Goal: Task Accomplishment & Management: Manage account settings

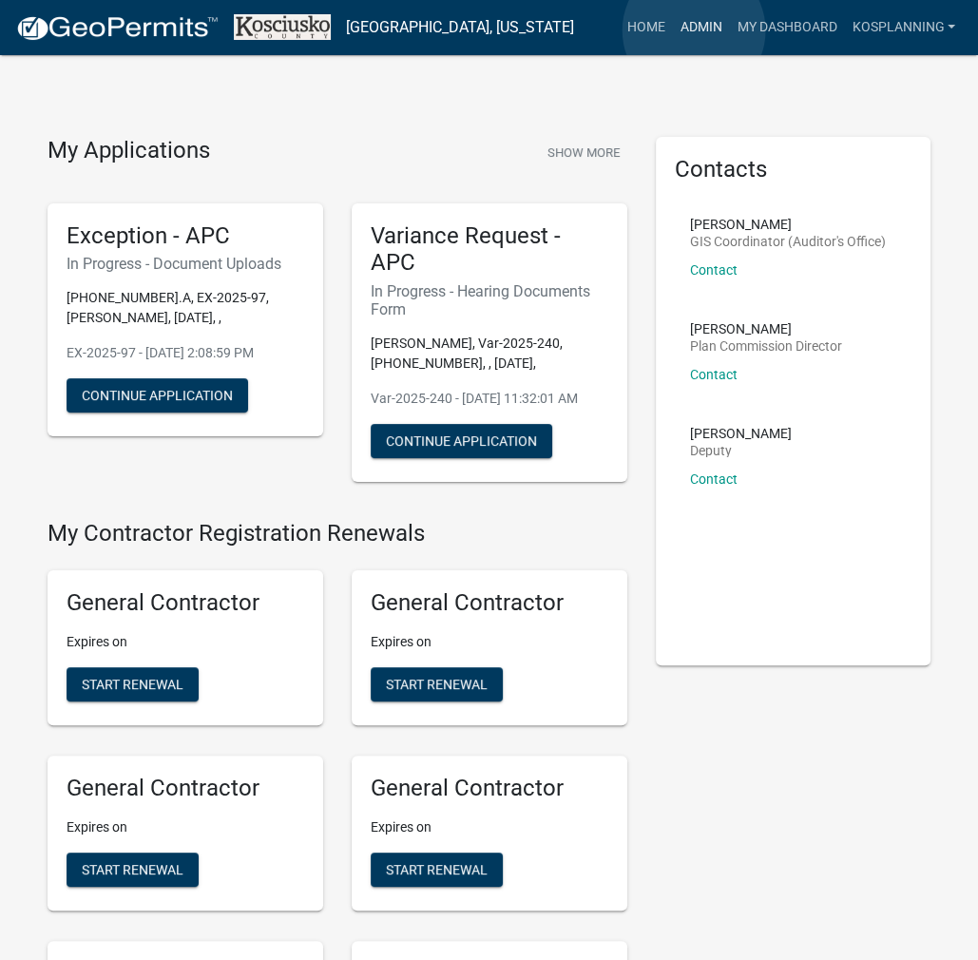
click at [694, 30] on link "Admin" at bounding box center [700, 28] width 57 height 36
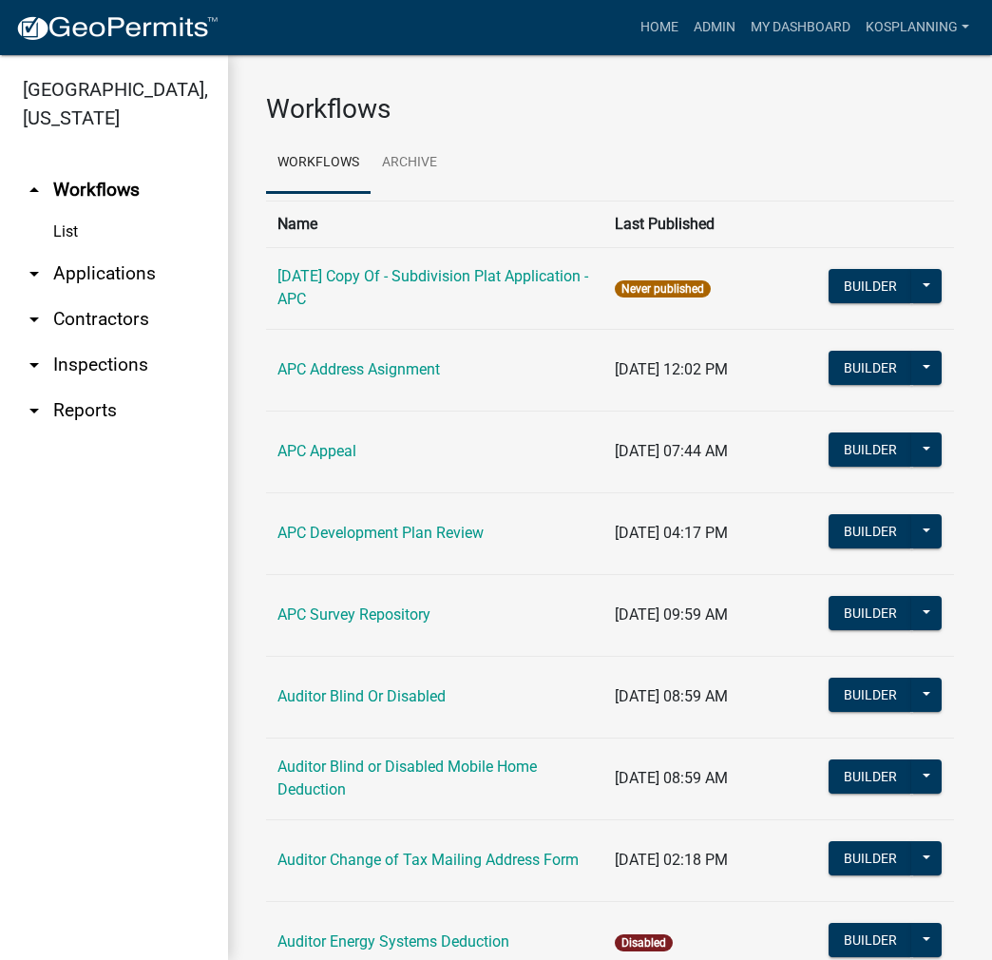
click at [137, 264] on link "arrow_drop_down Applications" at bounding box center [114, 274] width 228 height 46
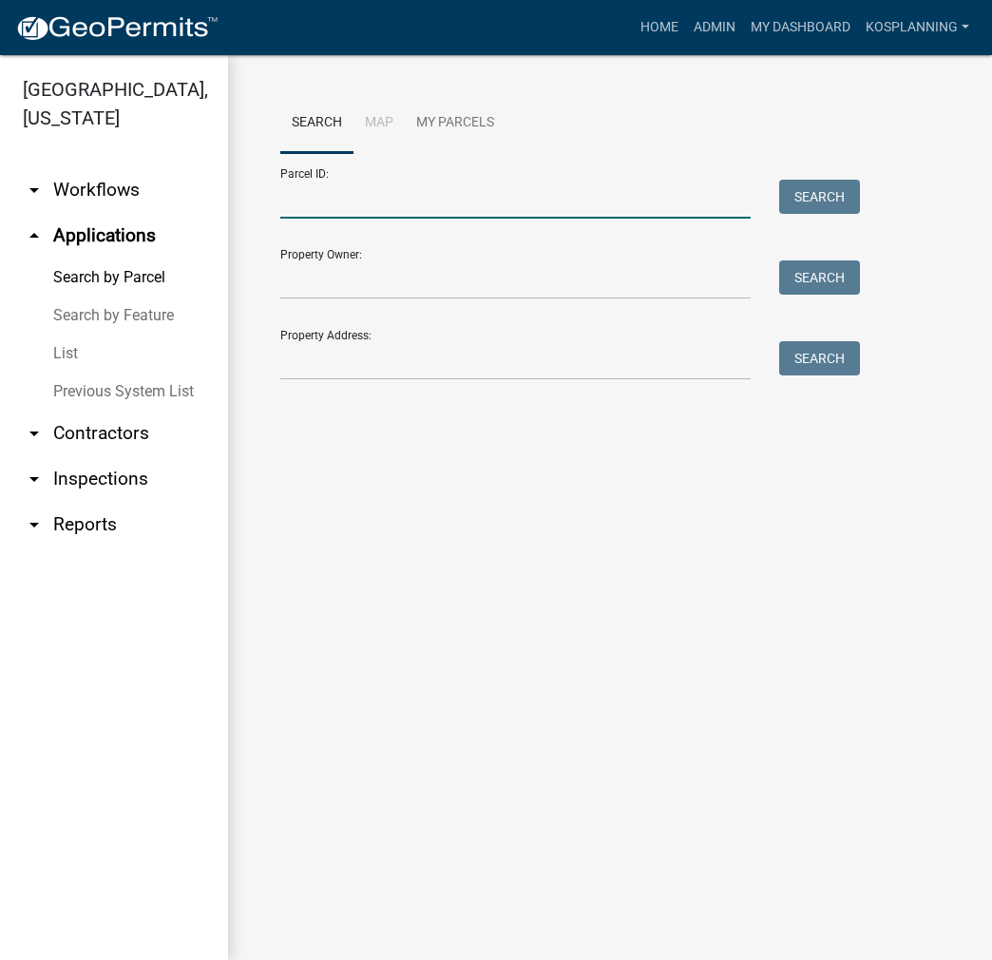
click at [307, 192] on input "Parcel ID:" at bounding box center [515, 199] width 471 height 39
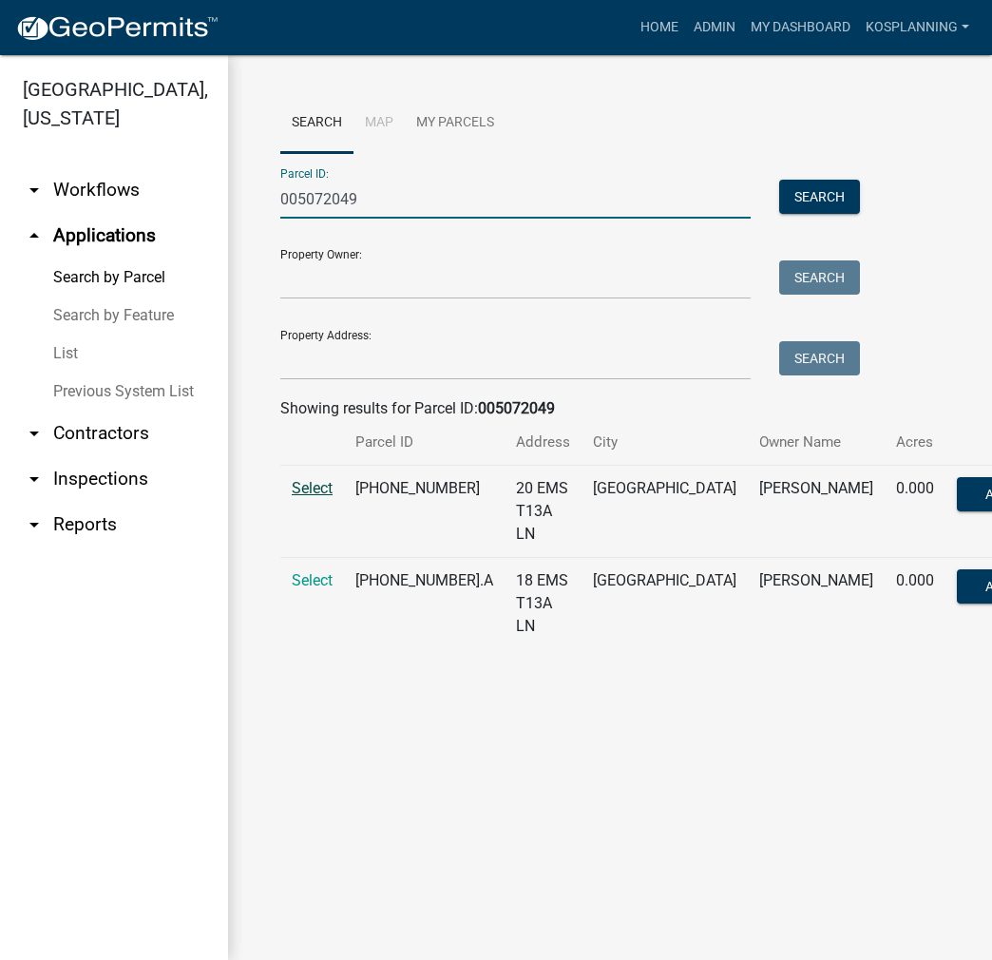
type input "005072049"
click at [315, 495] on span "Select" at bounding box center [312, 488] width 41 height 18
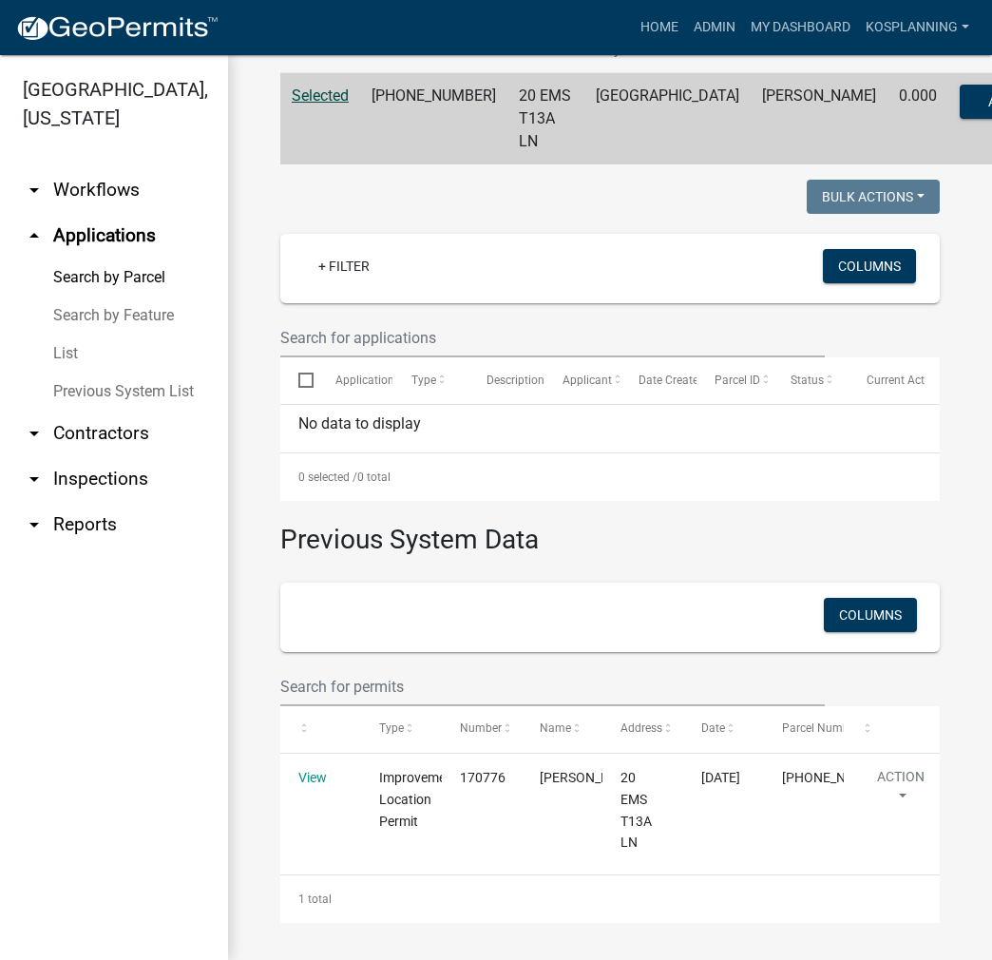
scroll to position [413, 0]
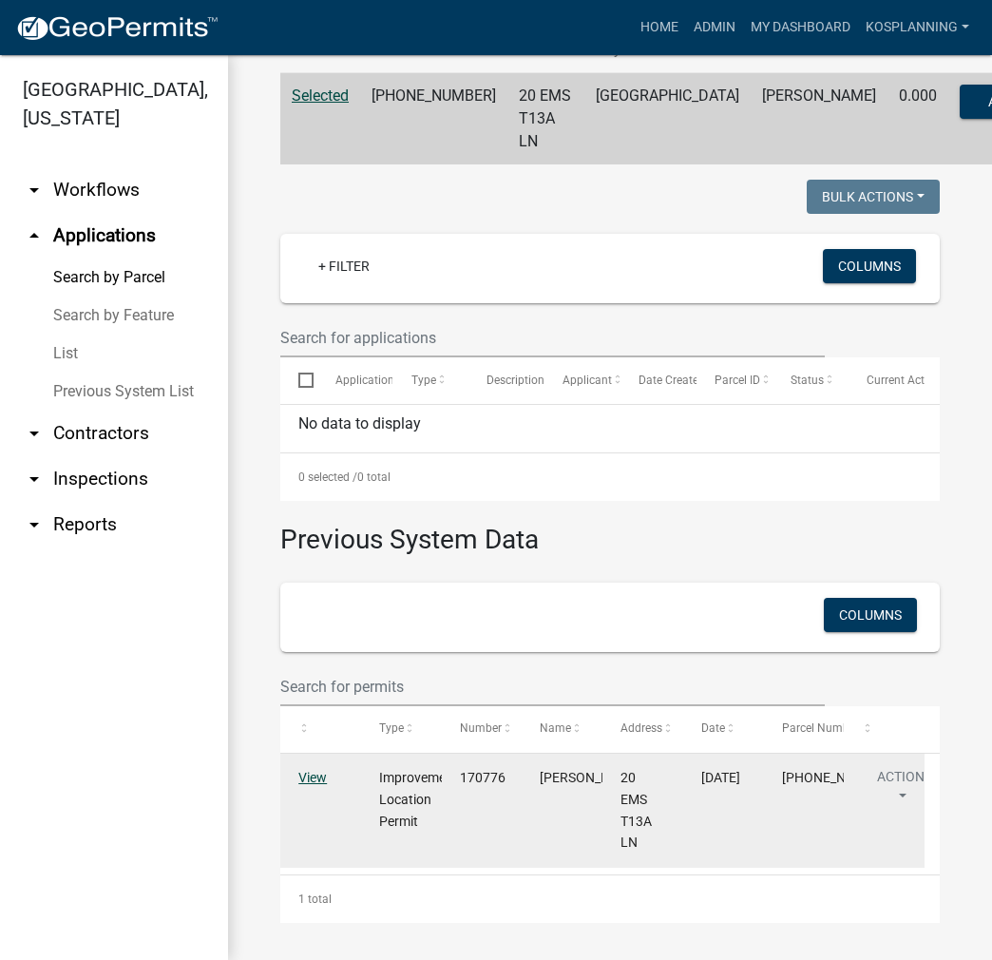
click at [316, 778] on link "View" at bounding box center [312, 777] width 29 height 15
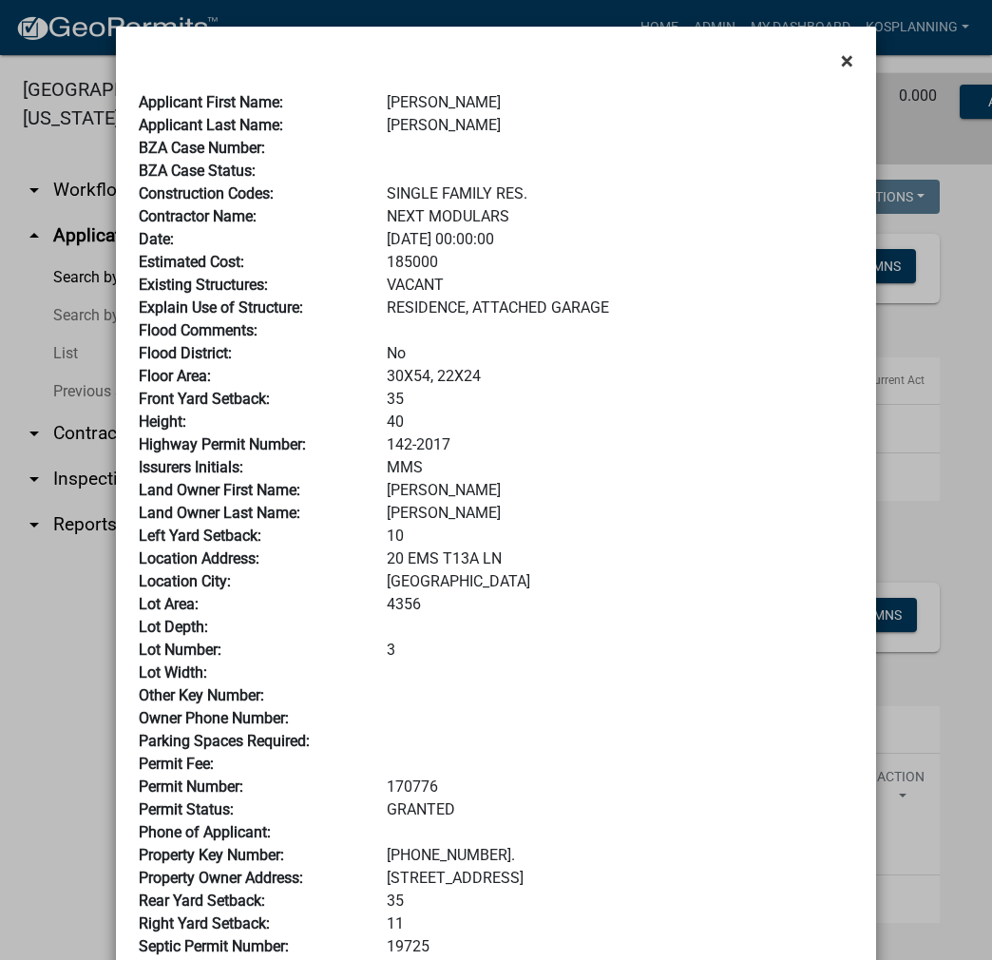
click at [841, 54] on span "×" at bounding box center [847, 61] width 12 height 27
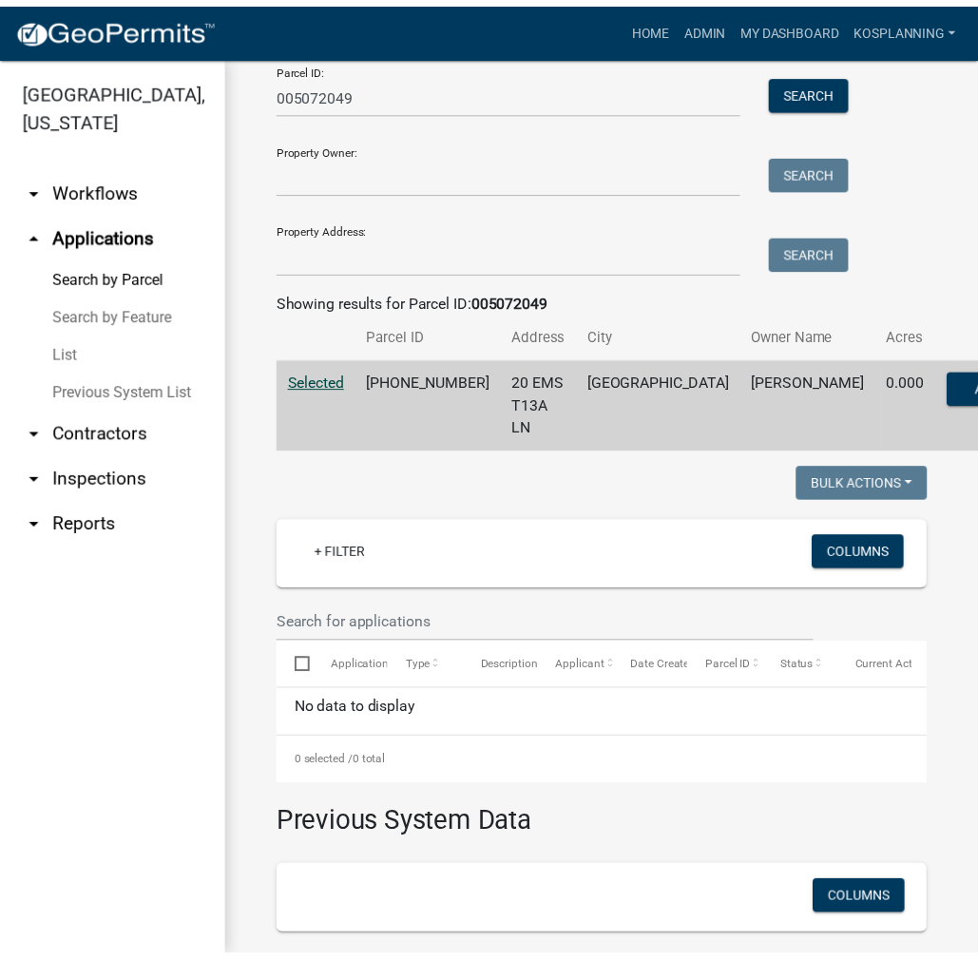
scroll to position [0, 0]
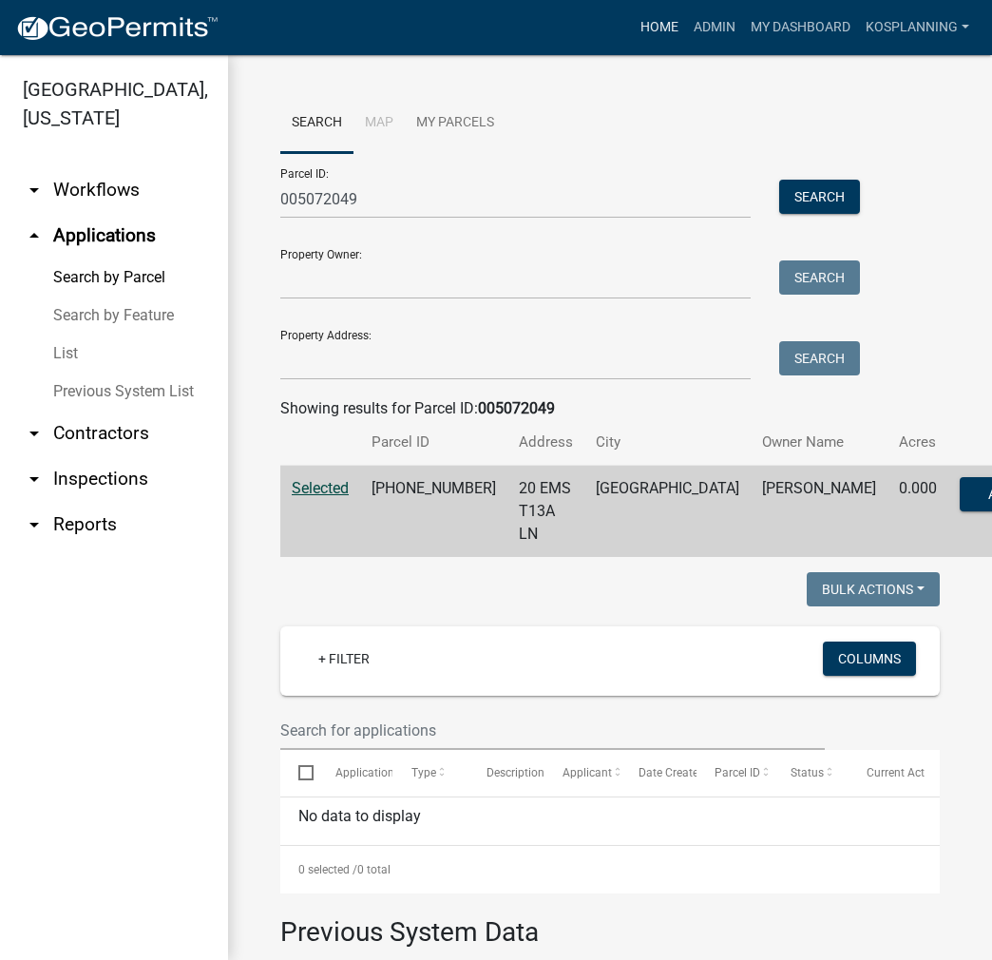
click at [643, 24] on link "Home" at bounding box center [659, 28] width 53 height 36
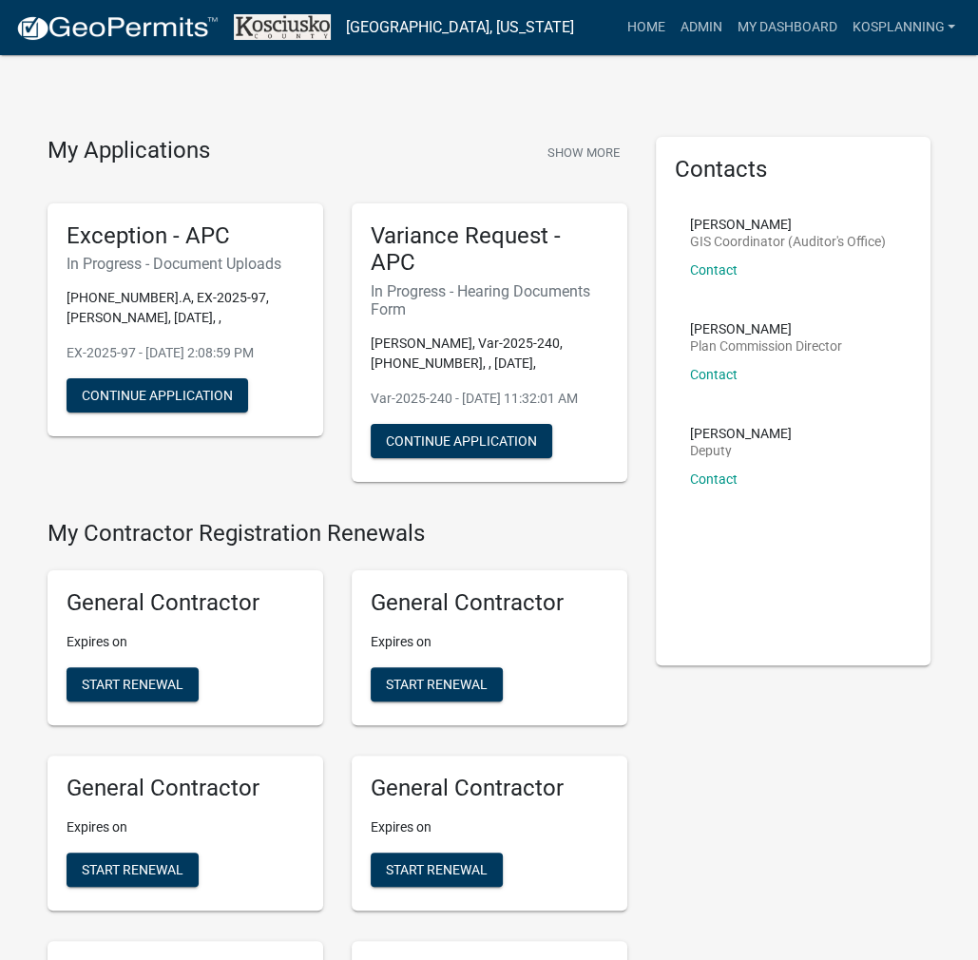
scroll to position [1681, 0]
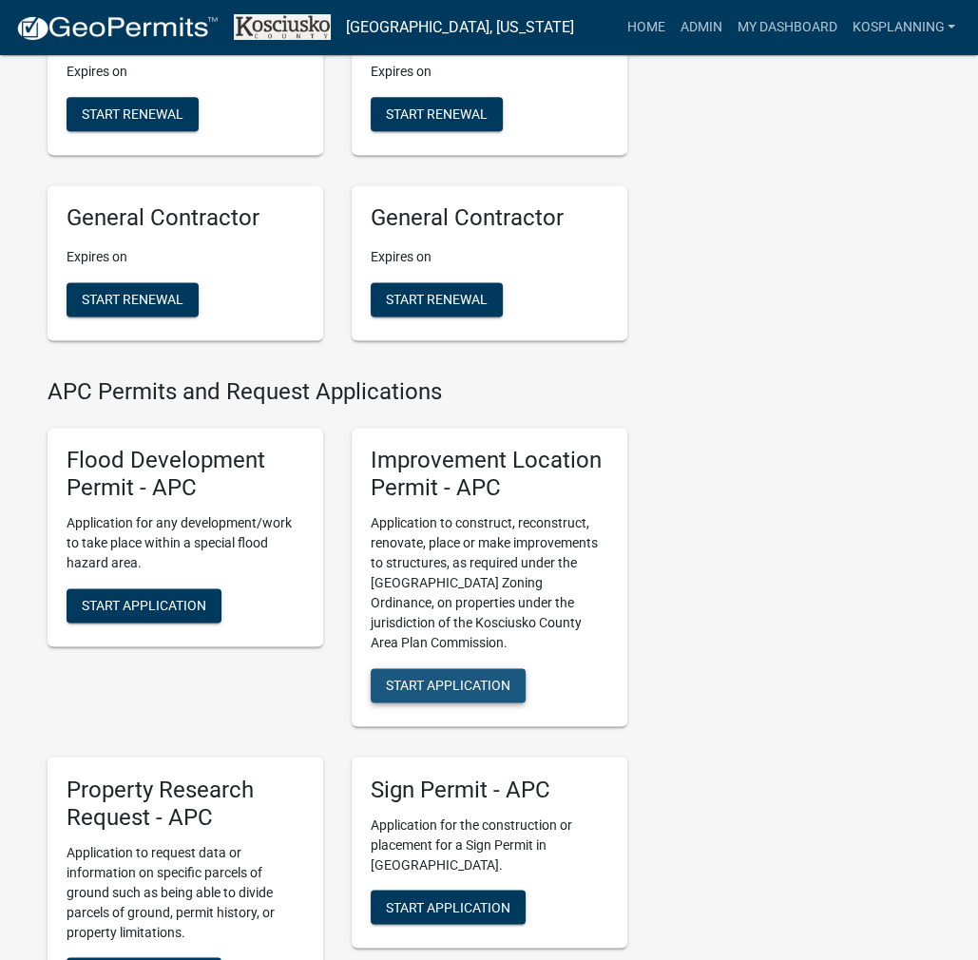
click at [420, 693] on span "Start Application" at bounding box center [448, 685] width 125 height 15
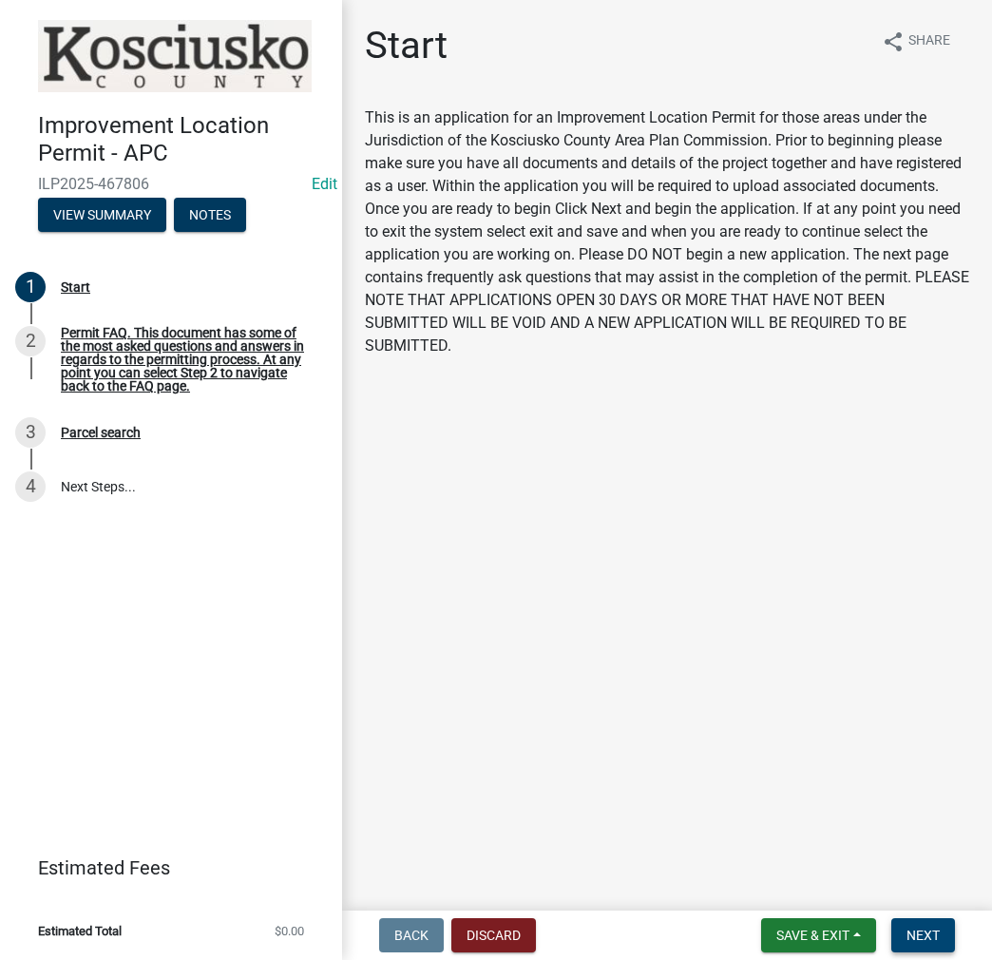
click at [926, 932] on span "Next" at bounding box center [923, 935] width 33 height 15
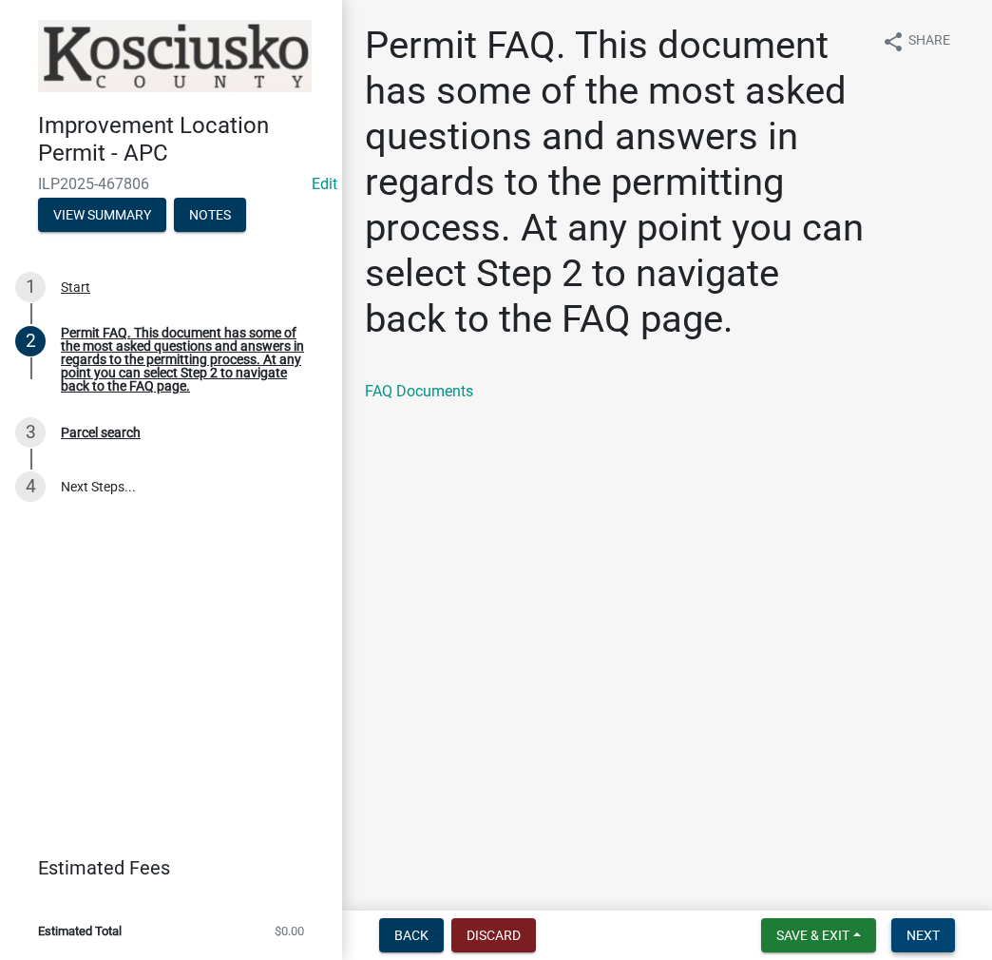
click at [925, 934] on span "Next" at bounding box center [923, 935] width 33 height 15
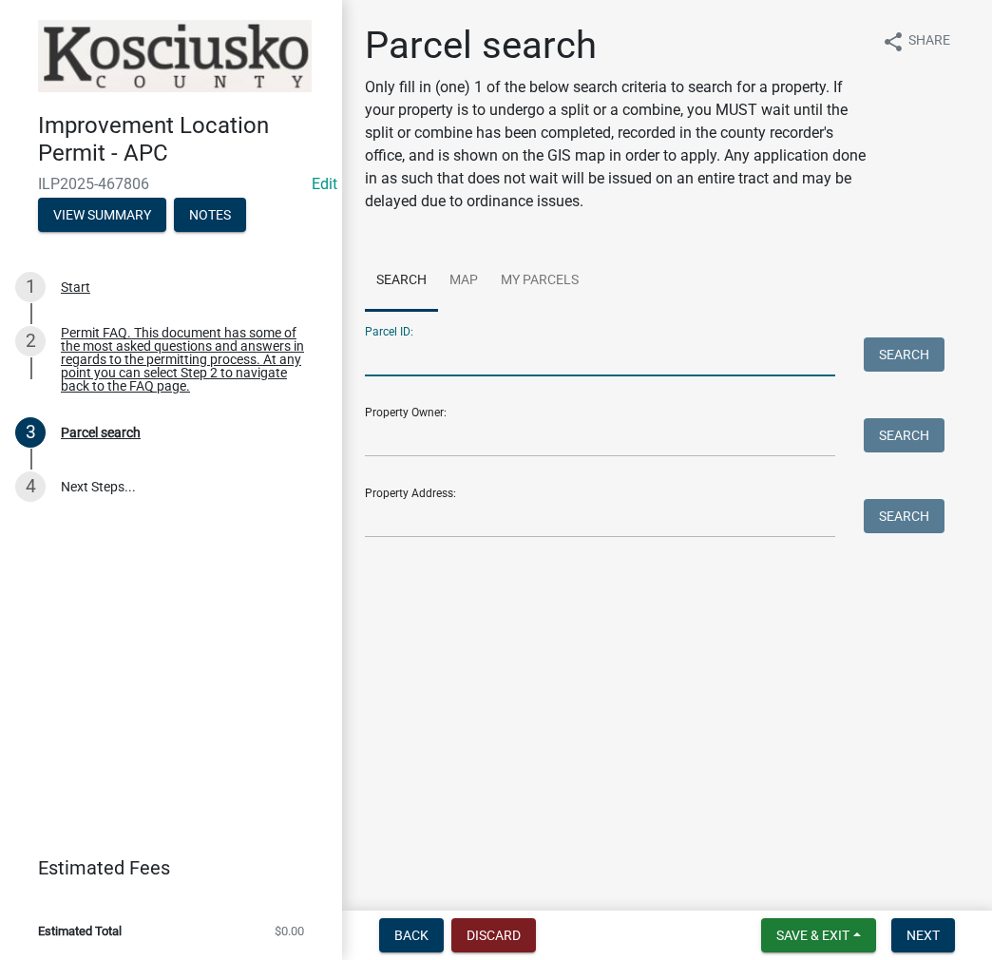
click at [490, 371] on input "Parcel ID:" at bounding box center [600, 356] width 471 height 39
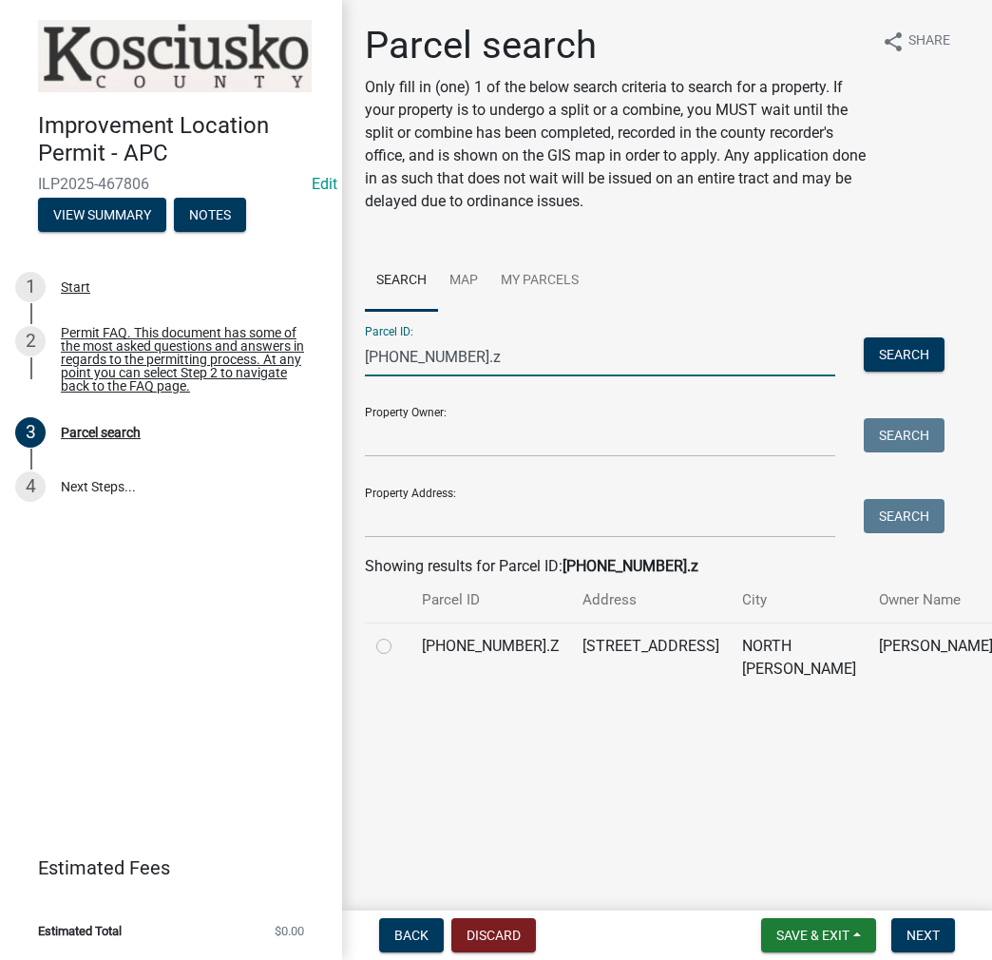
type input "[PHONE_NUMBER].z"
click at [399, 635] on label at bounding box center [399, 635] width 0 height 0
click at [399, 647] on input "radio" at bounding box center [405, 641] width 12 height 12
radio input "true"
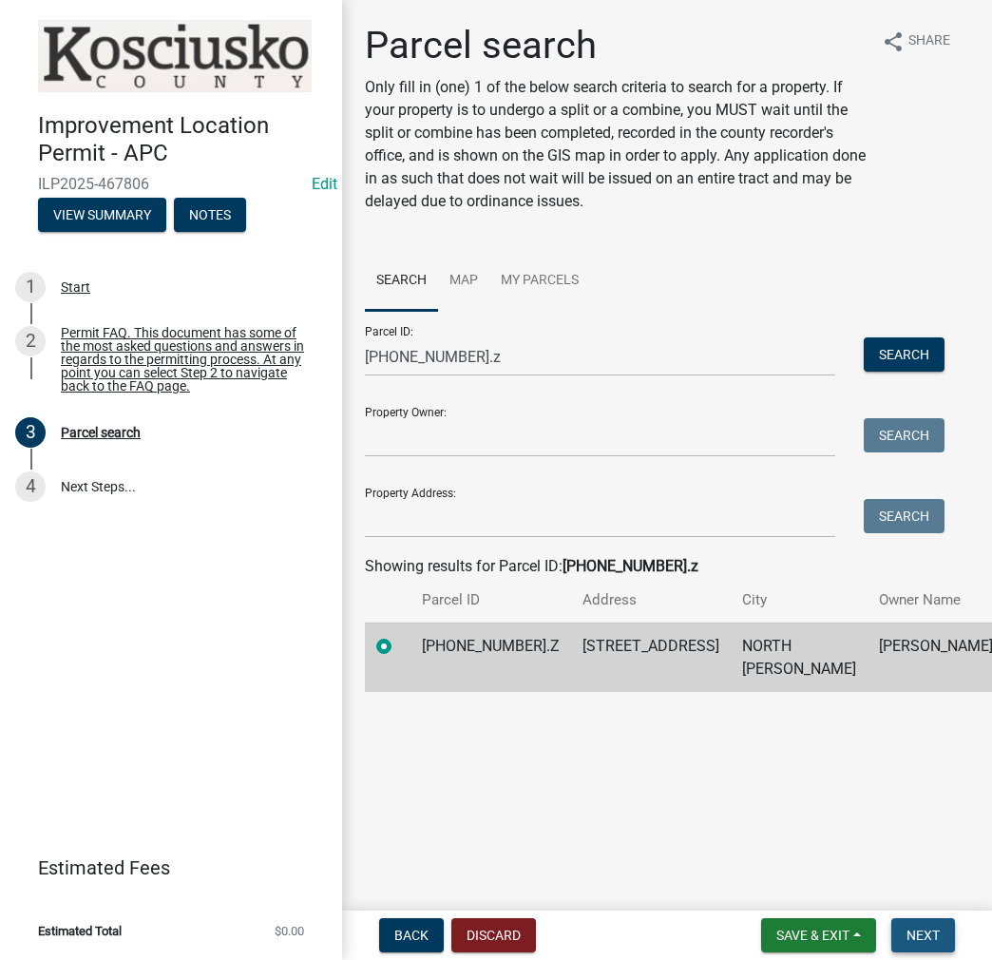
click at [926, 934] on span "Next" at bounding box center [923, 935] width 33 height 15
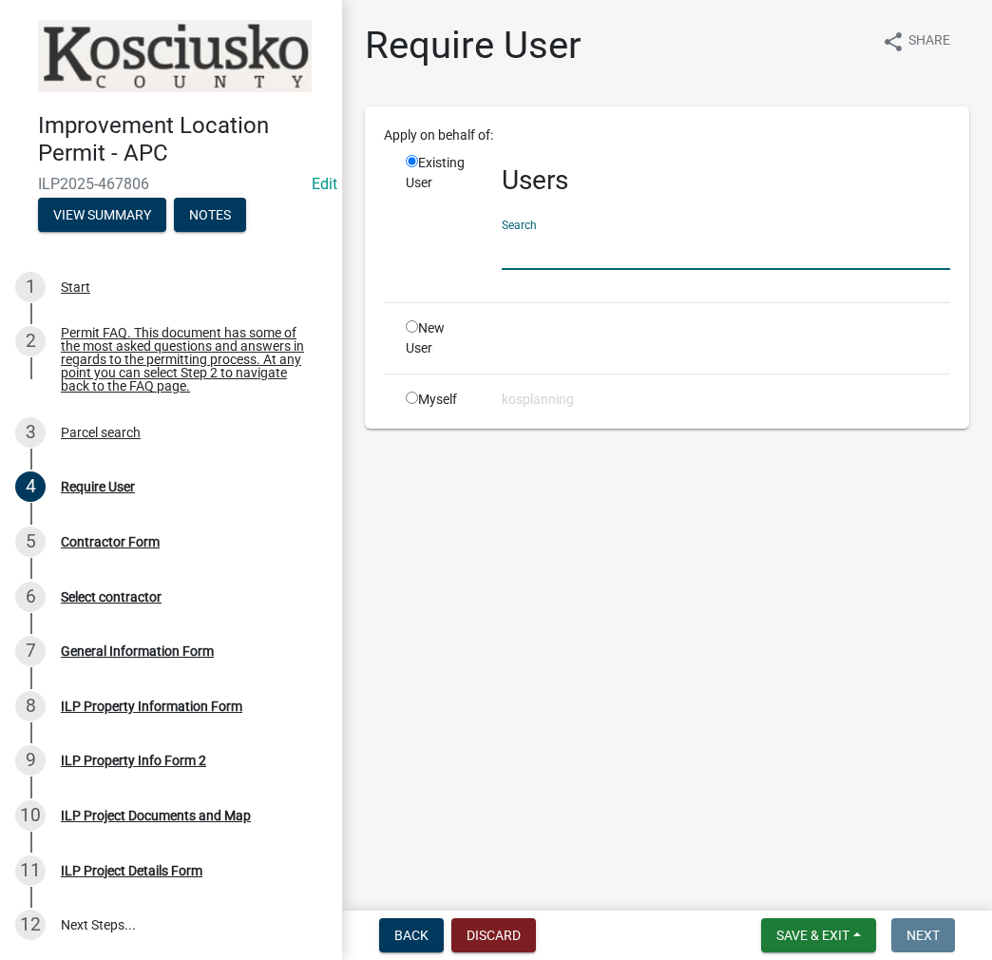
click at [665, 258] on input "text" at bounding box center [726, 250] width 449 height 39
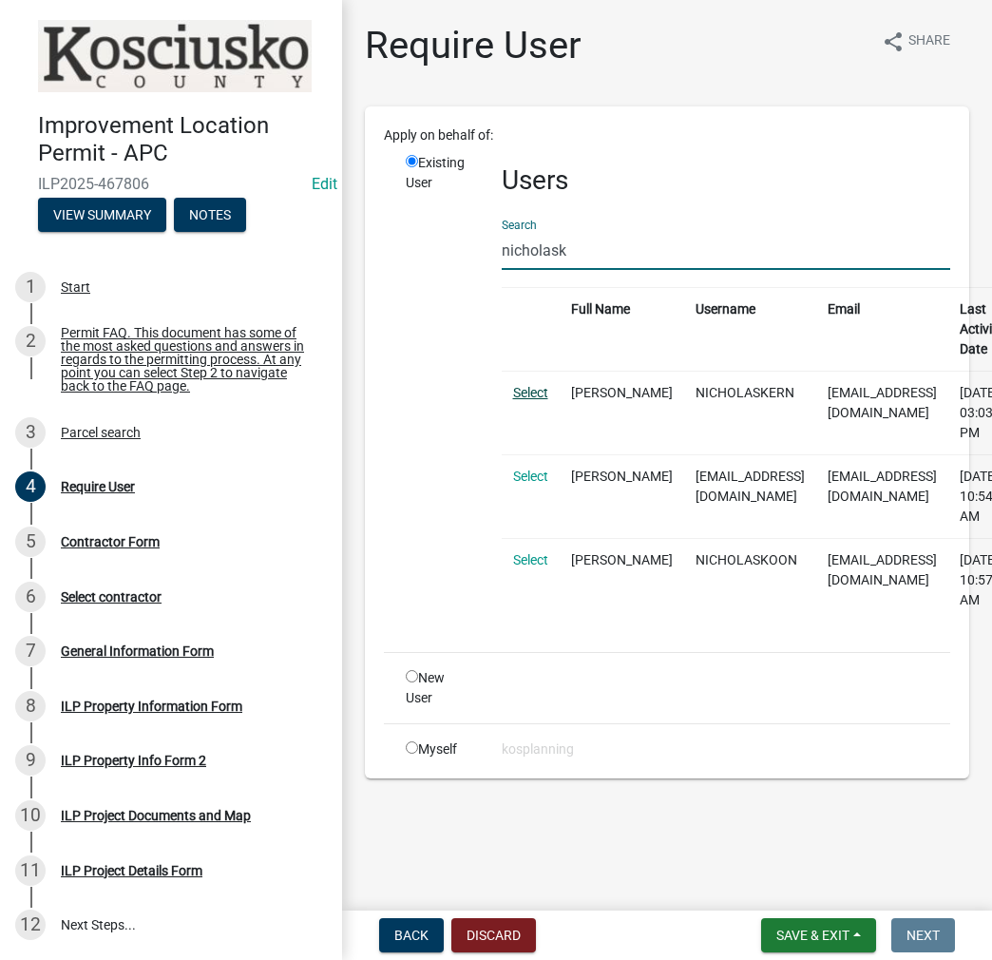
type input "nicholask"
click at [536, 393] on link "Select" at bounding box center [530, 392] width 35 height 15
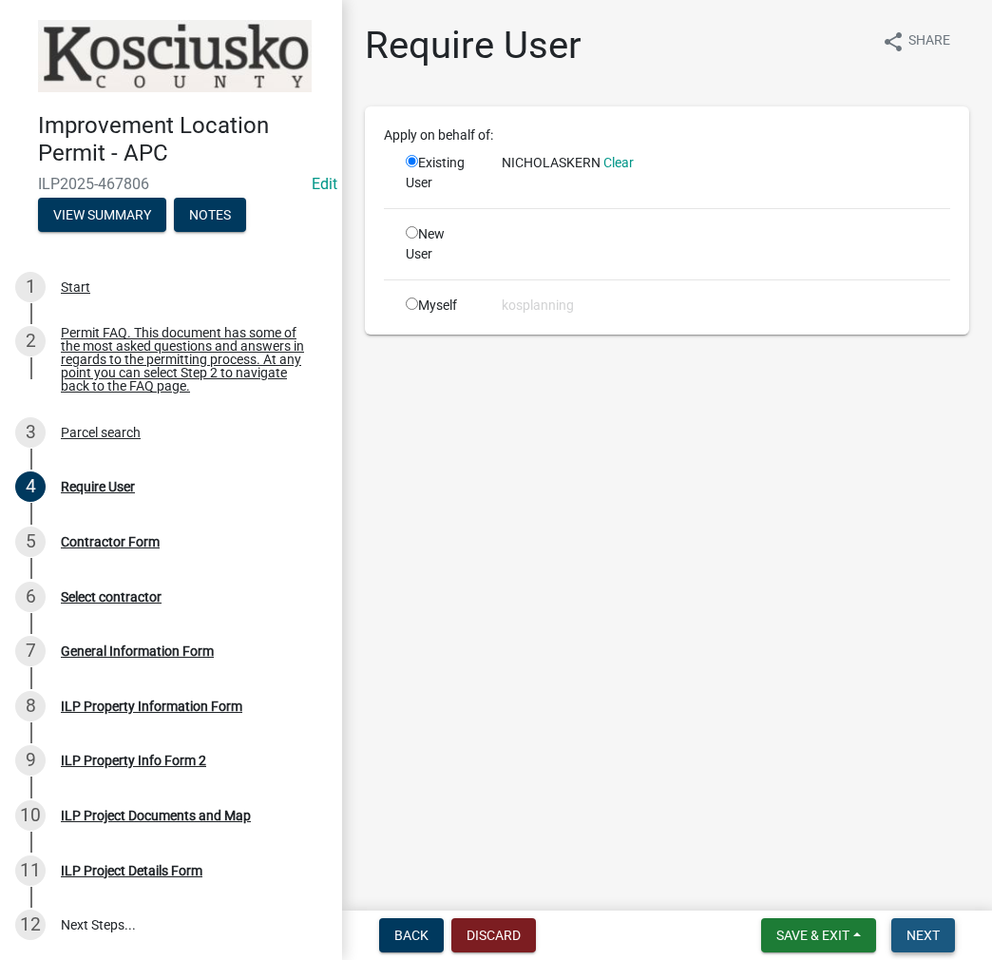
click at [928, 937] on span "Next" at bounding box center [923, 935] width 33 height 15
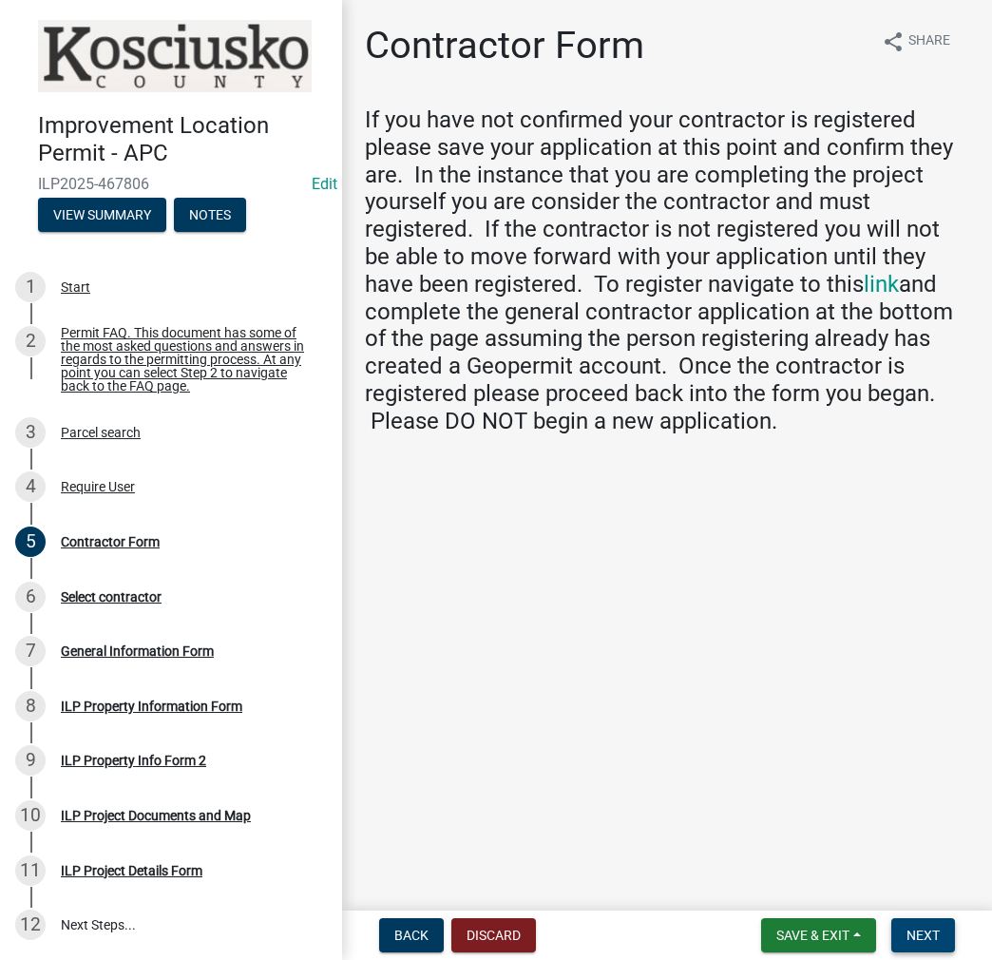
click at [928, 937] on span "Next" at bounding box center [923, 935] width 33 height 15
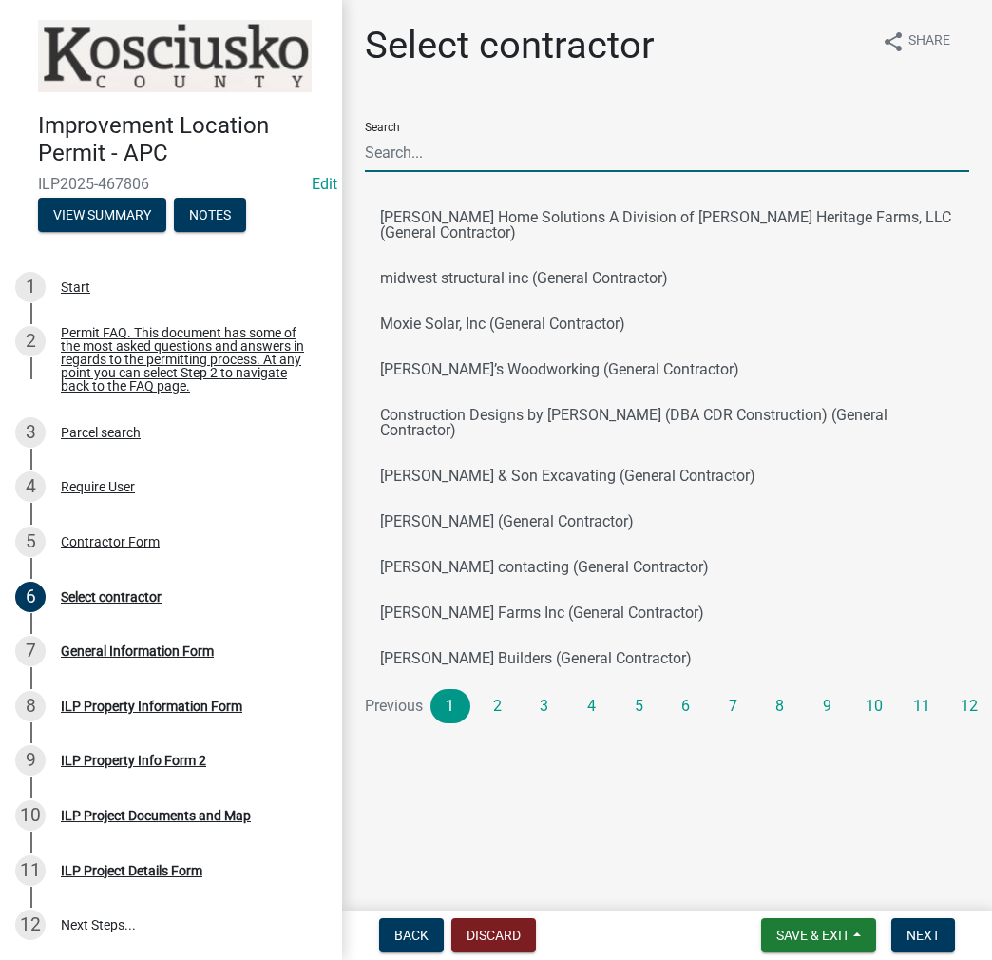
click at [563, 152] on input "Search" at bounding box center [667, 152] width 605 height 39
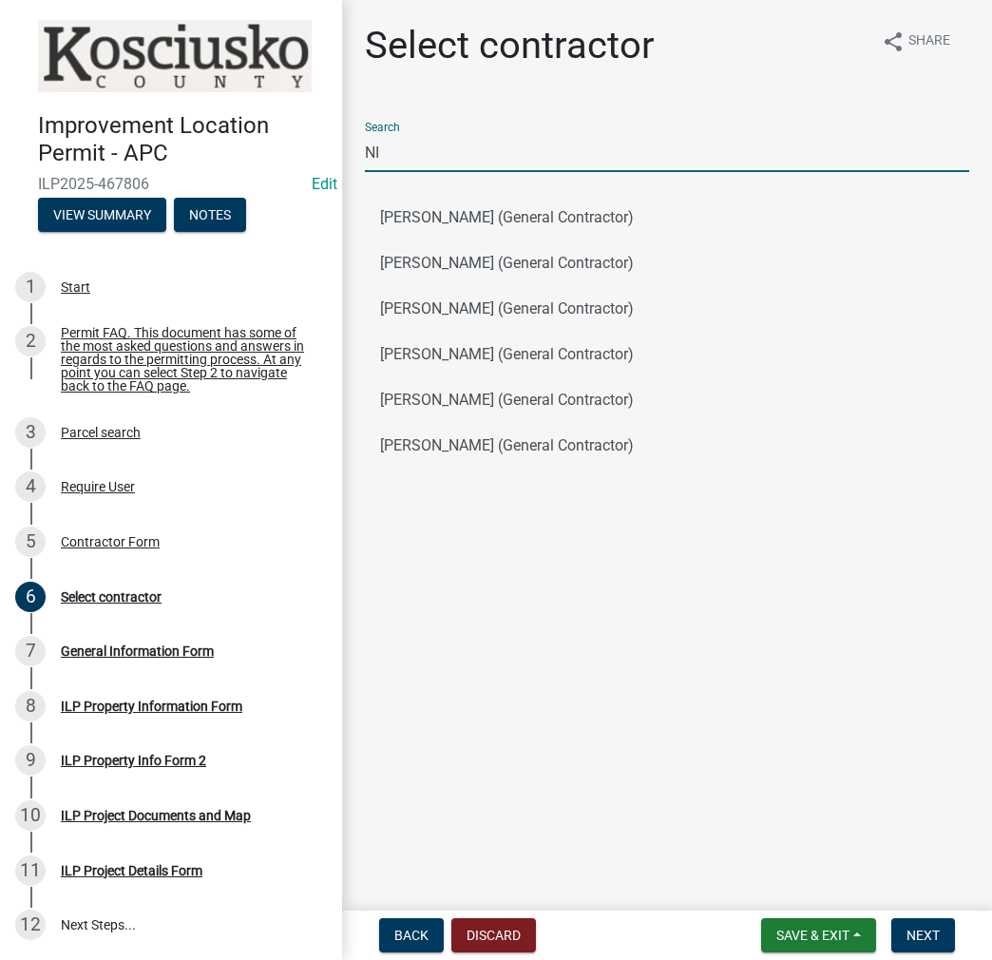
type input "N"
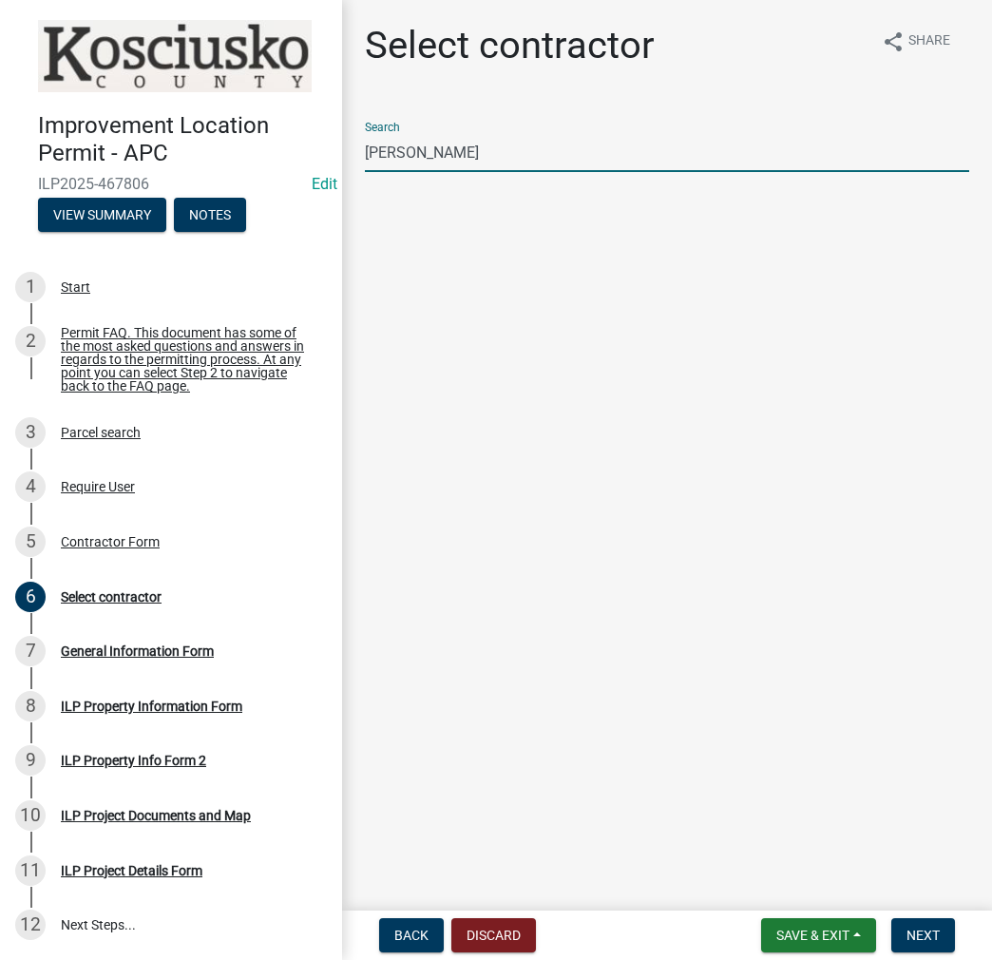
click at [387, 153] on input "[PERSON_NAME]" at bounding box center [667, 152] width 605 height 39
paste input "[PERSON_NAME]"
click at [438, 160] on input "[PERSON_NAME]" at bounding box center [667, 152] width 605 height 39
click at [511, 154] on input "[PERSON_NAME]" at bounding box center [667, 152] width 605 height 39
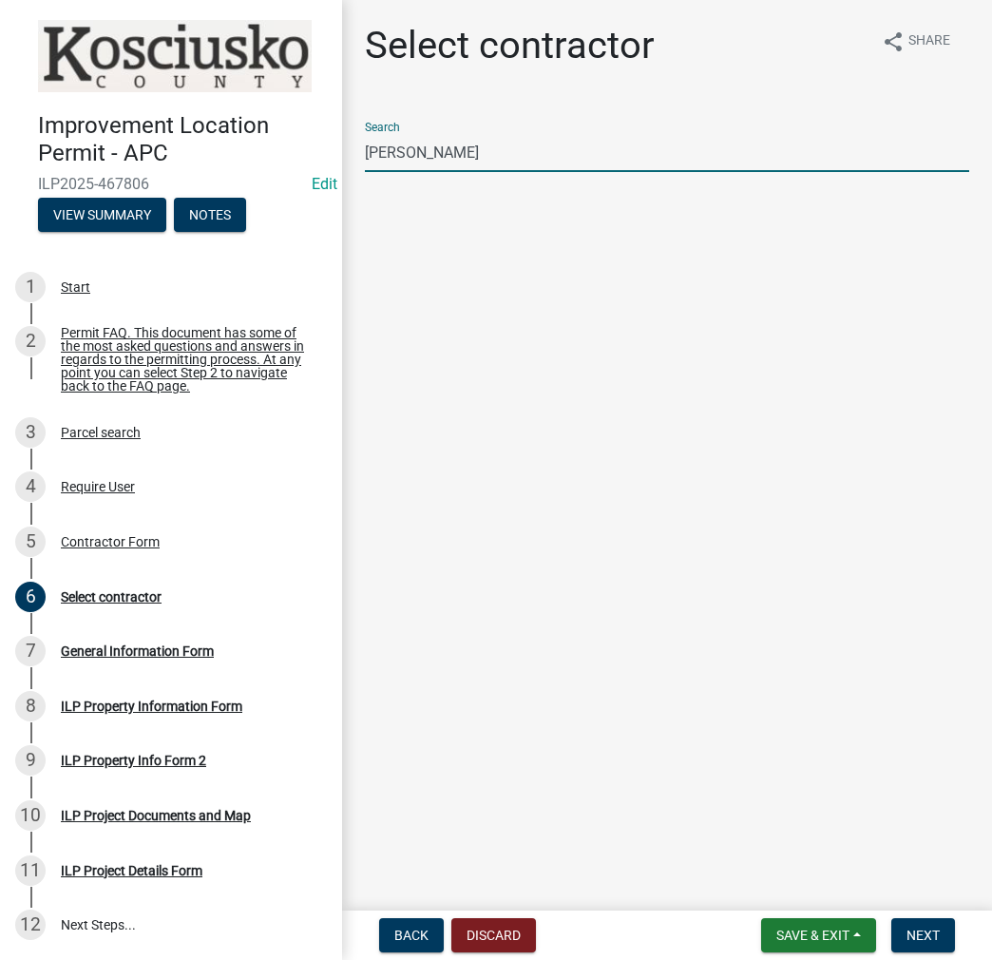
drag, startPoint x: 511, startPoint y: 154, endPoint x: 313, endPoint y: 141, distance: 199.1
click at [320, 140] on div "Improvement Location Permit - APC ILP2025-467806 Edit View Summary Notes 1 Star…" at bounding box center [496, 480] width 992 height 960
type input "[PERSON_NAME]"
click at [589, 209] on button "[PERSON_NAME] (General Contractor)" at bounding box center [667, 218] width 605 height 46
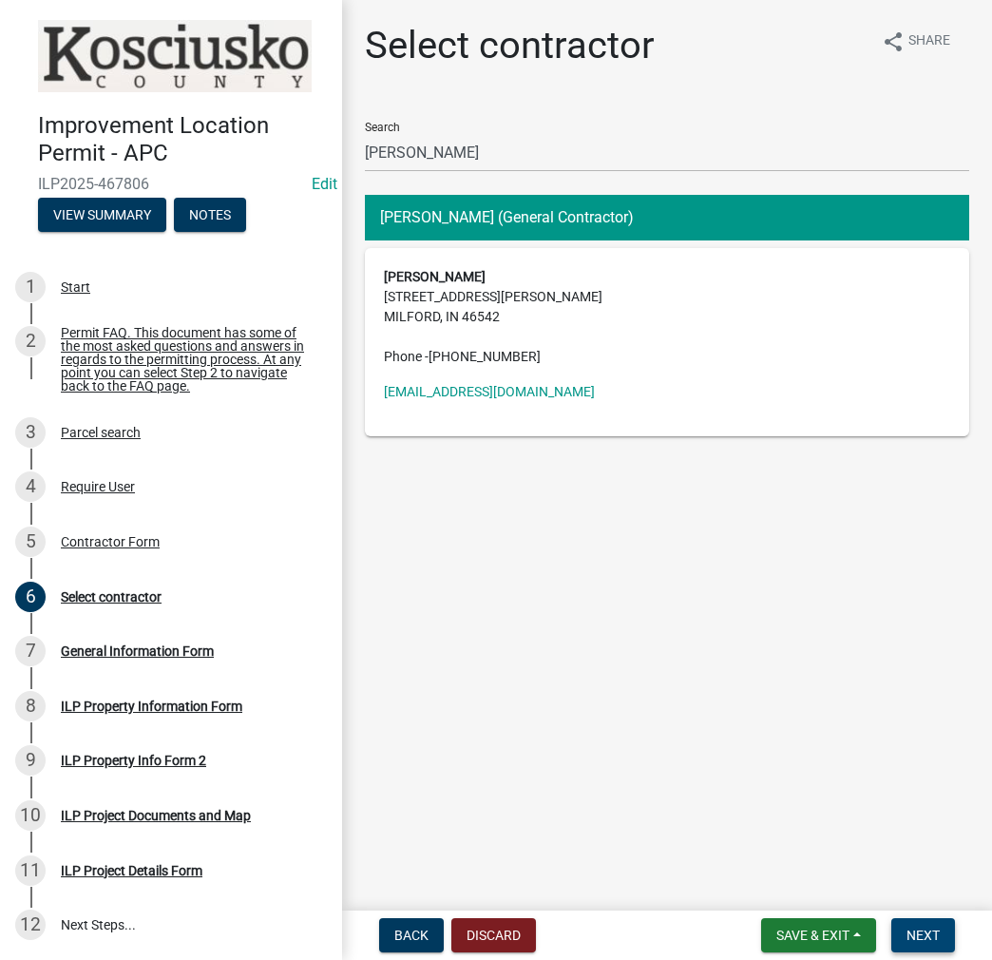
click at [931, 936] on span "Next" at bounding box center [923, 935] width 33 height 15
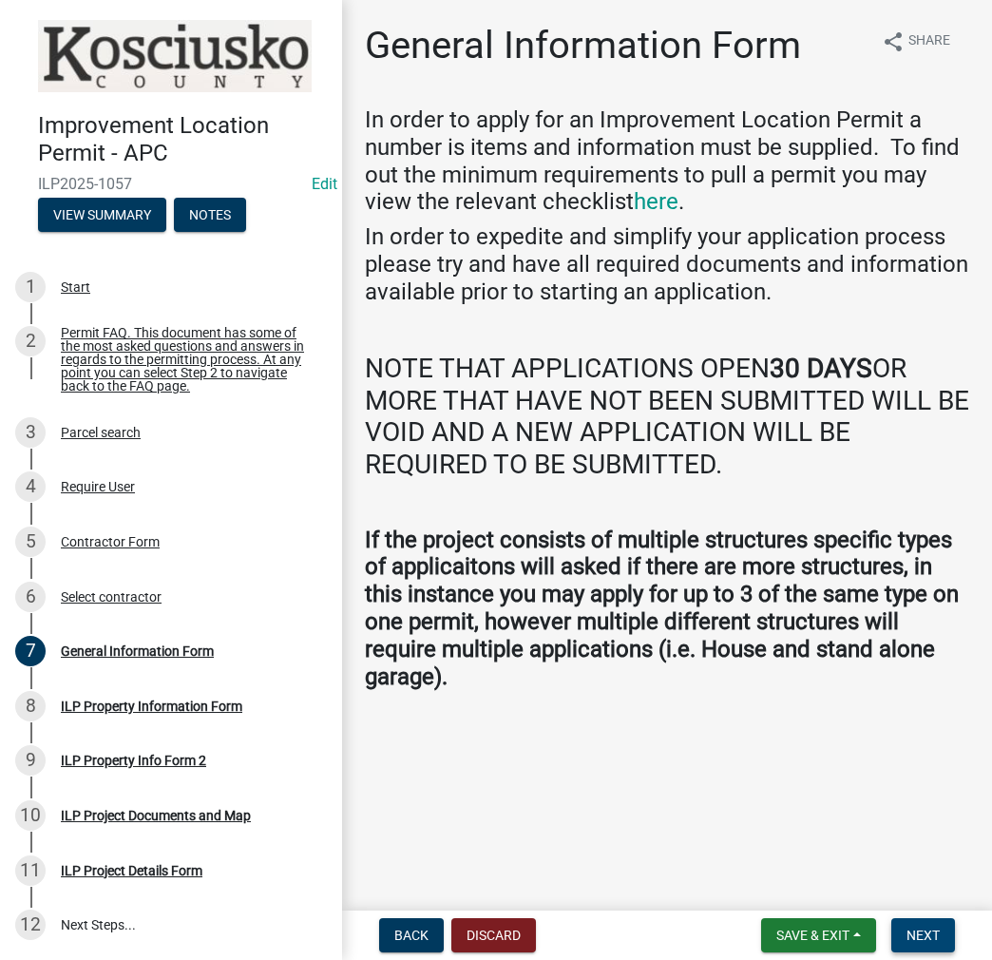
click at [913, 936] on span "Next" at bounding box center [923, 935] width 33 height 15
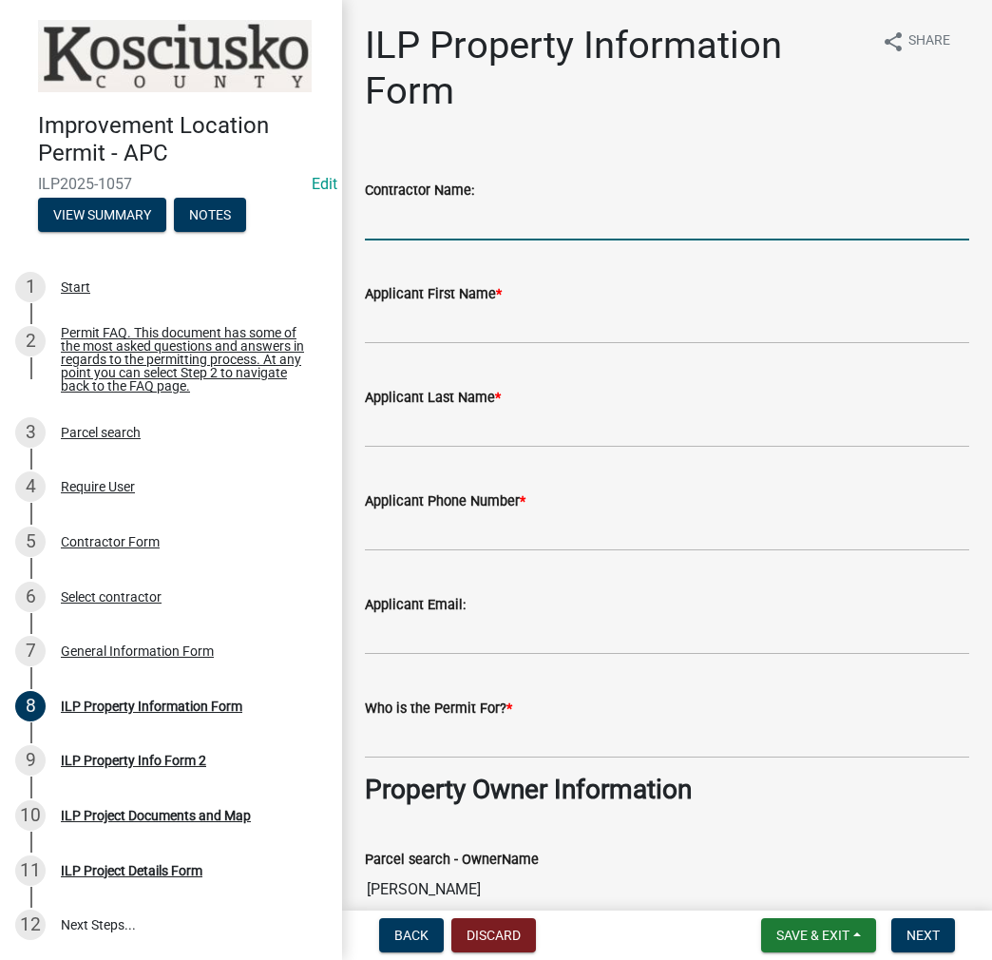
click at [451, 228] on input "Contractor Name:" at bounding box center [667, 221] width 605 height 39
type input "[PERSON_NAME]"
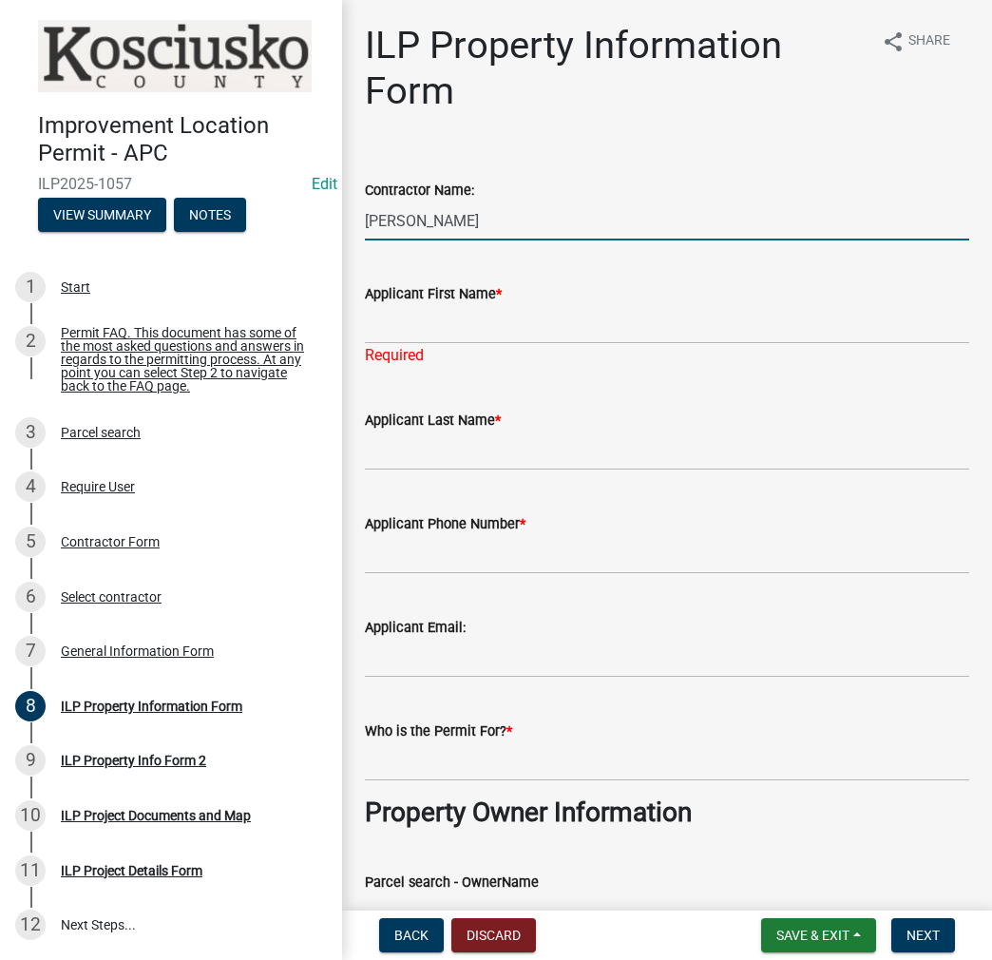
drag, startPoint x: 536, startPoint y: 217, endPoint x: 262, endPoint y: 234, distance: 274.3
click at [262, 234] on div "Improvement Location Permit - APC ILP2025-1057 Edit View Summary Notes 1 Start …" at bounding box center [496, 480] width 992 height 960
click at [391, 328] on input "Applicant First Name *" at bounding box center [667, 324] width 605 height 39
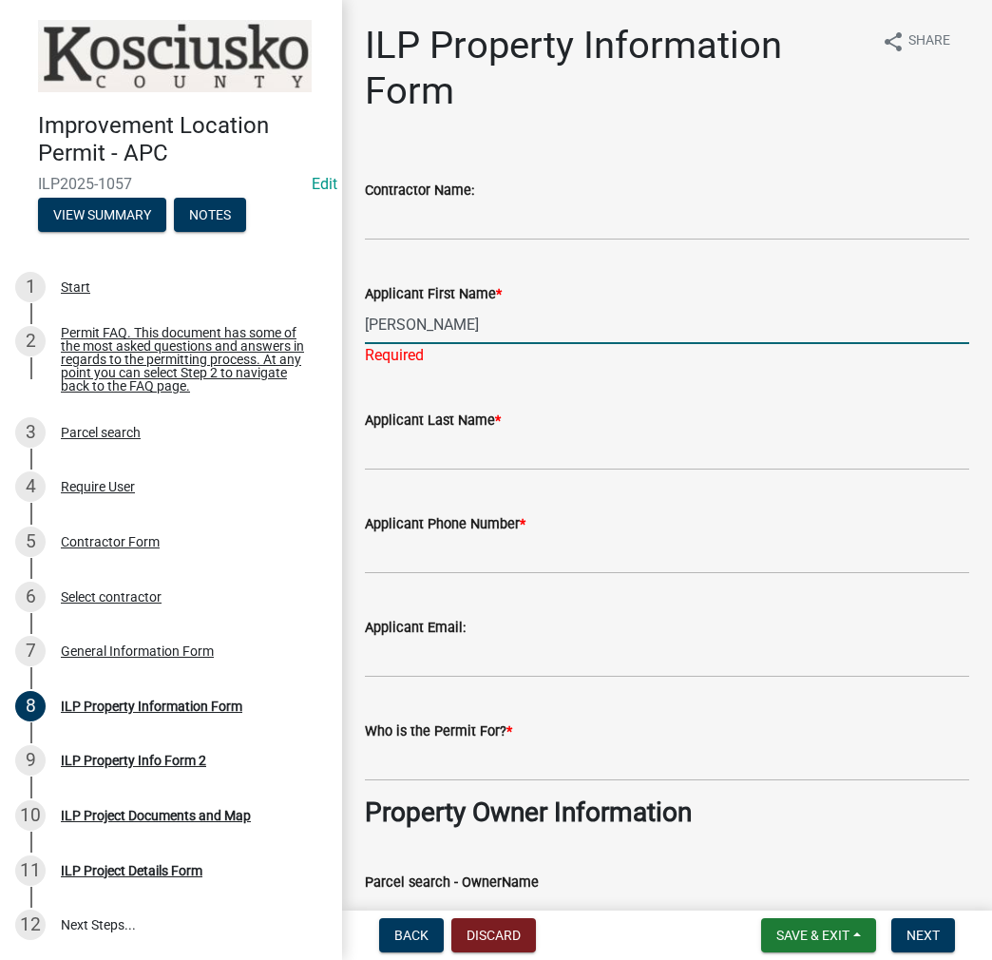
type input "[PERSON_NAME]"
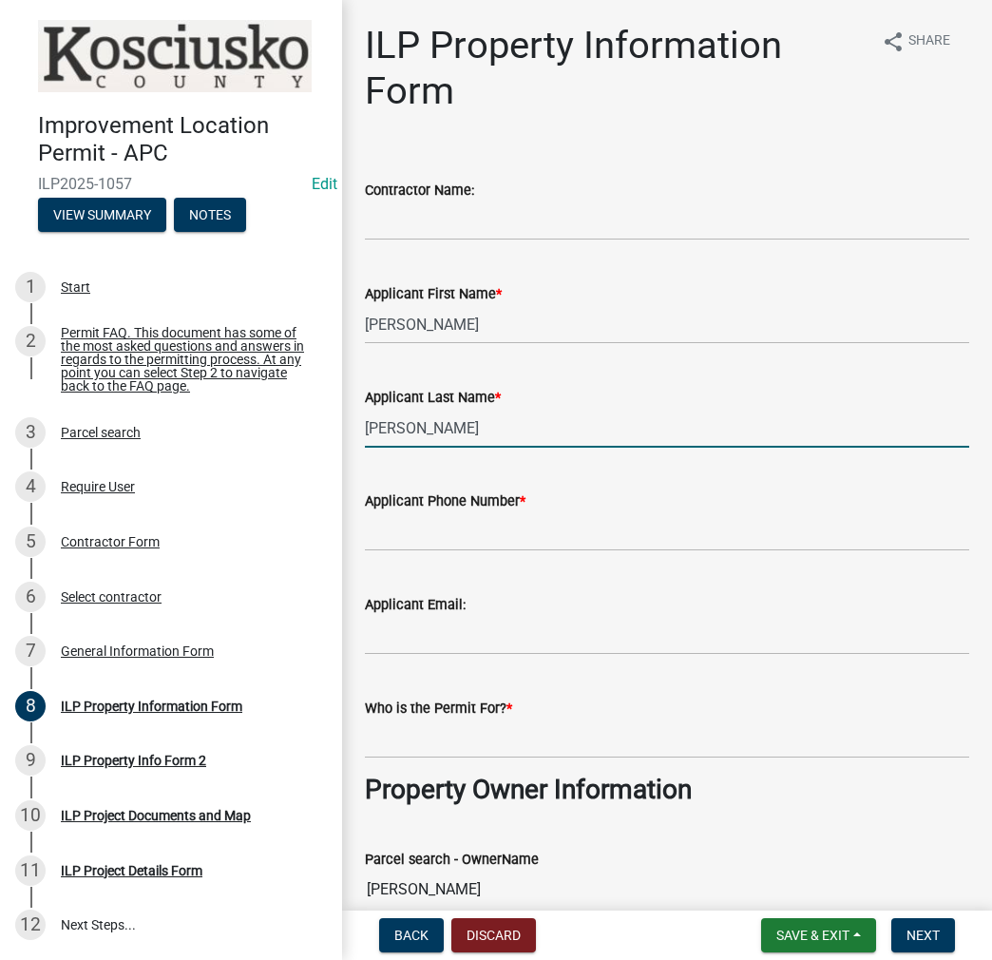
type input "[PERSON_NAME]"
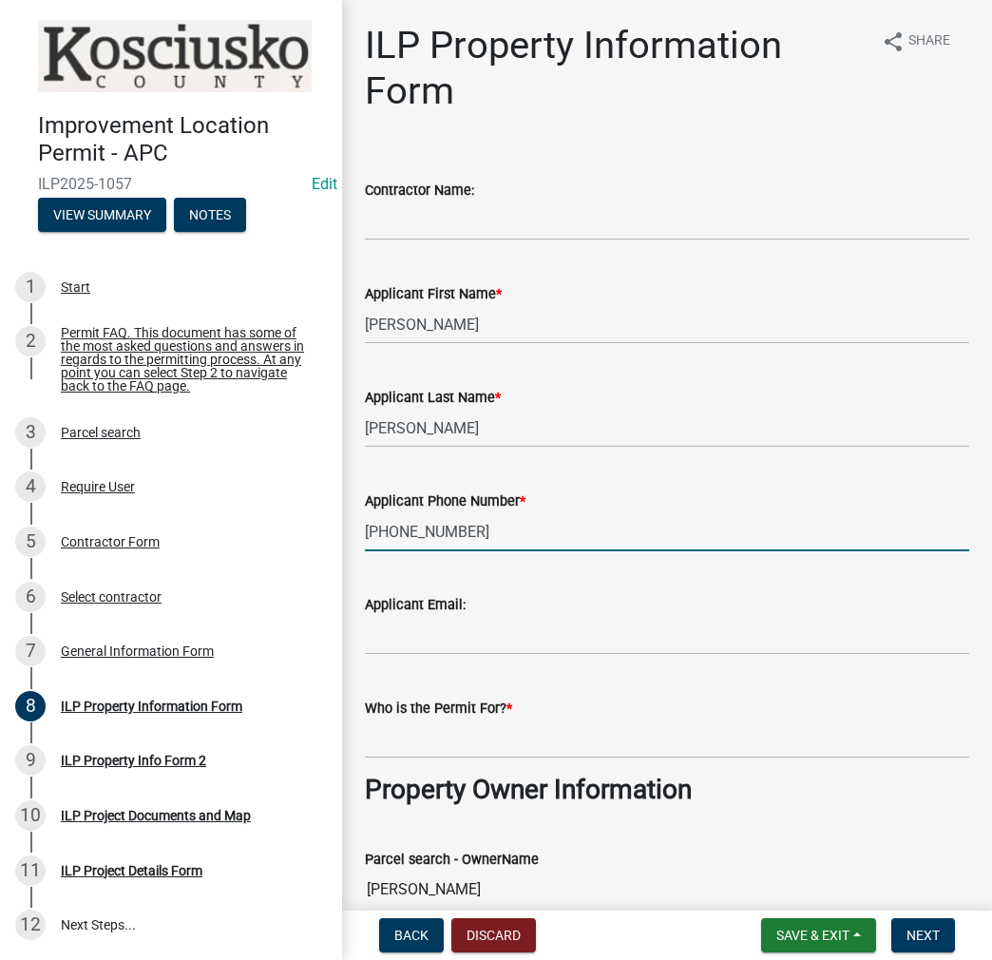
type input "[PHONE_NUMBER]"
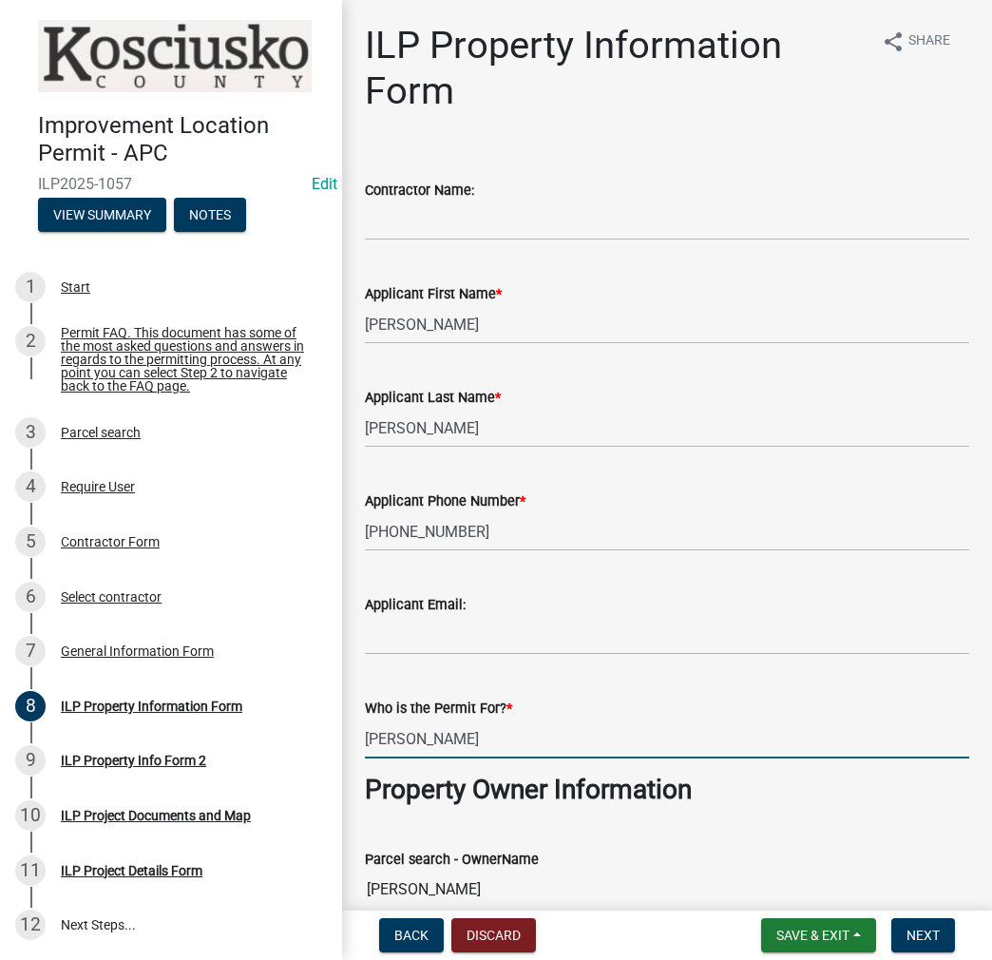
type input "[PERSON_NAME]"
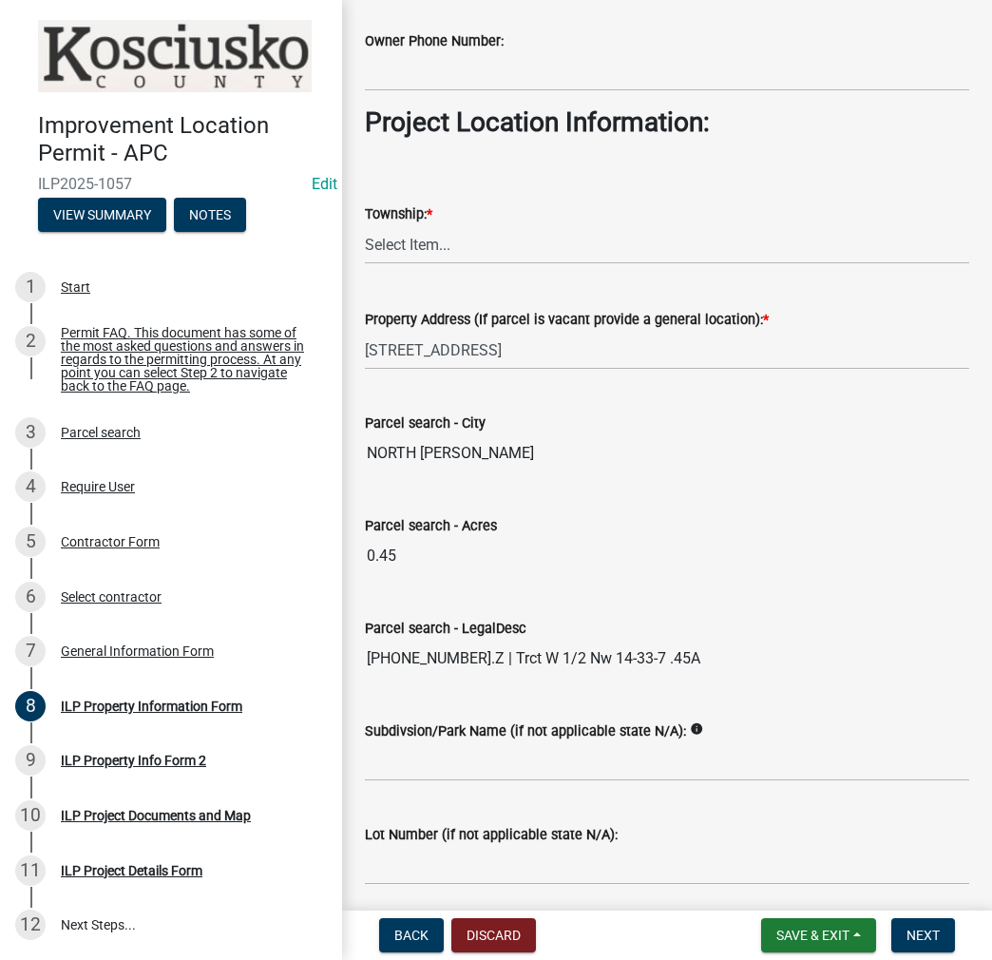
scroll to position [1335, 0]
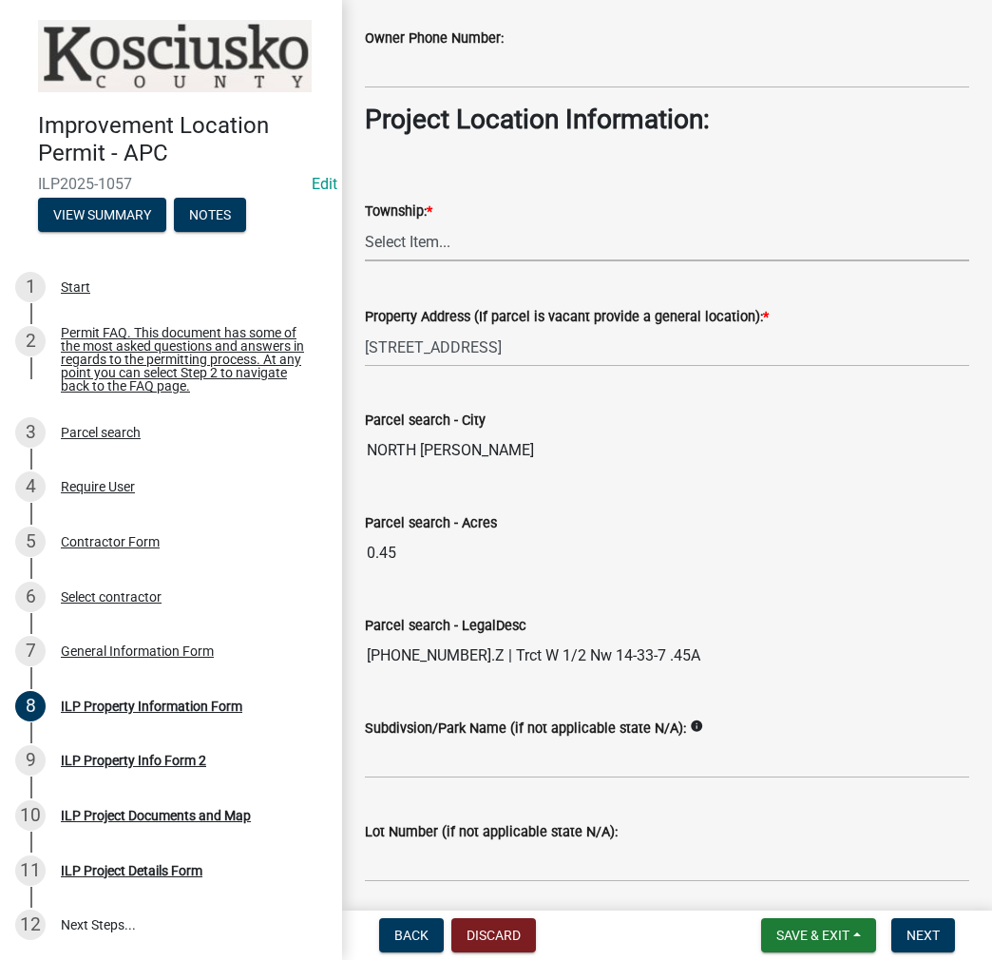
click at [423, 230] on select "Select Item... [PERSON_NAME] - Elkhart Co Clay Etna [GEOGRAPHIC_DATA][PERSON_NA…" at bounding box center [667, 241] width 605 height 39
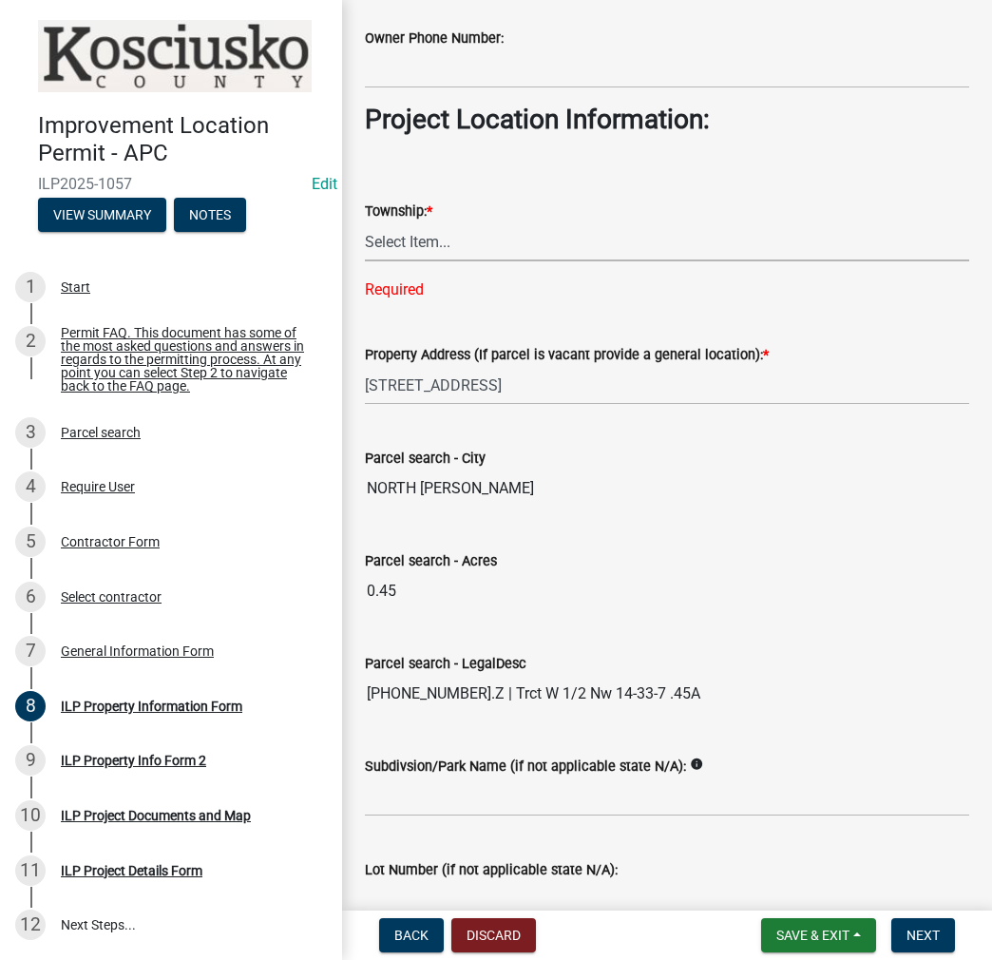
click at [456, 244] on select "Select Item... [PERSON_NAME] - Elkhart Co Clay Etna [GEOGRAPHIC_DATA][PERSON_NA…" at bounding box center [667, 241] width 605 height 39
click at [365, 222] on select "Select Item... [PERSON_NAME] - Elkhart Co Clay Etna [GEOGRAPHIC_DATA][PERSON_NA…" at bounding box center [667, 241] width 605 height 39
select select "8aeb2c27-db4f-4f65-83dd-c512a3678cb2"
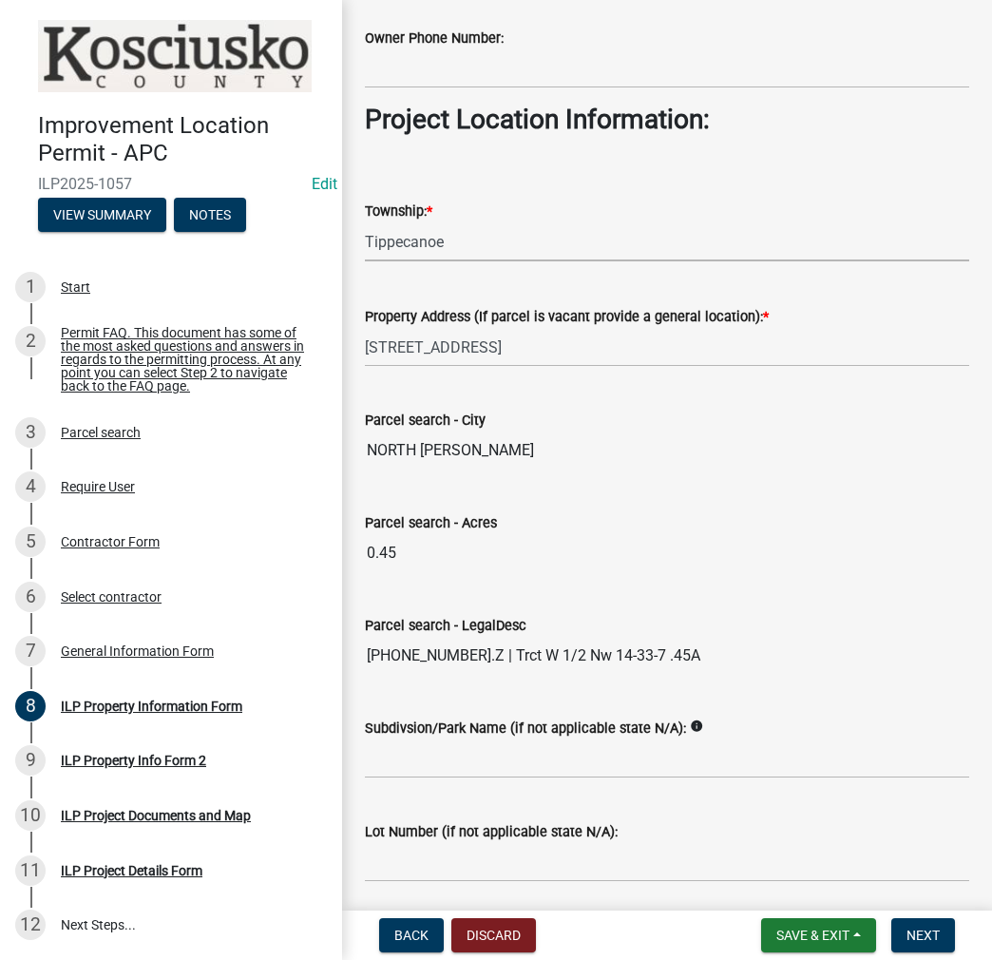
scroll to position [1399, 0]
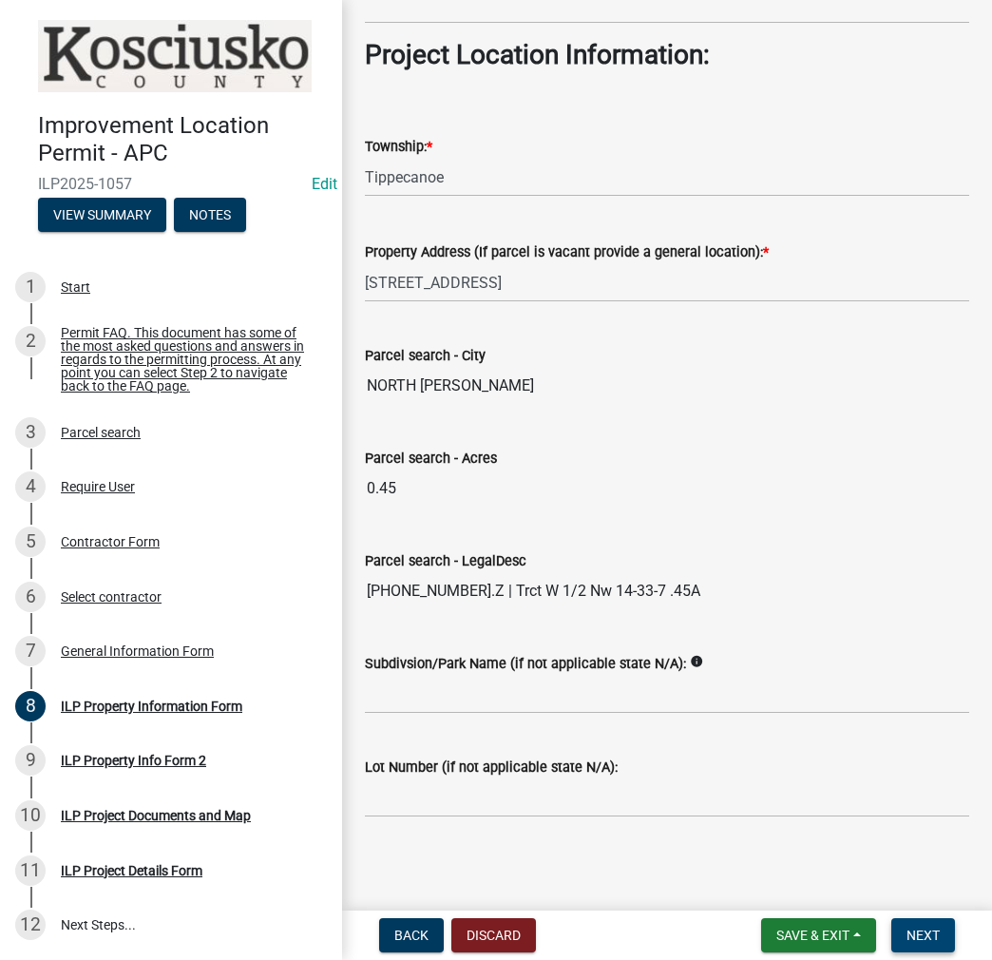
click at [930, 940] on span "Next" at bounding box center [923, 935] width 33 height 15
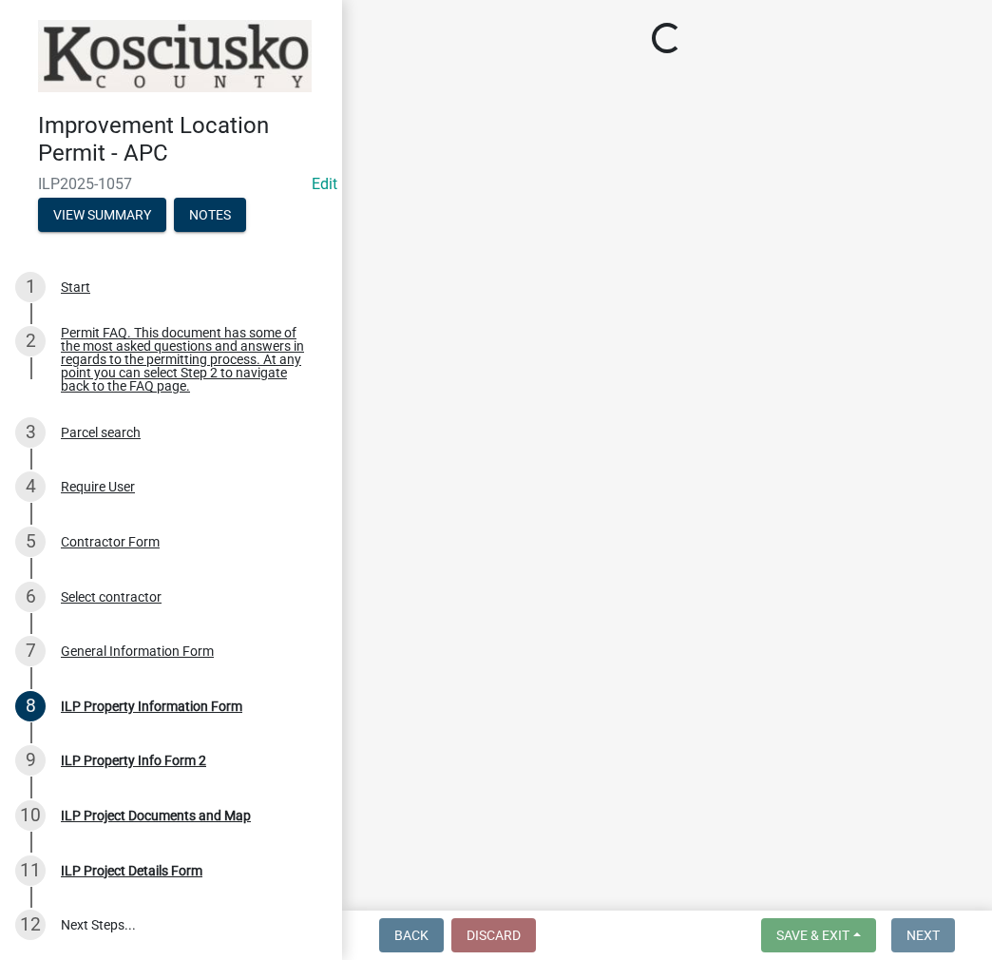
scroll to position [0, 0]
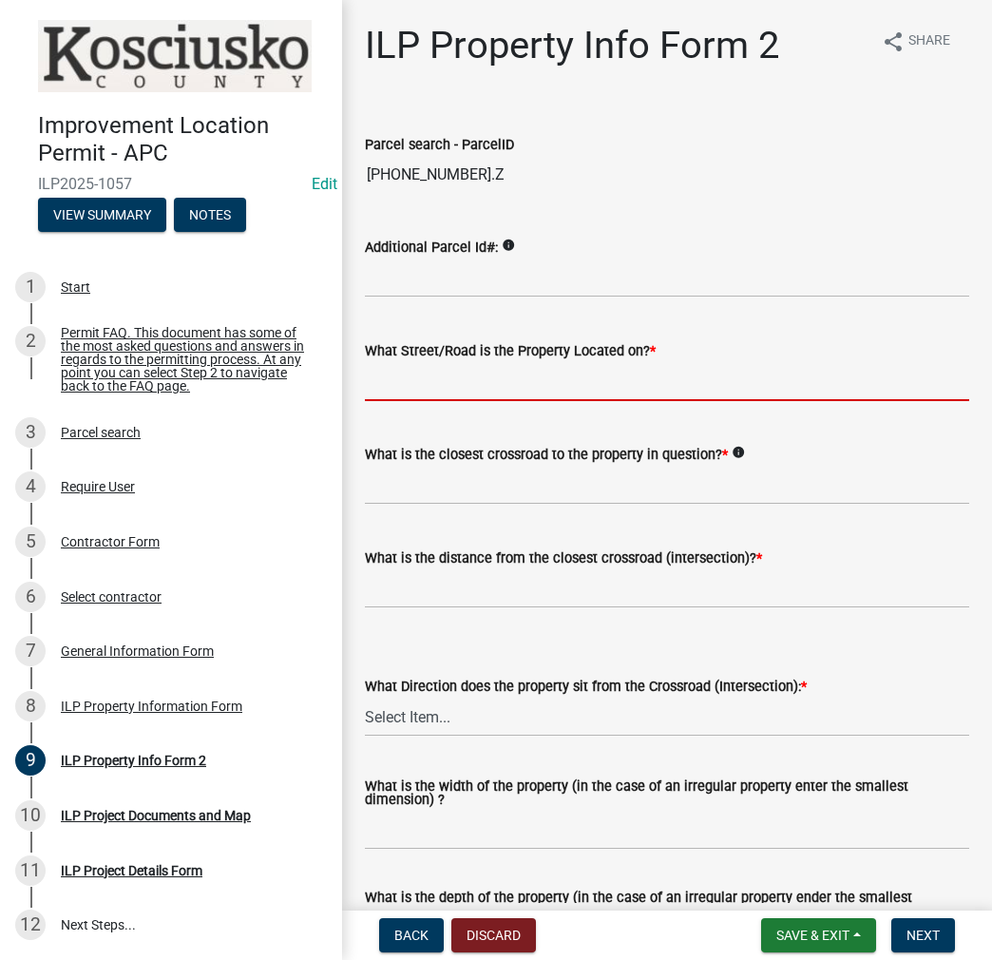
click at [437, 369] on input "What Street/Road is the Property Located on? *" at bounding box center [667, 381] width 605 height 39
type input "MILL ST"
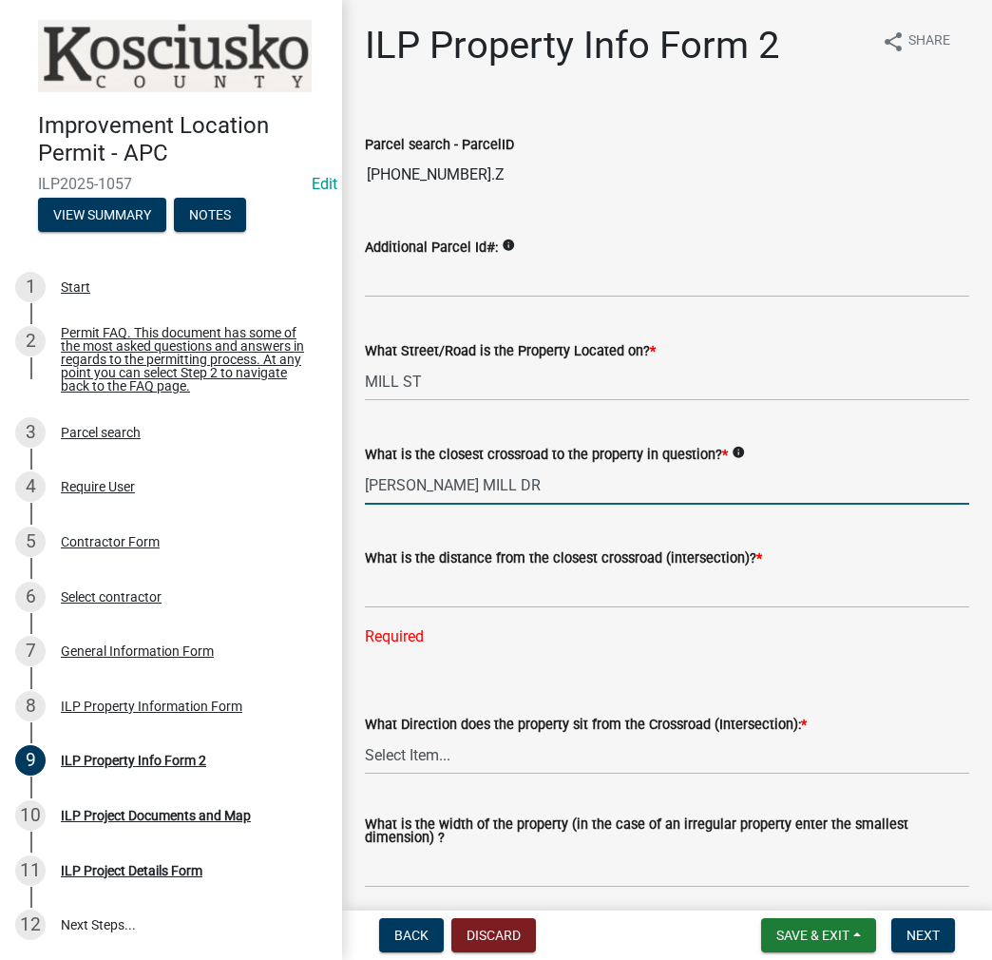
drag, startPoint x: 538, startPoint y: 495, endPoint x: 338, endPoint y: 484, distance: 199.9
click at [338, 484] on div "Improvement Location Permit - APC ILP2025-1057 Edit View Summary Notes 1 Start …" at bounding box center [496, 480] width 992 height 960
type input "[PERSON_NAME]"
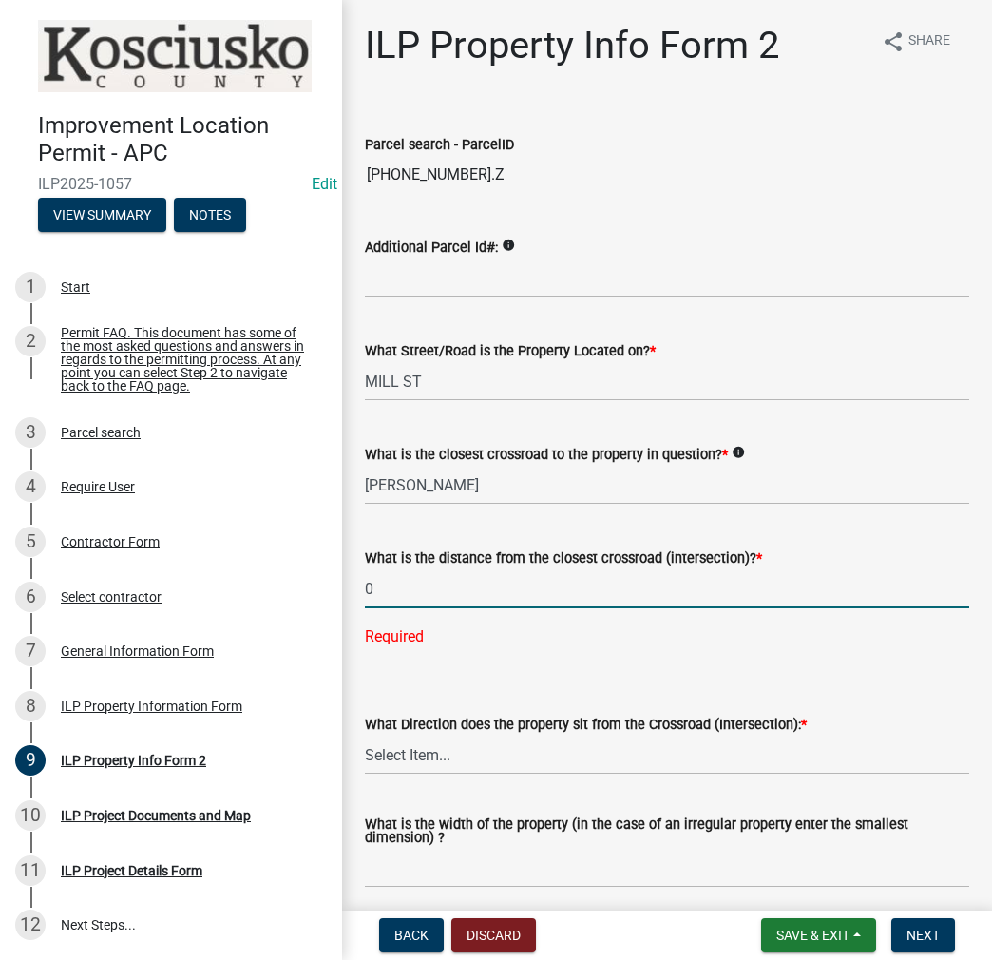
type input "0"
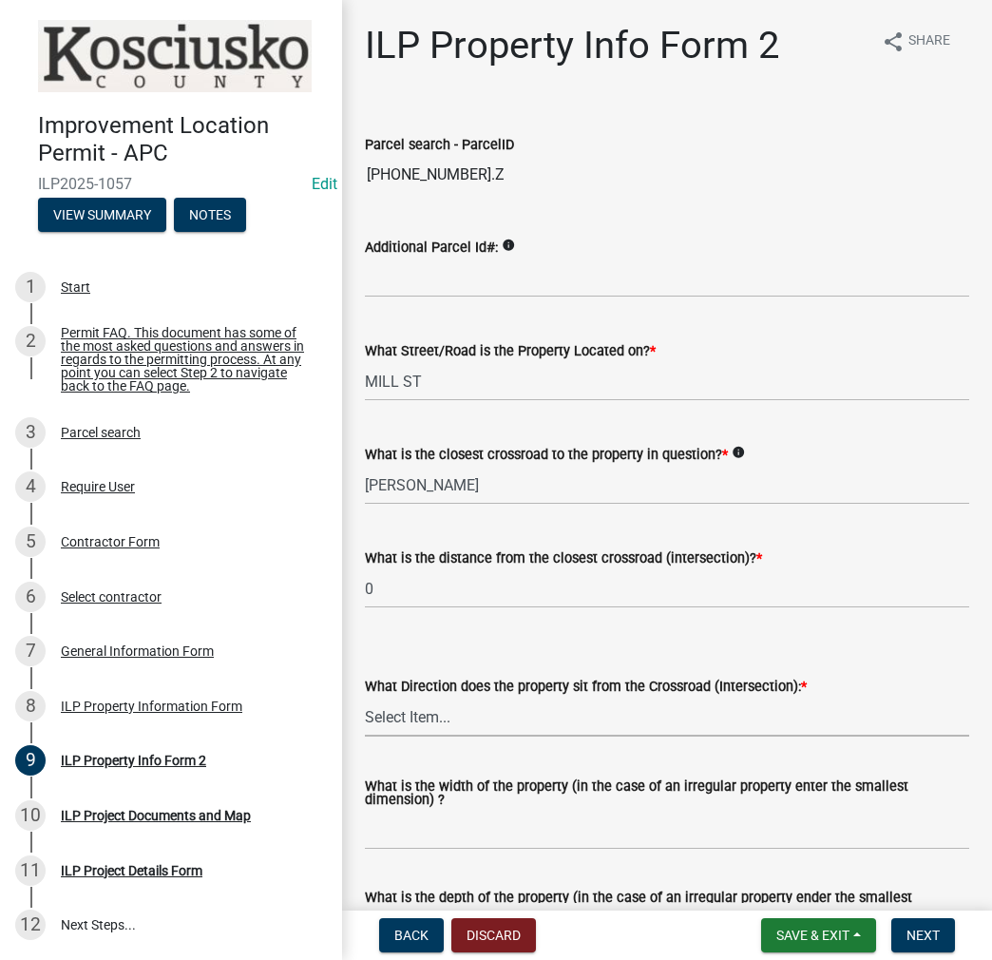
click at [458, 720] on select "Select Item... N NE NW S SE SW E W" at bounding box center [667, 717] width 605 height 39
click at [365, 698] on select "Select Item... N NE NW S SE SW E W" at bounding box center [667, 717] width 605 height 39
select select "30cad654-0079-4cbe-a349-097ae71a5774"
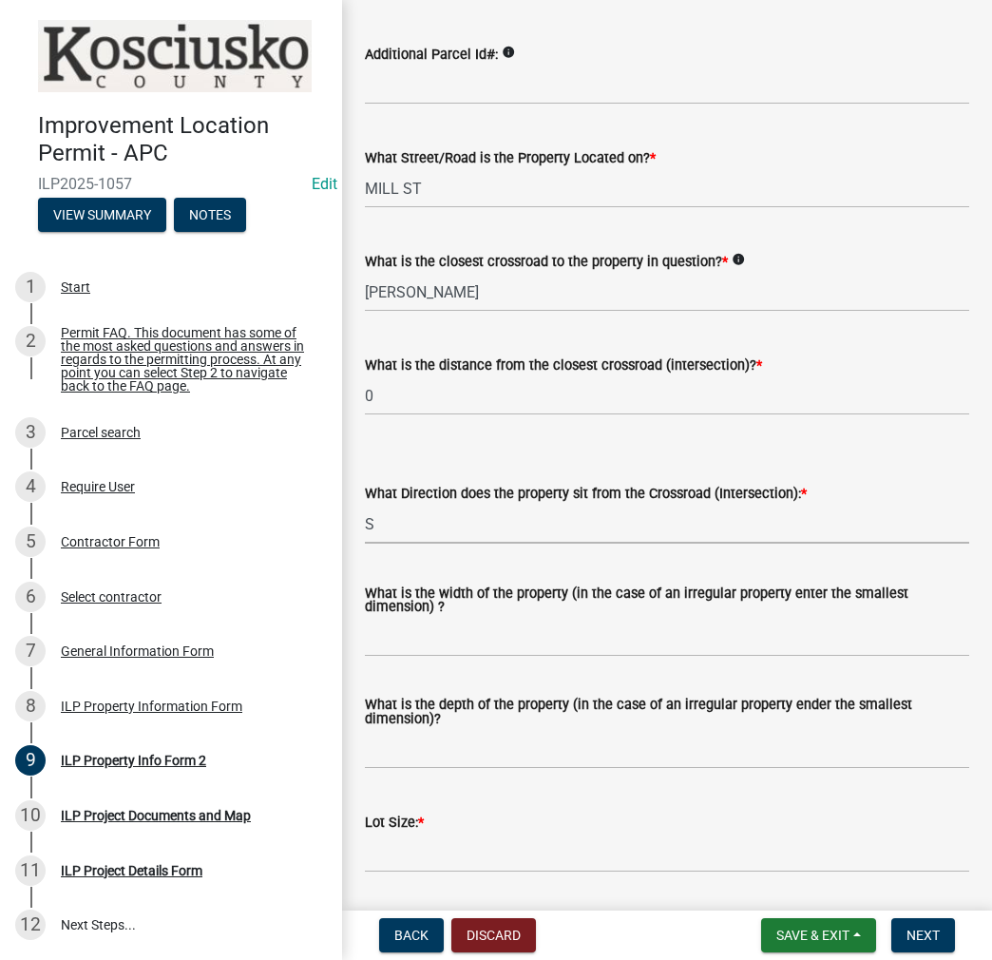
scroll to position [380, 0]
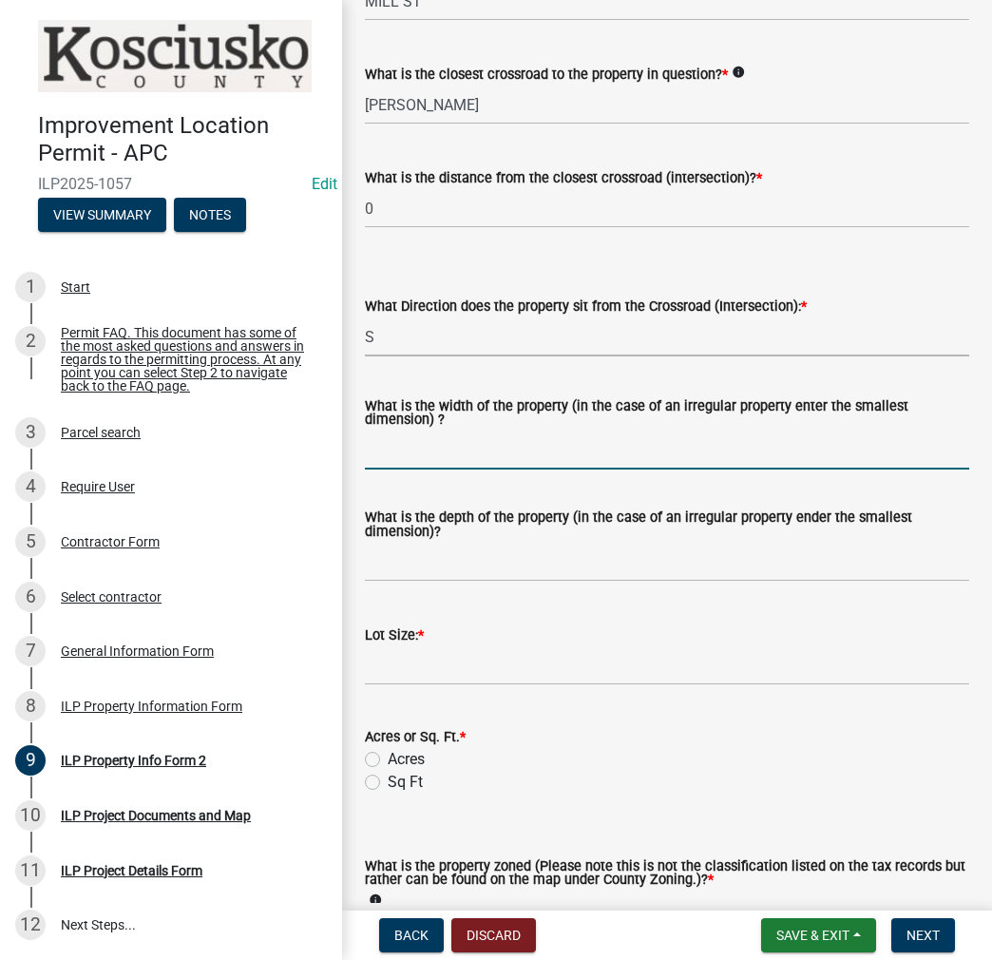
click at [446, 451] on input "What is the width of the property (in the case of an irregular property enter t…" at bounding box center [667, 450] width 605 height 39
type input "VARIES"
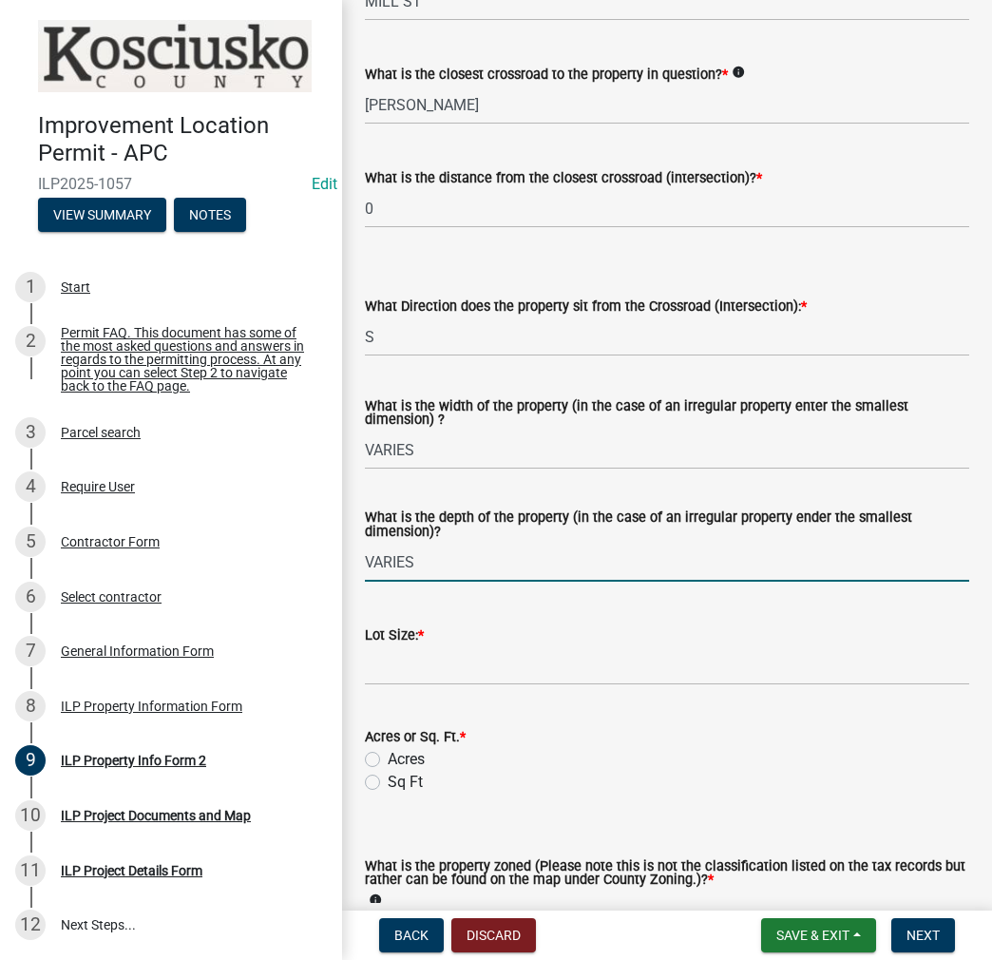
type input "VARIES"
type input "0.45"
click at [388, 760] on label "Acres" at bounding box center [406, 759] width 37 height 23
click at [388, 760] on input "Acres" at bounding box center [394, 754] width 12 height 12
radio input "true"
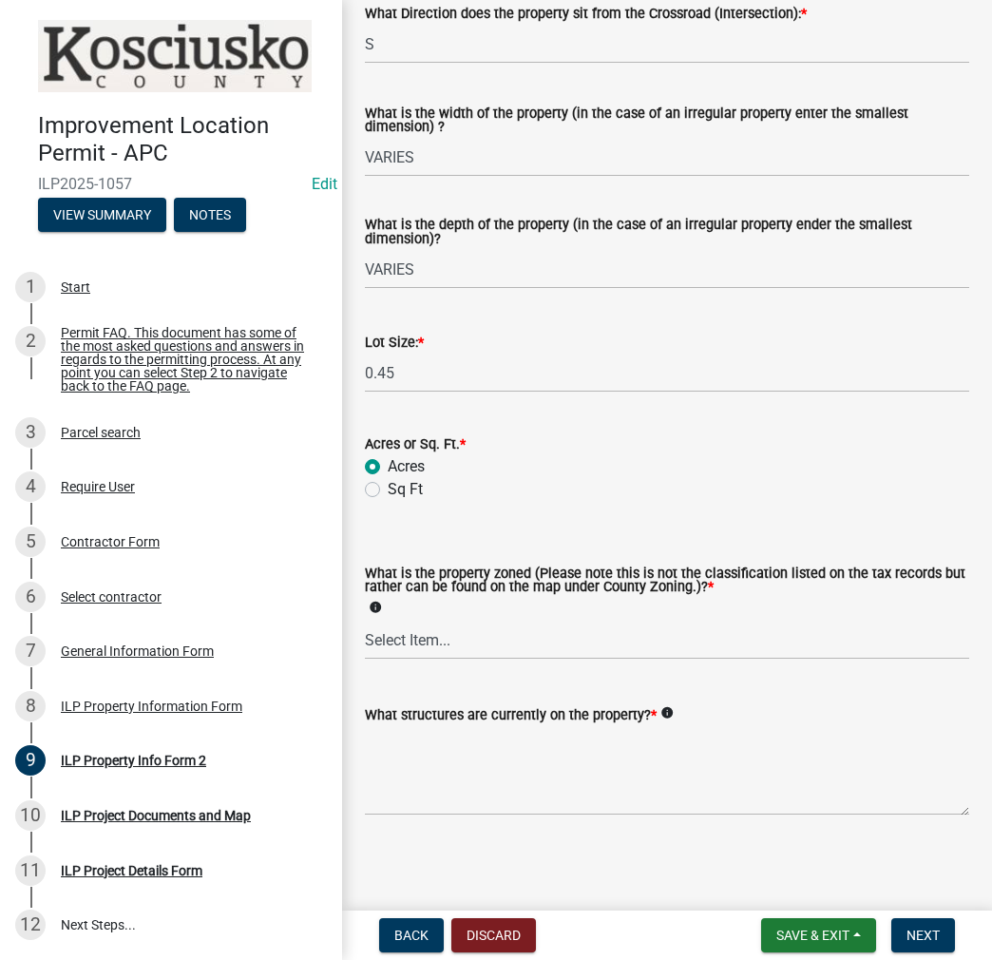
scroll to position [675, 0]
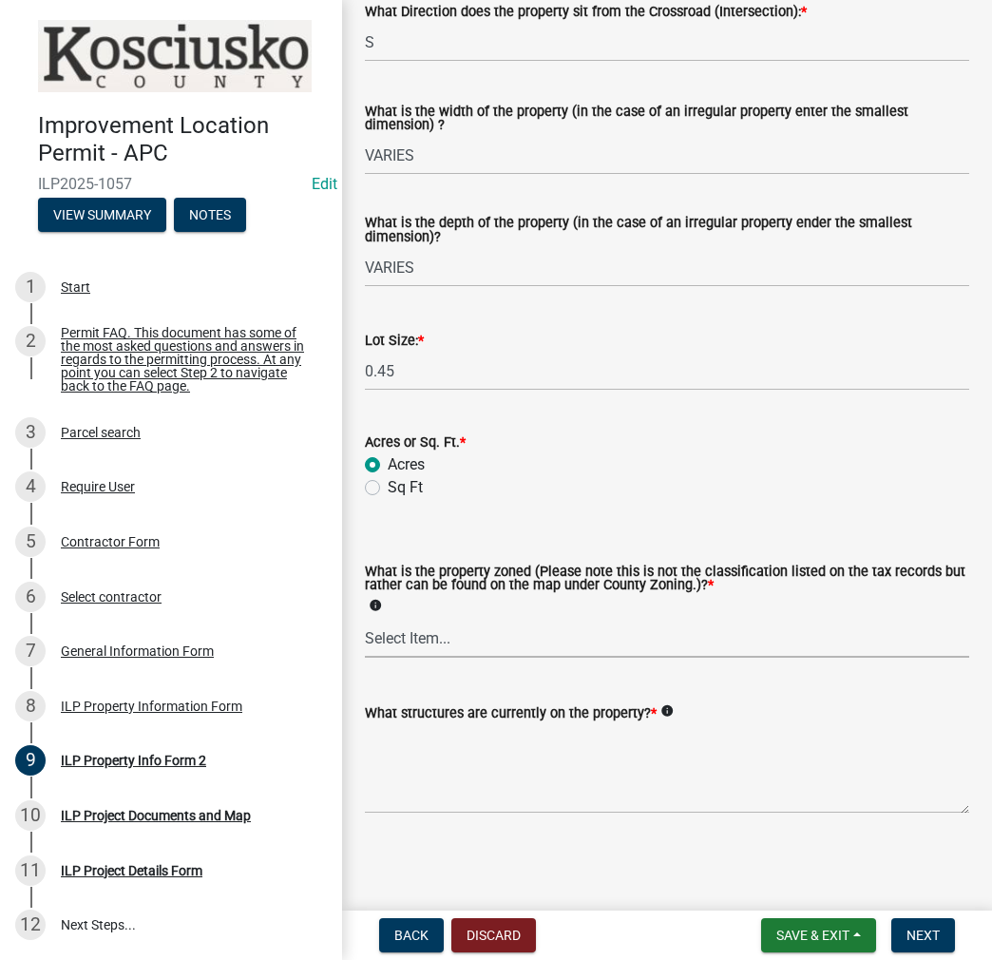
click at [399, 624] on select "Select Item... Agricultural Agricultural 2 Commercial Environmental Industrial …" at bounding box center [667, 638] width 605 height 39
click at [365, 619] on select "Select Item... Agricultural Agricultural 2 Commercial Environmental Industrial …" at bounding box center [667, 638] width 605 height 39
select select "1146270b-2111-4e23-bf7f-74ce85cf7041"
click at [490, 761] on textarea "What structures are currently on the property? *" at bounding box center [667, 768] width 605 height 89
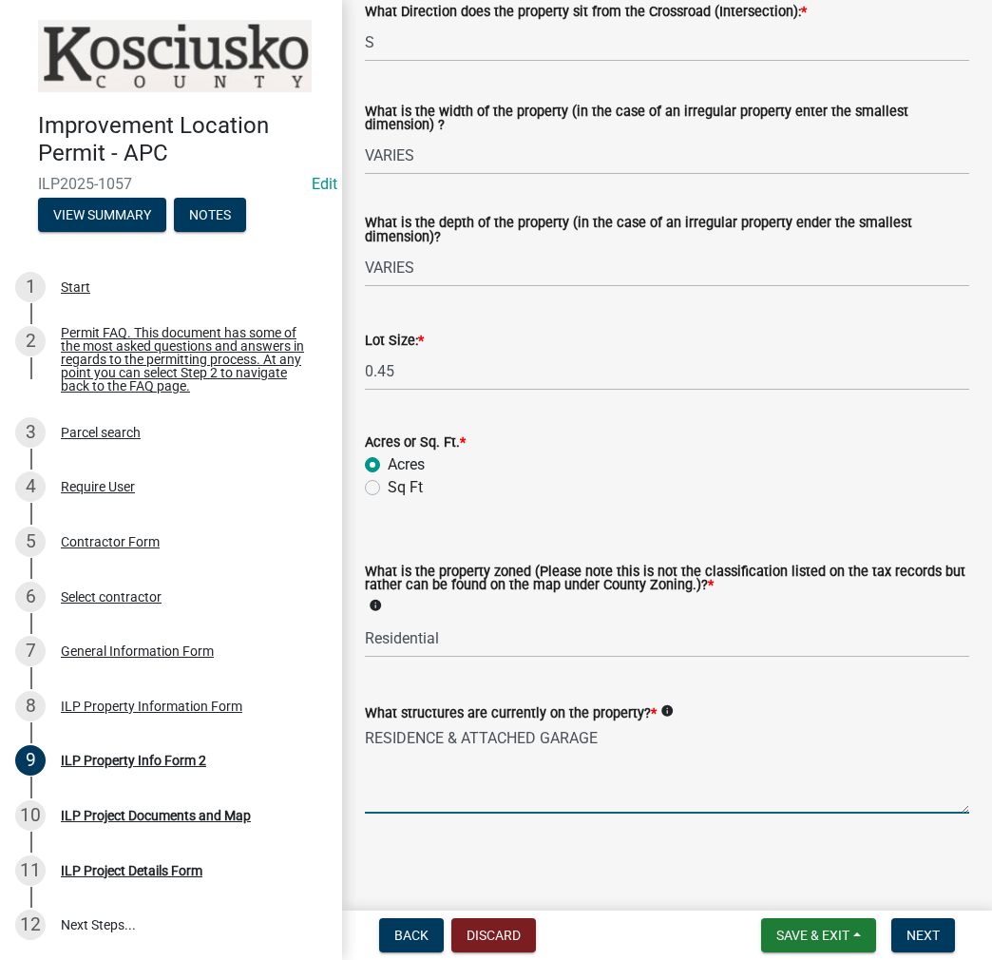
type textarea "RESIDENCE & ATTACHED GARAGE"
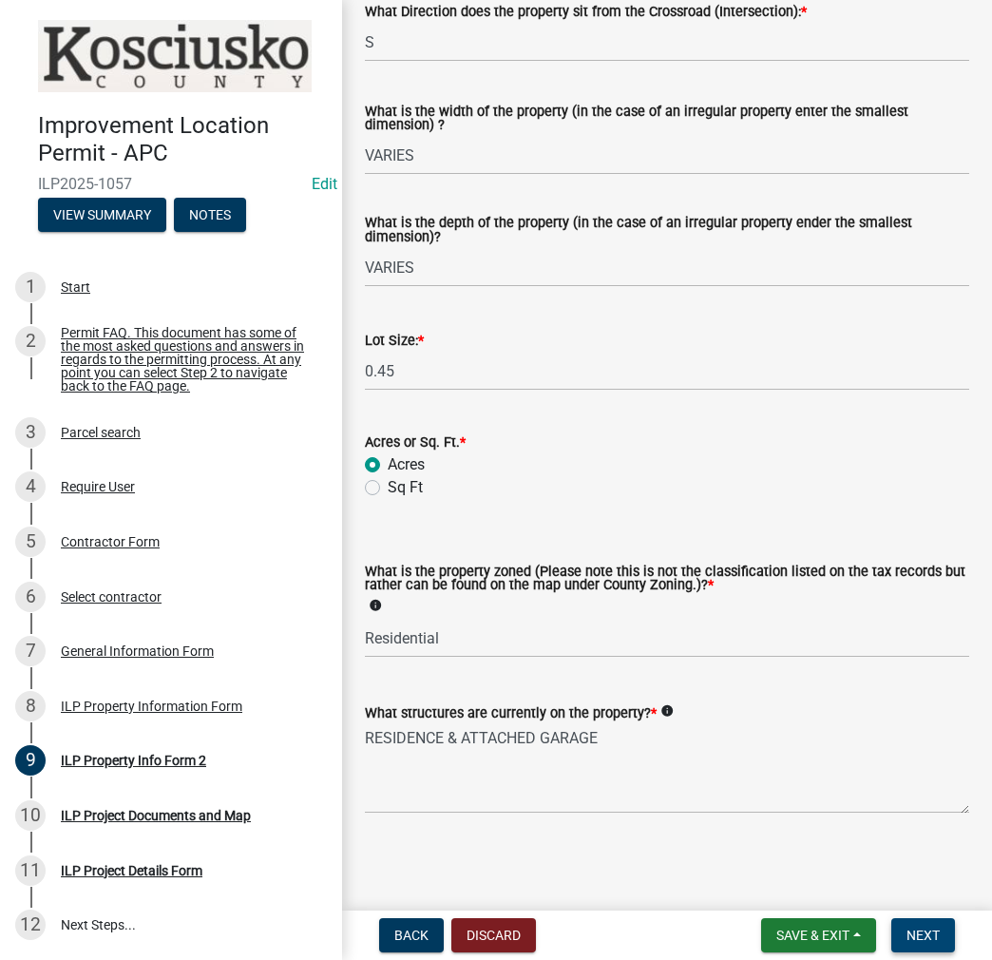
click at [937, 930] on span "Next" at bounding box center [923, 935] width 33 height 15
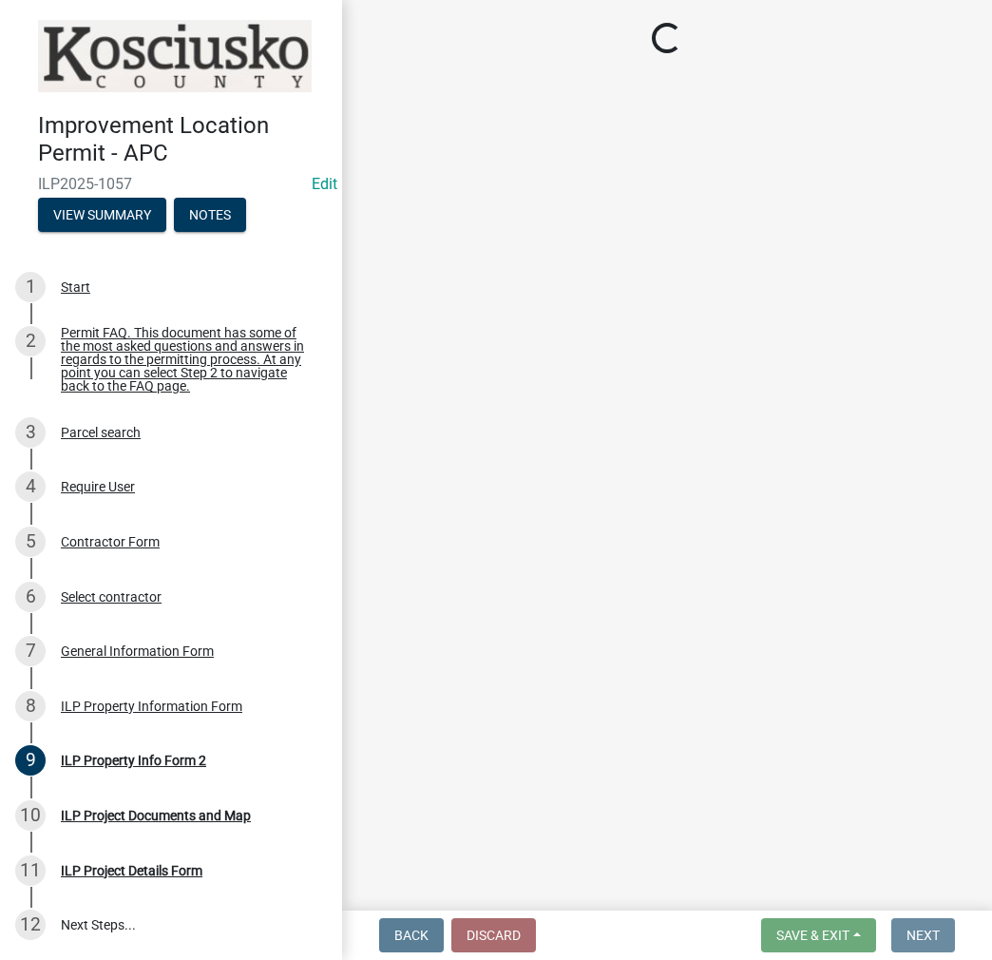
scroll to position [0, 0]
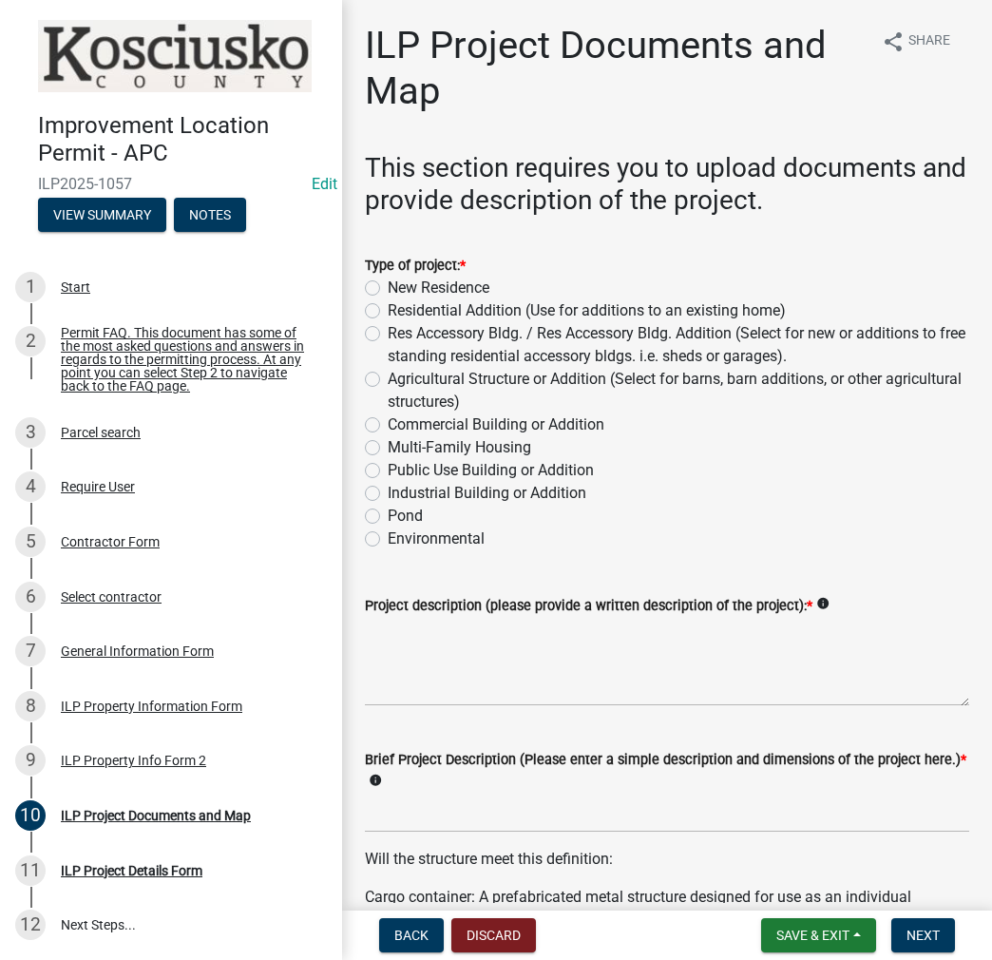
click at [388, 337] on label "Res Accessory Bldg. / Res Accessory Bldg. Addition (Select for new or additions…" at bounding box center [679, 345] width 582 height 46
click at [388, 335] on input "Res Accessory Bldg. / Res Accessory Bldg. Addition (Select for new or additions…" at bounding box center [394, 328] width 12 height 12
radio input "true"
drag, startPoint x: 441, startPoint y: 658, endPoint x: 665, endPoint y: 567, distance: 242.2
click at [441, 657] on textarea "Project description (please provide a written description of the project): *" at bounding box center [667, 661] width 605 height 89
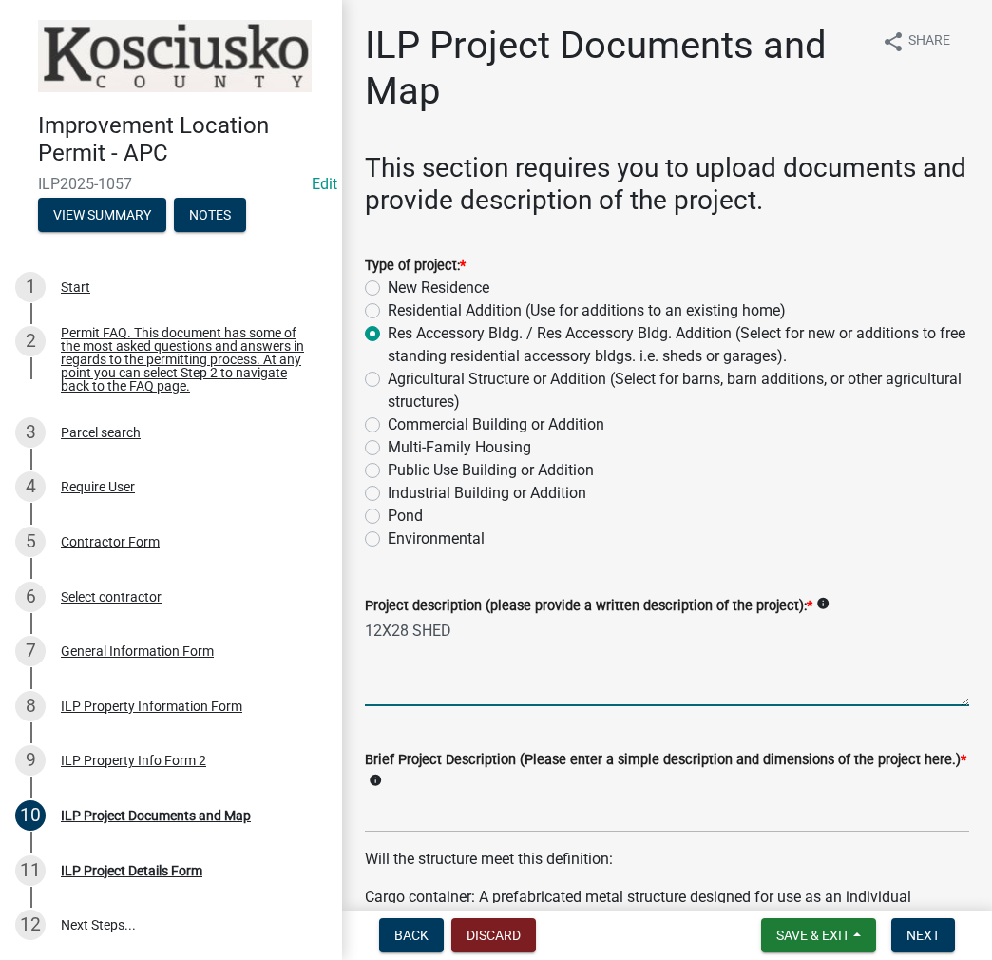
type textarea "12X28 SHED"
click at [393, 796] on input "Brief Project Description (Please enter a simple description and dimensions of …" at bounding box center [667, 813] width 605 height 39
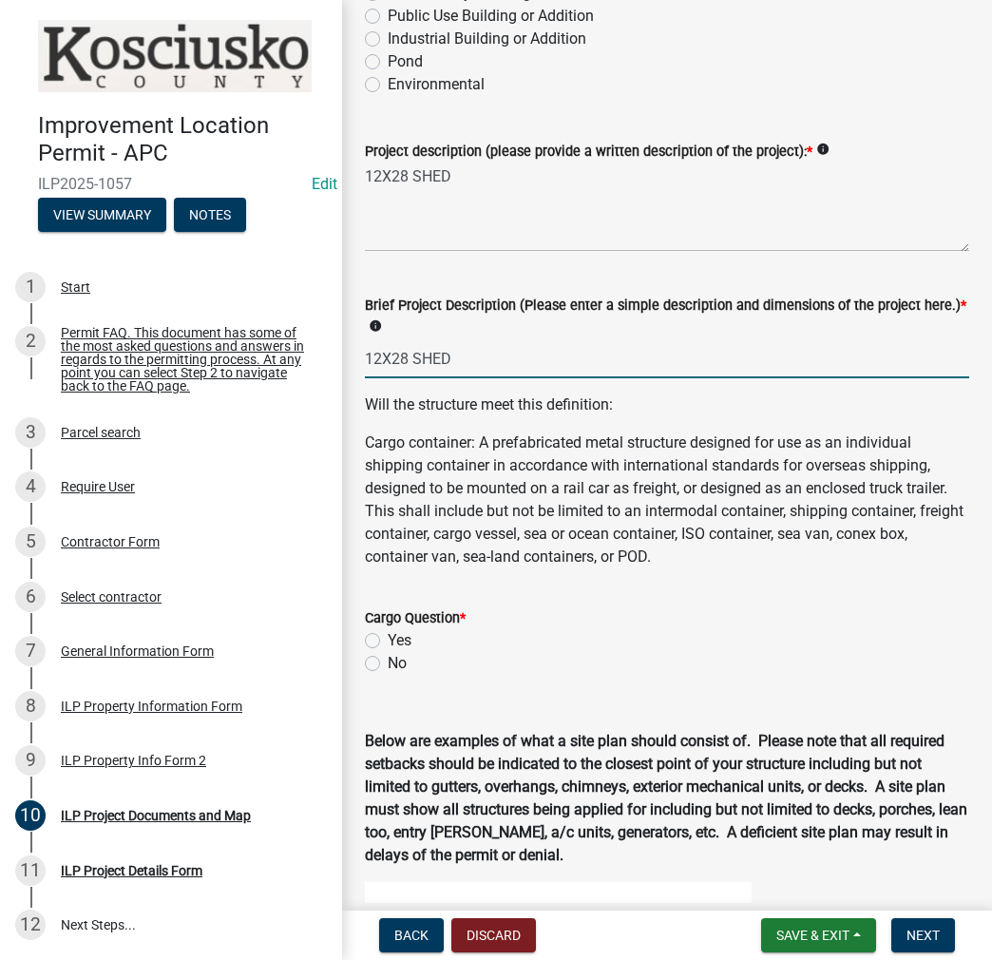
scroll to position [570, 0]
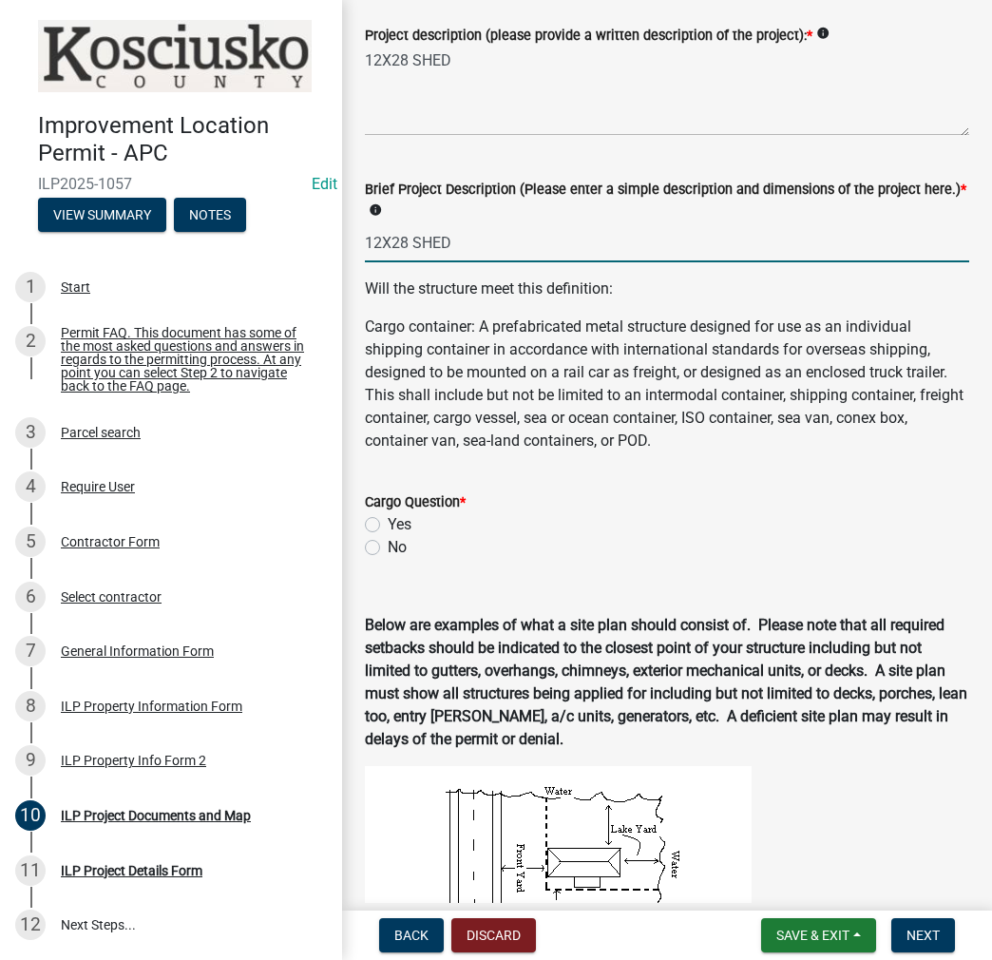
type input "12X28 SHED"
click at [388, 547] on label "No" at bounding box center [397, 547] width 19 height 23
click at [388, 547] on input "No" at bounding box center [394, 542] width 12 height 12
radio input "true"
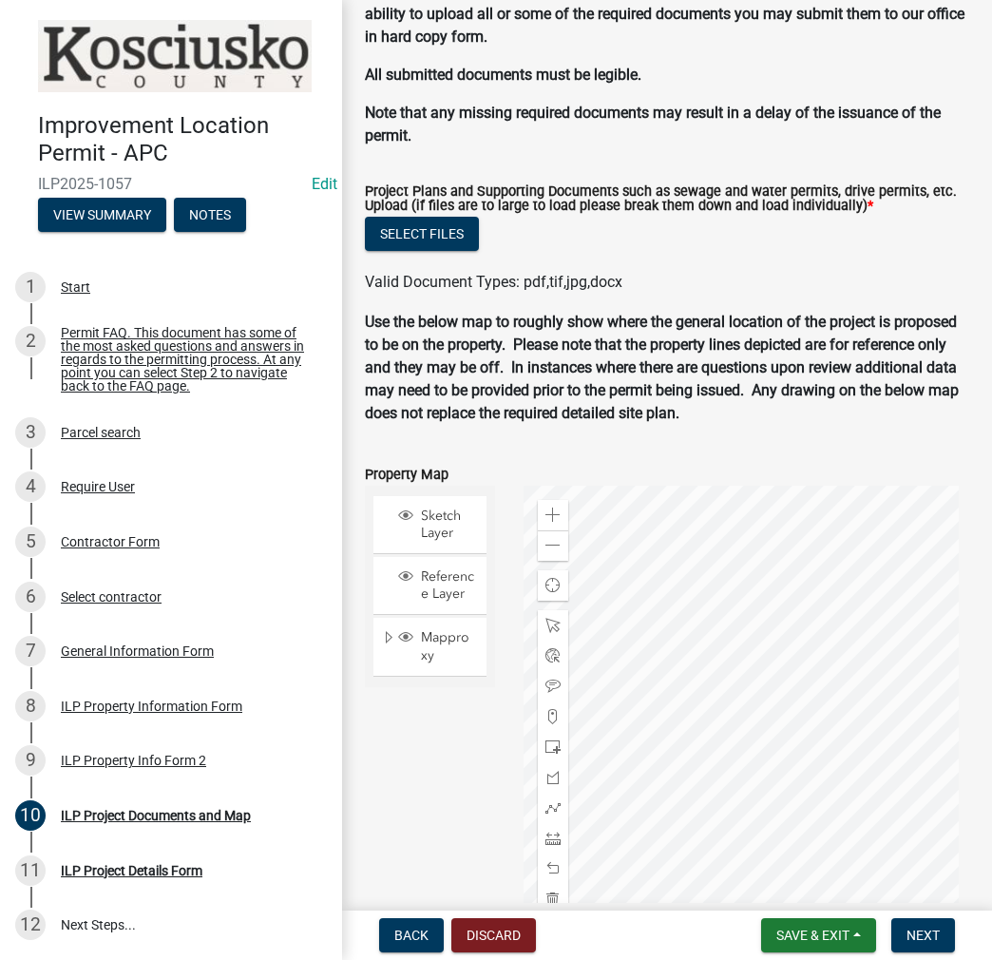
scroll to position [2153, 0]
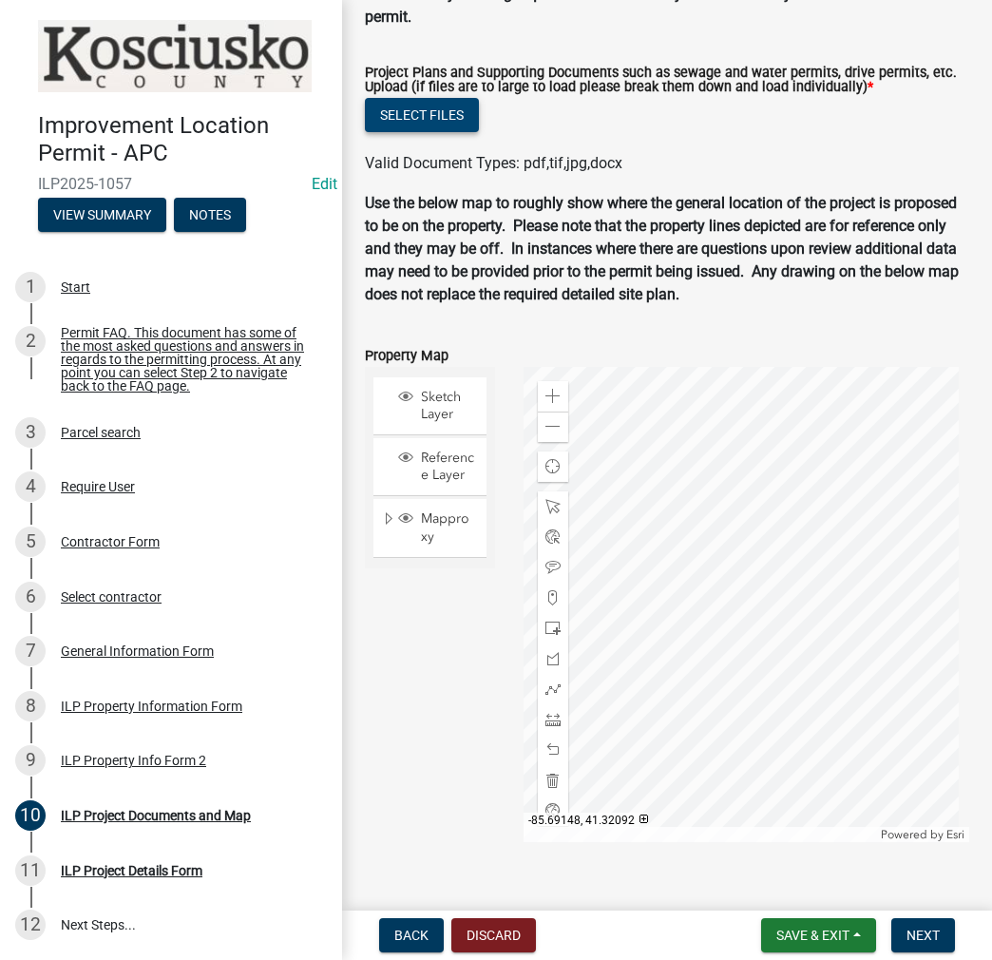
click at [458, 99] on button "Select files" at bounding box center [422, 115] width 114 height 34
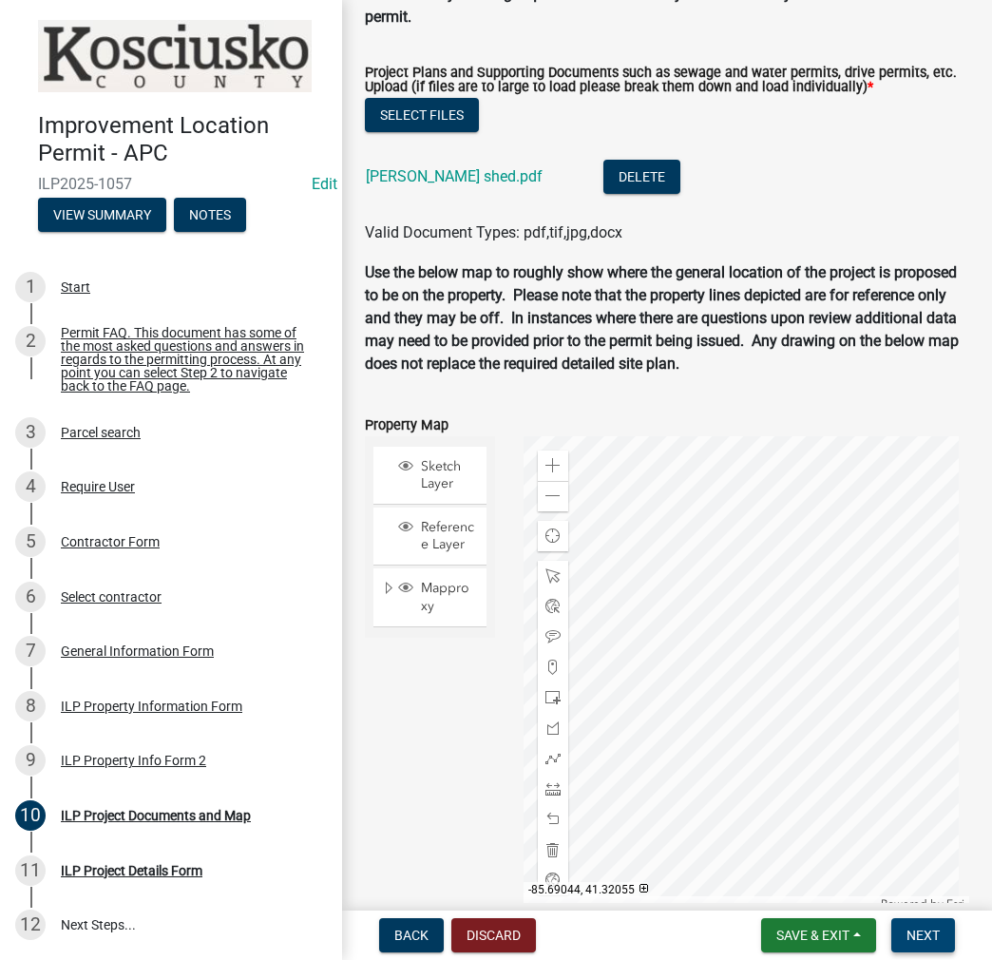
click at [938, 945] on button "Next" at bounding box center [924, 935] width 64 height 34
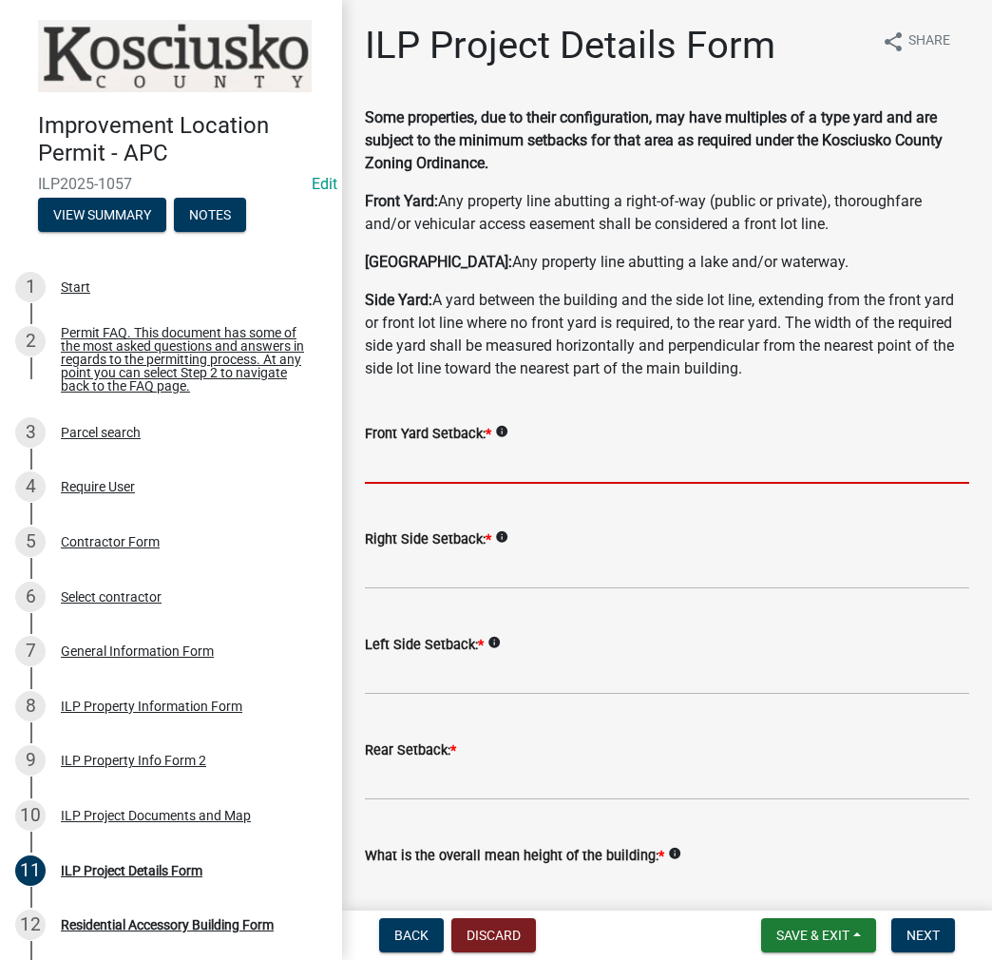
drag, startPoint x: 402, startPoint y: 460, endPoint x: 452, endPoint y: 461, distance: 50.4
click at [402, 460] on input "text" at bounding box center [667, 464] width 605 height 39
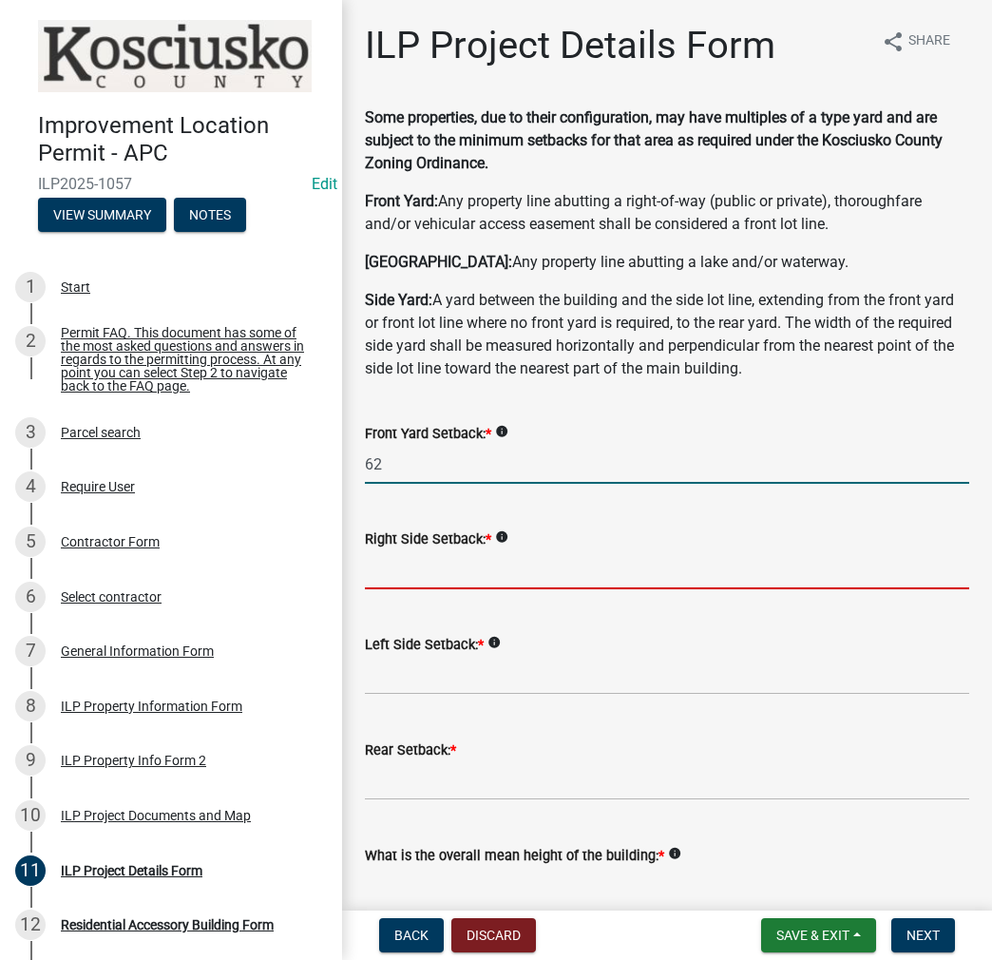
type input "62.0"
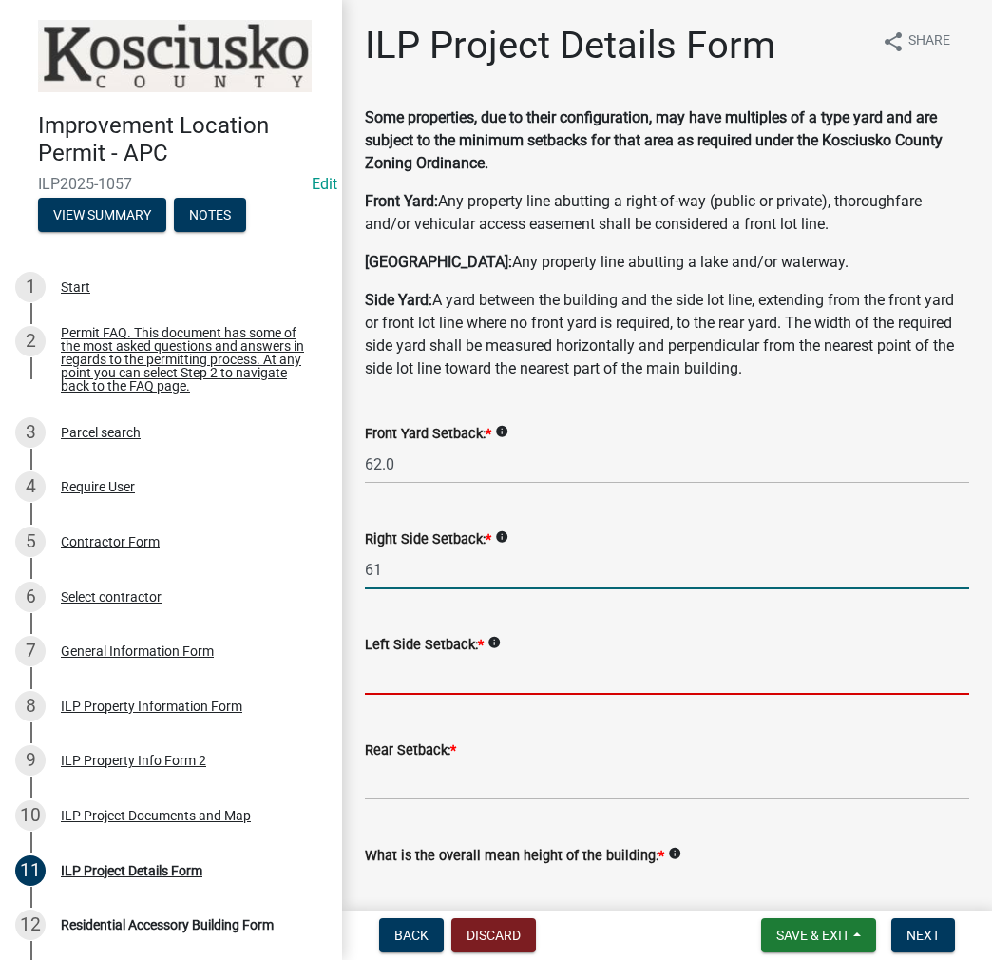
type input "61.0"
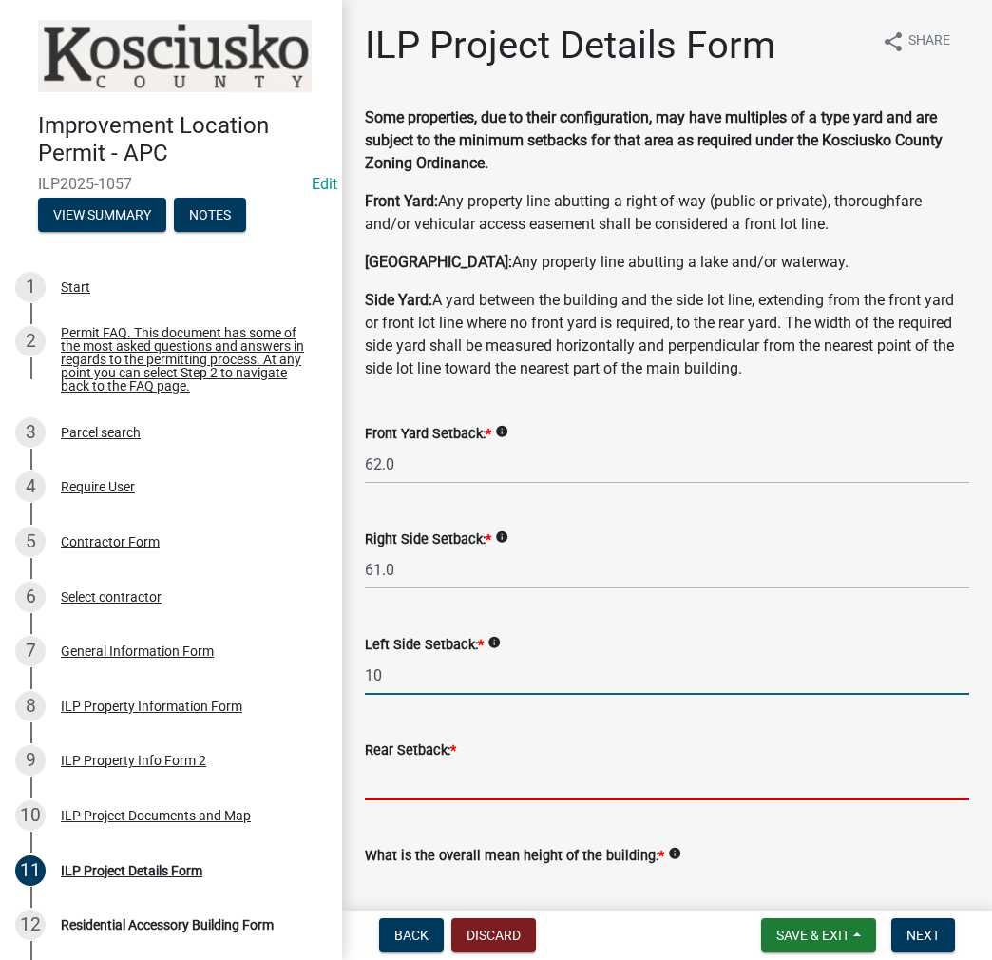
type input "10.0"
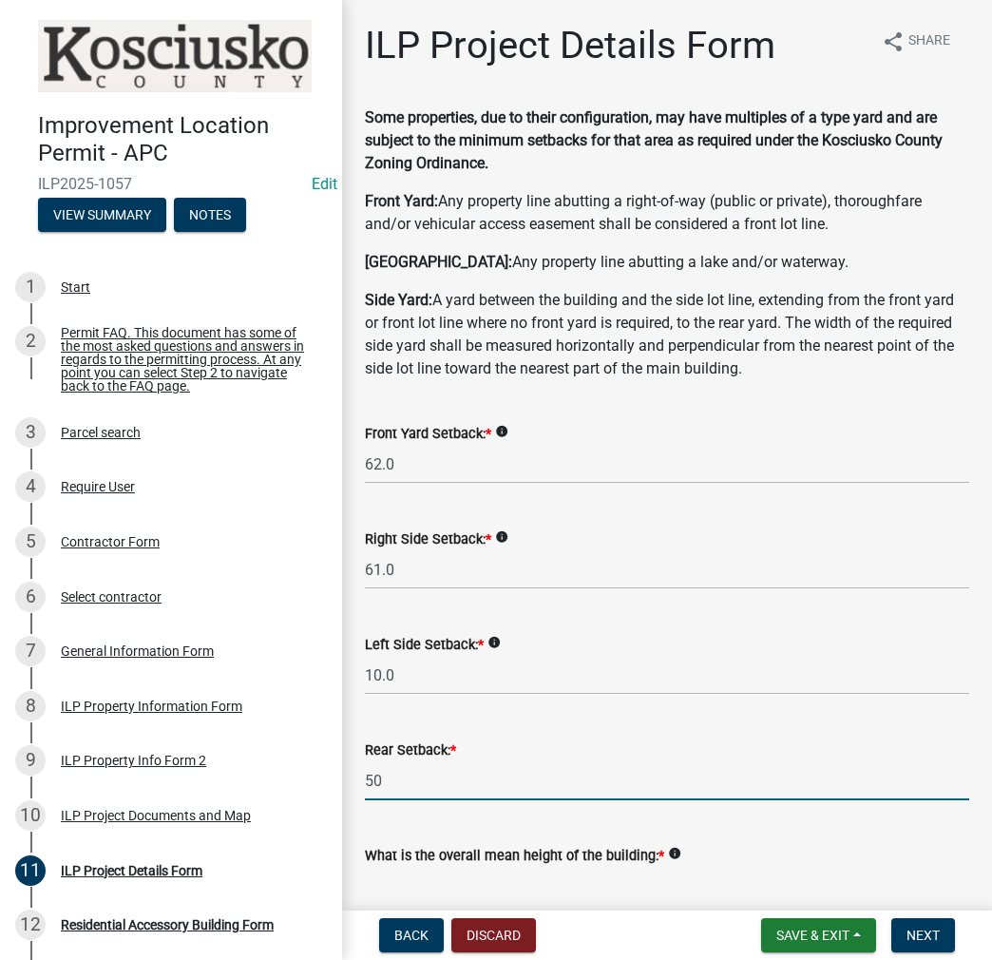
type input "50.0"
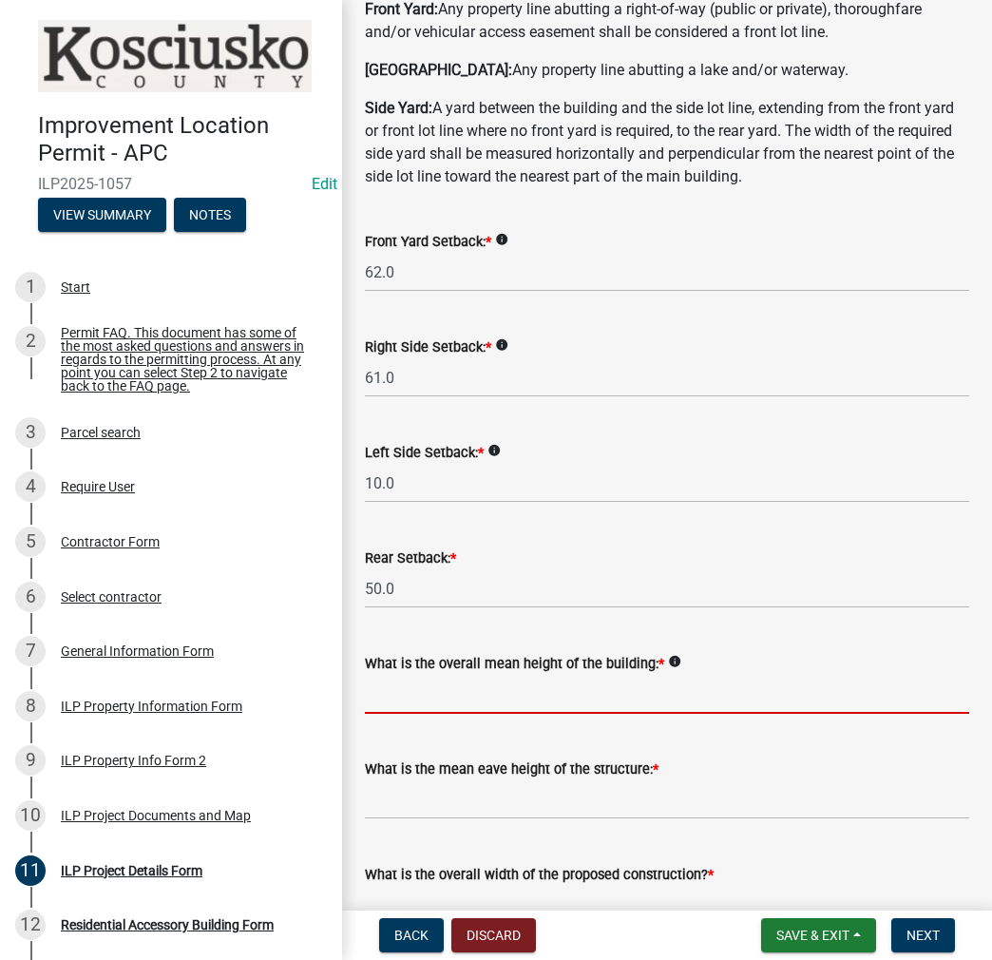
scroll to position [287, 0]
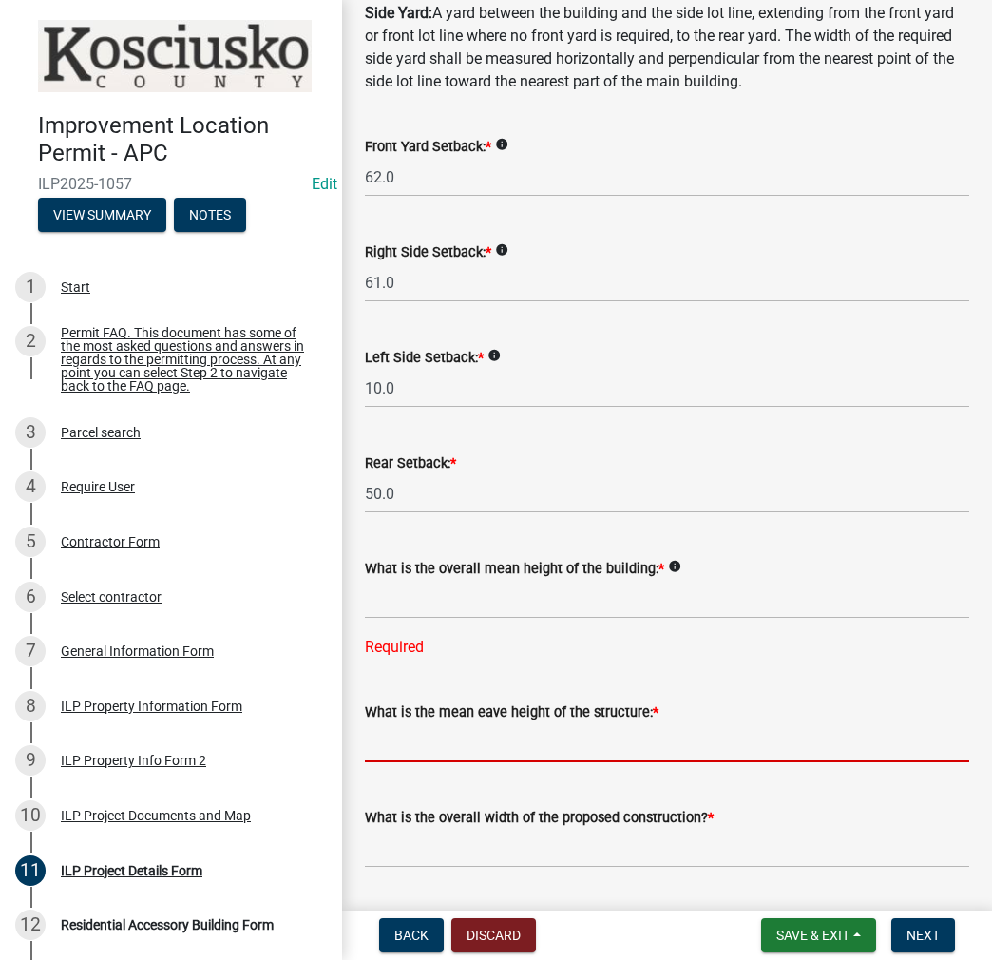
drag, startPoint x: 502, startPoint y: 685, endPoint x: 524, endPoint y: 697, distance: 24.7
click at [510, 689] on div "What is the mean eave height of the structure: *" at bounding box center [667, 718] width 605 height 88
click at [495, 732] on input "text" at bounding box center [667, 742] width 605 height 39
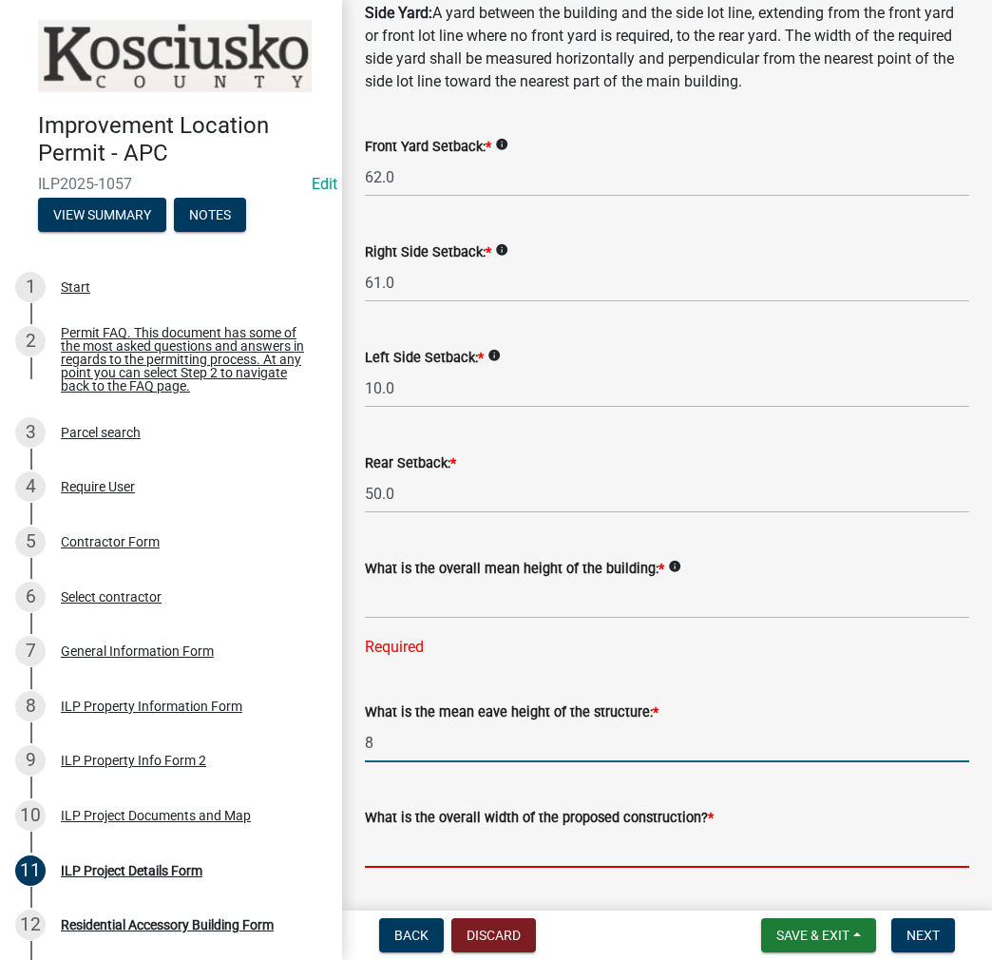
type input "8.0"
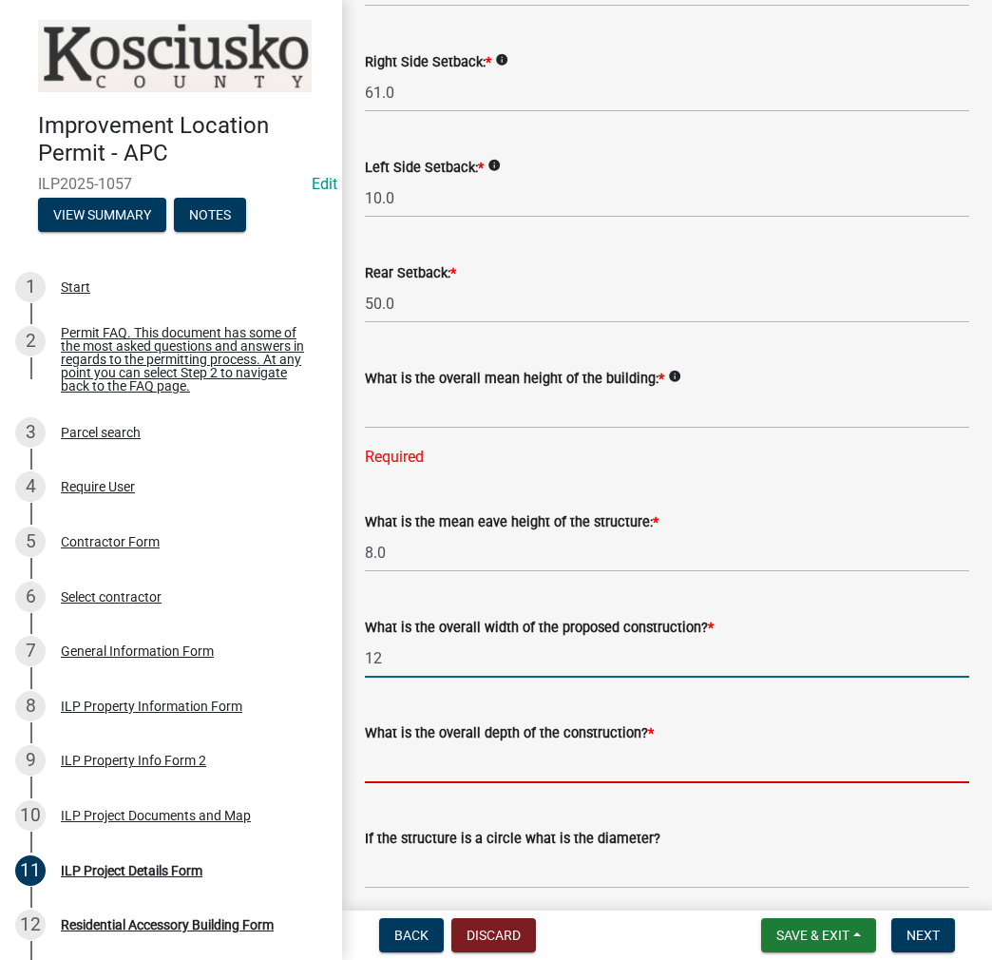
type input "12.00"
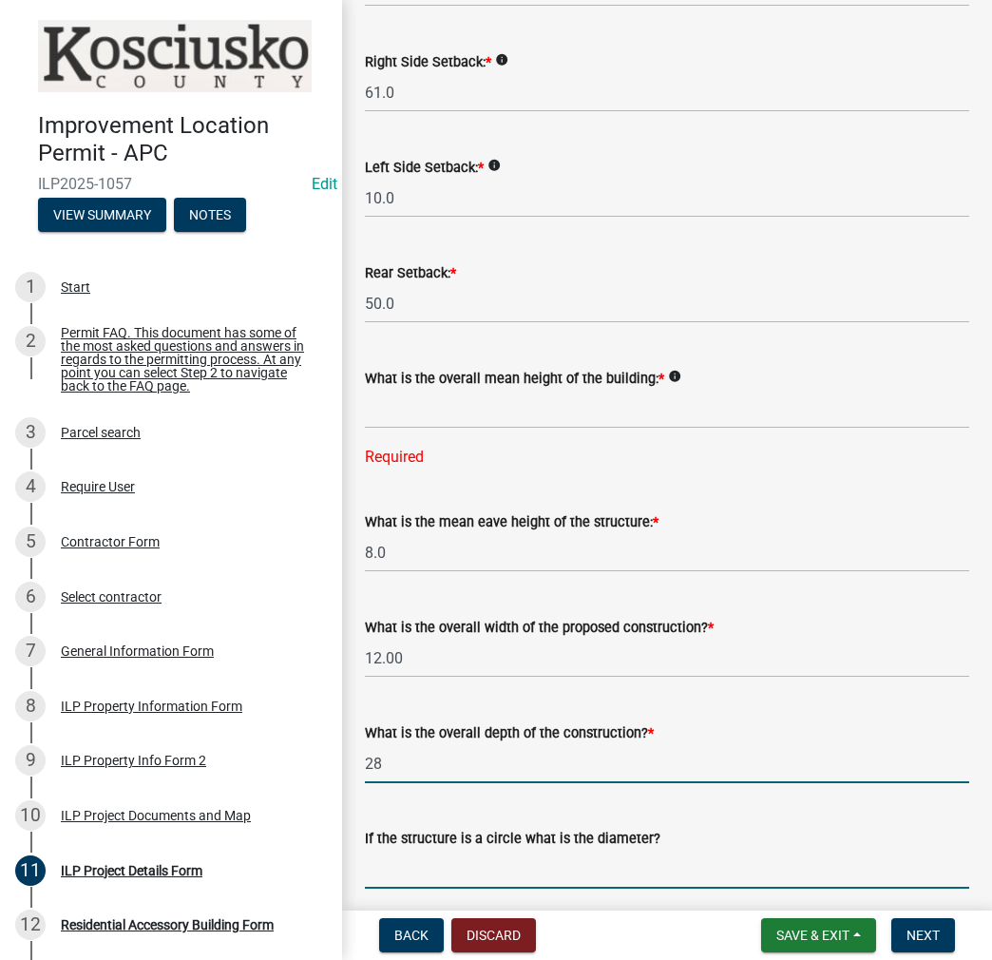
type input "28.00"
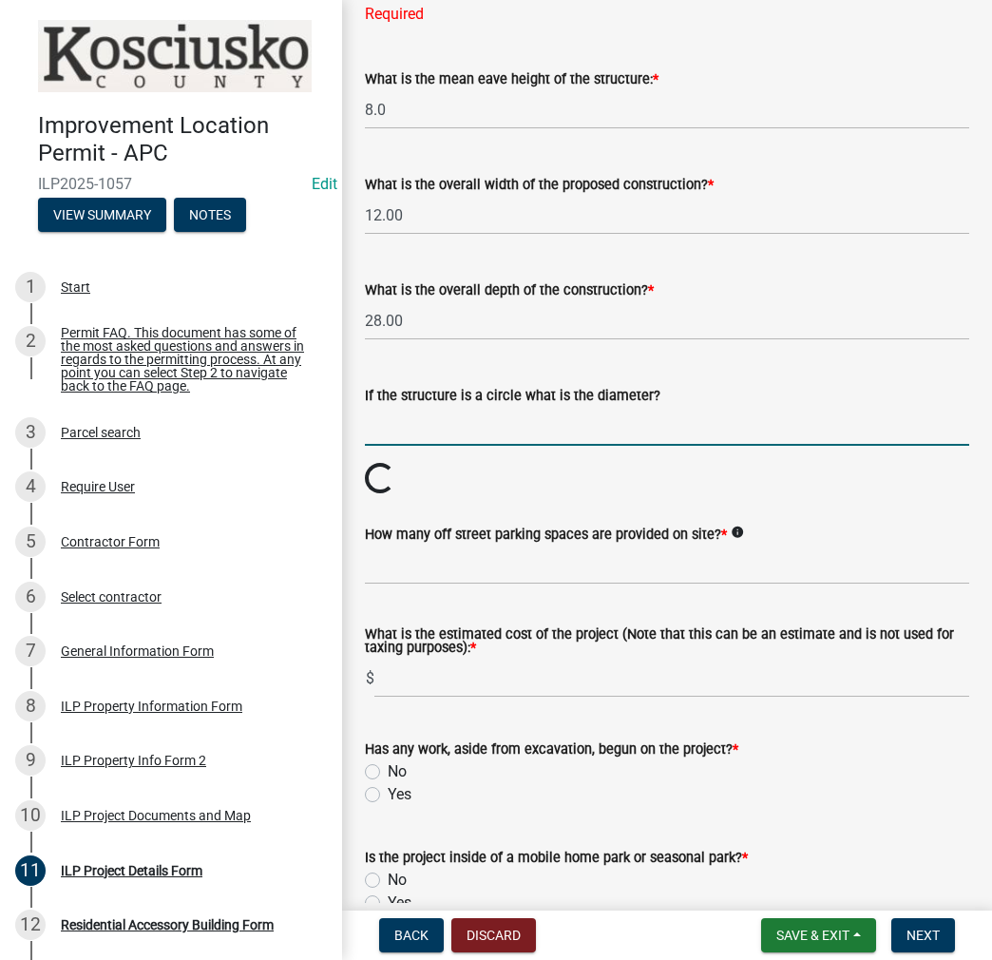
scroll to position [952, 0]
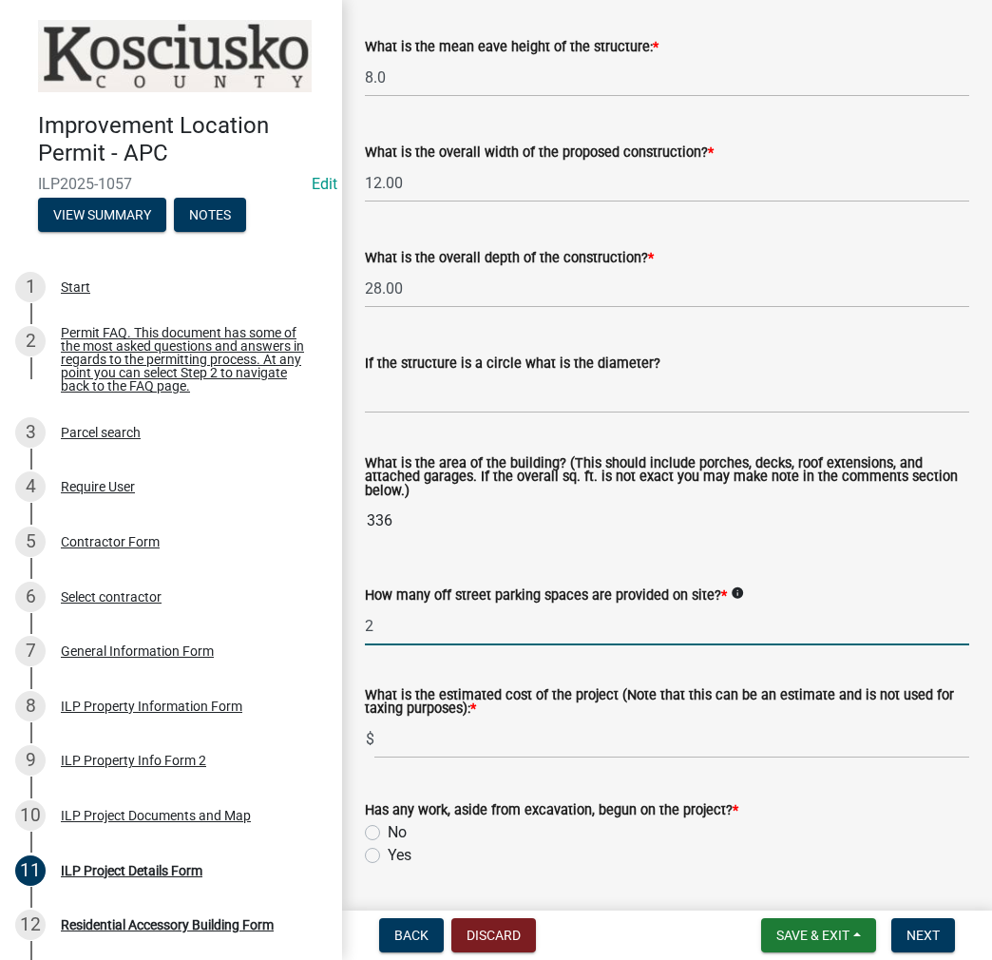
type input "2"
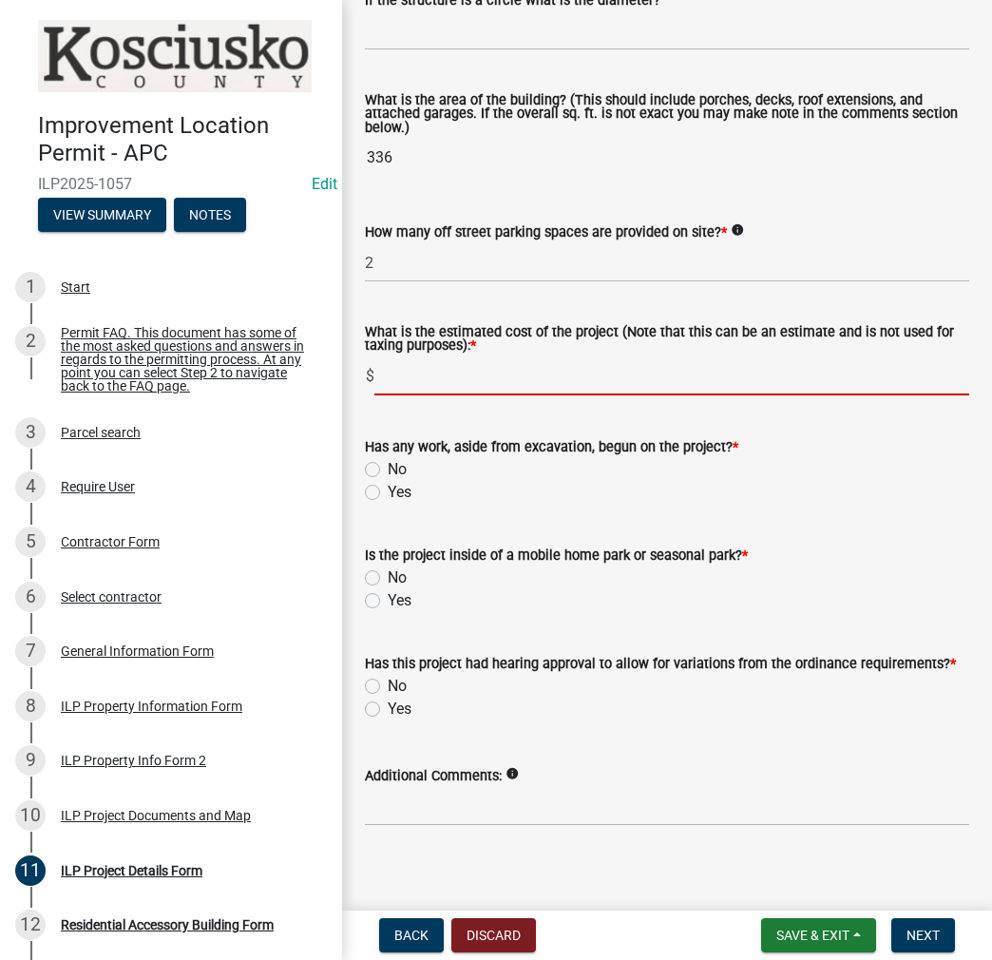
scroll to position [1328, 0]
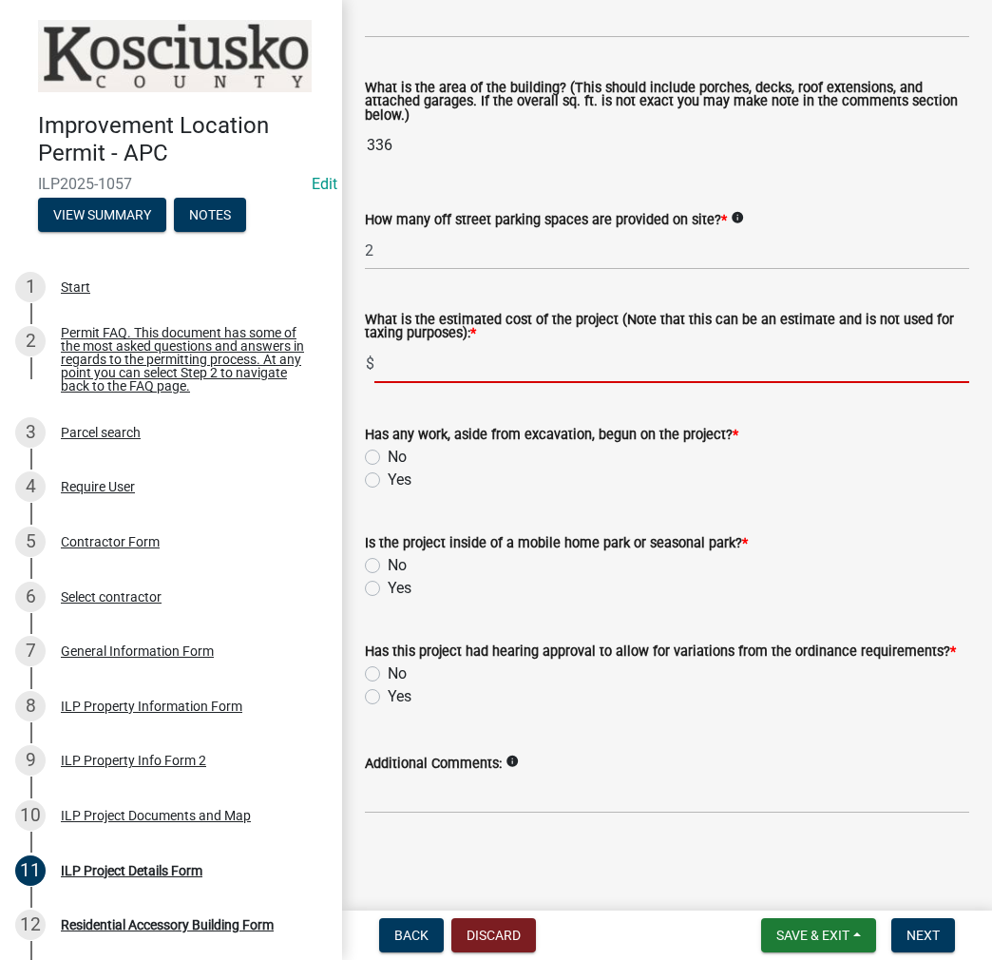
click at [373, 457] on form "Has any work, aside from excavation, begun on the project? * No Yes" at bounding box center [667, 445] width 605 height 91
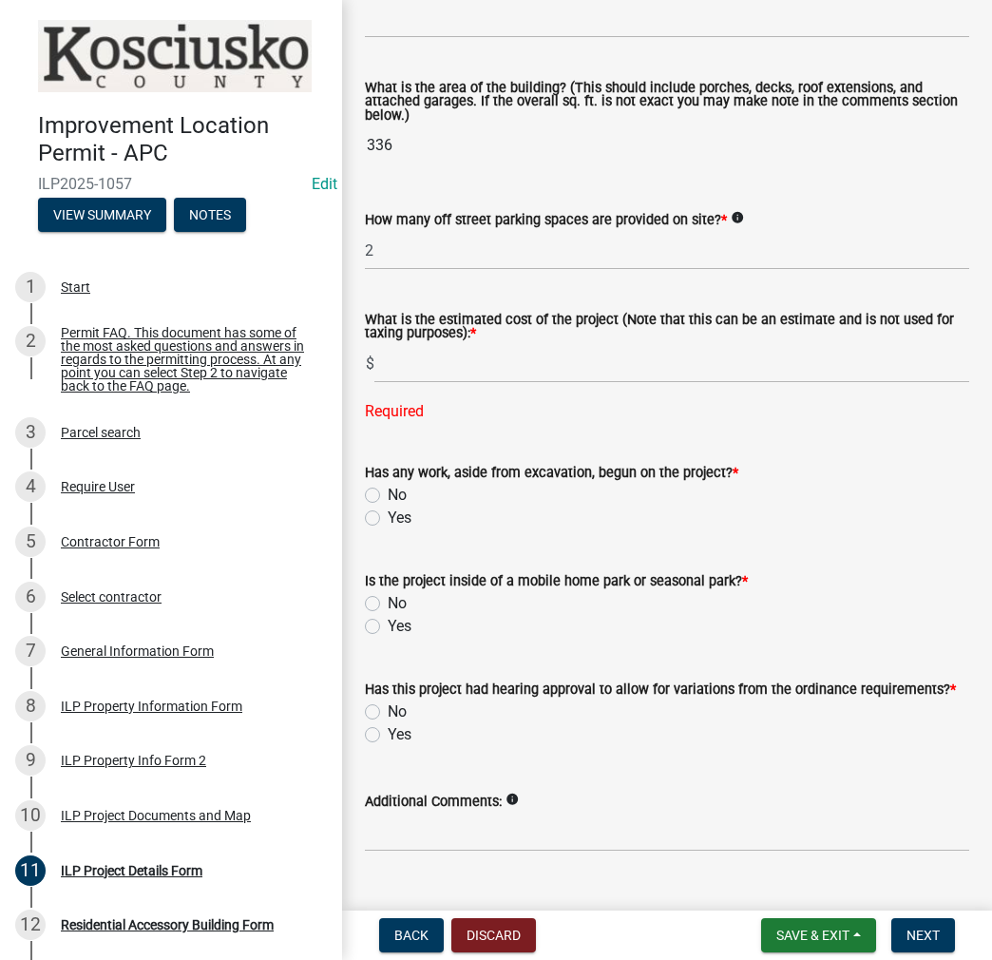
click at [388, 498] on label "No" at bounding box center [397, 495] width 19 height 23
click at [388, 496] on input "No" at bounding box center [394, 490] width 12 height 12
radio input "true"
click at [388, 599] on label "No" at bounding box center [397, 603] width 19 height 23
click at [388, 599] on input "No" at bounding box center [394, 598] width 12 height 12
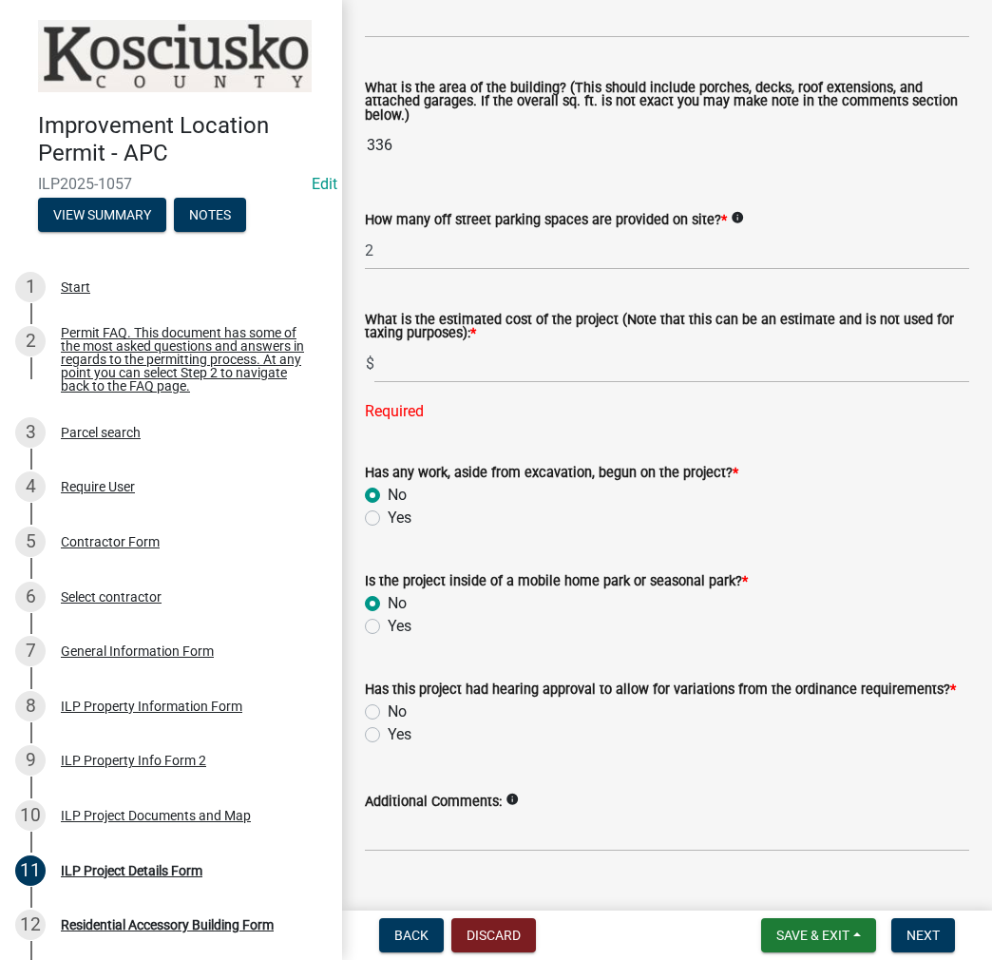
radio input "true"
click at [388, 712] on label "No" at bounding box center [397, 712] width 19 height 23
click at [388, 712] on input "No" at bounding box center [394, 707] width 12 height 12
radio input "true"
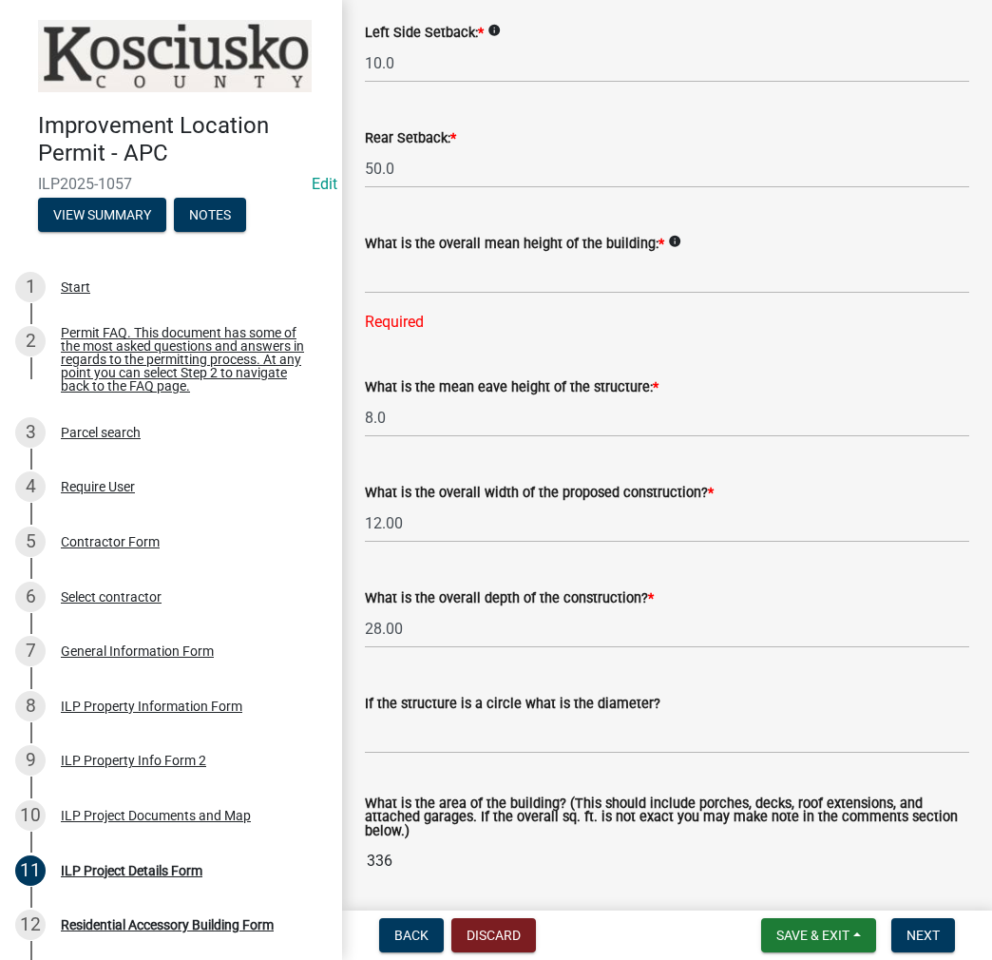
scroll to position [567, 0]
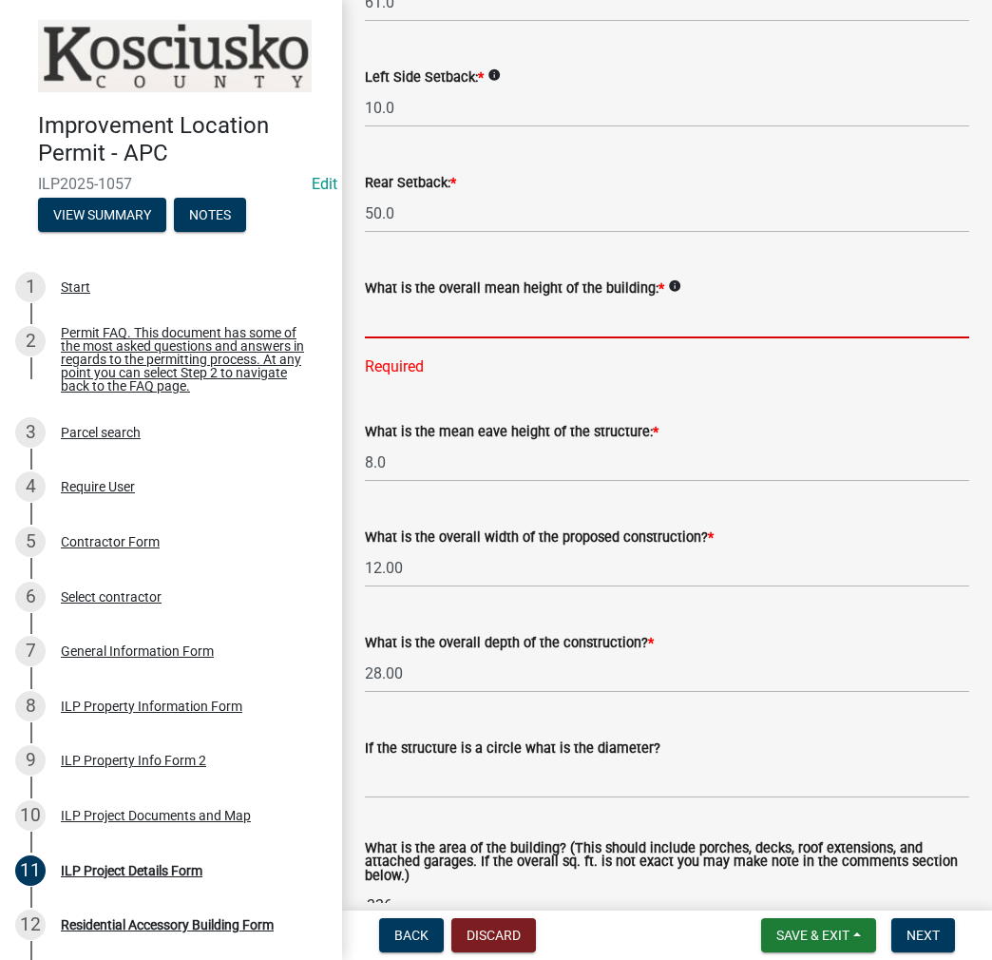
click at [477, 336] on input "text" at bounding box center [667, 318] width 605 height 39
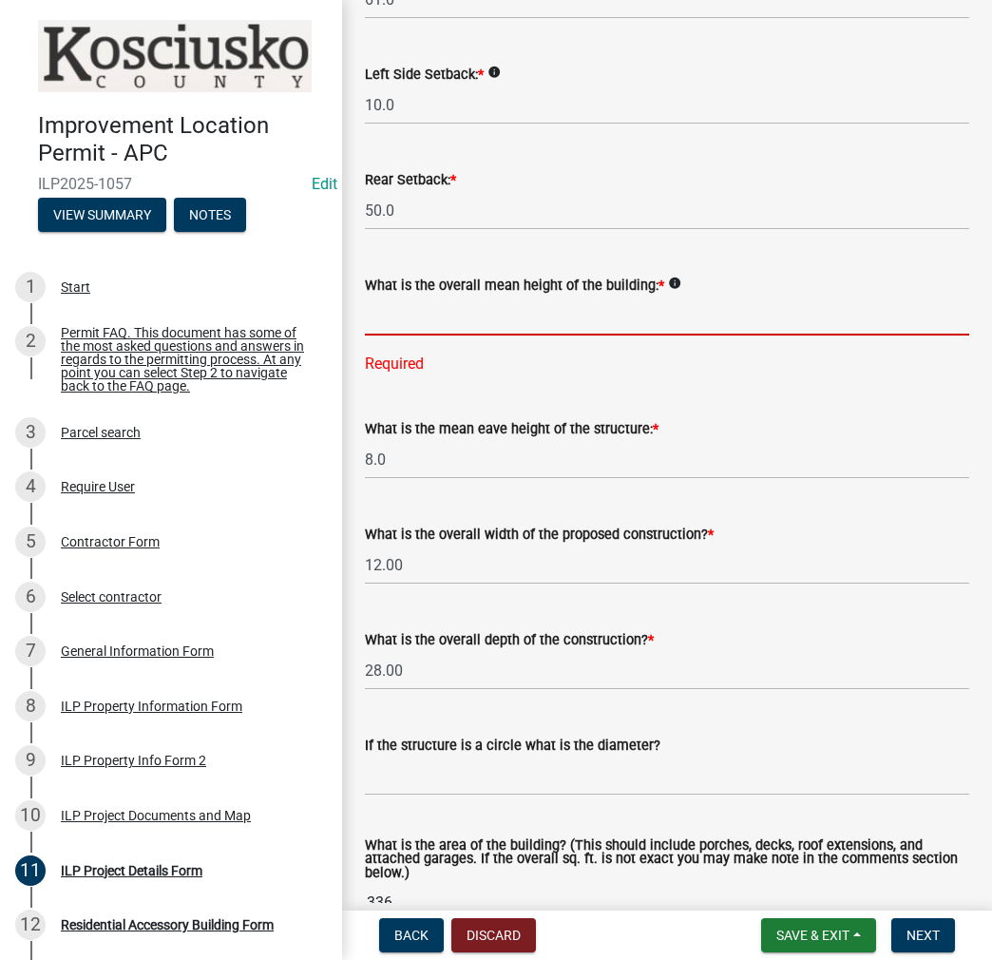
scroll to position [665, 0]
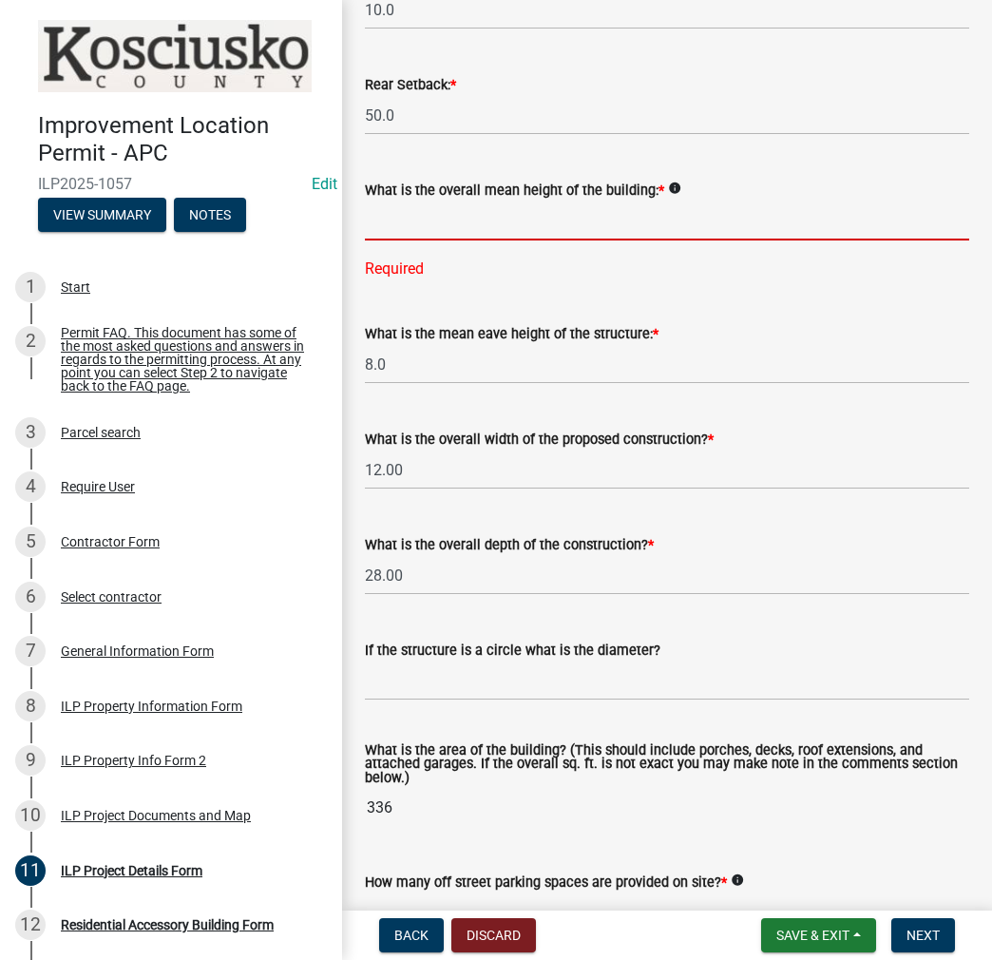
click at [483, 226] on input "text" at bounding box center [667, 221] width 605 height 39
type input "10.8"
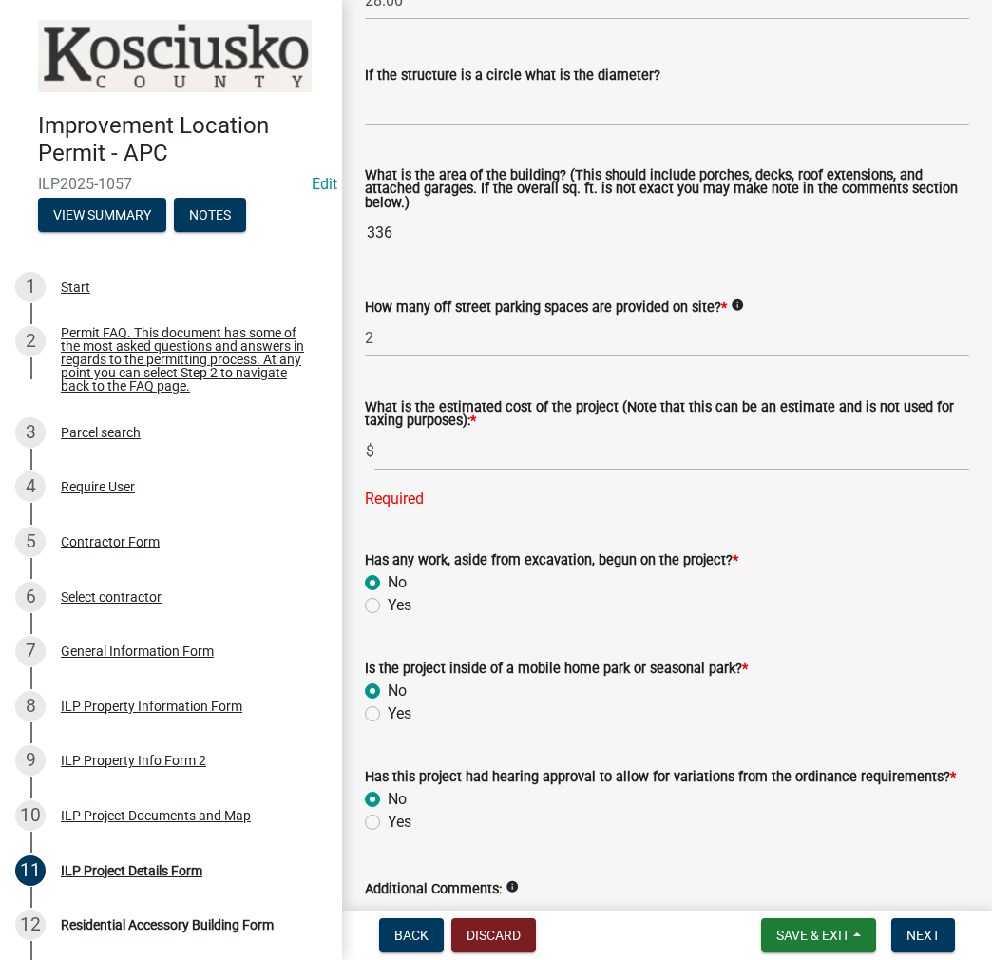
scroll to position [1328, 0]
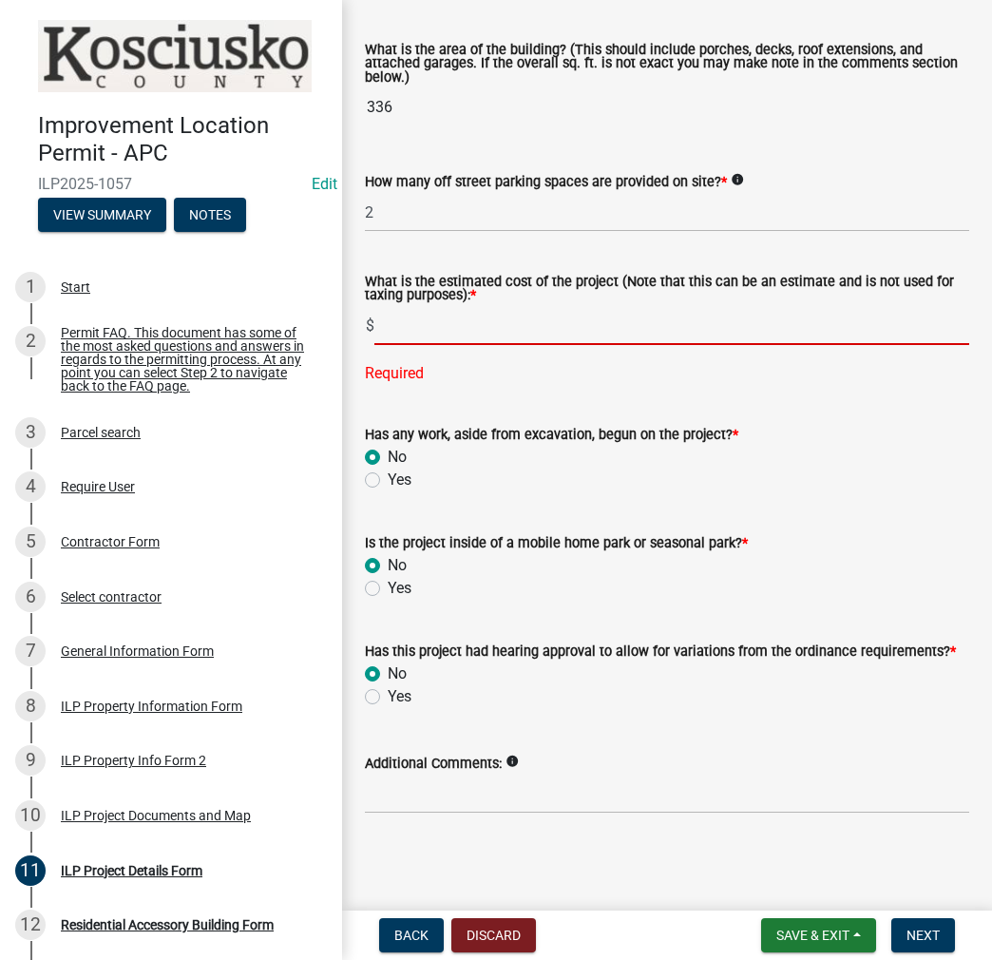
click at [462, 317] on input "text" at bounding box center [672, 325] width 595 height 39
type input "12000"
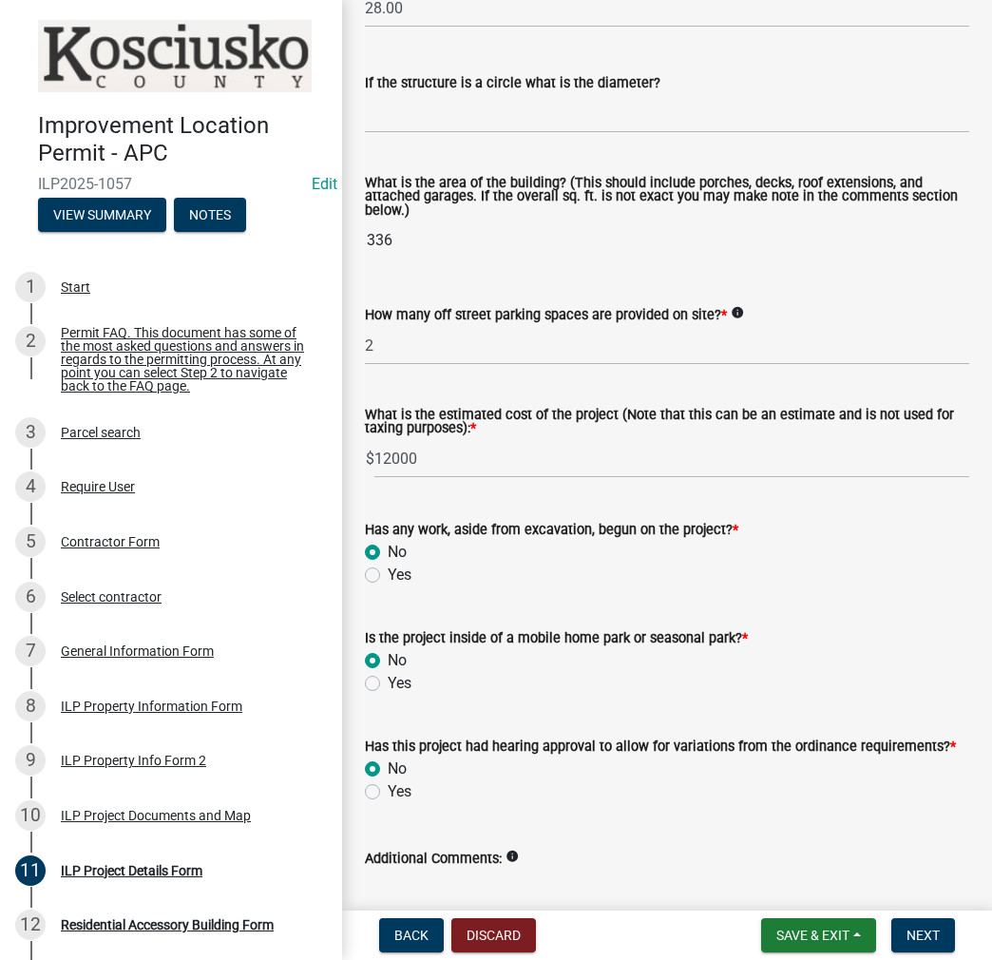
scroll to position [1290, 0]
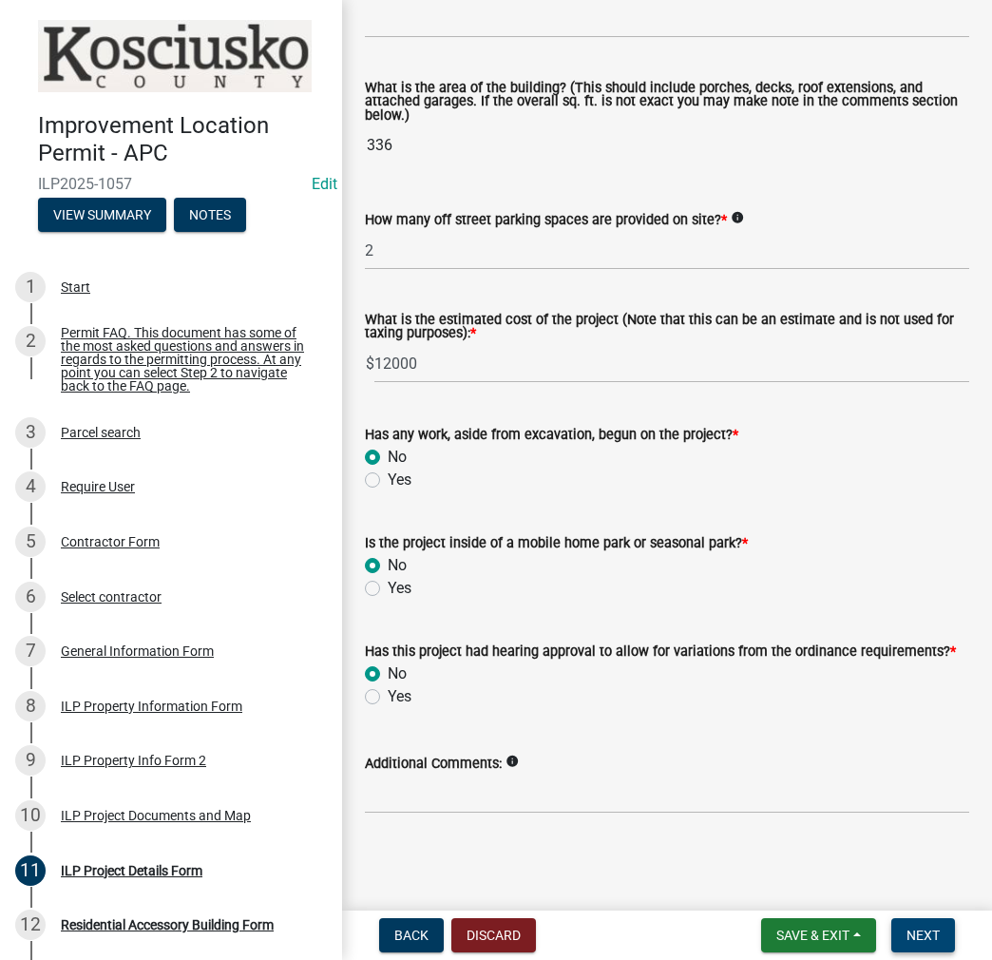
click at [919, 934] on span "Next" at bounding box center [923, 935] width 33 height 15
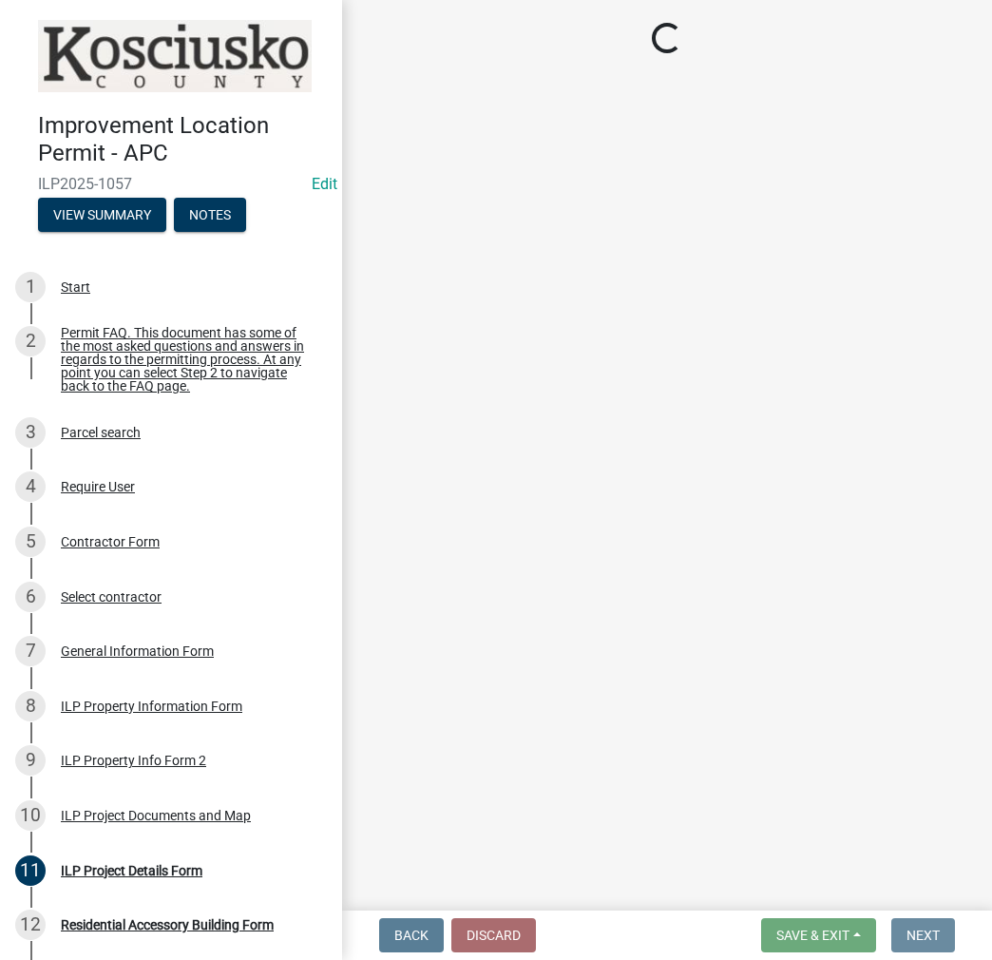
scroll to position [0, 0]
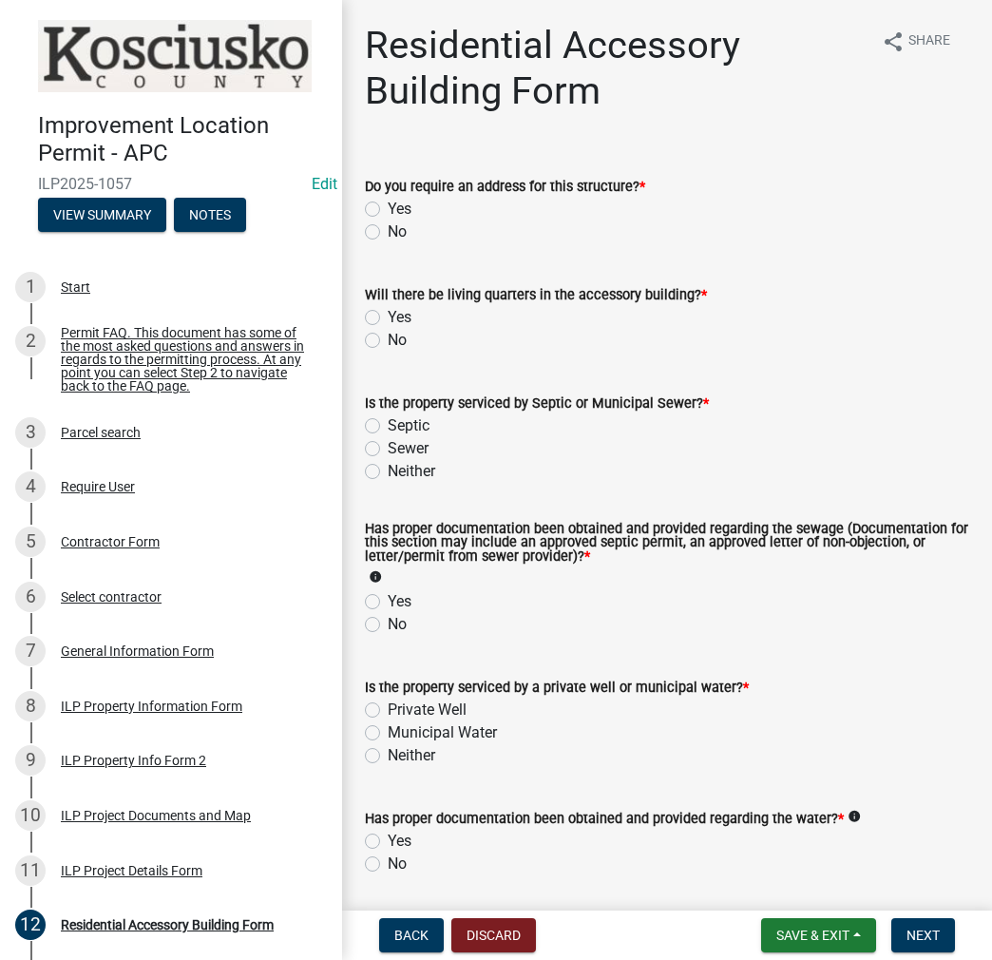
click at [388, 230] on label "No" at bounding box center [397, 232] width 19 height 23
click at [388, 230] on input "No" at bounding box center [394, 227] width 12 height 12
radio input "true"
click at [388, 337] on label "No" at bounding box center [397, 340] width 19 height 23
click at [388, 337] on input "No" at bounding box center [394, 335] width 12 height 12
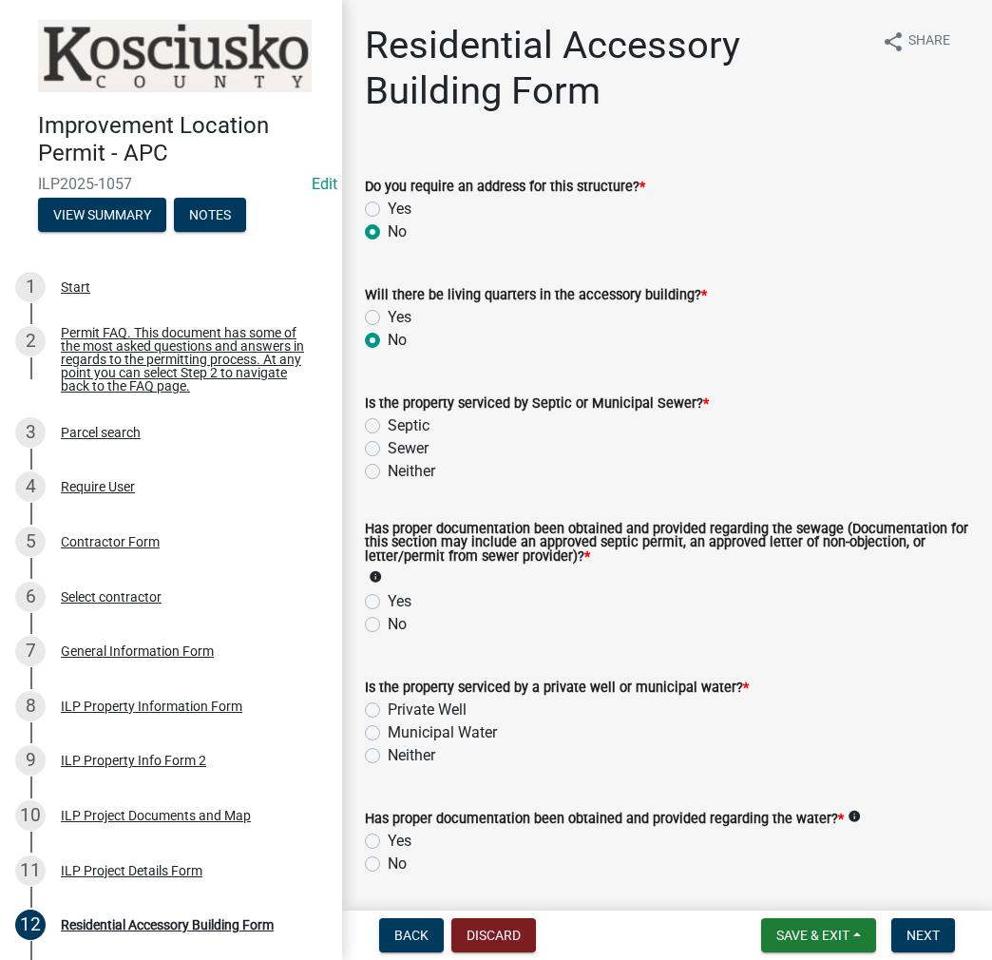
radio input "true"
click at [388, 450] on label "Sewer" at bounding box center [408, 448] width 41 height 23
click at [388, 450] on input "Sewer" at bounding box center [394, 443] width 12 height 12
radio input "true"
click at [388, 605] on label "Yes" at bounding box center [400, 601] width 24 height 23
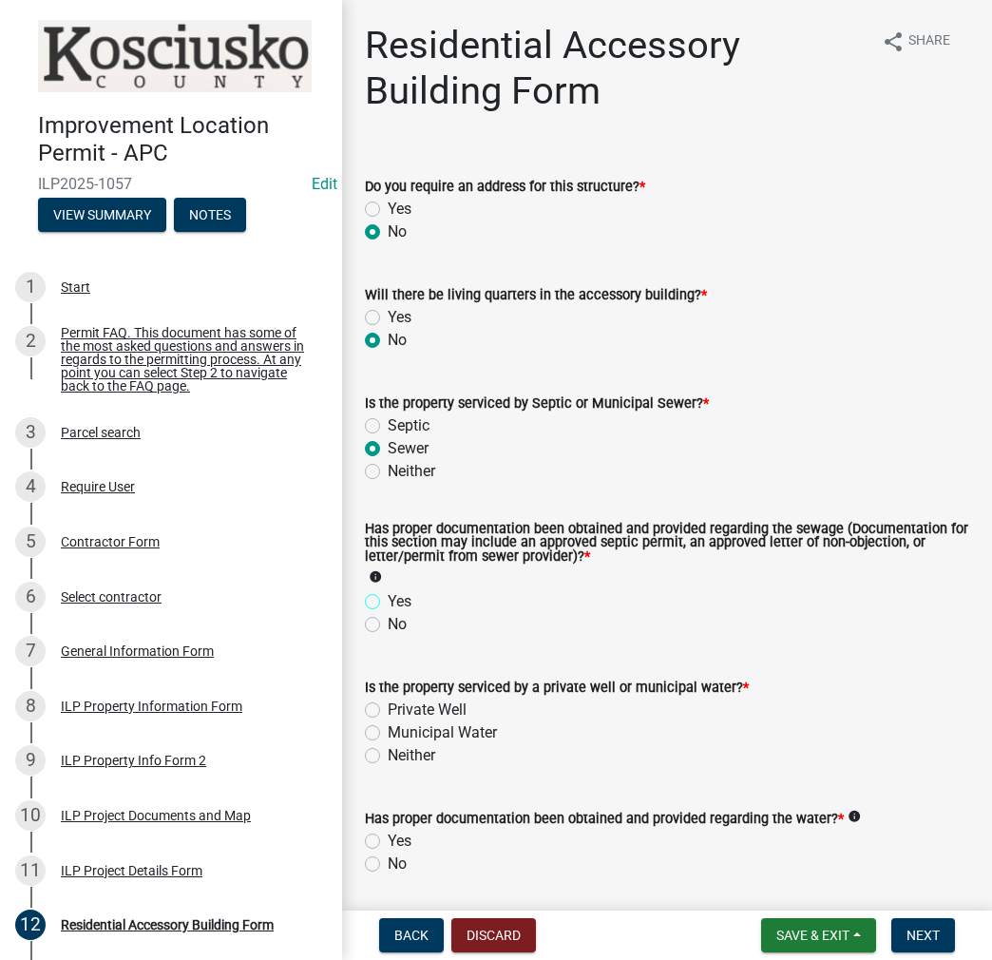
click at [388, 603] on input "Yes" at bounding box center [394, 596] width 12 height 12
radio input "true"
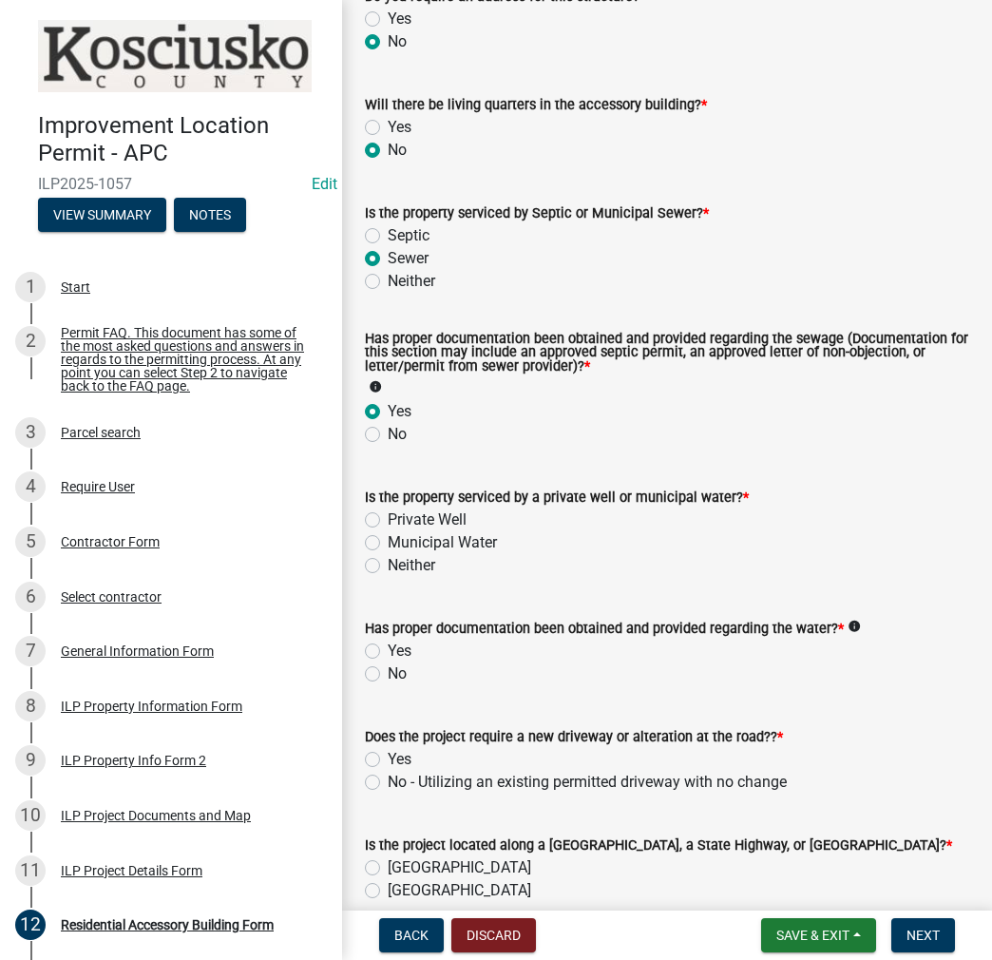
click at [388, 518] on label "Private Well" at bounding box center [427, 520] width 79 height 23
click at [388, 518] on input "Private Well" at bounding box center [394, 515] width 12 height 12
radio input "true"
click at [388, 658] on label "Yes" at bounding box center [400, 651] width 24 height 23
click at [388, 652] on input "Yes" at bounding box center [394, 646] width 12 height 12
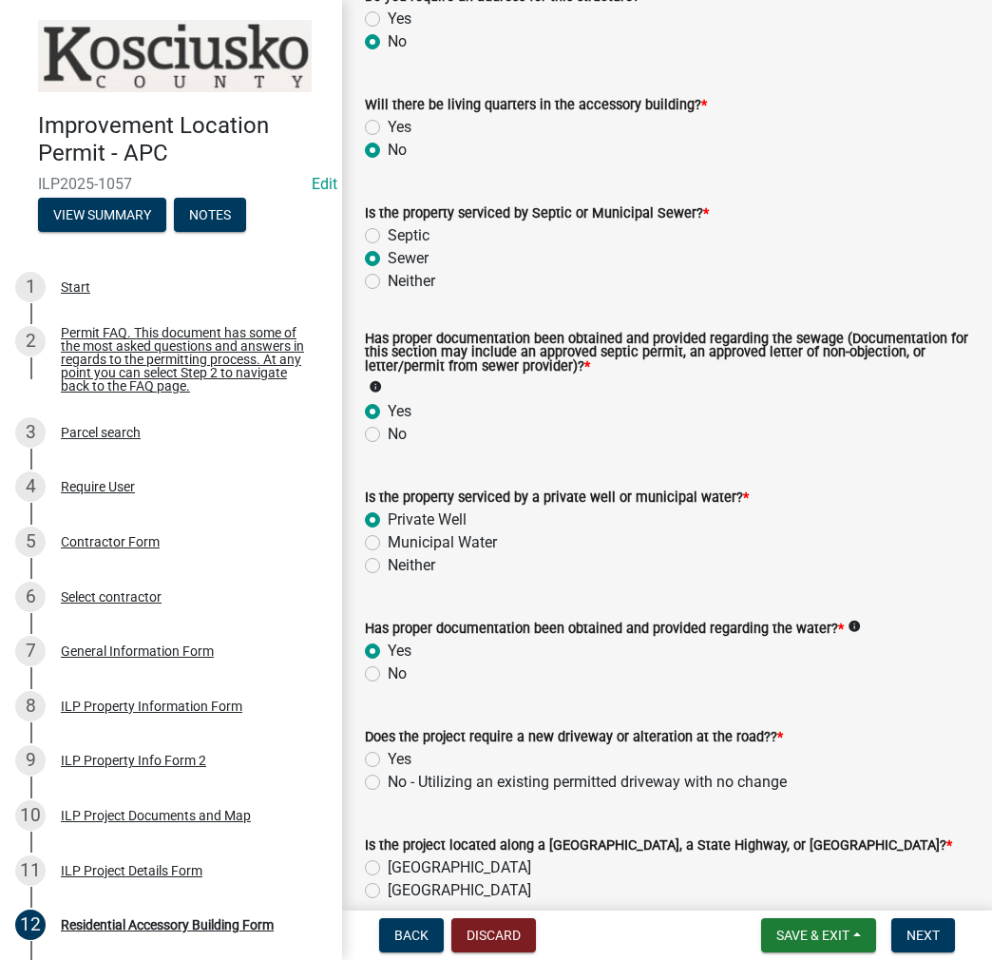
radio input "true"
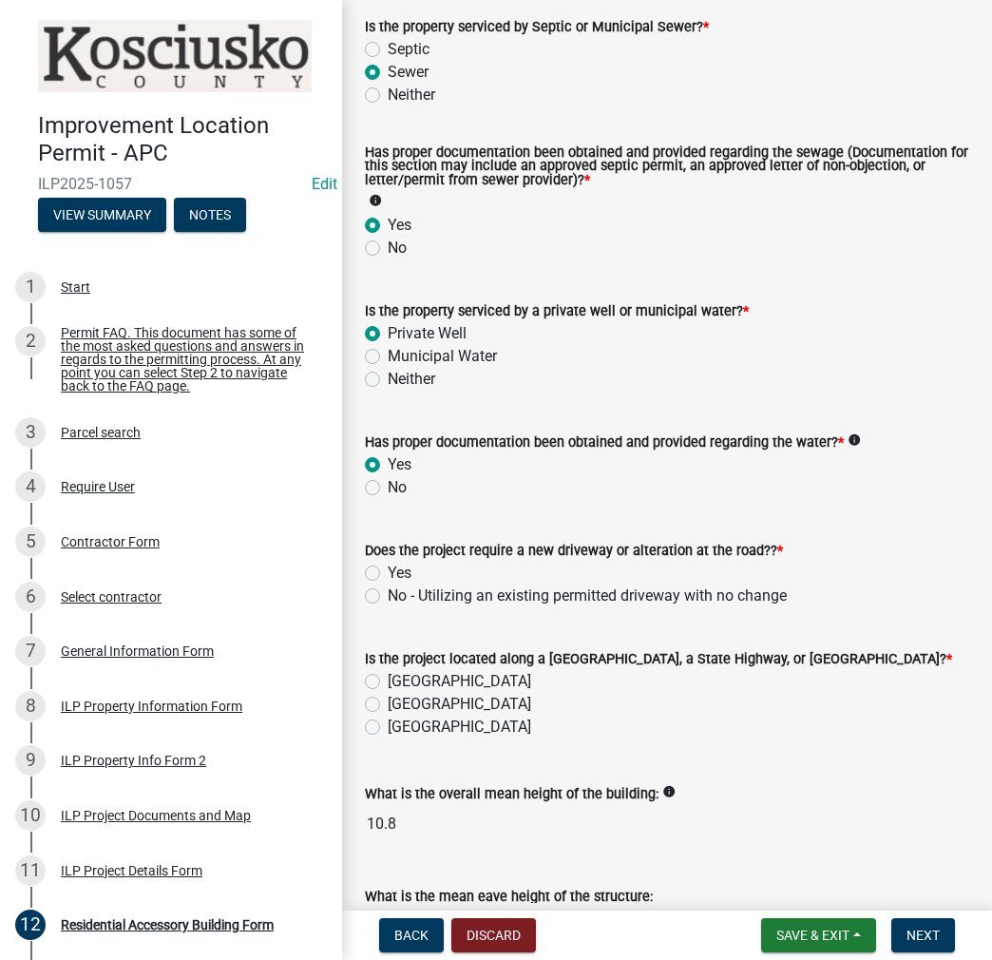
scroll to position [380, 0]
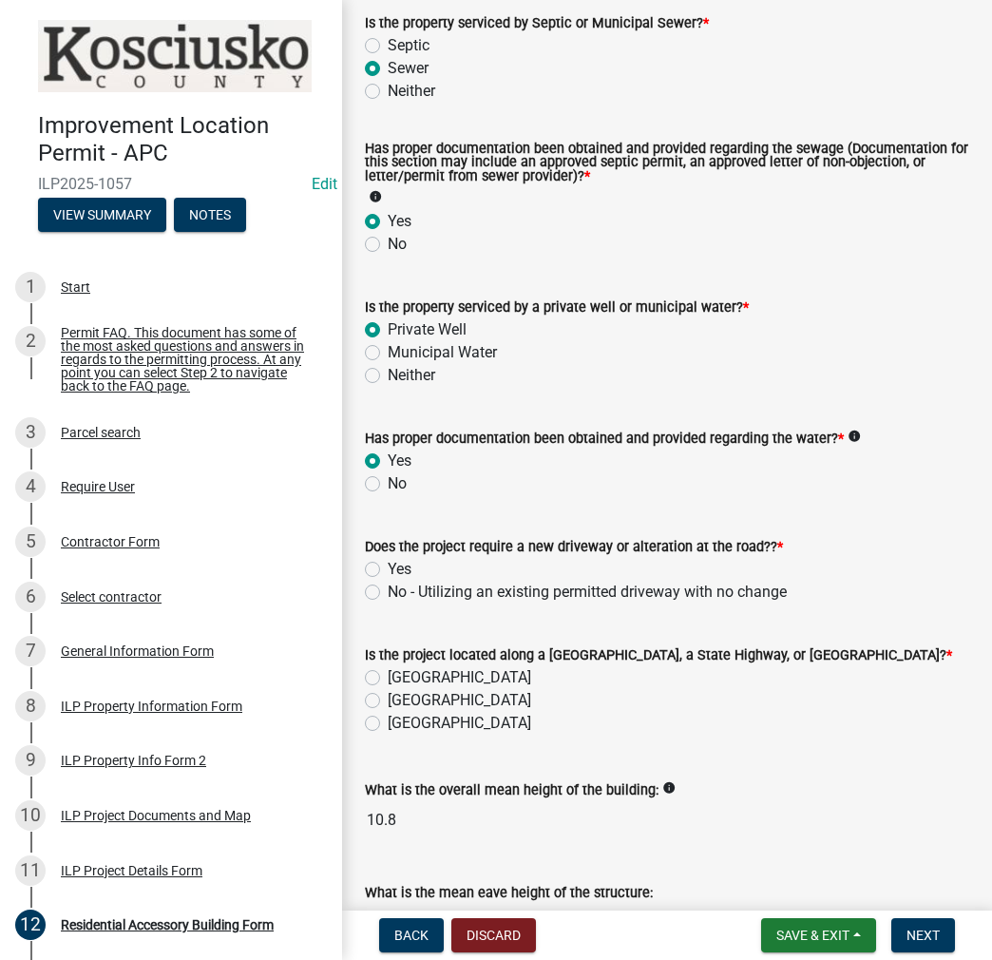
click at [388, 592] on label "No - Utilizing an existing permitted driveway with no change" at bounding box center [587, 592] width 399 height 23
click at [388, 592] on input "No - Utilizing an existing permitted driveway with no change" at bounding box center [394, 587] width 12 height 12
radio input "true"
click at [388, 699] on label "[GEOGRAPHIC_DATA]" at bounding box center [460, 700] width 144 height 23
click at [388, 699] on input "[GEOGRAPHIC_DATA]" at bounding box center [394, 695] width 12 height 12
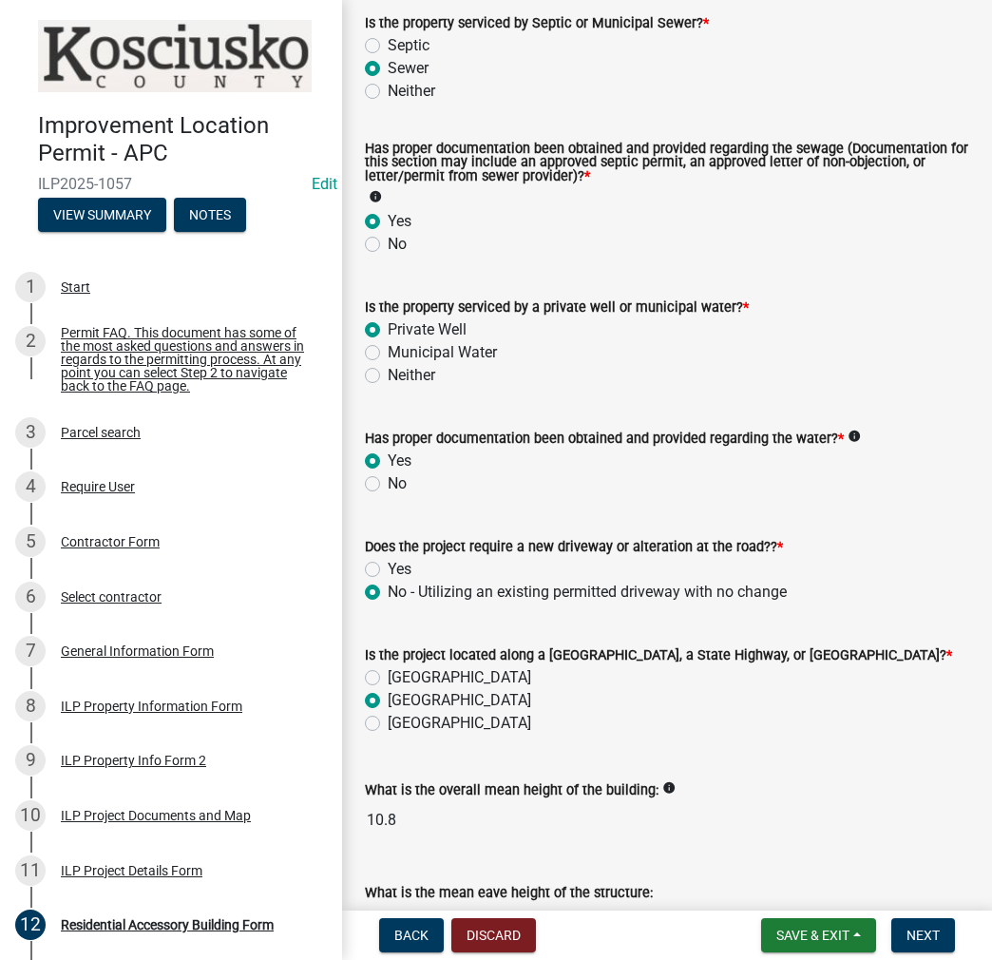
radio input "true"
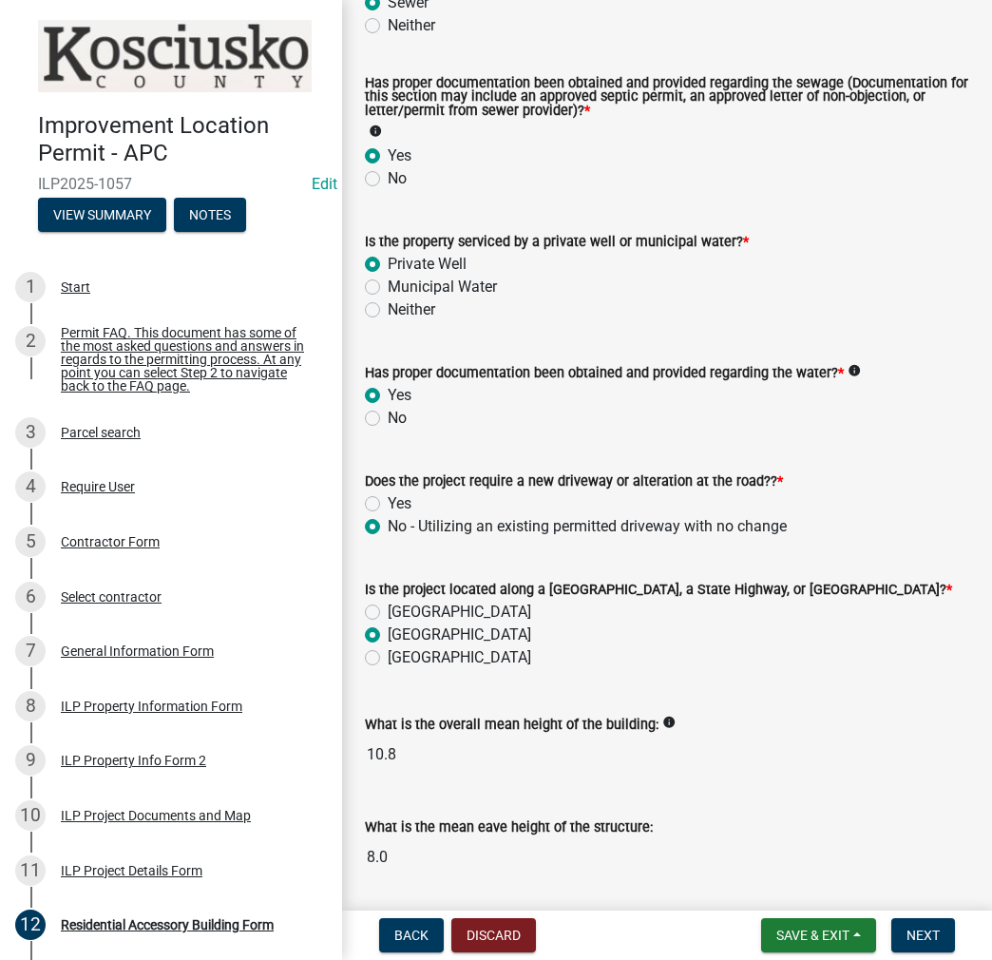
scroll to position [508, 0]
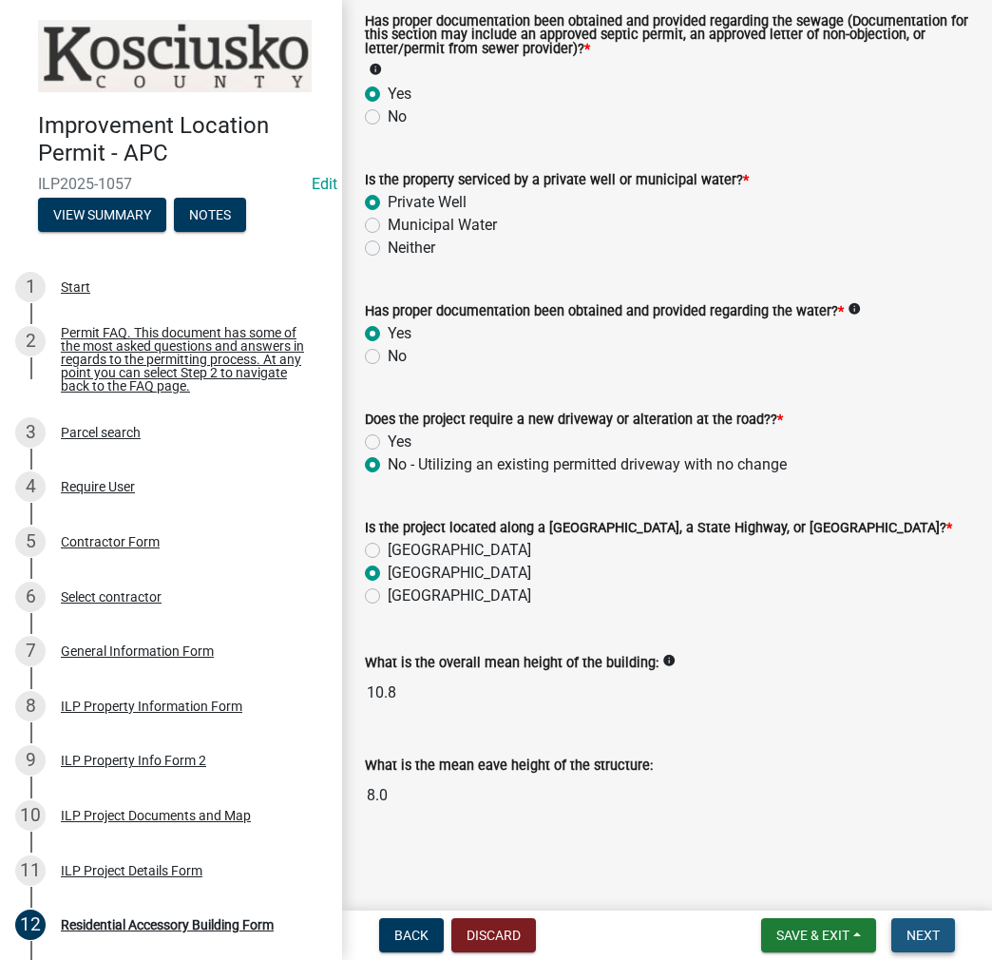
click at [913, 923] on button "Next" at bounding box center [924, 935] width 64 height 34
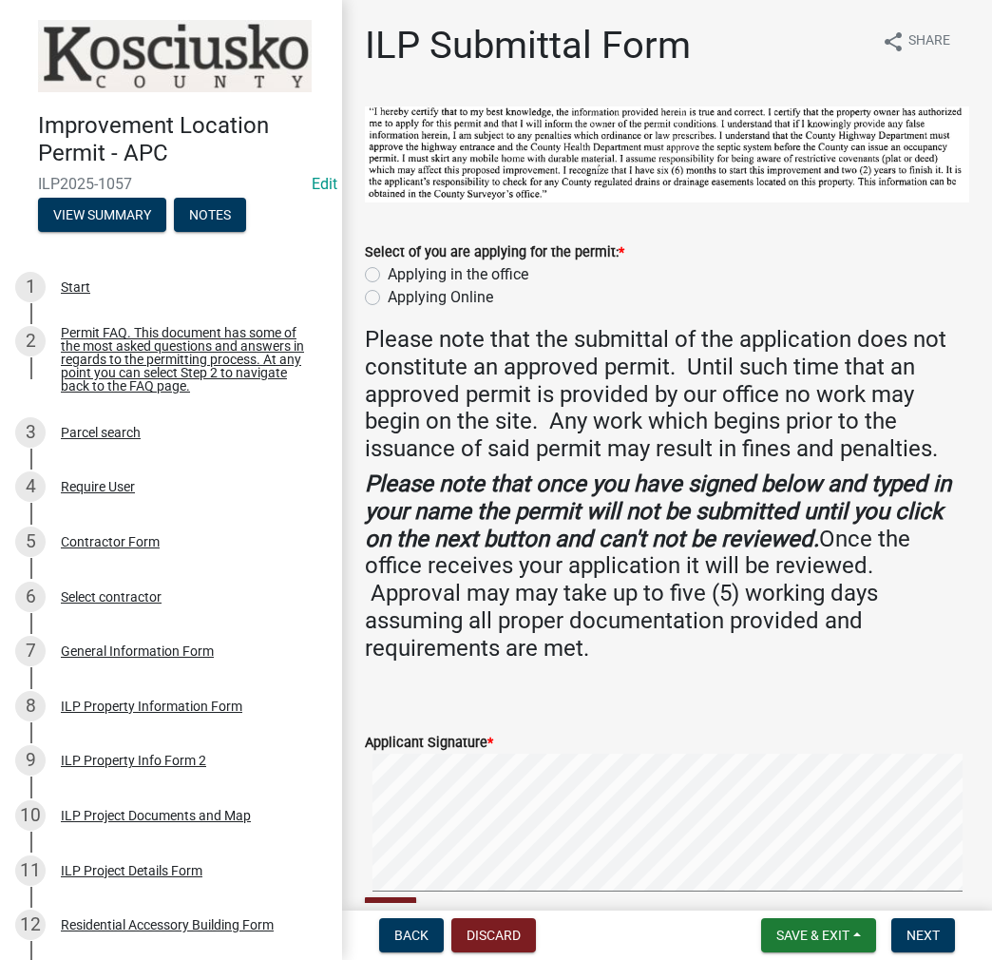
click at [388, 269] on label "Applying in the office" at bounding box center [458, 274] width 141 height 23
click at [388, 269] on input "Applying in the office" at bounding box center [394, 269] width 12 height 12
radio input "true"
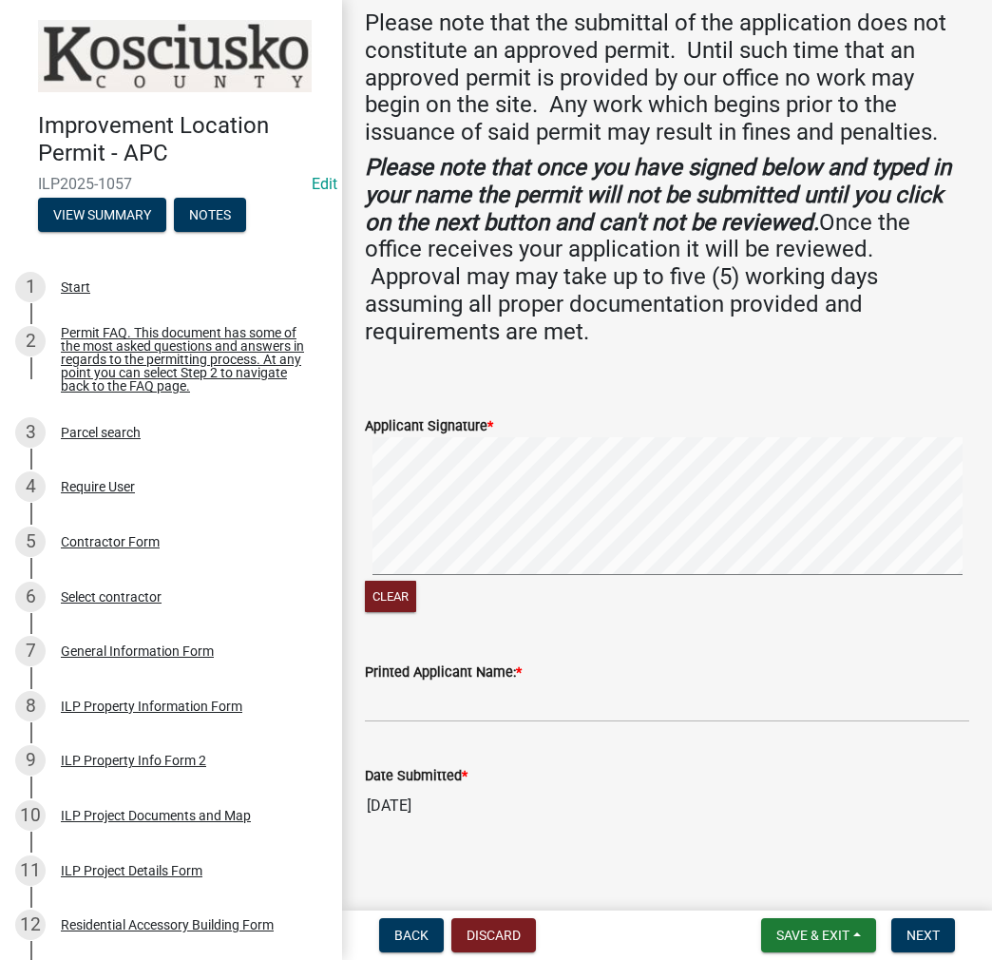
scroll to position [324, 0]
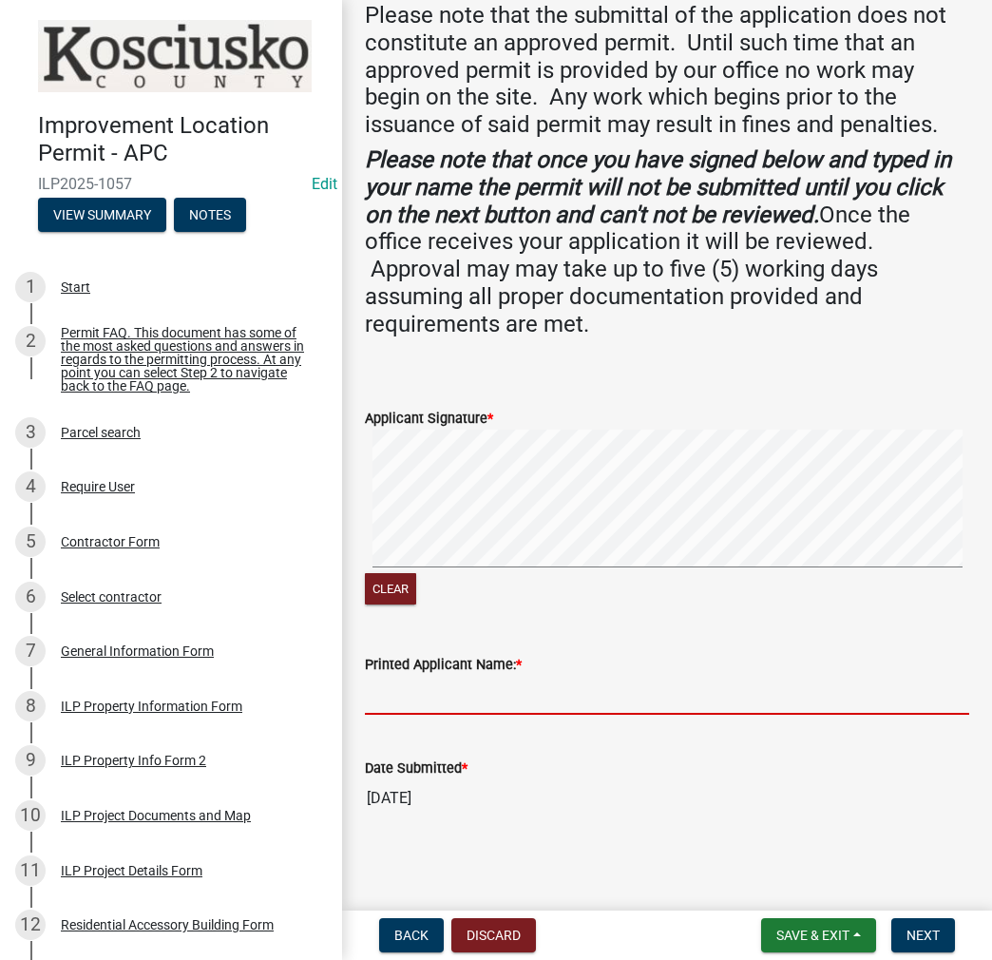
click at [400, 701] on input "Printed Applicant Name: *" at bounding box center [667, 695] width 605 height 39
type input "[PERSON_NAME]"
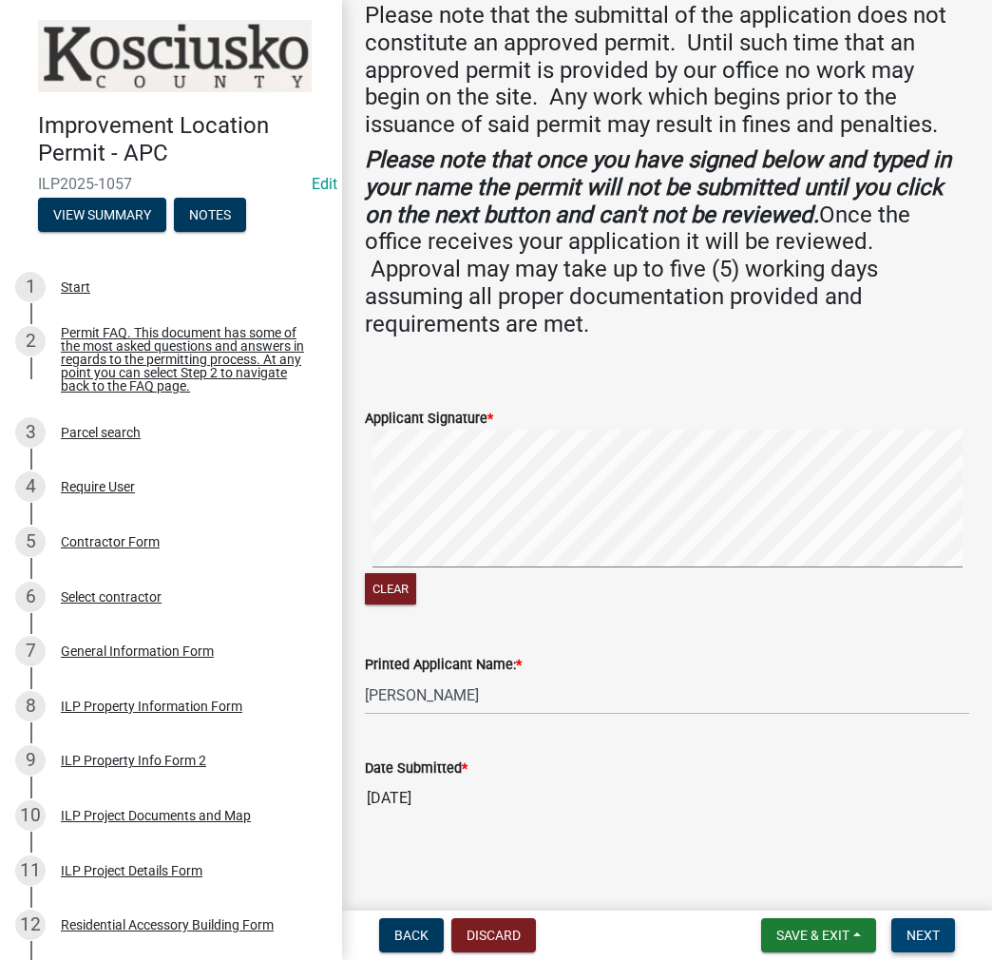
drag, startPoint x: 923, startPoint y: 930, endPoint x: 913, endPoint y: 904, distance: 27.7
click at [924, 930] on span "Next" at bounding box center [923, 935] width 33 height 15
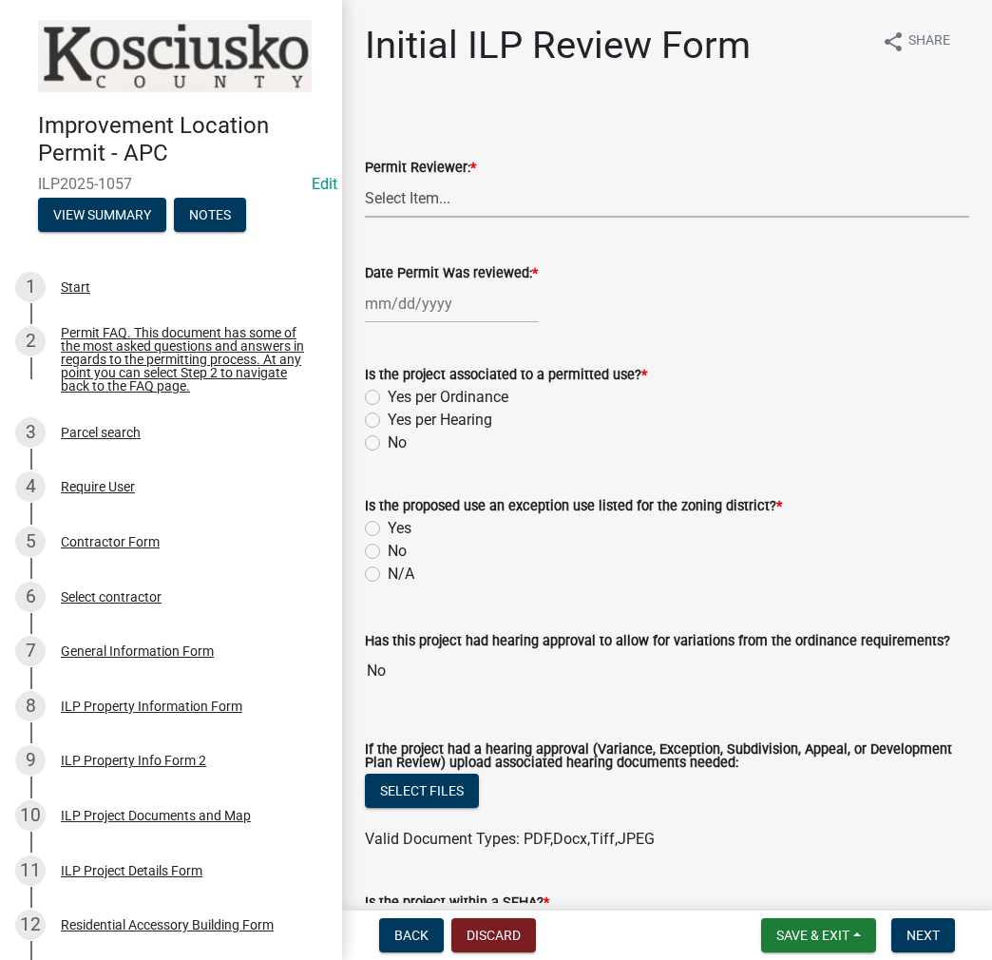
click at [420, 187] on select "Select Item... MMS LT AT CS [PERSON_NAME]" at bounding box center [667, 198] width 605 height 39
click at [365, 179] on select "Select Item... MMS LT AT CS [PERSON_NAME]" at bounding box center [667, 198] width 605 height 39
select select "c872cdc8-ca01-49f1-a213-e4b05fa58cd2"
click at [437, 307] on div at bounding box center [452, 303] width 174 height 39
select select "8"
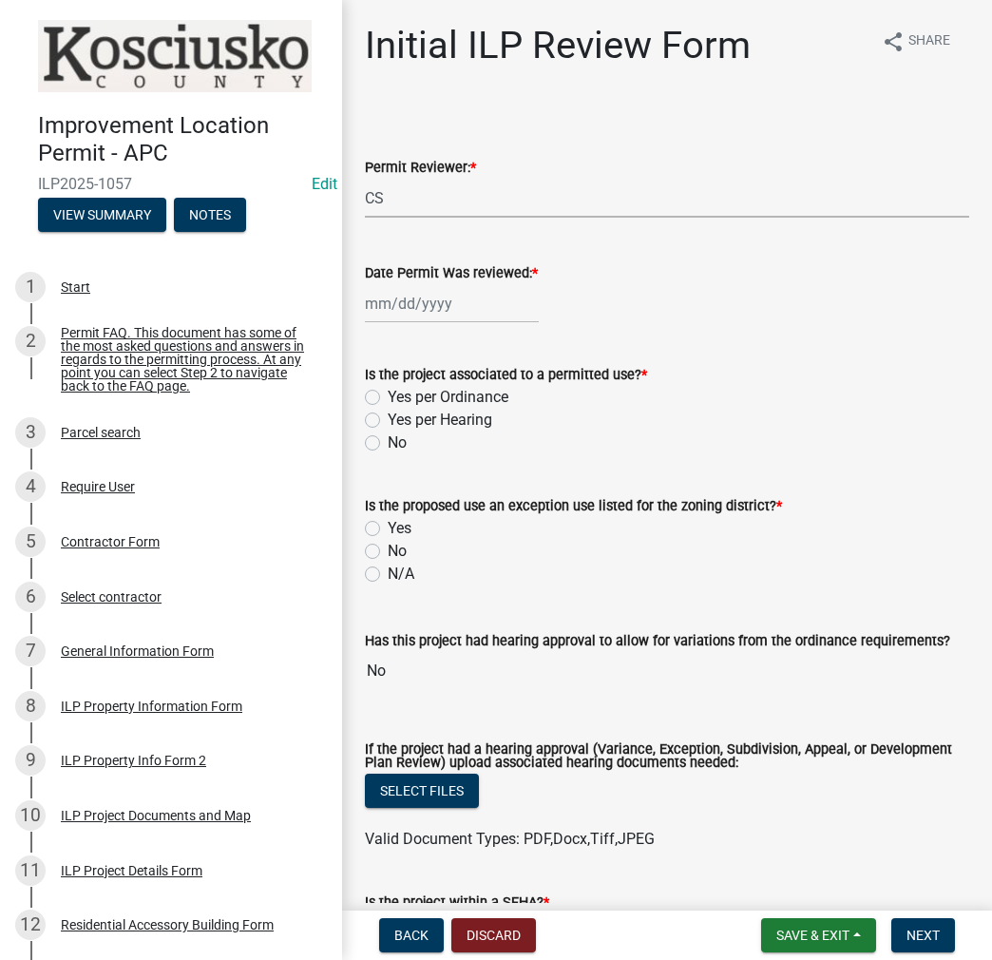
select select "2025"
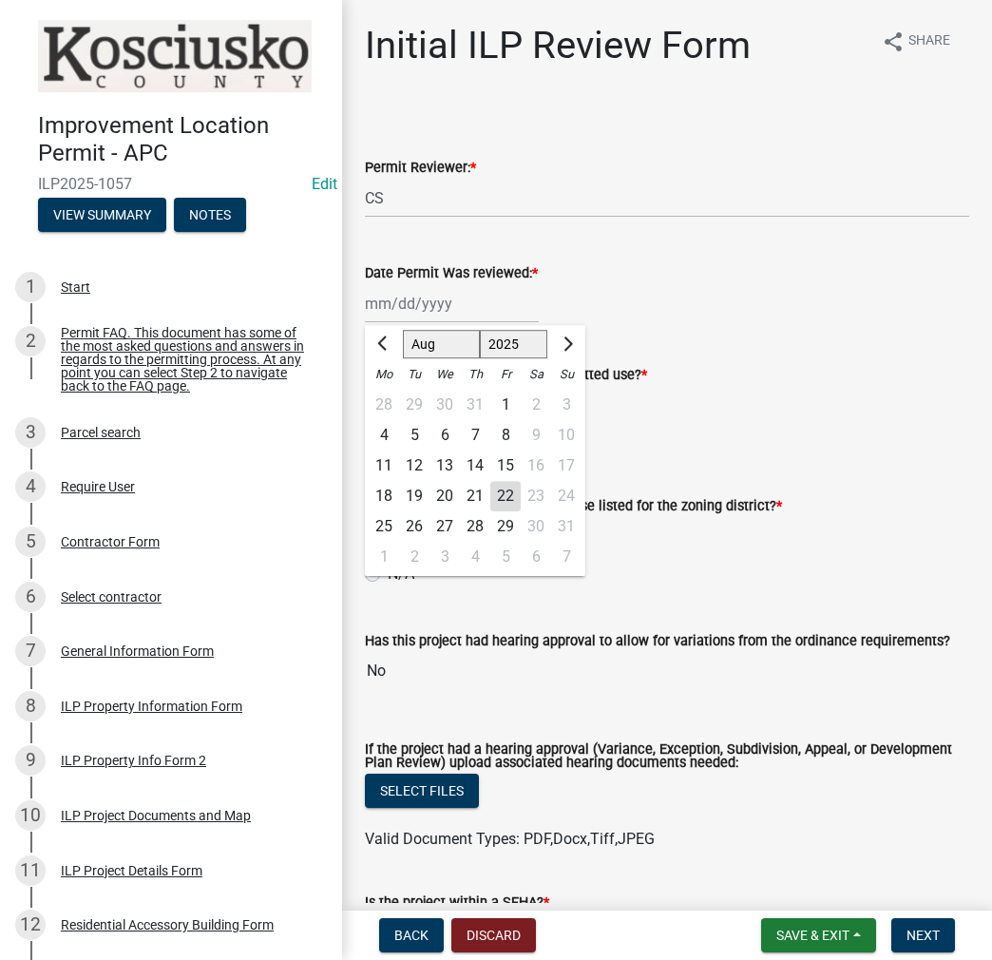
click at [505, 496] on div "22" at bounding box center [505, 496] width 30 height 30
type input "[DATE]"
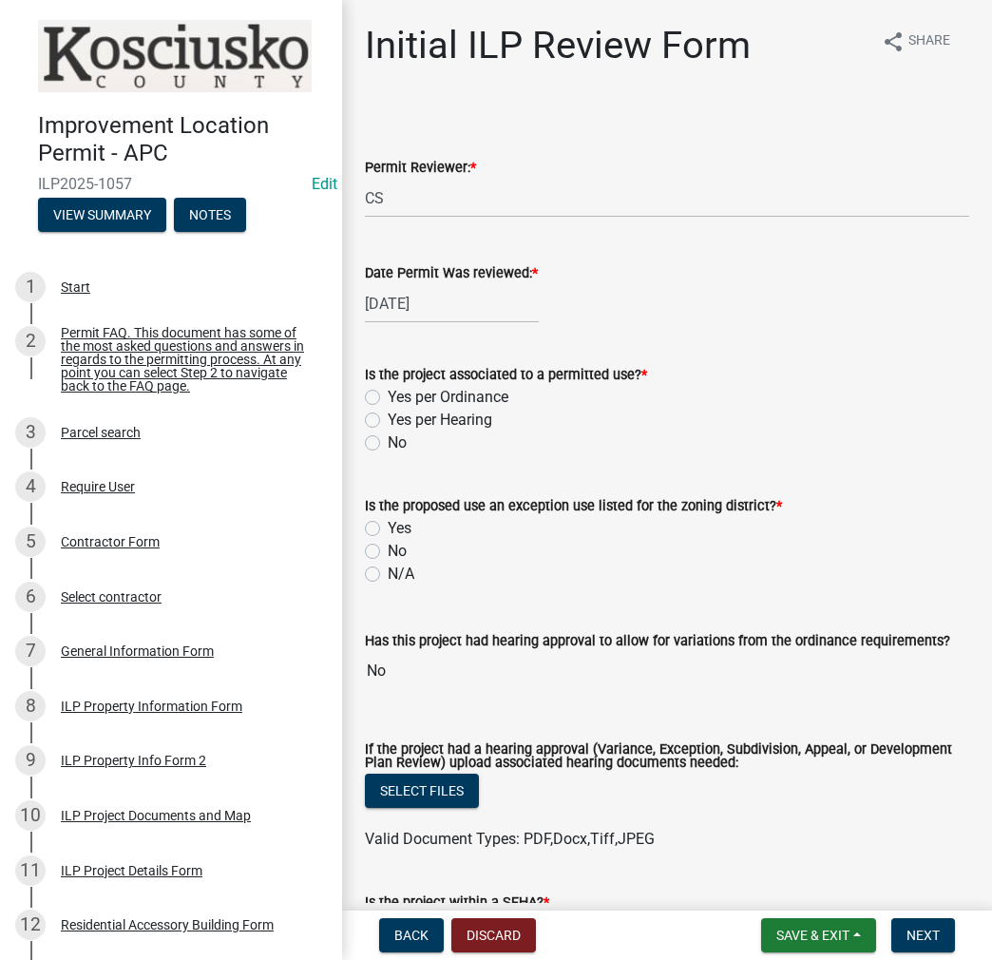
click at [388, 396] on label "Yes per Ordinance" at bounding box center [448, 397] width 121 height 23
click at [388, 396] on input "Yes per Ordinance" at bounding box center [394, 392] width 12 height 12
radio input "true"
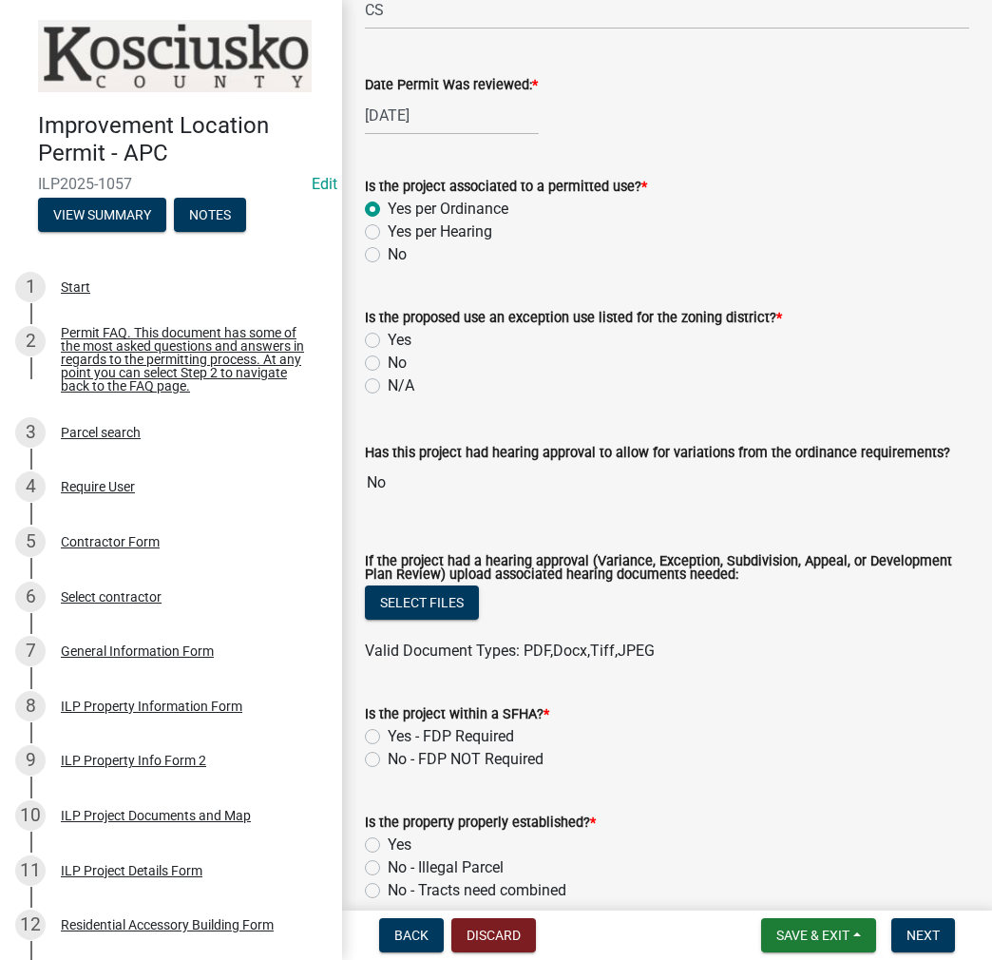
scroll to position [190, 0]
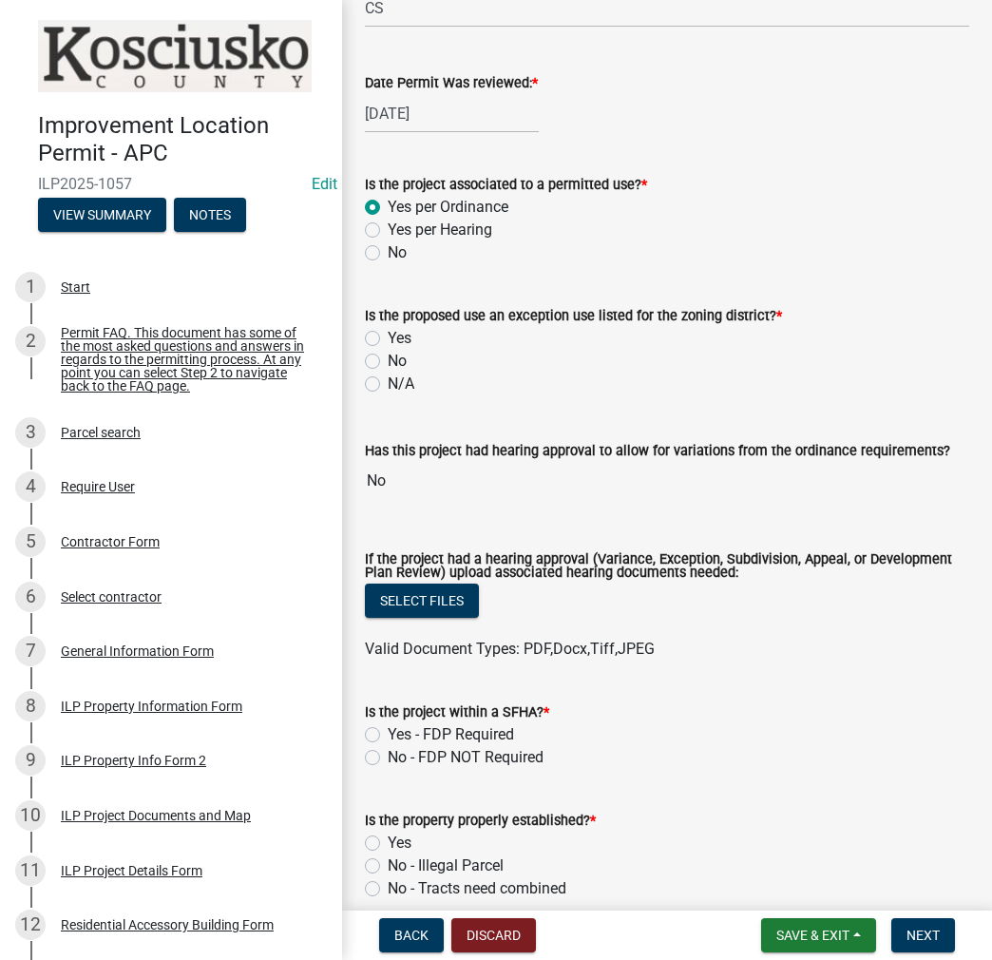
click at [388, 358] on label "No" at bounding box center [397, 361] width 19 height 23
click at [388, 358] on input "No" at bounding box center [394, 356] width 12 height 12
radio input "true"
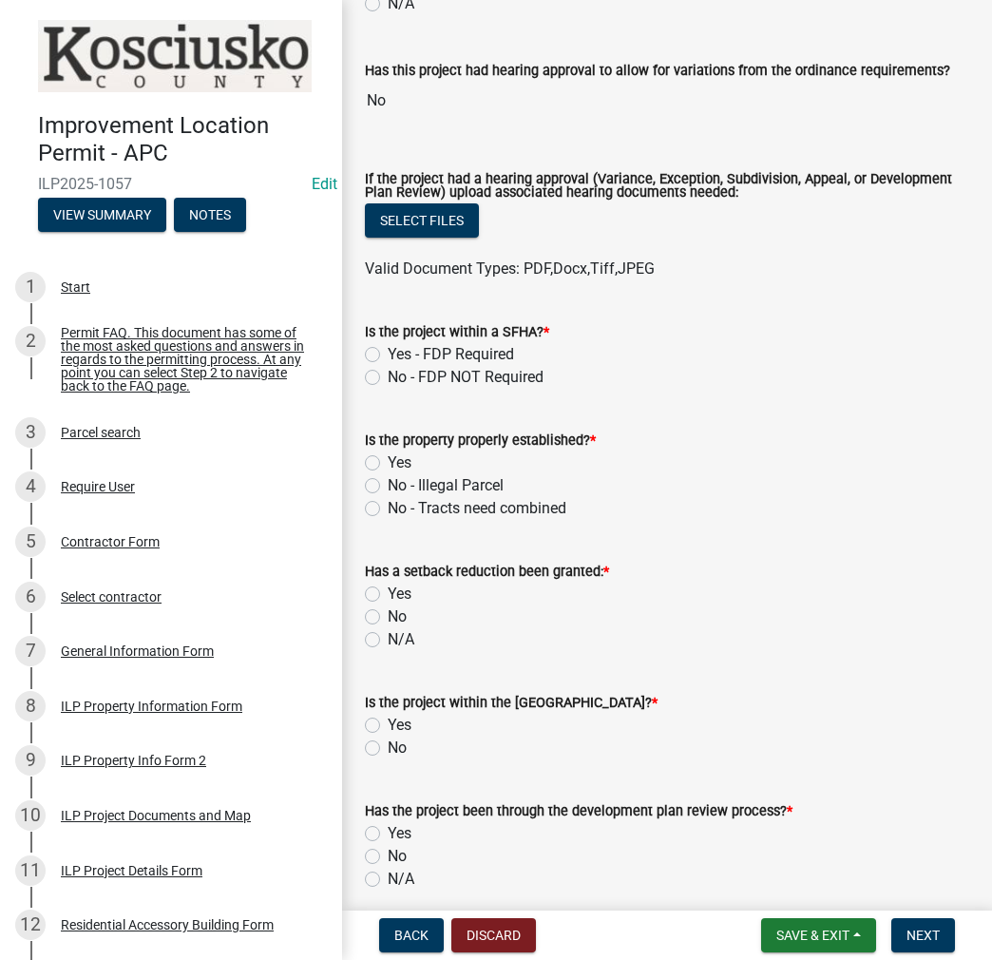
scroll to position [665, 0]
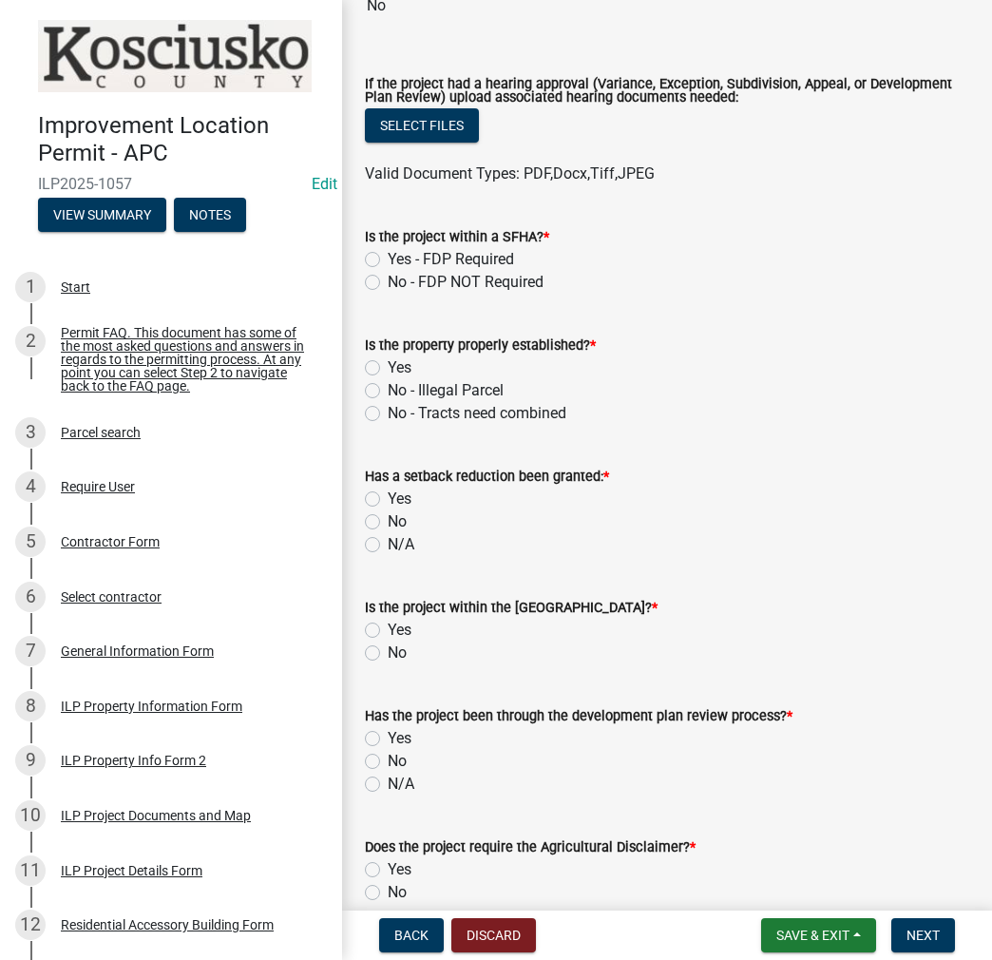
click at [388, 282] on label "No - FDP NOT Required" at bounding box center [466, 282] width 156 height 23
click at [388, 282] on input "No - FDP NOT Required" at bounding box center [394, 277] width 12 height 12
radio input "true"
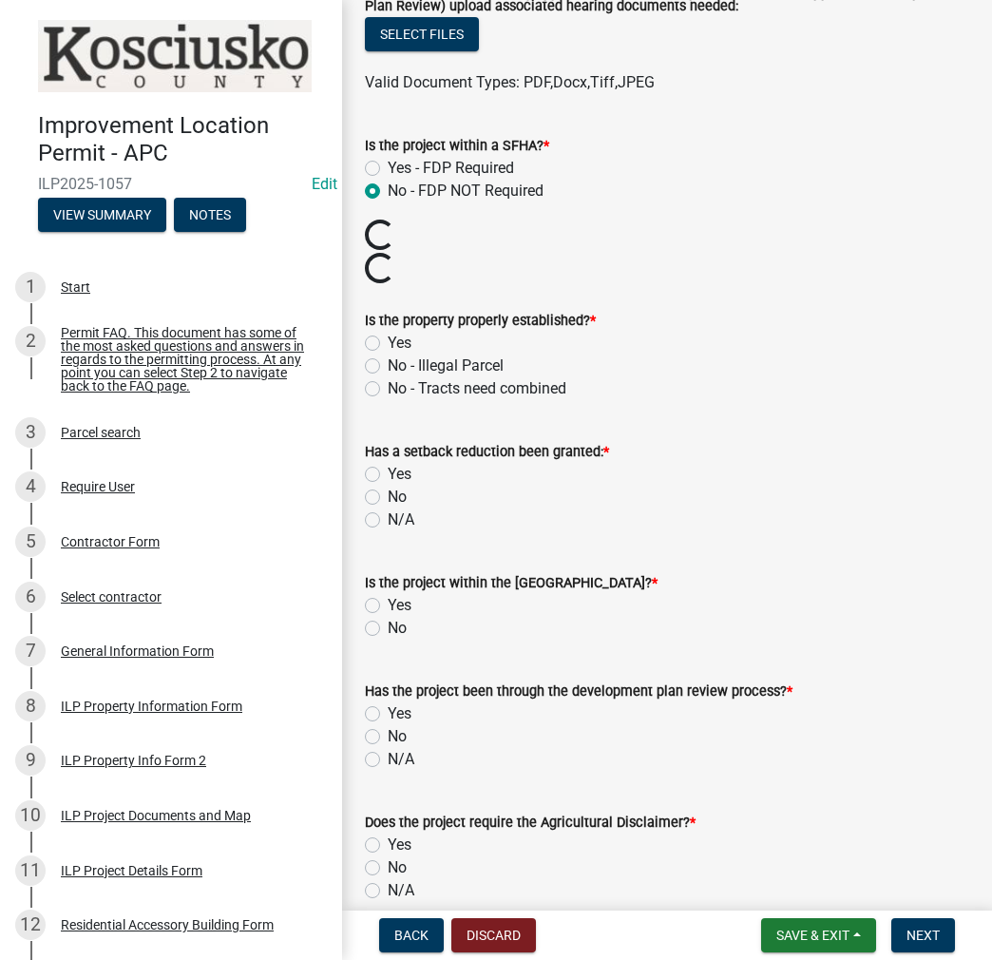
scroll to position [855, 0]
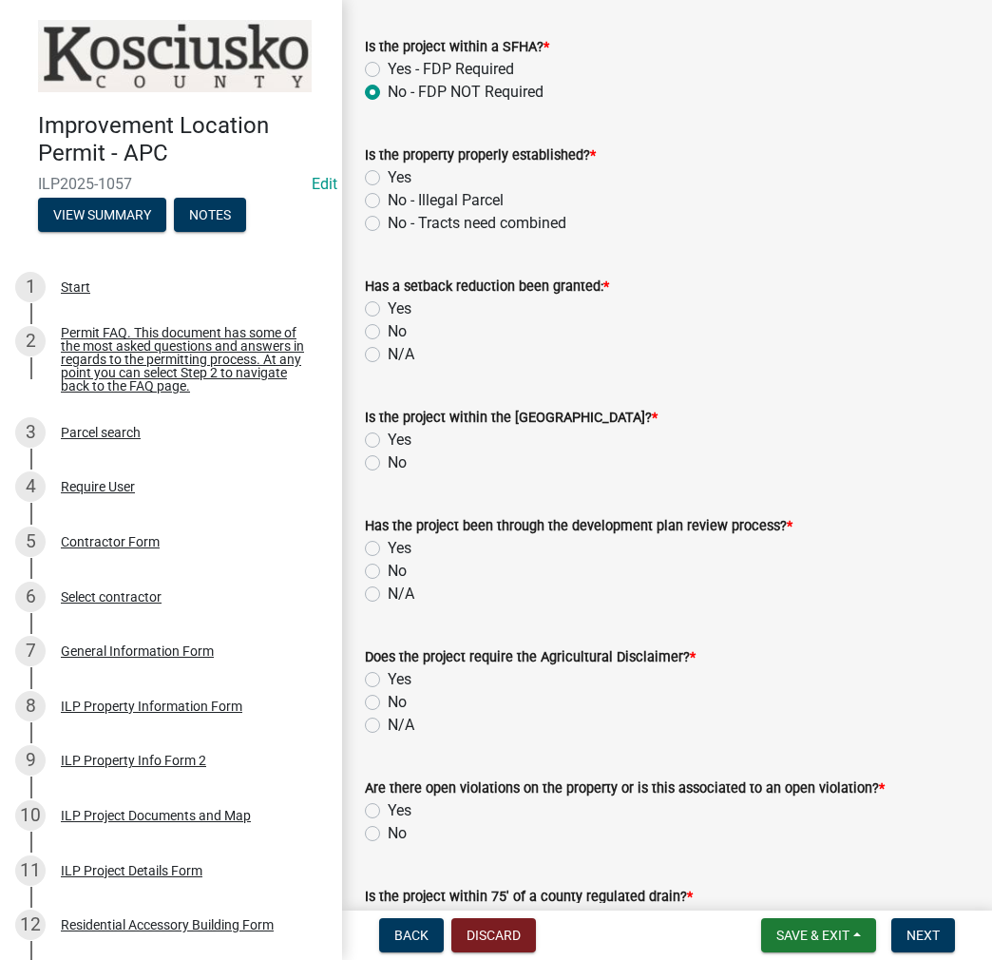
click at [388, 177] on label "Yes" at bounding box center [400, 177] width 24 height 23
click at [388, 177] on input "Yes" at bounding box center [394, 172] width 12 height 12
radio input "true"
click at [388, 329] on label "No" at bounding box center [397, 331] width 19 height 23
click at [388, 329] on input "No" at bounding box center [394, 326] width 12 height 12
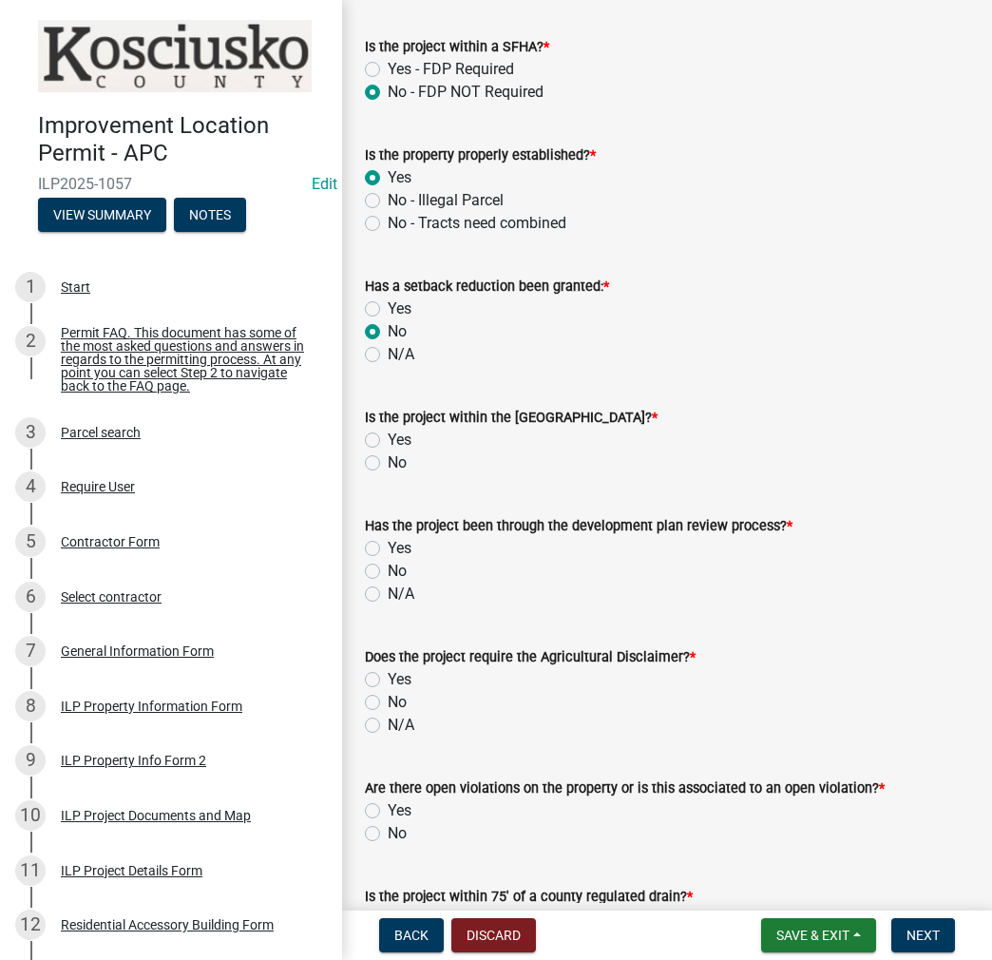
radio input "true"
click at [388, 461] on label "No" at bounding box center [397, 463] width 19 height 23
click at [388, 461] on input "No" at bounding box center [394, 458] width 12 height 12
radio input "true"
click at [388, 573] on label "No" at bounding box center [397, 571] width 19 height 23
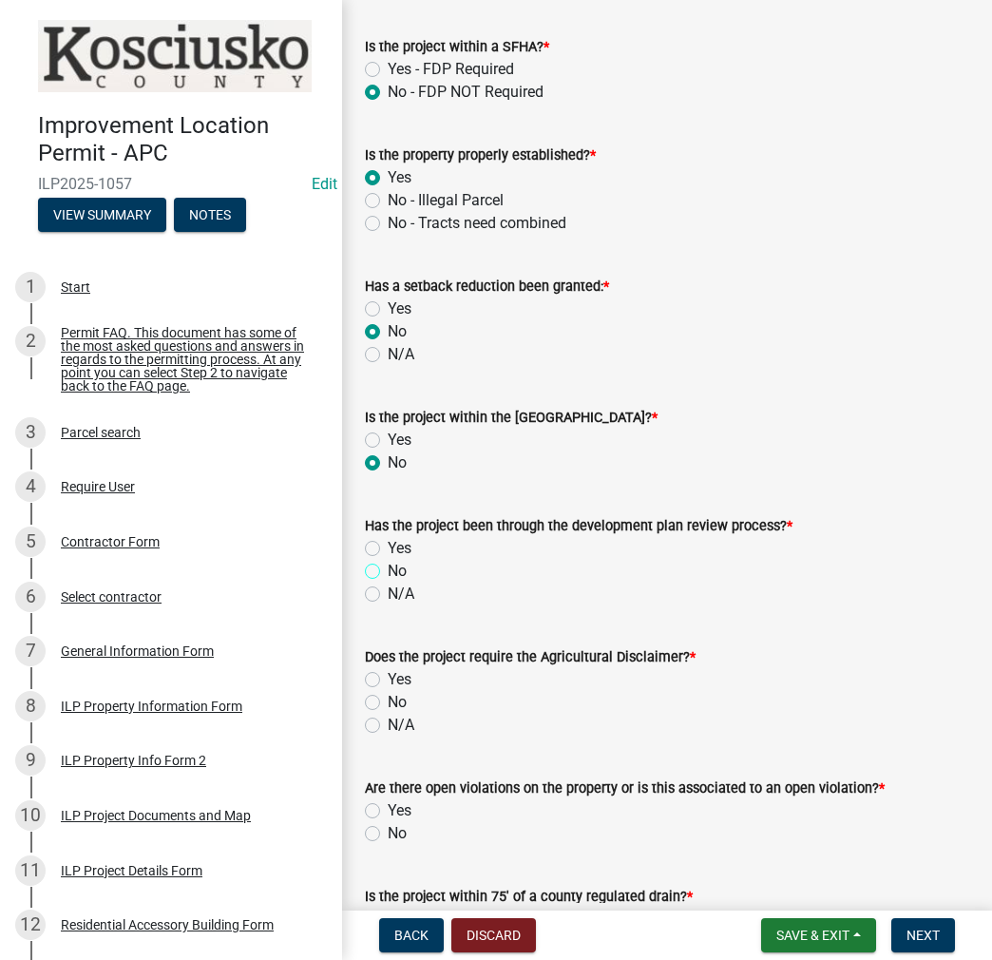
click at [388, 572] on input "No" at bounding box center [394, 566] width 12 height 12
radio input "true"
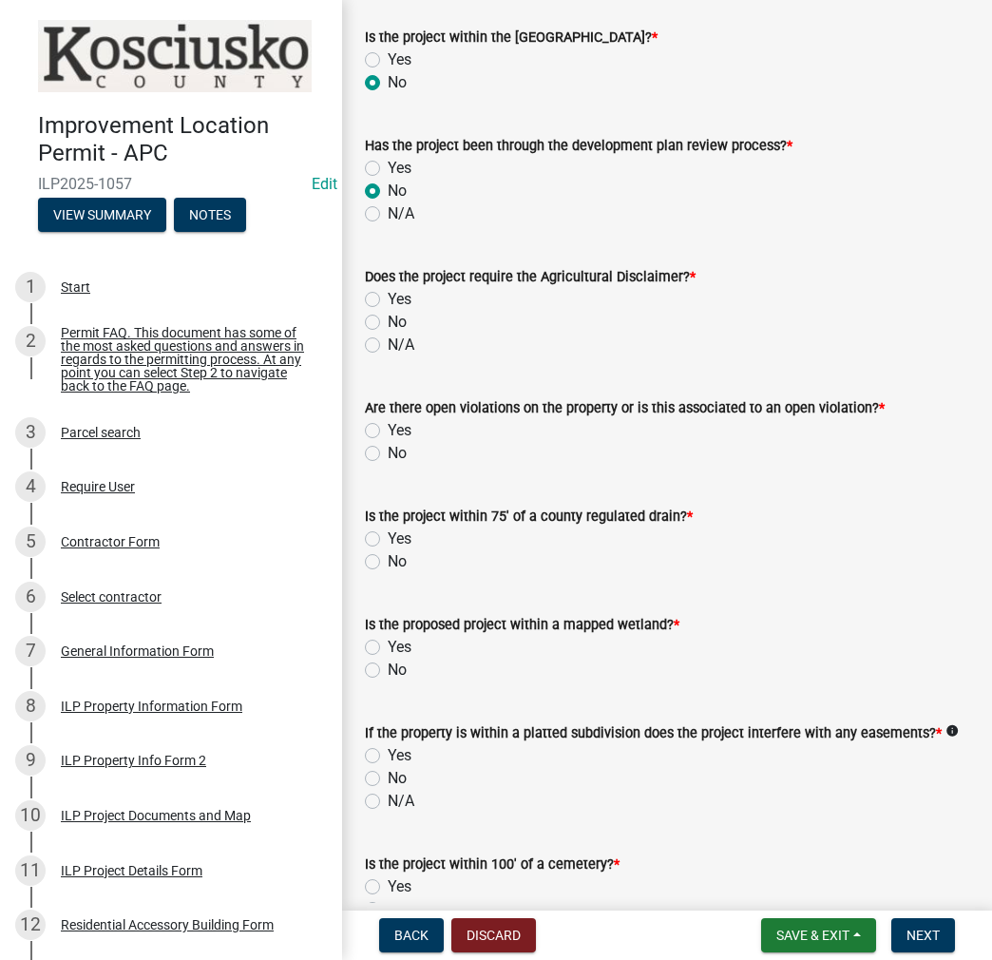
click at [388, 316] on label "No" at bounding box center [397, 322] width 19 height 23
click at [388, 316] on input "No" at bounding box center [394, 317] width 12 height 12
radio input "true"
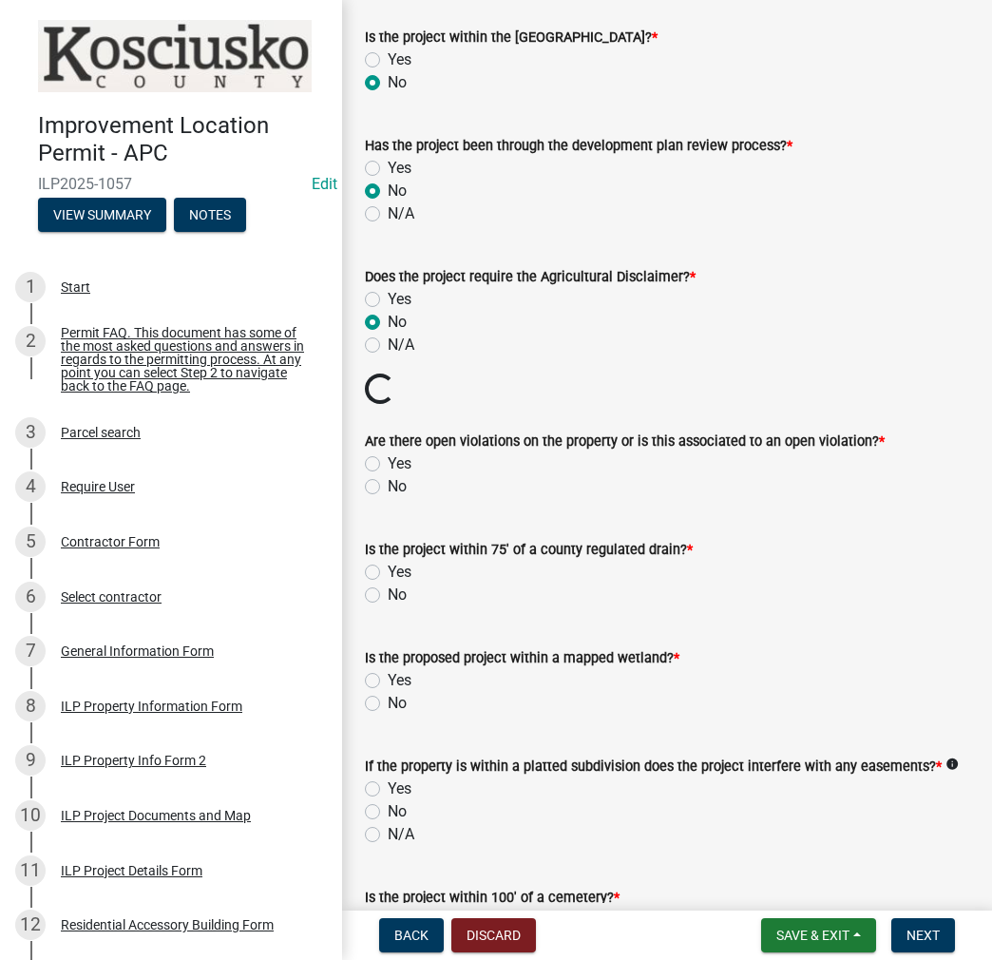
click at [388, 486] on label "No" at bounding box center [397, 486] width 19 height 23
click at [388, 486] on input "No" at bounding box center [394, 481] width 12 height 12
radio input "true"
click at [388, 595] on label "No" at bounding box center [397, 595] width 19 height 23
click at [388, 595] on input "No" at bounding box center [394, 590] width 12 height 12
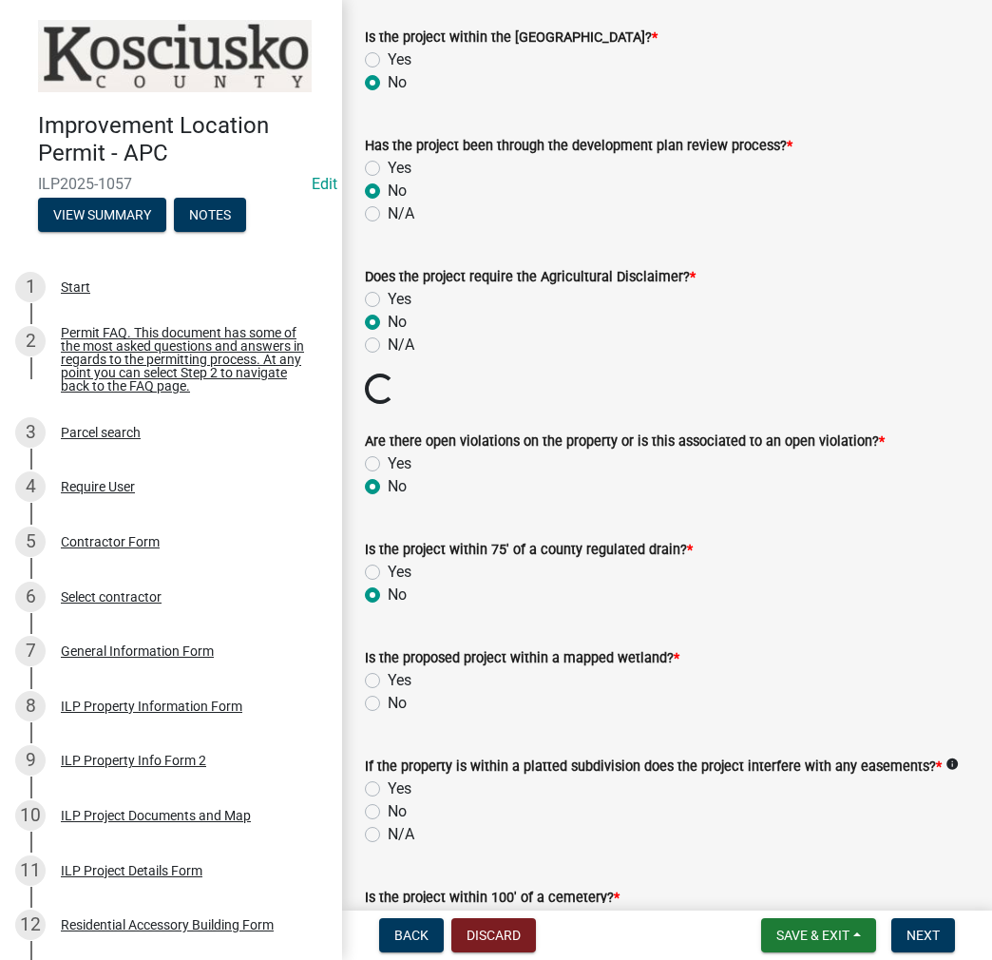
radio input "true"
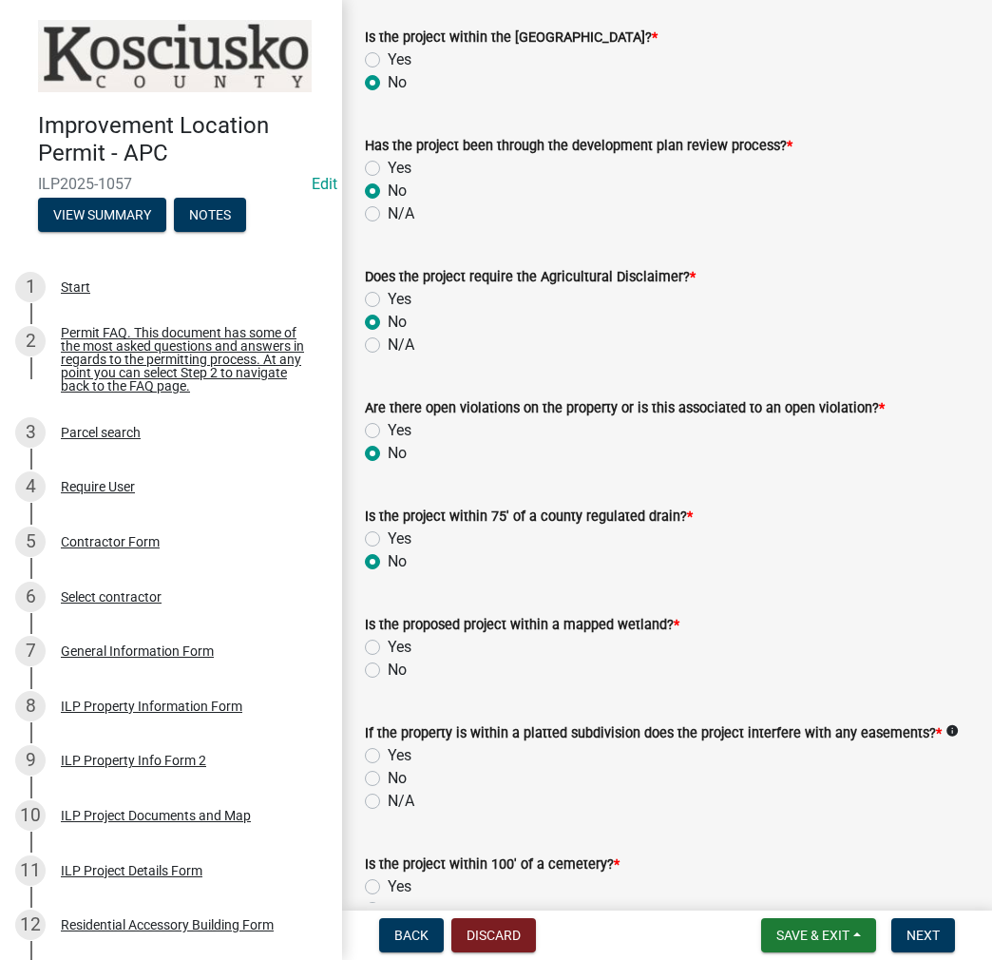
drag, startPoint x: 373, startPoint y: 666, endPoint x: 414, endPoint y: 667, distance: 41.8
click at [388, 666] on label "No" at bounding box center [397, 670] width 19 height 23
click at [388, 666] on input "No" at bounding box center [394, 665] width 12 height 12
radio input "true"
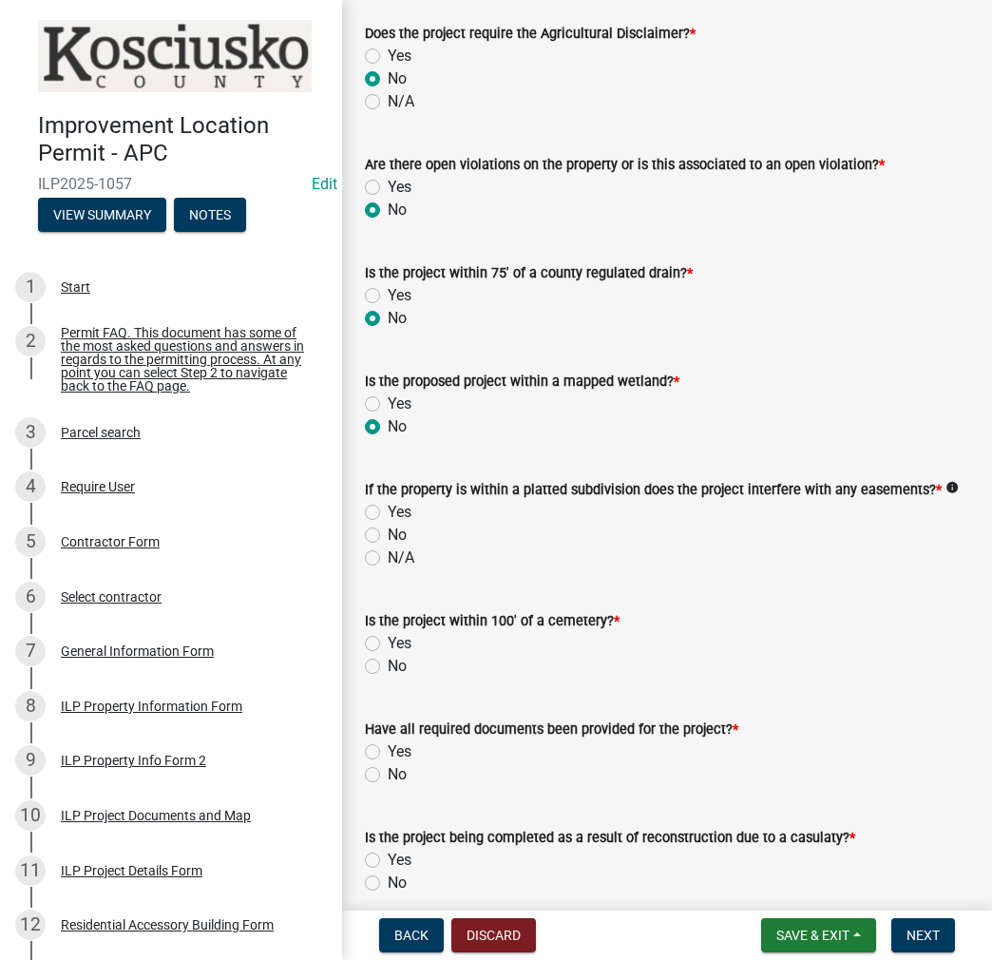
scroll to position [1521, 0]
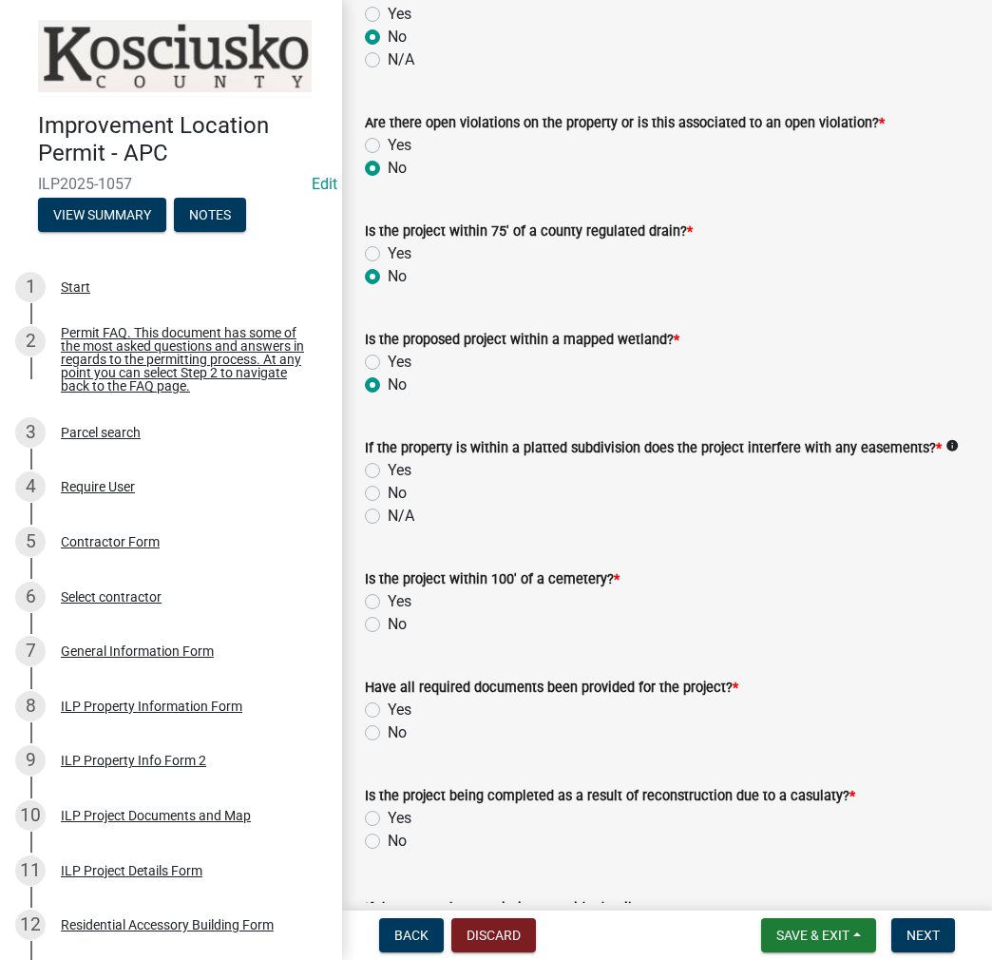
click at [388, 491] on label "No" at bounding box center [397, 493] width 19 height 23
click at [388, 491] on input "No" at bounding box center [394, 488] width 12 height 12
radio input "true"
click at [388, 624] on label "No" at bounding box center [397, 624] width 19 height 23
click at [388, 624] on input "No" at bounding box center [394, 619] width 12 height 12
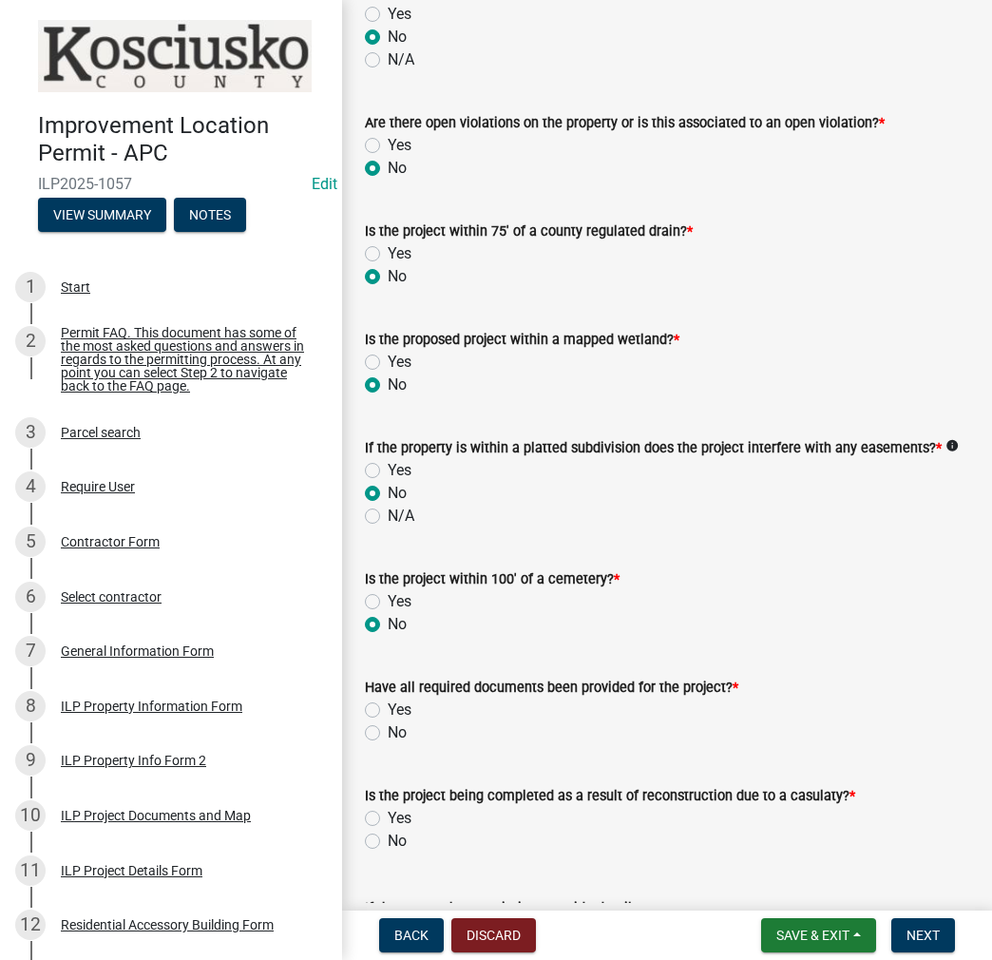
radio input "true"
click at [369, 701] on div "Yes" at bounding box center [667, 710] width 605 height 23
click at [388, 708] on label "Yes" at bounding box center [400, 710] width 24 height 23
click at [388, 708] on input "Yes" at bounding box center [394, 705] width 12 height 12
radio input "true"
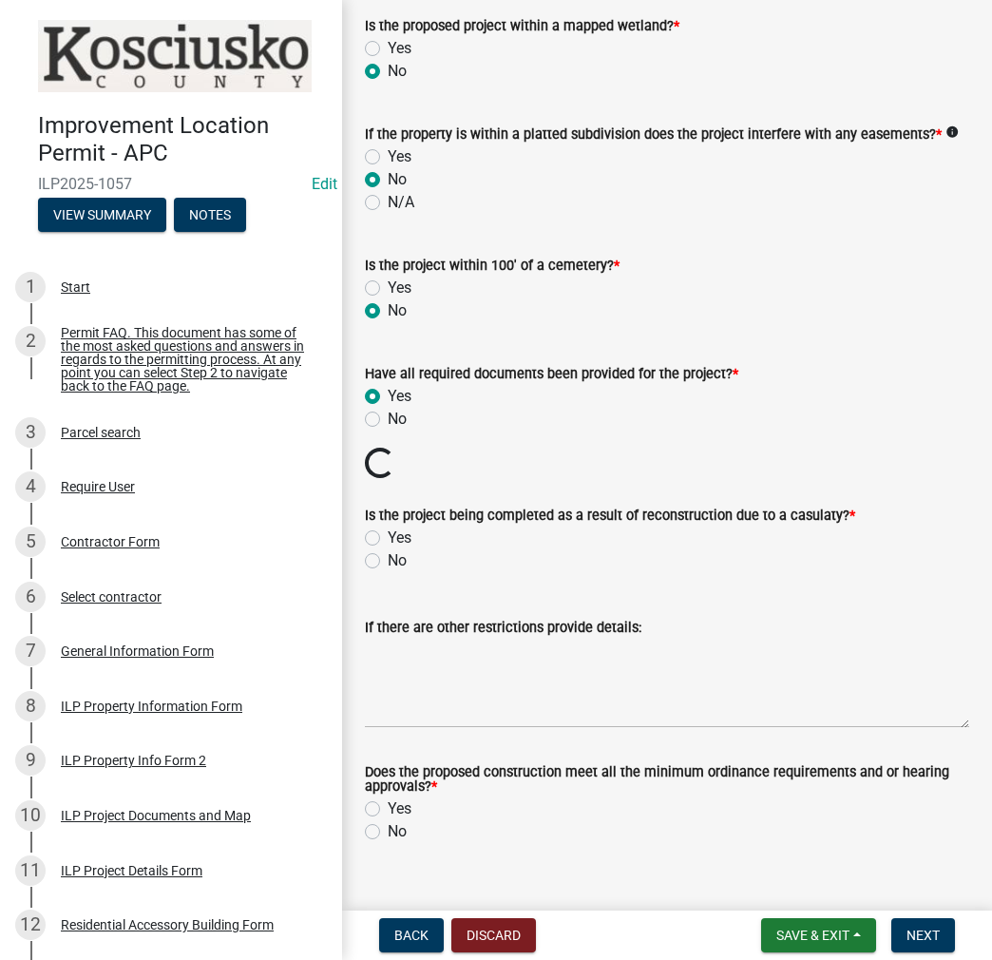
scroll to position [1865, 0]
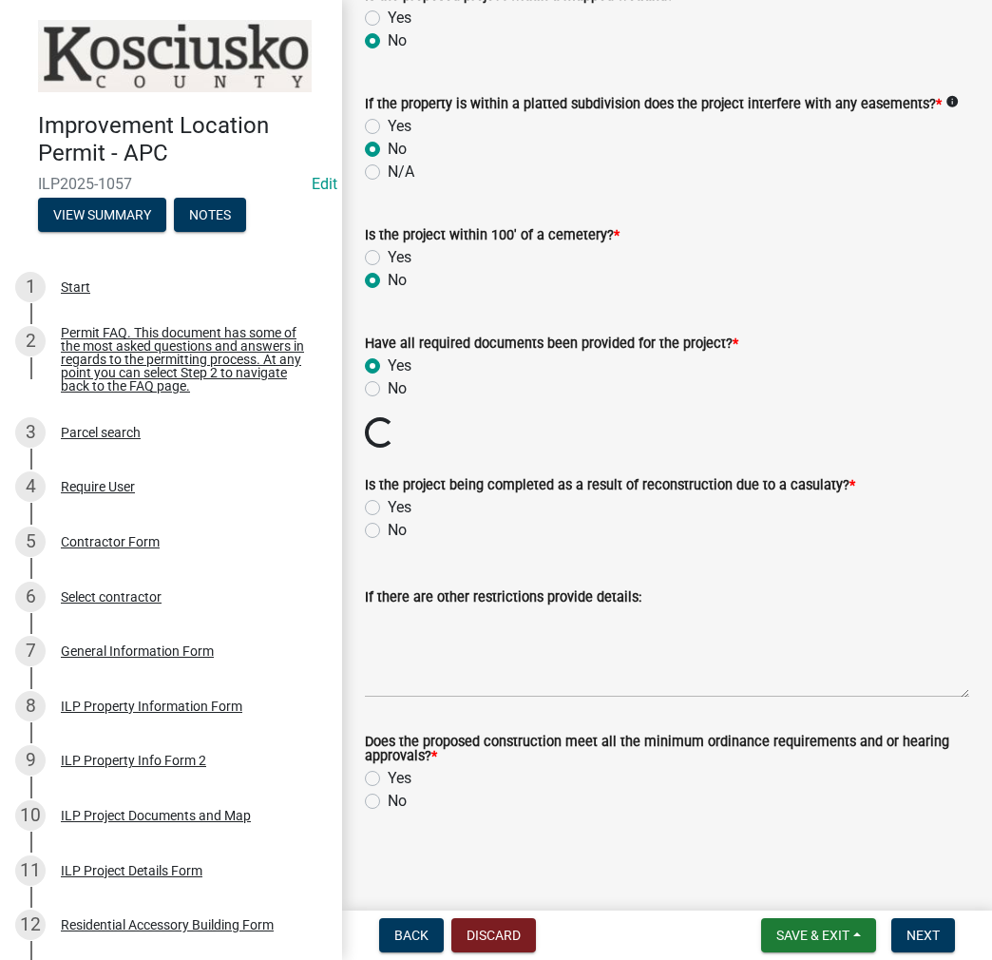
click at [388, 528] on label "No" at bounding box center [397, 530] width 19 height 23
click at [388, 528] on input "No" at bounding box center [394, 525] width 12 height 12
radio input "true"
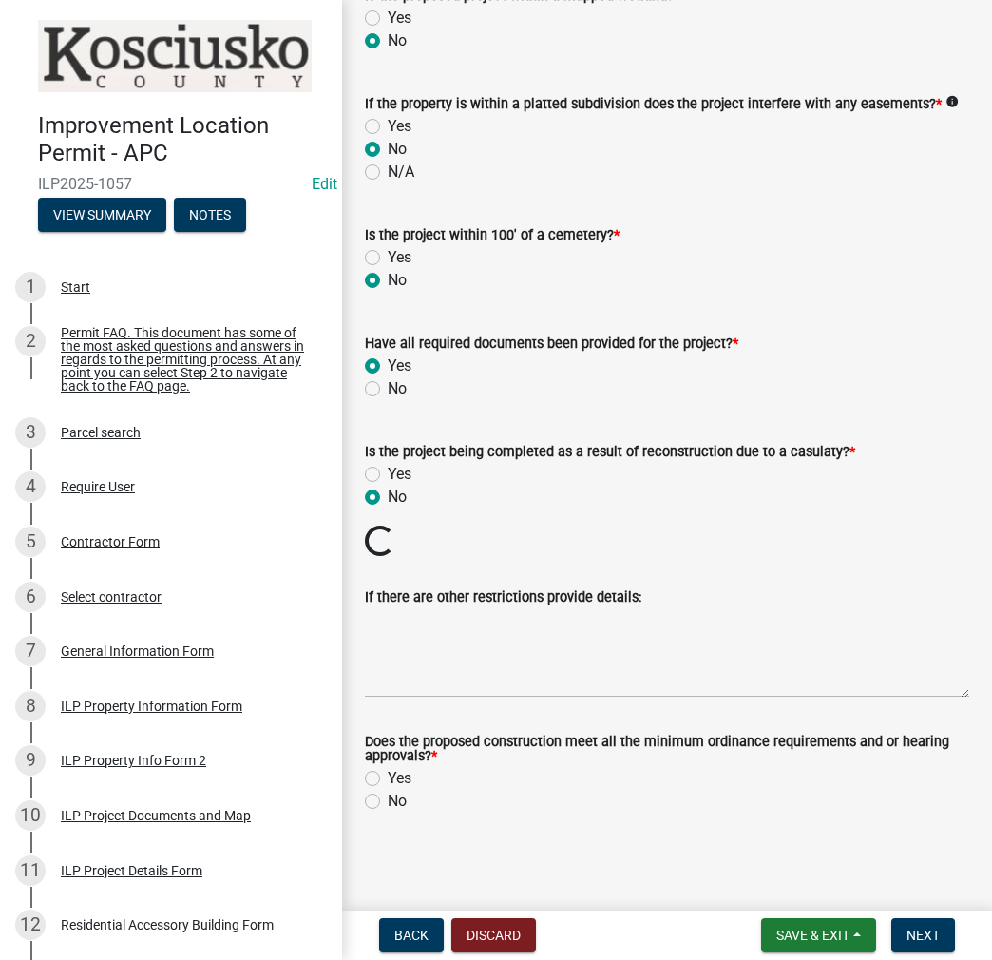
click at [388, 778] on label "Yes" at bounding box center [400, 778] width 24 height 23
click at [388, 778] on input "Yes" at bounding box center [394, 773] width 12 height 12
radio input "true"
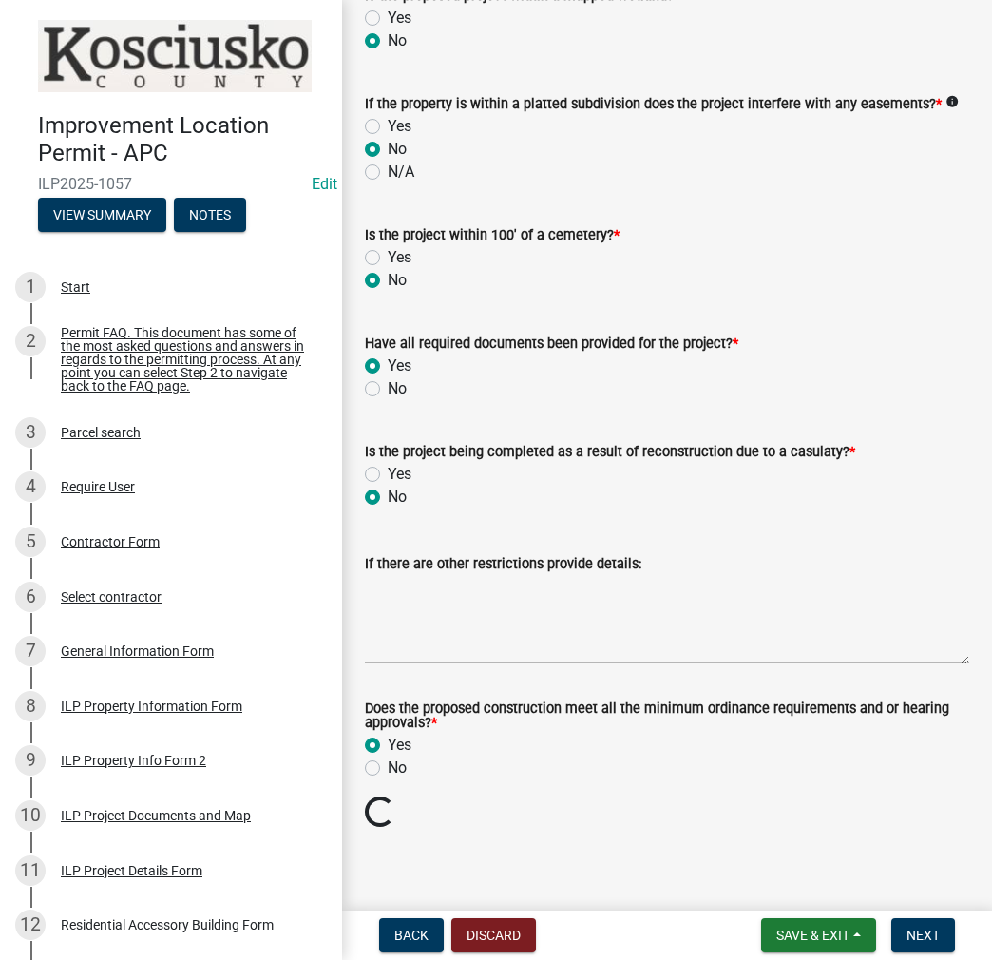
scroll to position [1833, 0]
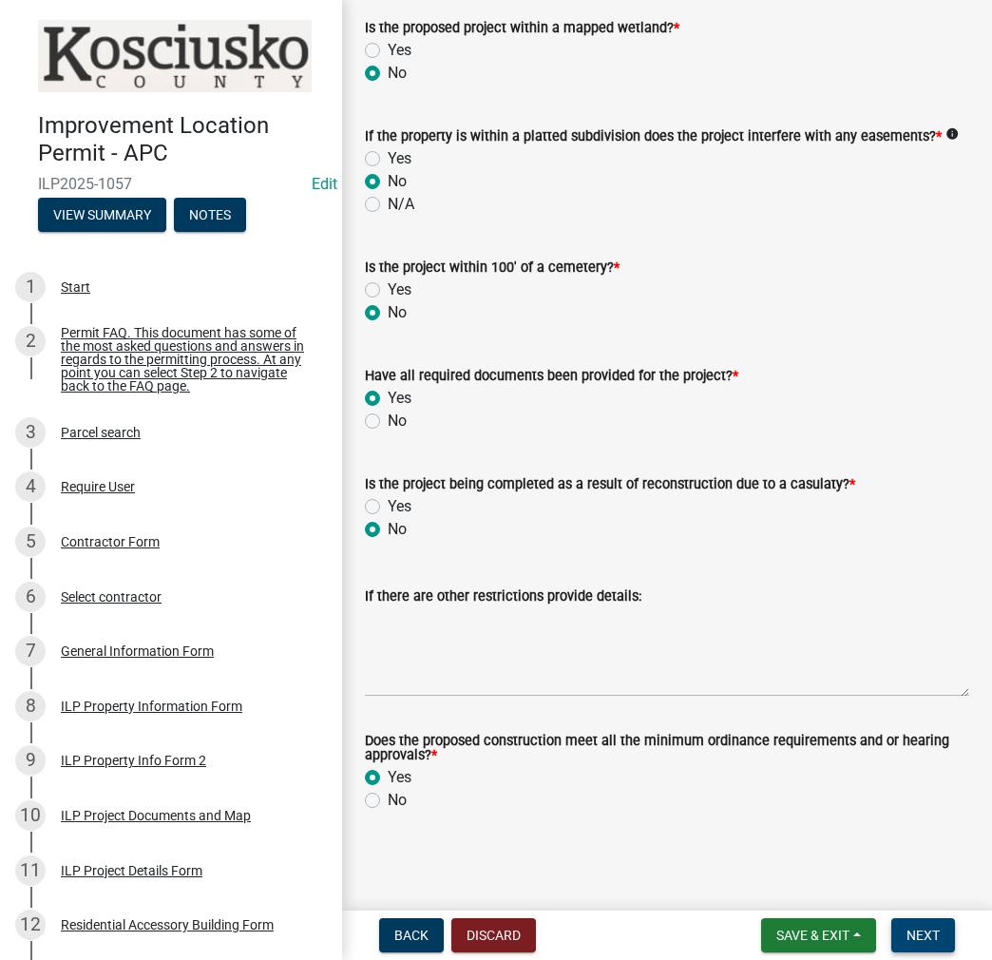
click at [922, 936] on span "Next" at bounding box center [923, 935] width 33 height 15
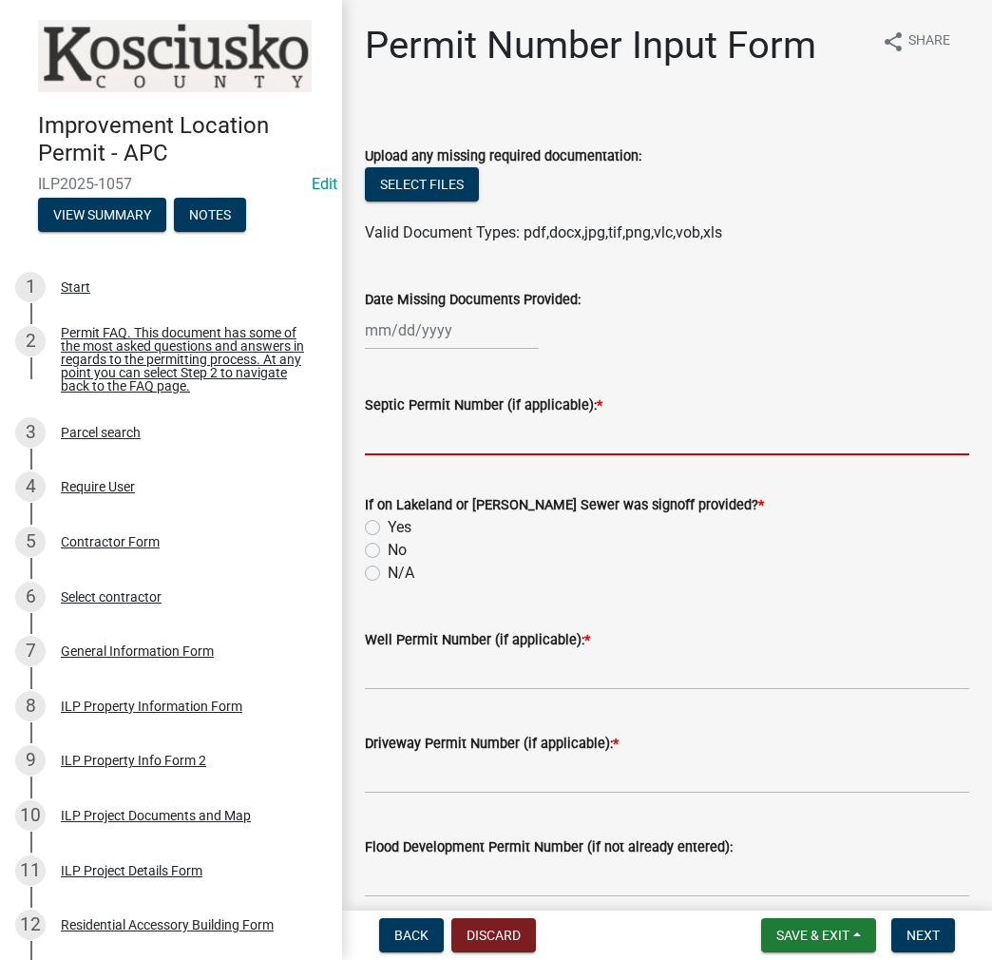
click at [394, 439] on input "Septic Permit Number (if applicable): *" at bounding box center [667, 435] width 605 height 39
type input "LONO"
click at [388, 545] on label "No" at bounding box center [397, 550] width 19 height 23
click at [388, 545] on input "No" at bounding box center [394, 545] width 12 height 12
radio input "true"
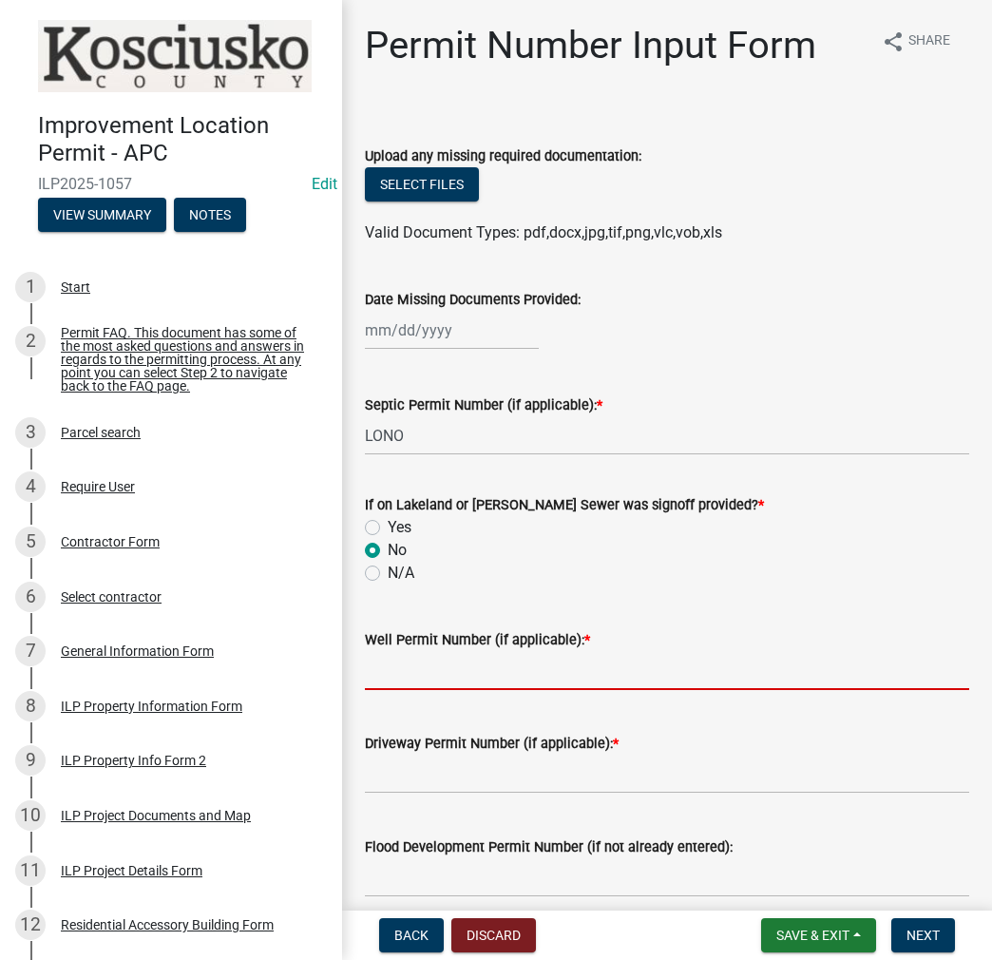
click at [422, 672] on input "Well Permit Number (if applicable): *" at bounding box center [667, 670] width 605 height 39
type input "LONO"
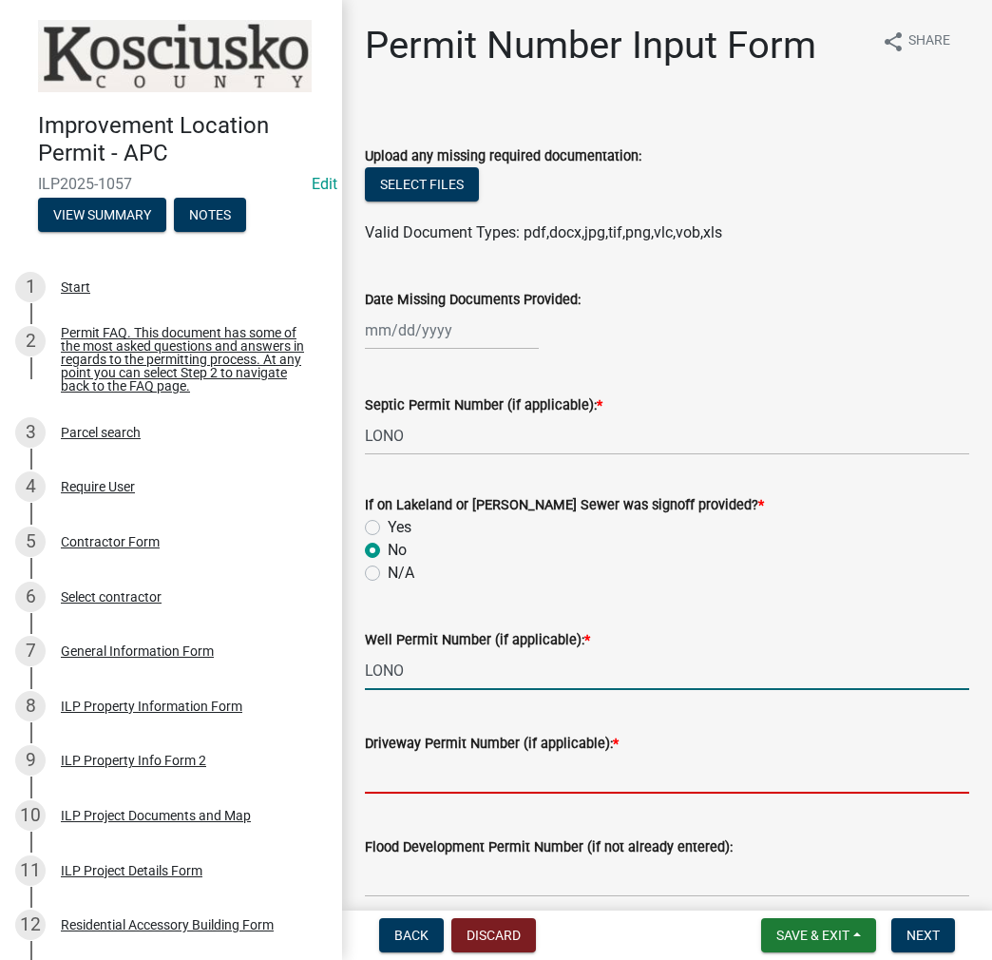
click at [411, 776] on input "Driveway Permit Number (if applicable): *" at bounding box center [667, 774] width 605 height 39
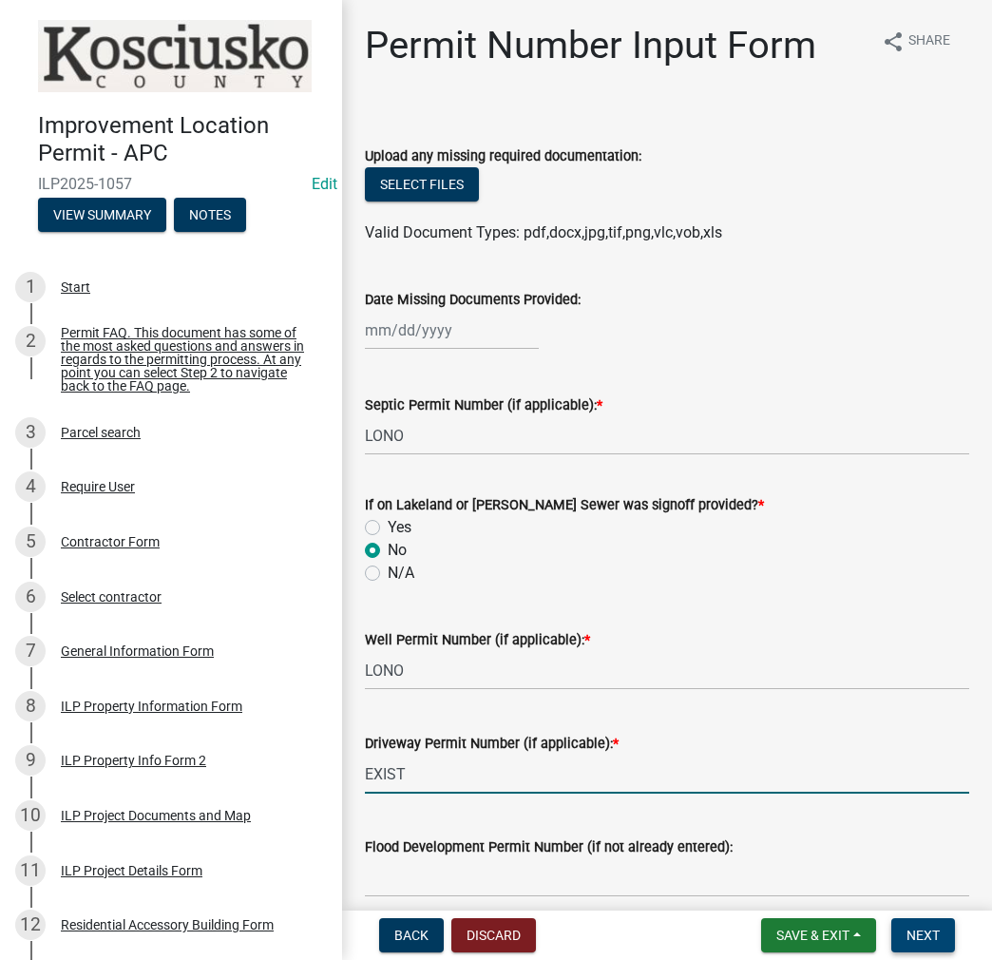
type input "EXIST"
click at [923, 931] on span "Next" at bounding box center [923, 935] width 33 height 15
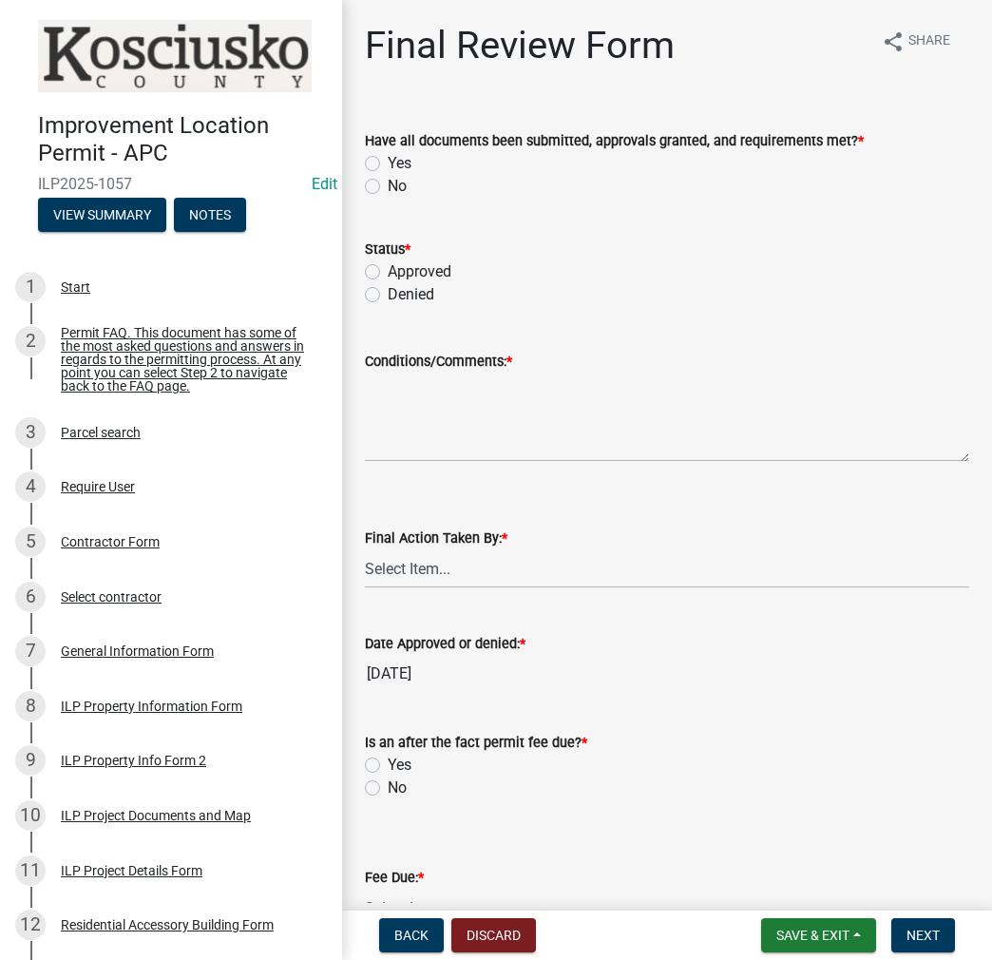
click at [388, 163] on label "Yes" at bounding box center [400, 163] width 24 height 23
click at [388, 163] on input "Yes" at bounding box center [394, 158] width 12 height 12
radio input "true"
click at [388, 268] on label "Approved" at bounding box center [420, 271] width 64 height 23
click at [388, 268] on input "Approved" at bounding box center [394, 266] width 12 height 12
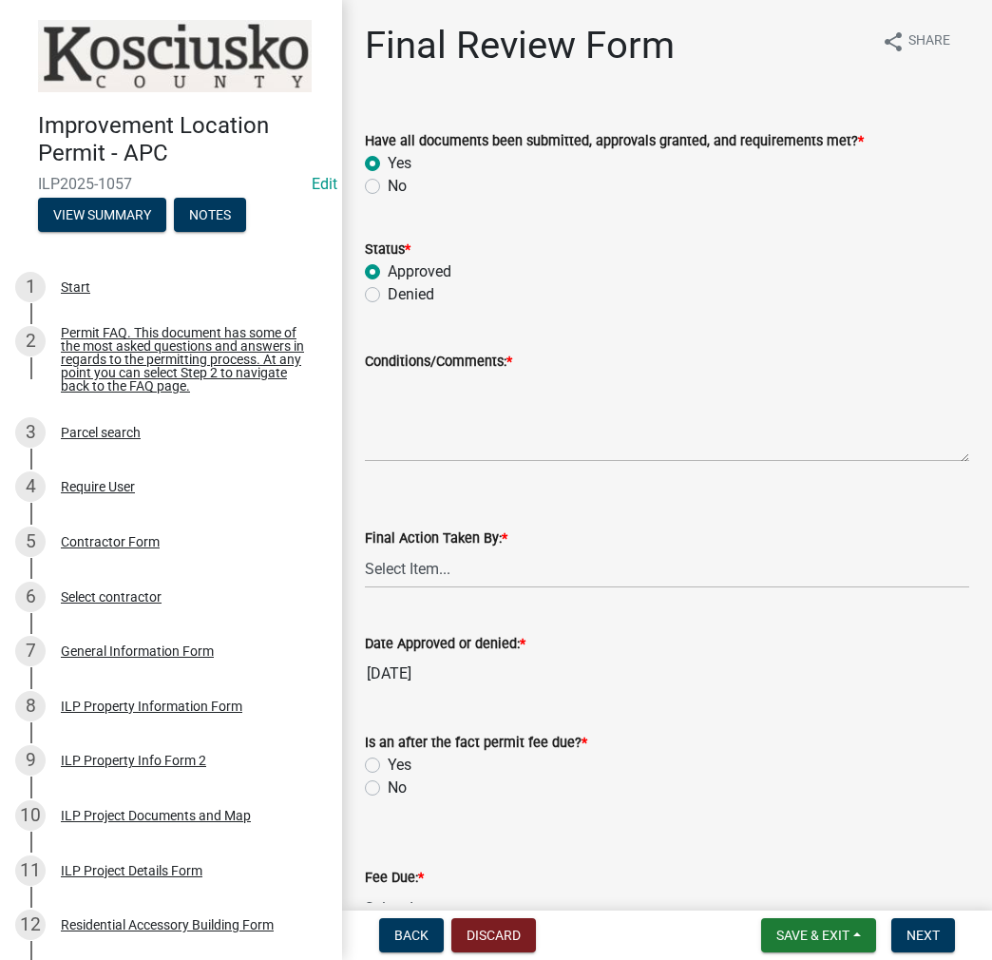
radio input "true"
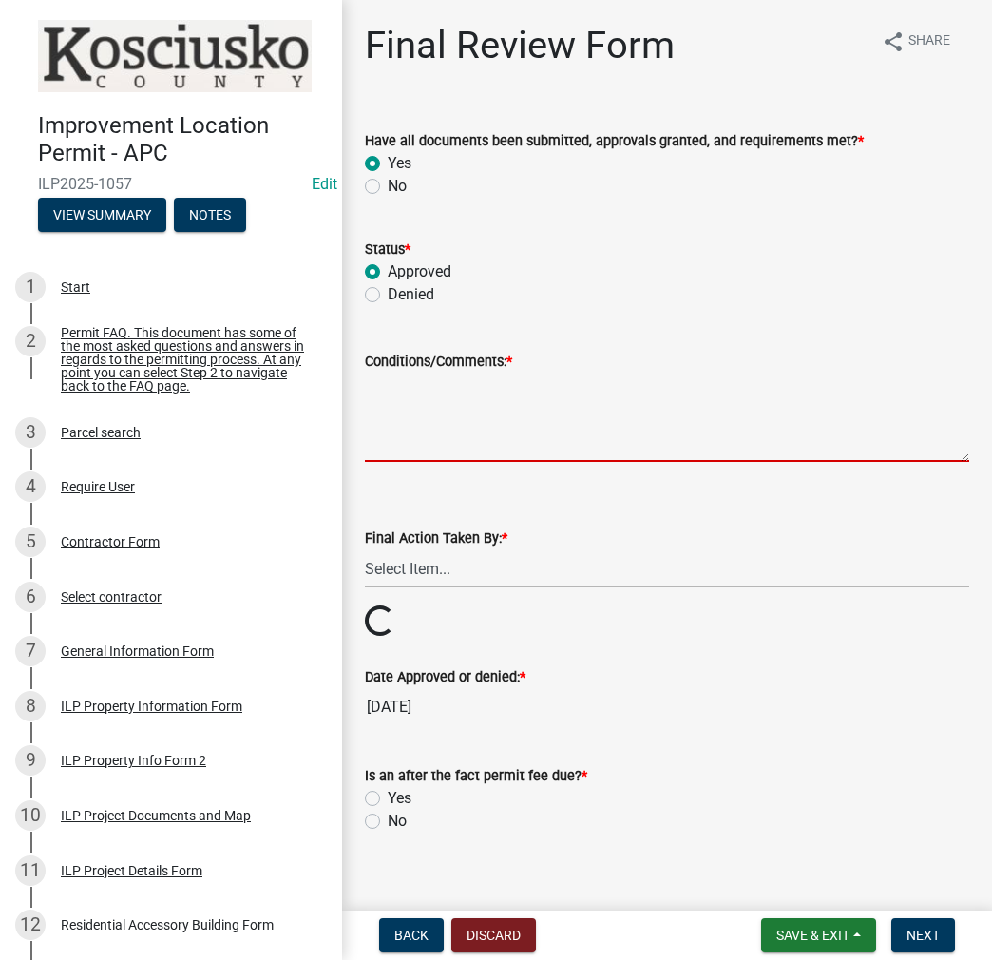
click at [407, 404] on textarea "Conditions/Comments: *" at bounding box center [667, 417] width 605 height 89
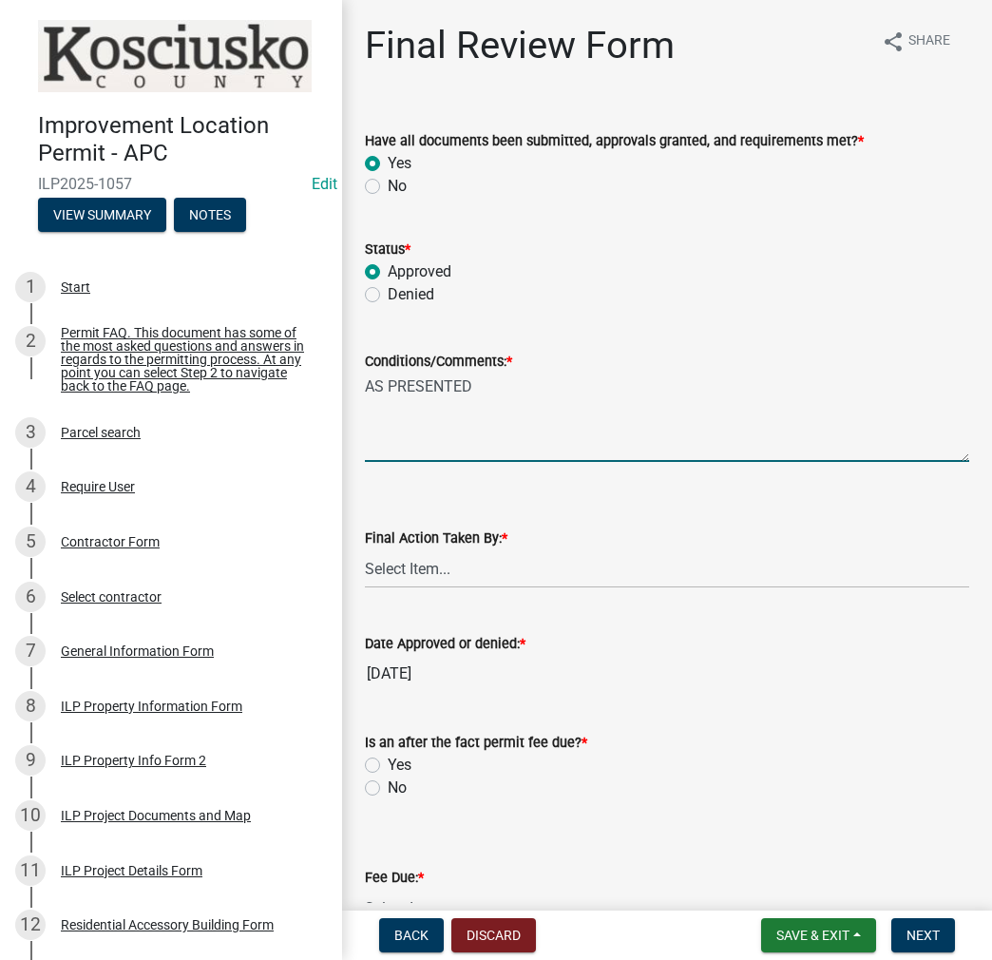
type textarea "AS PRESENTED"
click at [409, 567] on select "Select Item... MMS LT AT CS [PERSON_NAME]" at bounding box center [667, 568] width 605 height 39
click at [365, 549] on select "Select Item... MMS LT AT CS [PERSON_NAME]" at bounding box center [667, 568] width 605 height 39
select select "c872cdc8-ca01-49f1-a213-e4b05fa58cd2"
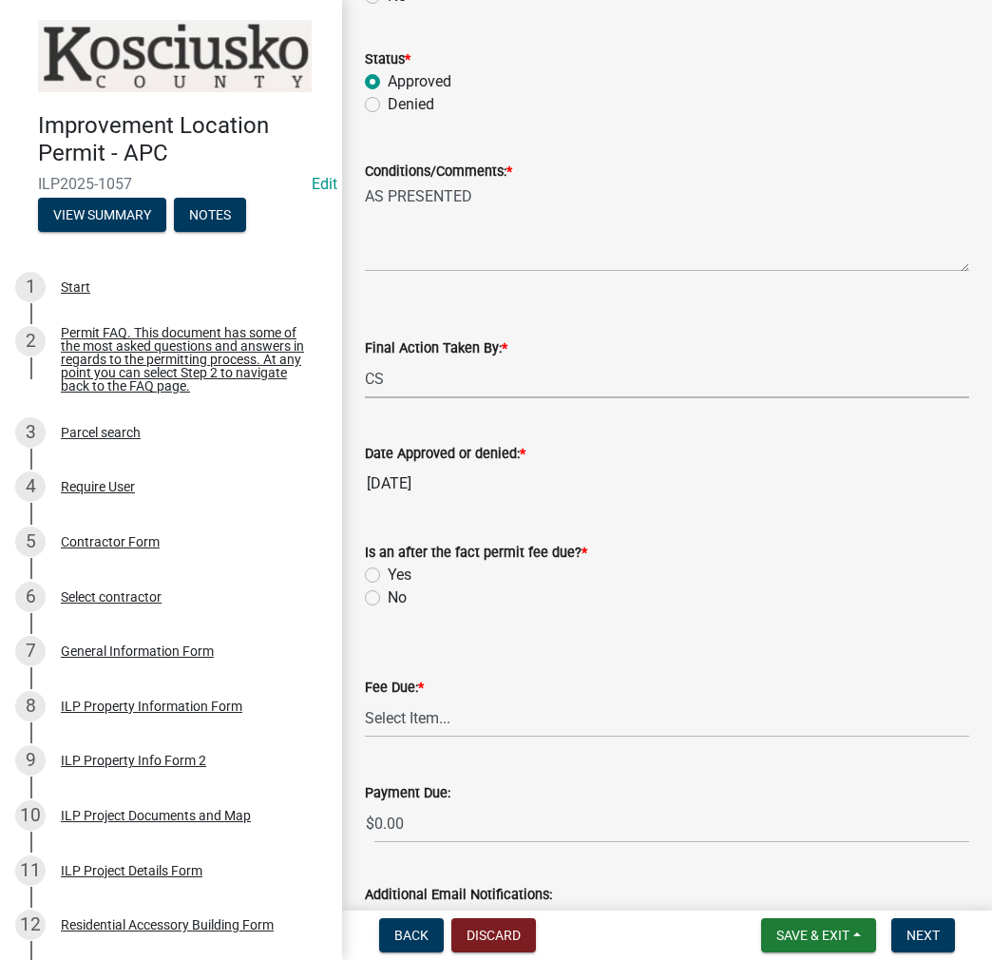
click at [388, 590] on label "No" at bounding box center [397, 597] width 19 height 23
click at [388, 590] on input "No" at bounding box center [394, 592] width 12 height 12
radio input "true"
click at [408, 701] on select "Select Item... N/A $10.00 $25.00 $125.00 $250 $500 $500 + $10.00 for every 10 s…" at bounding box center [667, 718] width 605 height 39
click at [365, 699] on select "Select Item... N/A $10.00 $25.00 $125.00 $250 $500 $500 + $10.00 for every 10 s…" at bounding box center [667, 718] width 605 height 39
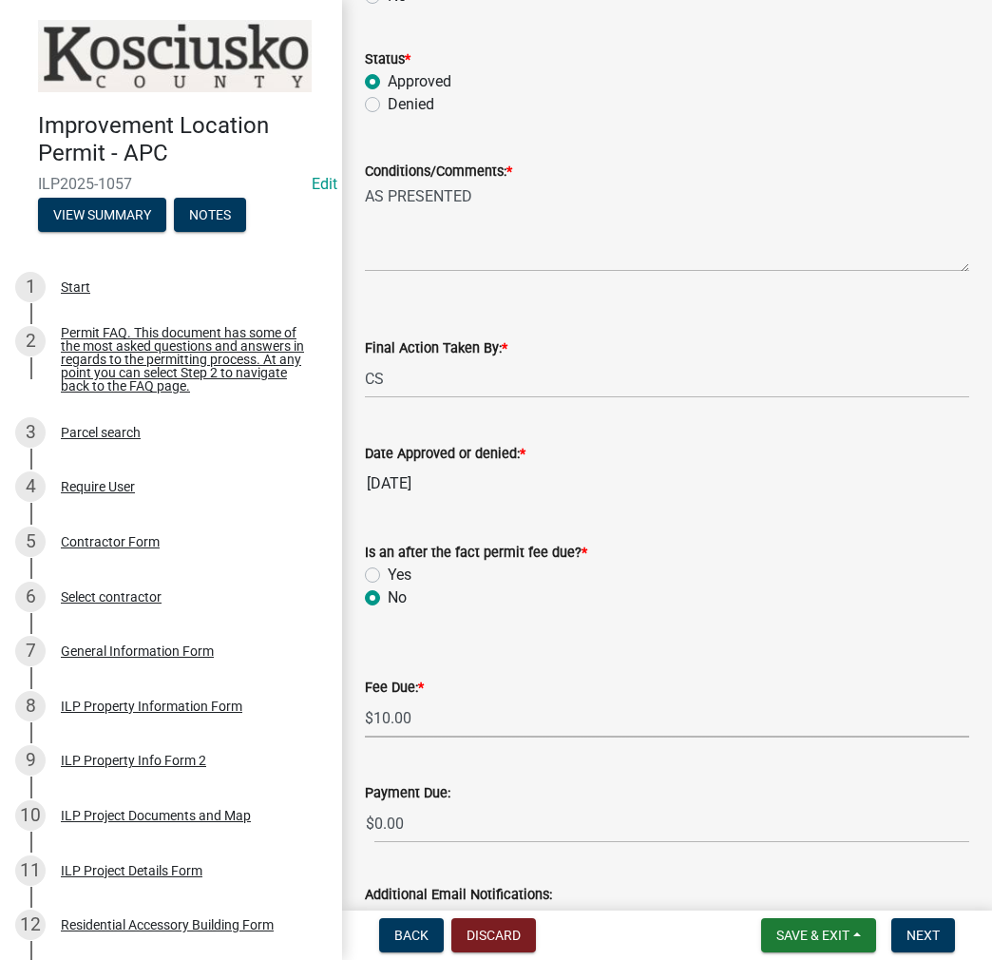
select select "6f482d1d-eb35-47e6-92b0-143404755581"
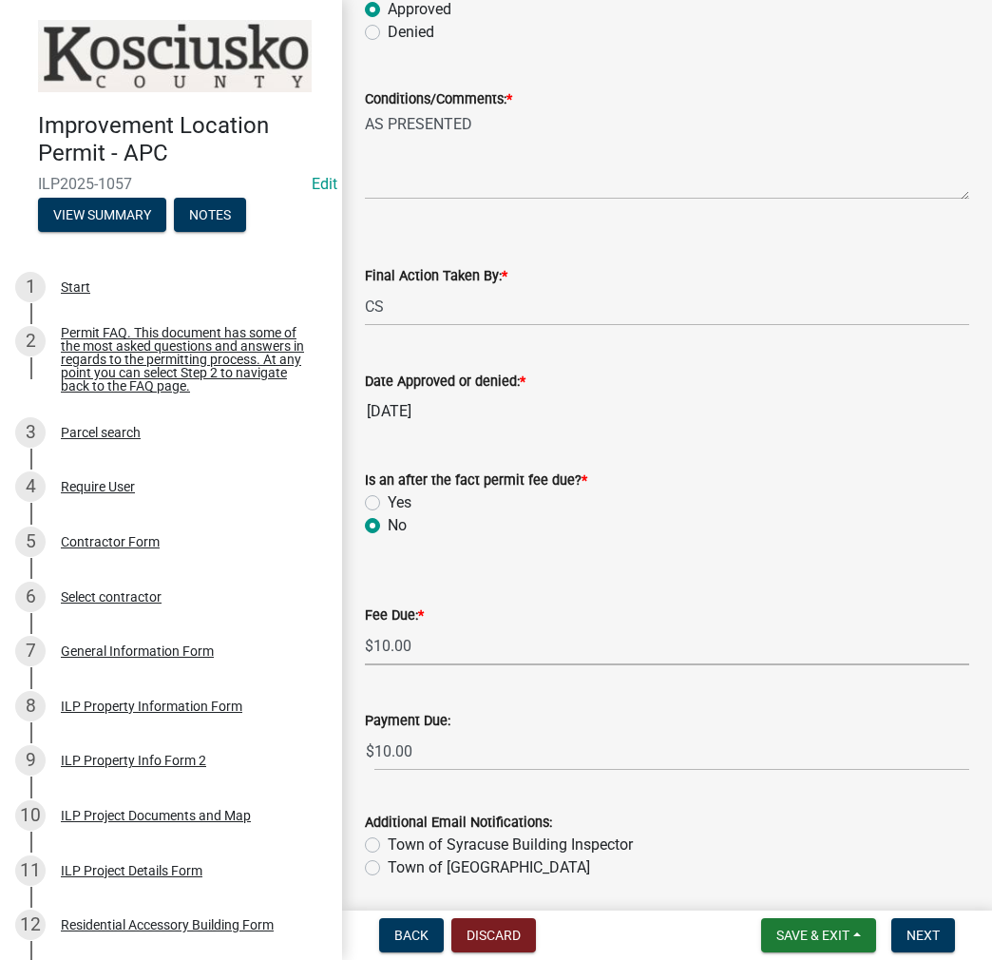
scroll to position [329, 0]
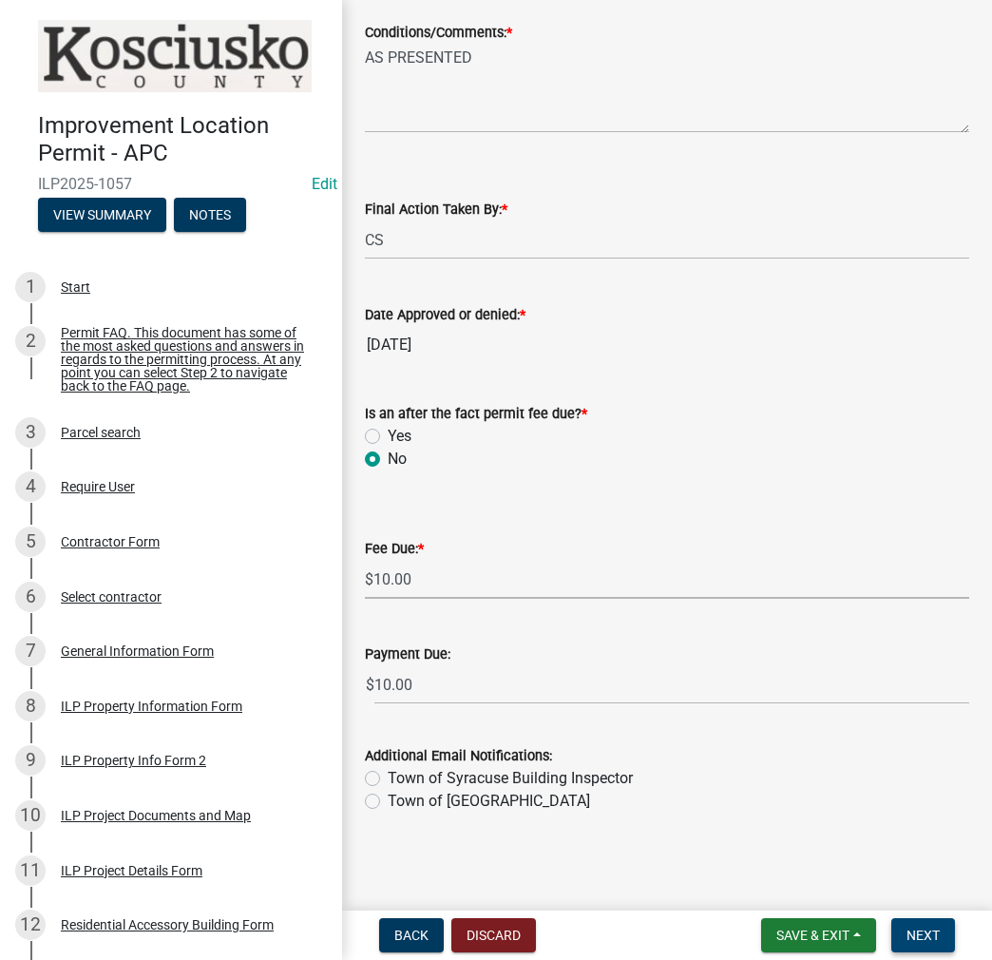
click at [934, 935] on span "Next" at bounding box center [923, 935] width 33 height 15
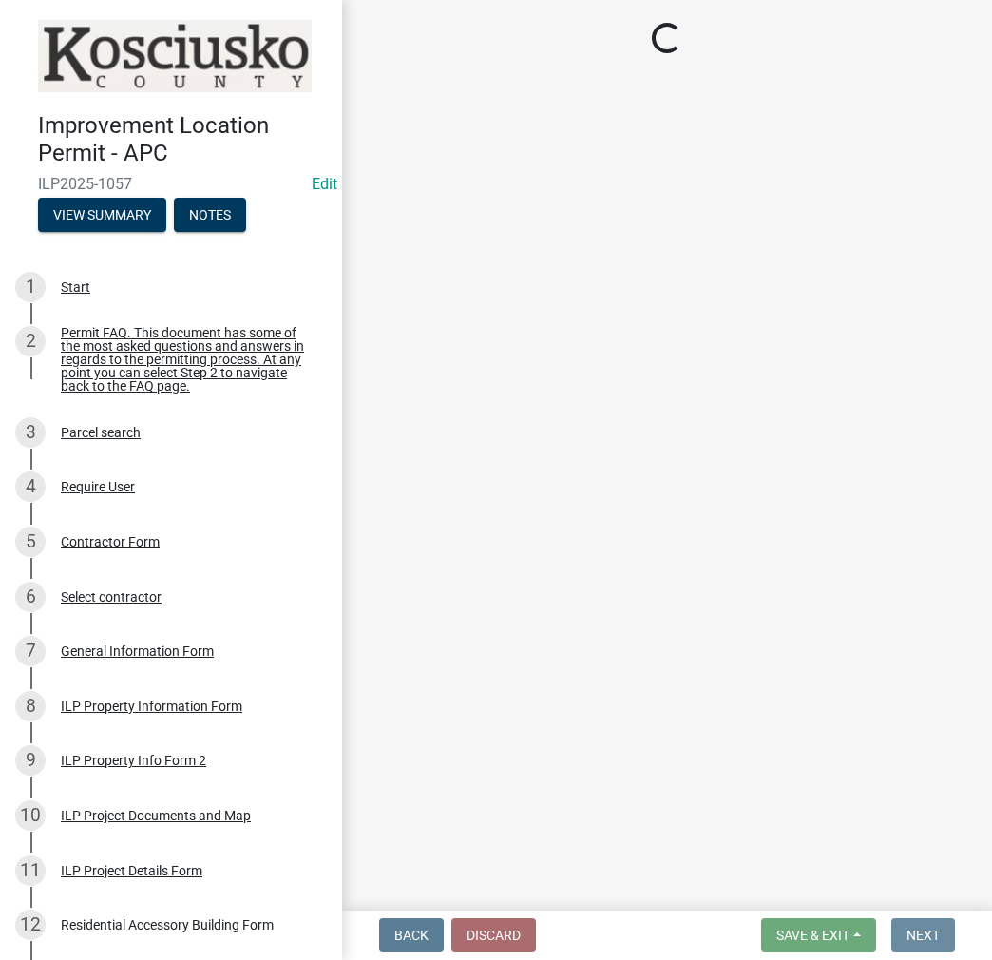
scroll to position [0, 0]
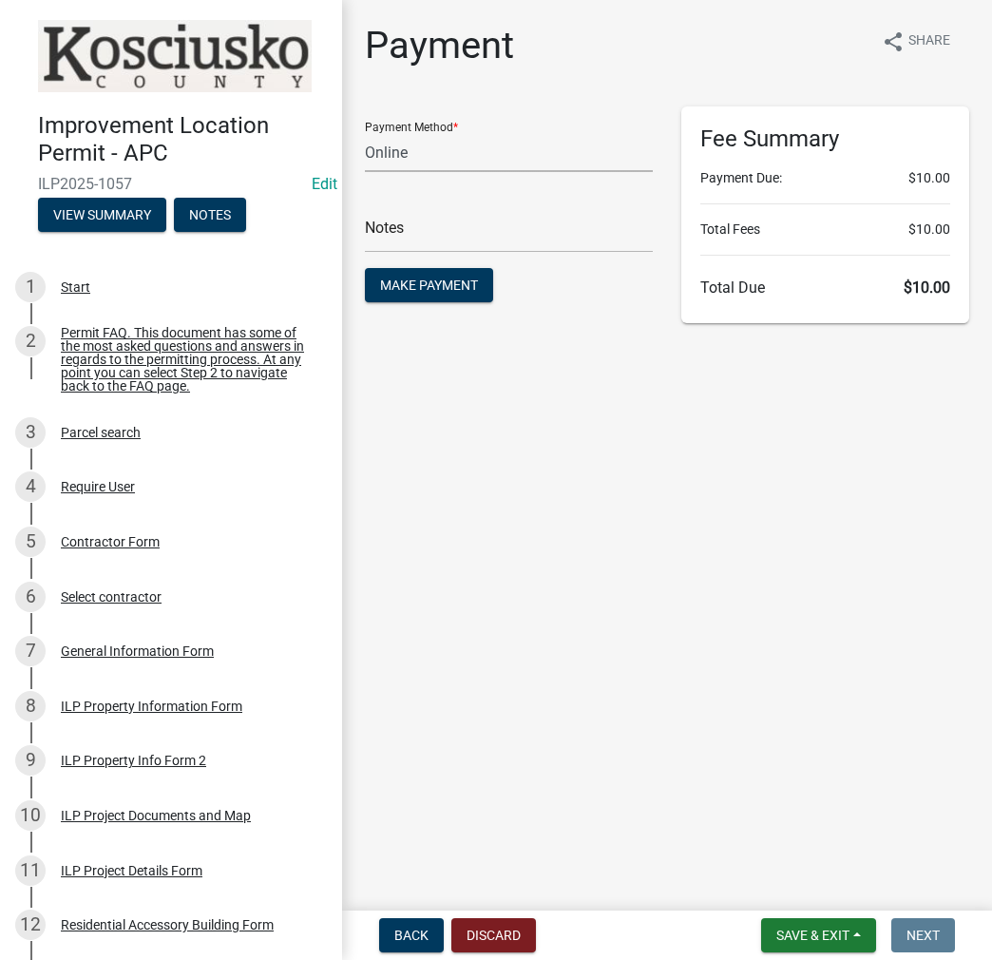
drag, startPoint x: 448, startPoint y: 144, endPoint x: 438, endPoint y: 164, distance: 22.1
click at [448, 144] on select "Credit Card POS Check Cash Online" at bounding box center [509, 152] width 288 height 39
select select "0: 2"
click at [365, 133] on select "Credit Card POS Check Cash Online" at bounding box center [509, 152] width 288 height 39
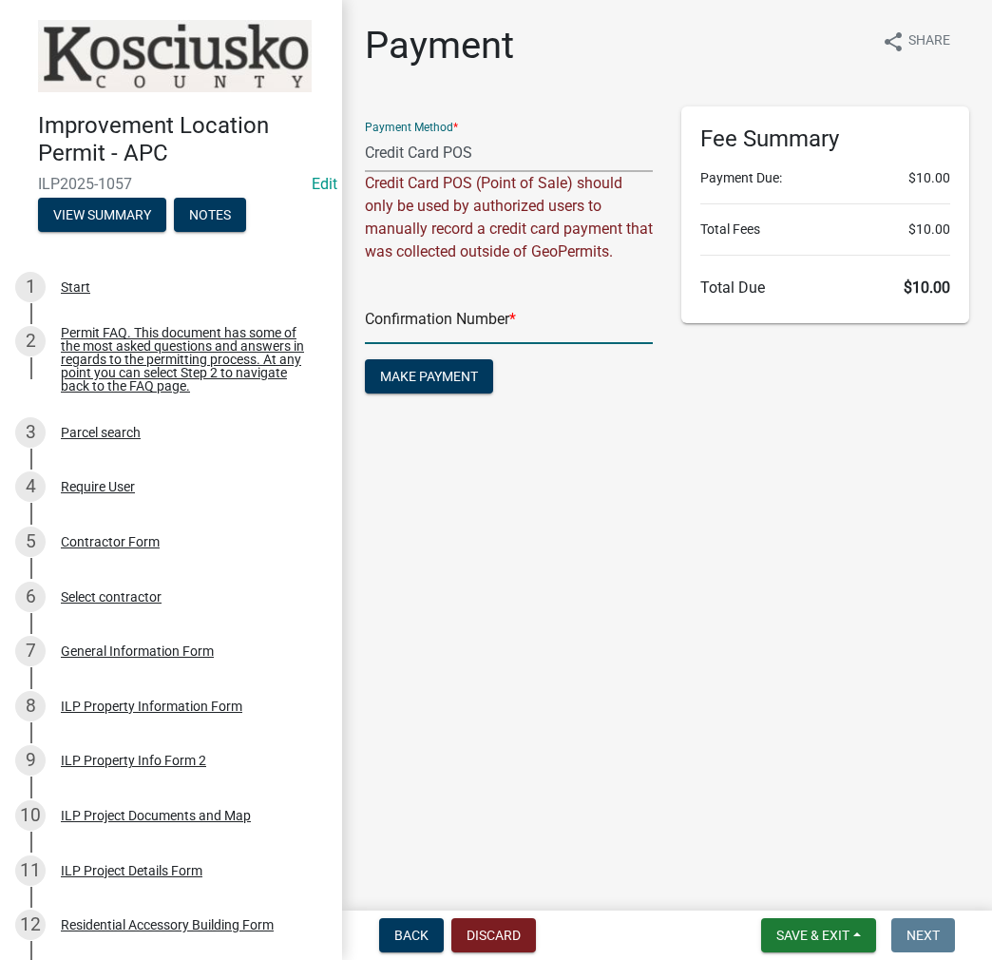
click at [403, 322] on input "text" at bounding box center [509, 324] width 288 height 39
paste input "14861303"
type input "14861303"
click at [449, 378] on span "Make Payment" at bounding box center [429, 376] width 98 height 15
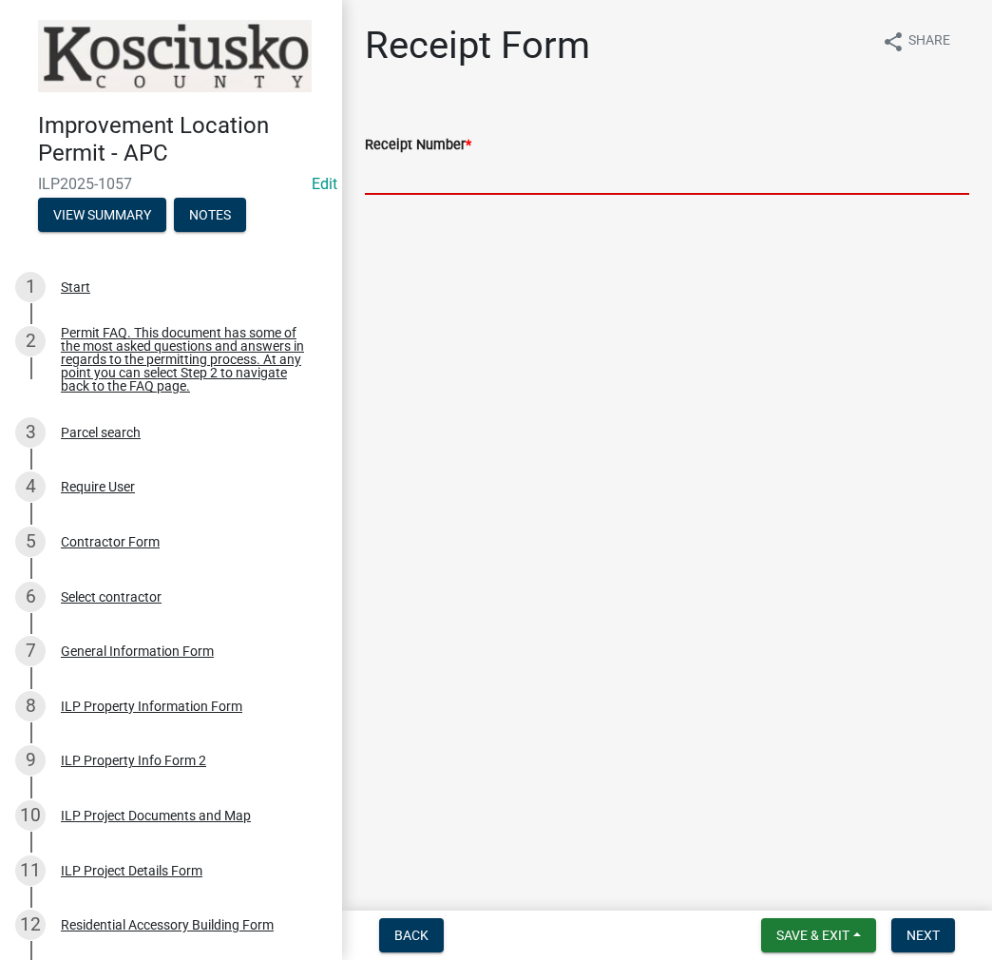
click at [426, 178] on input "Receipt Number *" at bounding box center [667, 175] width 605 height 39
paste input "14861303"
type input "14861303"
click at [921, 944] on button "Next" at bounding box center [924, 935] width 64 height 34
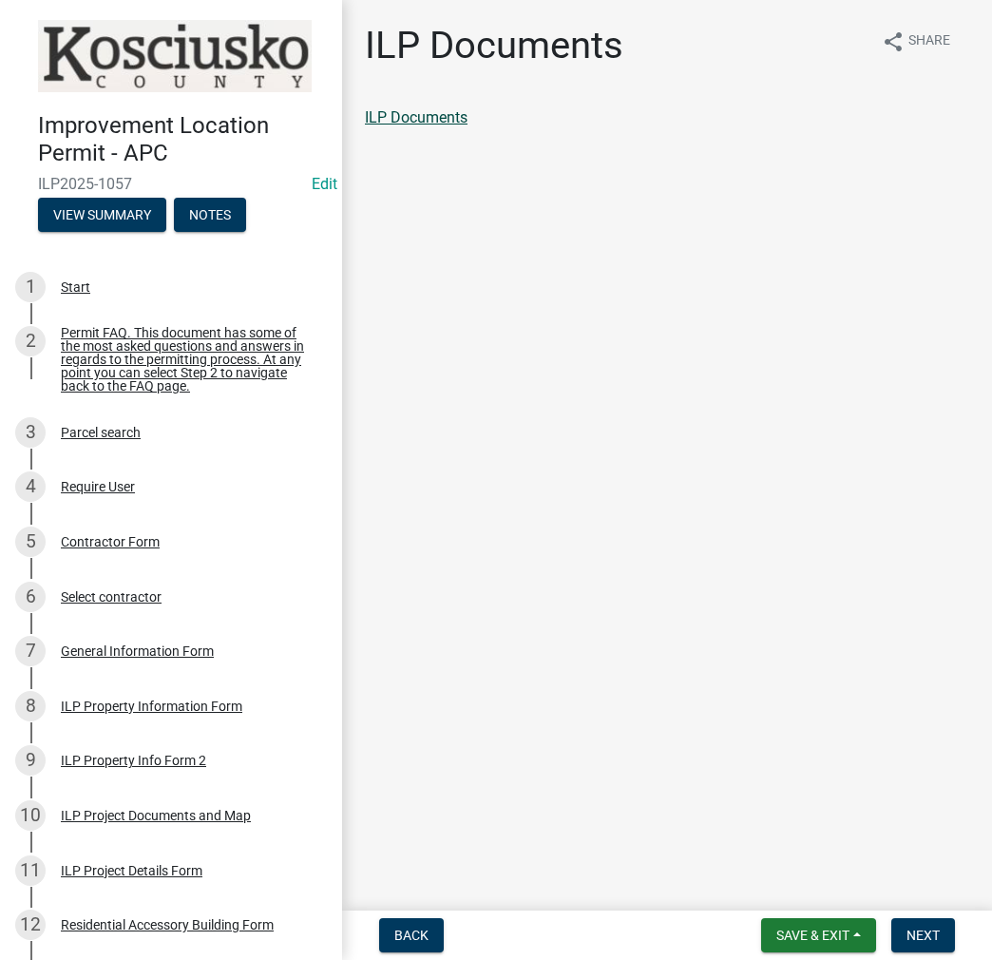
click at [450, 123] on link "ILP Documents" at bounding box center [416, 117] width 103 height 18
click at [918, 928] on span "Next" at bounding box center [923, 935] width 33 height 15
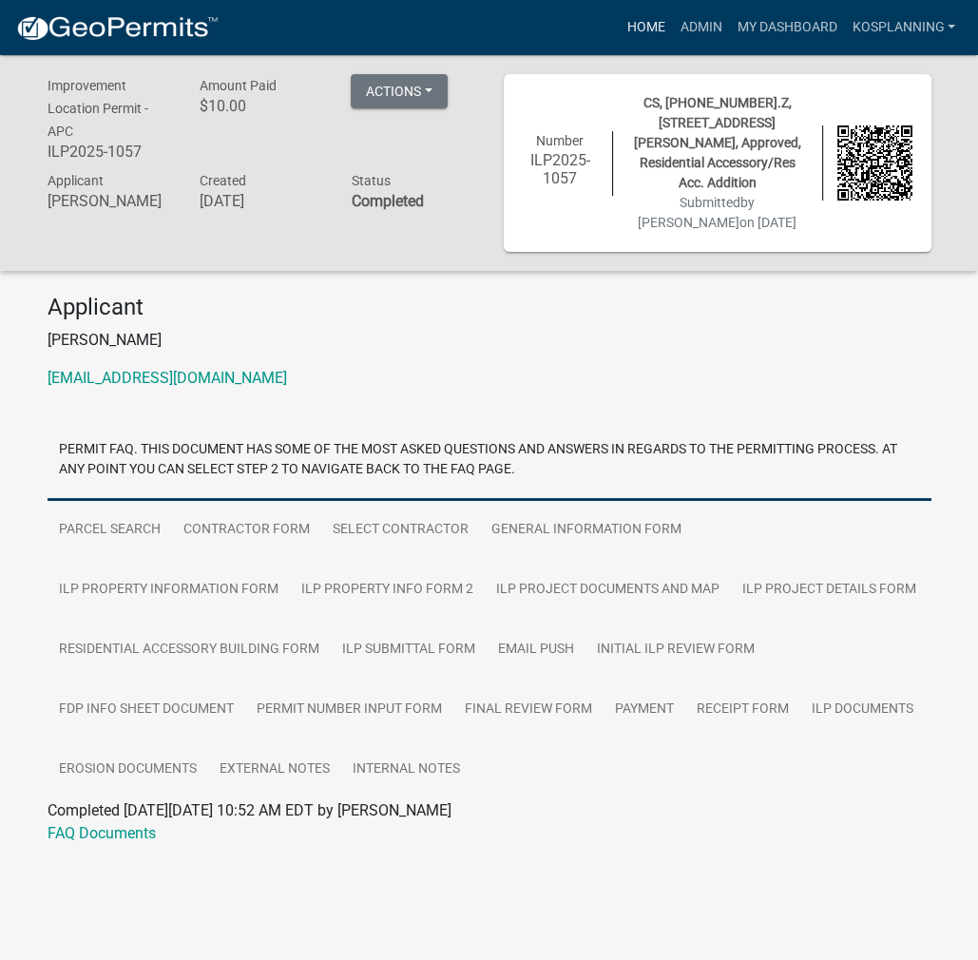
click at [647, 37] on link "Home" at bounding box center [645, 28] width 53 height 36
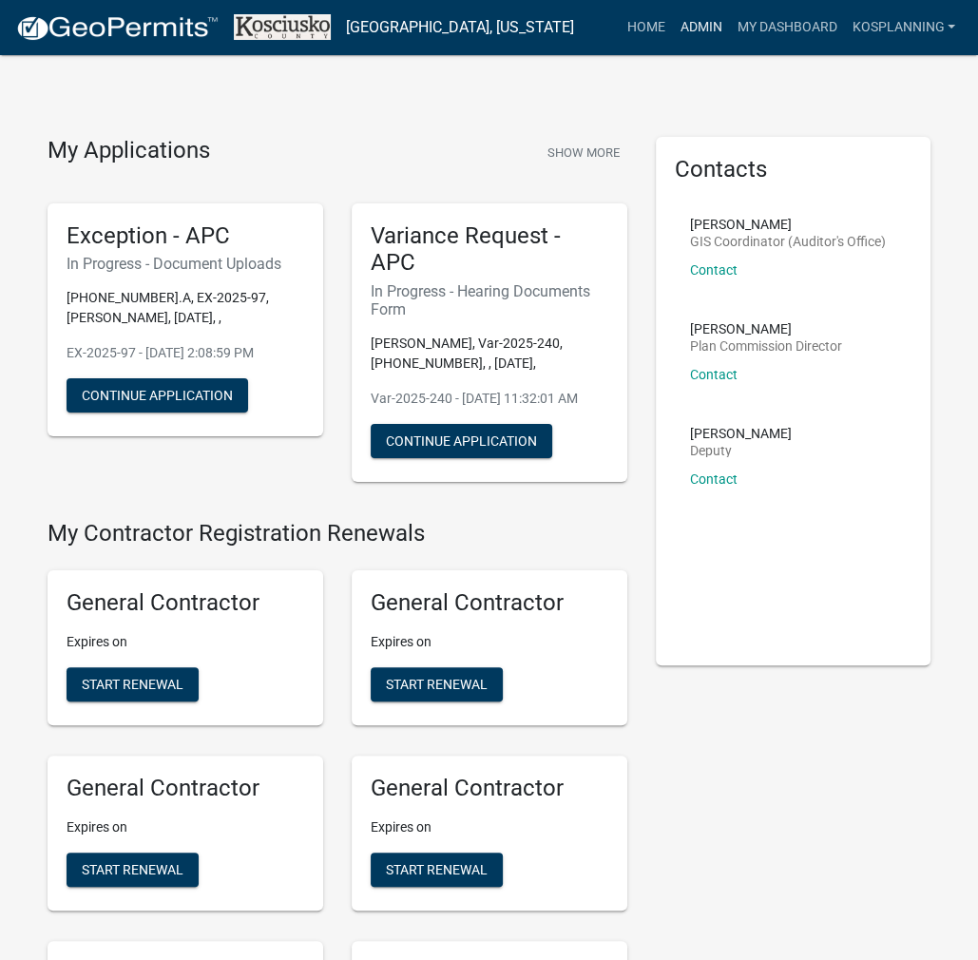
click at [681, 39] on link "Admin" at bounding box center [700, 28] width 57 height 36
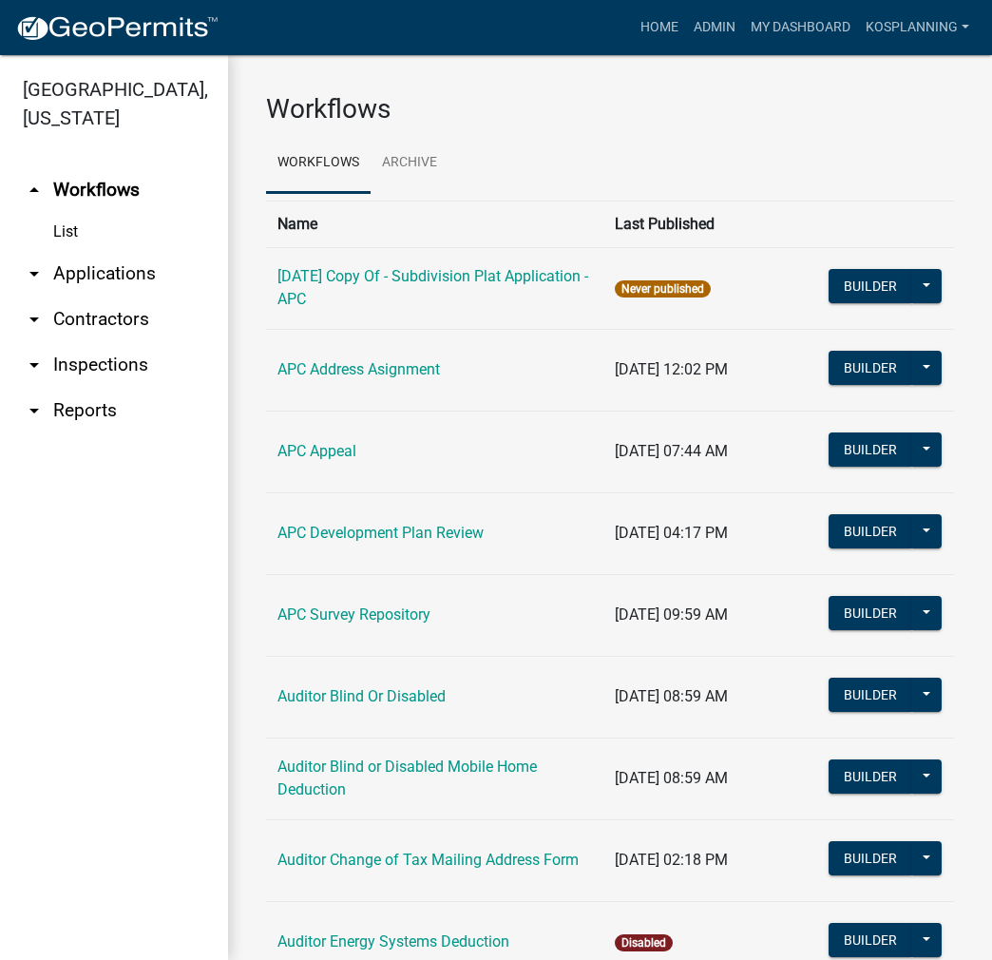
click at [98, 270] on link "arrow_drop_down Applications" at bounding box center [114, 274] width 228 height 46
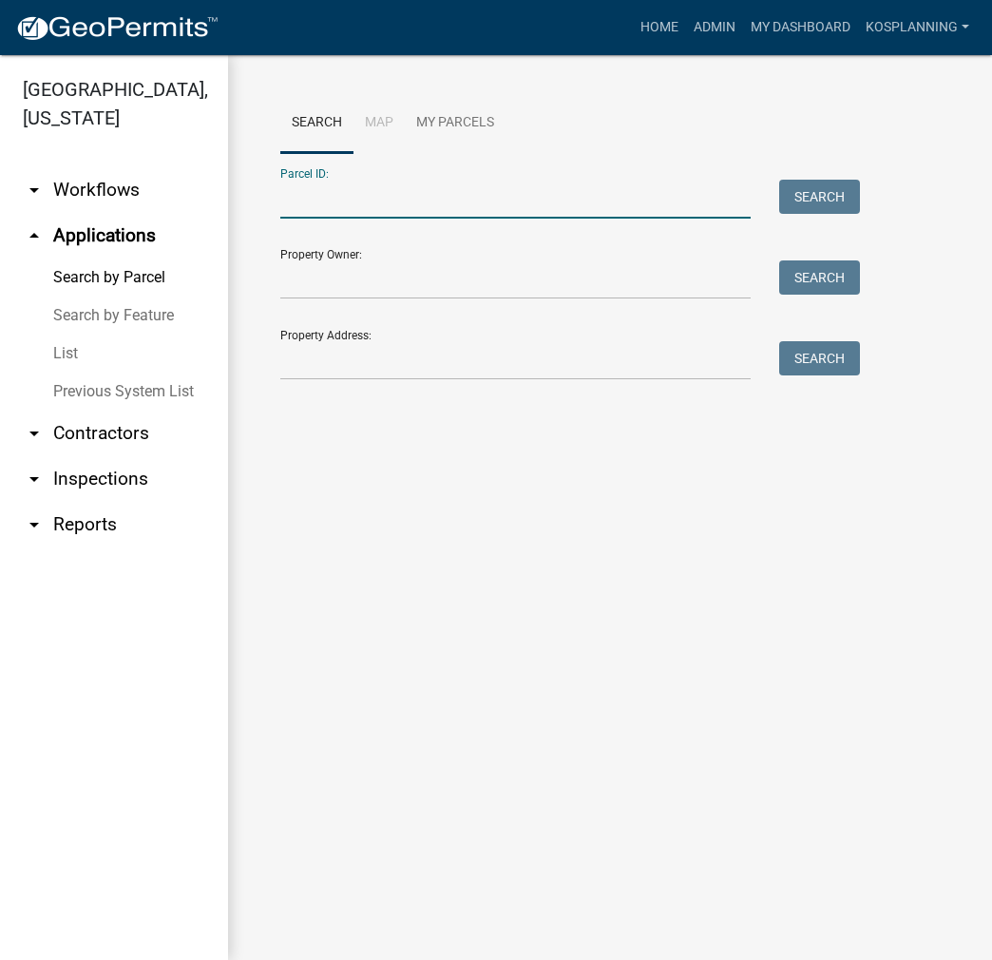
click at [312, 200] on input "Parcel ID:" at bounding box center [515, 199] width 471 height 39
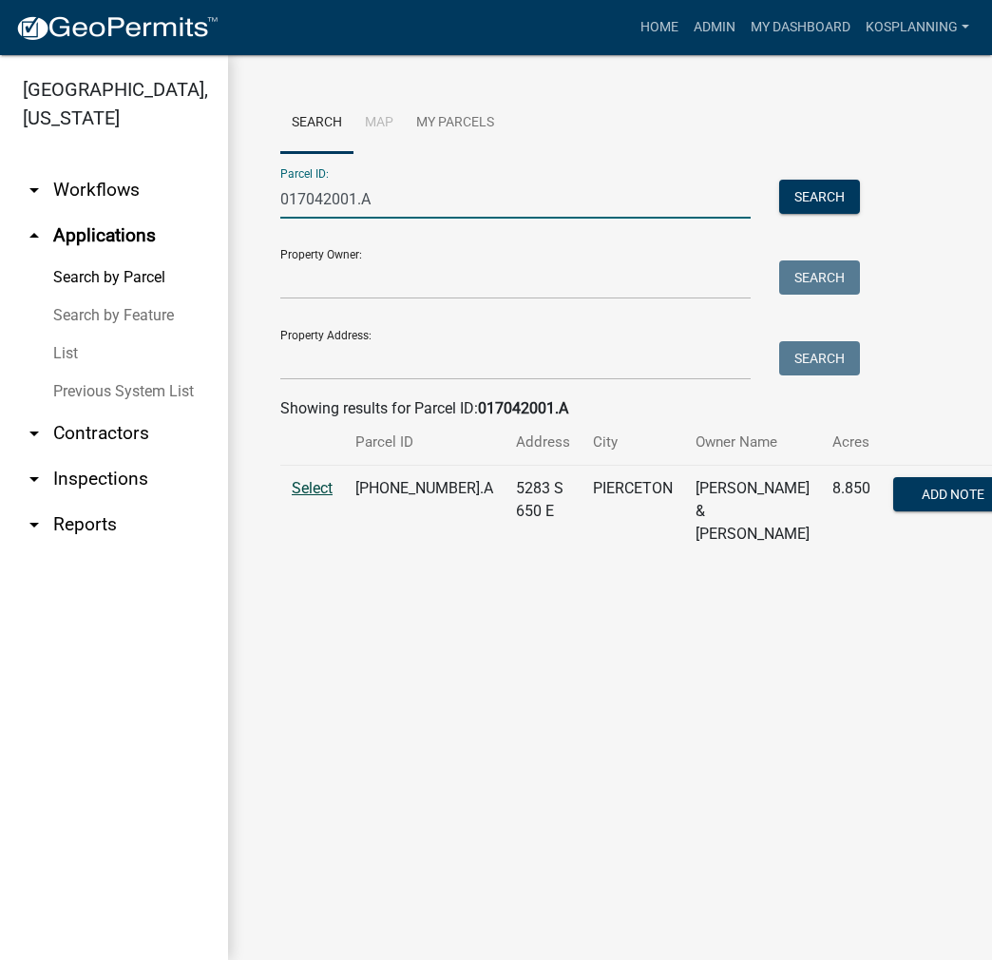
type input "017042001.A"
click at [312, 492] on span "Select" at bounding box center [312, 488] width 41 height 18
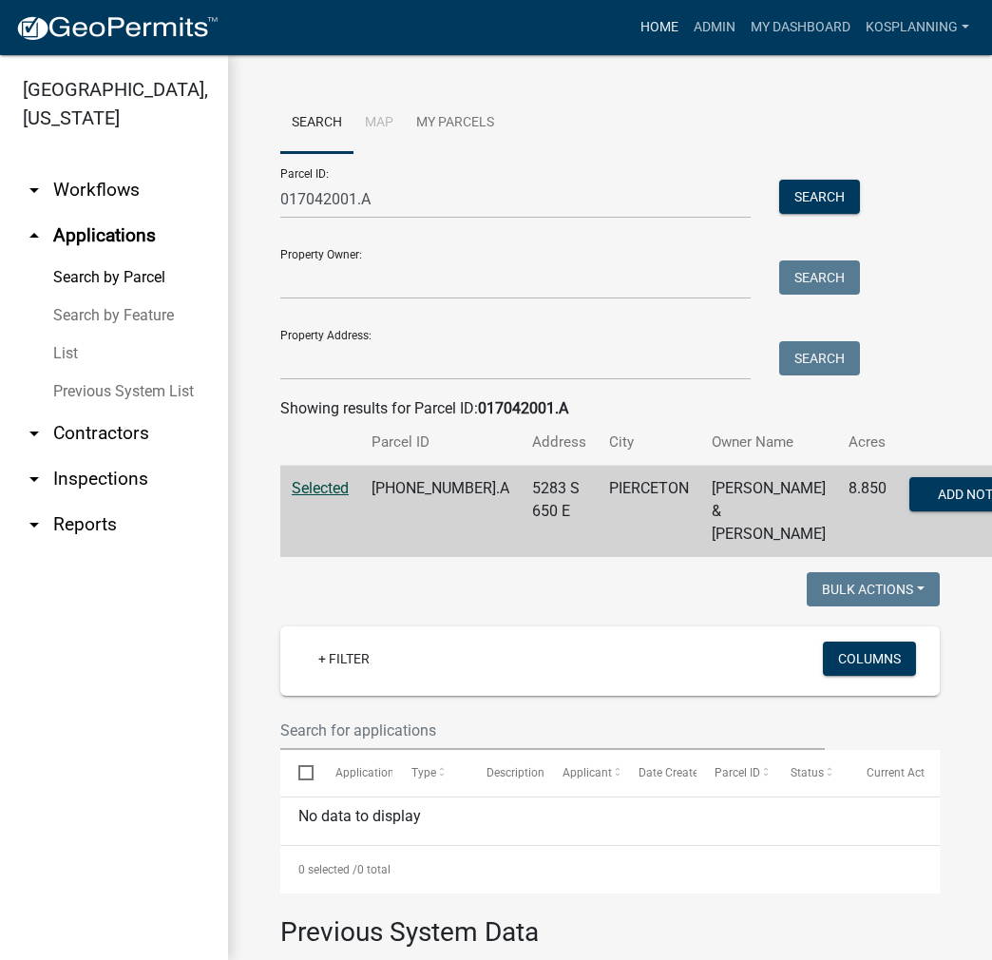
click at [654, 25] on link "Home" at bounding box center [659, 28] width 53 height 36
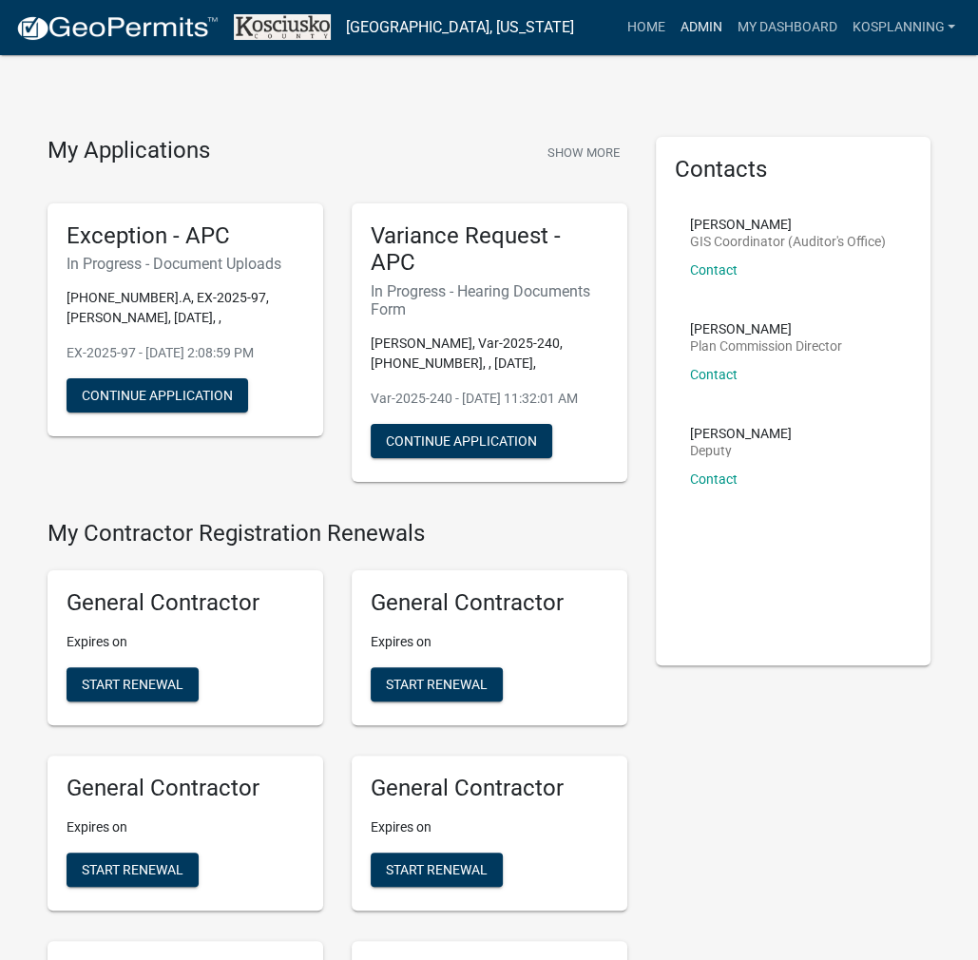
click at [703, 27] on link "Admin" at bounding box center [700, 28] width 57 height 36
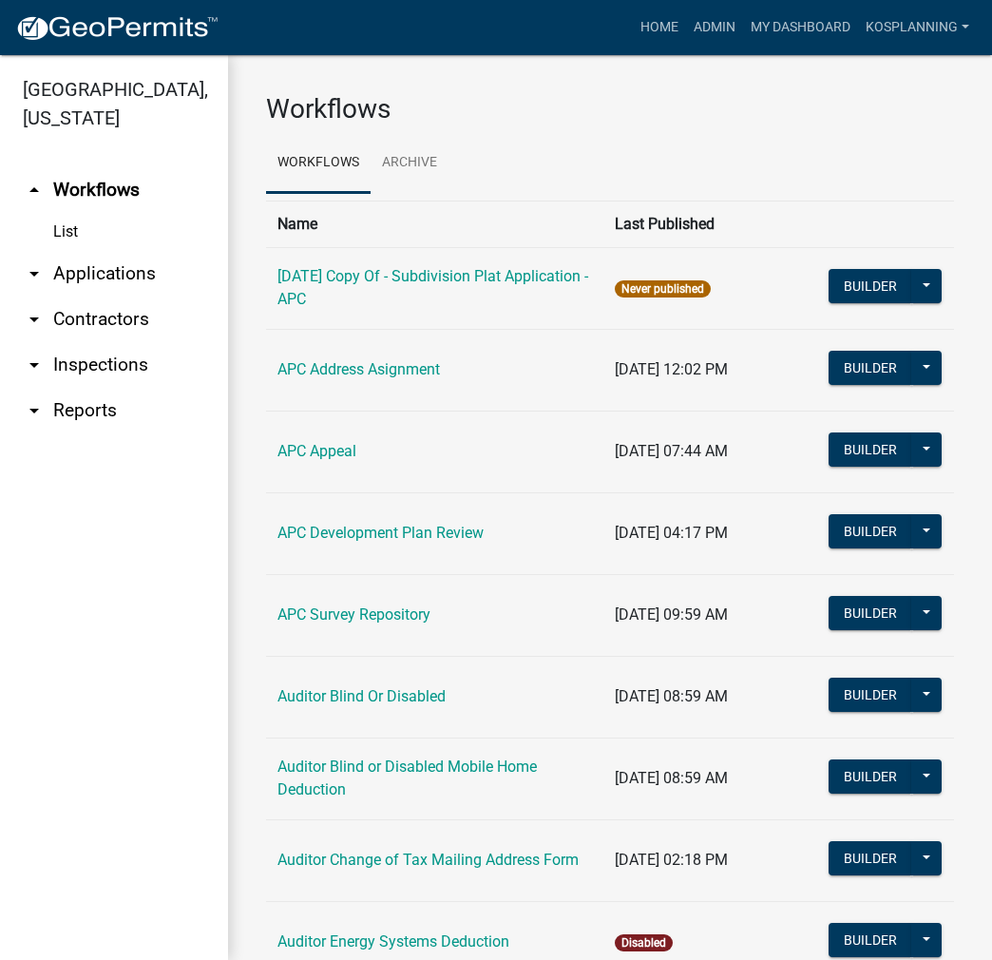
click at [125, 320] on link "arrow_drop_down Contractors" at bounding box center [114, 320] width 228 height 46
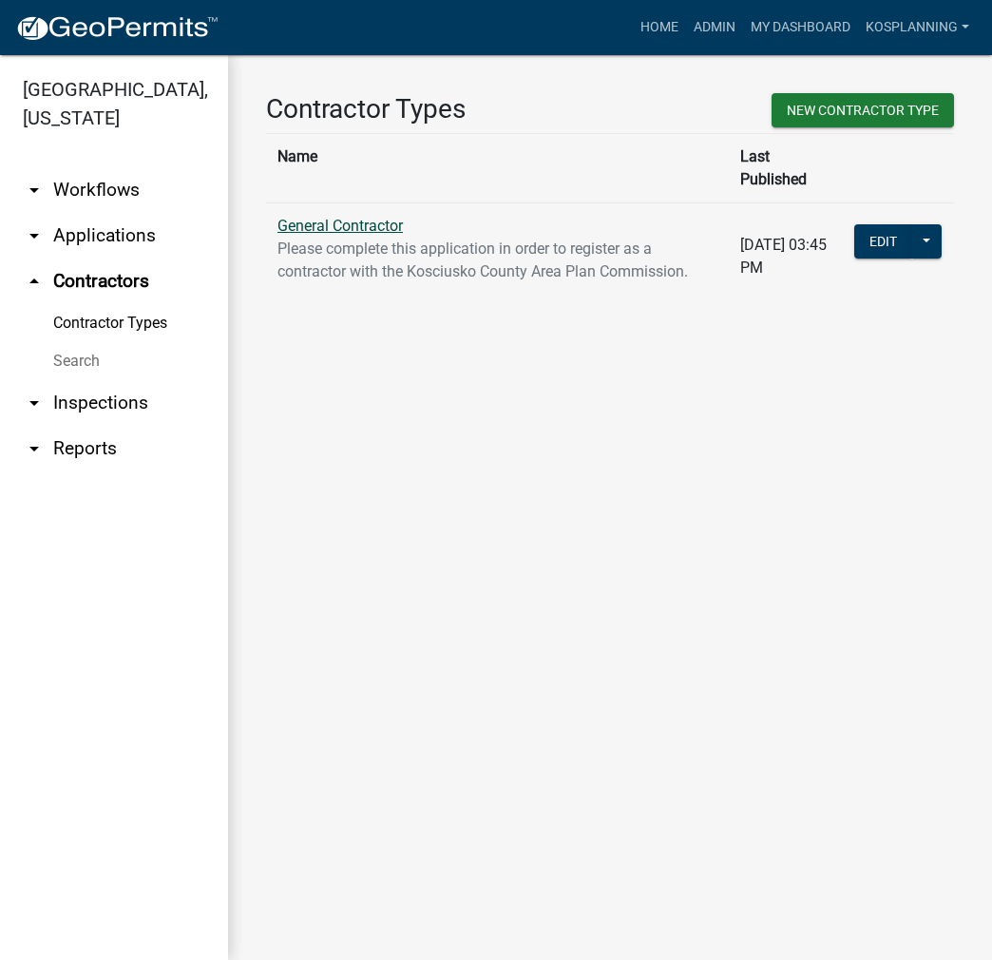
click at [350, 217] on link "General Contractor" at bounding box center [340, 226] width 125 height 18
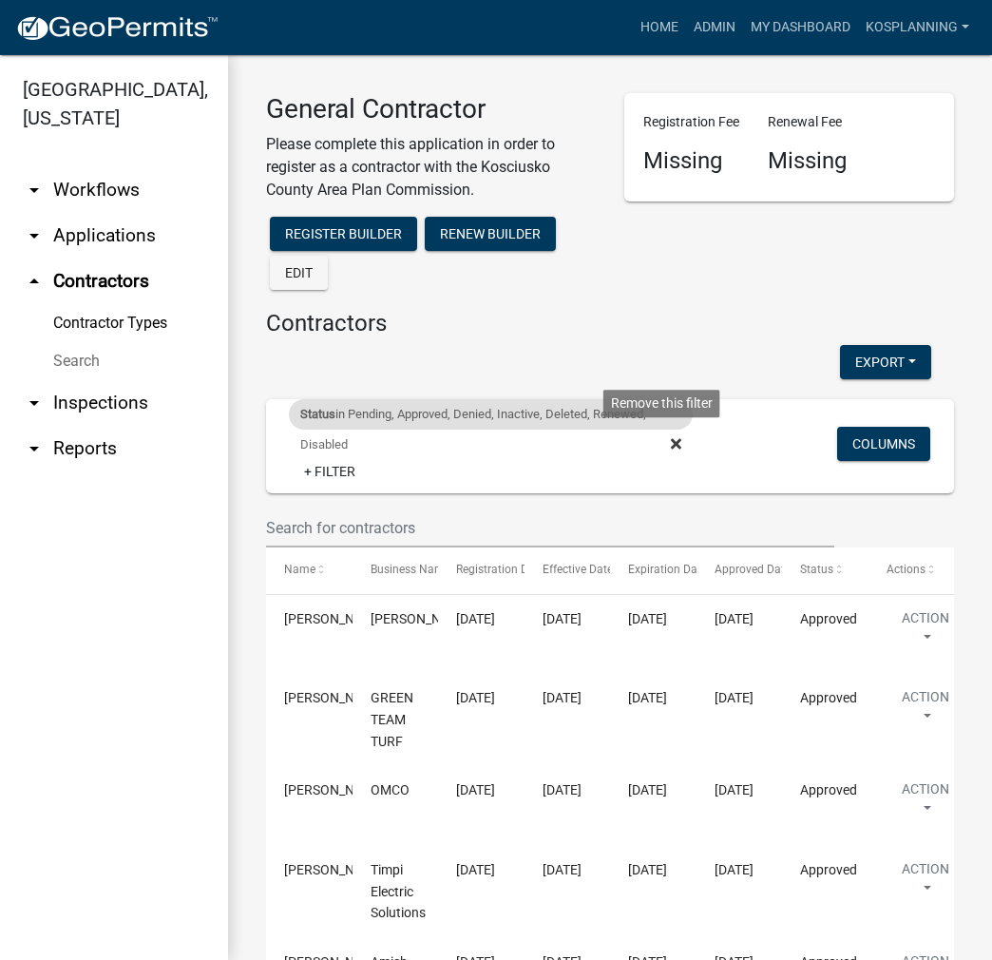
click at [671, 446] on icon at bounding box center [676, 443] width 10 height 15
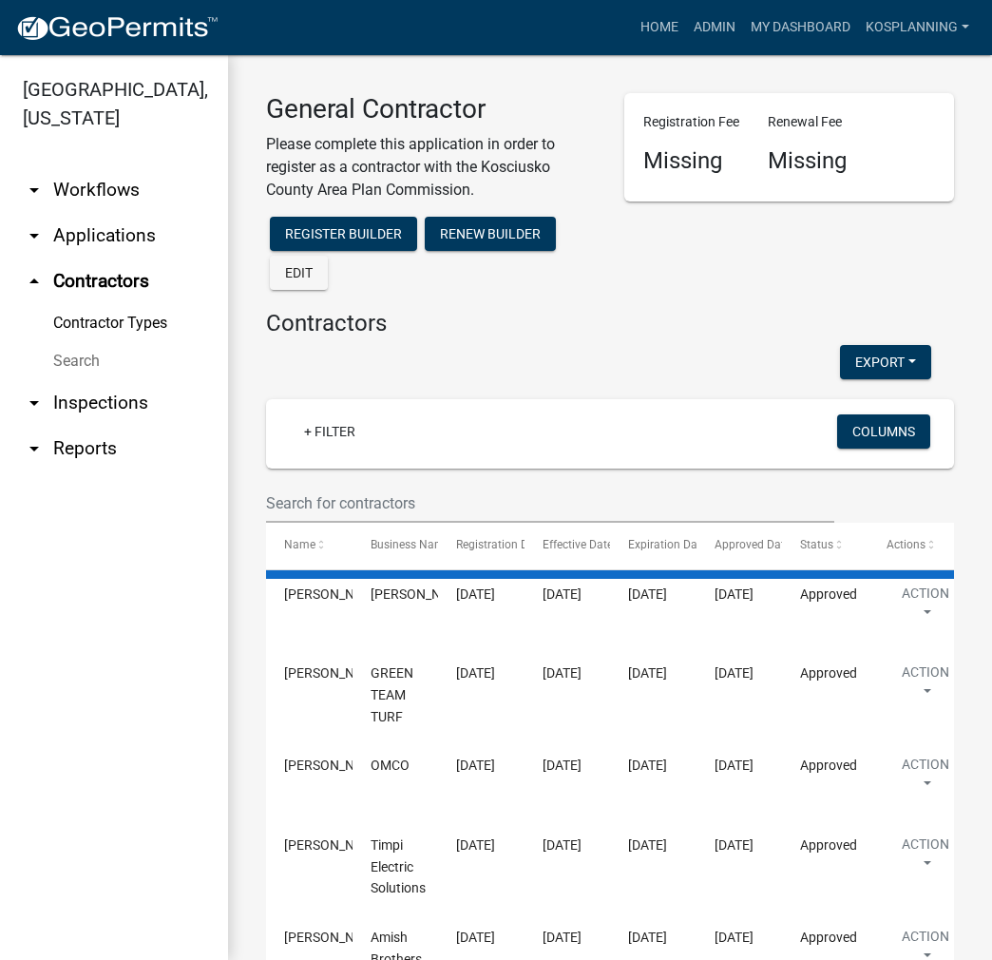
drag, startPoint x: 270, startPoint y: 476, endPoint x: 333, endPoint y: 493, distance: 65.0
click at [271, 476] on wm-filter-builder "+ Filter Columns" at bounding box center [610, 461] width 688 height 124
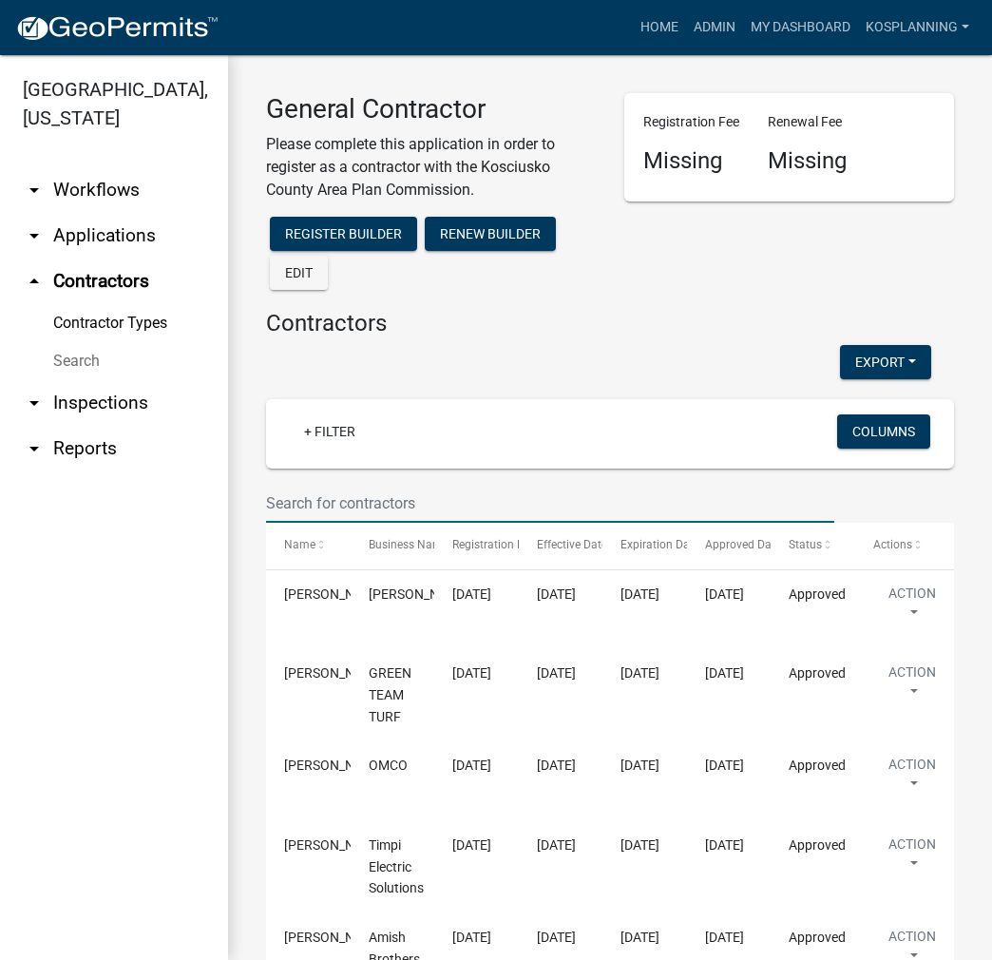
click at [351, 500] on input "text" at bounding box center [550, 503] width 568 height 39
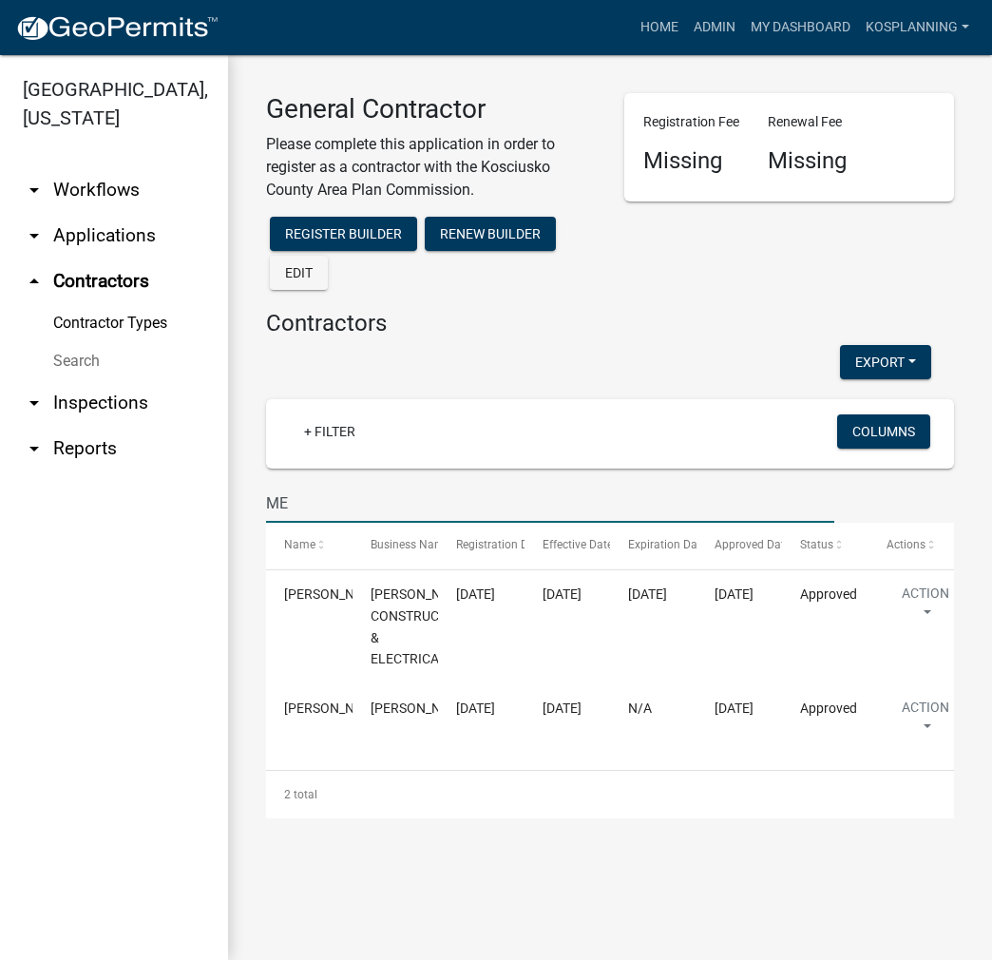
type input "M"
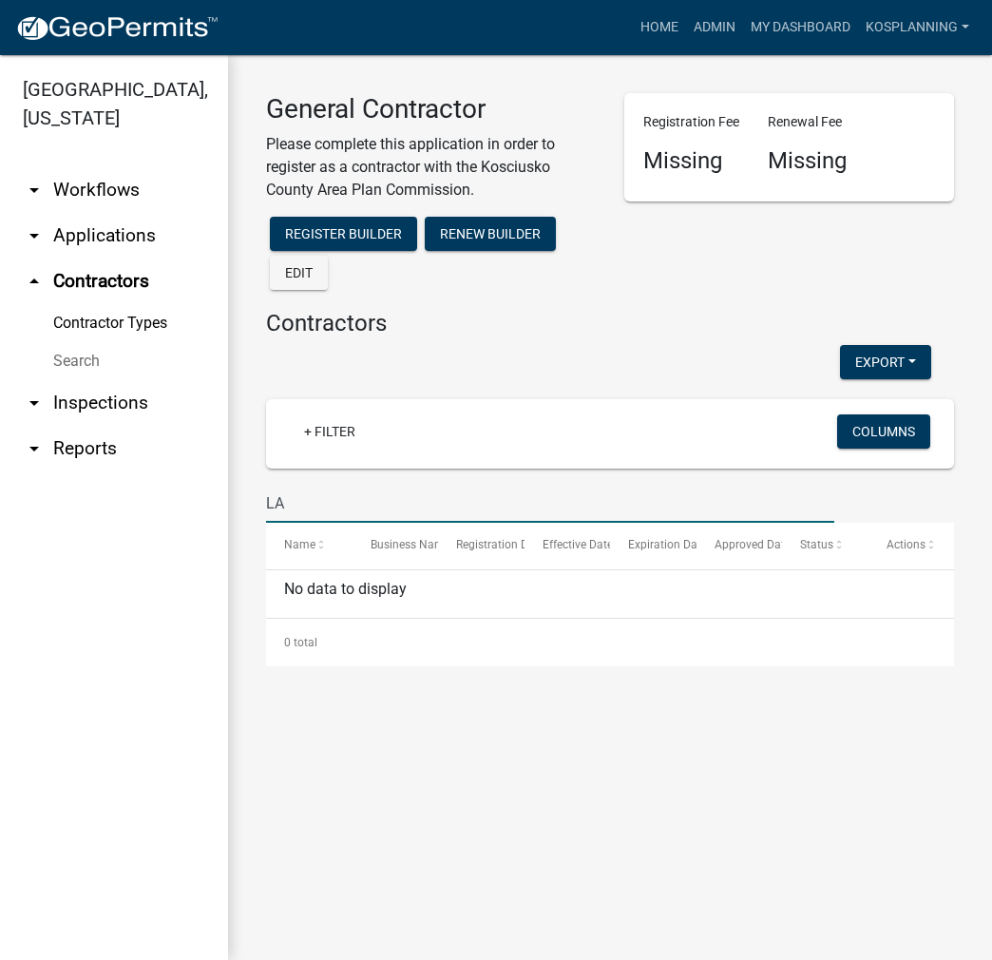
type input "L"
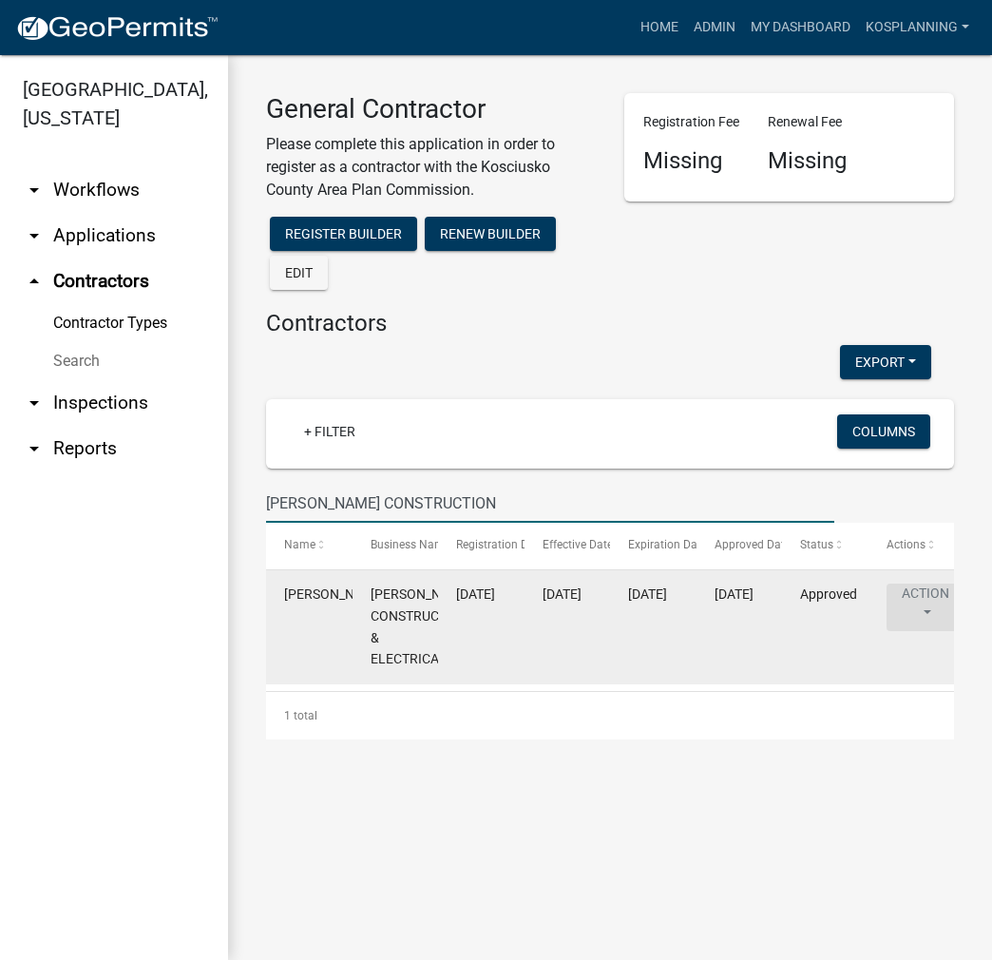
type input "[PERSON_NAME] CONSTRUCTION"
click at [924, 598] on button "Action" at bounding box center [926, 608] width 78 height 48
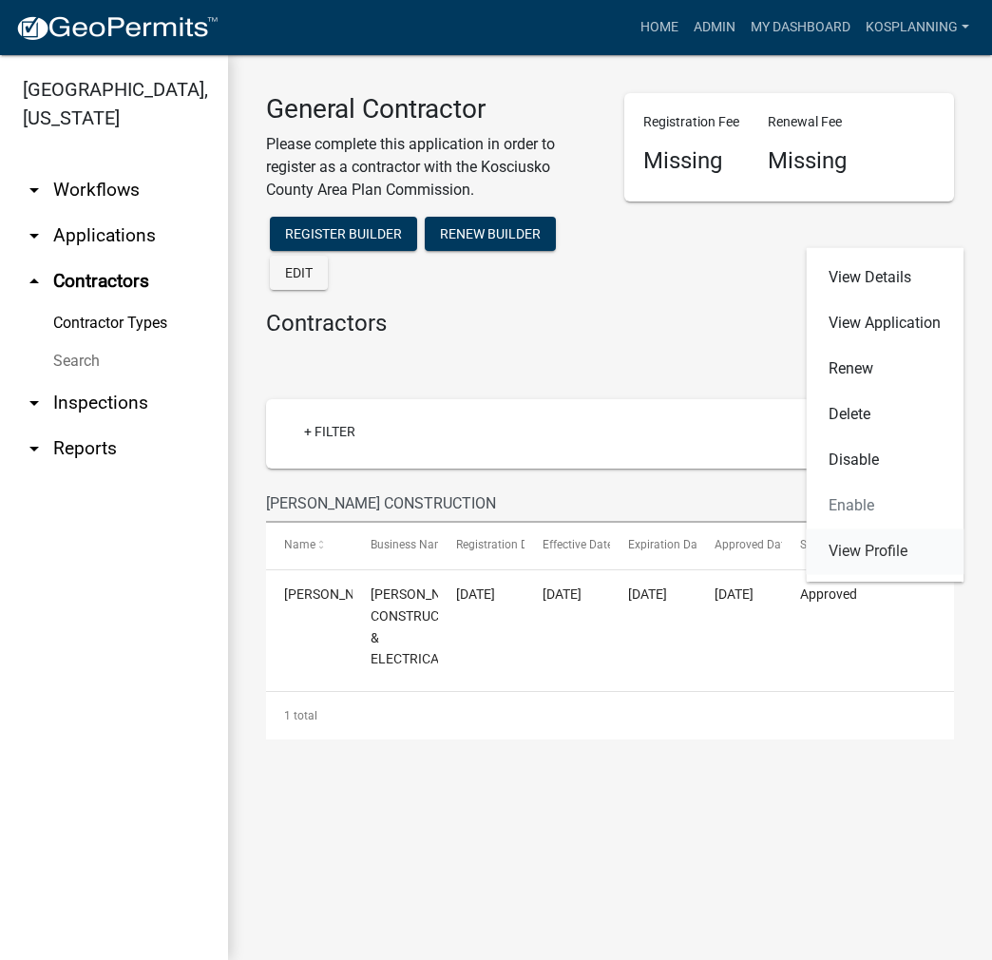
click at [874, 549] on link "View Profile" at bounding box center [885, 551] width 158 height 46
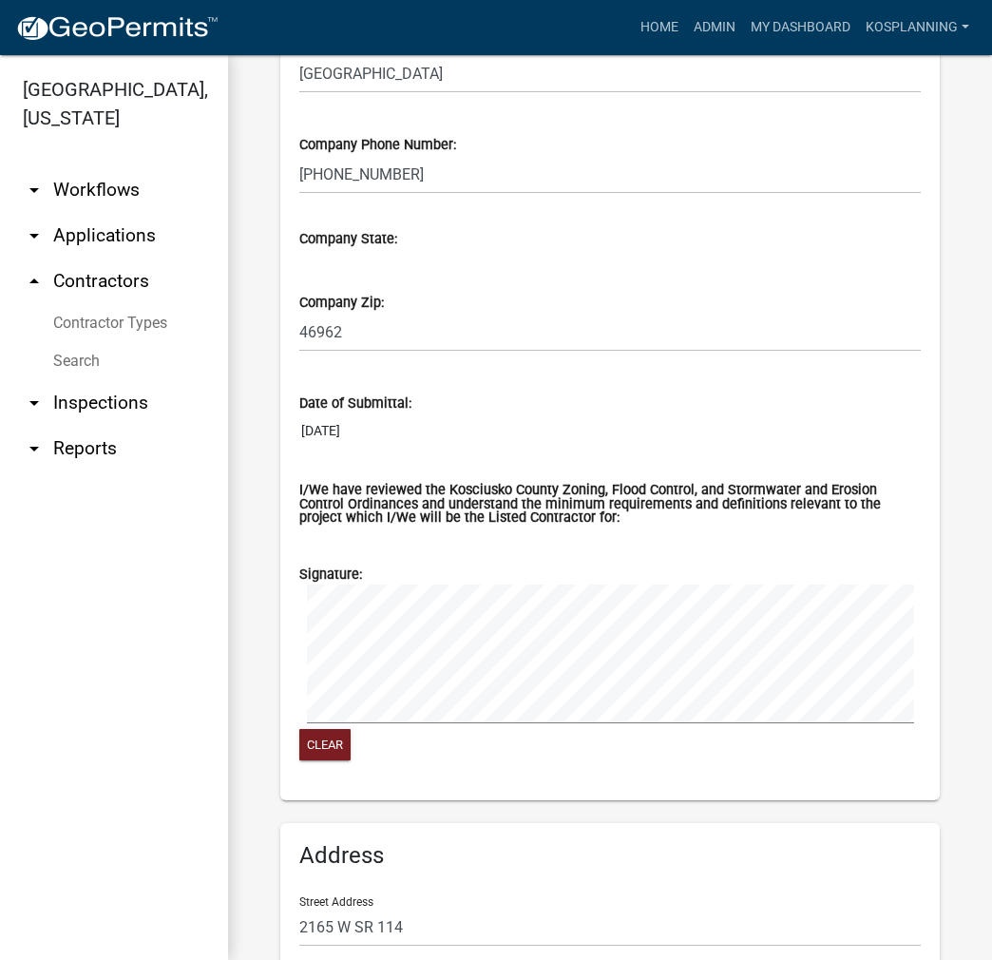
scroll to position [951, 0]
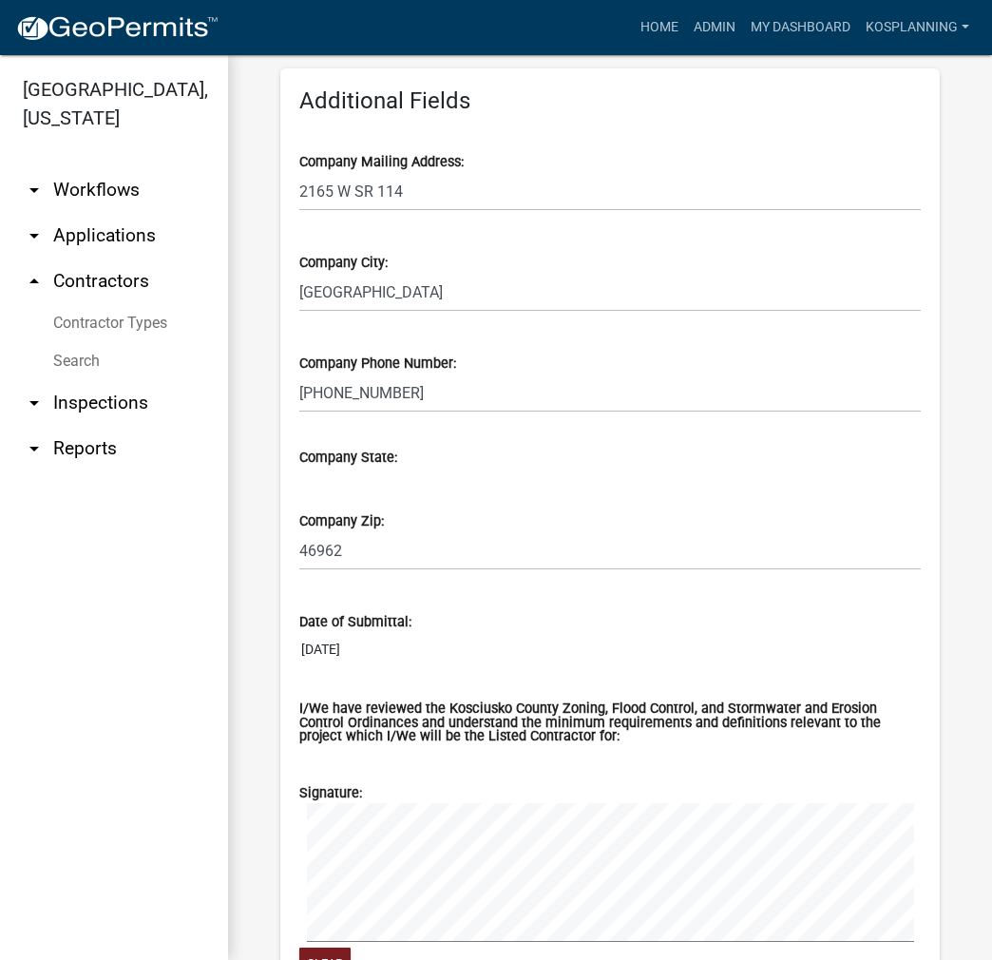
click at [102, 282] on link "arrow_drop_up Contractors" at bounding box center [114, 282] width 228 height 46
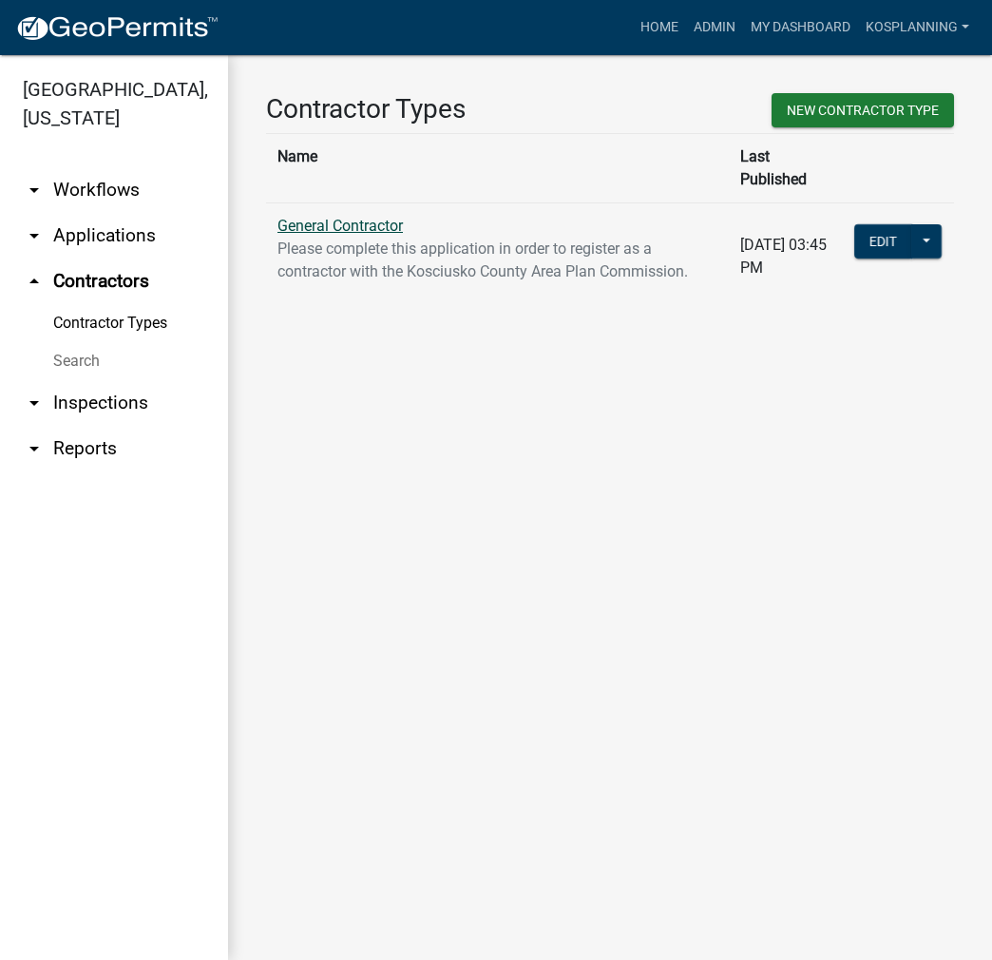
click at [332, 217] on link "General Contractor" at bounding box center [340, 226] width 125 height 18
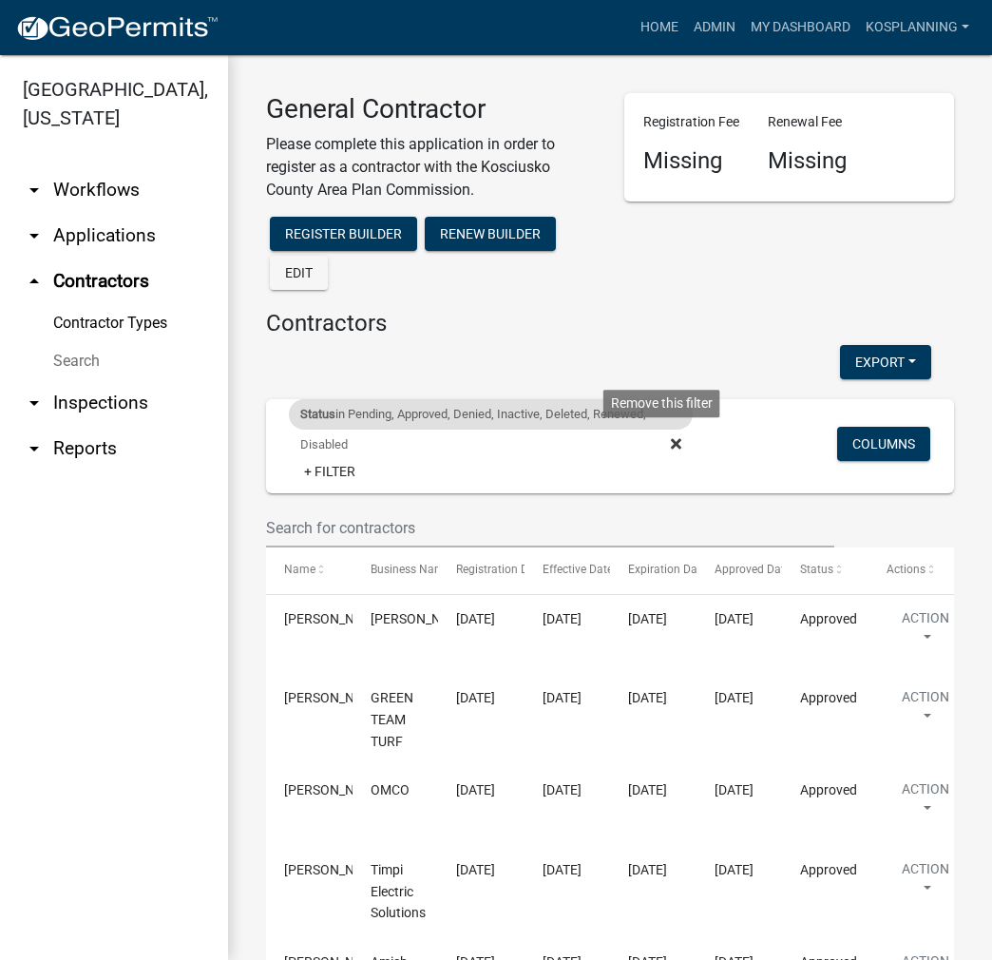
click at [671, 441] on icon at bounding box center [676, 443] width 10 height 10
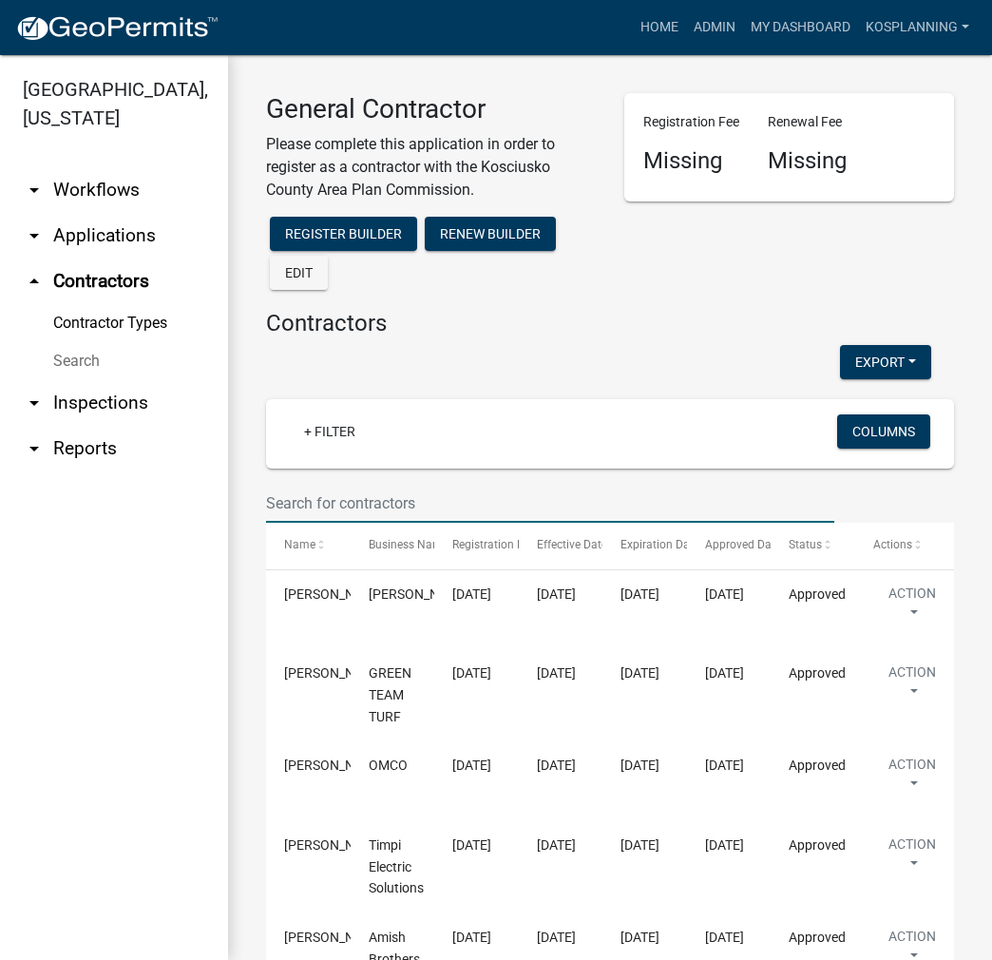
click at [328, 500] on input "text" at bounding box center [550, 503] width 568 height 39
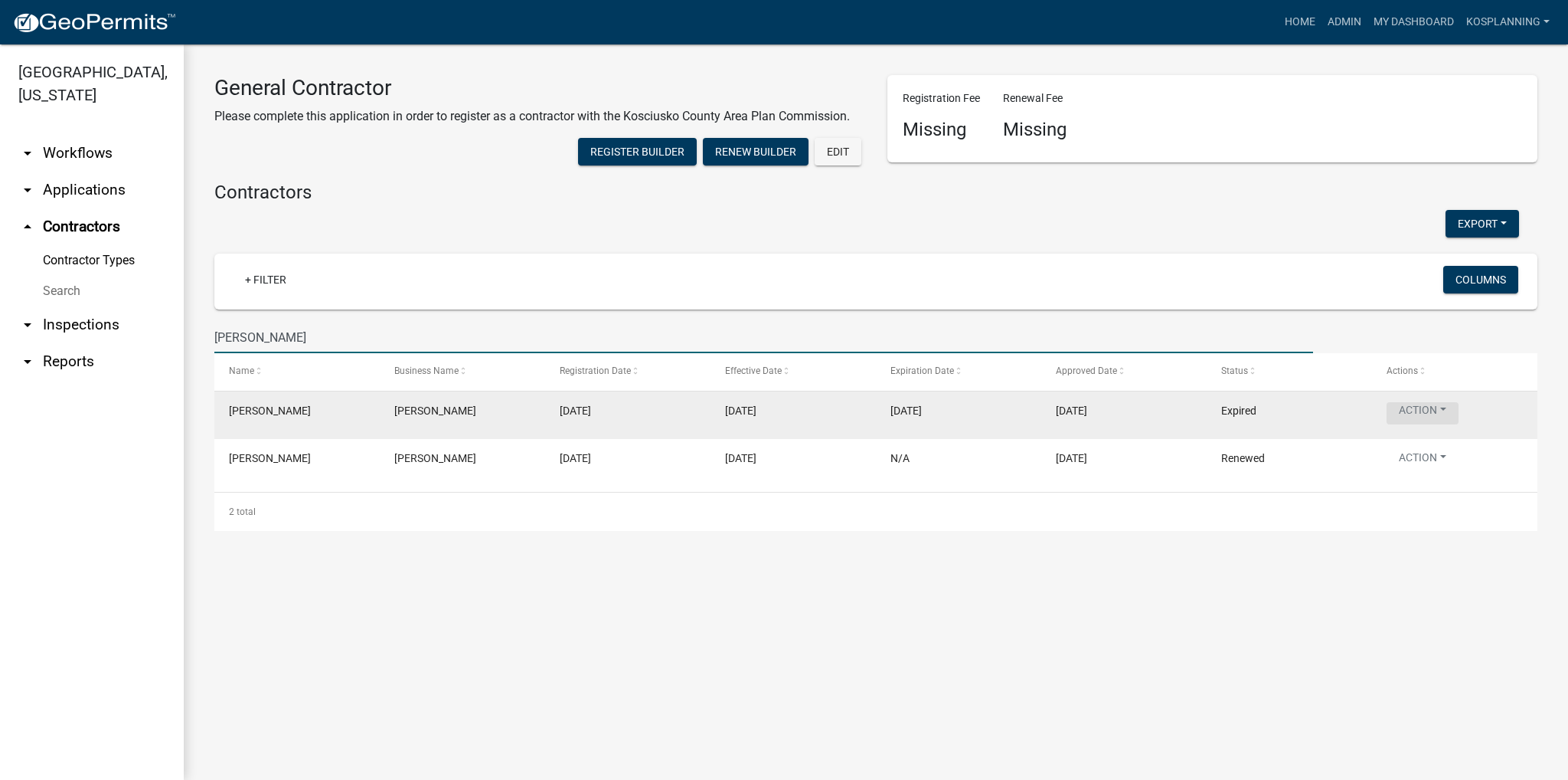
type input "[PERSON_NAME]"
click at [787, 410] on button "Action" at bounding box center [1421, 413] width 72 height 23
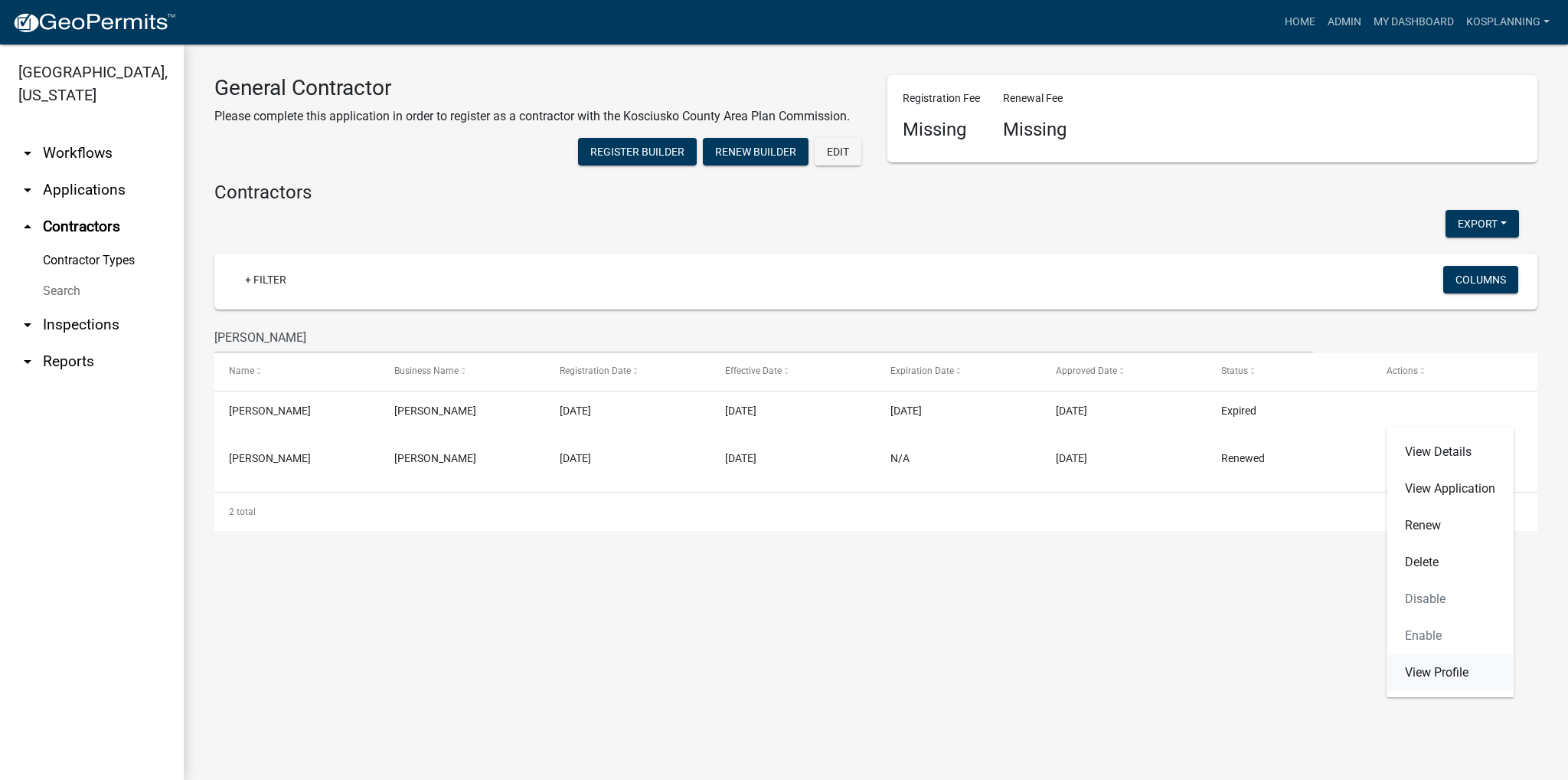
click at [787, 676] on link "View Profile" at bounding box center [1450, 673] width 127 height 37
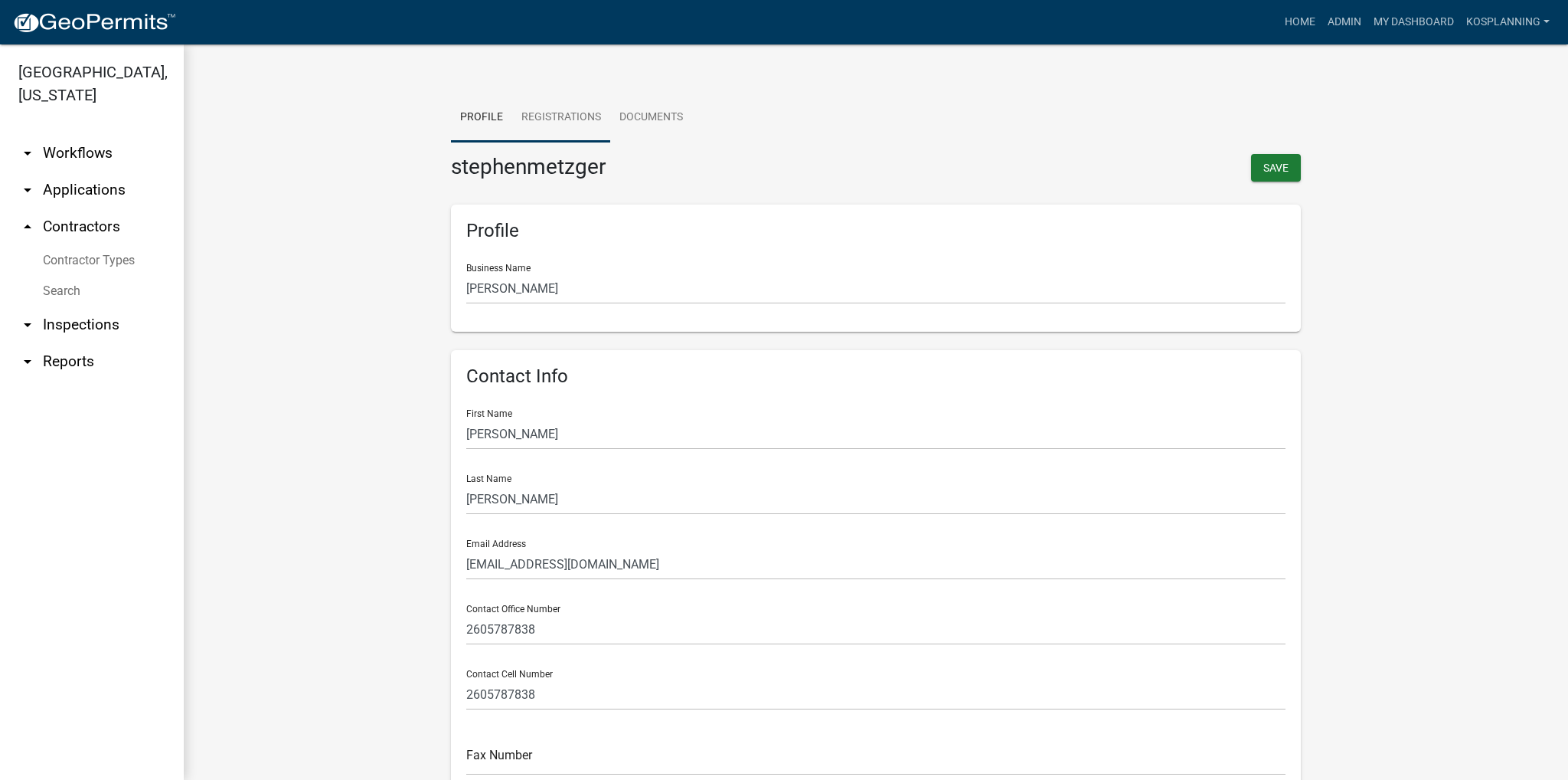
click at [567, 116] on link "Registrations" at bounding box center [561, 118] width 98 height 49
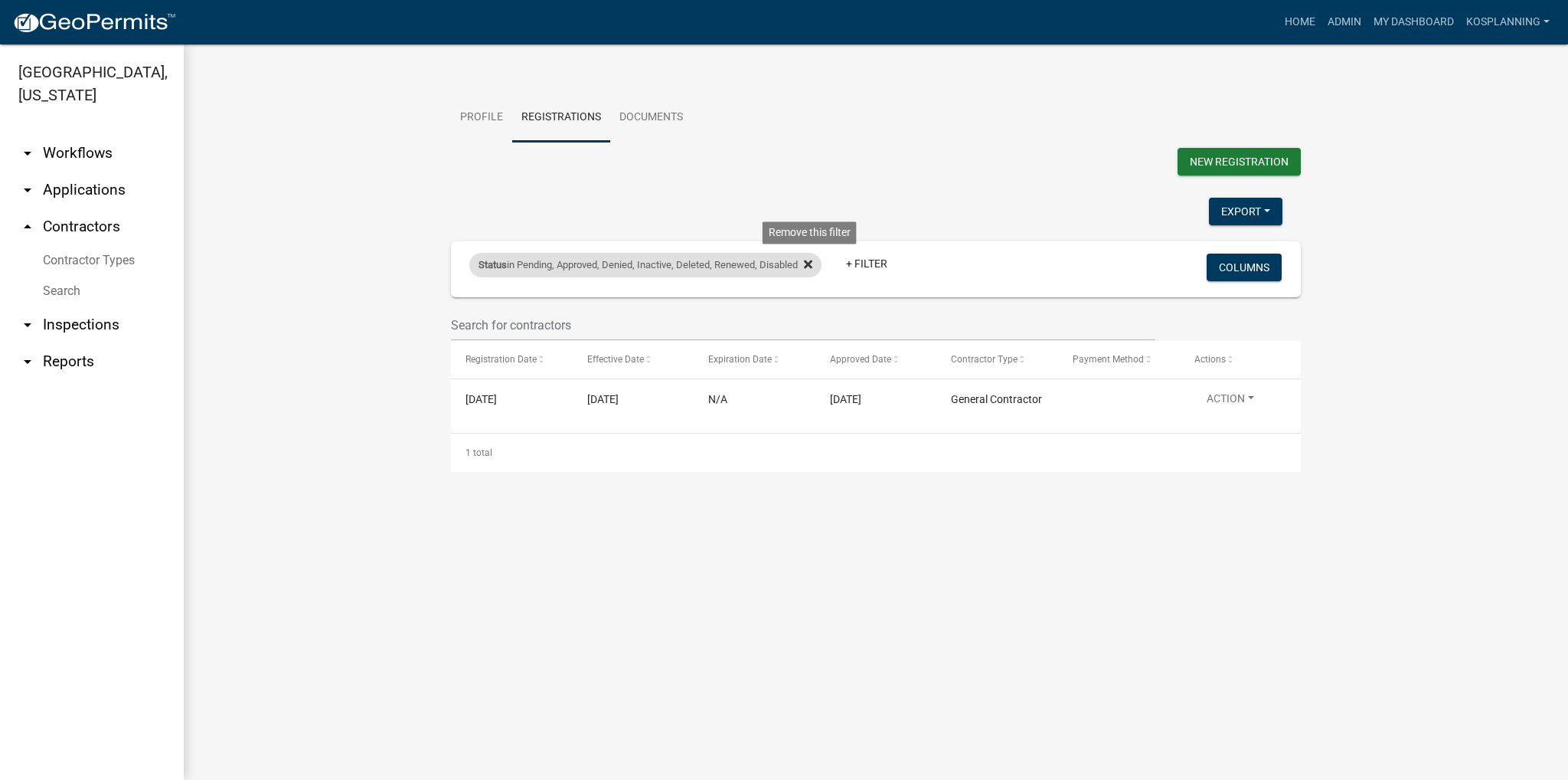
click at [787, 263] on icon at bounding box center [808, 263] width 8 height 8
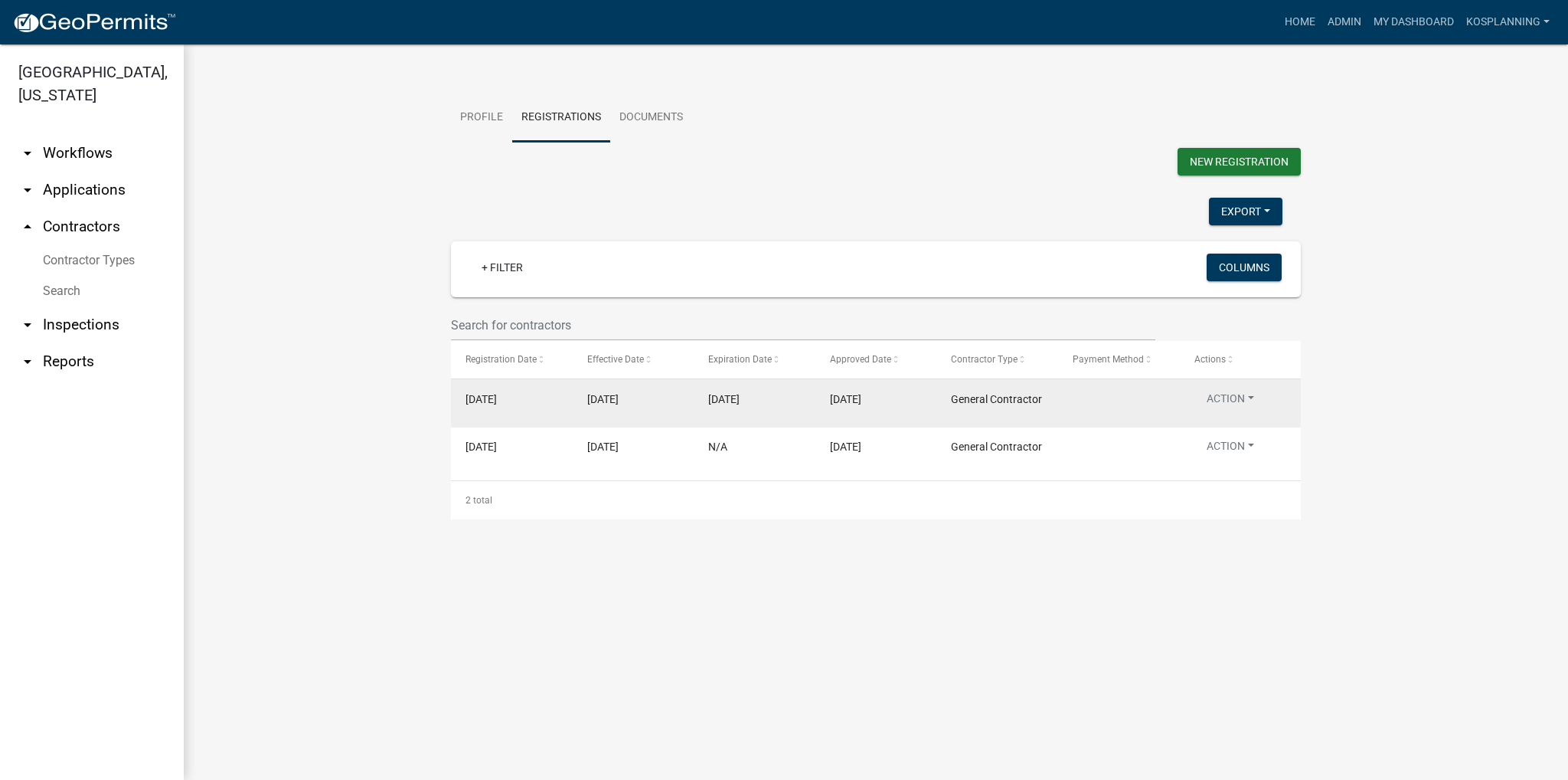
click at [787, 402] on button "Action" at bounding box center [1230, 402] width 72 height 23
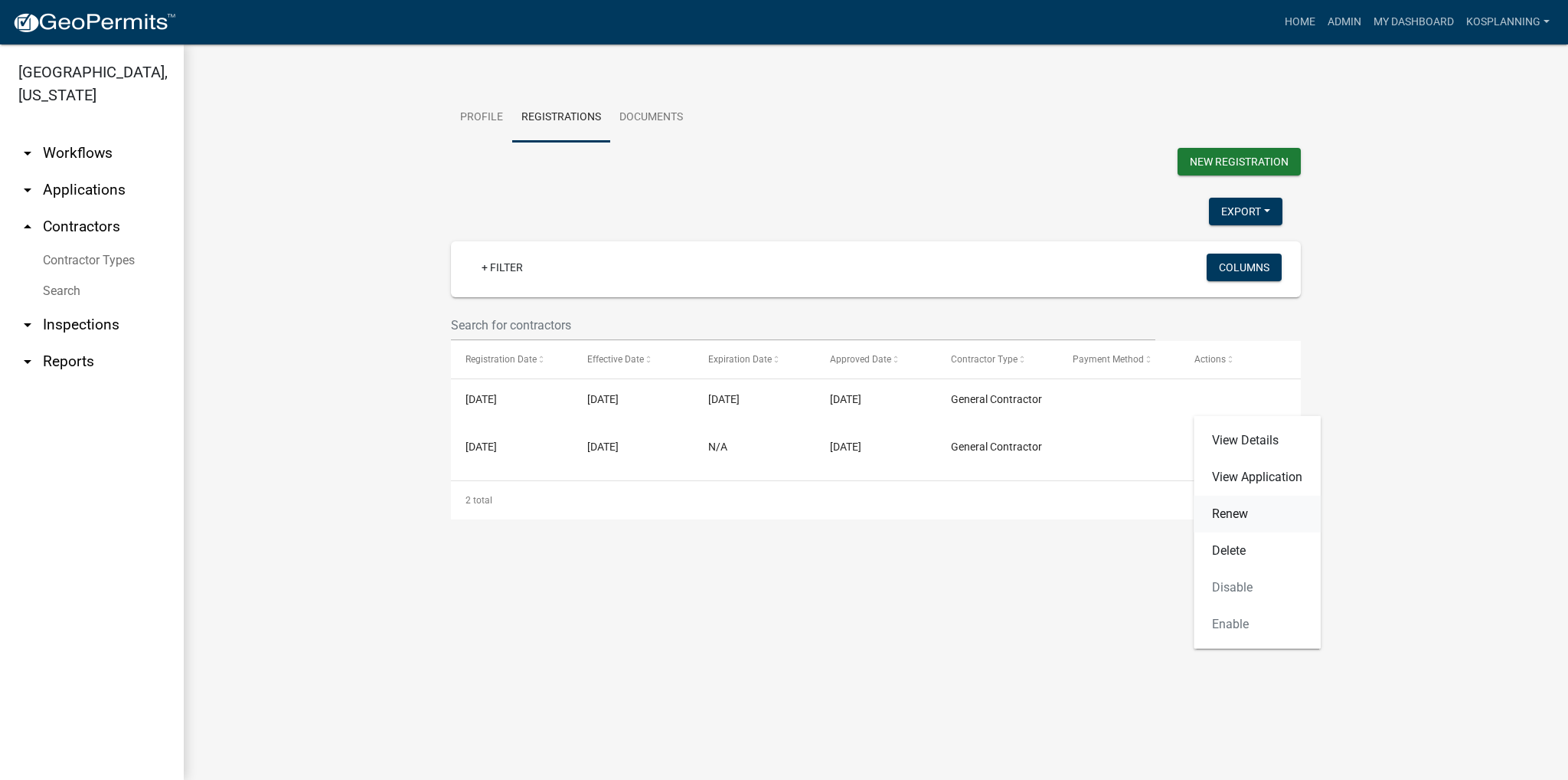
click at [787, 512] on link "Renew" at bounding box center [1257, 514] width 127 height 37
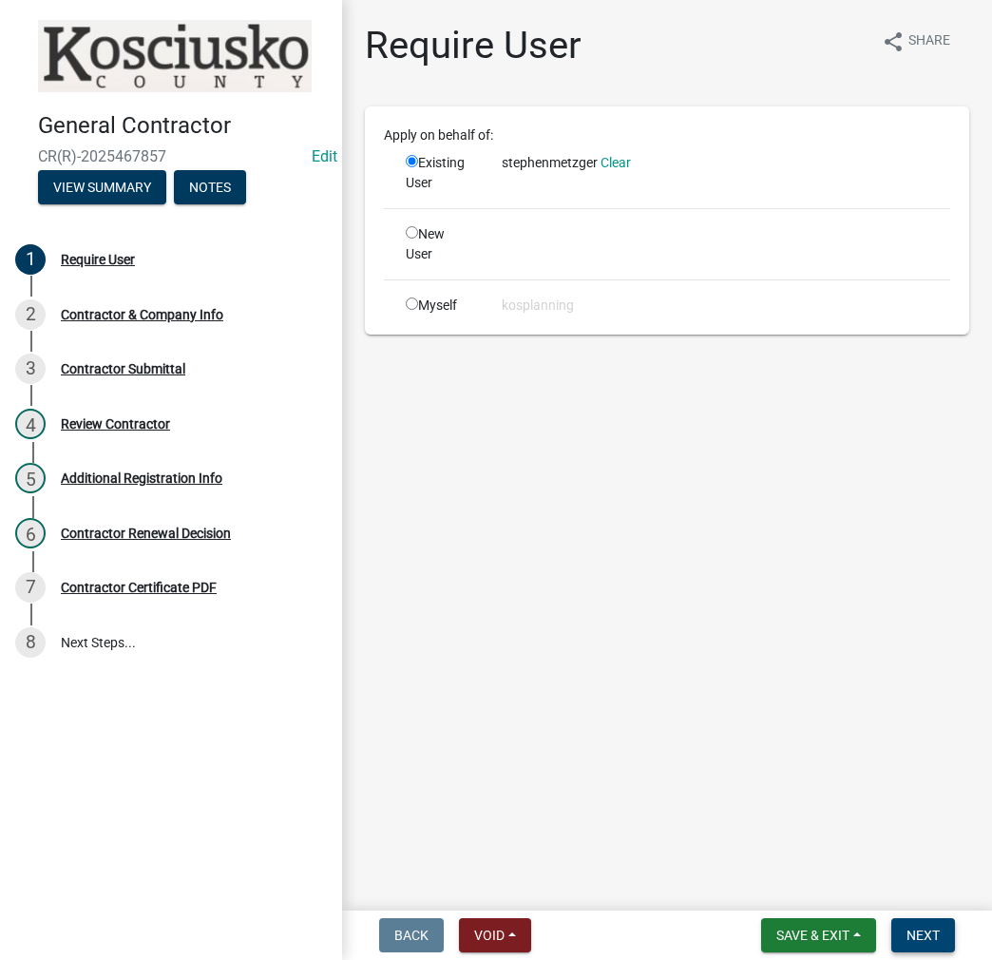
click at [924, 944] on button "Next" at bounding box center [924, 935] width 64 height 34
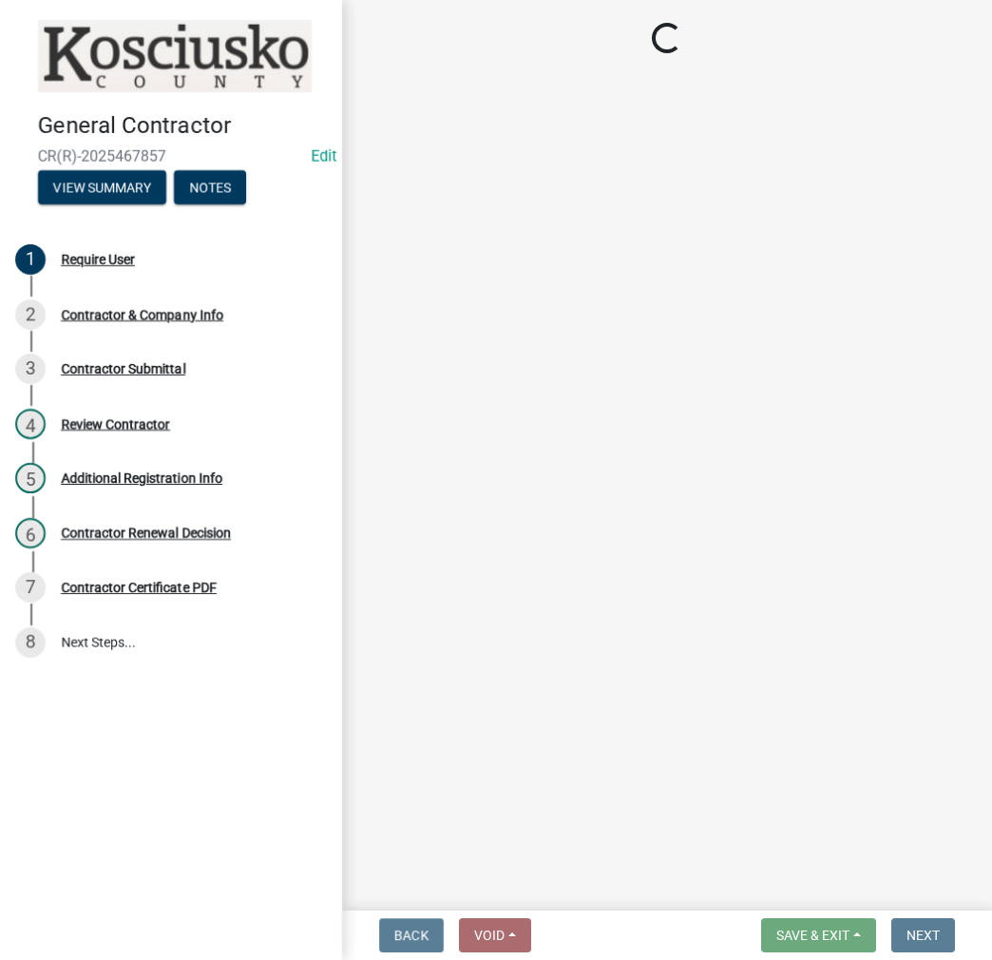
select select "IN"
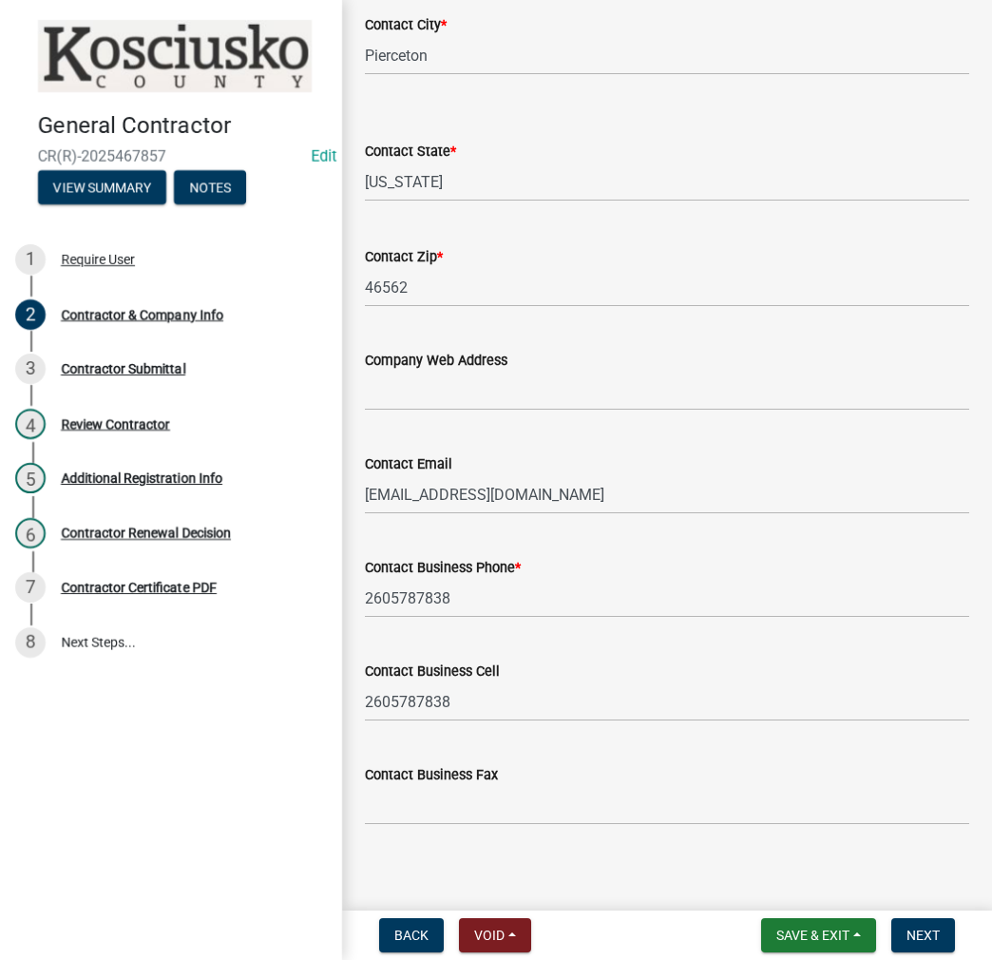
scroll to position [753, 0]
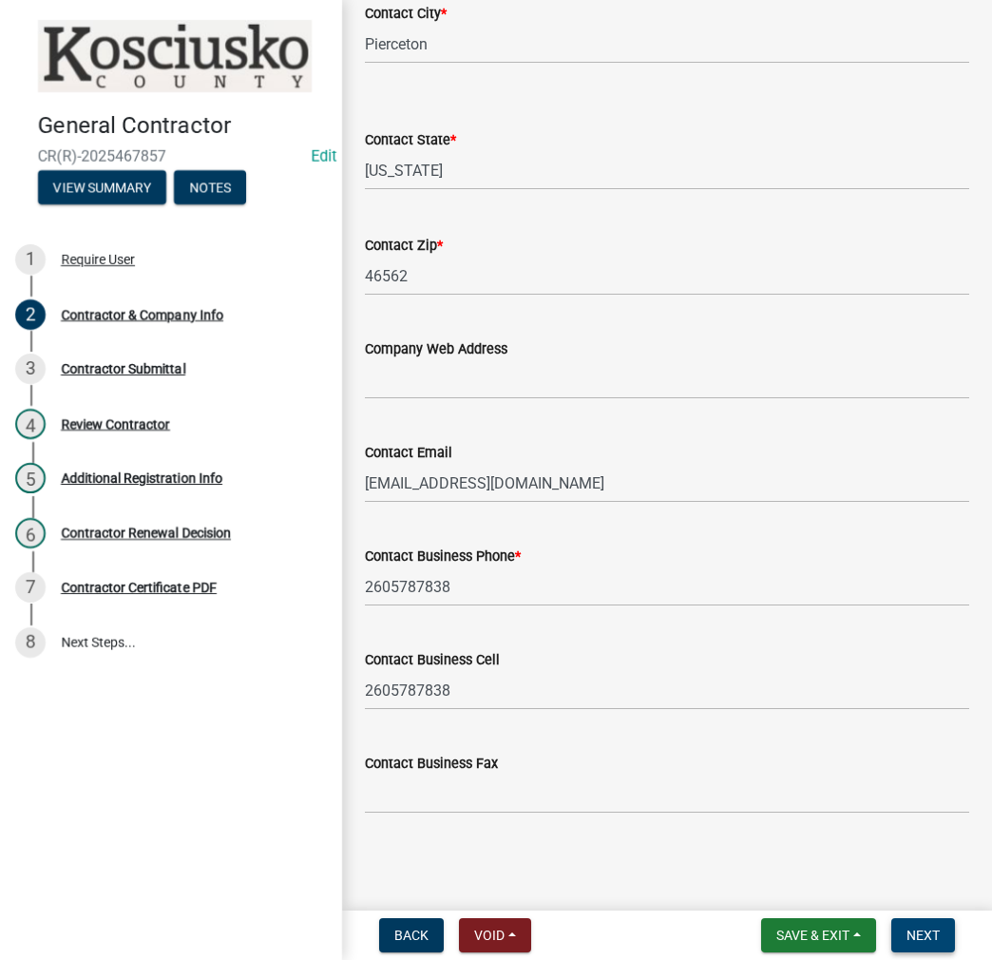
click at [928, 938] on span "Next" at bounding box center [923, 935] width 33 height 15
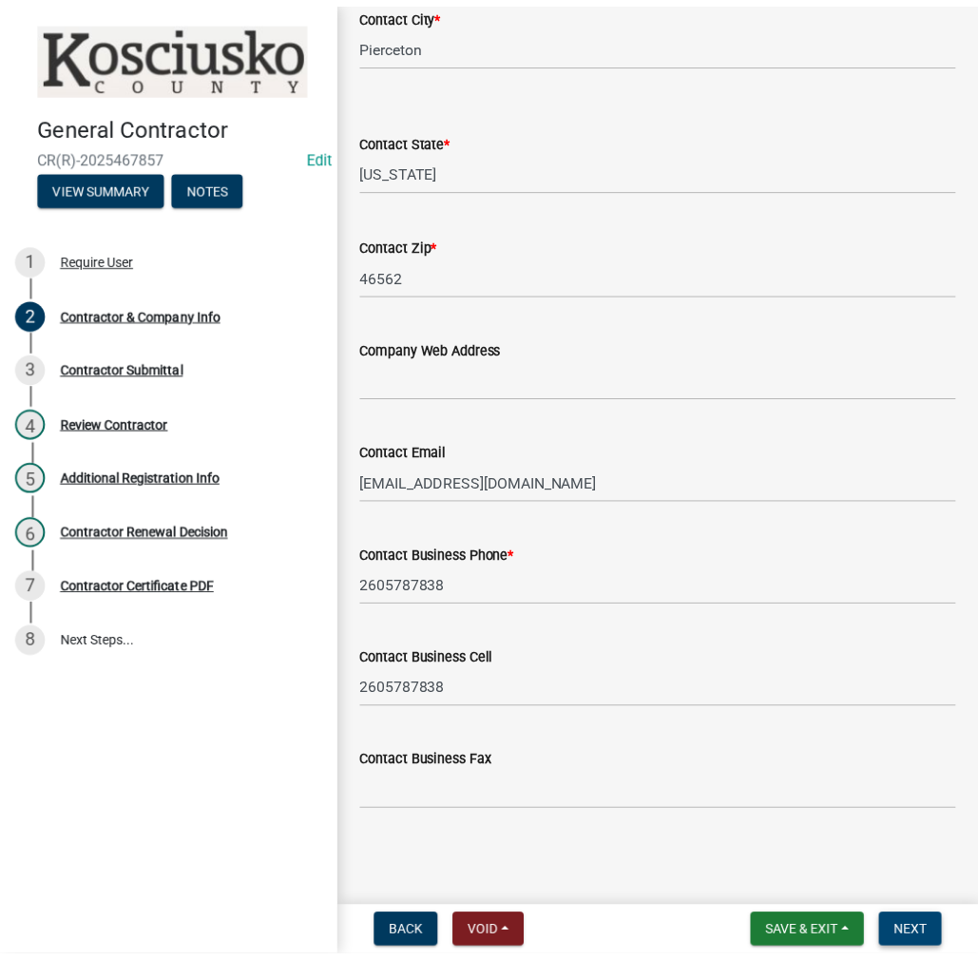
scroll to position [0, 0]
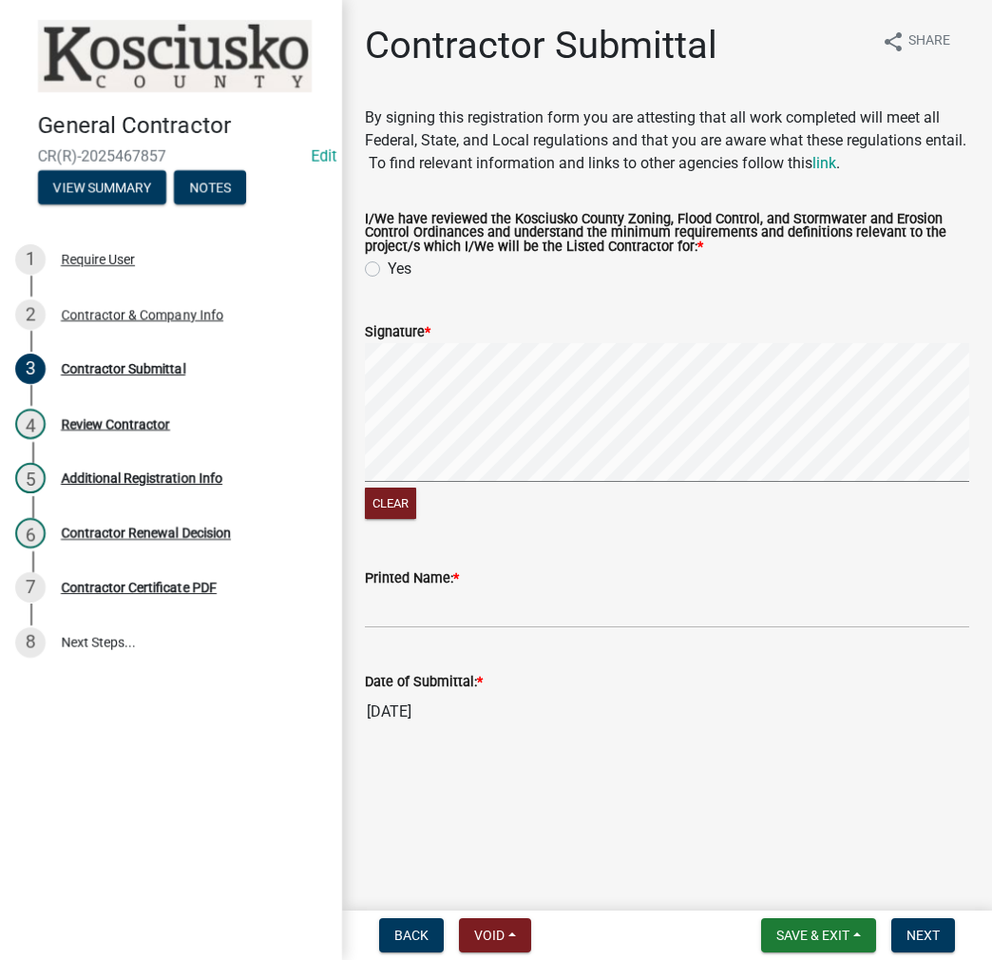
click at [388, 267] on label "Yes" at bounding box center [400, 269] width 24 height 23
click at [388, 267] on input "Yes" at bounding box center [394, 264] width 12 height 12
radio input "true"
click at [437, 614] on input "Printed Name: *" at bounding box center [667, 608] width 605 height 39
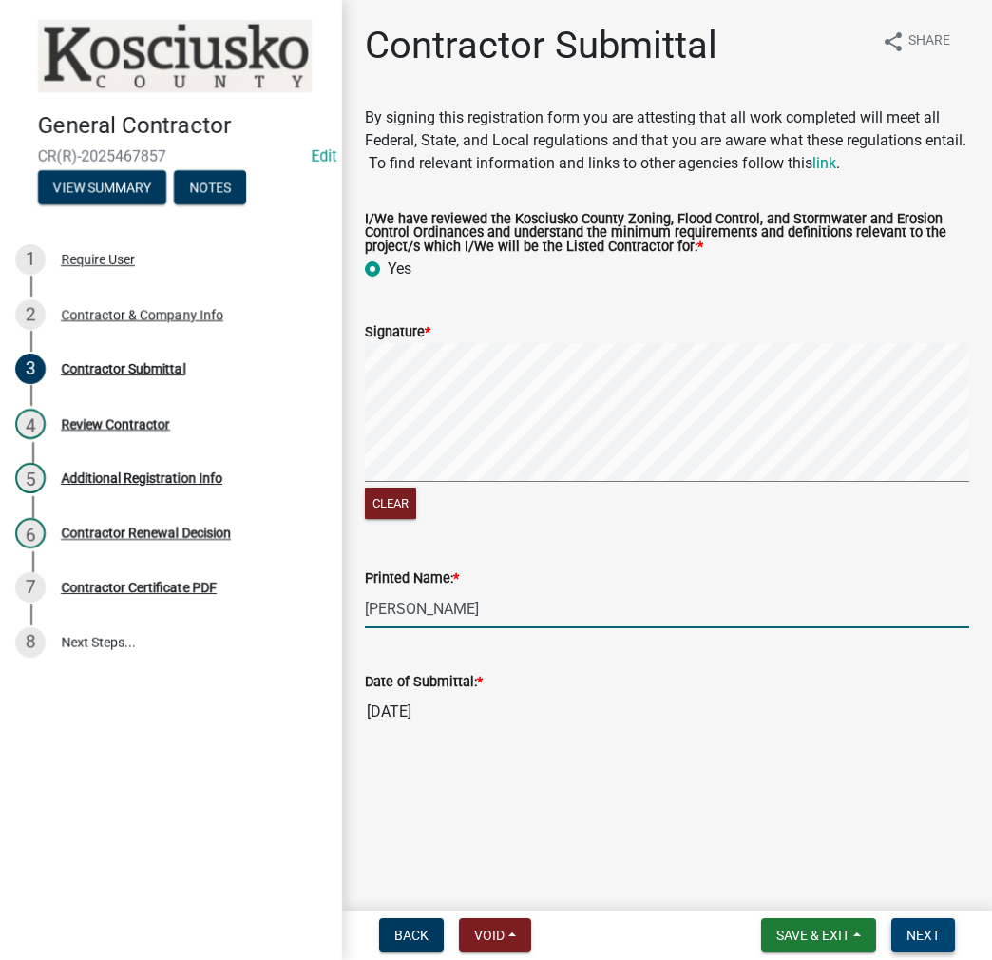
type input "[PERSON_NAME]"
click at [922, 933] on span "Next" at bounding box center [923, 935] width 33 height 15
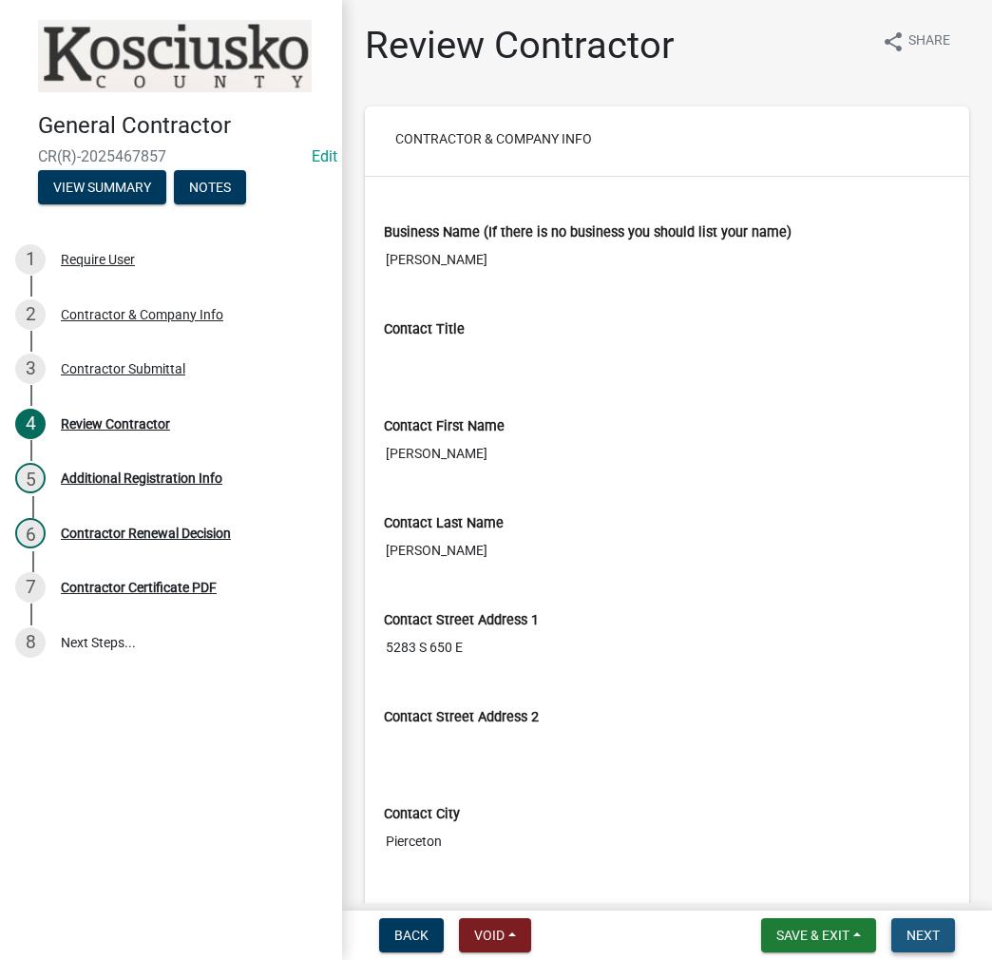
click at [913, 933] on span "Next" at bounding box center [923, 935] width 33 height 15
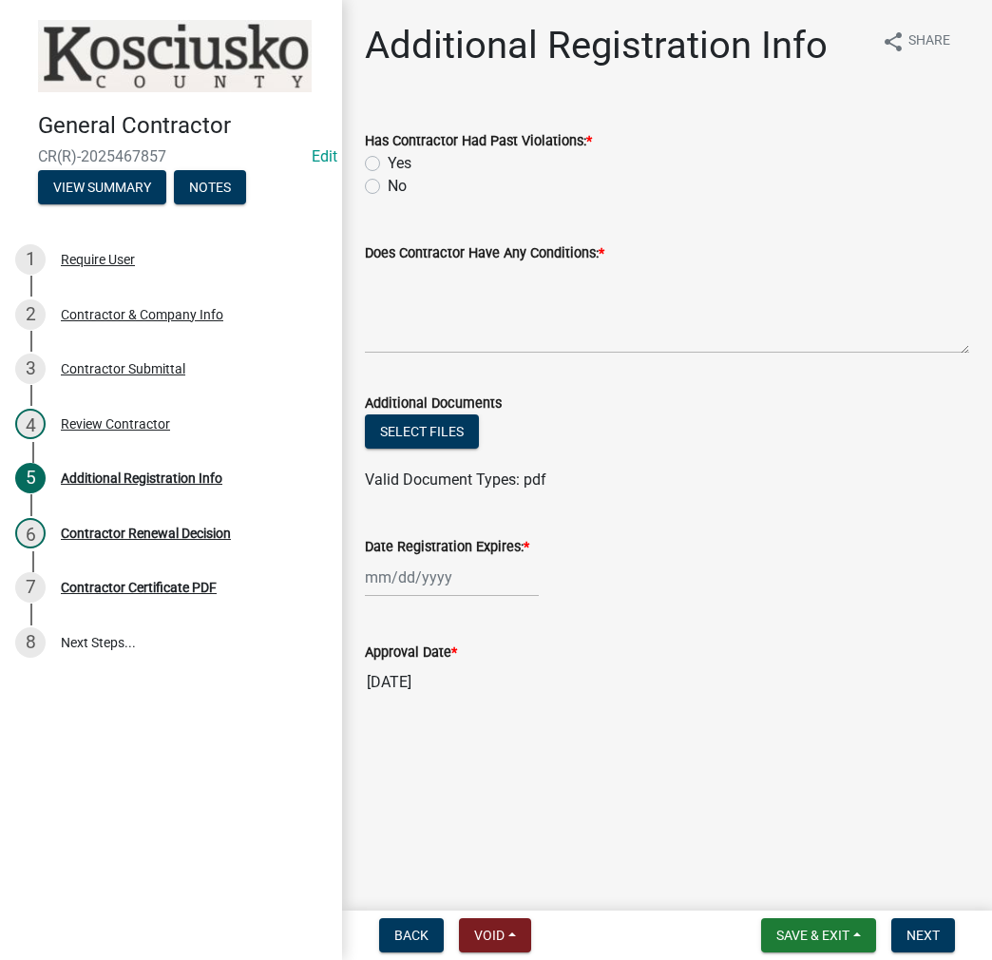
click at [388, 186] on label "No" at bounding box center [397, 186] width 19 height 23
click at [388, 186] on input "No" at bounding box center [394, 181] width 12 height 12
radio input "true"
click at [412, 290] on textarea "Does Contractor Have Any Conditions: *" at bounding box center [667, 308] width 605 height 89
type textarea "NONE"
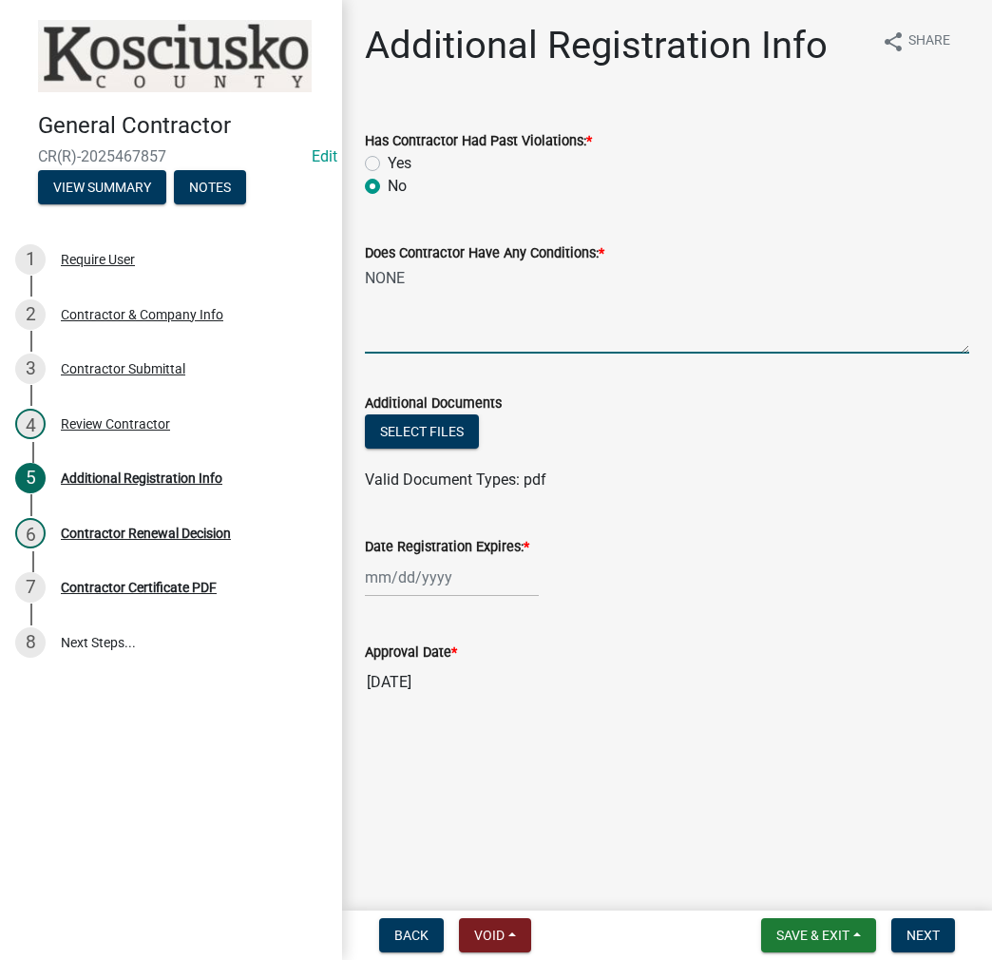
click at [451, 569] on div at bounding box center [452, 577] width 174 height 39
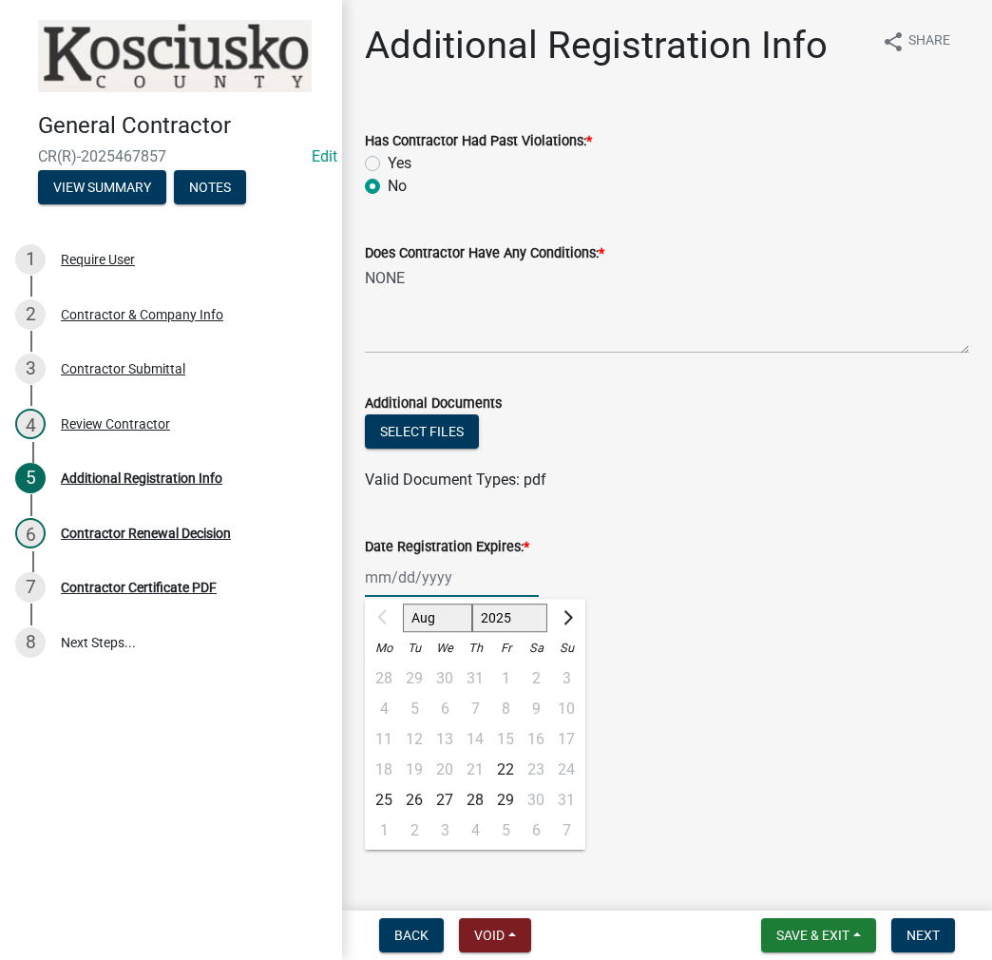
click at [509, 614] on select "2025 2026 2027 2028 2029 2030 2031 2032 2033 2034 2035 2036 2037 2038 2039 2040…" at bounding box center [510, 618] width 76 height 29
select select "2026"
click at [472, 604] on select "2025 2026 2027 2028 2029 2030 2031 2032 2033 2034 2035 2036 2037 2038 2039 2040…" at bounding box center [510, 618] width 76 height 29
click at [505, 766] on div "21" at bounding box center [505, 770] width 30 height 30
type input "[DATE]"
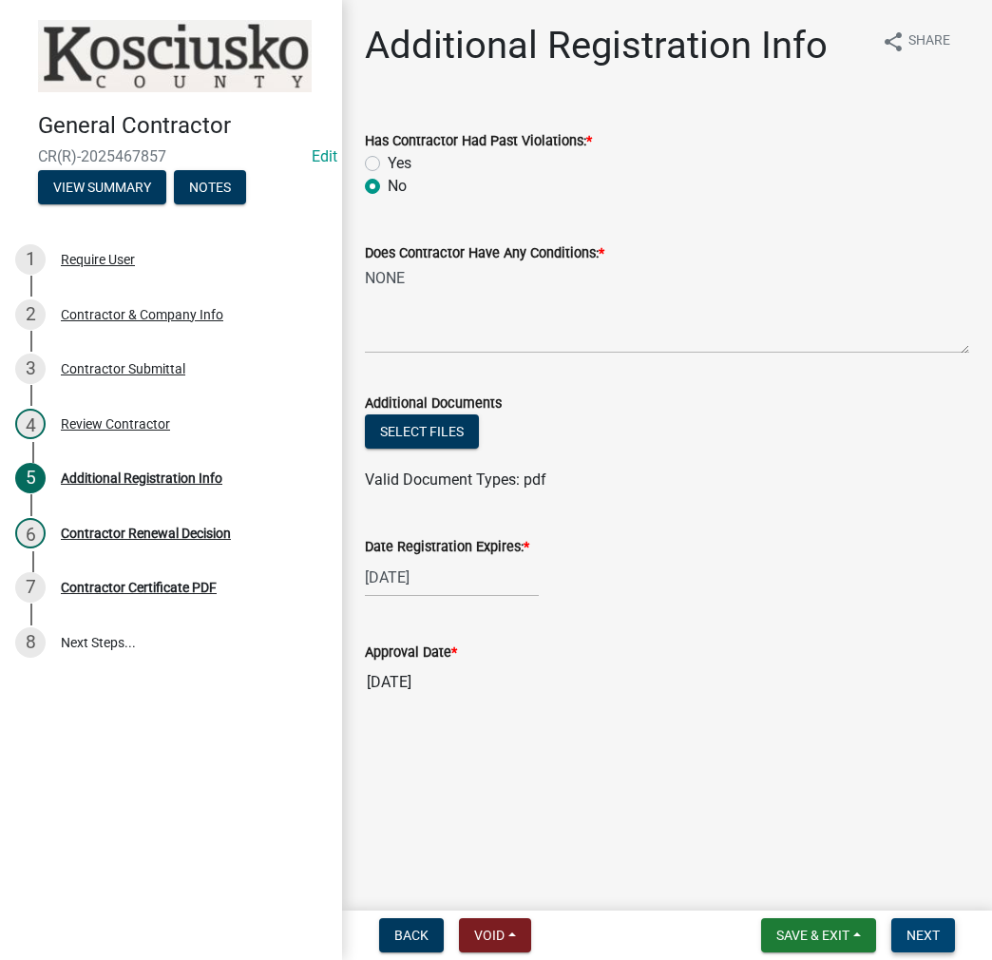
click at [928, 934] on span "Next" at bounding box center [923, 935] width 33 height 15
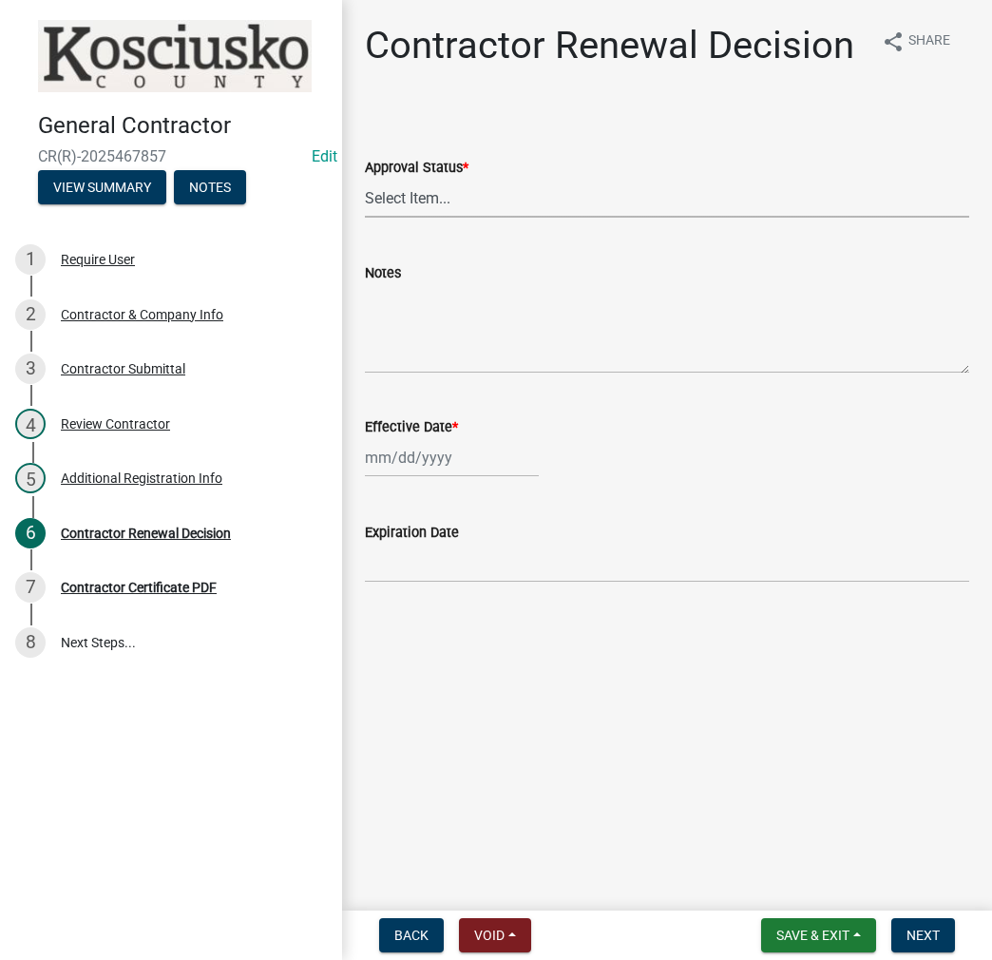
click at [413, 199] on select "Select Item... Approved Denied" at bounding box center [667, 198] width 605 height 39
click at [365, 179] on select "Select Item... Approved Denied" at bounding box center [667, 198] width 605 height 39
select select "30db8998-795d-4bbe-8e49-f1ade8865815"
click at [418, 457] on div at bounding box center [452, 457] width 174 height 39
select select "8"
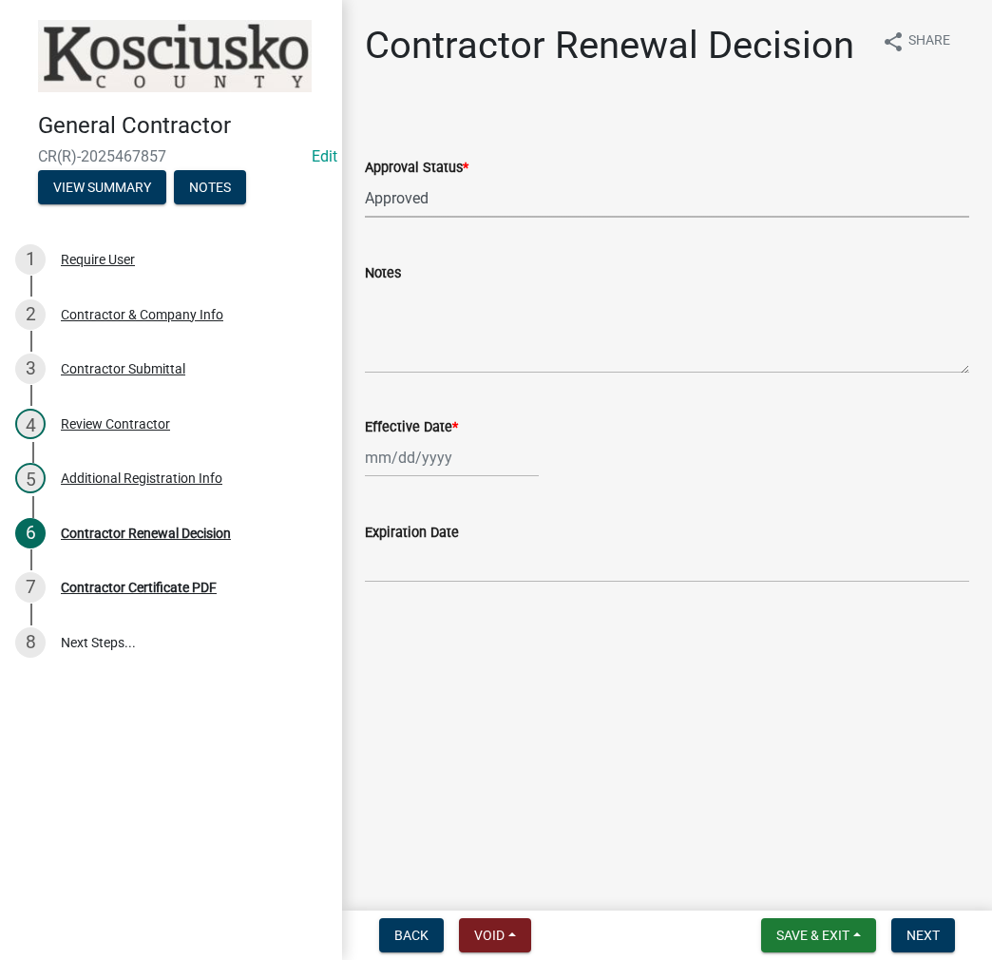
select select "2025"
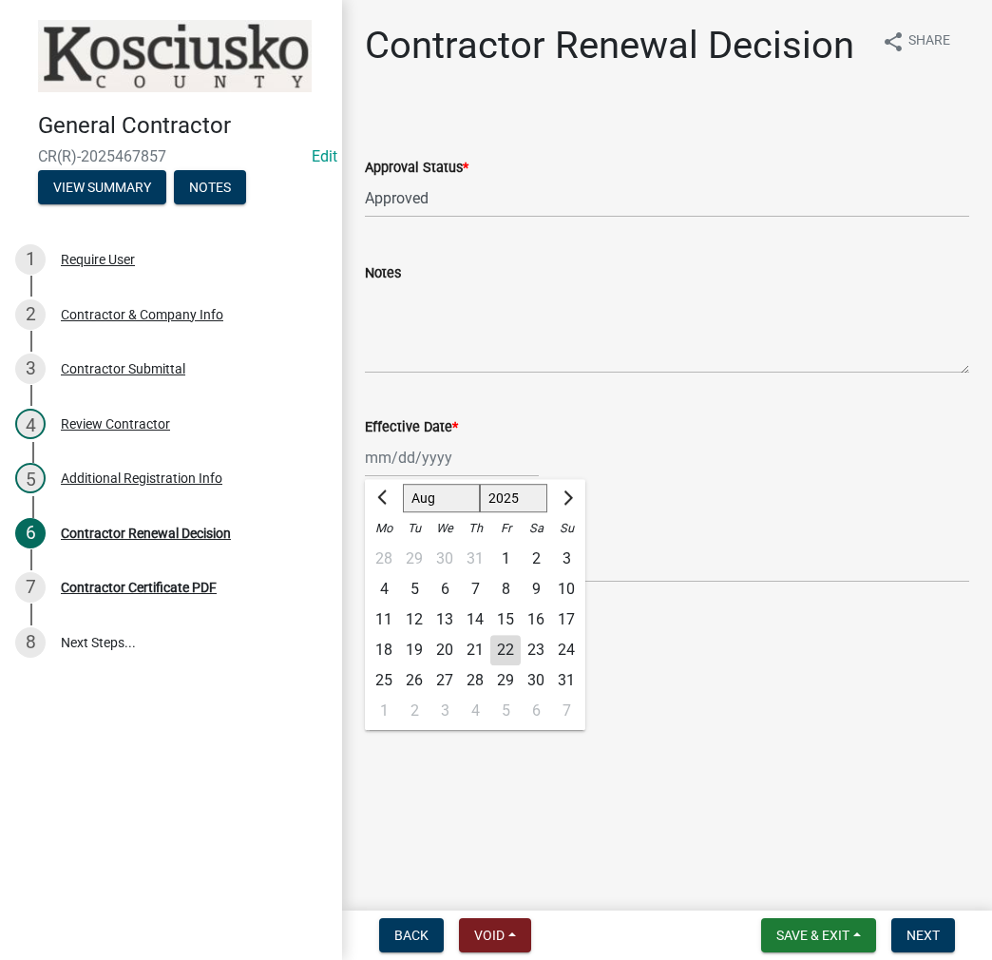
click at [508, 658] on div "22" at bounding box center [505, 650] width 30 height 30
type input "[DATE]"
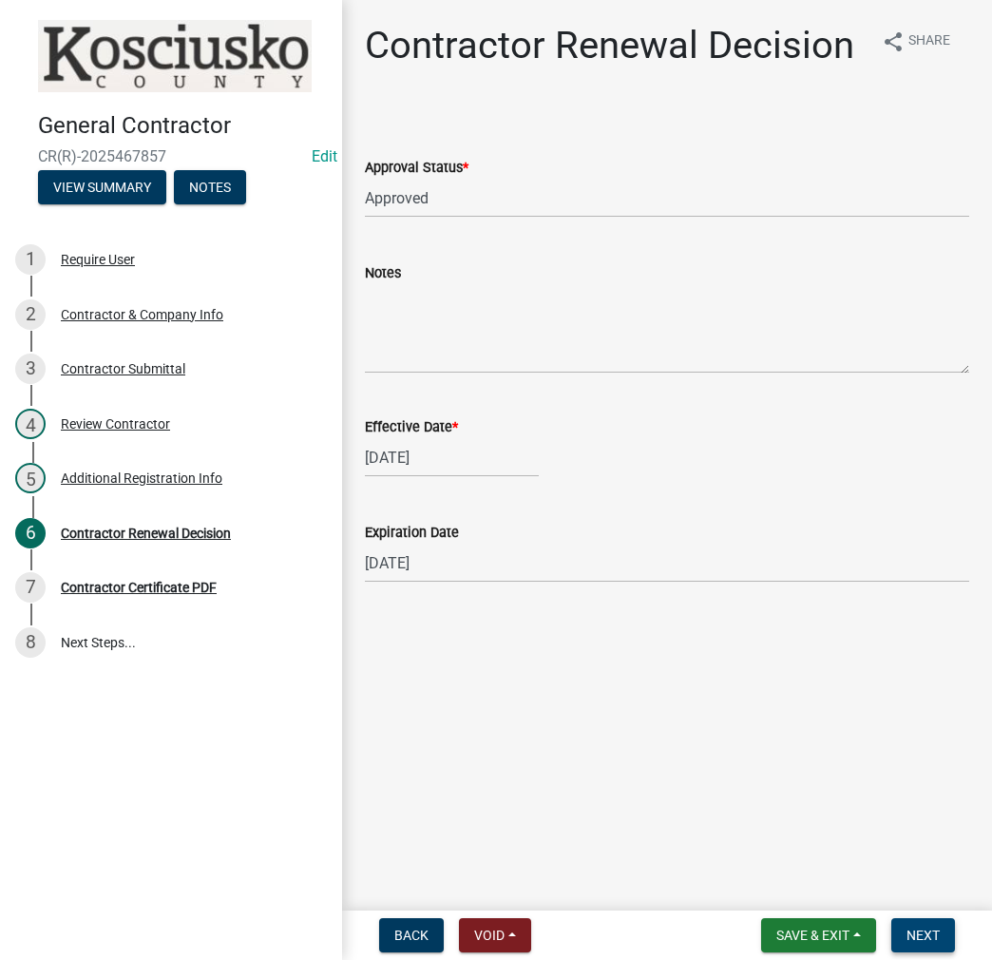
click at [932, 935] on span "Next" at bounding box center [923, 935] width 33 height 15
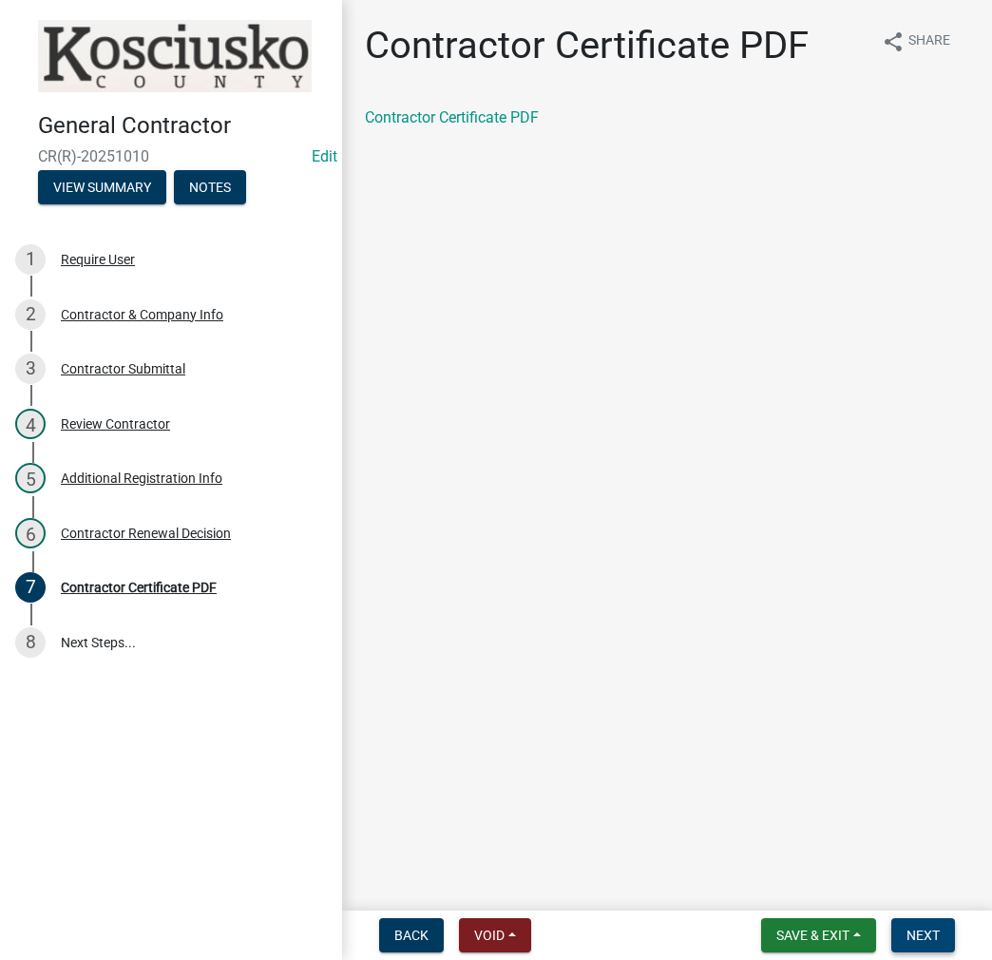
click at [924, 918] on button "Next" at bounding box center [924, 935] width 64 height 34
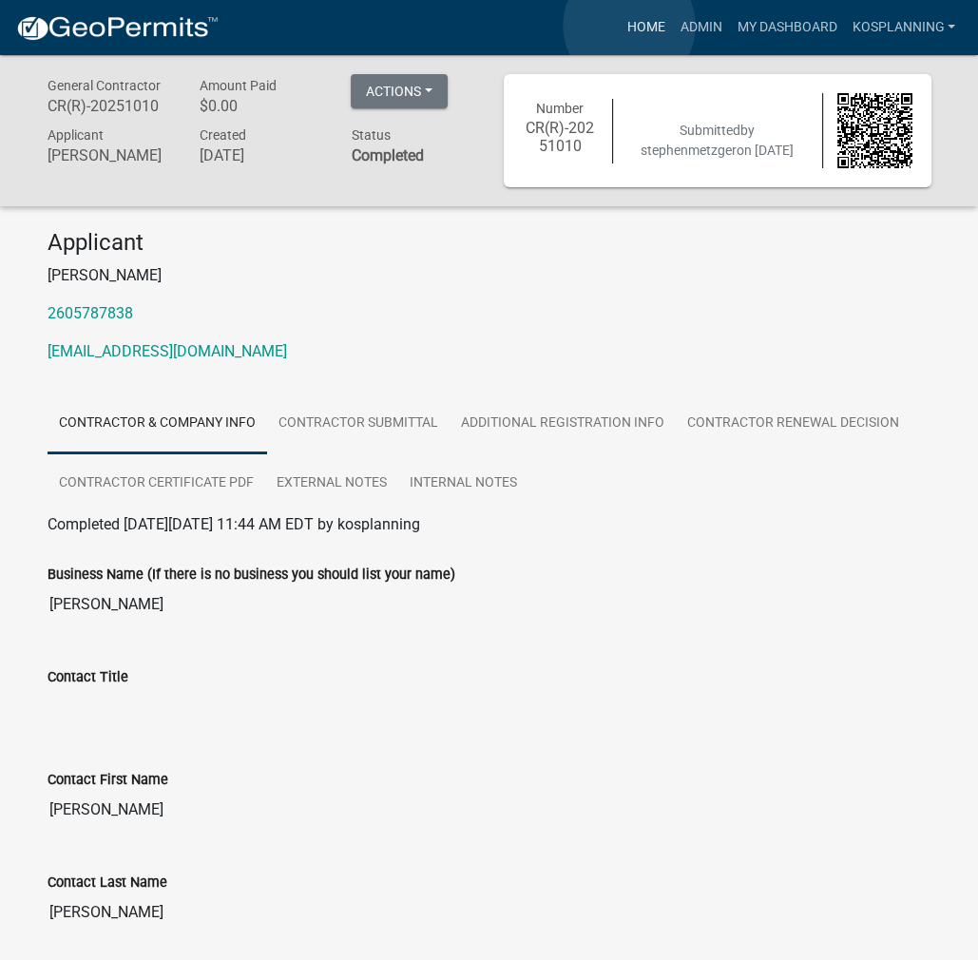
click at [629, 26] on link "Home" at bounding box center [645, 28] width 53 height 36
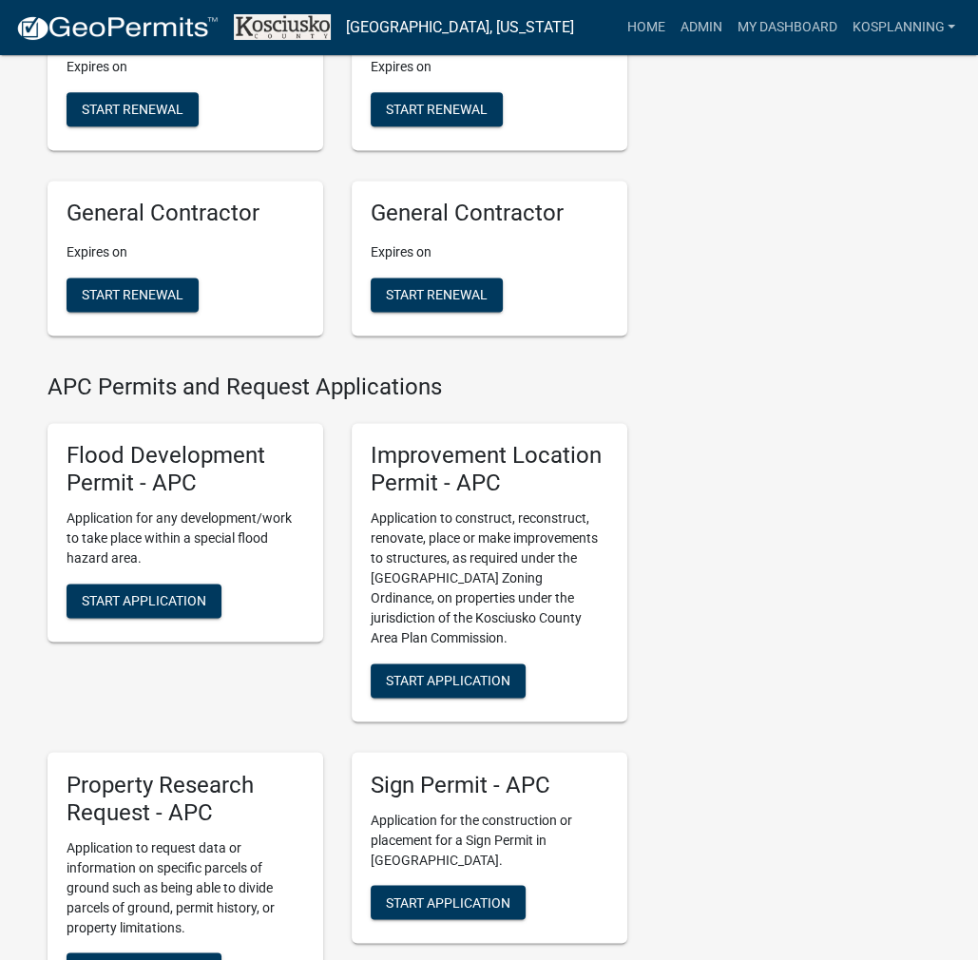
scroll to position [1806, 0]
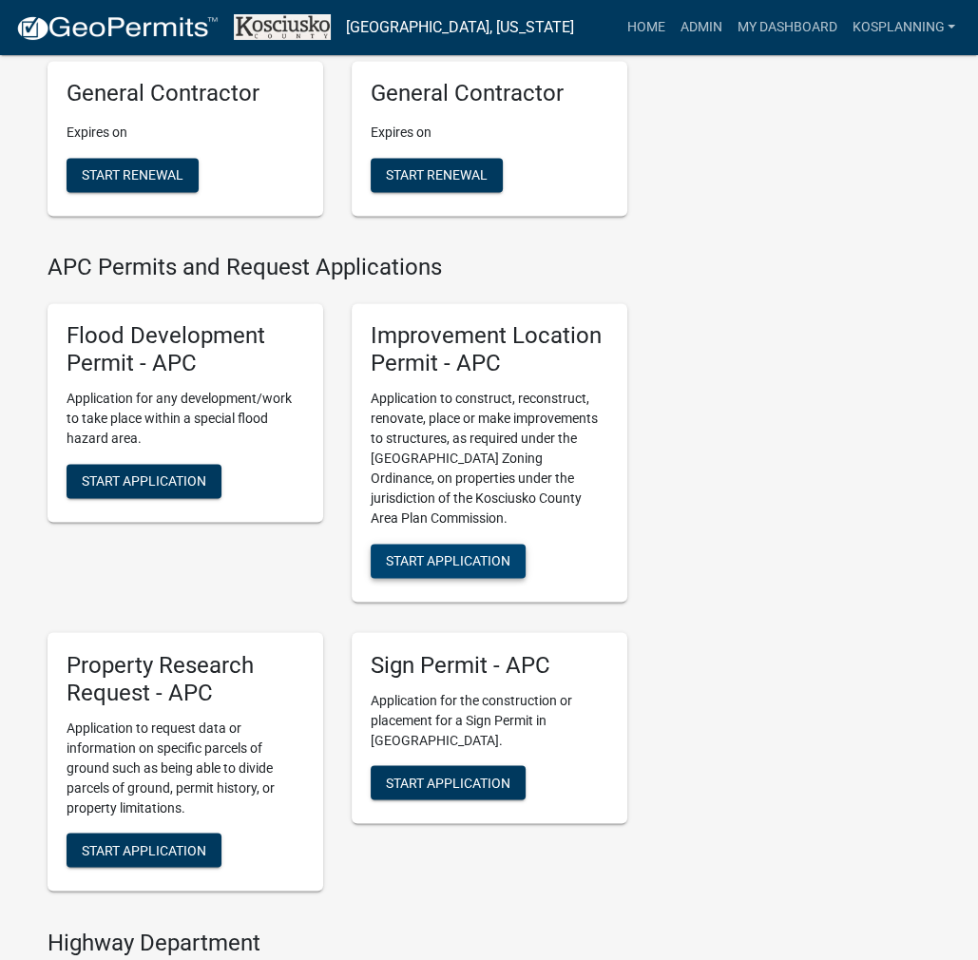
click at [494, 568] on span "Start Application" at bounding box center [448, 560] width 125 height 15
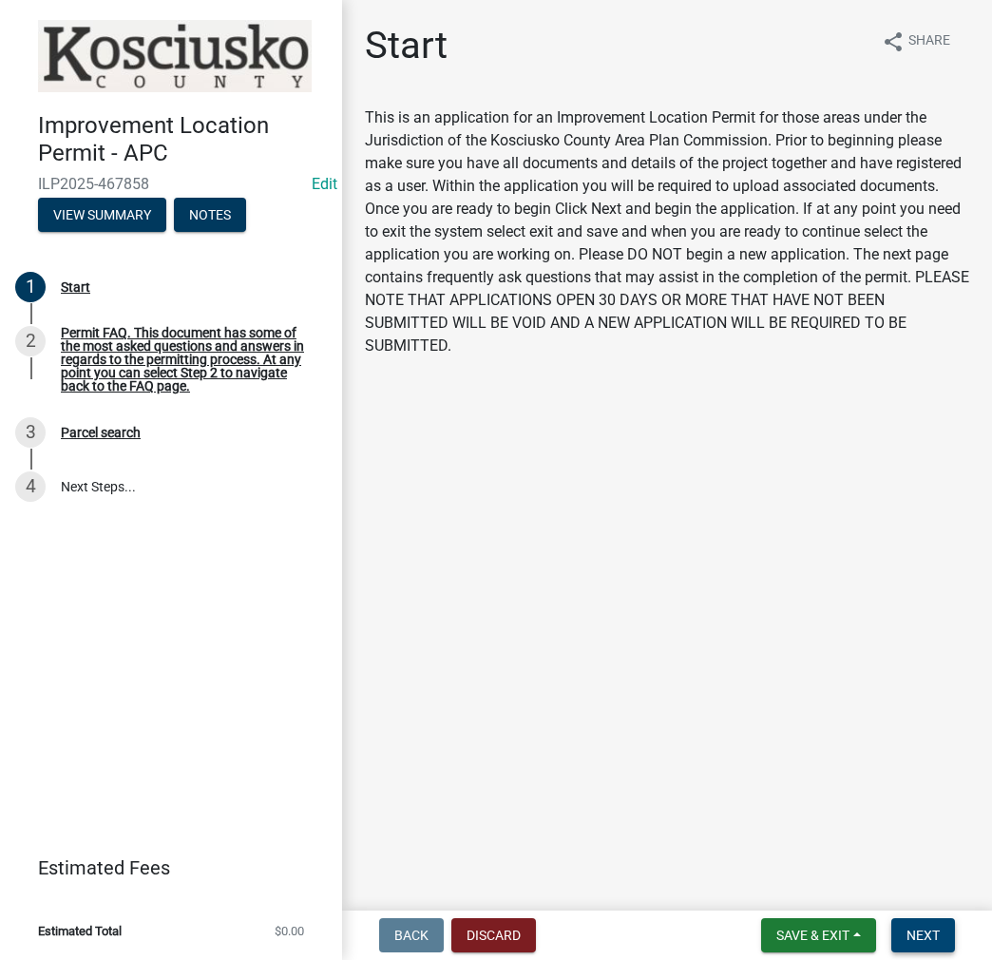
click at [921, 929] on span "Next" at bounding box center [923, 935] width 33 height 15
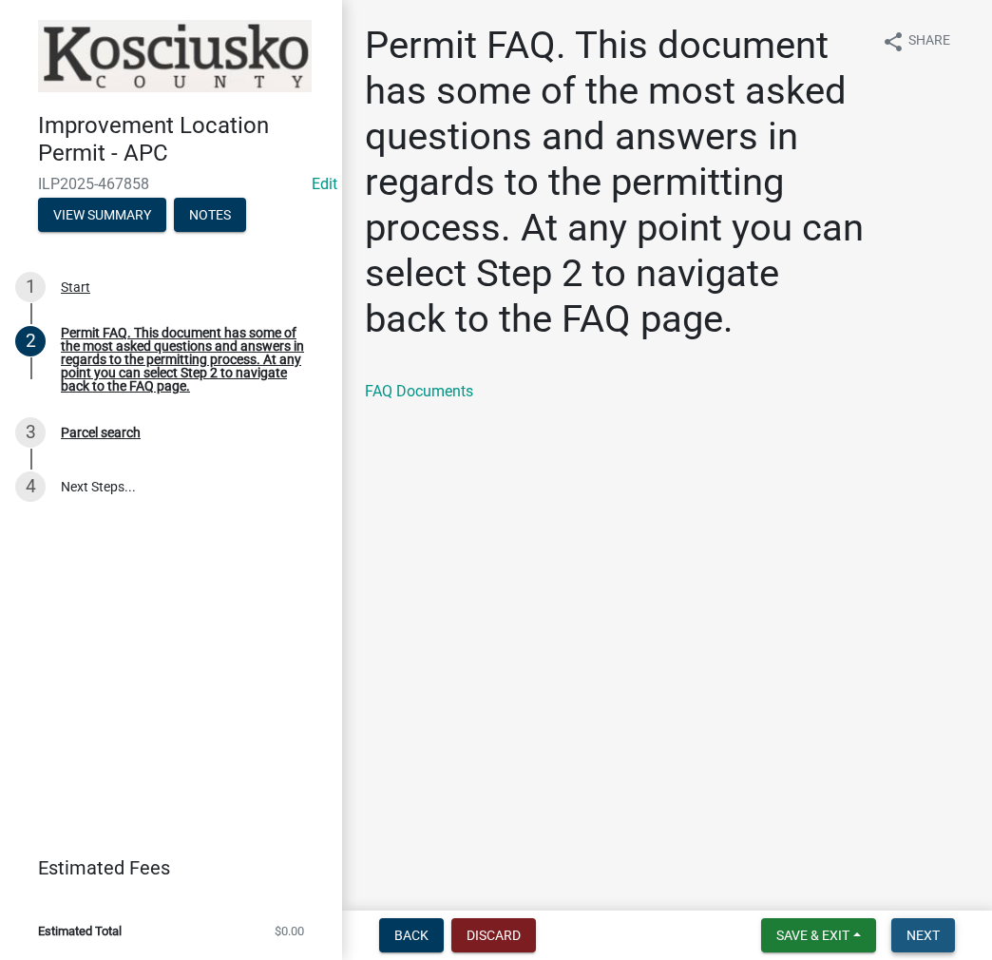
click at [921, 929] on span "Next" at bounding box center [923, 935] width 33 height 15
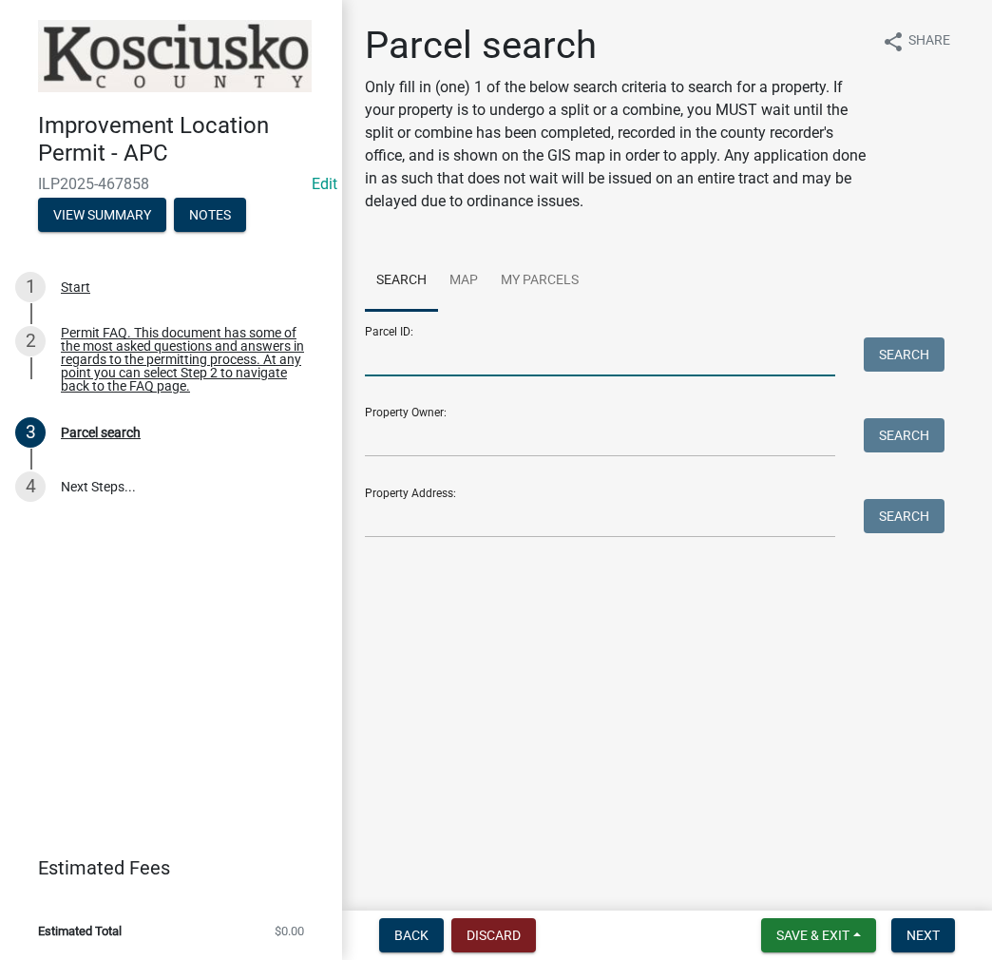
click at [450, 348] on input "Parcel ID:" at bounding box center [600, 356] width 471 height 39
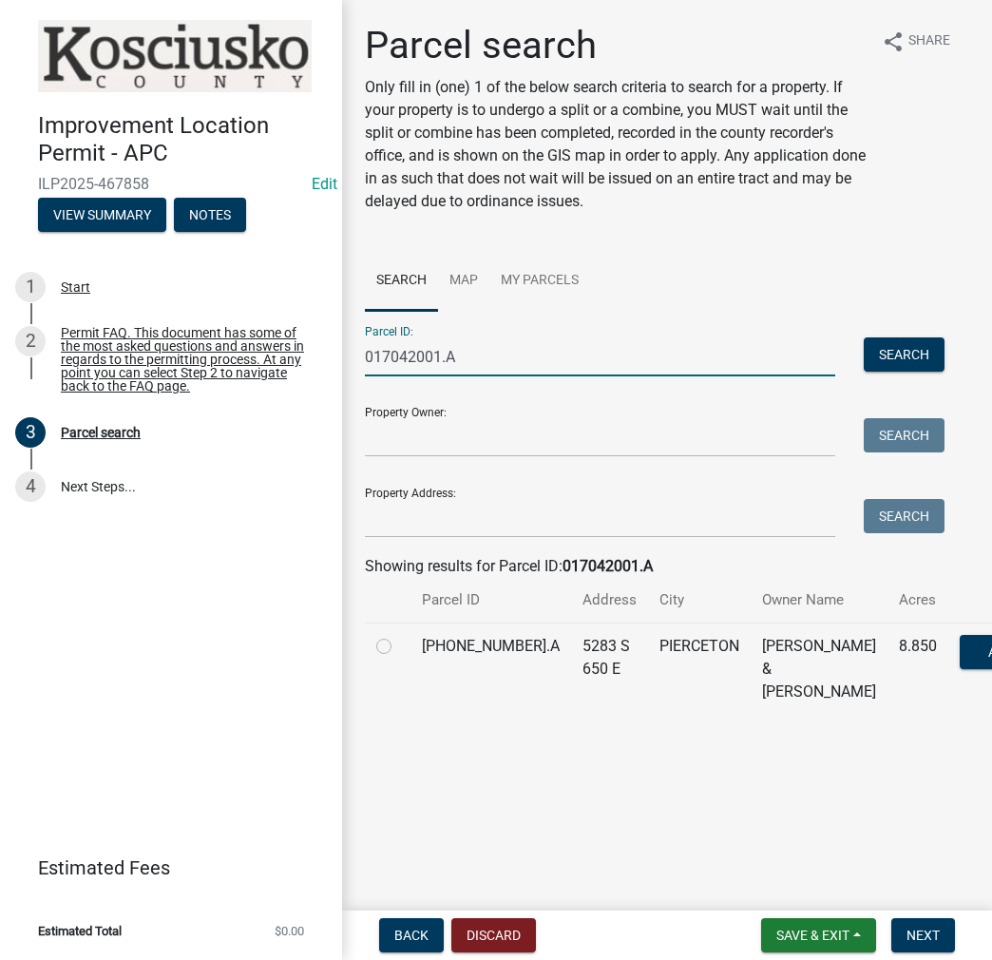
type input "017042001.A"
click at [399, 635] on label at bounding box center [399, 635] width 0 height 0
click at [399, 647] on input "radio" at bounding box center [405, 641] width 12 height 12
radio input "true"
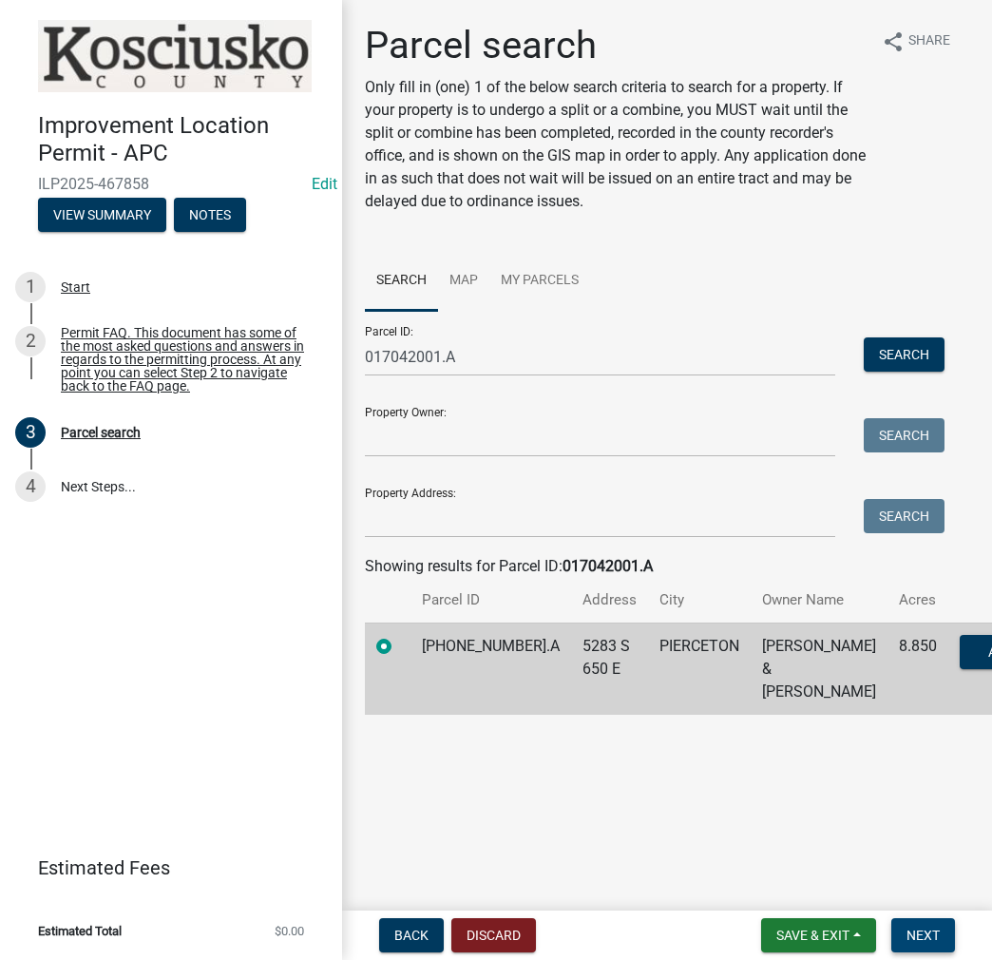
click at [921, 928] on span "Next" at bounding box center [923, 935] width 33 height 15
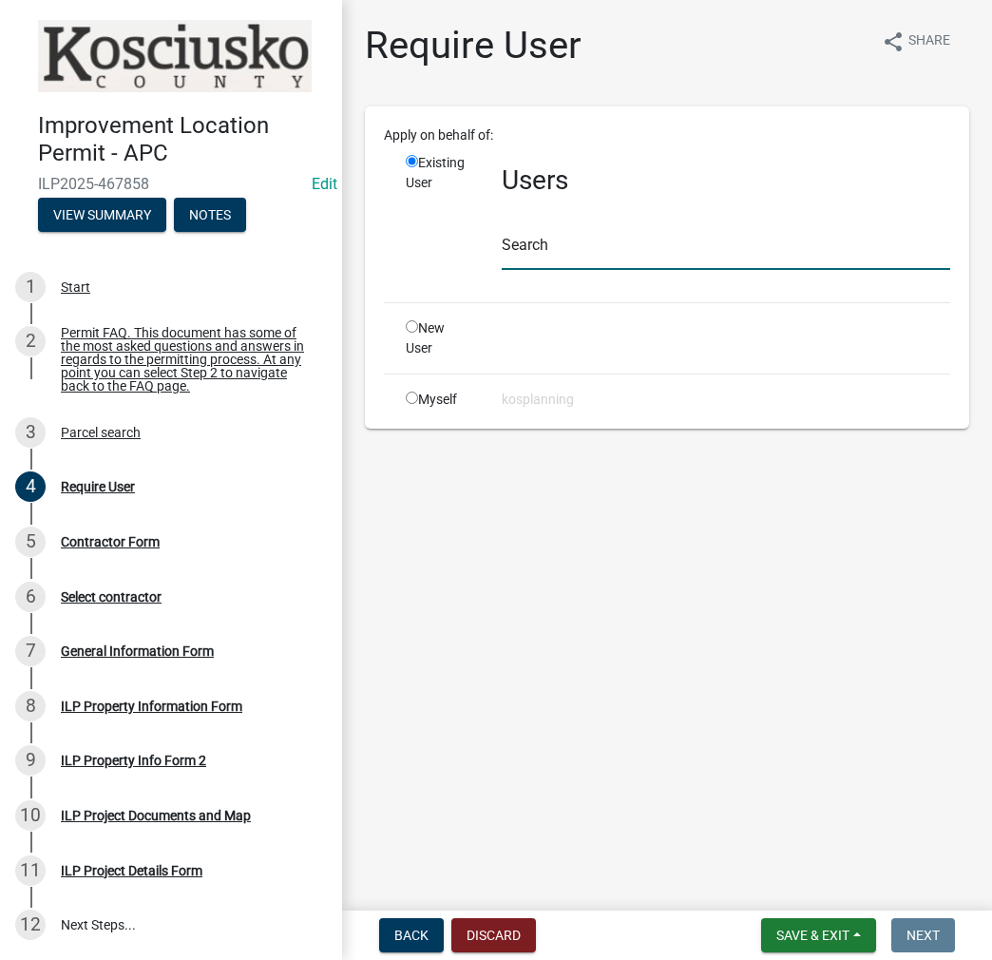
click at [538, 240] on input "text" at bounding box center [726, 250] width 449 height 39
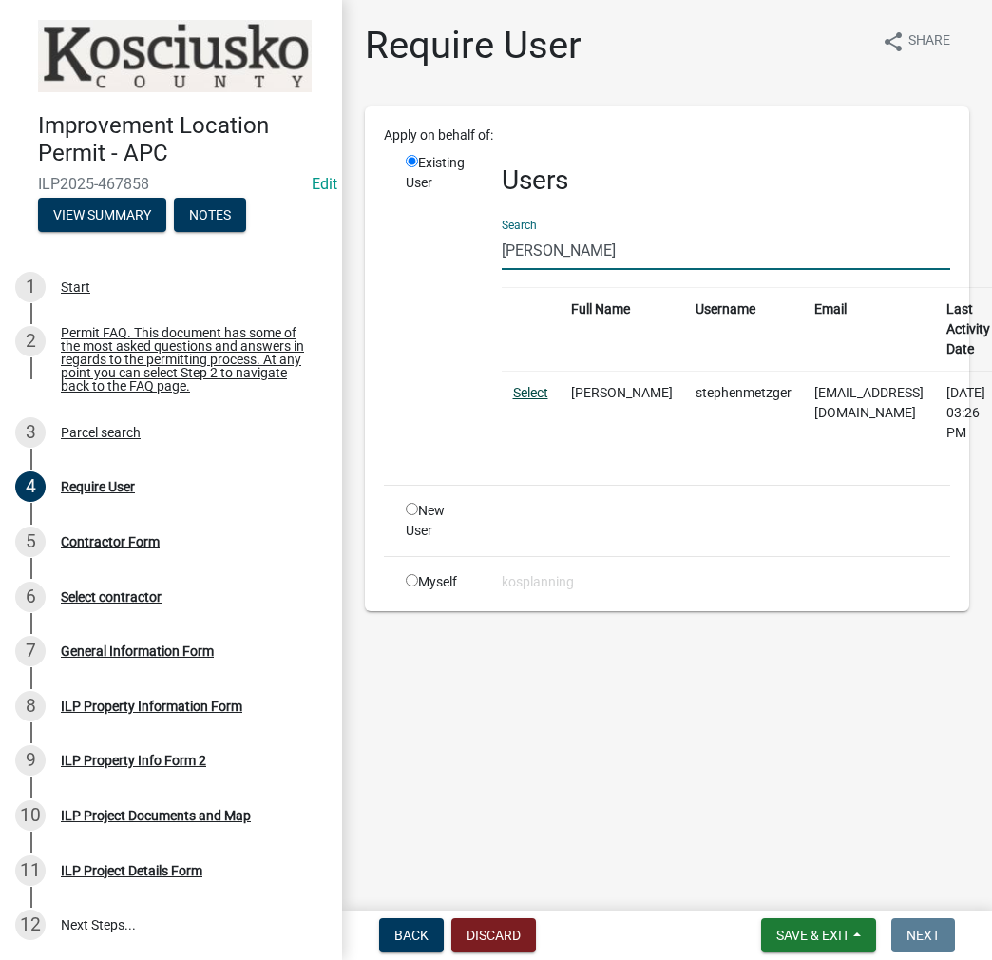
type input "[PERSON_NAME]"
click at [540, 385] on link "Select" at bounding box center [530, 392] width 35 height 15
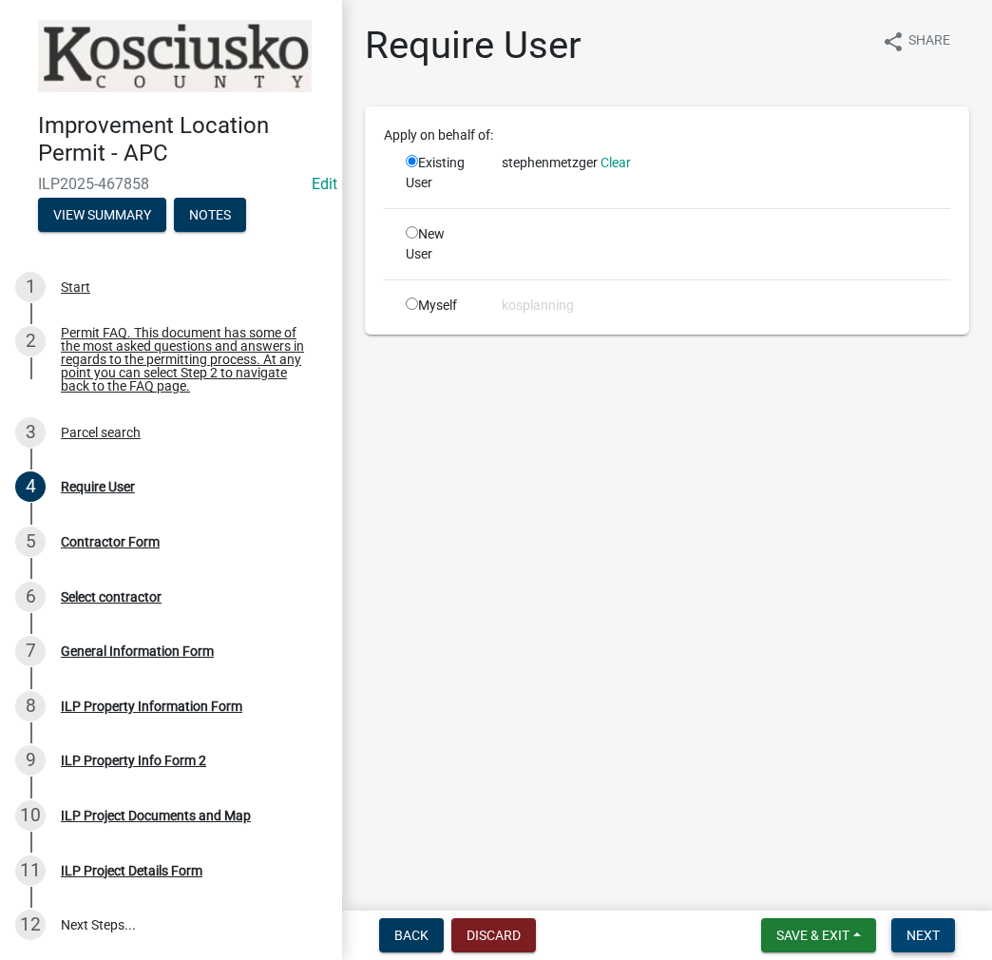
click at [925, 932] on span "Next" at bounding box center [923, 935] width 33 height 15
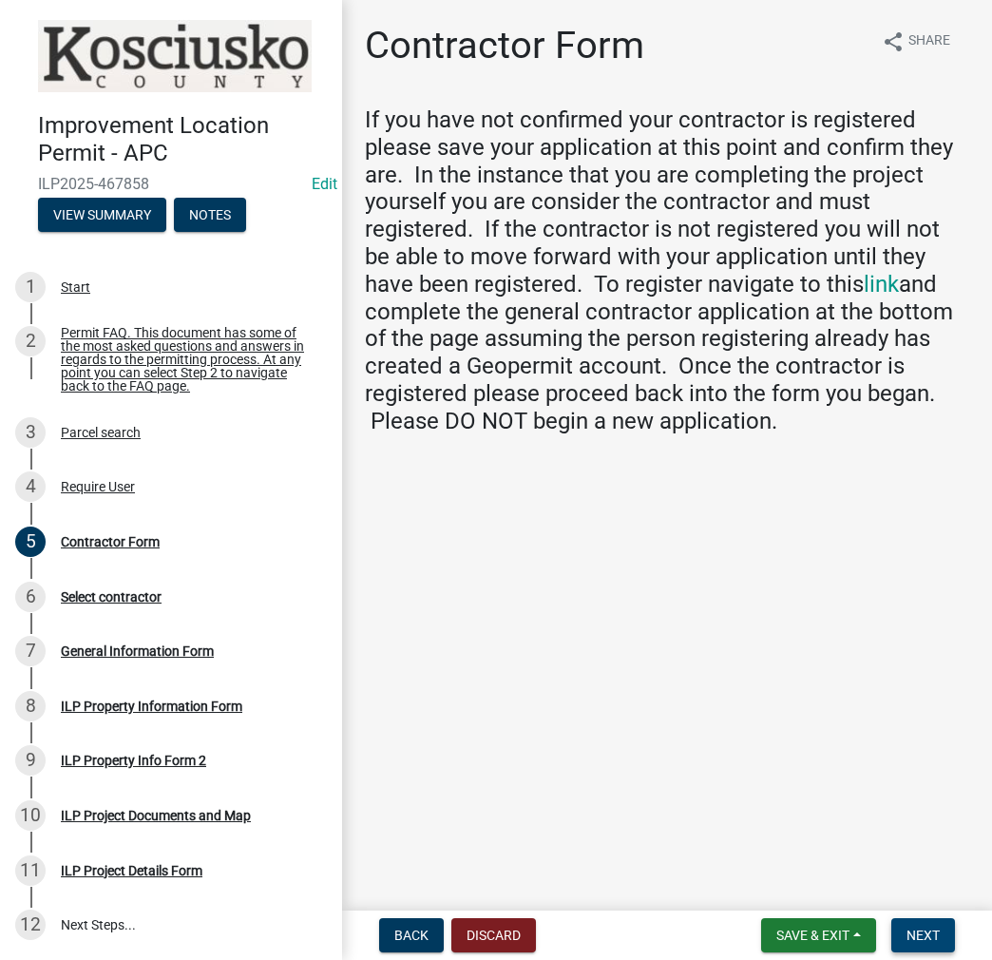
click at [935, 936] on span "Next" at bounding box center [923, 935] width 33 height 15
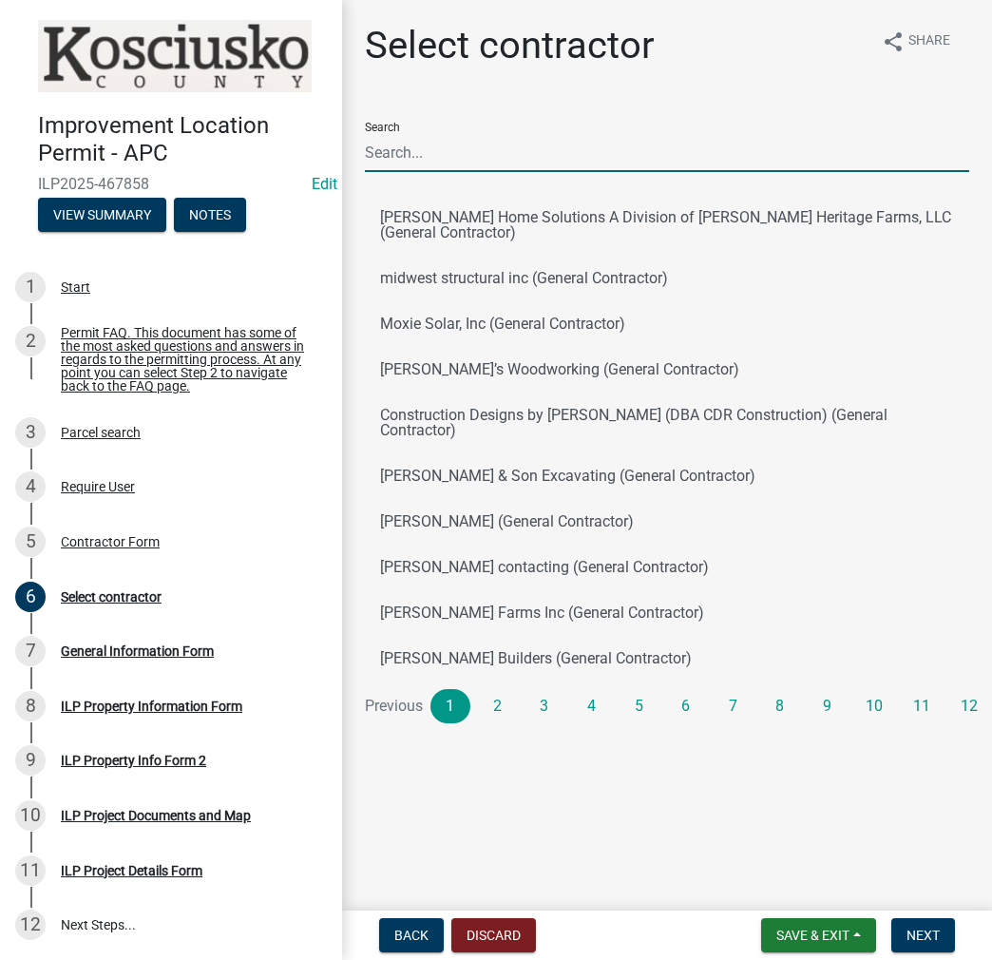
click at [406, 150] on input "Search" at bounding box center [667, 152] width 605 height 39
type input "[PERSON_NAME]"
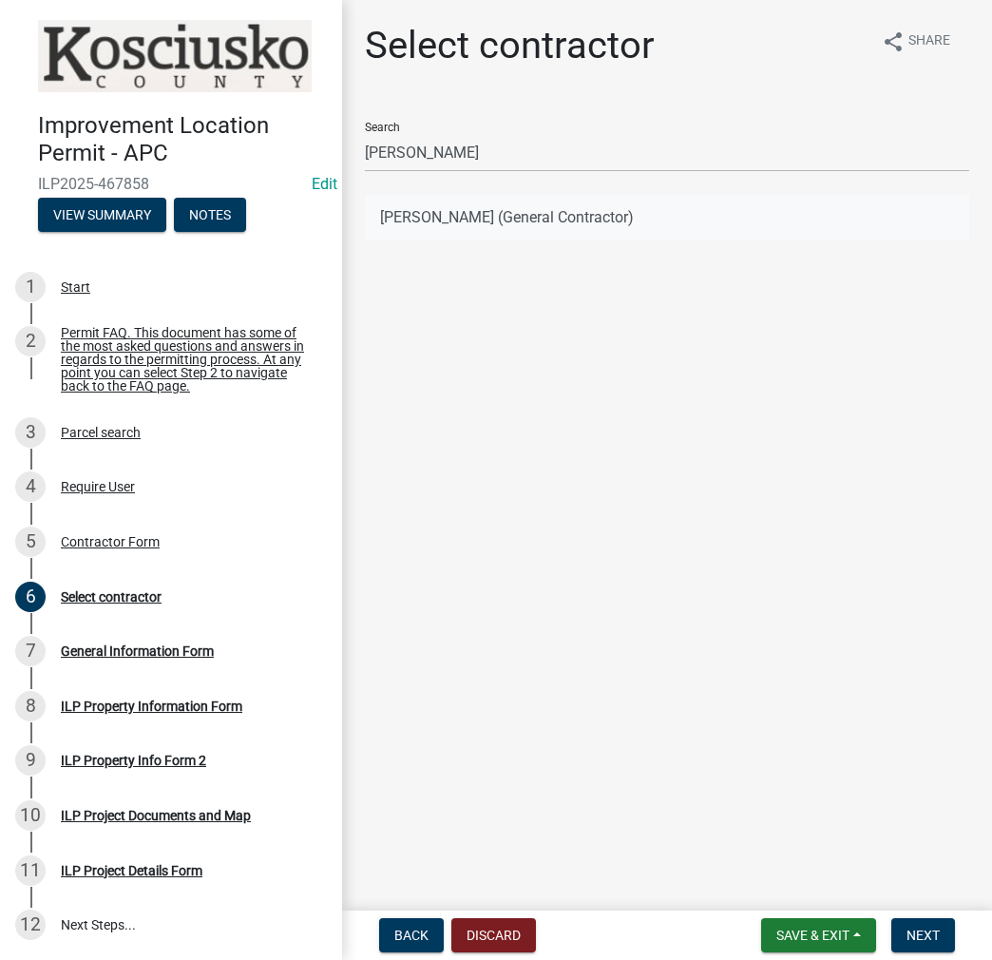
click at [446, 219] on button "[PERSON_NAME] (General Contractor)" at bounding box center [667, 218] width 605 height 46
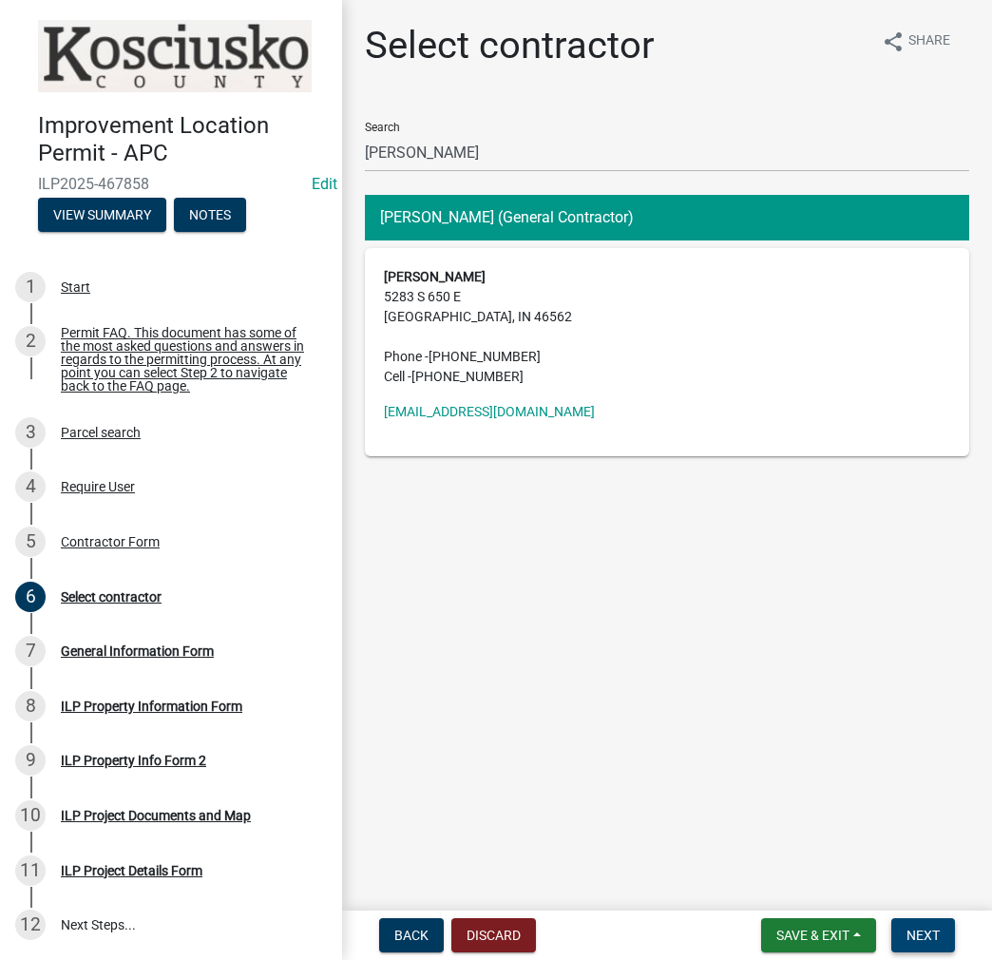
click at [924, 932] on span "Next" at bounding box center [923, 935] width 33 height 15
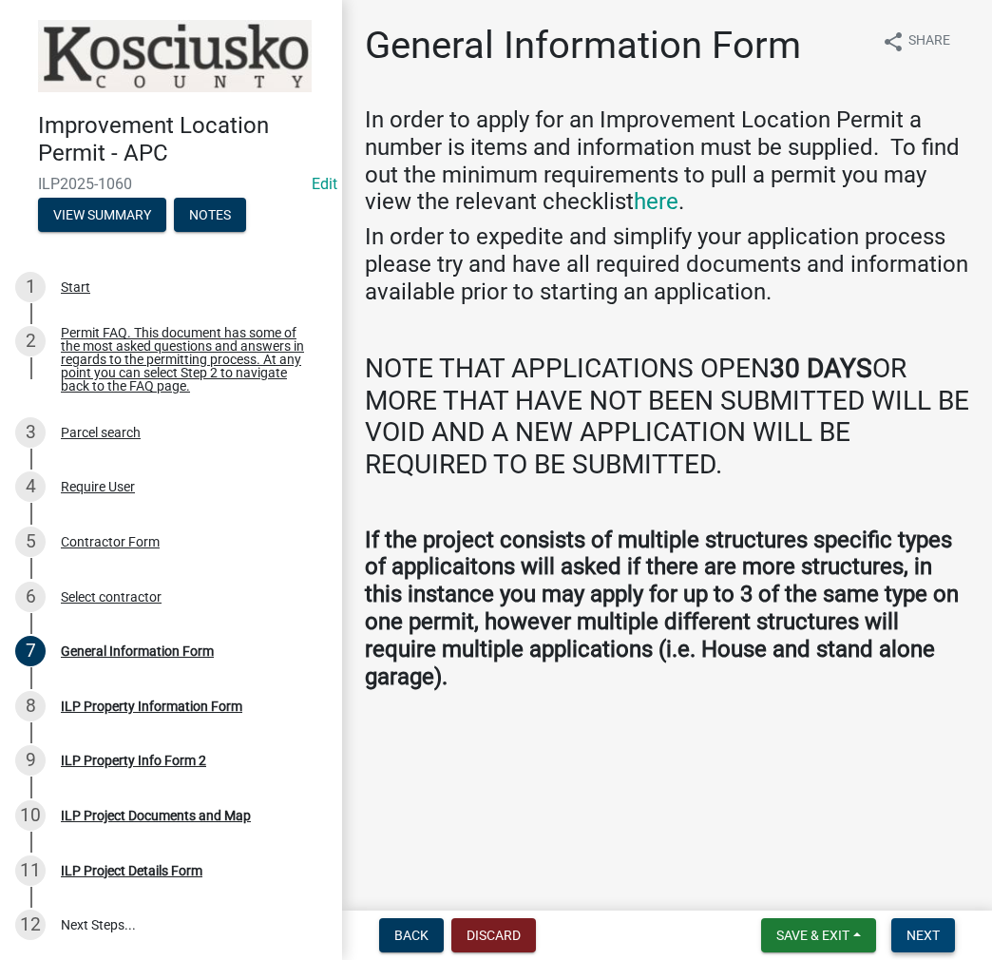
click at [924, 931] on span "Next" at bounding box center [923, 935] width 33 height 15
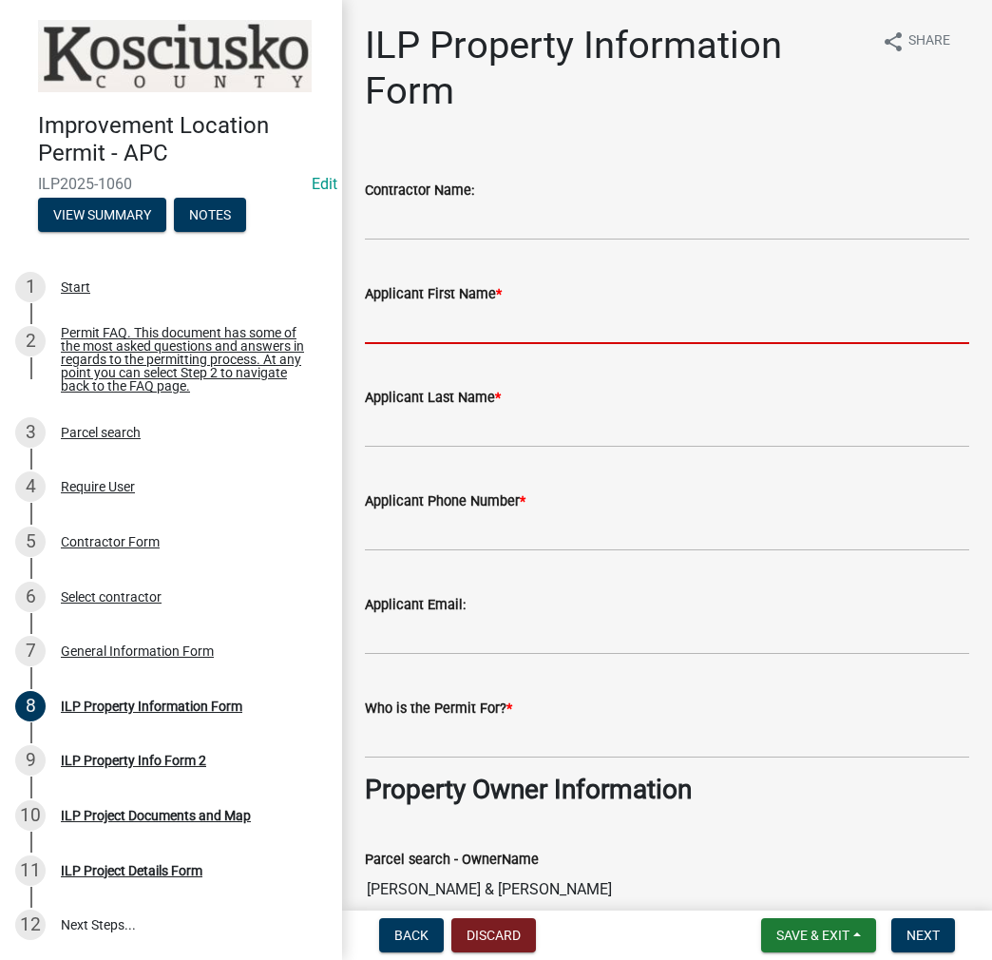
click at [398, 327] on input "Applicant First Name *" at bounding box center [667, 324] width 605 height 39
type input "[PERSON_NAME]"
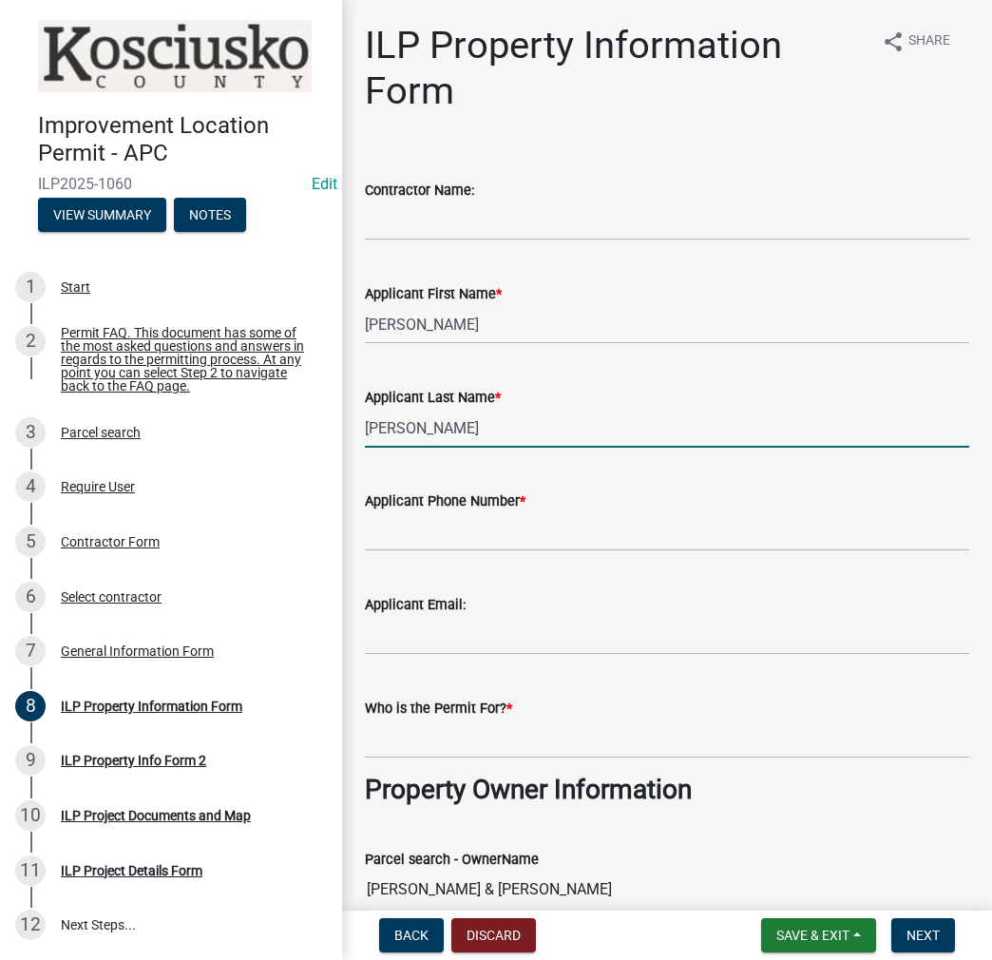
type input "[PERSON_NAME]"
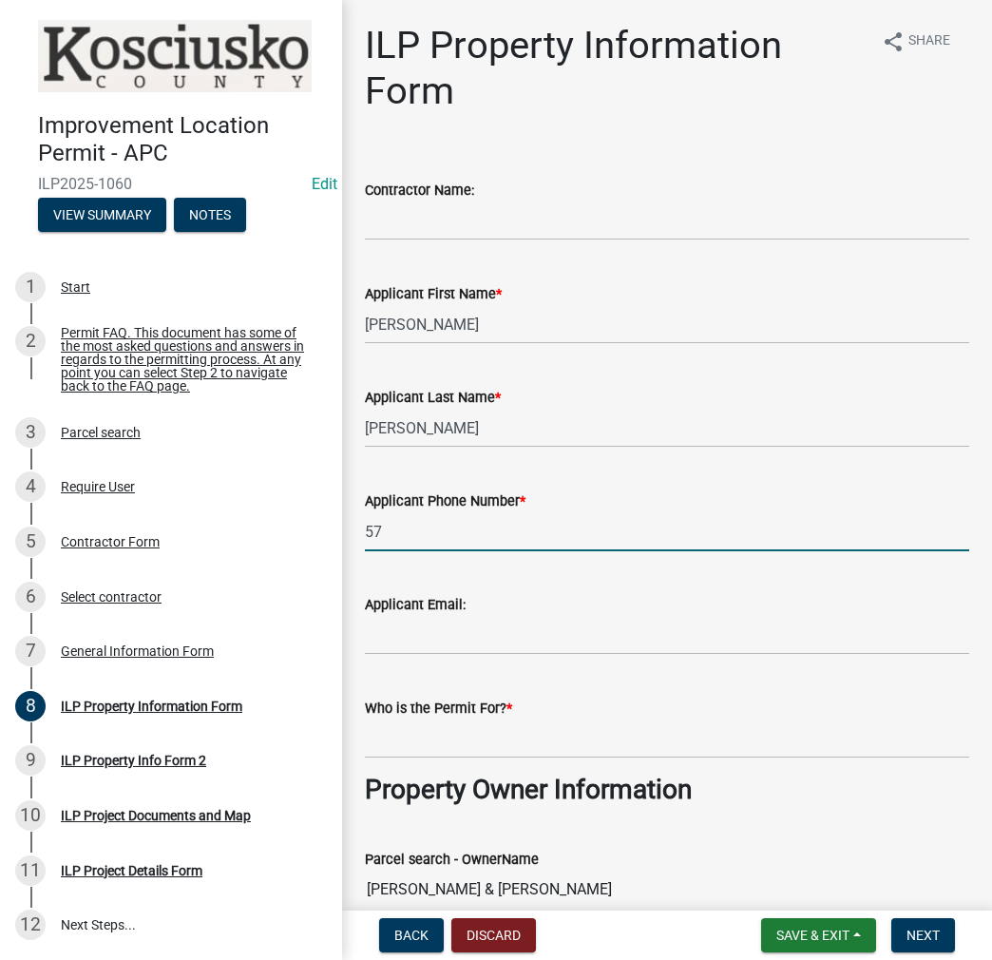
type input "5"
type input "[PHONE_NUMBER]"
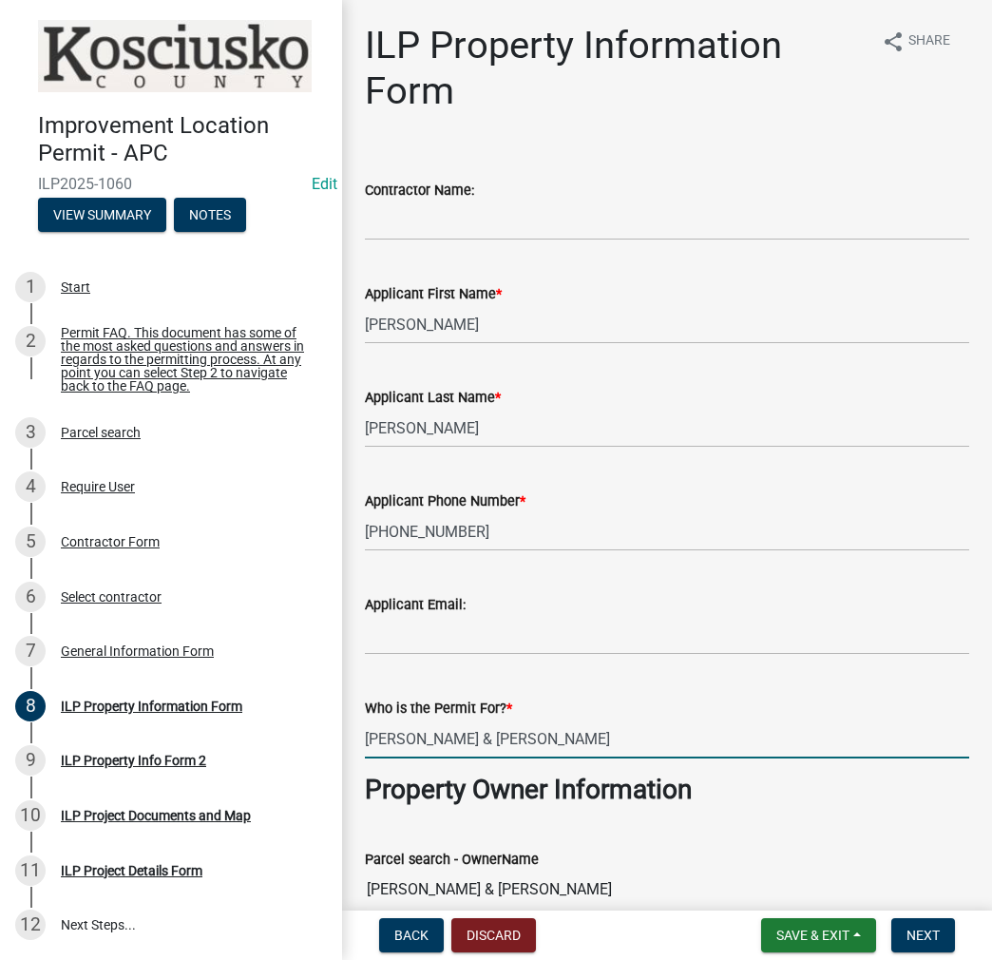
type input "[PERSON_NAME] & [PERSON_NAME]"
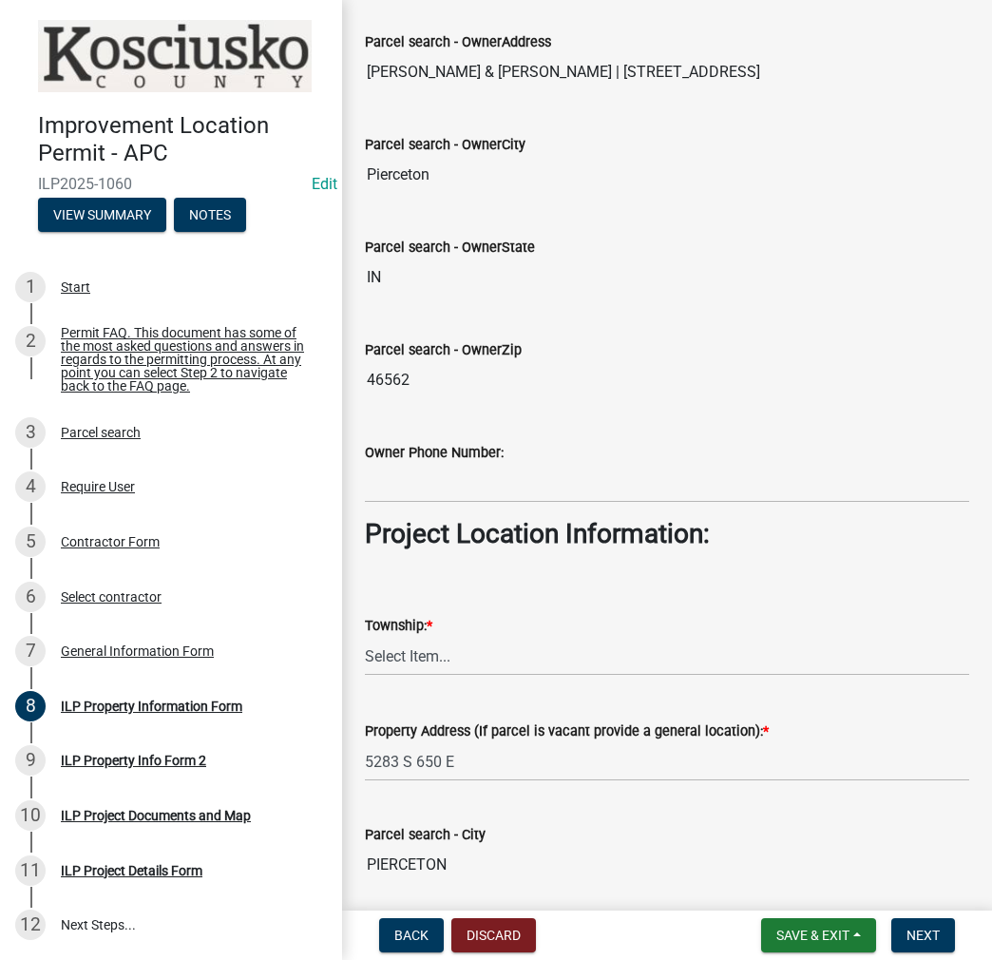
scroll to position [1205, 0]
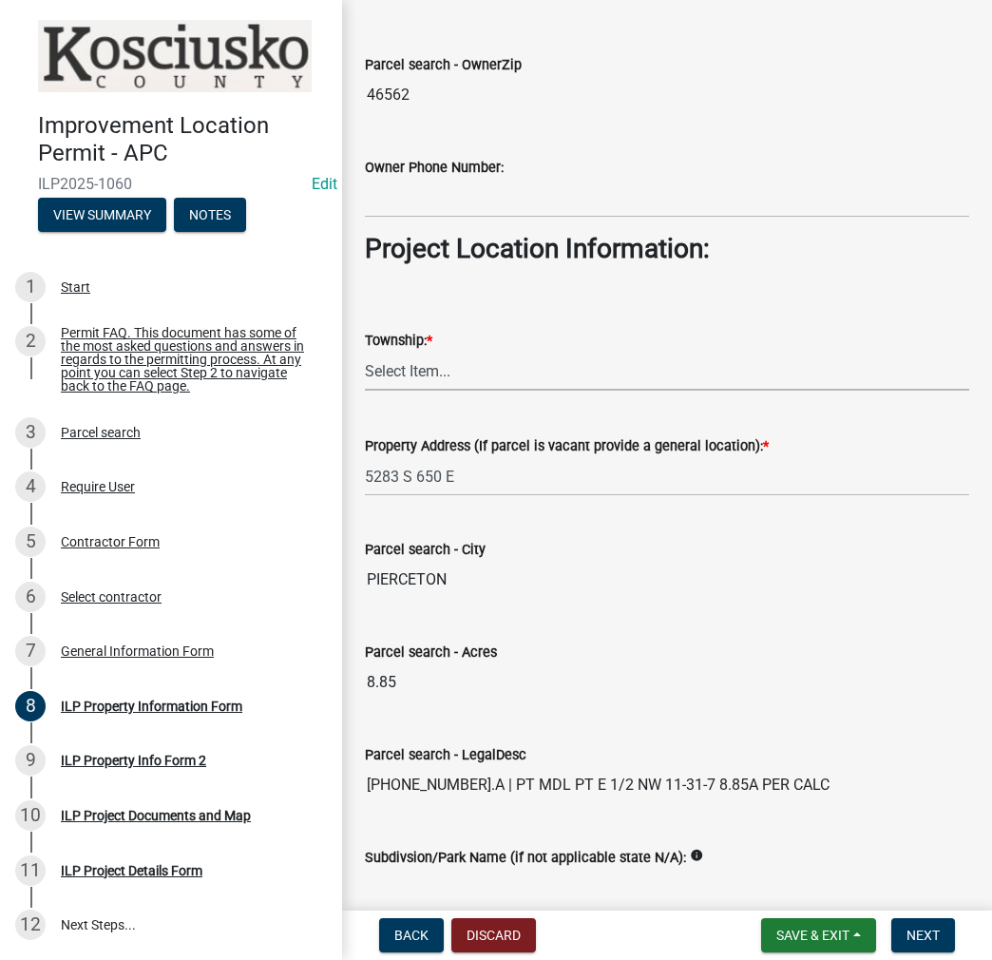
click at [411, 374] on select "Select Item... [PERSON_NAME] - Elkhart Co Clay Etna [GEOGRAPHIC_DATA][PERSON_NA…" at bounding box center [667, 371] width 605 height 39
click at [365, 352] on select "Select Item... [PERSON_NAME] - Elkhart Co Clay Etna [GEOGRAPHIC_DATA][PERSON_NA…" at bounding box center [667, 371] width 605 height 39
select select "ef3fb7ca-e19f-4eb5-bfeb-f79fea49208d"
click at [927, 930] on span "Next" at bounding box center [923, 935] width 33 height 15
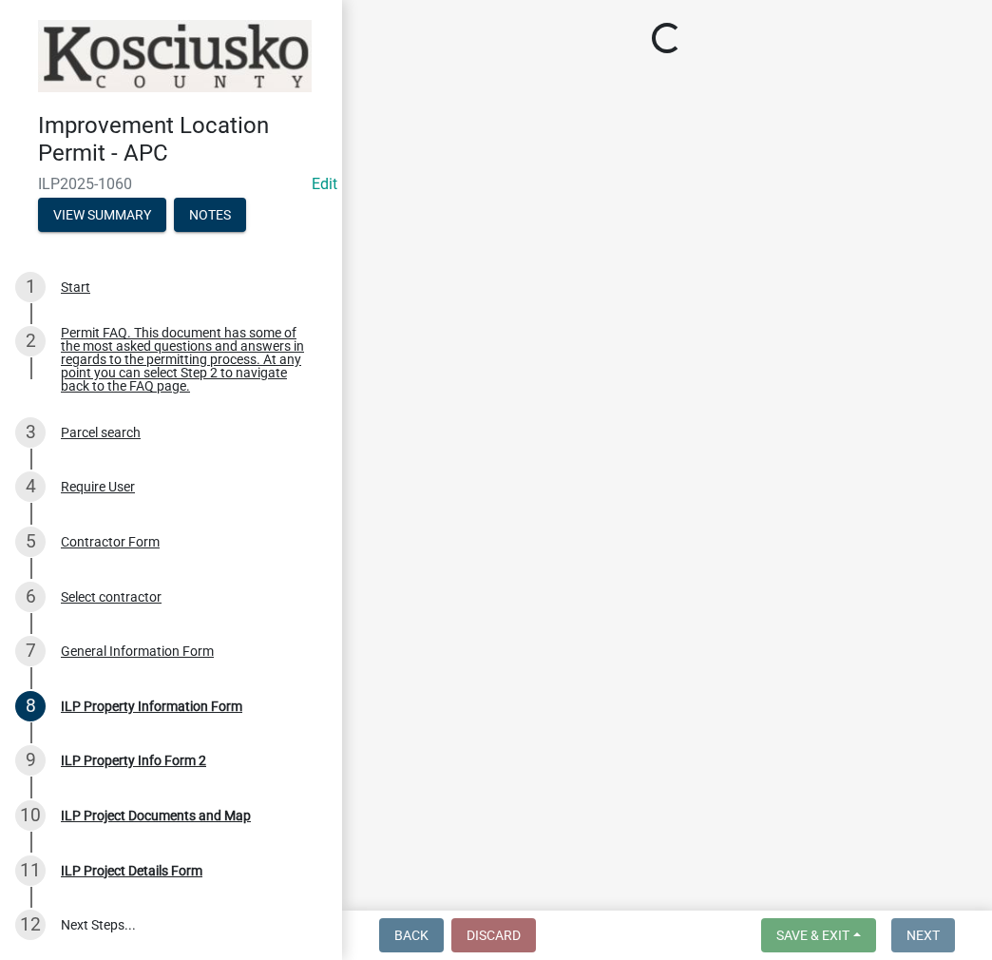
scroll to position [0, 0]
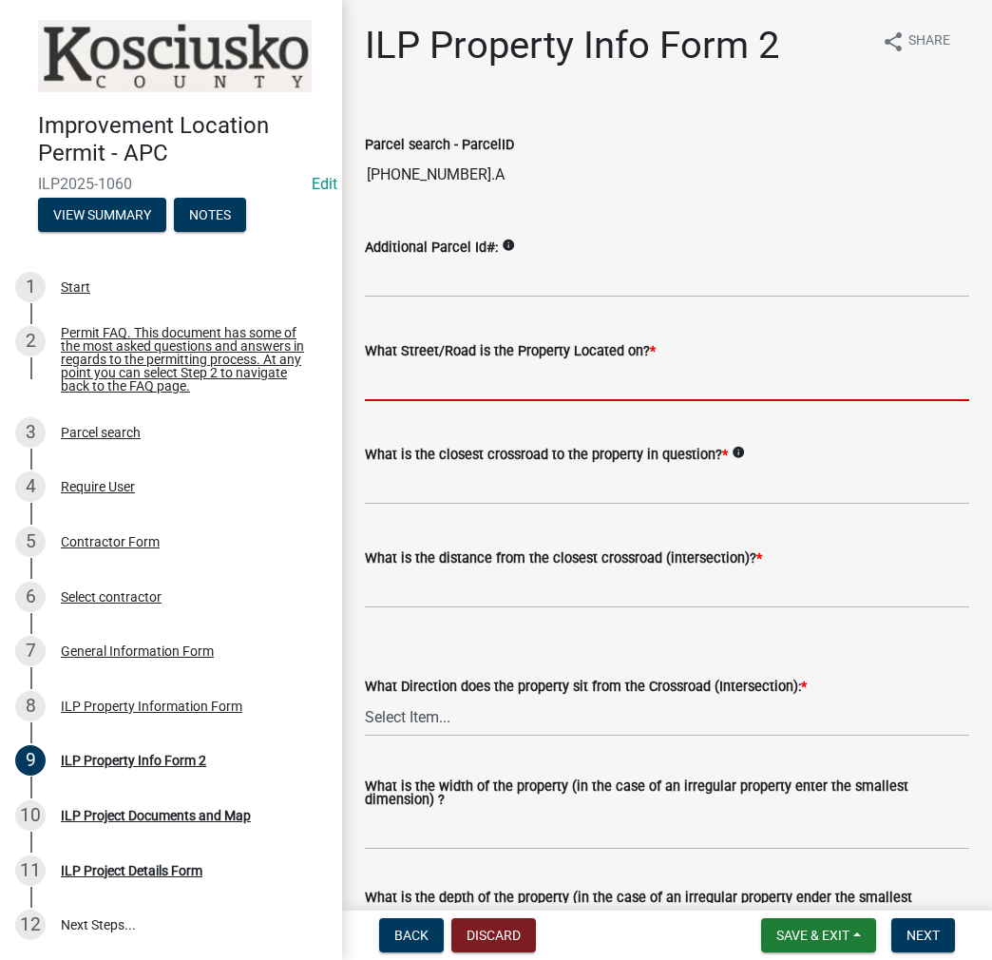
click at [430, 373] on input "What Street/Road is the Property Located on? *" at bounding box center [667, 381] width 605 height 39
type input "650 E"
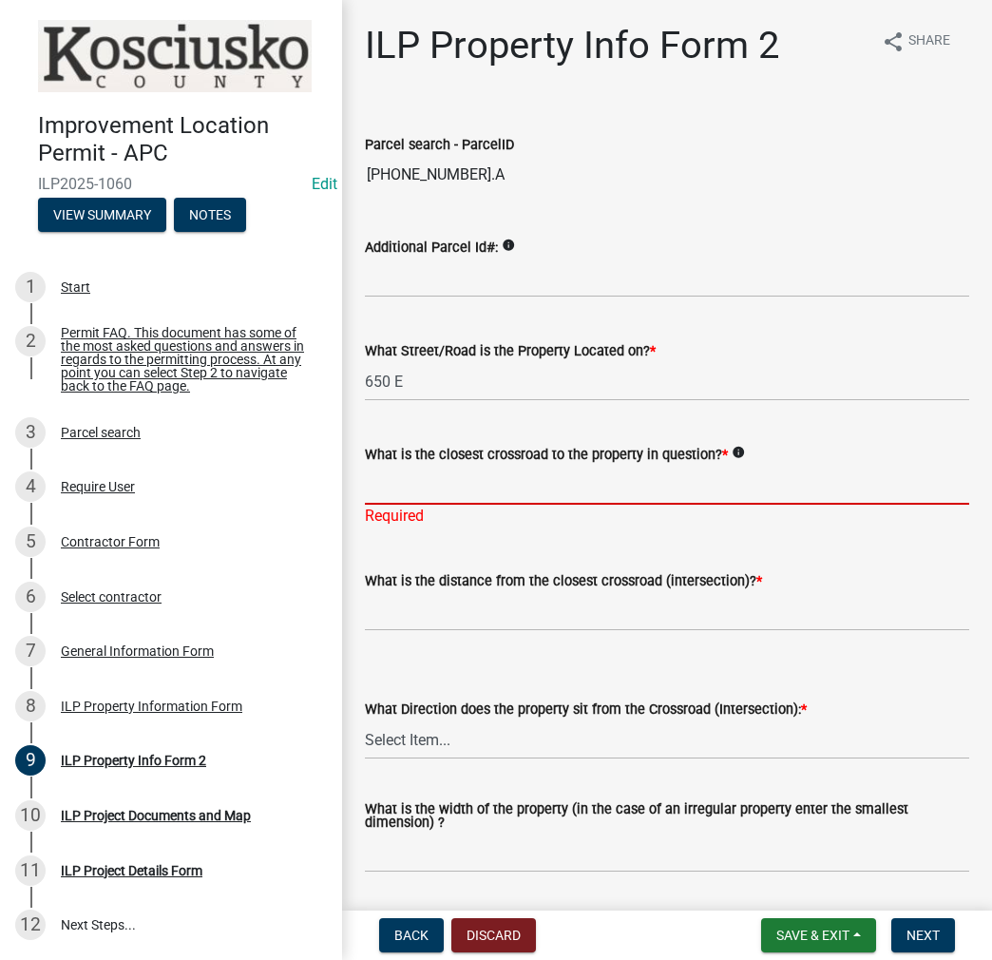
click at [426, 488] on input "What is the closest crossroad to the property in question? *" at bounding box center [667, 485] width 605 height 39
type input "500 S"
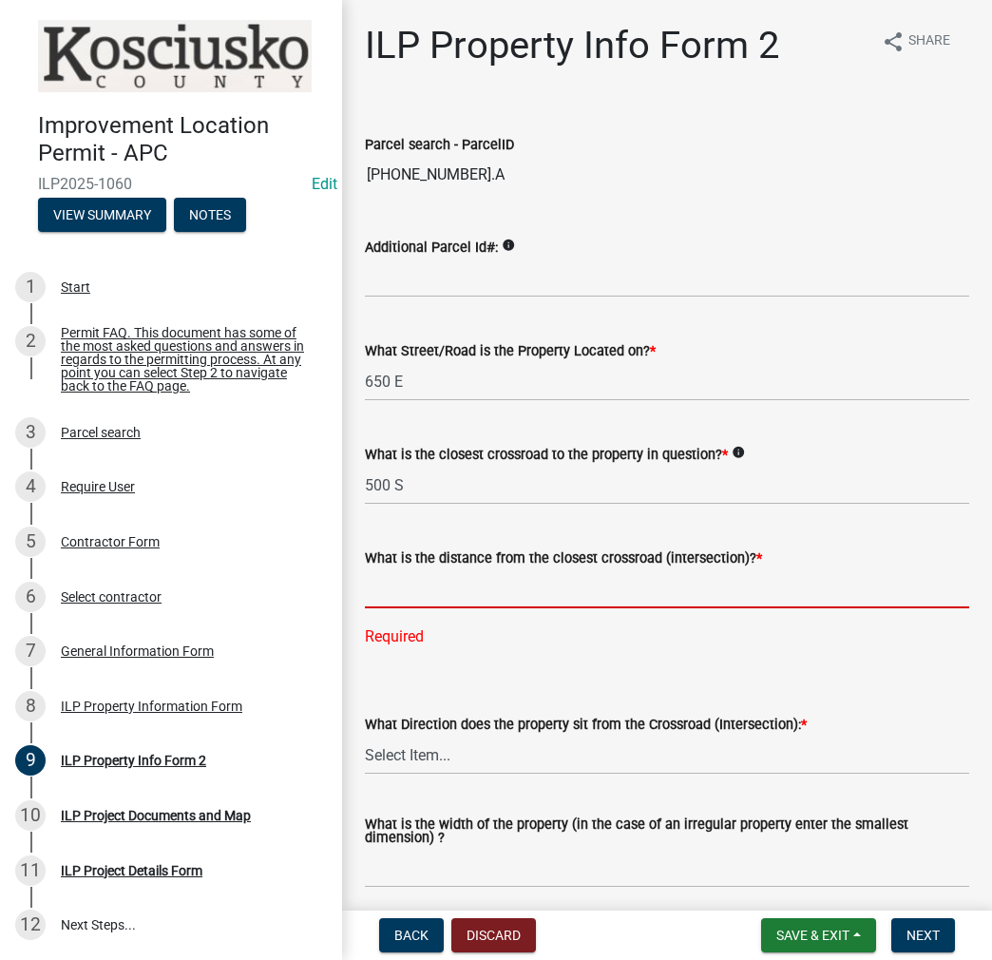
click at [403, 594] on input "text" at bounding box center [667, 588] width 605 height 39
type input "1254"
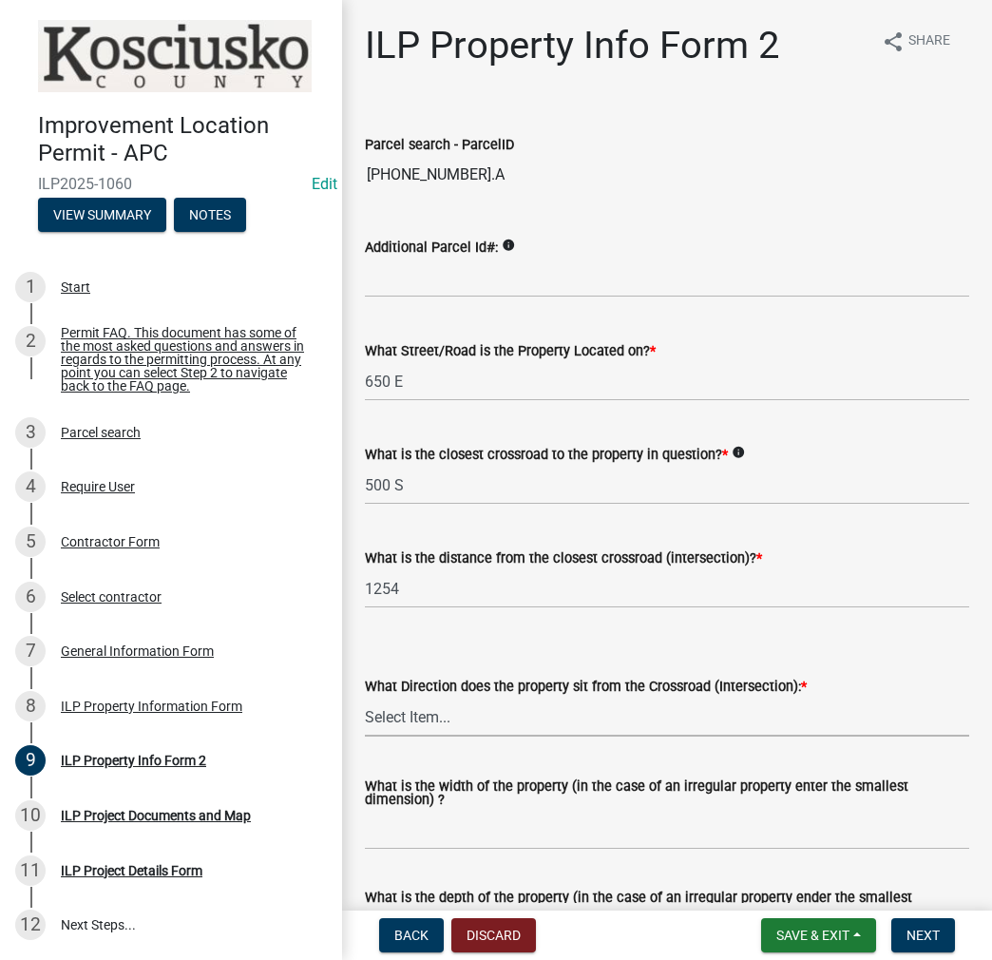
click at [427, 711] on select "Select Item... N NE NW S SE SW E W" at bounding box center [667, 717] width 605 height 39
click at [365, 698] on select "Select Item... N NE NW S SE SW E W" at bounding box center [667, 717] width 605 height 39
select select "30cad654-0079-4cbe-a349-097ae71a5774"
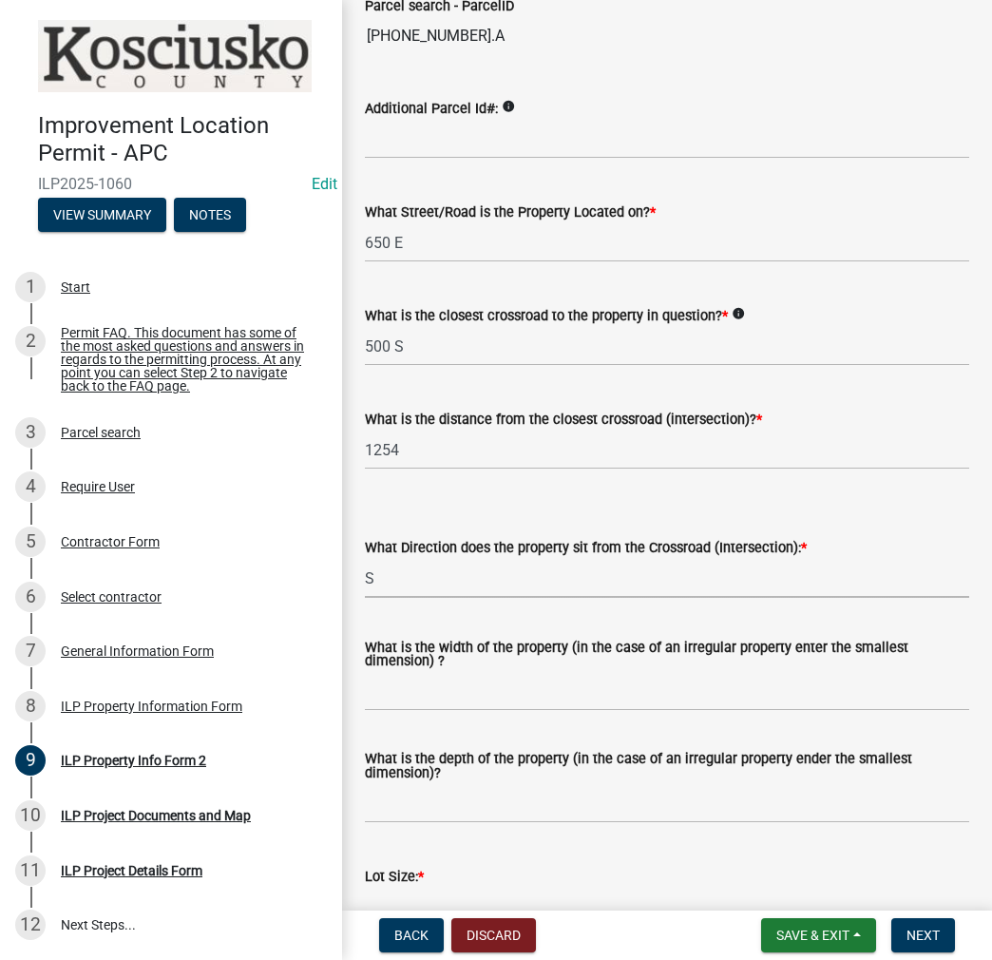
scroll to position [285, 0]
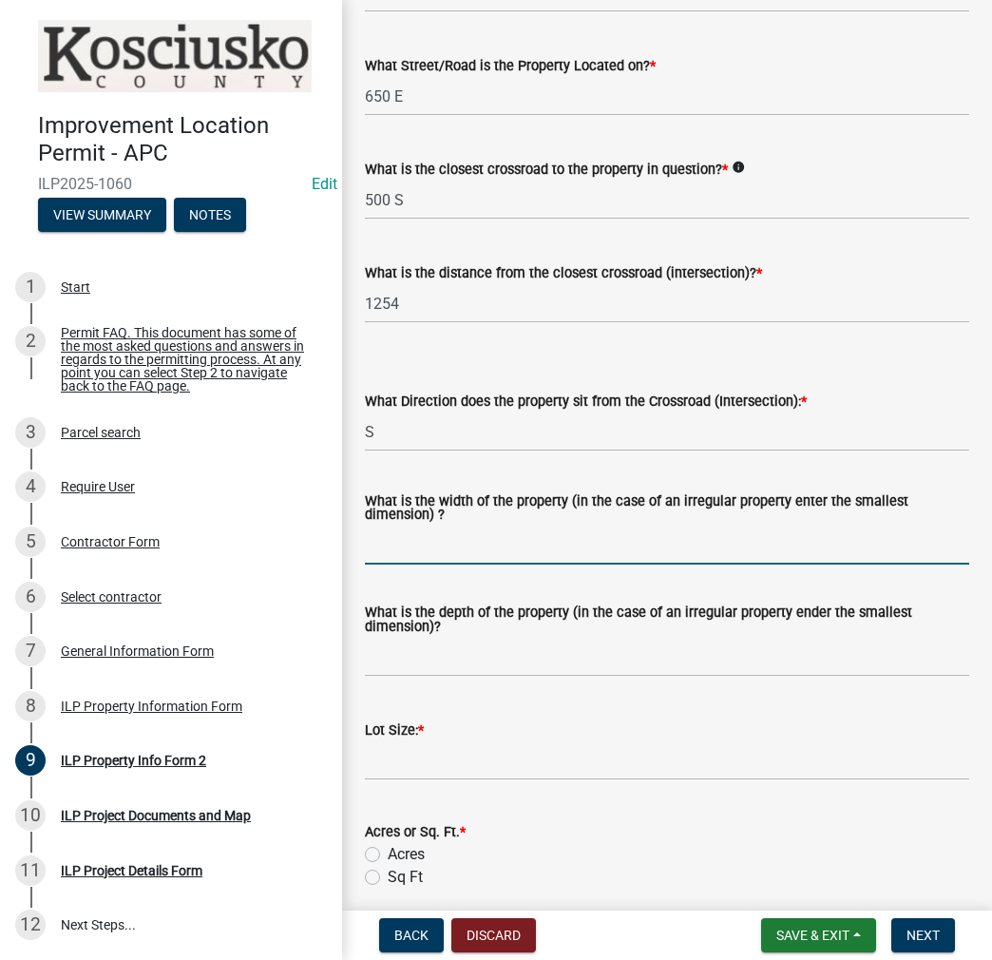
click at [411, 554] on input "What is the width of the property (in the case of an irregular property enter t…" at bounding box center [667, 545] width 605 height 39
type input "VARIES"
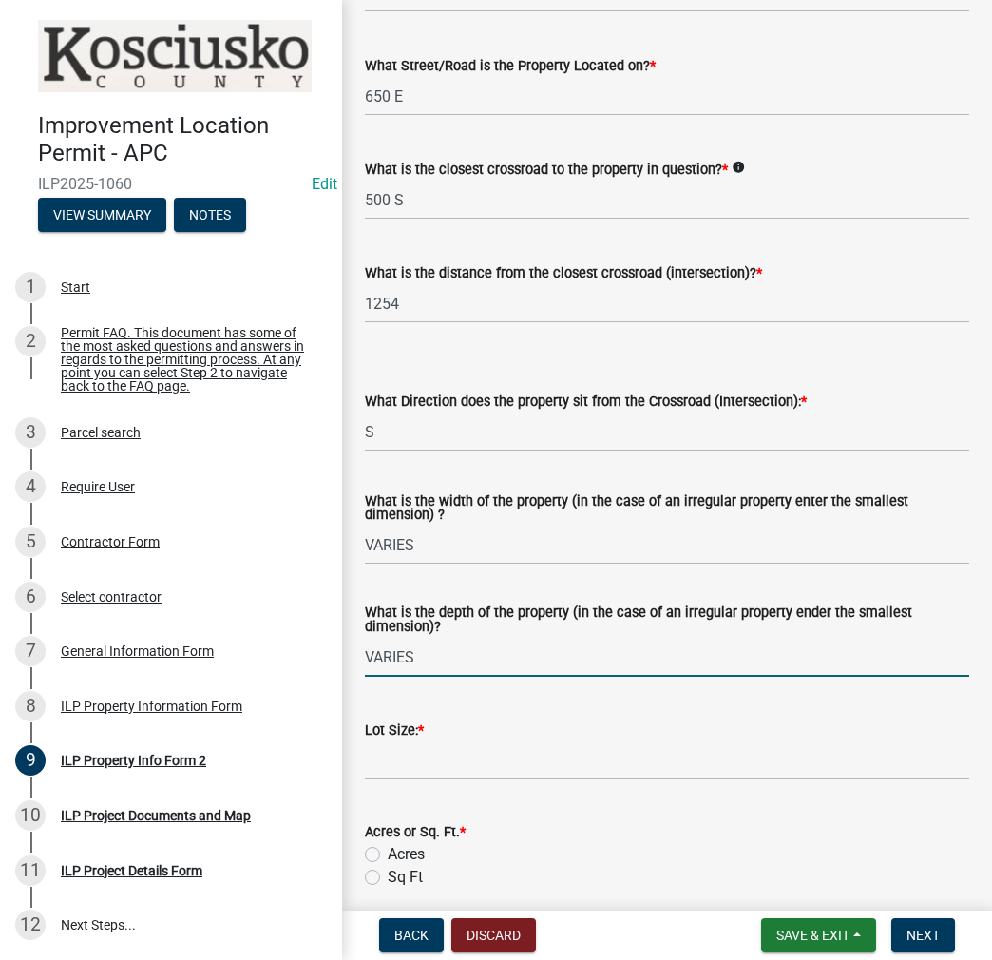
type input "VARIES"
type input "8.85"
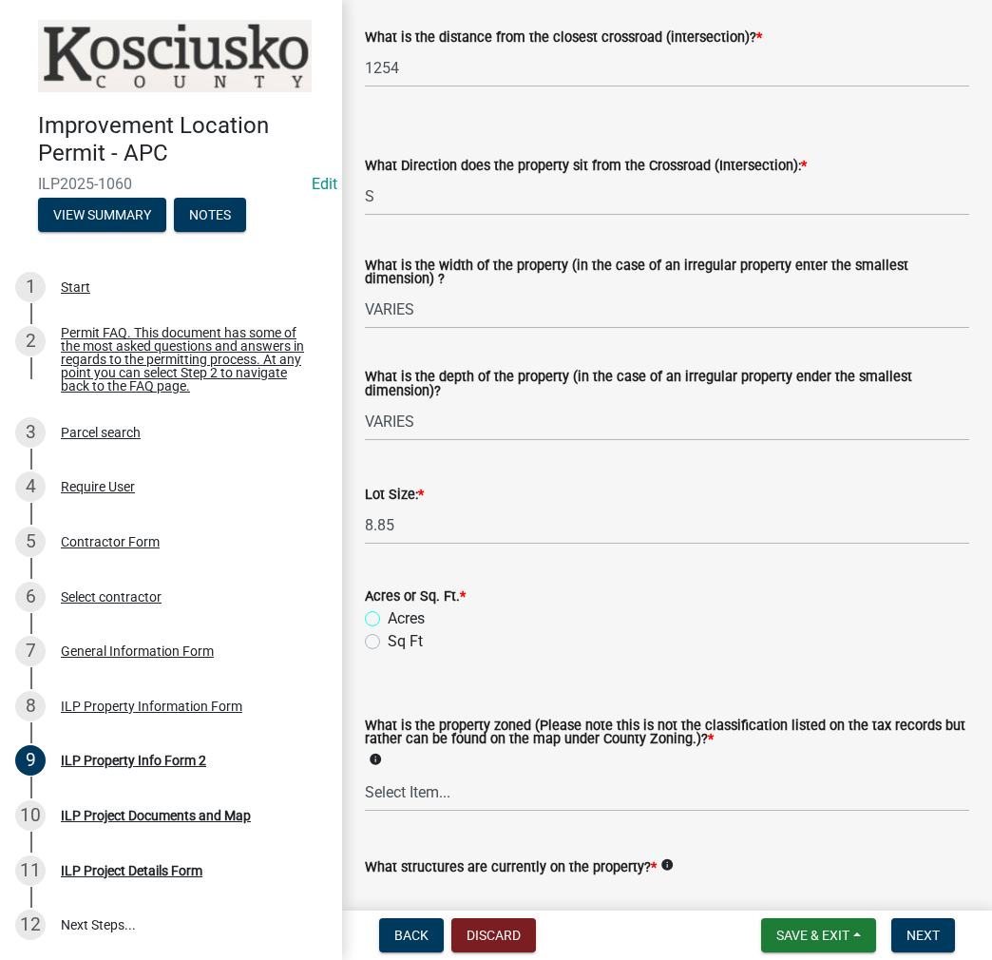
scroll to position [665, 0]
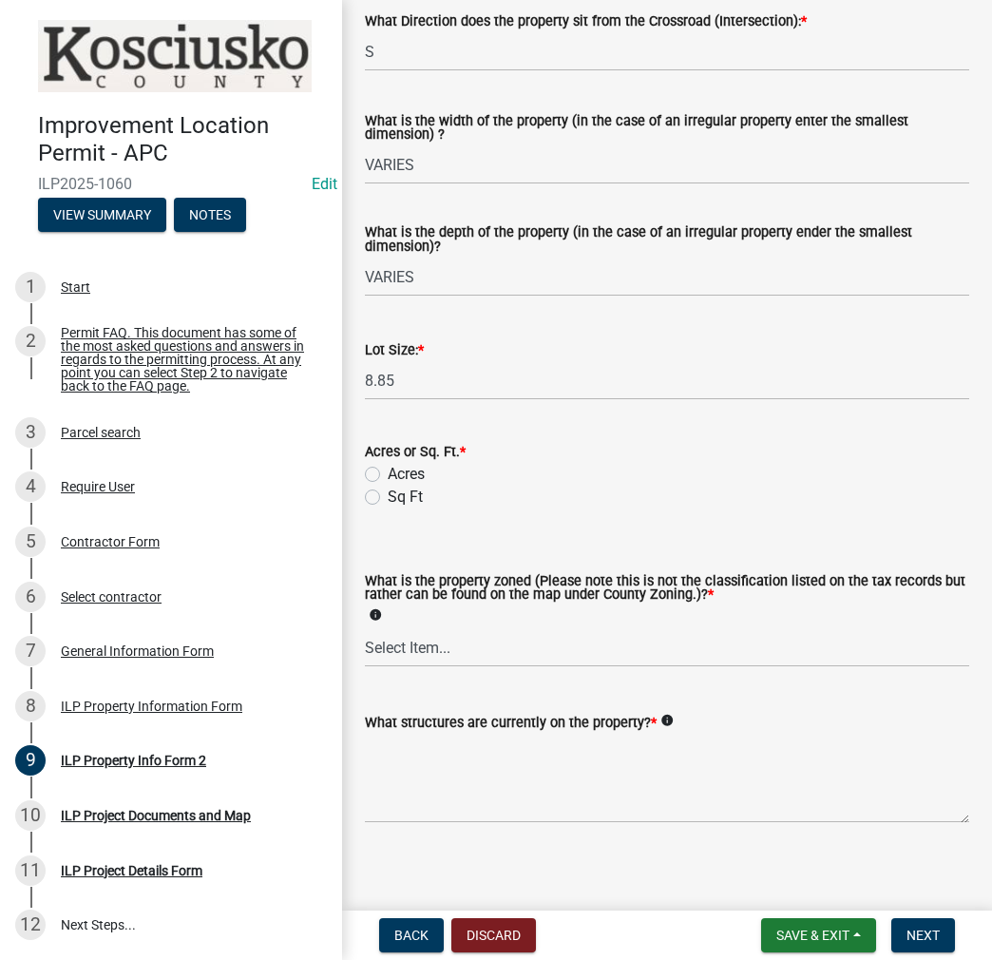
drag, startPoint x: 370, startPoint y: 469, endPoint x: 373, endPoint y: 478, distance: 9.9
click at [388, 469] on label "Acres" at bounding box center [406, 474] width 37 height 23
click at [388, 469] on input "Acres" at bounding box center [394, 469] width 12 height 12
radio input "true"
click at [399, 655] on select "Select Item... Agricultural Agricultural 2 Commercial Environmental Industrial …" at bounding box center [667, 647] width 605 height 39
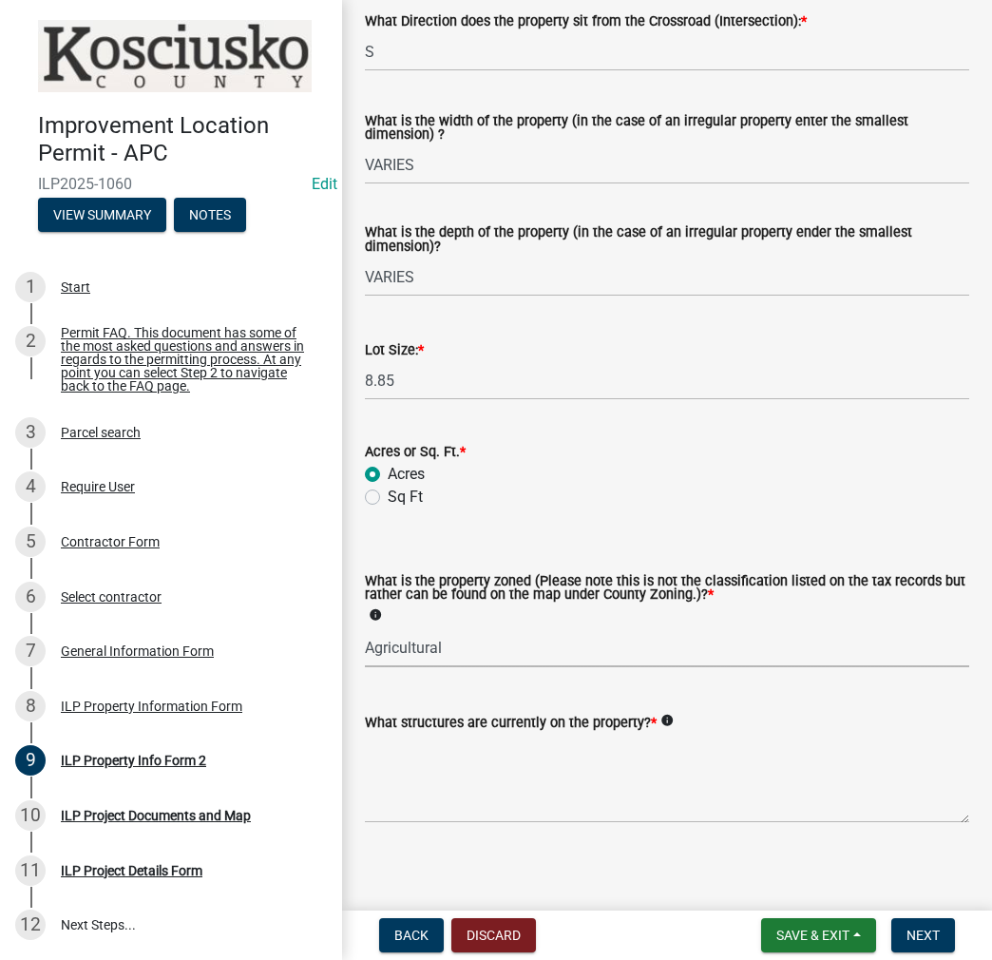
click at [365, 629] on select "Select Item... Agricultural Agricultural 2 Commercial Environmental Industrial …" at bounding box center [667, 647] width 605 height 39
select select "ea119d11-e52e-4559-b746-af06211fe819"
click at [430, 766] on textarea "What structures are currently on the property? *" at bounding box center [667, 778] width 605 height 89
click at [483, 758] on textarea "RESIDENCE," at bounding box center [667, 778] width 605 height 89
type textarea "RESIDENCE, AG ACC BLDGS"
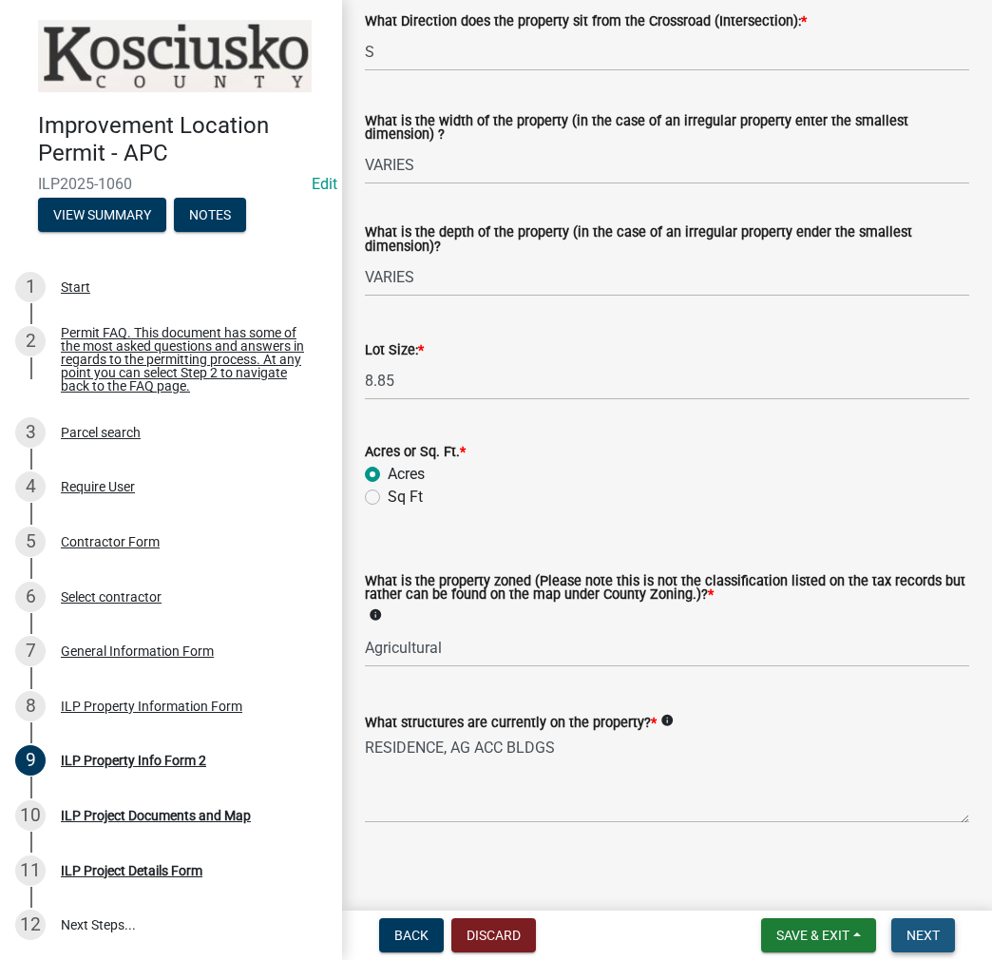
click at [923, 931] on span "Next" at bounding box center [923, 935] width 33 height 15
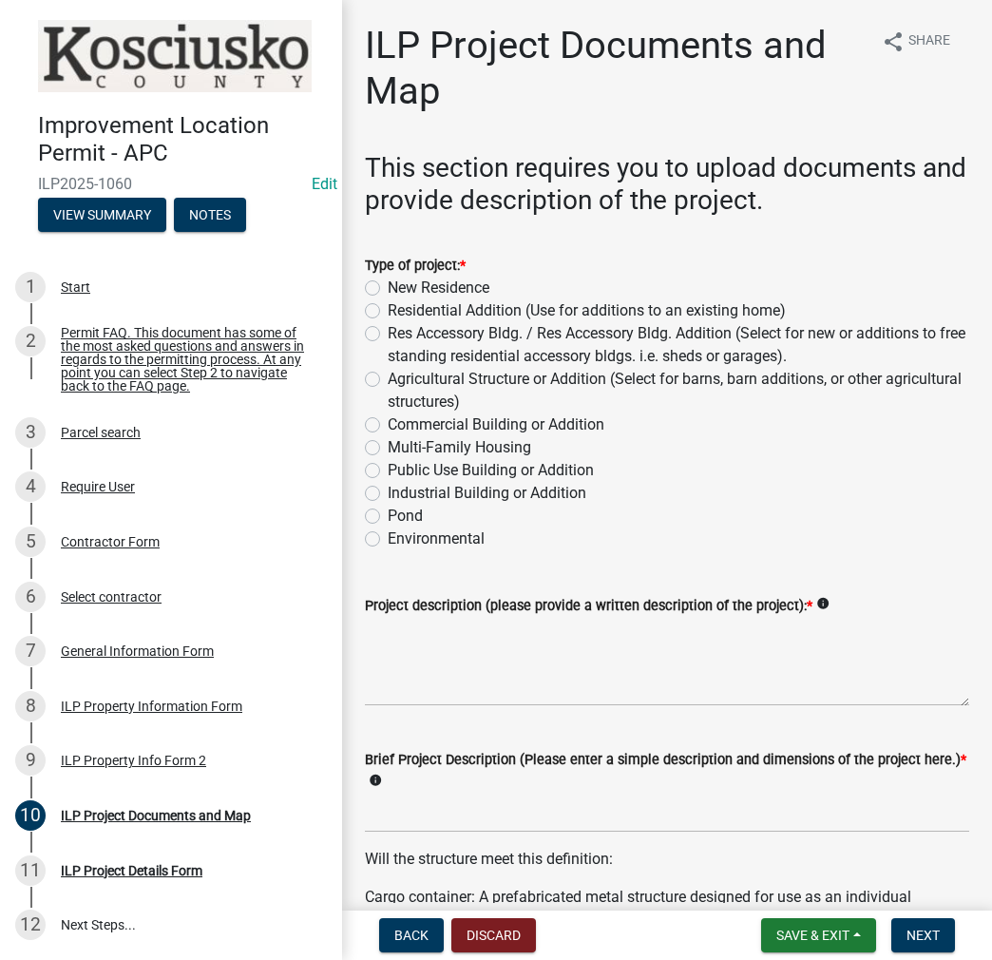
click at [388, 311] on label "Residential Addition (Use for additions to an existing home)" at bounding box center [587, 310] width 398 height 23
click at [388, 311] on input "Residential Addition (Use for additions to an existing home)" at bounding box center [394, 305] width 12 height 12
radio input "true"
click at [418, 646] on textarea "Project description (please provide a written description of the project): *" at bounding box center [667, 661] width 605 height 89
type textarea "10X26 & 8X8 COVERED PORCHES"
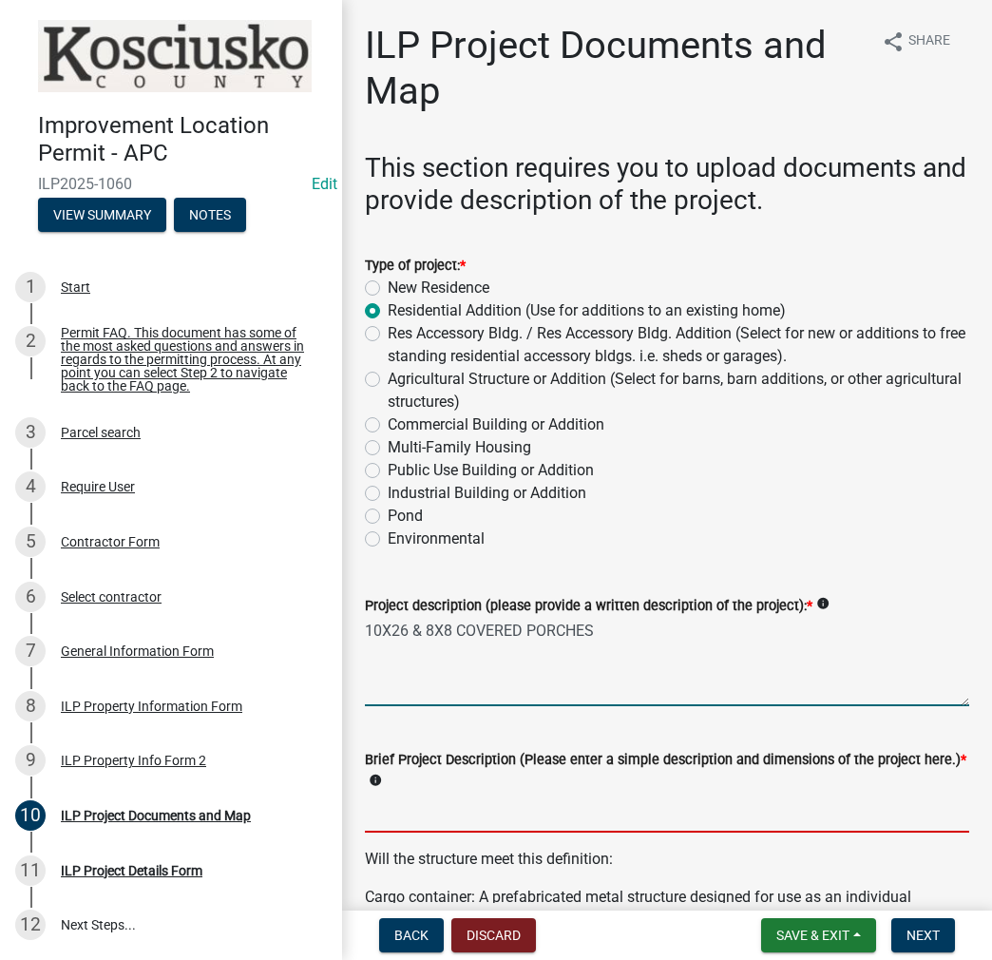
click at [388, 815] on input "Brief Project Description (Please enter a simple description and dimensions of …" at bounding box center [667, 813] width 605 height 39
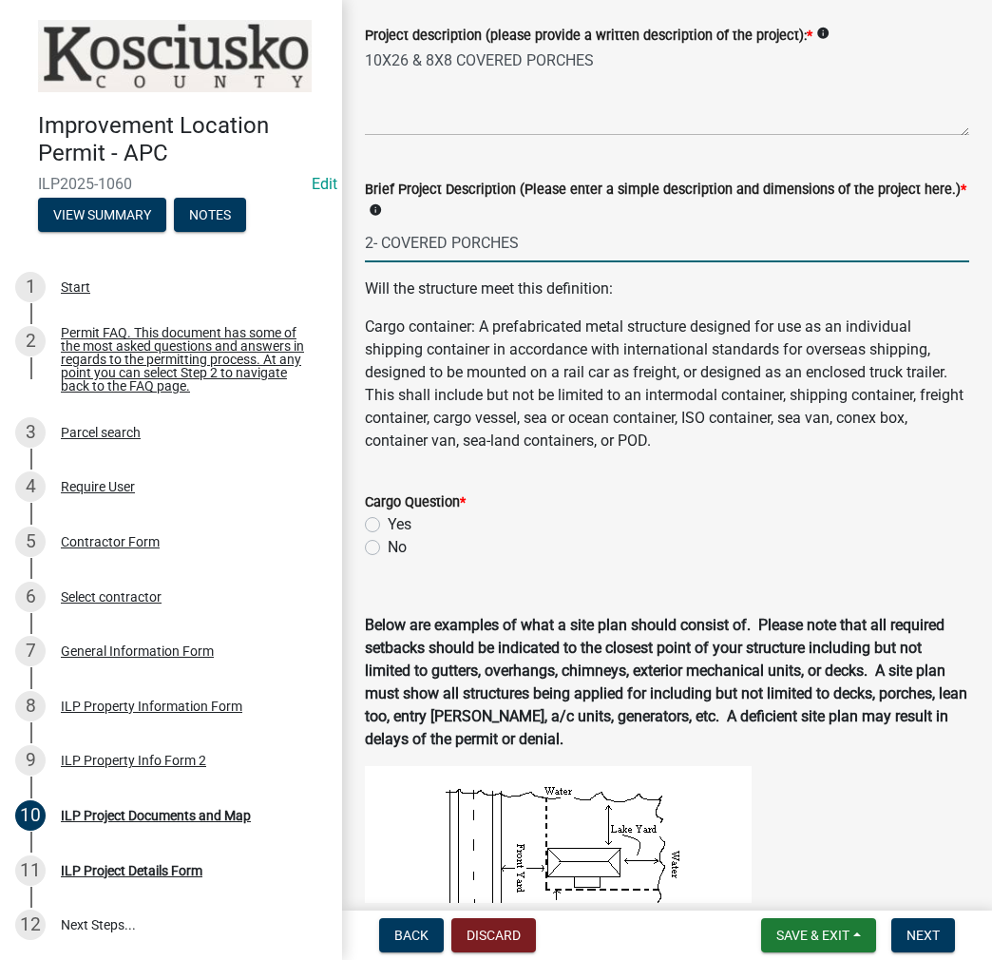
scroll to position [760, 0]
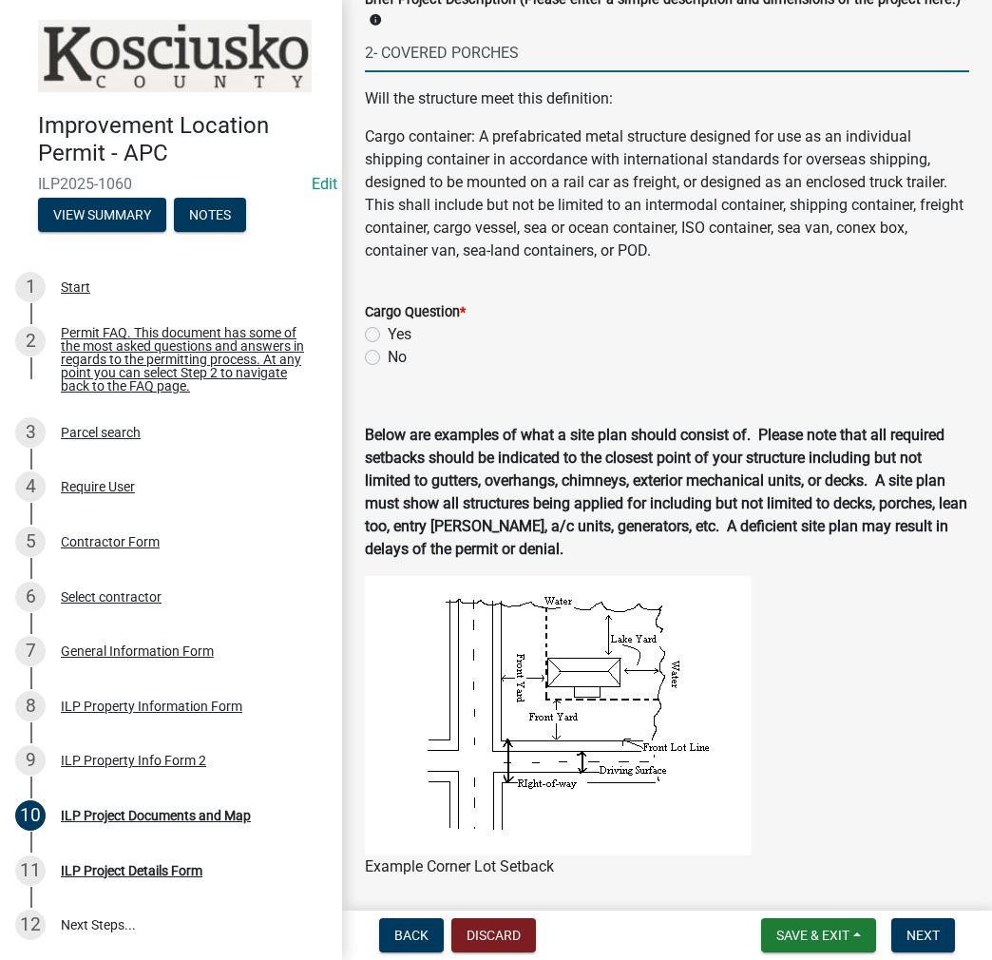
type input "2- COVERED PORCHES"
click at [388, 355] on label "No" at bounding box center [397, 357] width 19 height 23
click at [388, 355] on input "No" at bounding box center [394, 352] width 12 height 12
radio input "true"
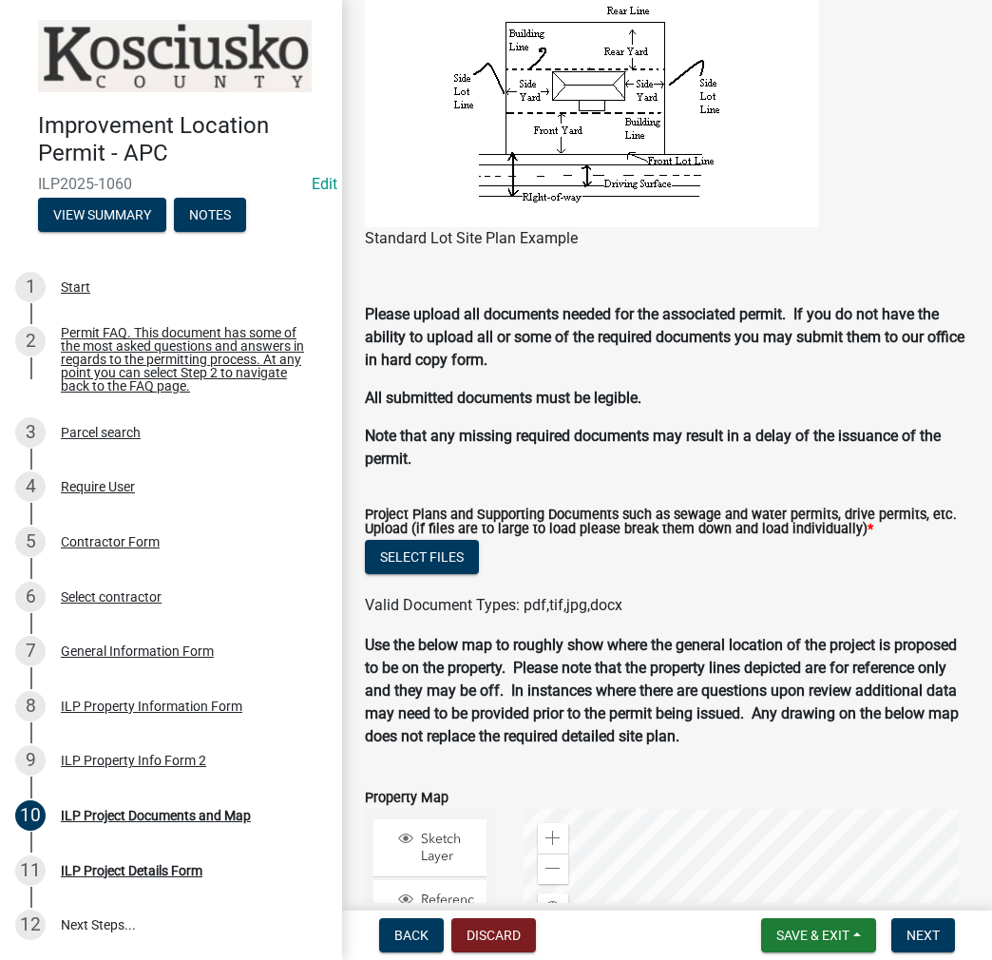
scroll to position [1806, 0]
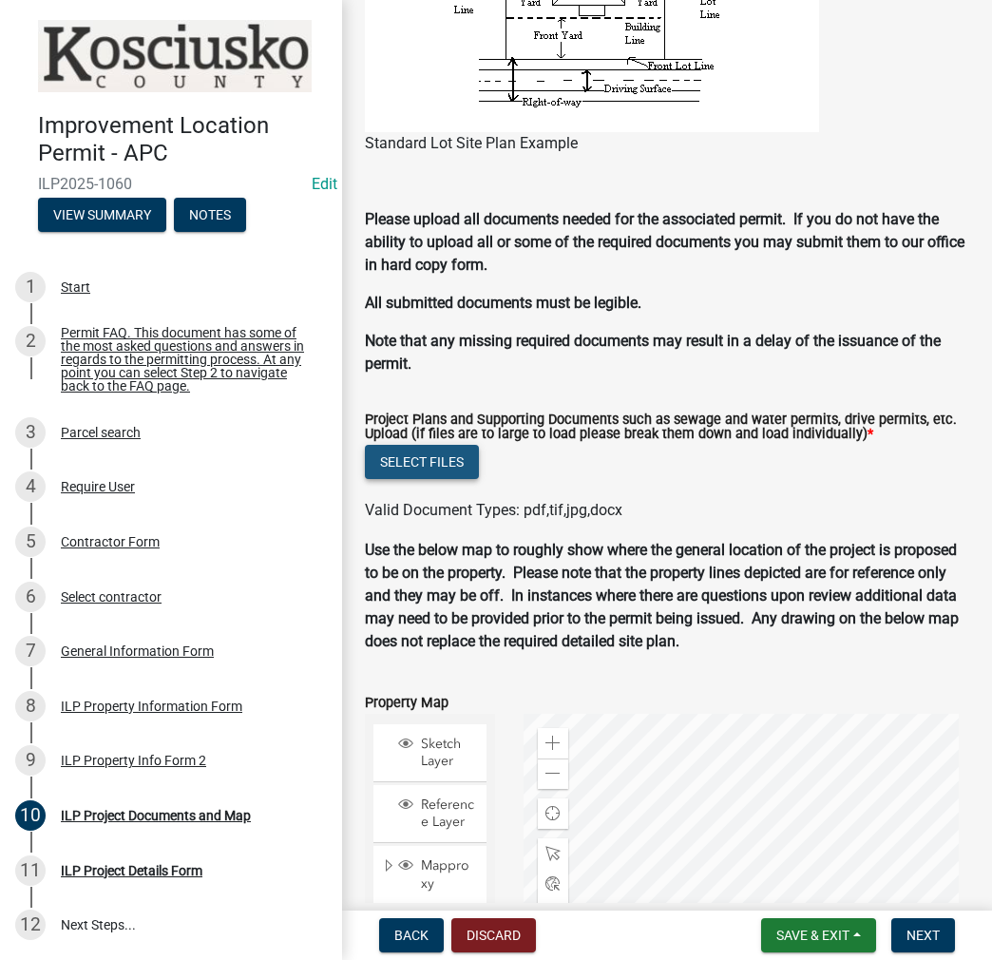
click at [456, 465] on button "Select files" at bounding box center [422, 462] width 114 height 34
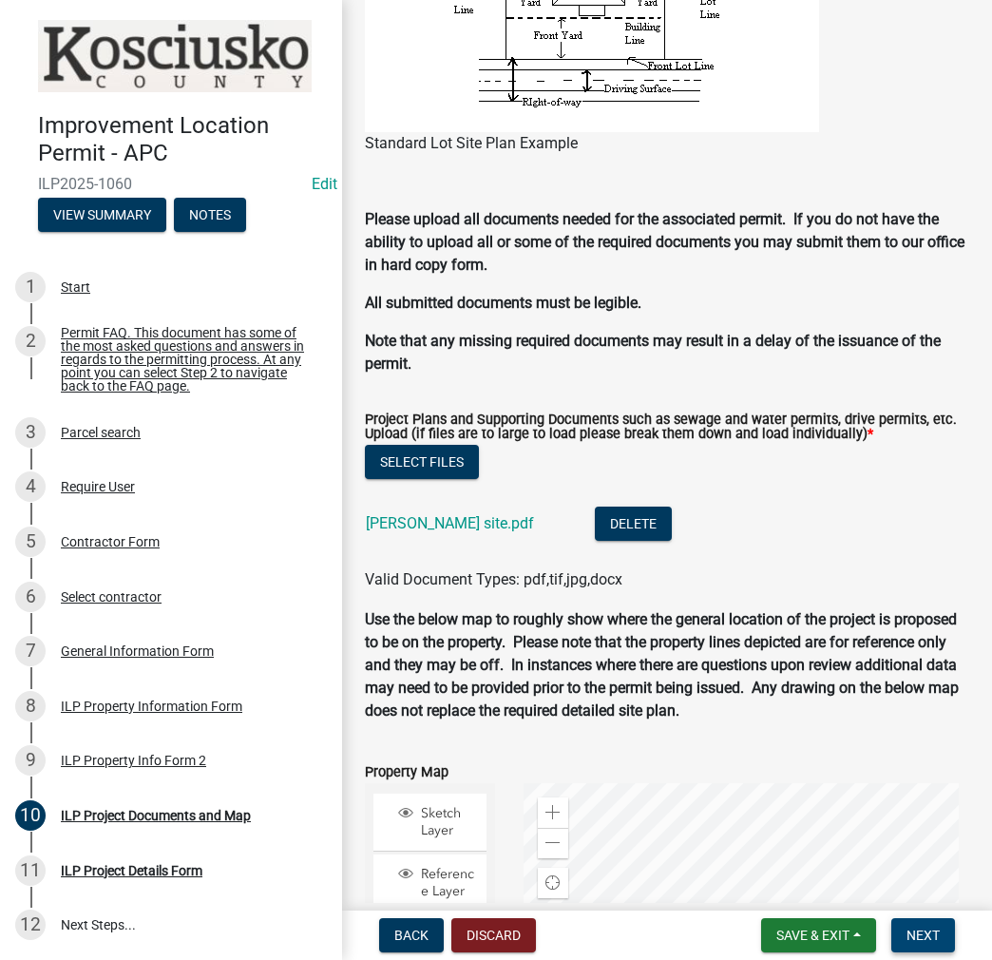
click at [926, 935] on span "Next" at bounding box center [923, 935] width 33 height 15
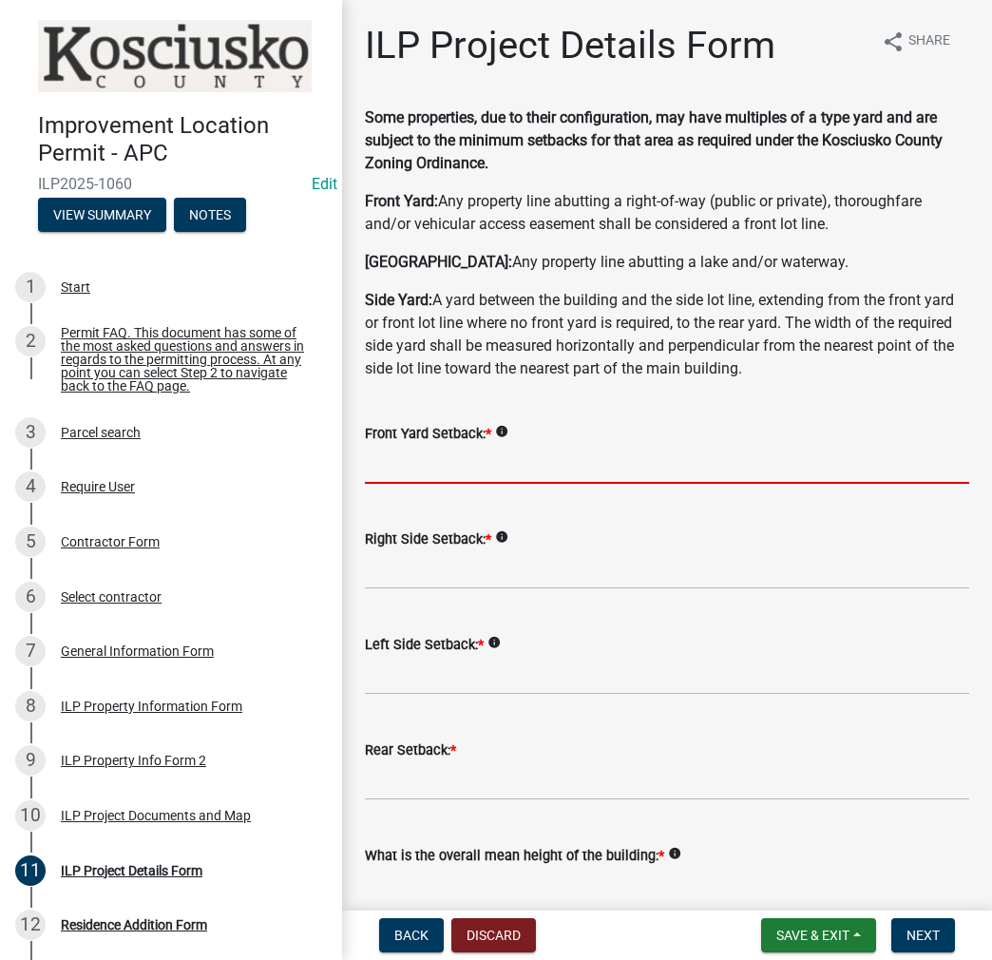
click at [406, 464] on input "text" at bounding box center [667, 464] width 605 height 39
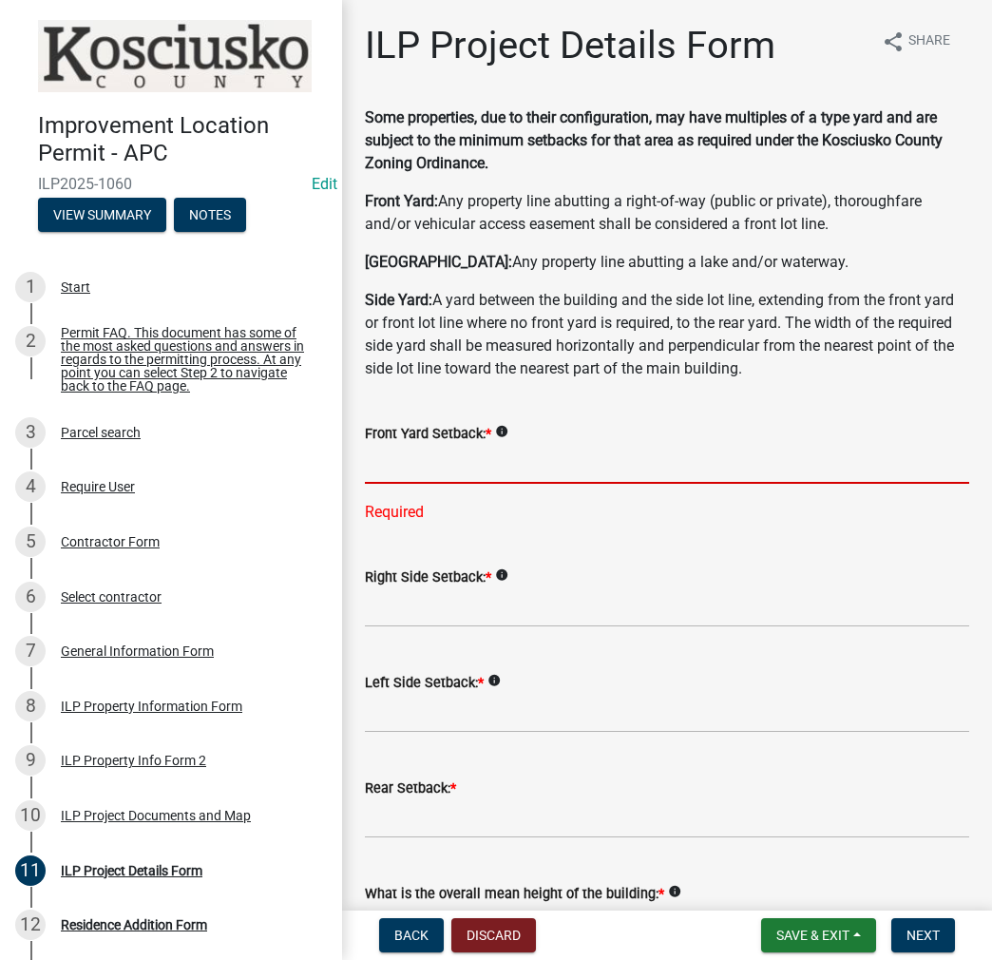
drag, startPoint x: 438, startPoint y: 450, endPoint x: 593, endPoint y: 533, distance: 176.1
click at [439, 450] on input "text" at bounding box center [667, 464] width 605 height 39
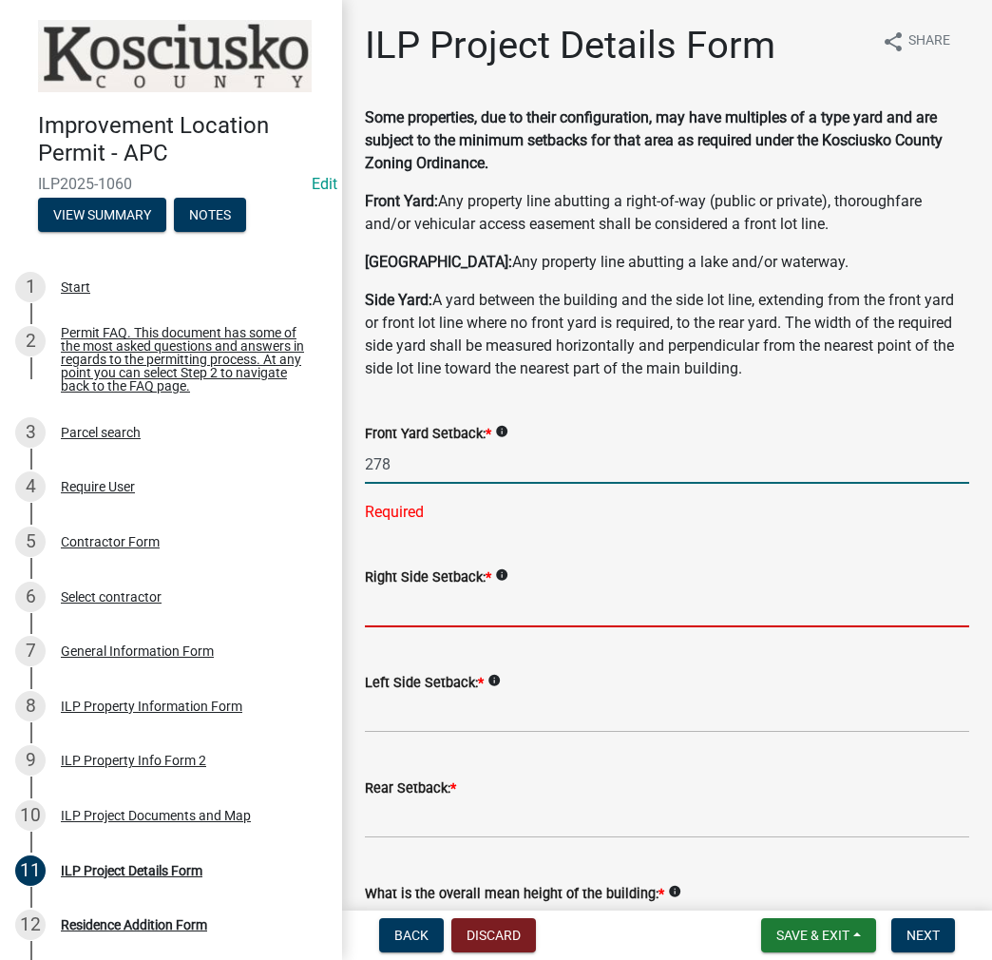
type input "278.0"
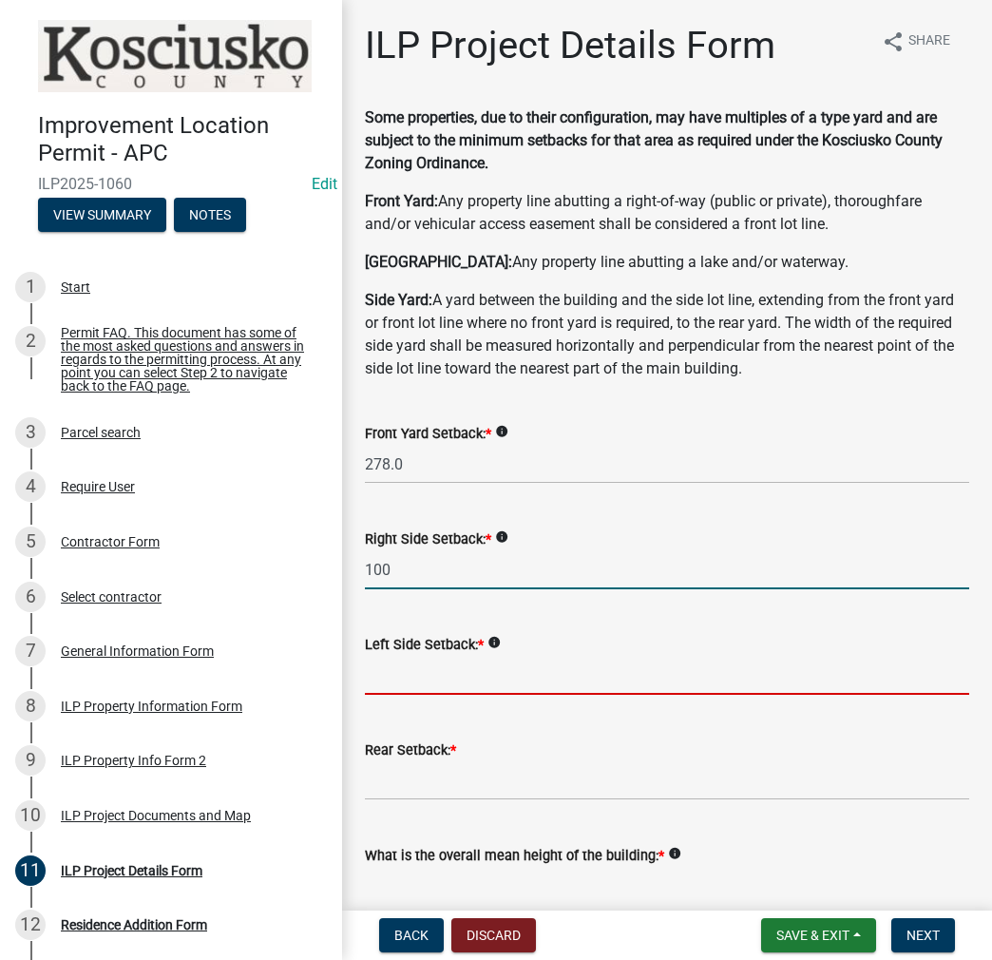
type input "100.0"
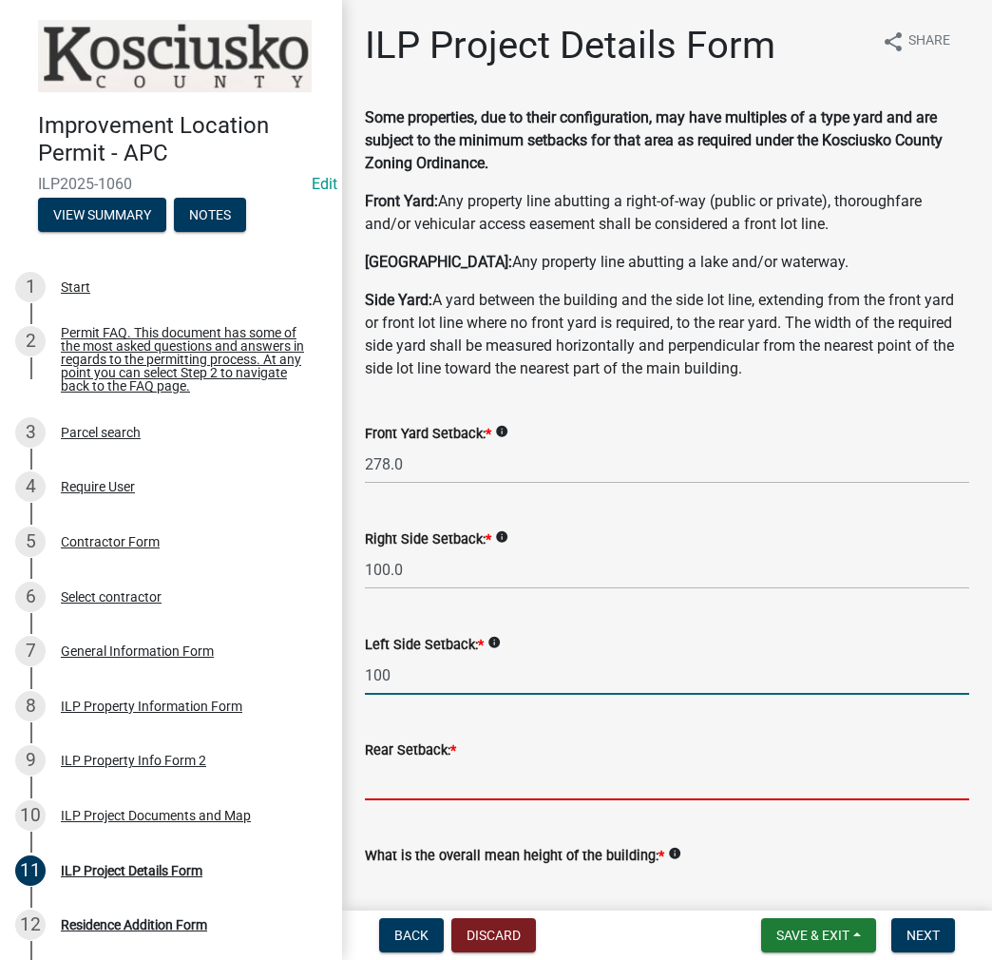
type input "100.0"
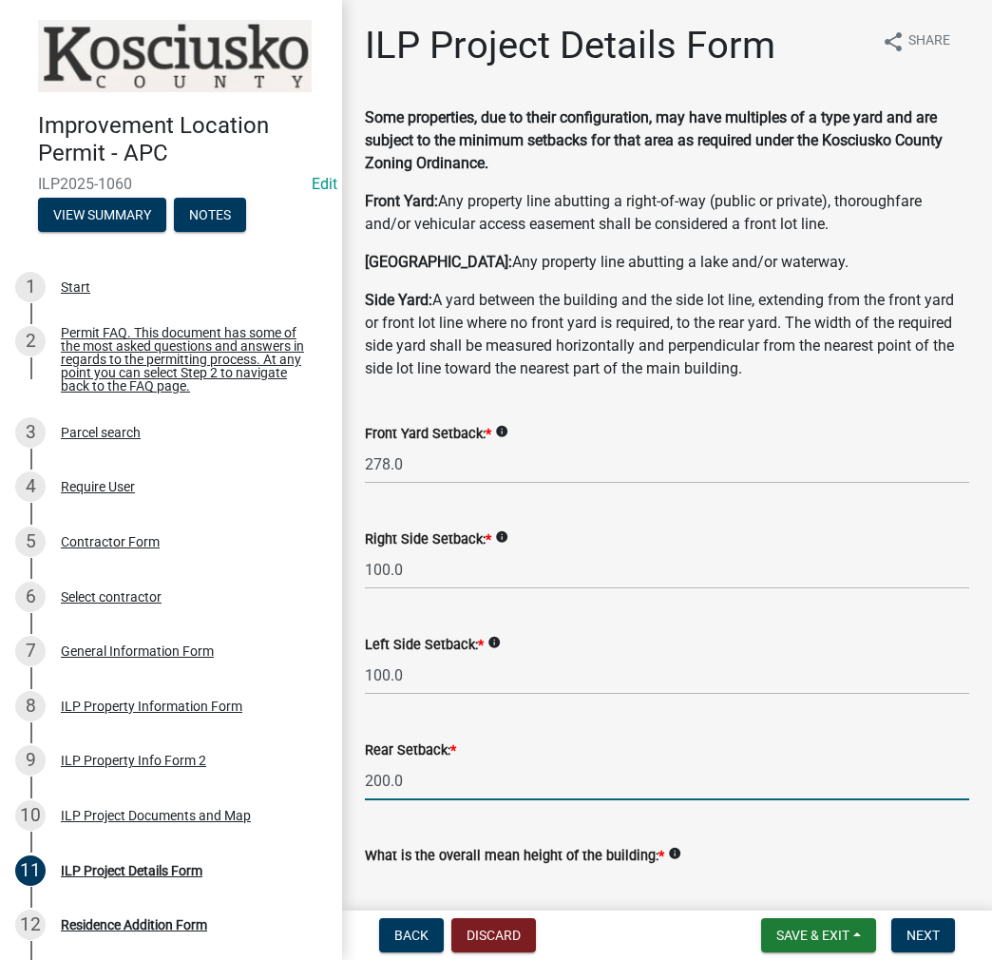
scroll to position [2, 0]
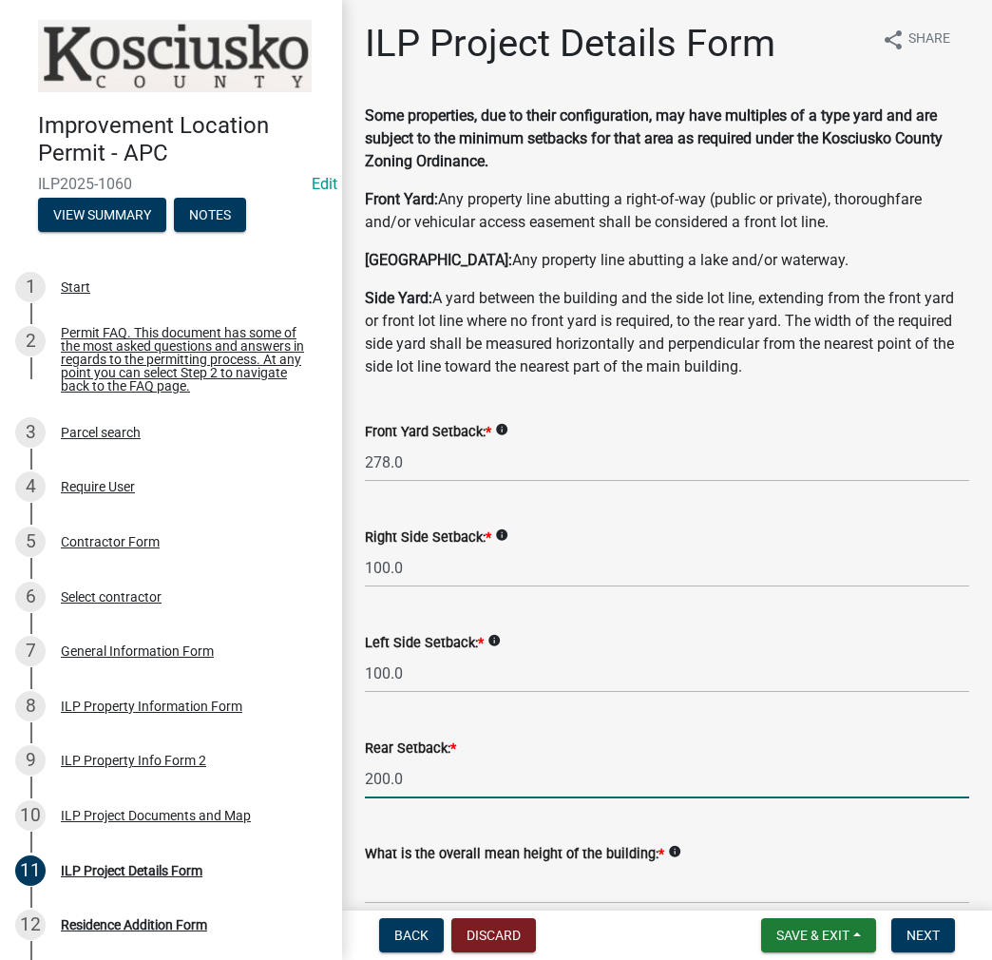
drag, startPoint x: 422, startPoint y: 784, endPoint x: 333, endPoint y: 784, distance: 89.3
click at [333, 784] on div "Improvement Location Permit - APC ILP2025-1060 Edit View Summary Notes 1 Start …" at bounding box center [496, 480] width 992 height 960
type input "350.0"
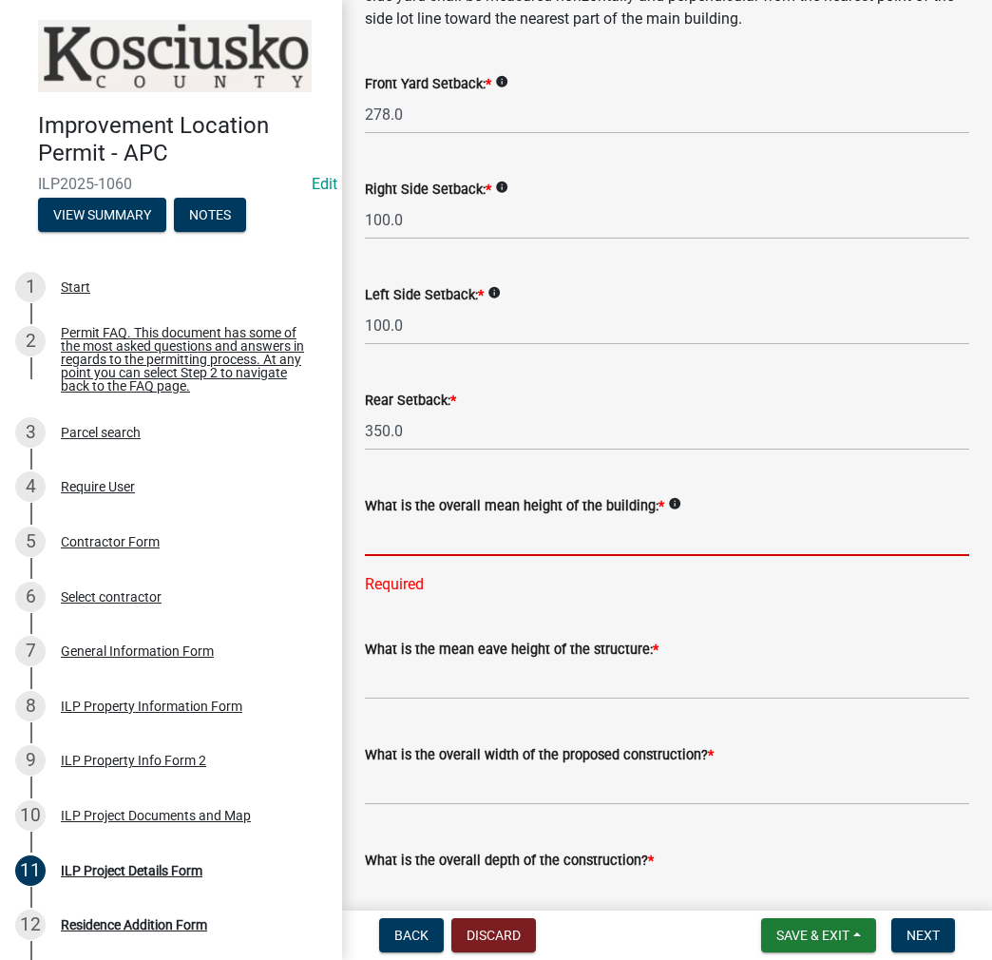
scroll to position [382, 0]
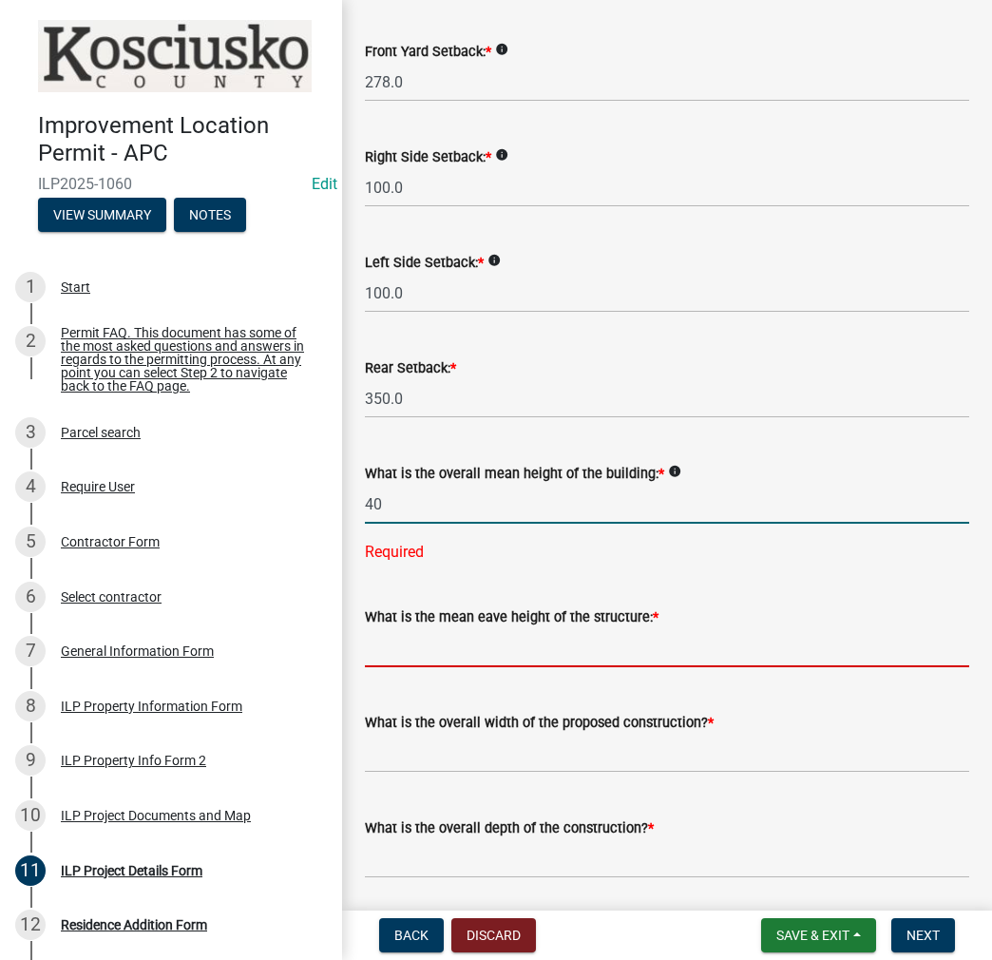
type input "40.0"
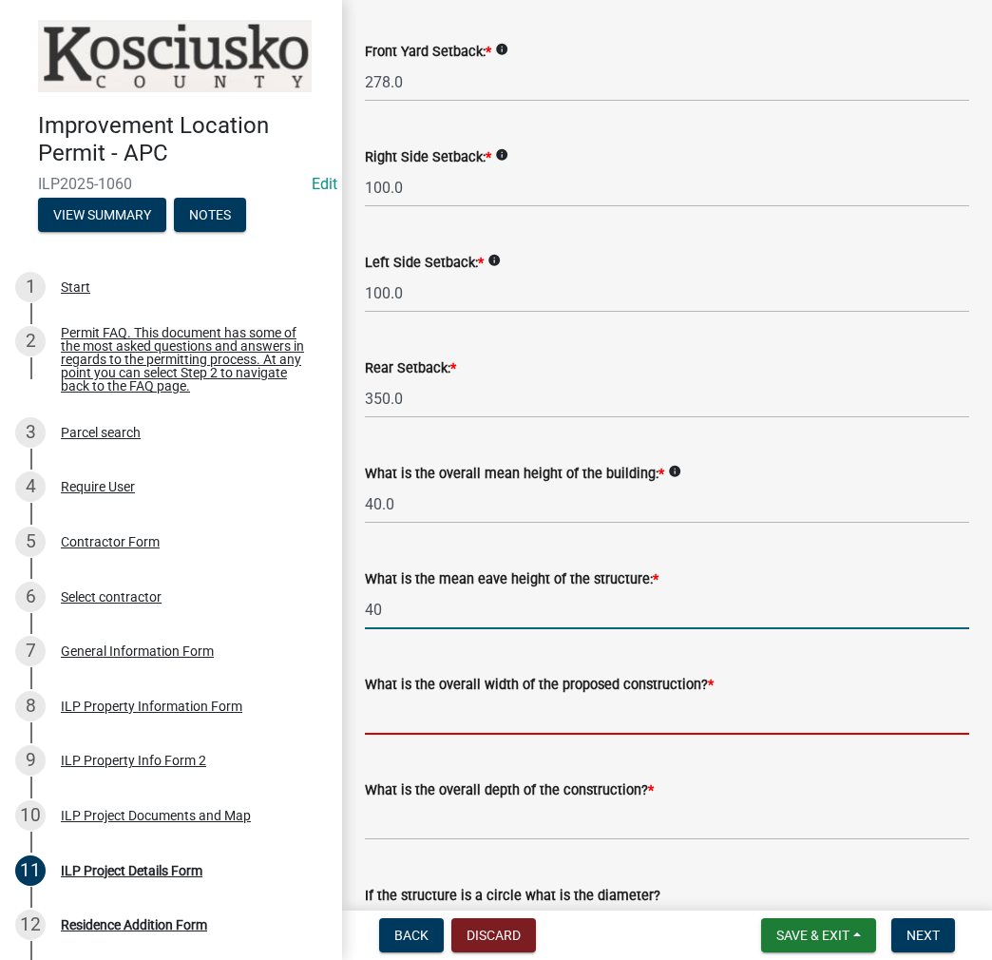
type input "40.0"
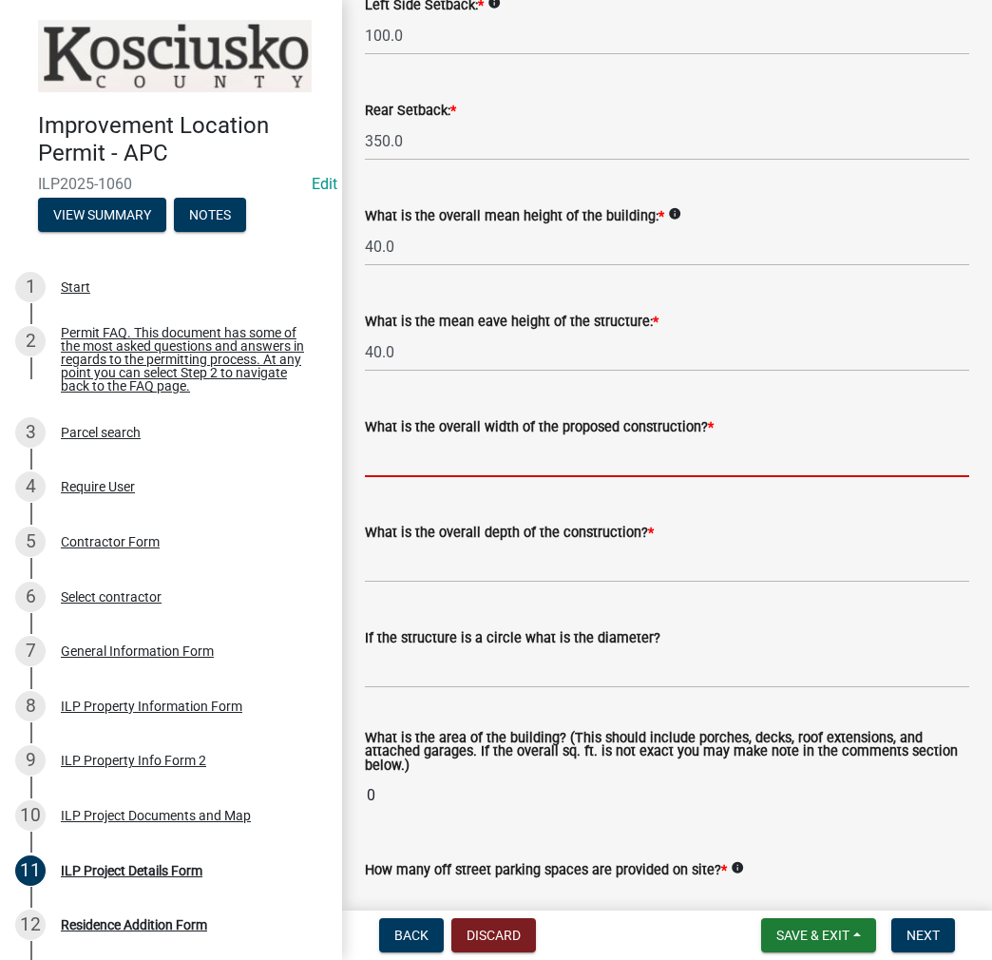
scroll to position [667, 0]
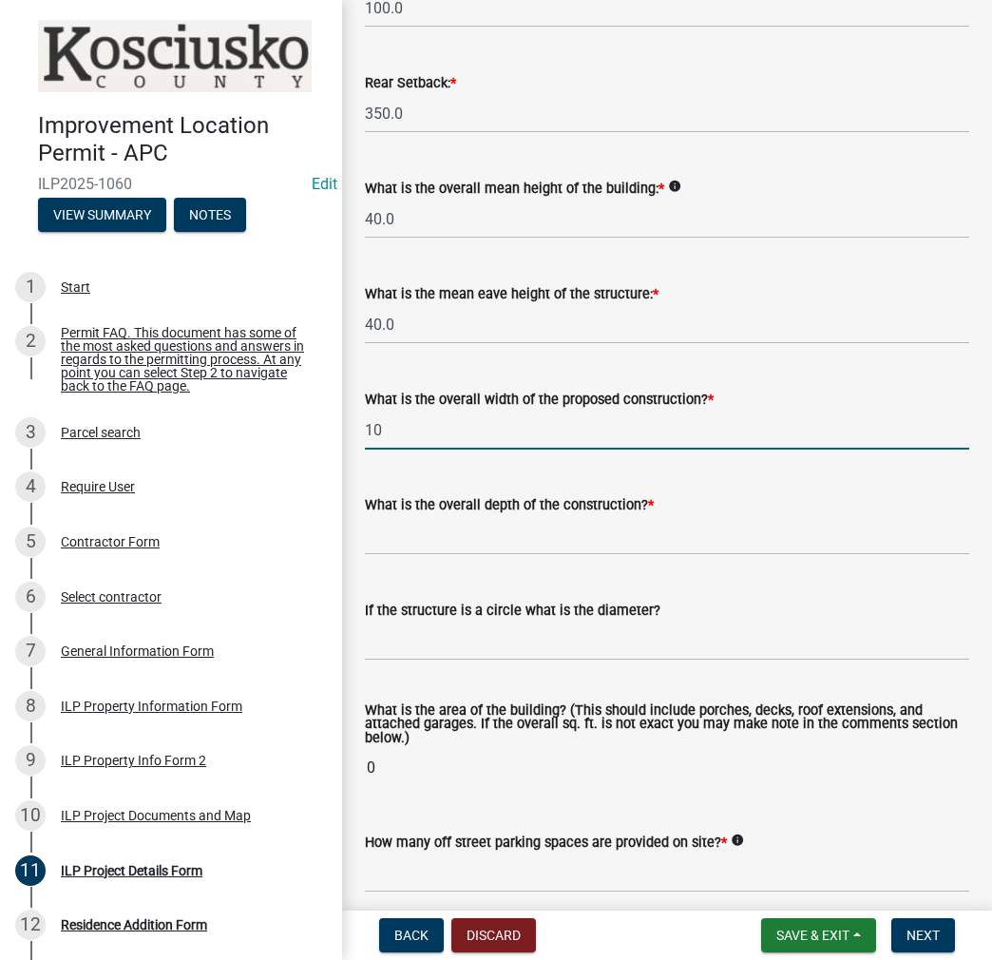
type input "1"
type input "10.00"
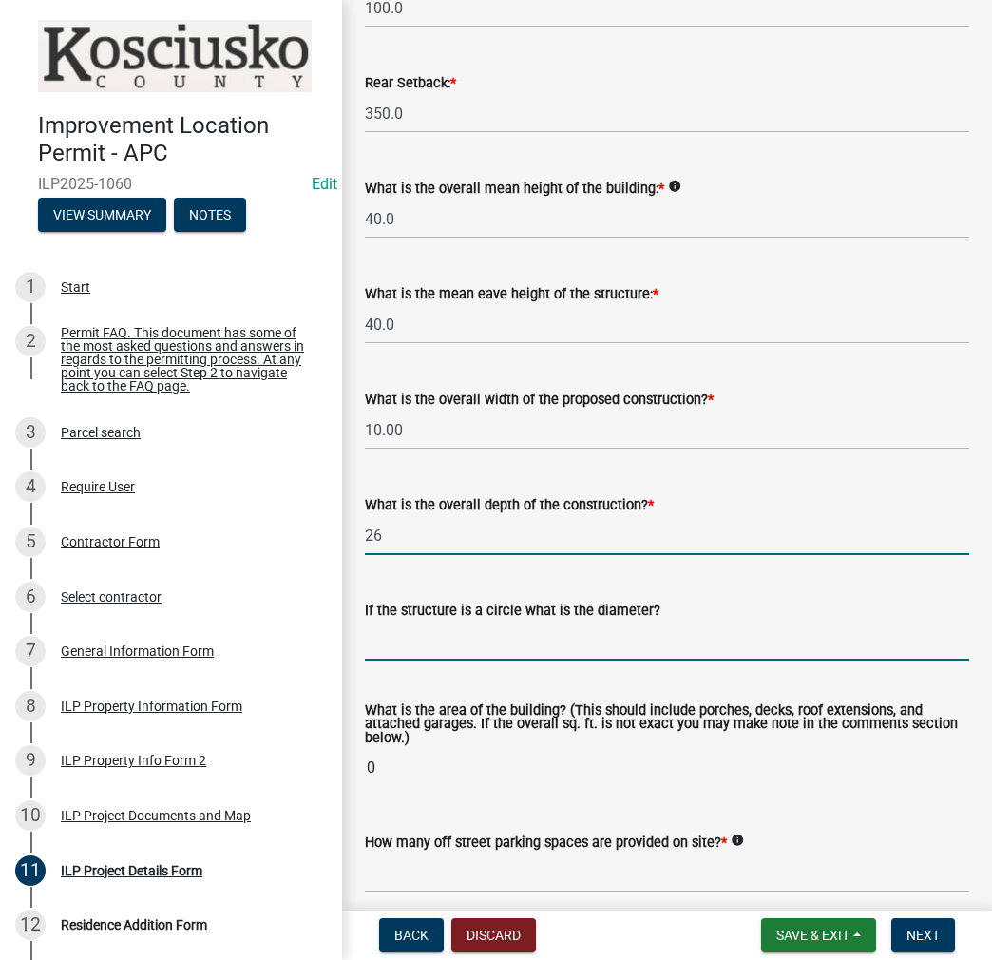
type input "26.00"
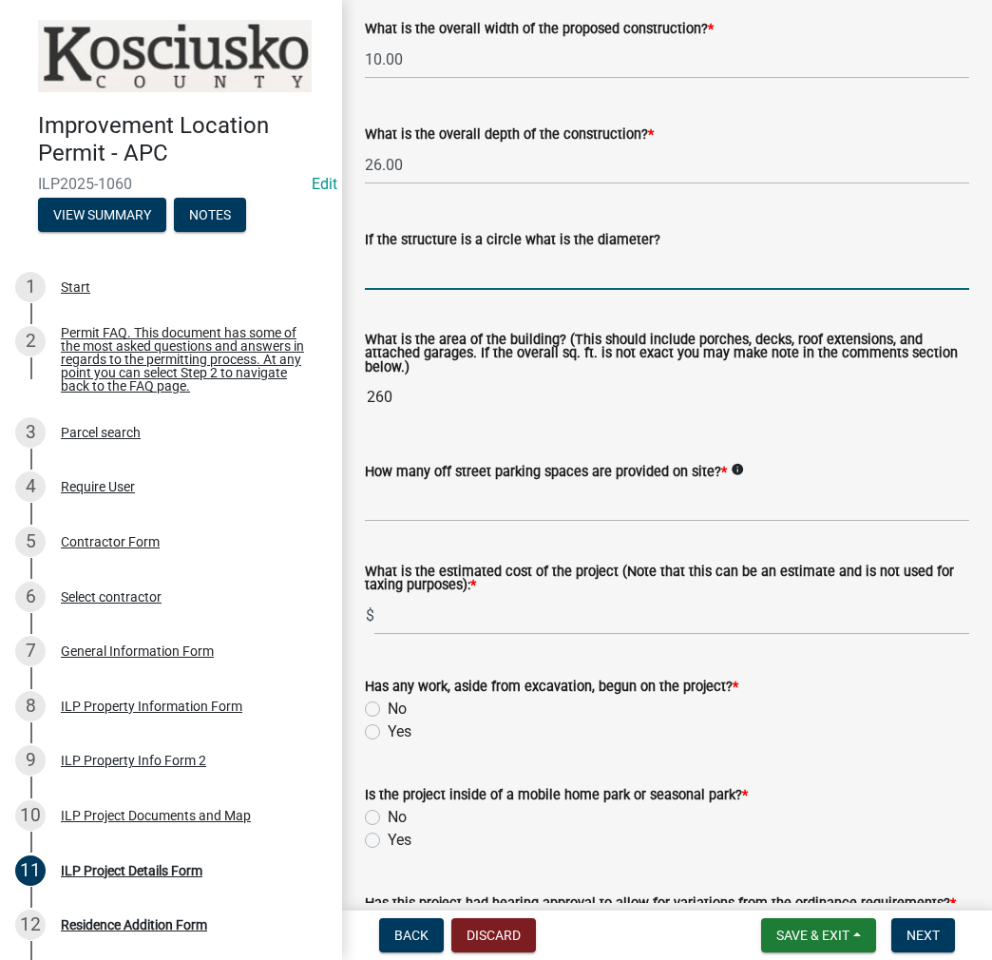
scroll to position [1047, 0]
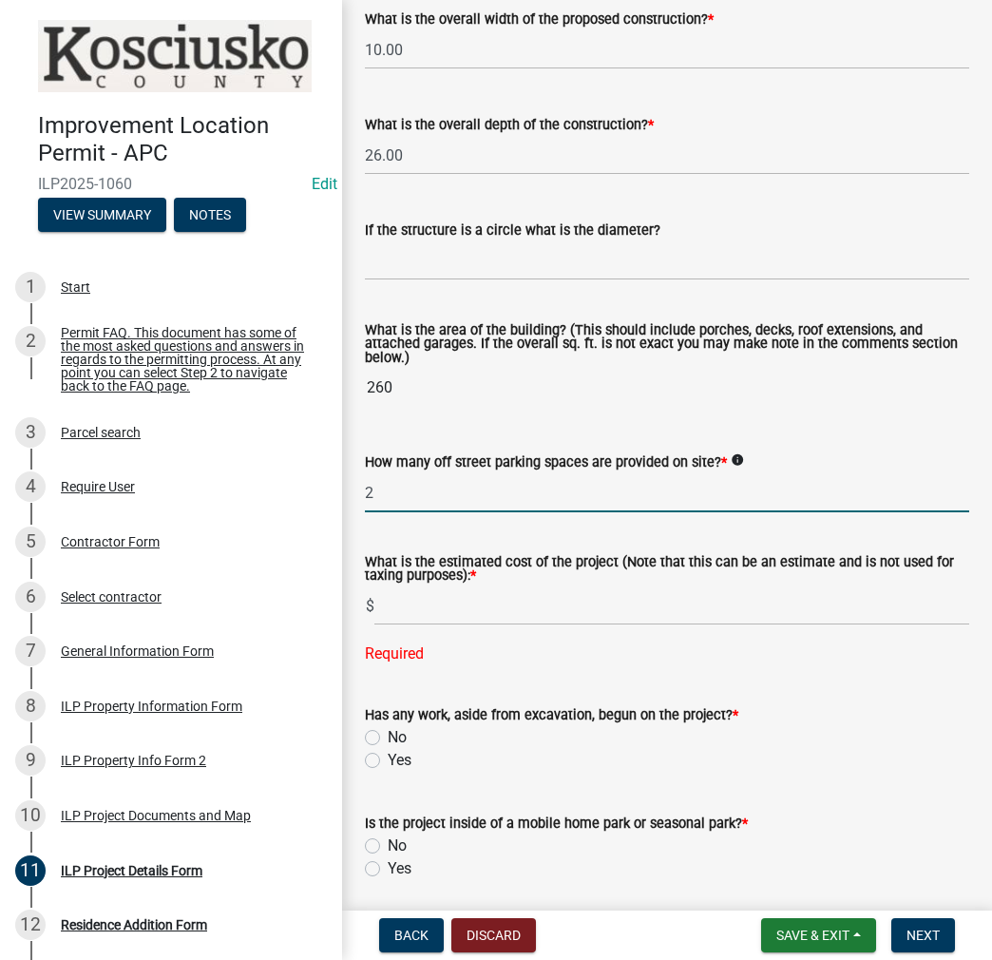
drag, startPoint x: 429, startPoint y: 491, endPoint x: 329, endPoint y: 484, distance: 100.1
click at [329, 484] on div "Improvement Location Permit - APC ILP2025-1060 Edit View Summary Notes 1 Start …" at bounding box center [496, 480] width 992 height 960
type input "4"
type input "10000"
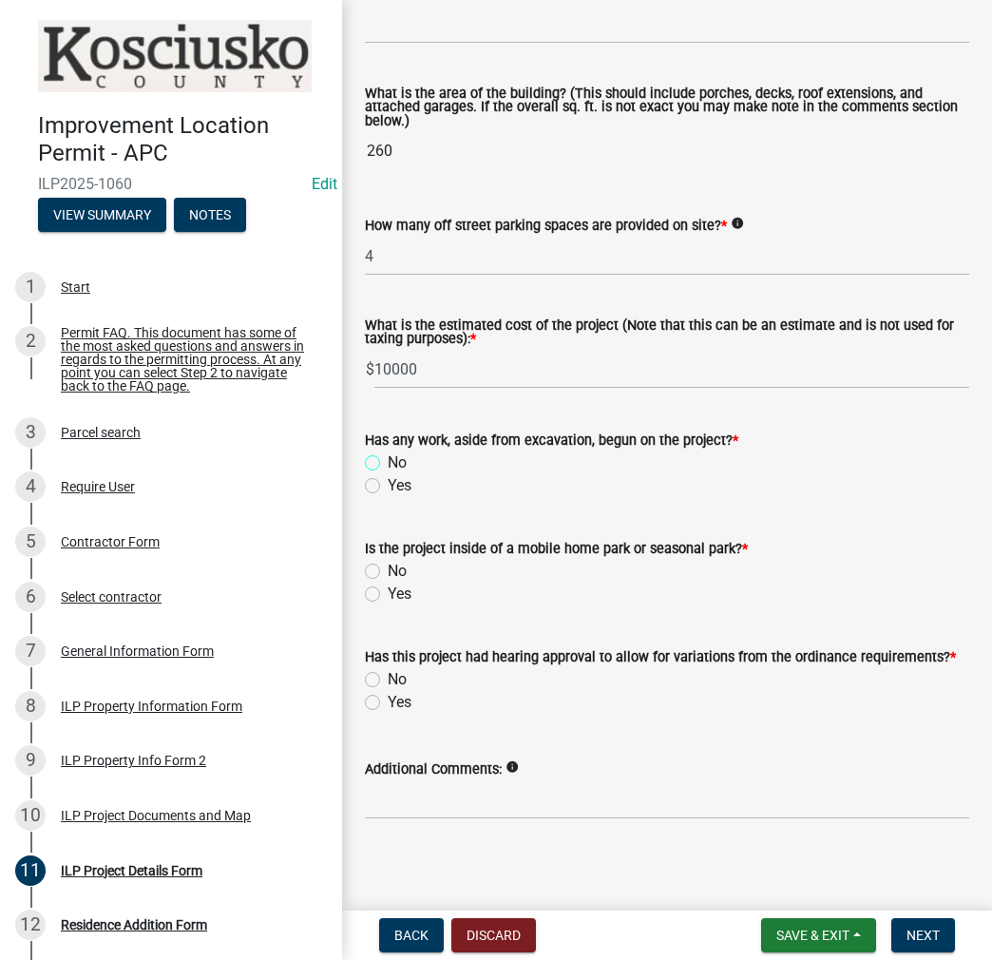
scroll to position [1290, 0]
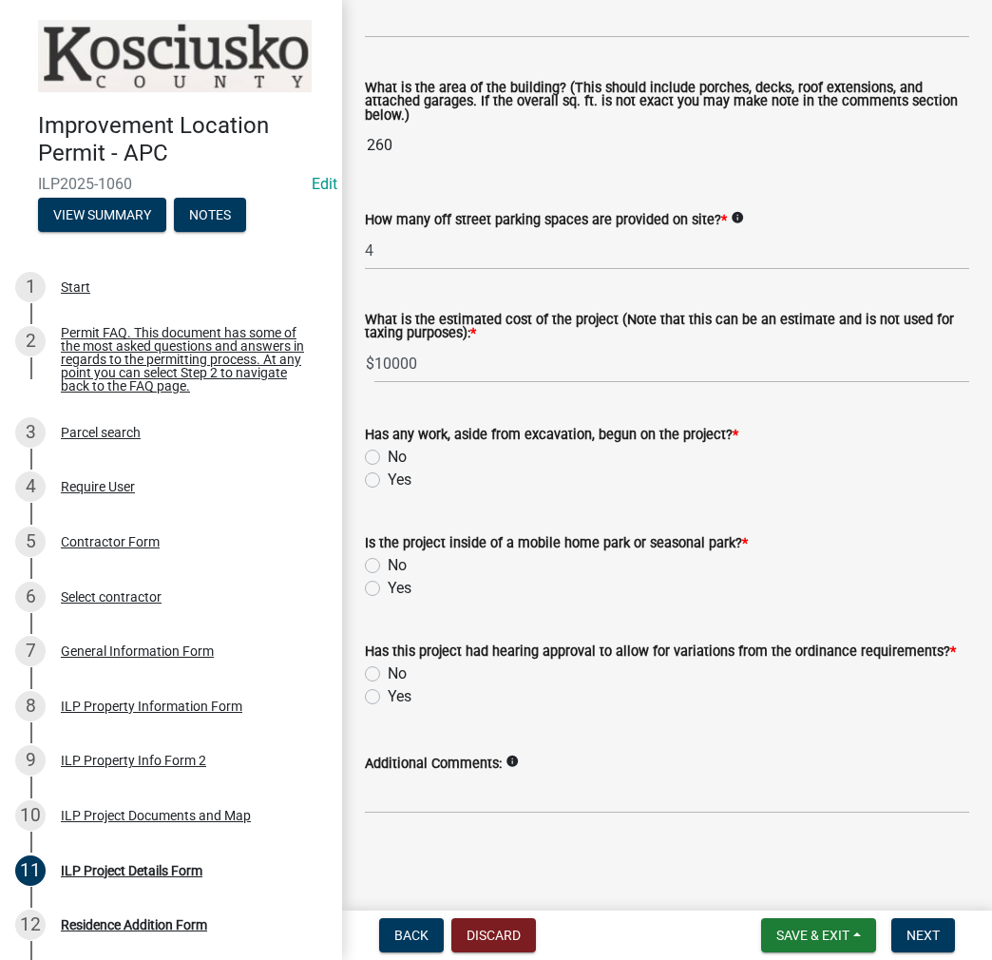
click at [388, 452] on label "No" at bounding box center [397, 457] width 19 height 23
click at [388, 452] on input "No" at bounding box center [394, 452] width 12 height 12
radio input "true"
click at [388, 566] on label "No" at bounding box center [397, 565] width 19 height 23
click at [388, 566] on input "No" at bounding box center [394, 560] width 12 height 12
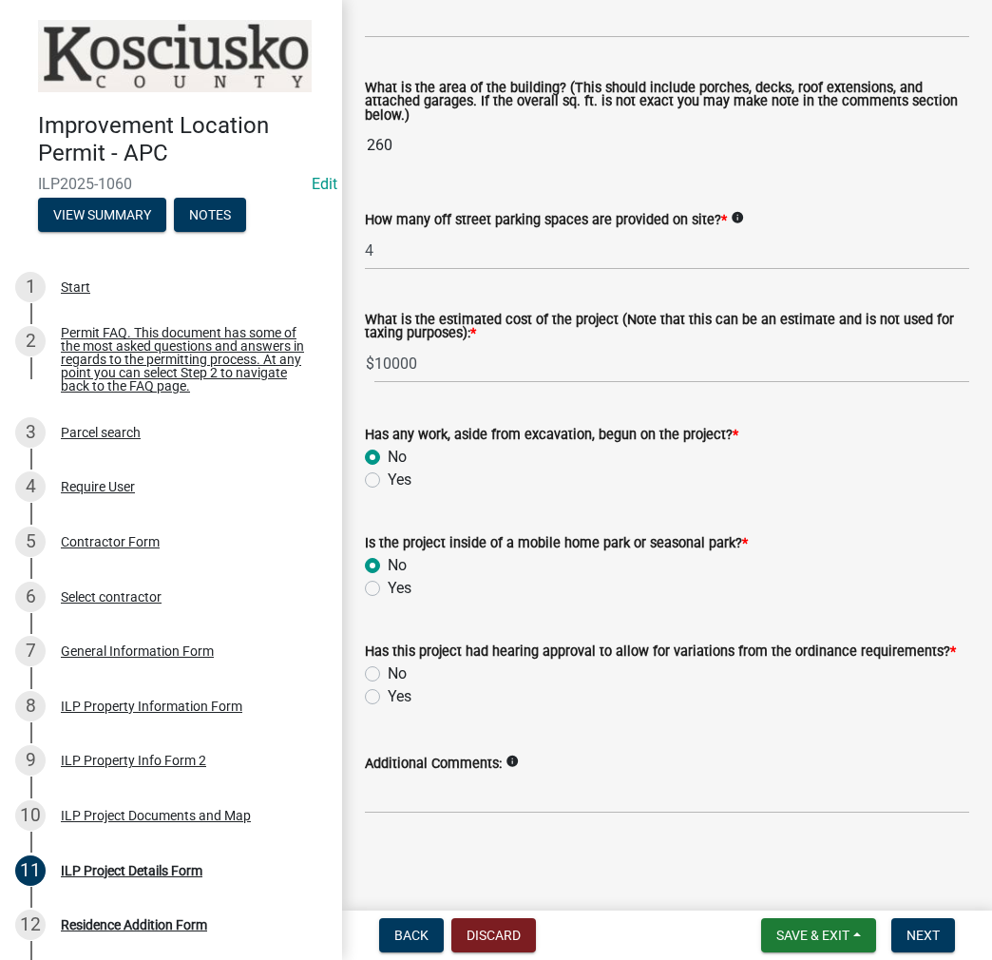
radio input "true"
click at [388, 677] on label "No" at bounding box center [397, 674] width 19 height 23
click at [388, 675] on input "No" at bounding box center [394, 669] width 12 height 12
radio input "true"
click at [920, 932] on span "Next" at bounding box center [923, 935] width 33 height 15
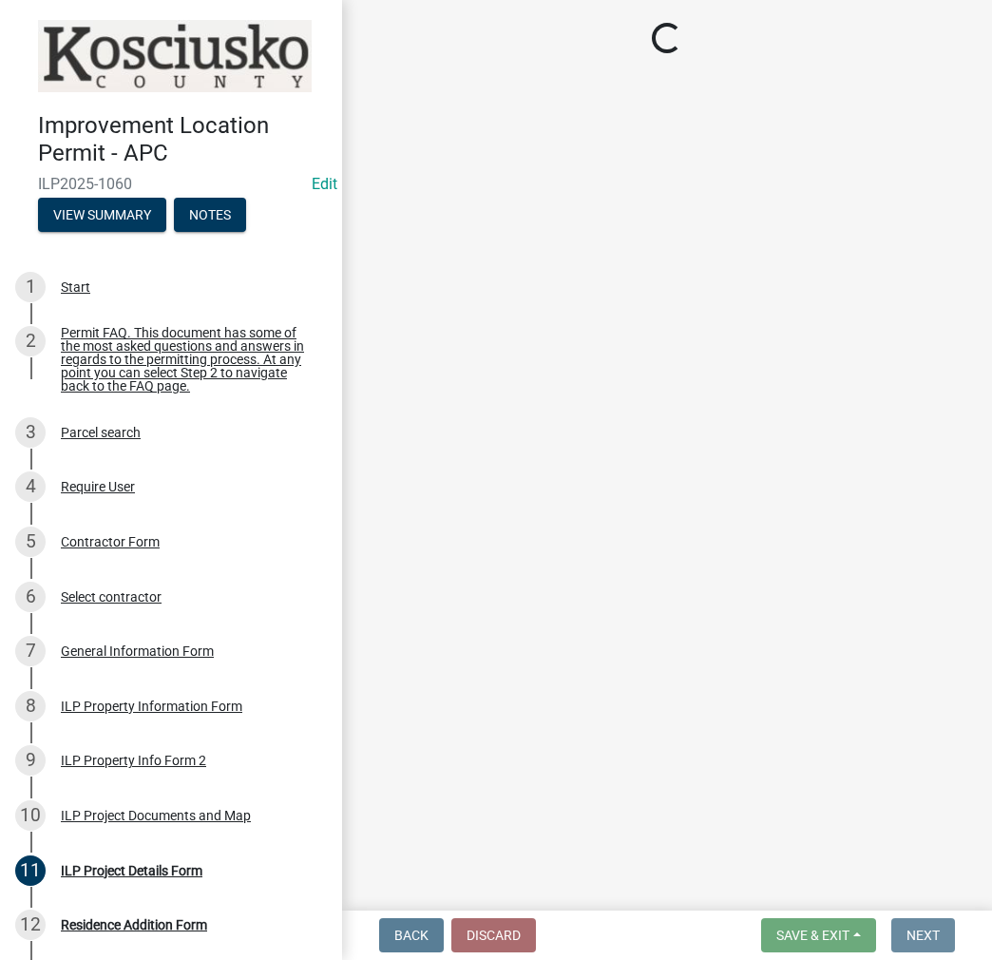
scroll to position [0, 0]
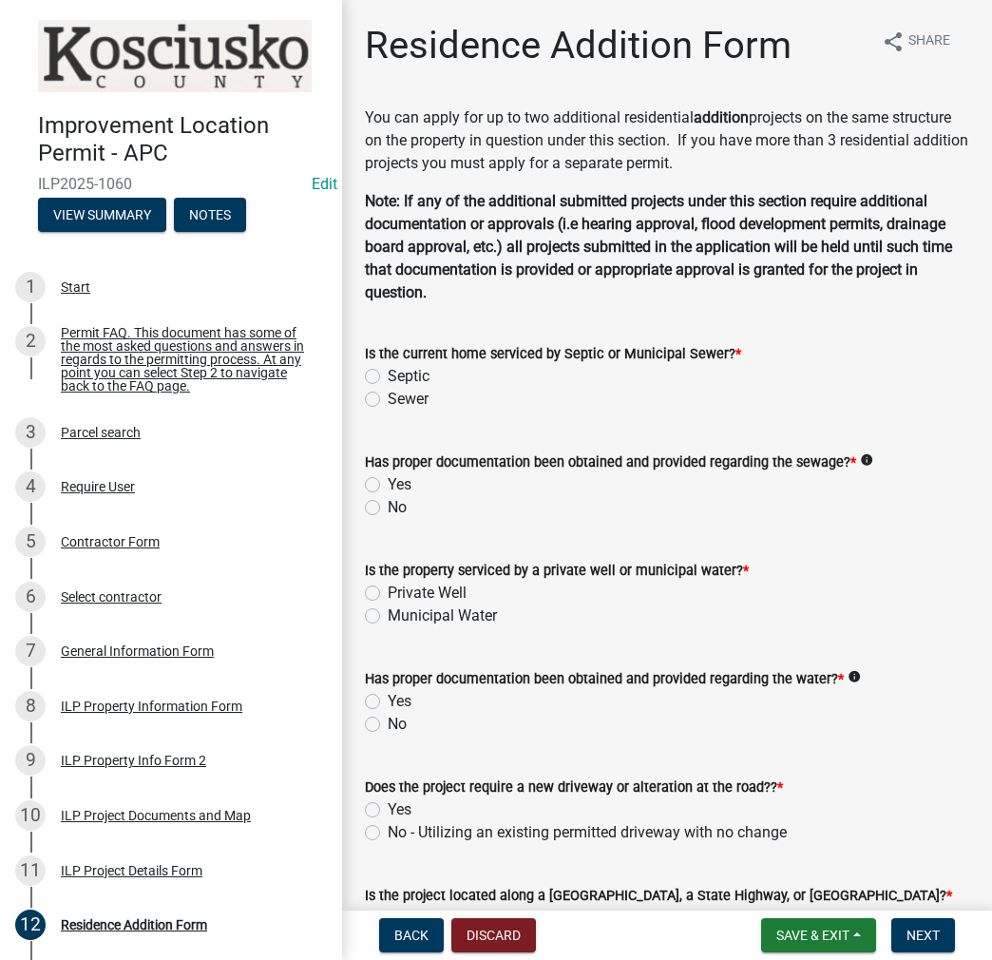
click at [388, 370] on label "Septic" at bounding box center [409, 376] width 42 height 23
click at [388, 370] on input "Septic" at bounding box center [394, 371] width 12 height 12
radio input "true"
click at [388, 481] on label "Yes" at bounding box center [400, 484] width 24 height 23
click at [388, 481] on input "Yes" at bounding box center [394, 479] width 12 height 12
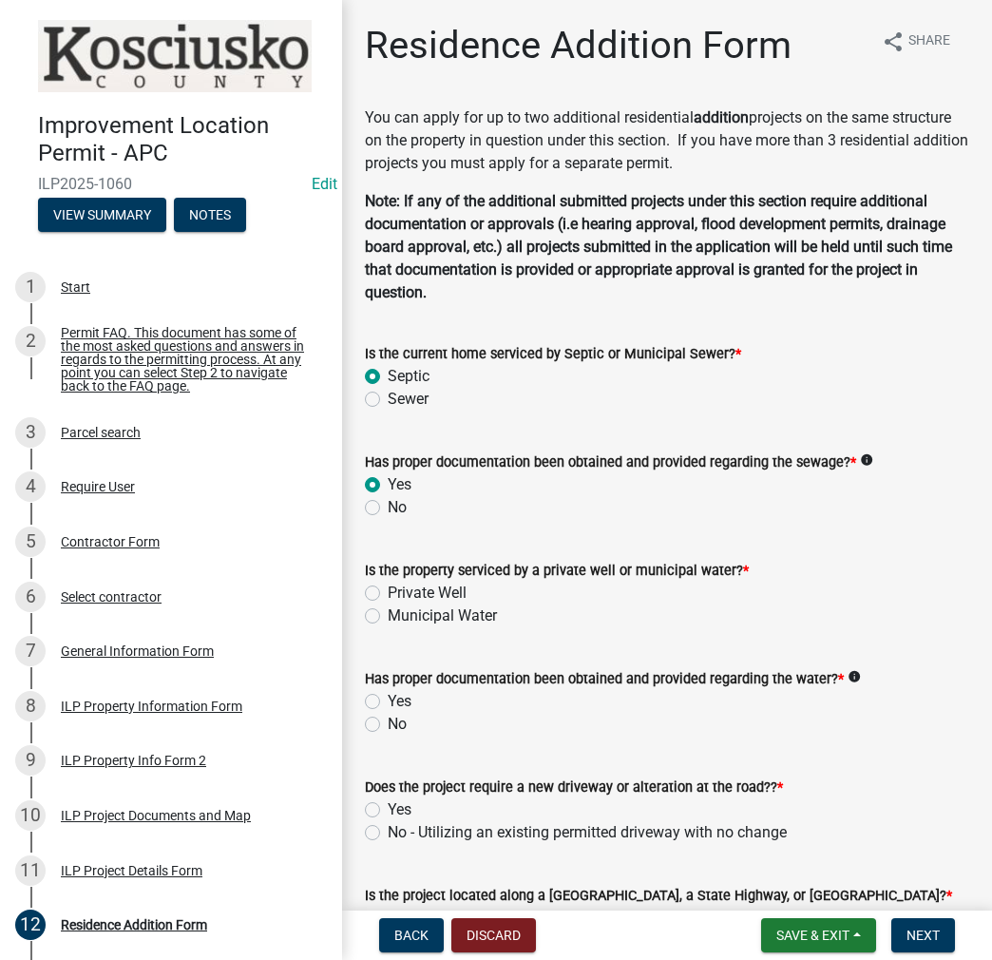
radio input "true"
click at [388, 594] on label "Private Well" at bounding box center [427, 593] width 79 height 23
click at [388, 594] on input "Private Well" at bounding box center [394, 588] width 12 height 12
radio input "true"
click at [388, 703] on label "Yes" at bounding box center [400, 701] width 24 height 23
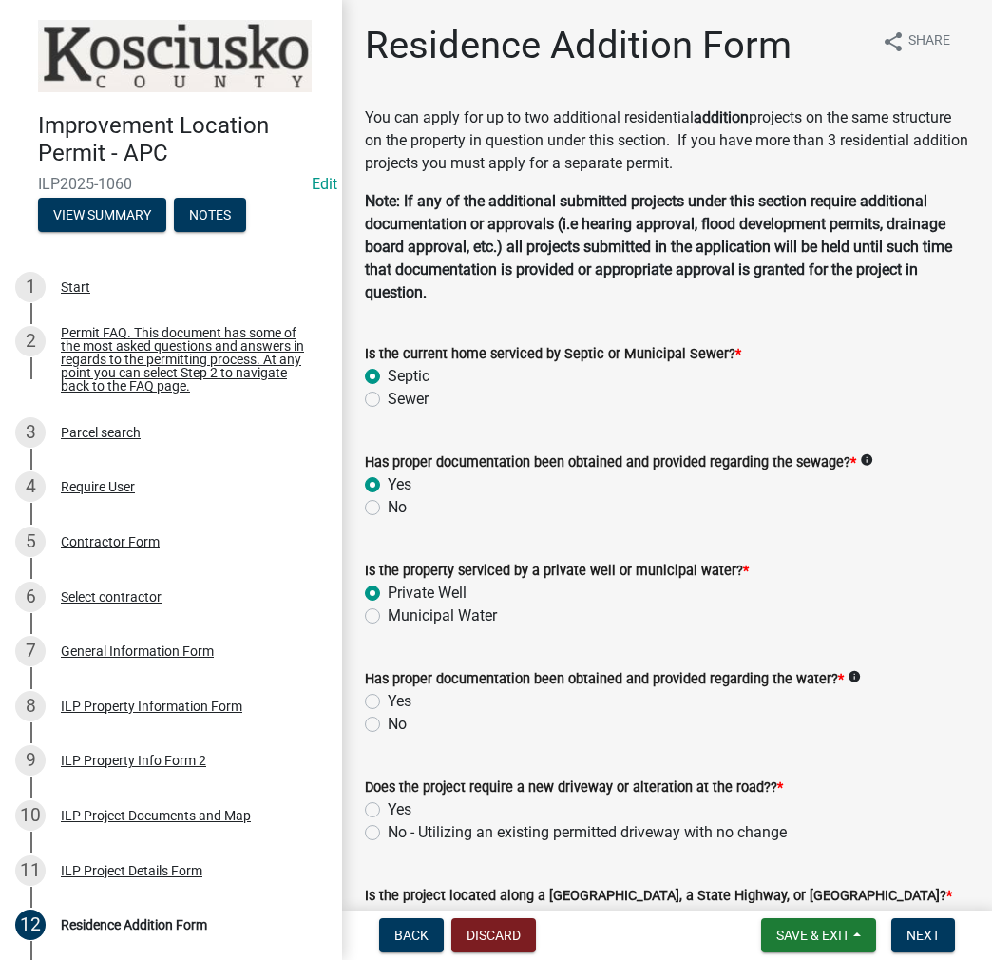
click at [388, 702] on input "Yes" at bounding box center [394, 696] width 12 height 12
radio input "true"
click at [388, 838] on label "No - Utilizing an existing permitted driveway with no change" at bounding box center [587, 832] width 399 height 23
click at [388, 834] on input "No - Utilizing an existing permitted driveway with no change" at bounding box center [394, 827] width 12 height 12
radio input "true"
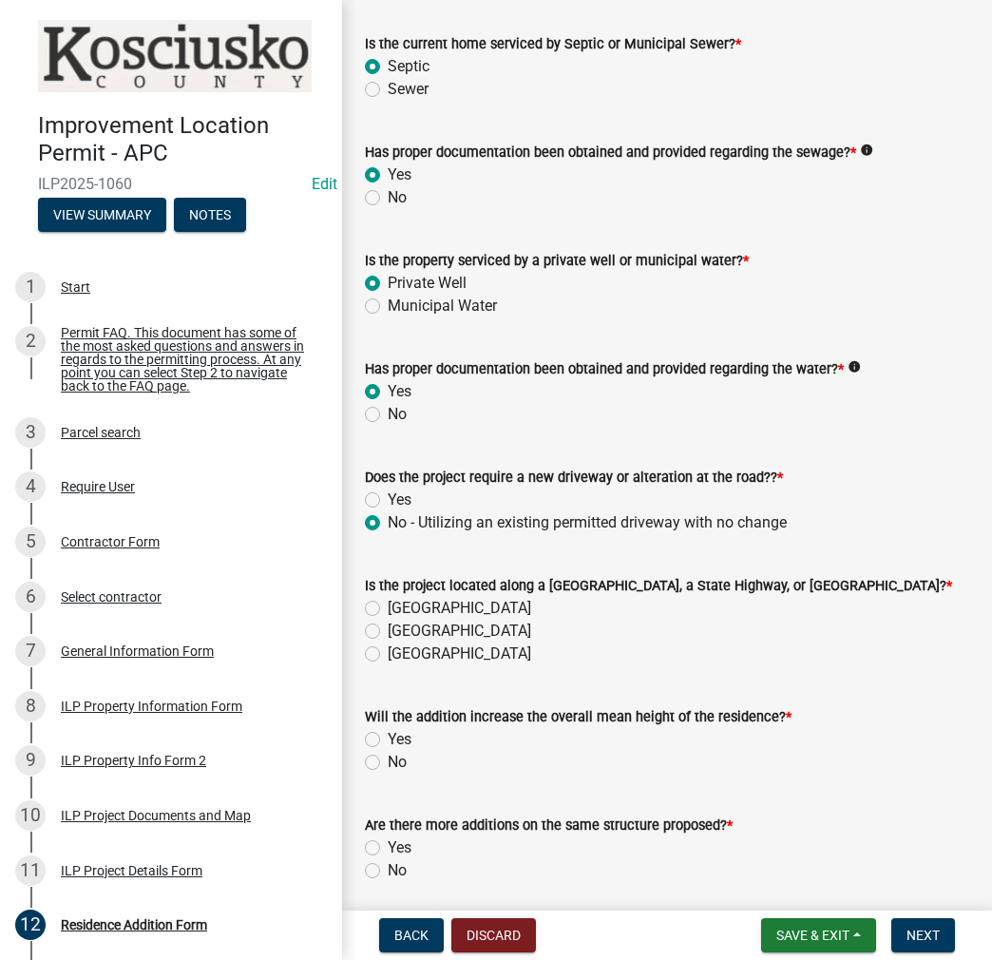
scroll to position [380, 0]
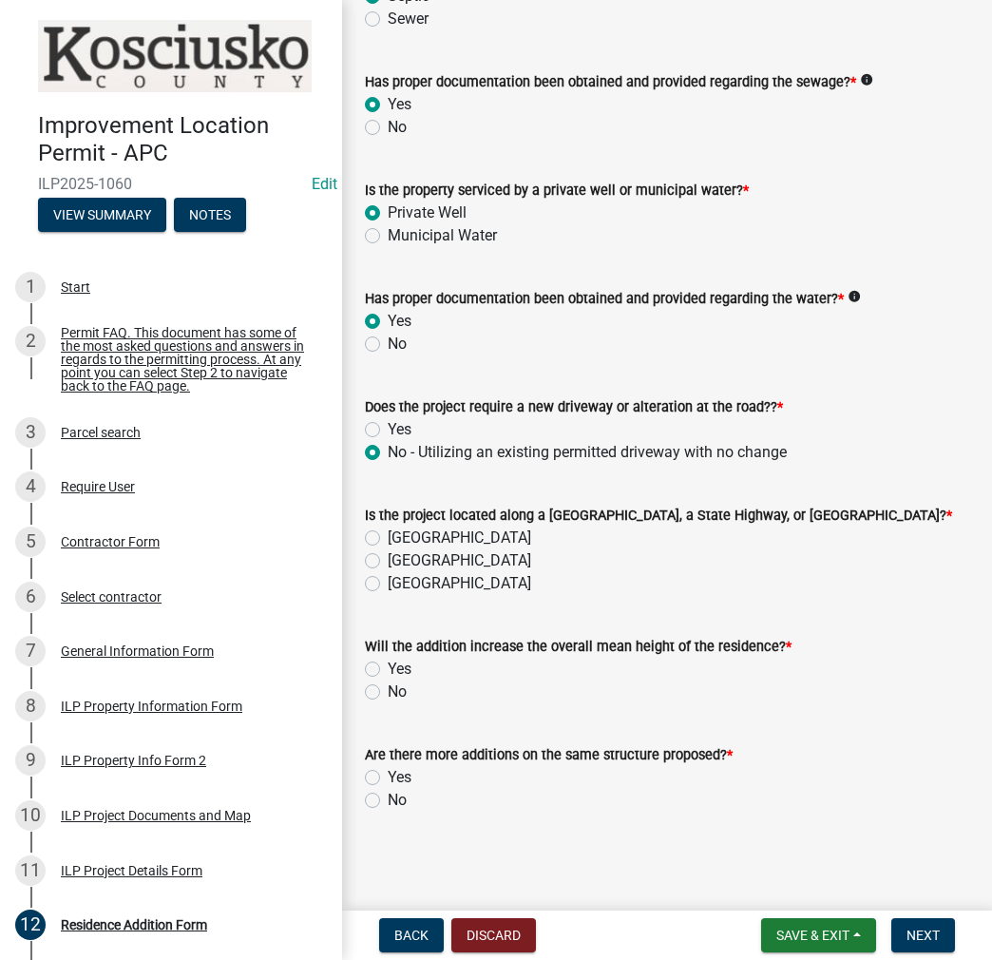
click at [388, 532] on label "[GEOGRAPHIC_DATA]" at bounding box center [460, 538] width 144 height 23
click at [388, 532] on input "[GEOGRAPHIC_DATA]" at bounding box center [394, 533] width 12 height 12
radio input "true"
drag, startPoint x: 369, startPoint y: 686, endPoint x: 373, endPoint y: 710, distance: 24.1
click at [388, 686] on label "No" at bounding box center [397, 692] width 19 height 23
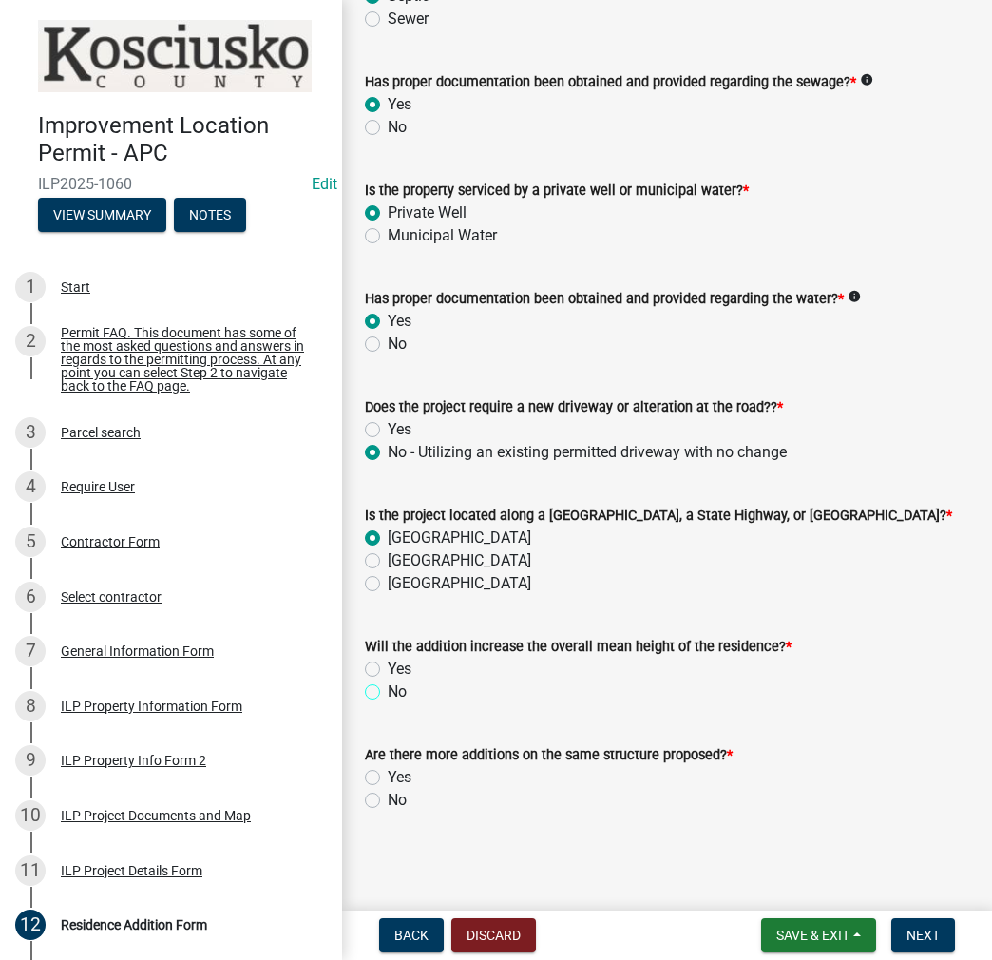
click at [388, 686] on input "No" at bounding box center [394, 687] width 12 height 12
radio input "true"
click at [372, 810] on div "No" at bounding box center [667, 800] width 605 height 23
click at [388, 778] on label "Yes" at bounding box center [400, 777] width 24 height 23
click at [388, 778] on input "Yes" at bounding box center [394, 772] width 12 height 12
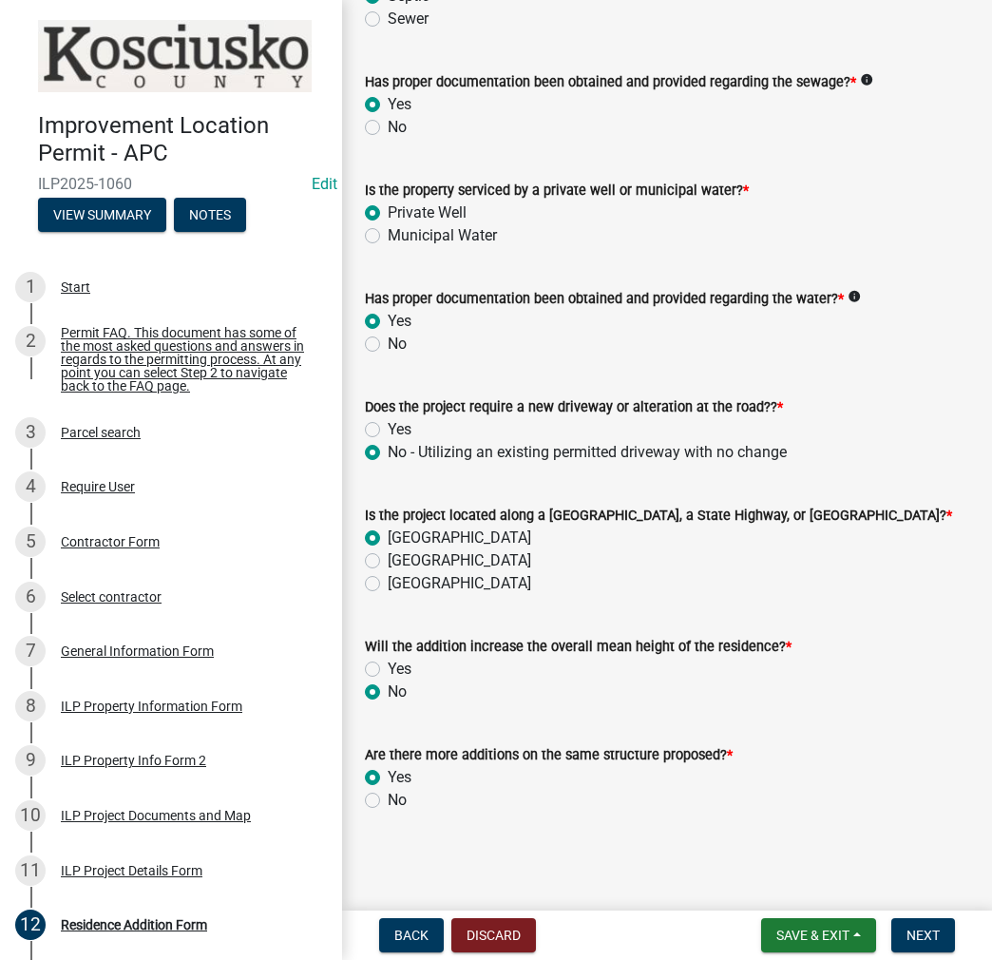
radio input "true"
click at [910, 932] on span "Next" at bounding box center [923, 935] width 33 height 15
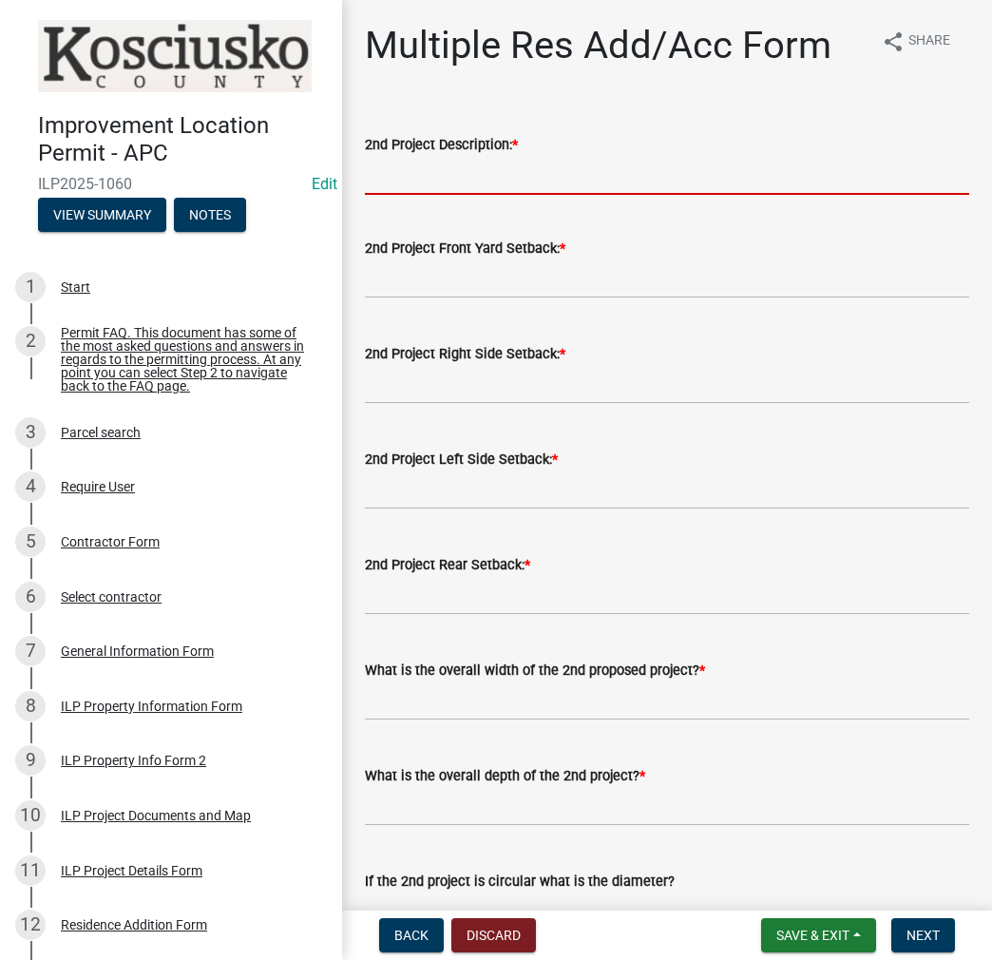
click at [592, 164] on input "2nd Project Description: *" at bounding box center [667, 175] width 605 height 39
type input "8X8 COVERED PORCH"
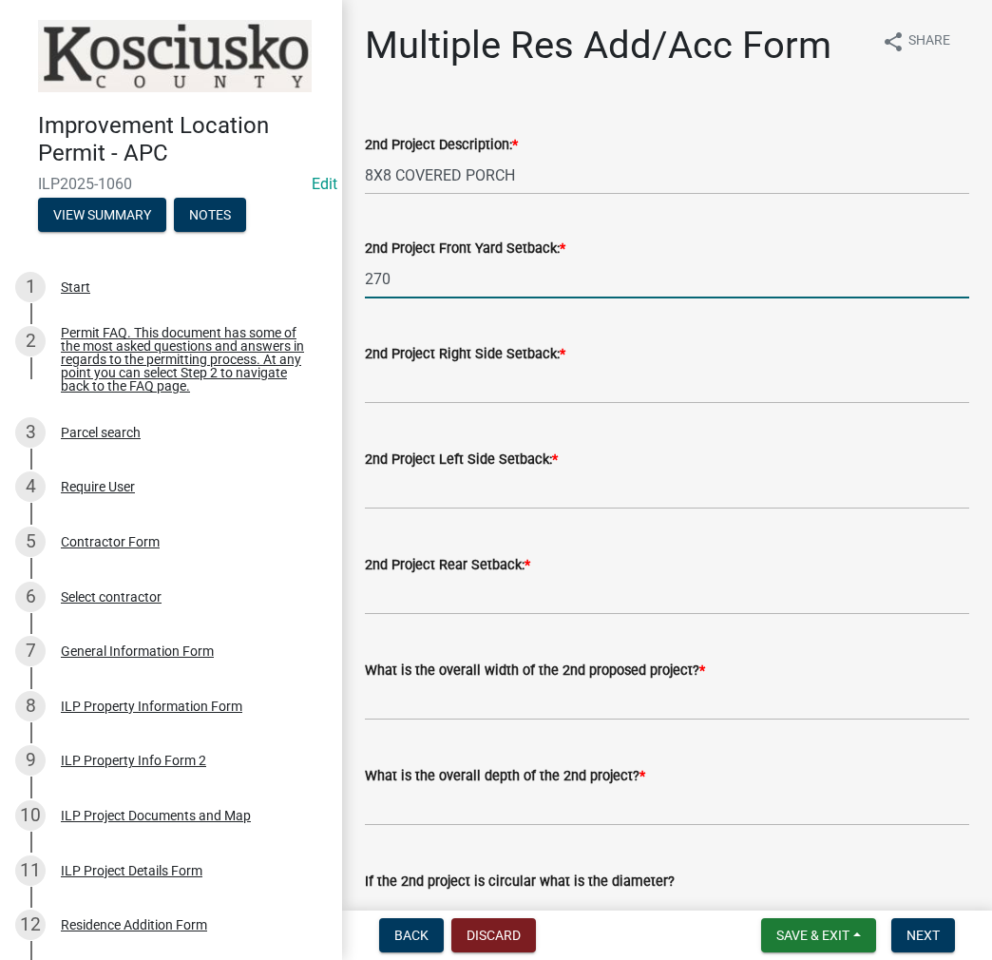
type input "270"
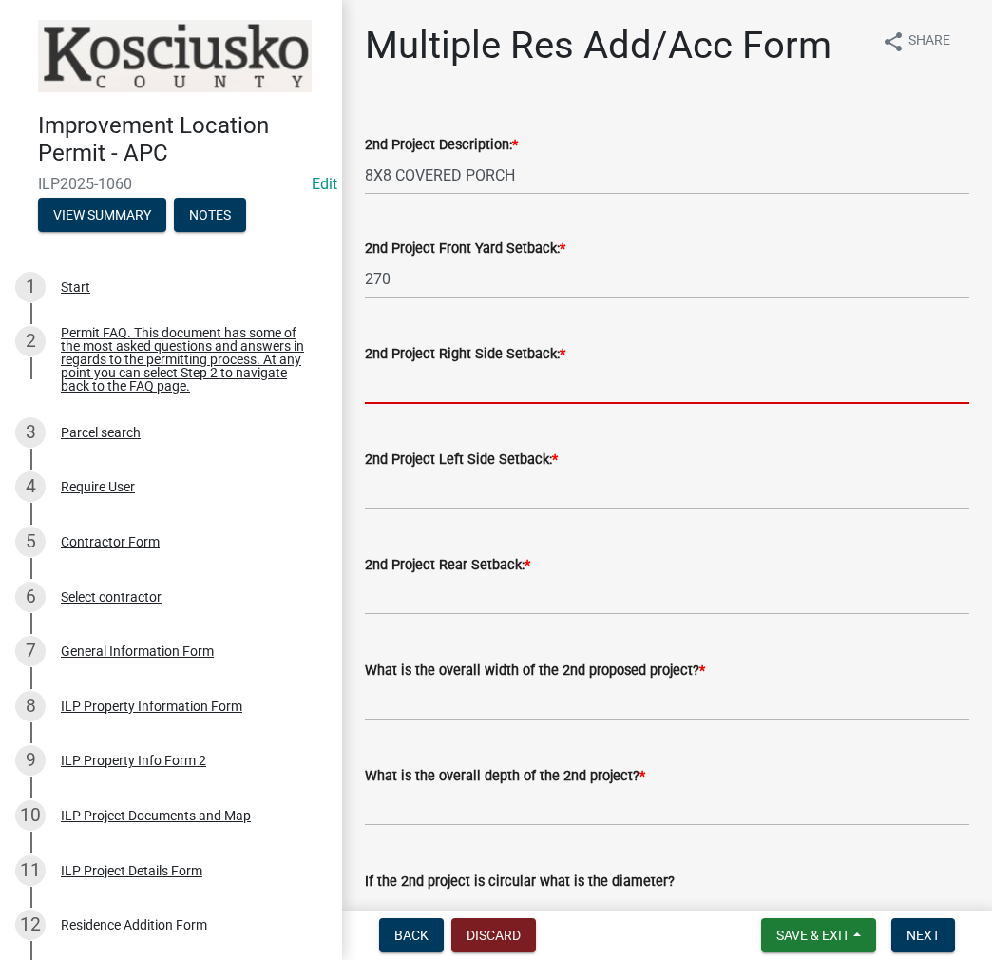
click at [430, 385] on input "text" at bounding box center [667, 384] width 605 height 39
type input "100"
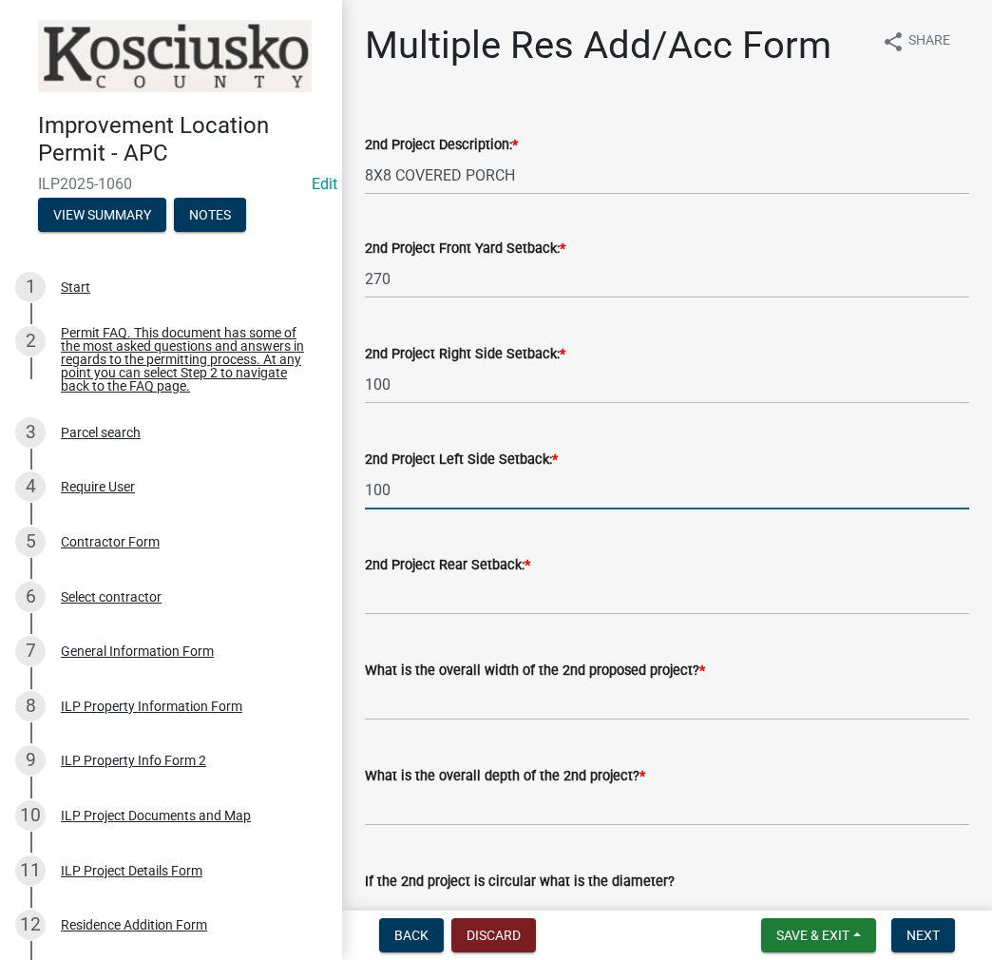
type input "100"
type input "390"
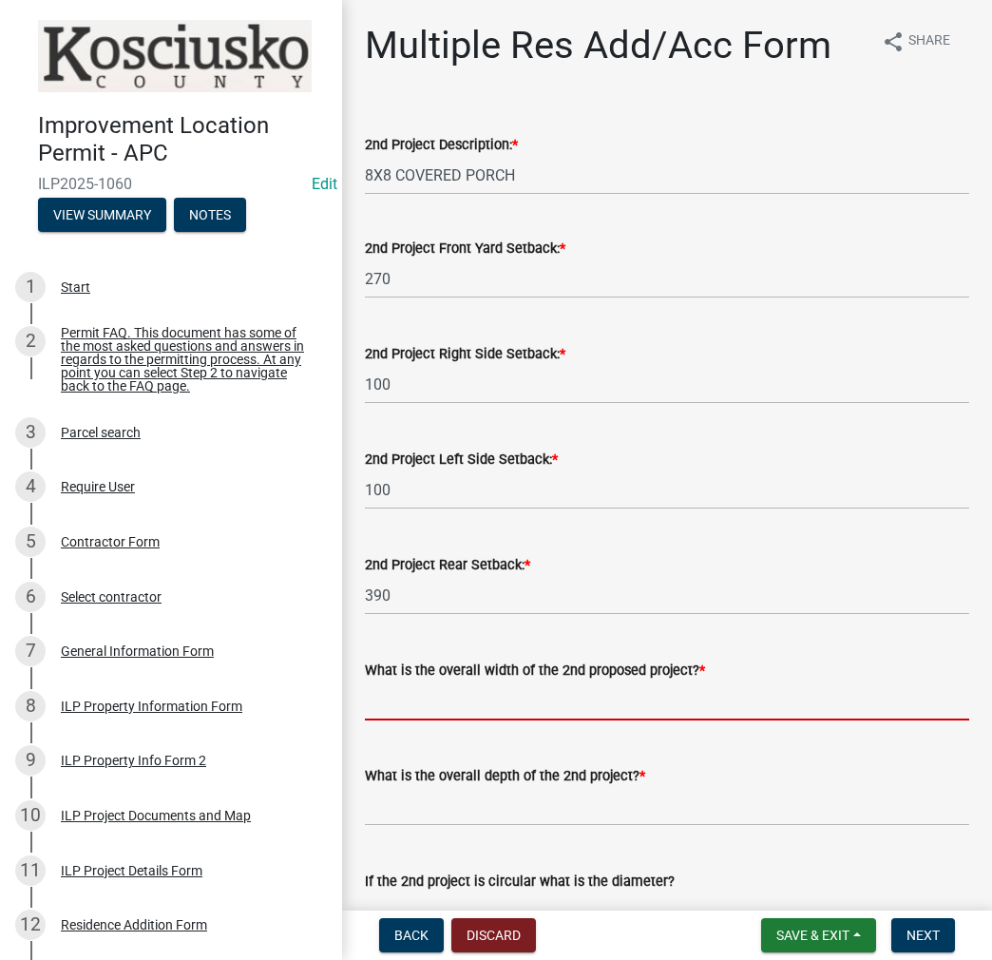
scroll to position [285, 0]
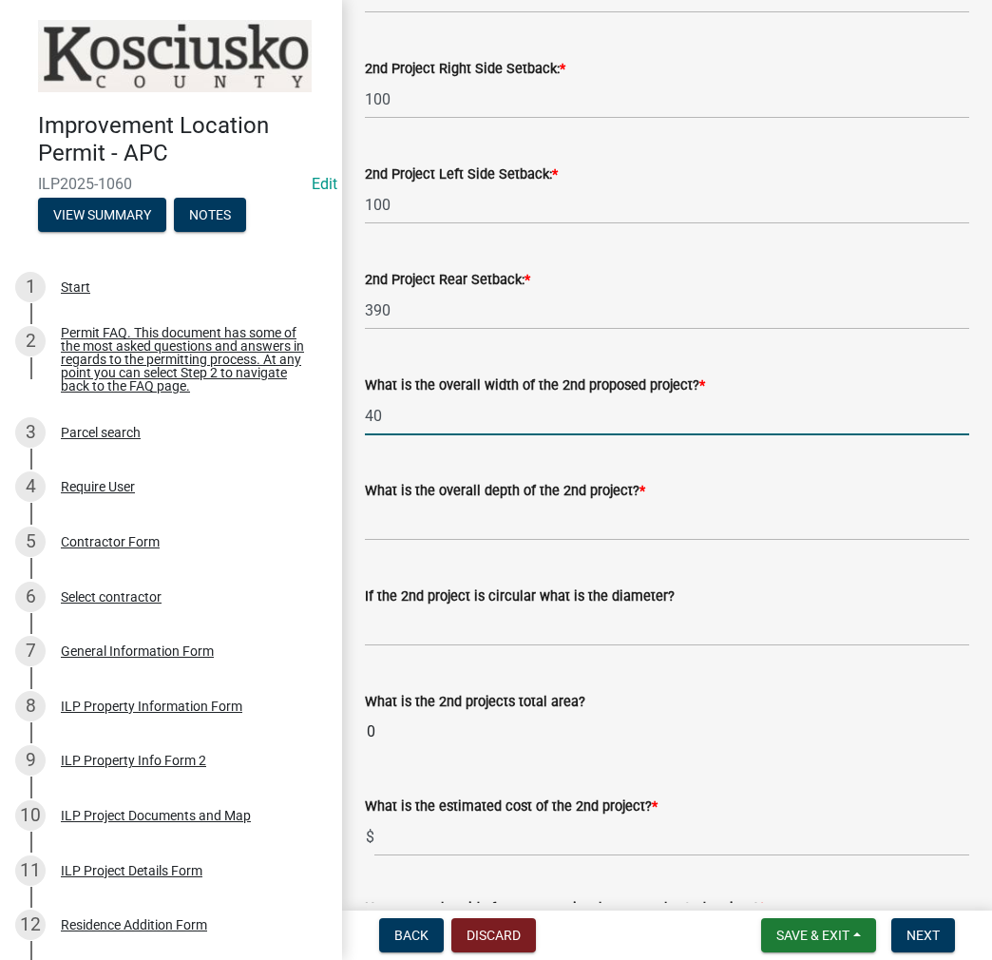
type input "40"
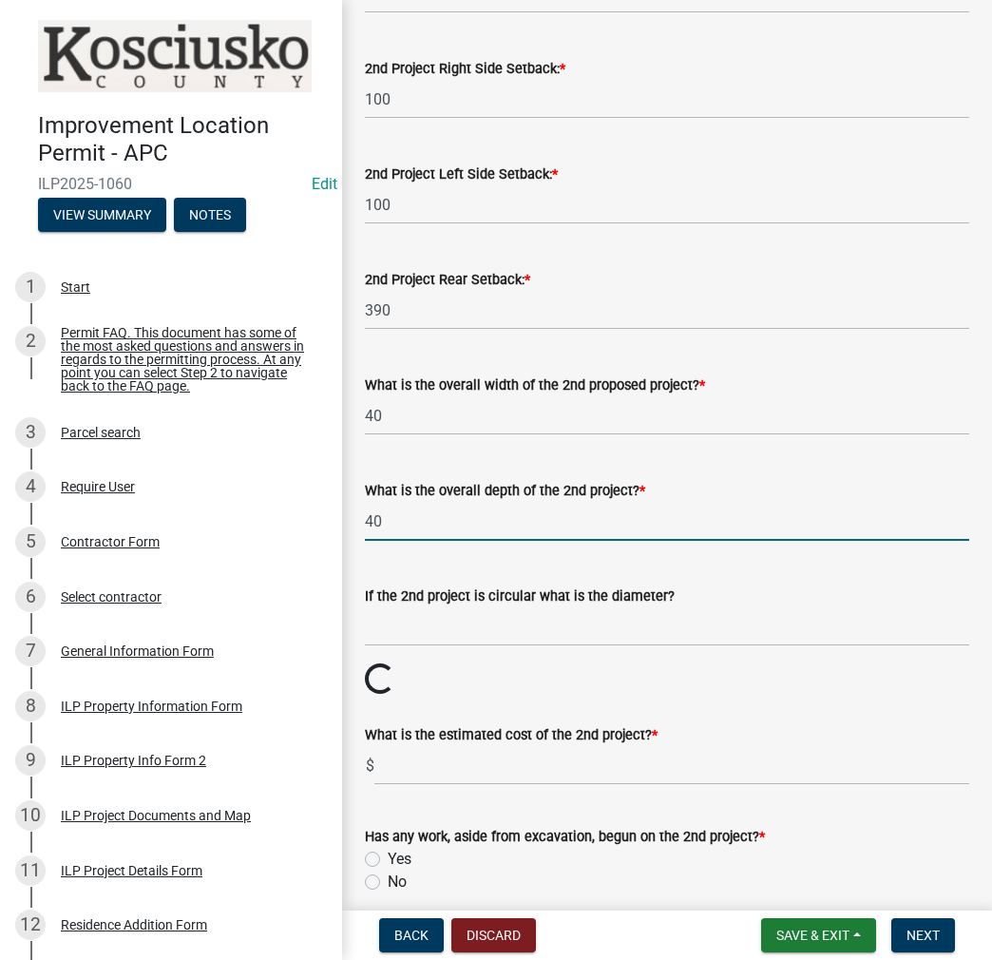
type input "40"
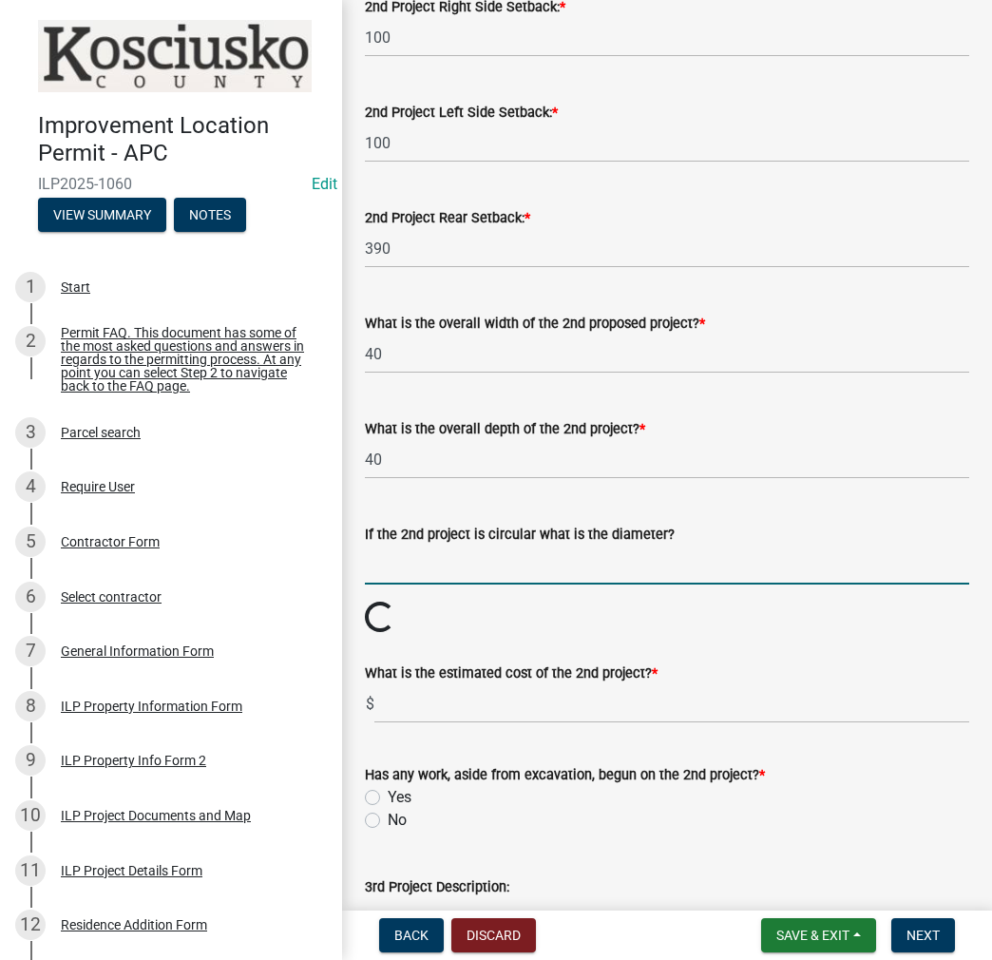
scroll to position [380, 0]
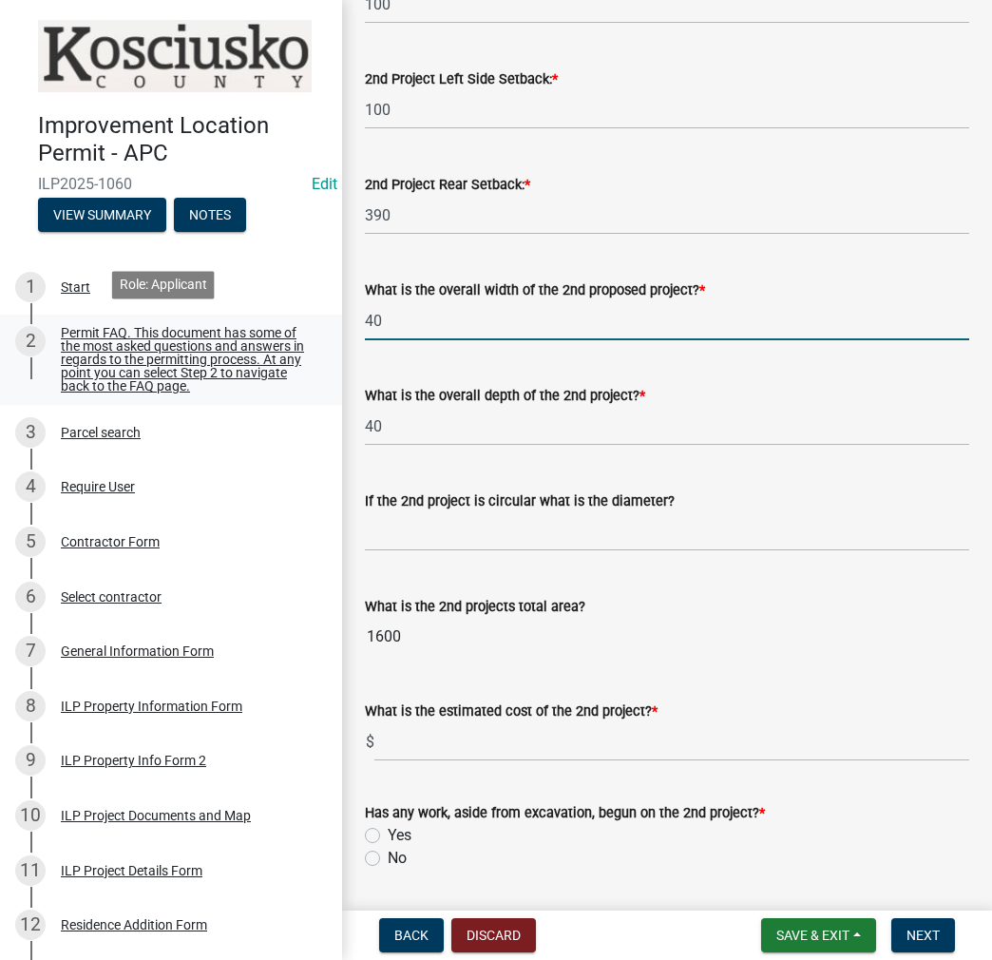
drag, startPoint x: 439, startPoint y: 312, endPoint x: 311, endPoint y: 324, distance: 128.9
click at [311, 324] on div "Improvement Location Permit - APC ILP2025-1060 Edit View Summary Notes 1 Start …" at bounding box center [496, 480] width 992 height 960
type input "8"
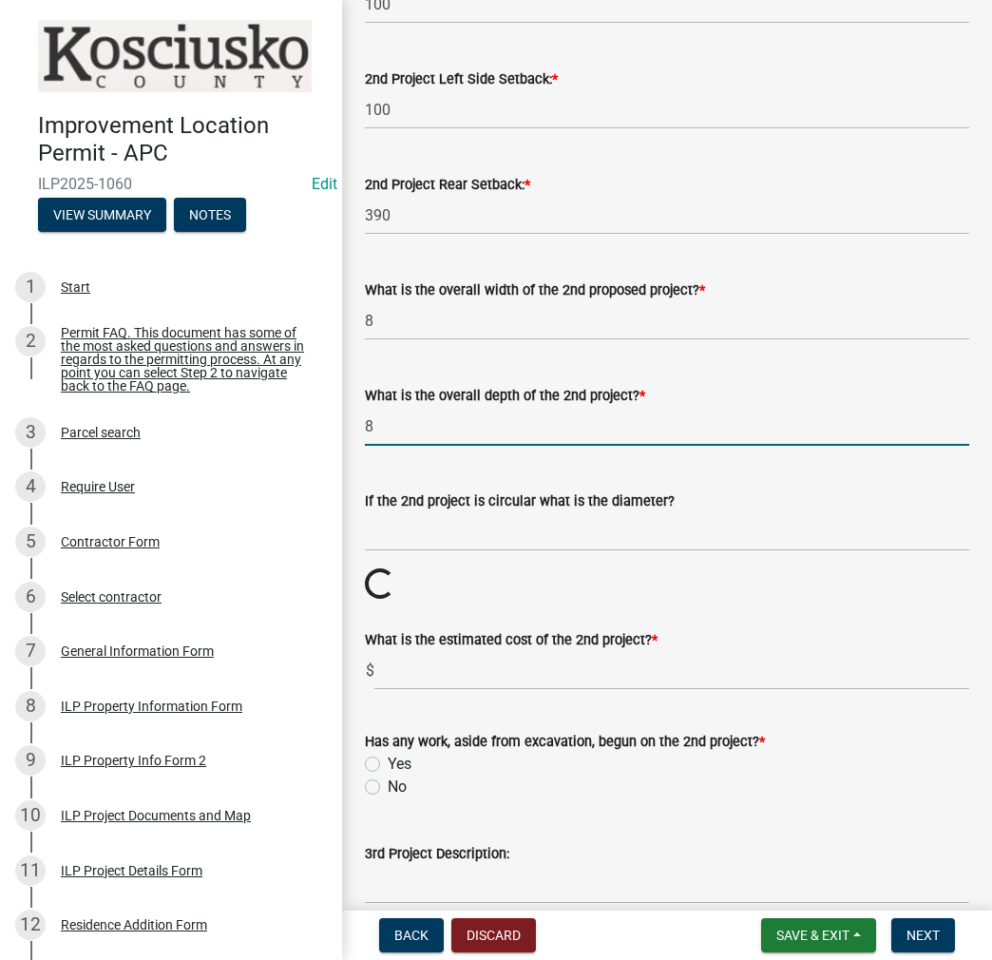
type input "8"
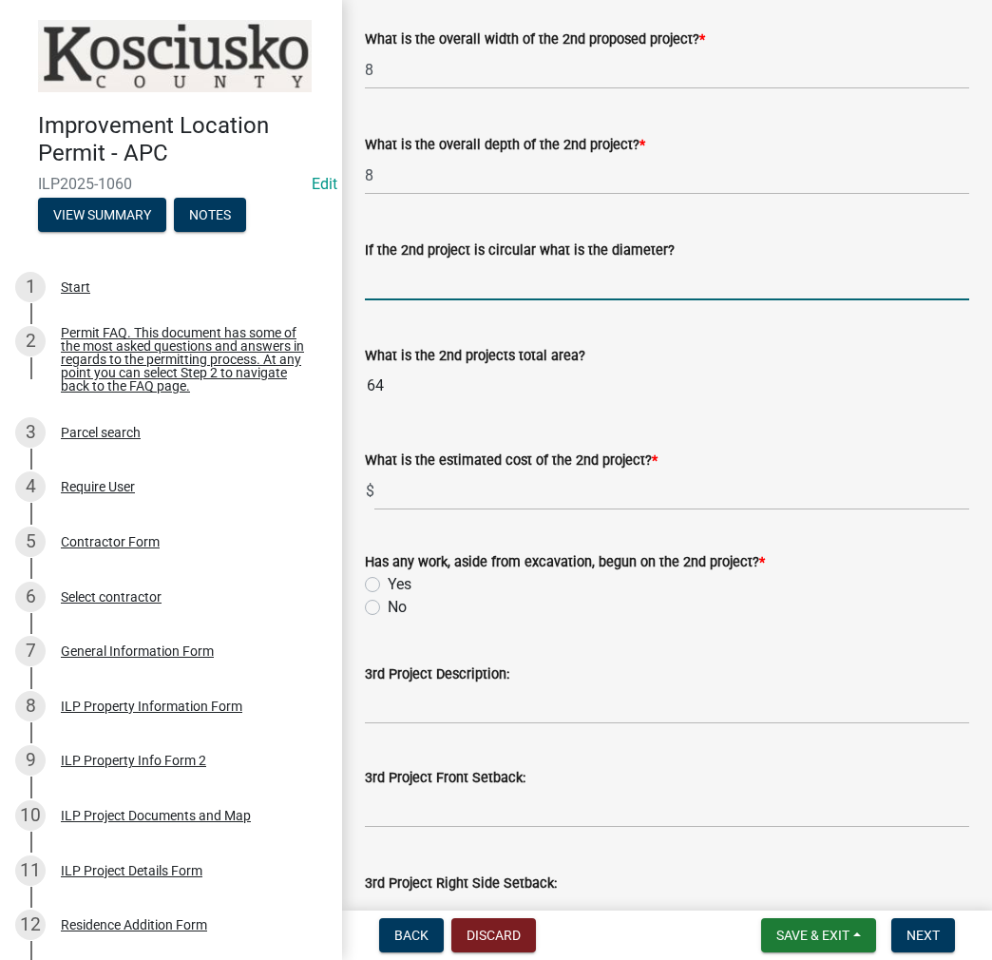
scroll to position [665, 0]
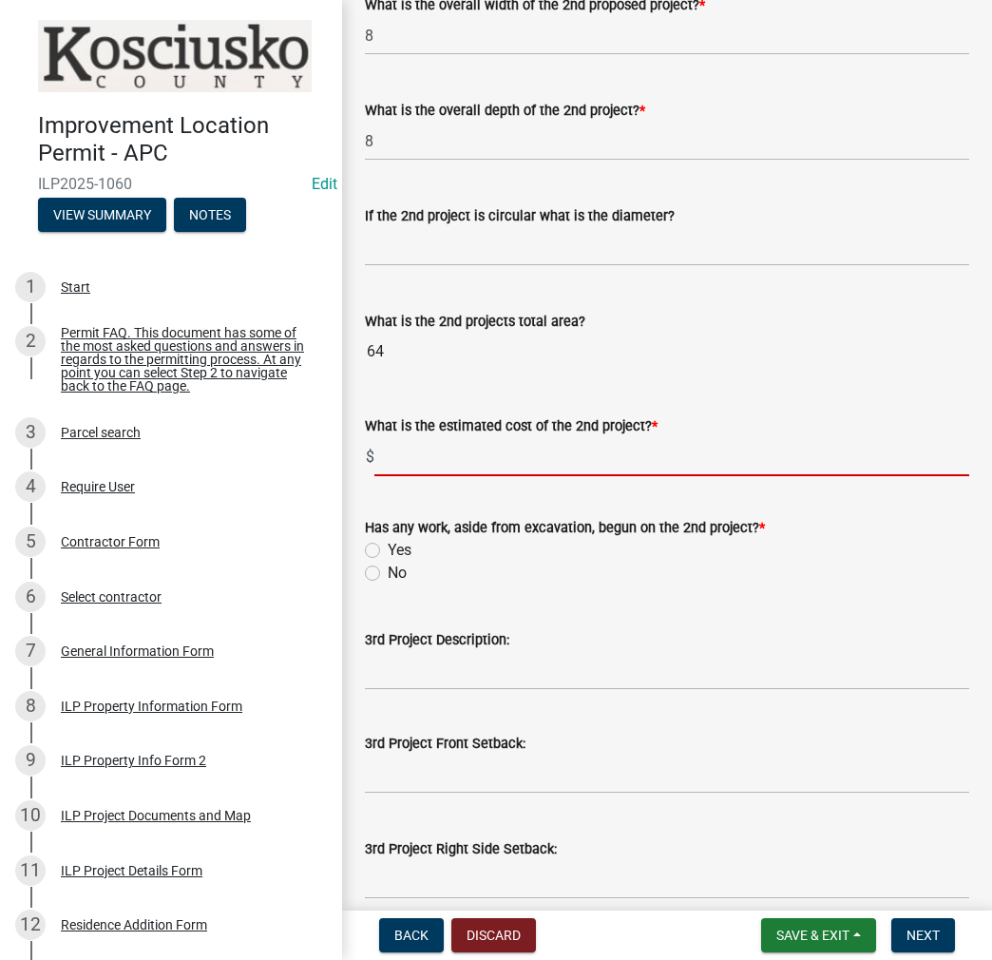
click at [496, 459] on input "text" at bounding box center [672, 456] width 595 height 39
type input "0"
click at [388, 571] on label "No" at bounding box center [397, 573] width 19 height 23
click at [388, 571] on input "No" at bounding box center [394, 568] width 12 height 12
radio input "true"
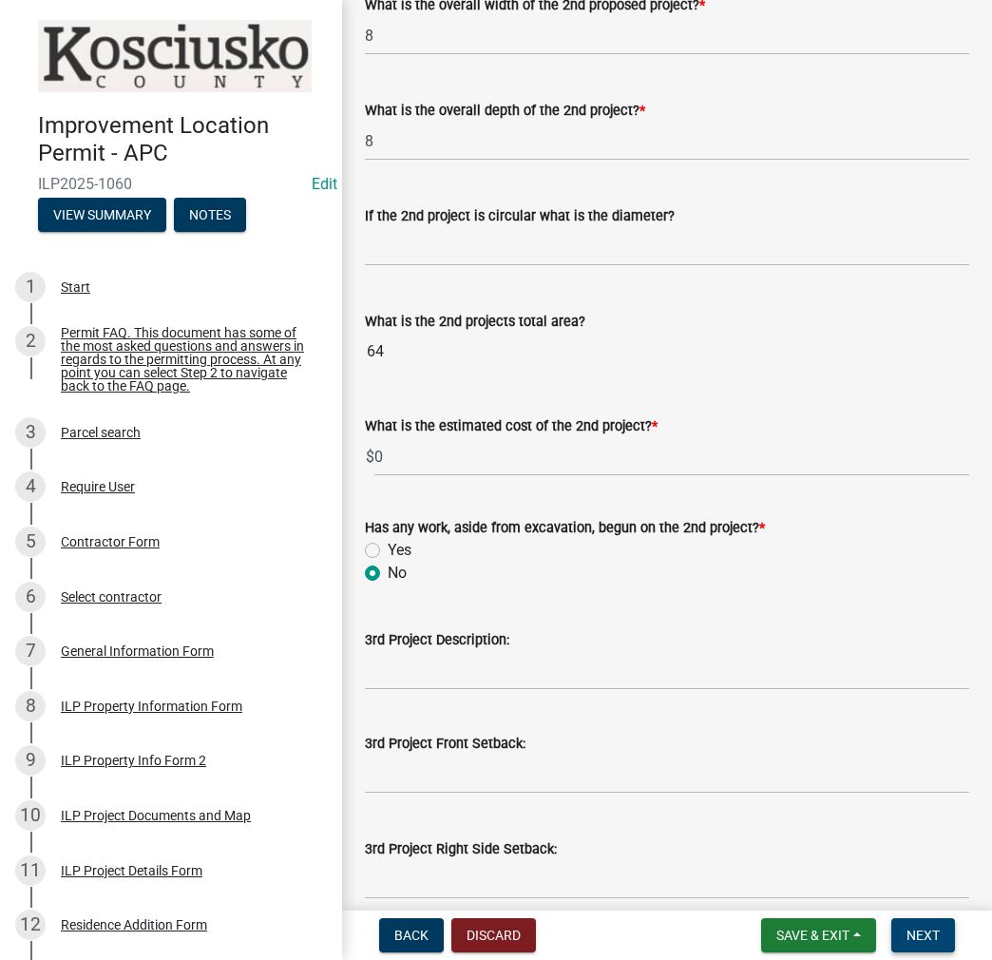
click at [923, 932] on span "Next" at bounding box center [923, 935] width 33 height 15
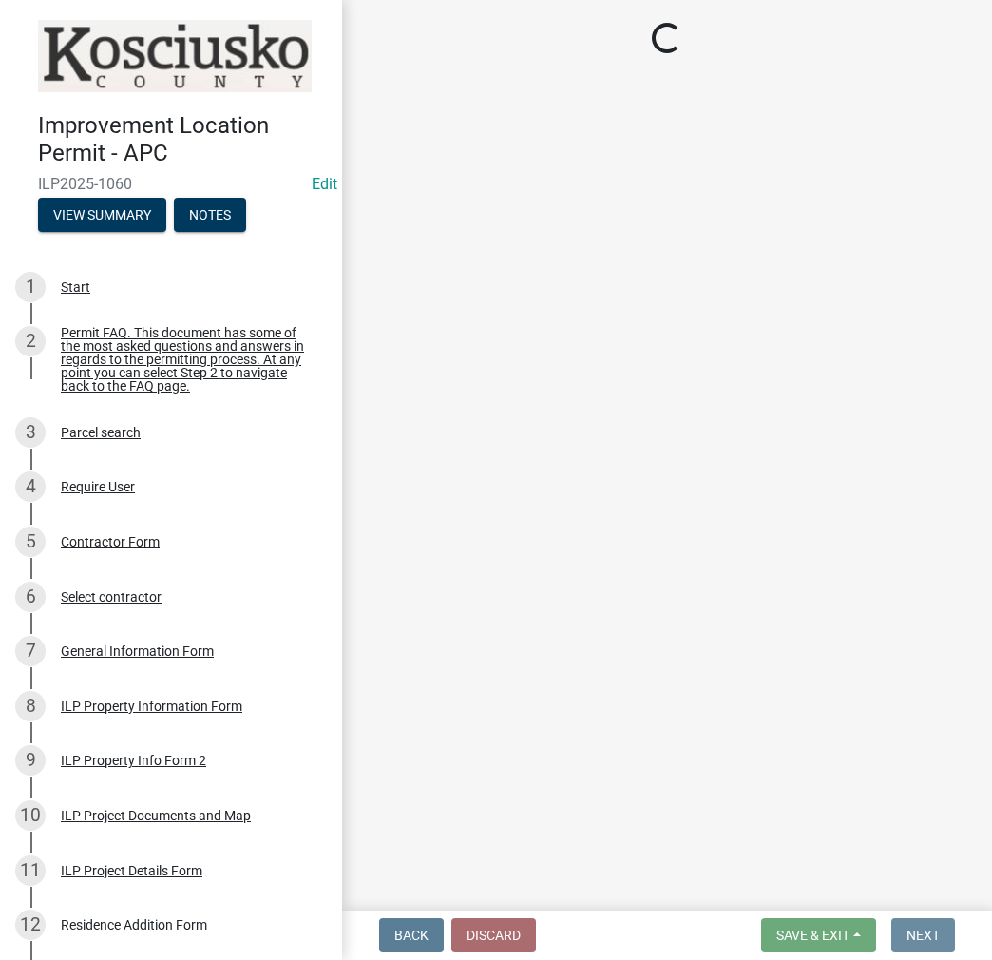
scroll to position [0, 0]
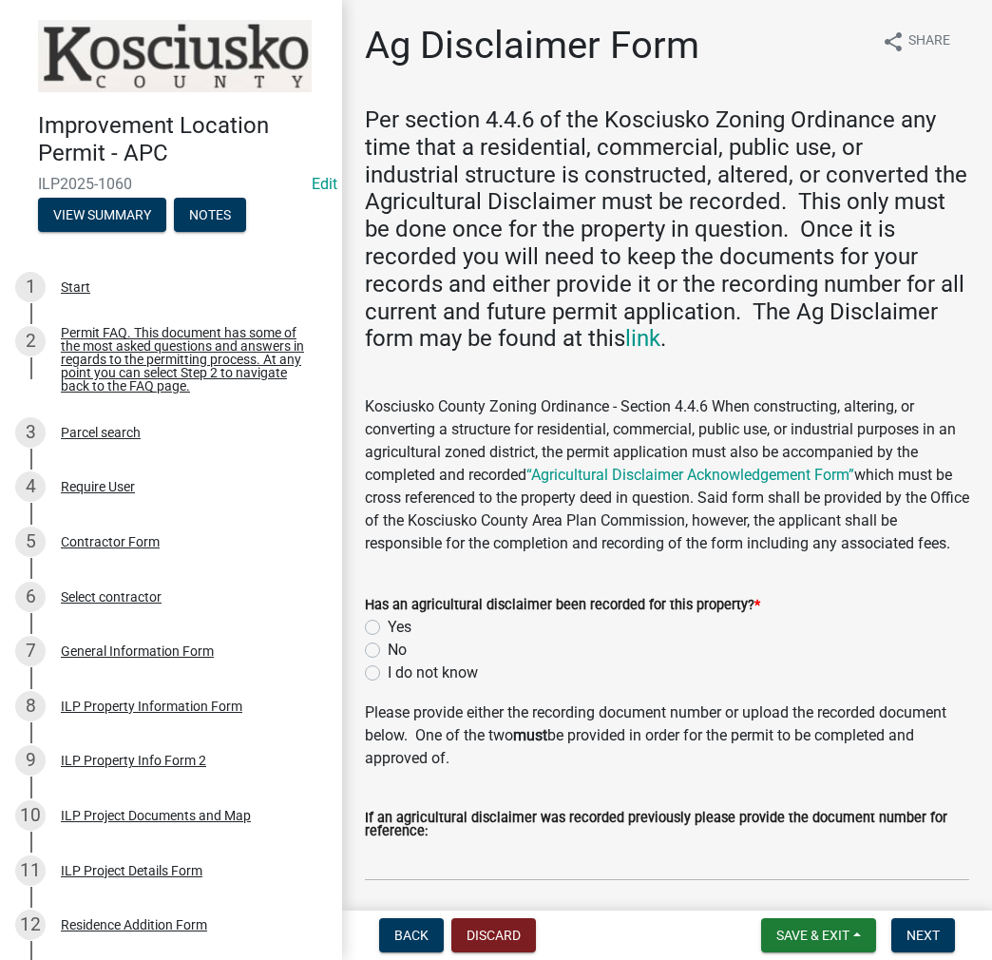
click at [388, 624] on label "Yes" at bounding box center [400, 627] width 24 height 23
click at [388, 624] on input "Yes" at bounding box center [394, 622] width 12 height 12
radio input "true"
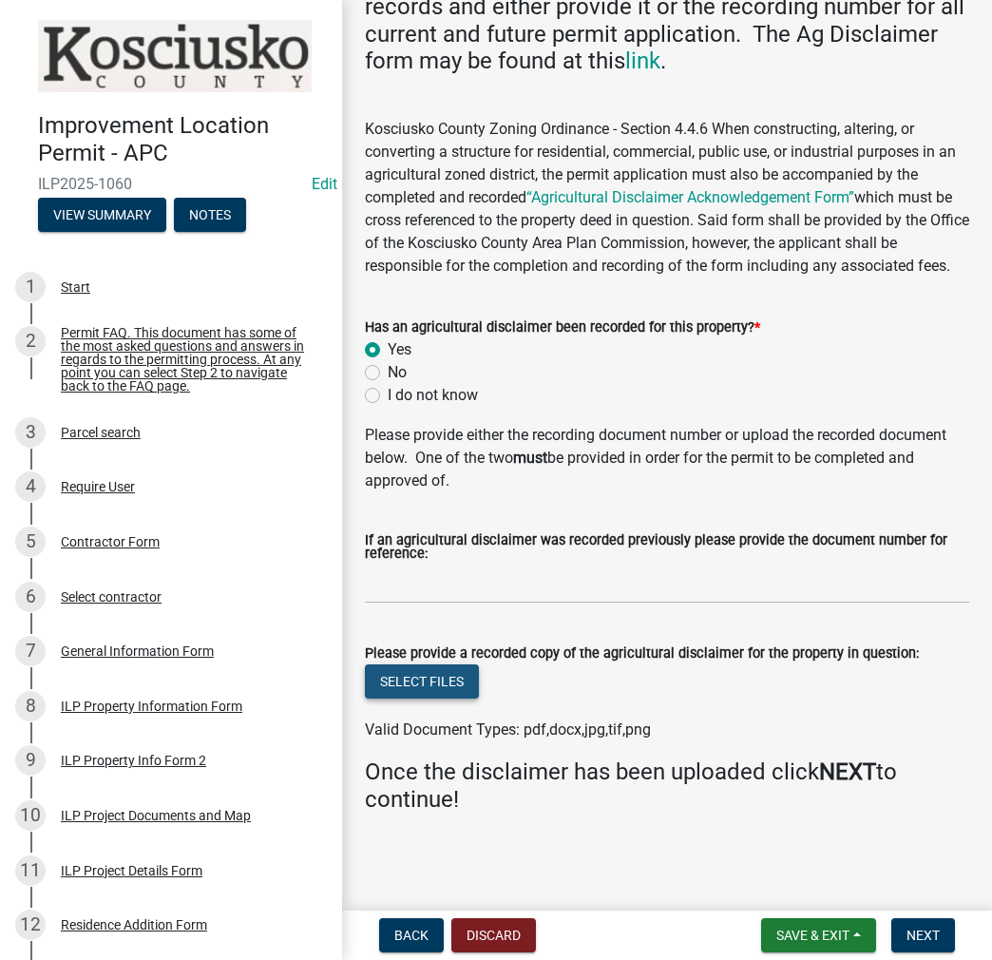
click at [433, 677] on button "Select files" at bounding box center [422, 681] width 114 height 34
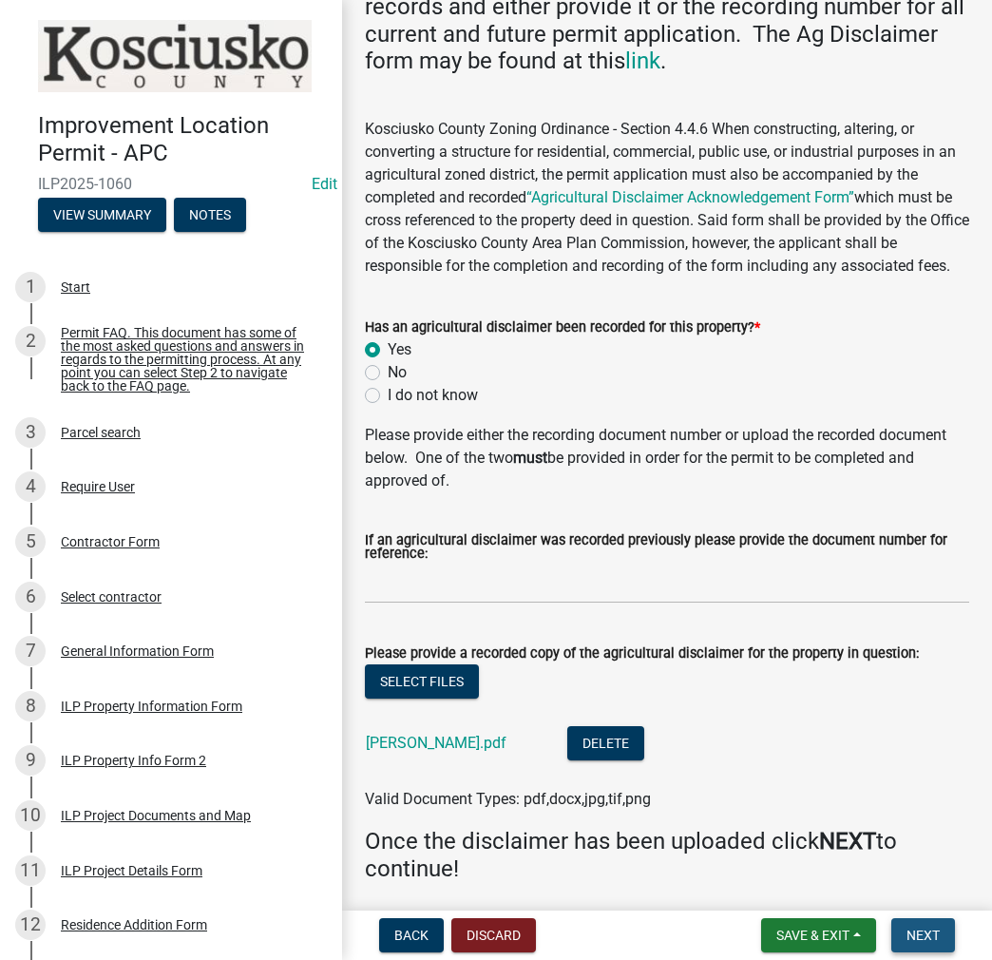
click at [919, 932] on span "Next" at bounding box center [923, 935] width 33 height 15
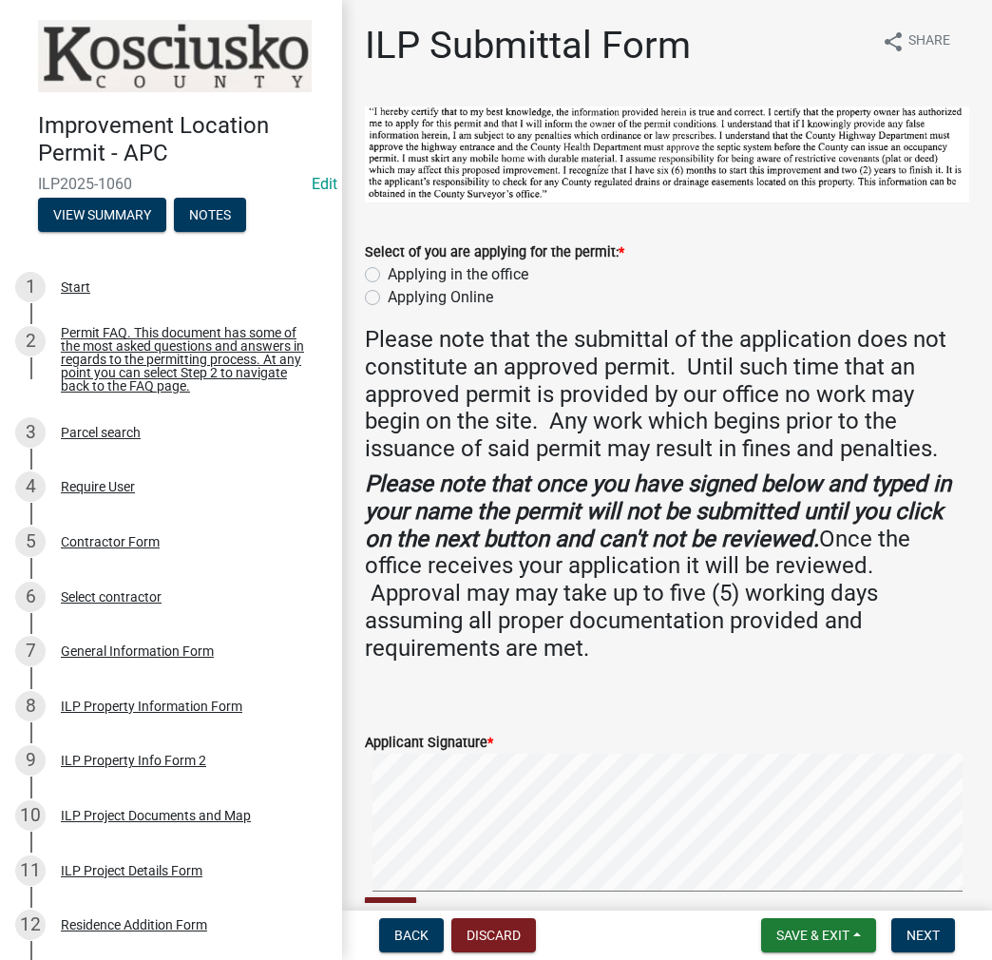
click at [388, 272] on label "Applying in the office" at bounding box center [458, 274] width 141 height 23
click at [388, 272] on input "Applying in the office" at bounding box center [394, 269] width 12 height 12
radio input "true"
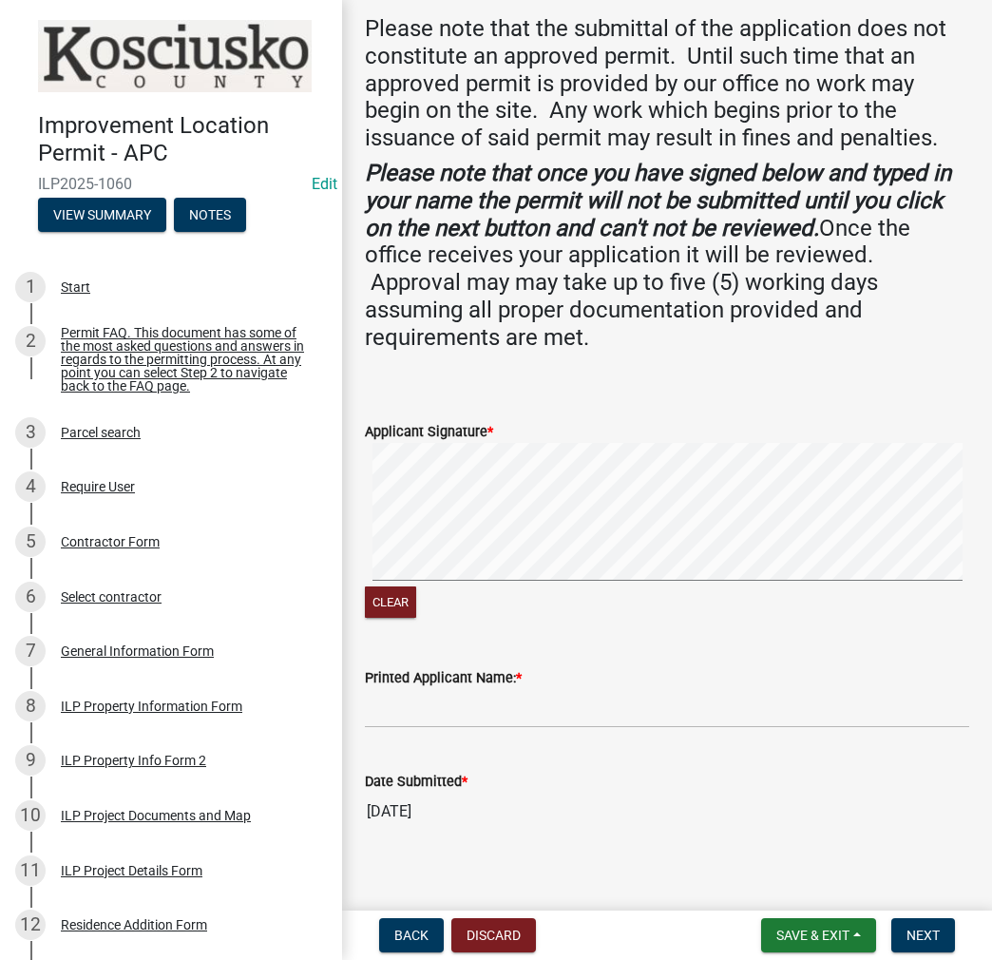
scroll to position [324, 0]
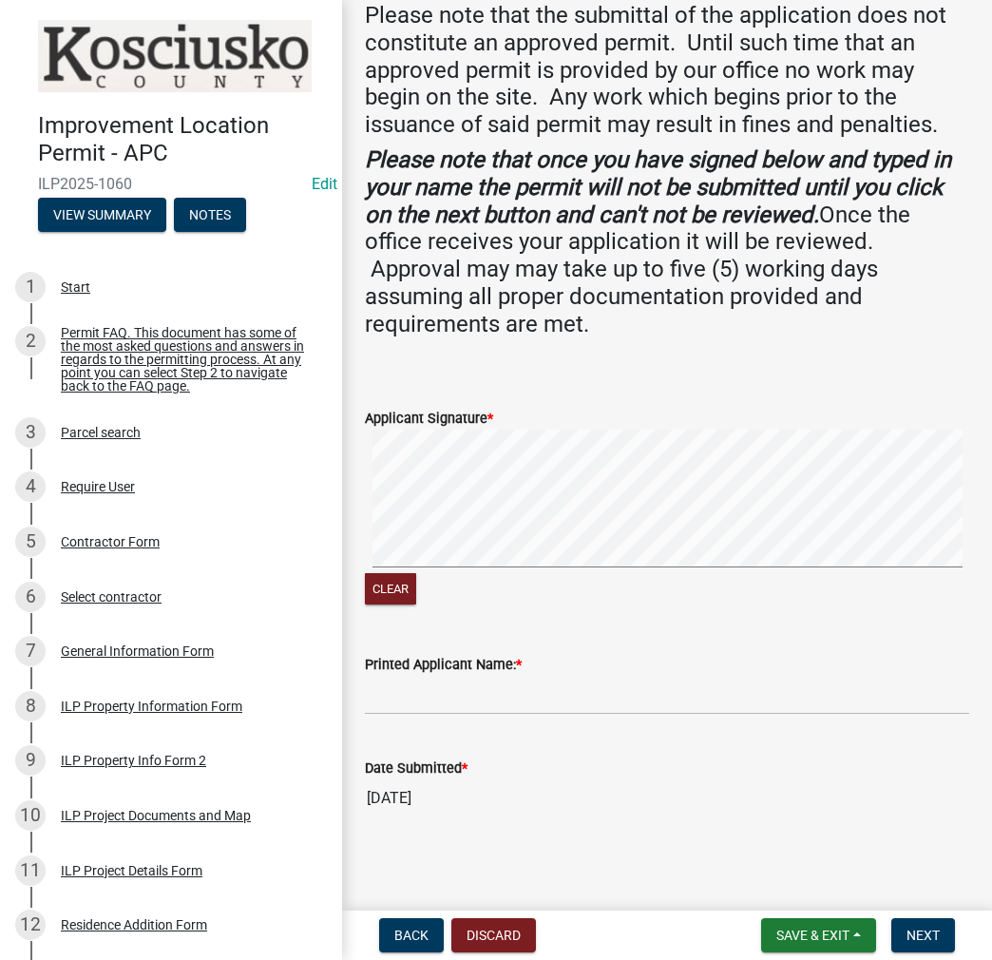
click at [677, 584] on div "Clear" at bounding box center [667, 520] width 605 height 180
click at [452, 686] on input "Printed Applicant Name: *" at bounding box center [667, 695] width 605 height 39
type input "[PERSON_NAME]"
click at [929, 932] on span "Next" at bounding box center [923, 935] width 33 height 15
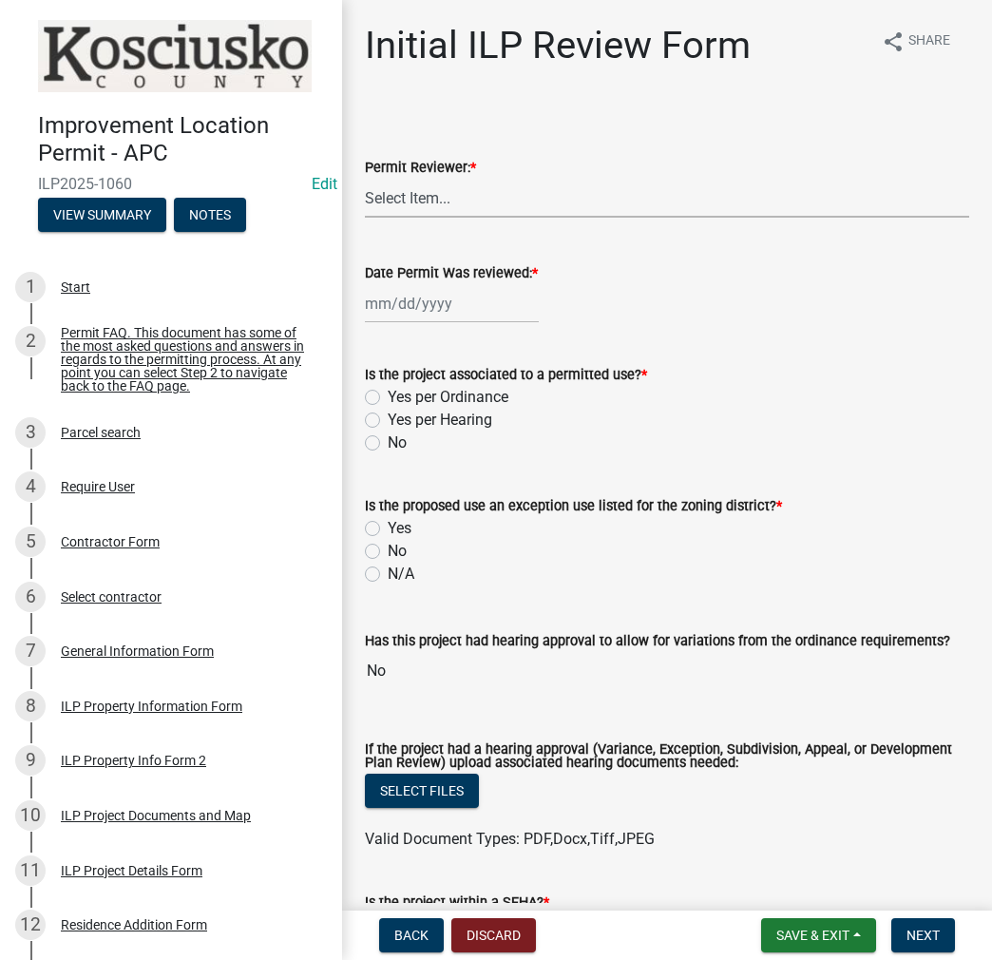
click at [431, 199] on select "Select Item... MMS LT AT CS [PERSON_NAME]" at bounding box center [667, 198] width 605 height 39
click at [365, 179] on select "Select Item... MMS LT AT CS [PERSON_NAME]" at bounding box center [667, 198] width 605 height 39
select select "c872cdc8-ca01-49f1-a213-e4b05fa58cd2"
click at [424, 306] on div at bounding box center [452, 303] width 174 height 39
select select "8"
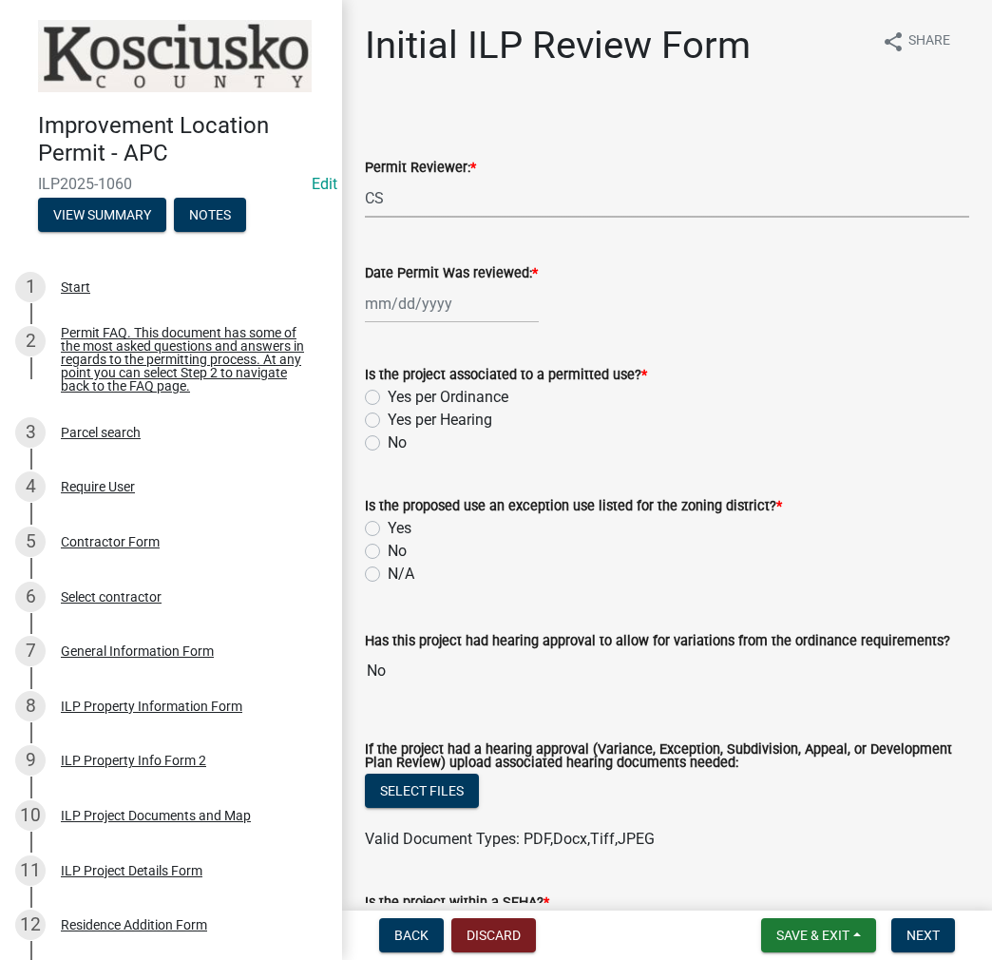
select select "2025"
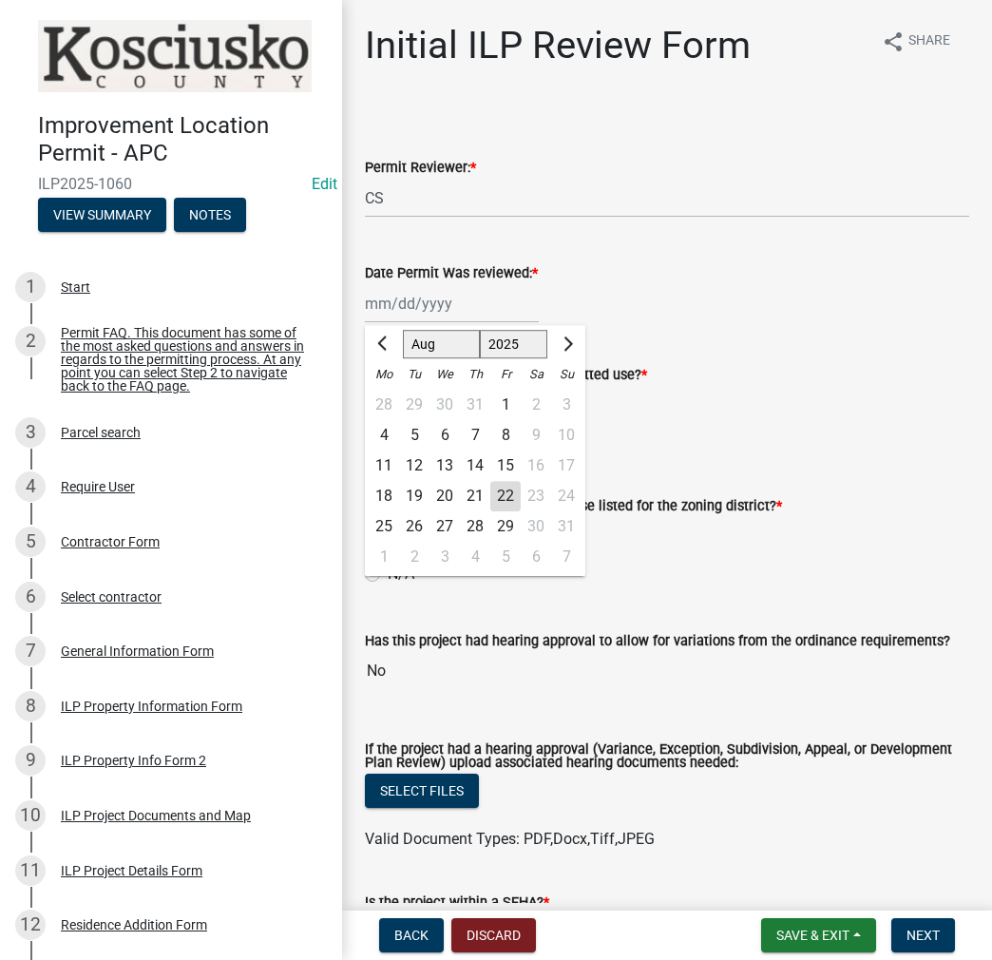
click at [501, 497] on div "22" at bounding box center [505, 496] width 30 height 30
type input "[DATE]"
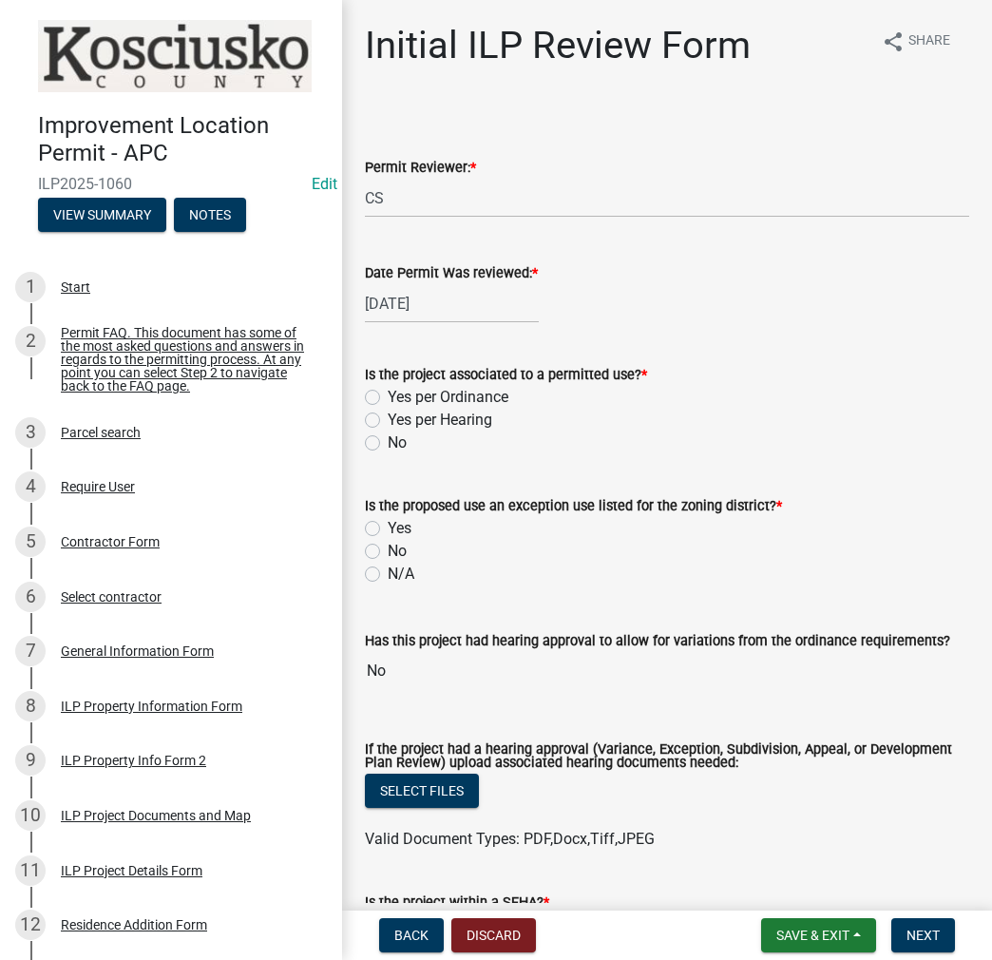
click at [388, 398] on label "Yes per Ordinance" at bounding box center [448, 397] width 121 height 23
click at [388, 398] on input "Yes per Ordinance" at bounding box center [394, 392] width 12 height 12
radio input "true"
click at [388, 551] on label "No" at bounding box center [397, 551] width 19 height 23
click at [388, 551] on input "No" at bounding box center [394, 546] width 12 height 12
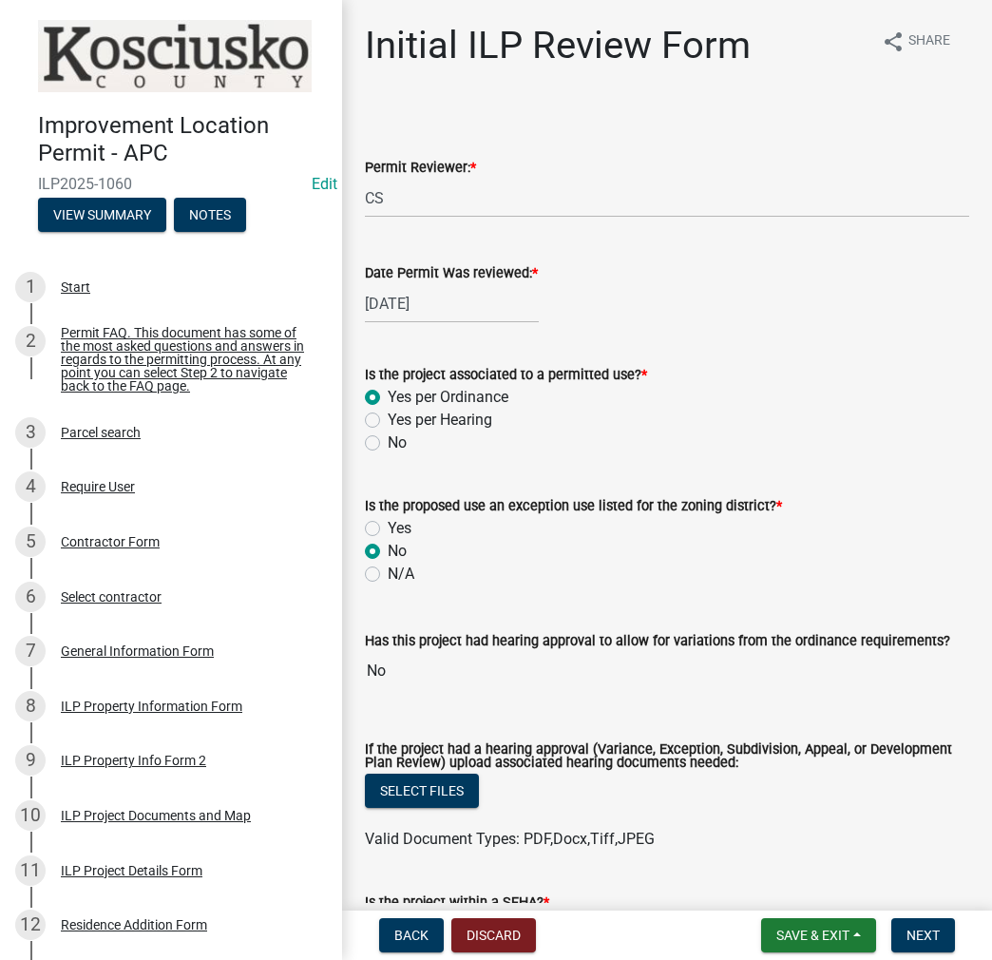
radio input "true"
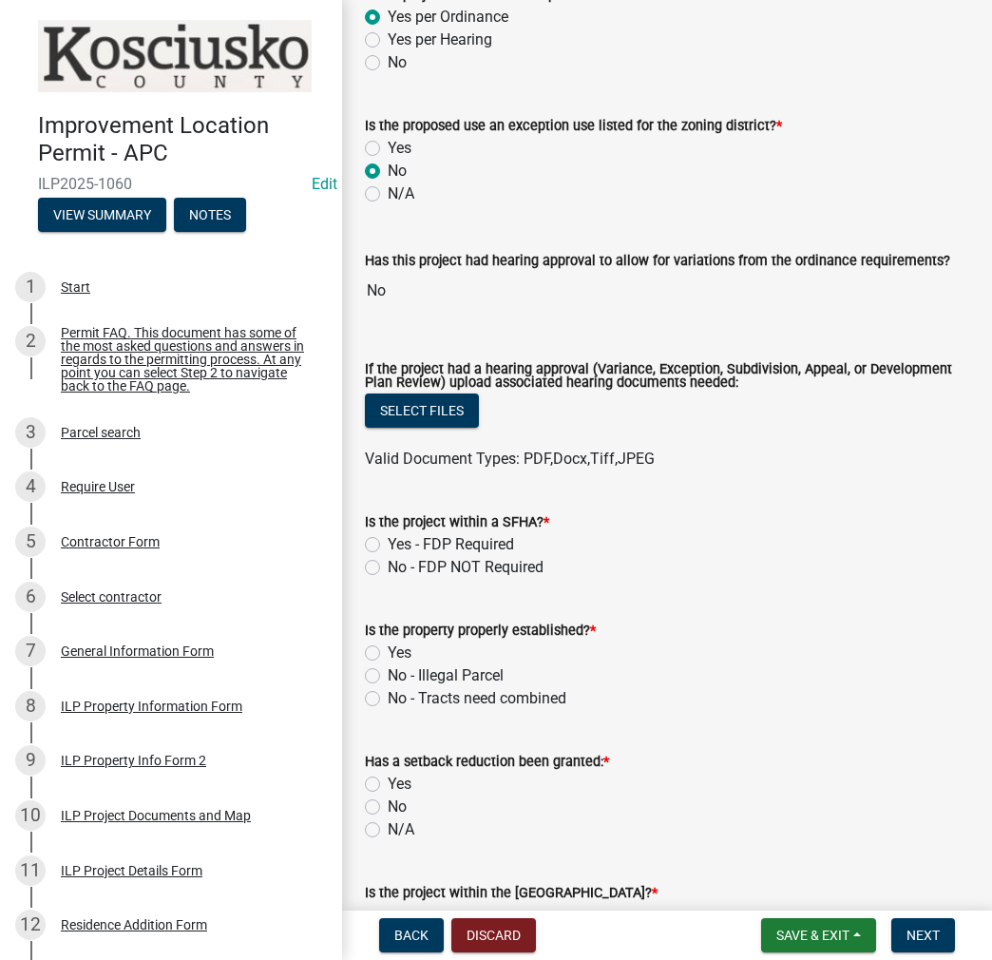
scroll to position [665, 0]
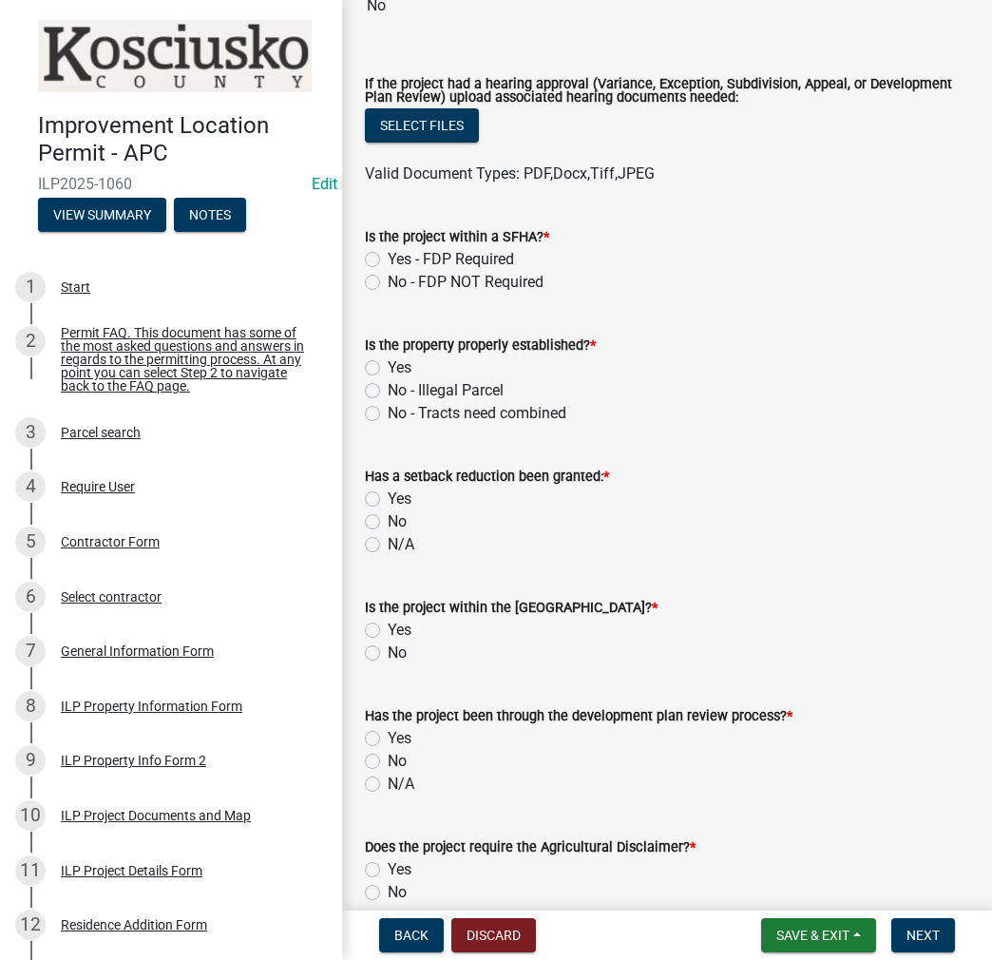
click at [388, 279] on label "No - FDP NOT Required" at bounding box center [466, 282] width 156 height 23
click at [388, 279] on input "No - FDP NOT Required" at bounding box center [394, 277] width 12 height 12
radio input "true"
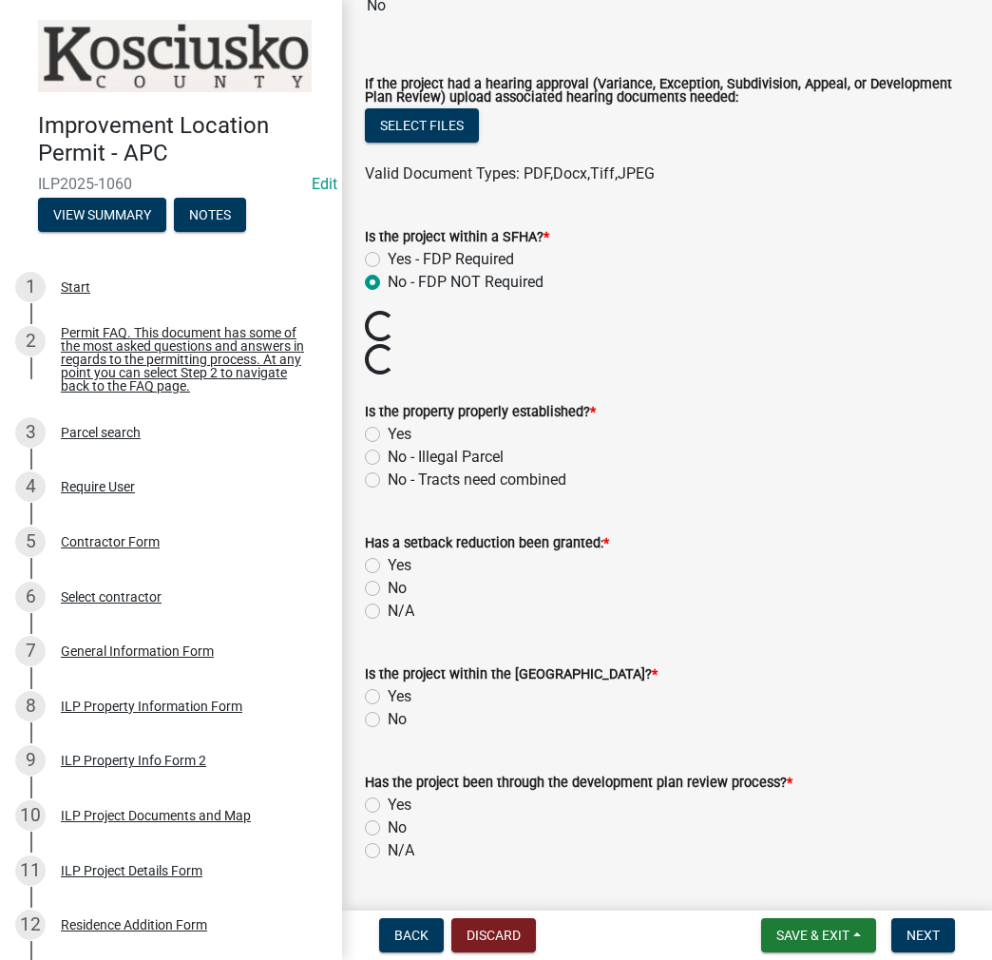
click at [388, 432] on label "Yes" at bounding box center [400, 434] width 24 height 23
click at [388, 432] on input "Yes" at bounding box center [394, 429] width 12 height 12
radio input "true"
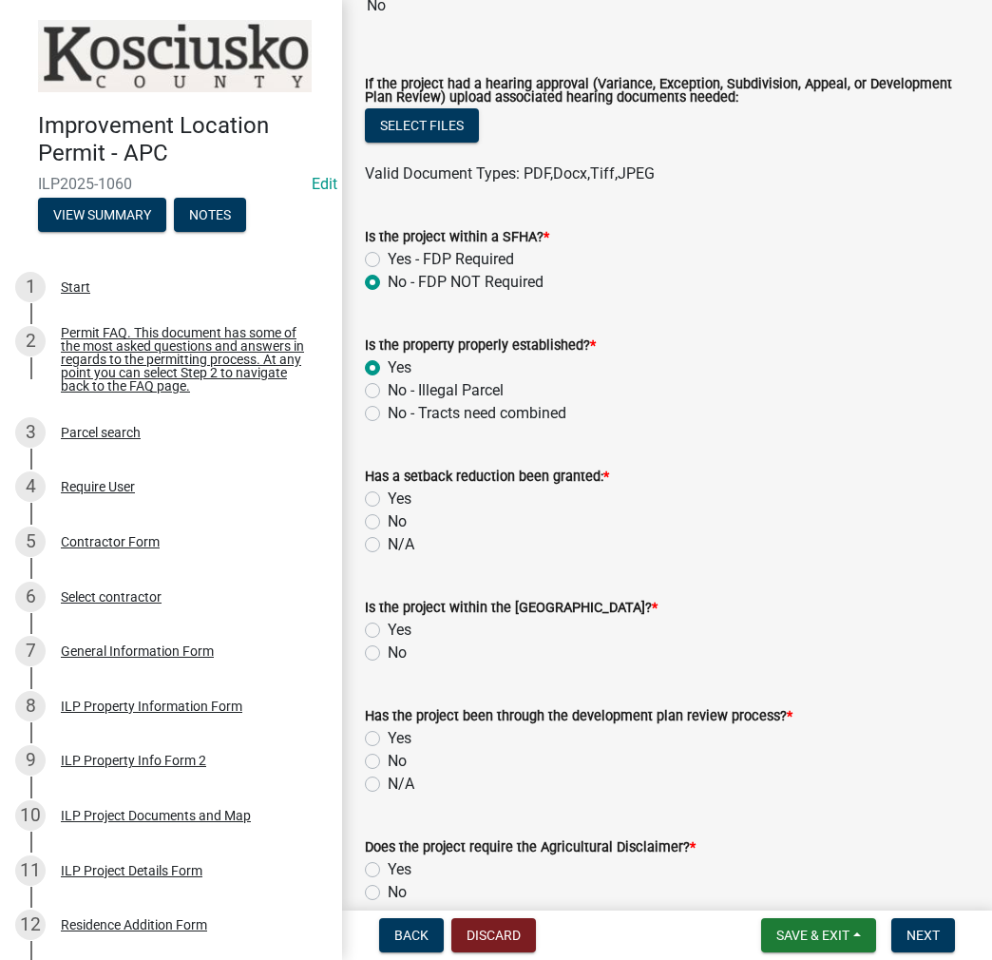
scroll to position [855, 0]
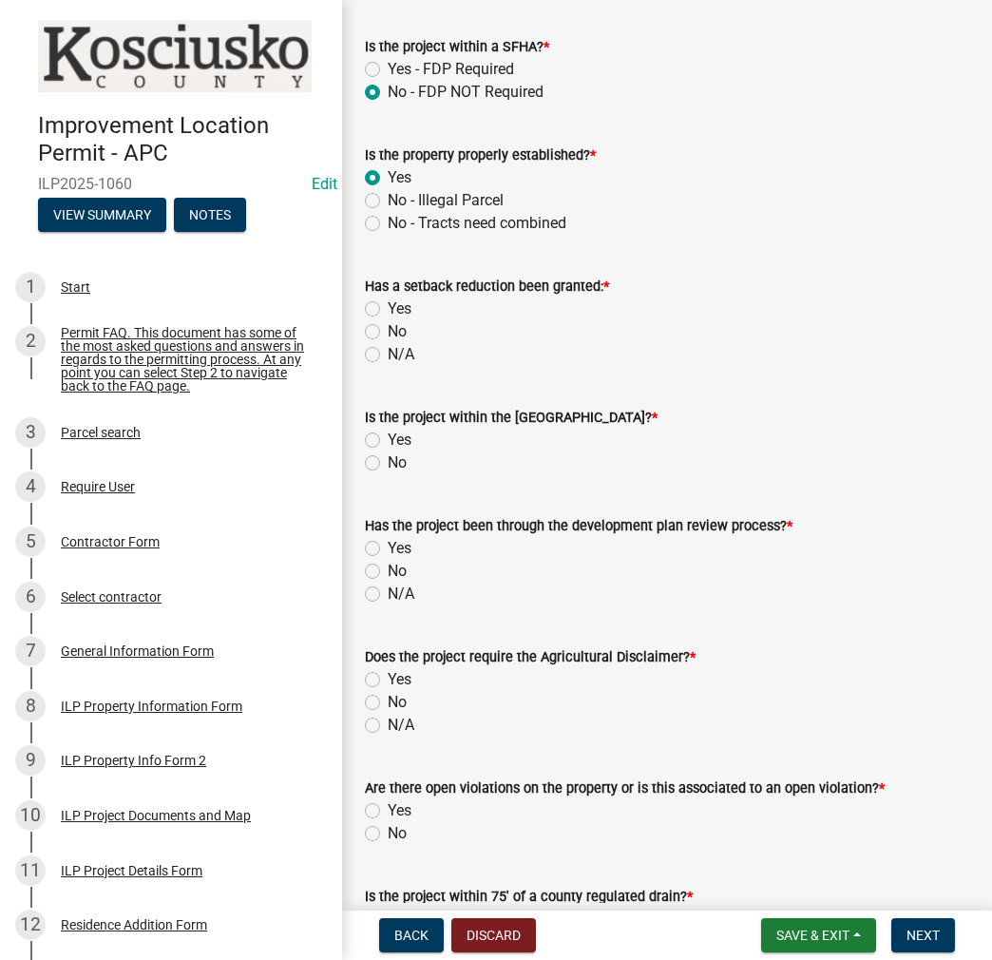
click at [388, 325] on label "No" at bounding box center [397, 331] width 19 height 23
click at [388, 325] on input "No" at bounding box center [394, 326] width 12 height 12
radio input "true"
click at [388, 459] on label "No" at bounding box center [397, 463] width 19 height 23
click at [388, 459] on input "No" at bounding box center [394, 458] width 12 height 12
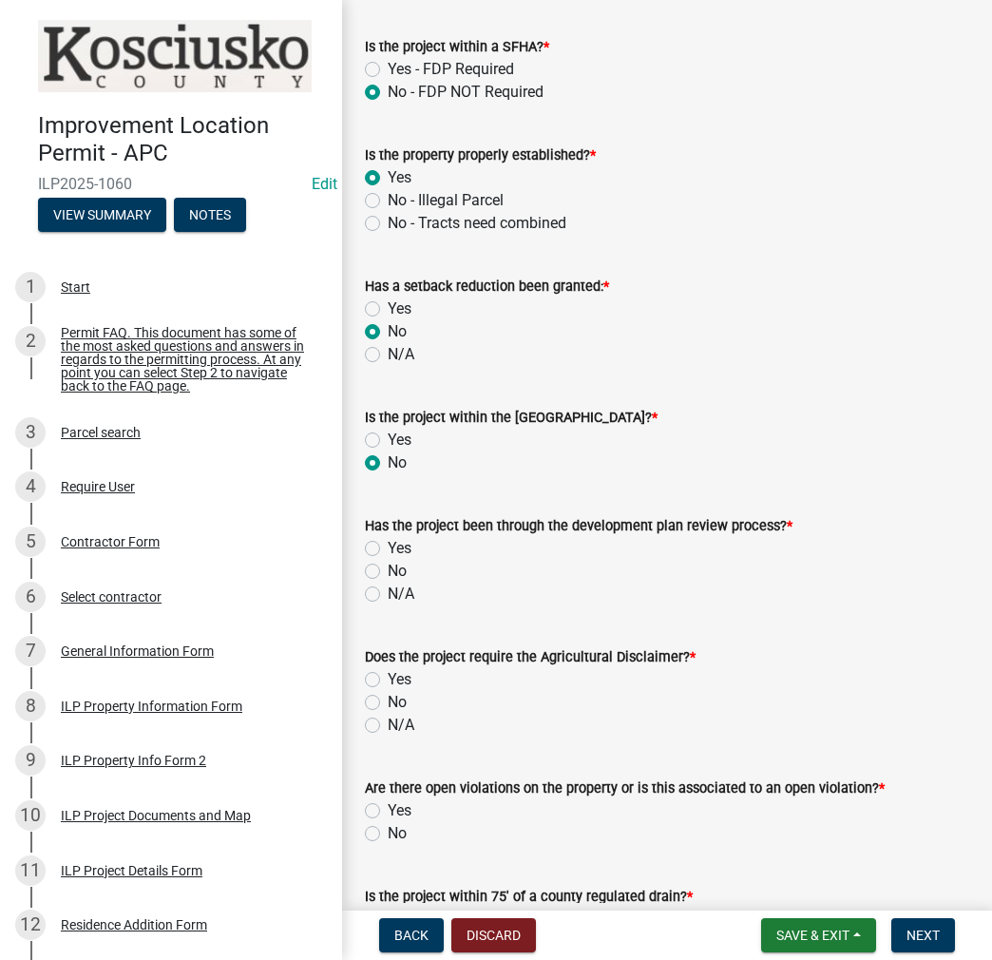
radio input "true"
click at [388, 569] on label "No" at bounding box center [397, 571] width 19 height 23
click at [388, 569] on input "No" at bounding box center [394, 566] width 12 height 12
radio input "true"
click at [388, 674] on label "Yes" at bounding box center [400, 679] width 24 height 23
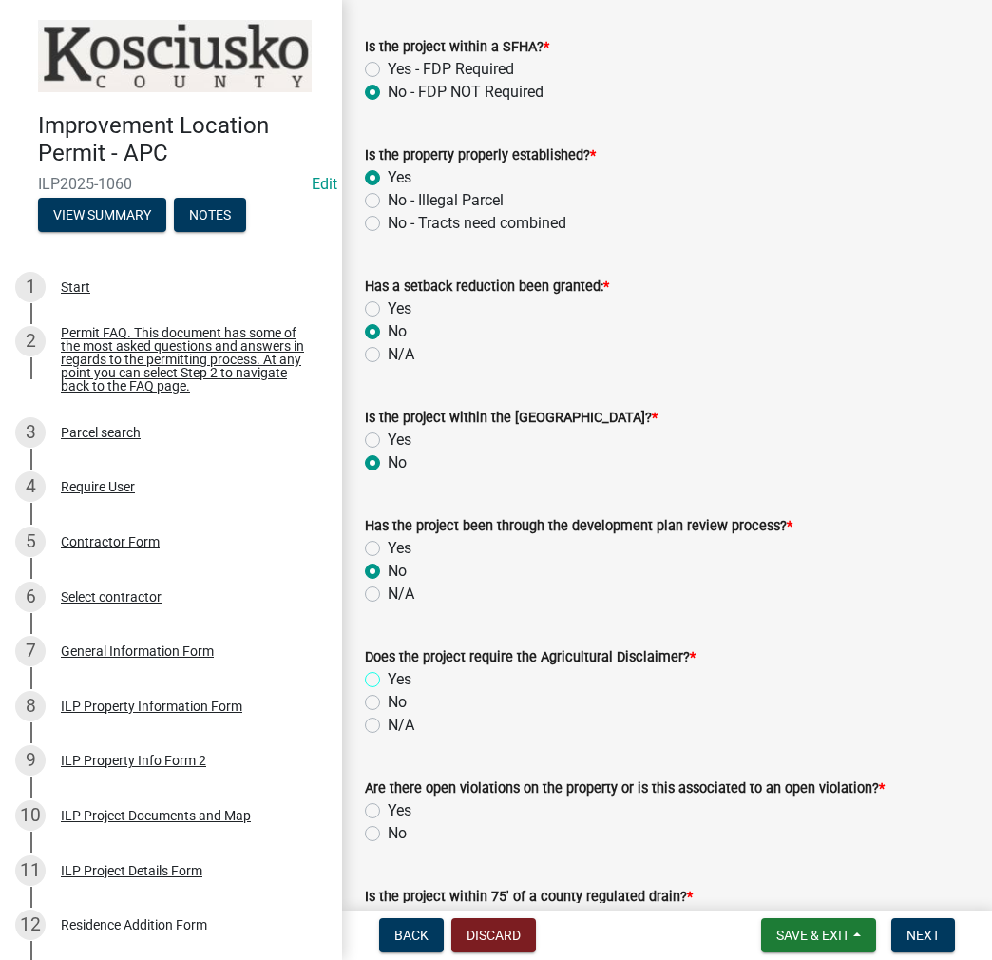
click at [388, 674] on input "Yes" at bounding box center [394, 674] width 12 height 12
radio input "true"
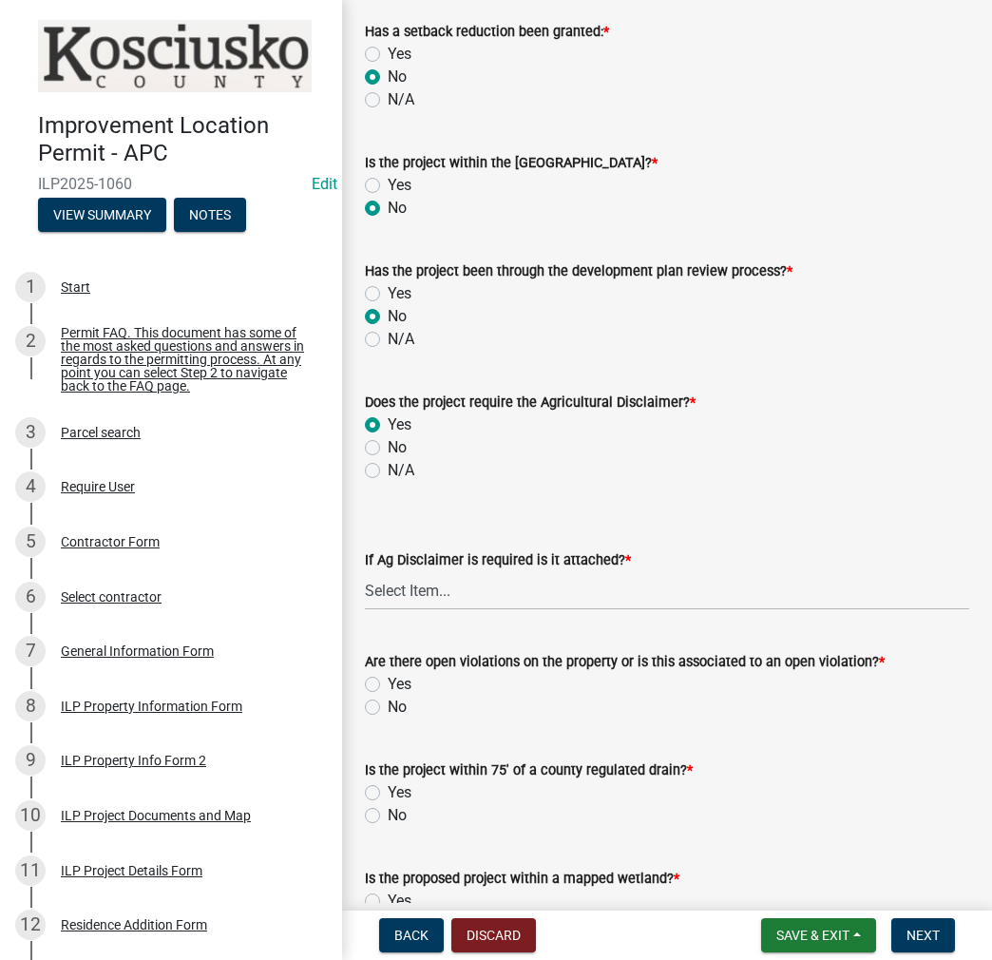
scroll to position [1141, 0]
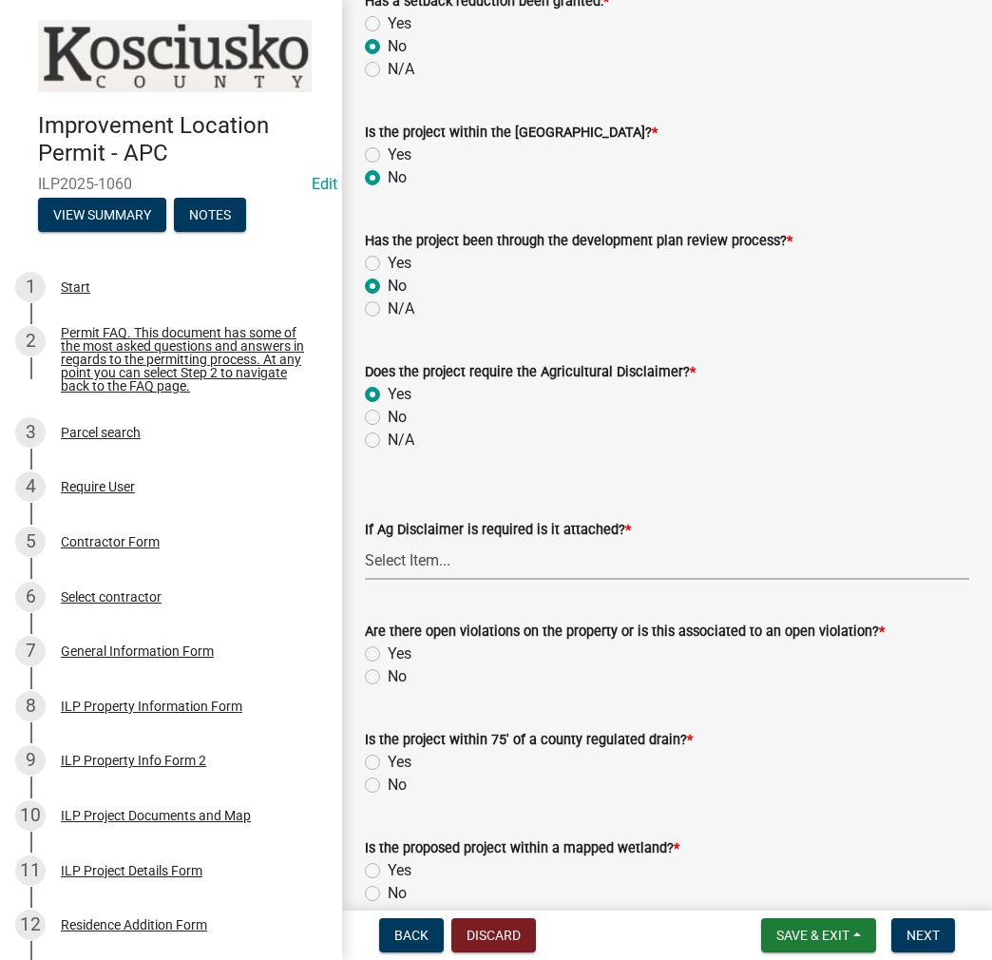
click at [413, 566] on select "Select Item... Yes No" at bounding box center [667, 560] width 605 height 39
click at [365, 541] on select "Select Item... Yes No" at bounding box center [667, 560] width 605 height 39
select select "c0fa77dd-9ee0-4144-9979-eb2eebb8c086"
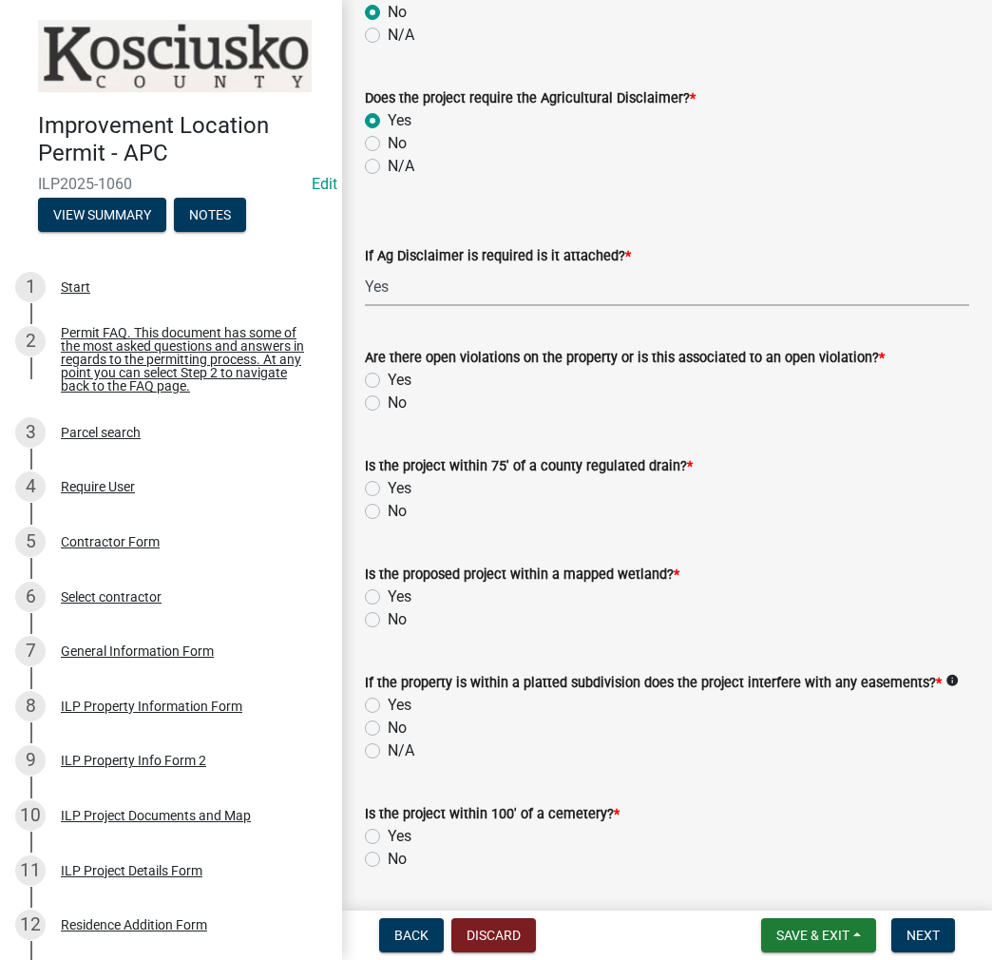
scroll to position [1426, 0]
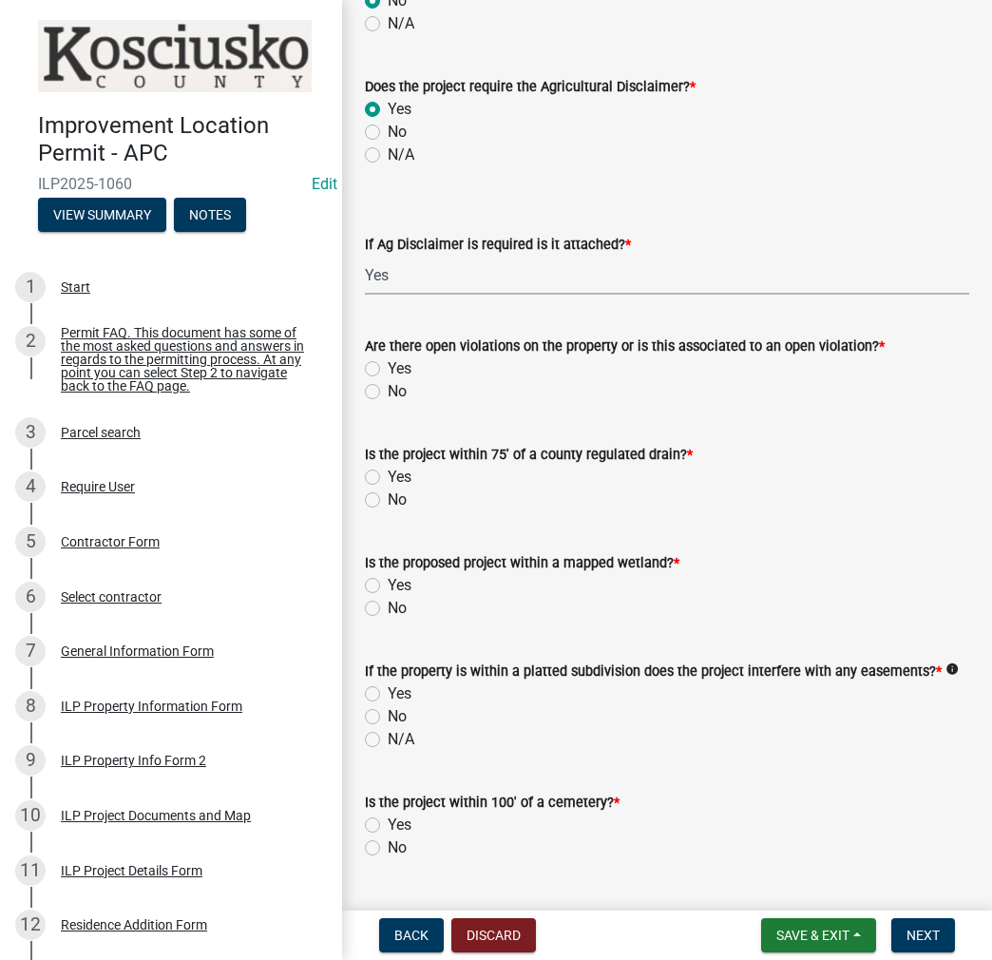
click at [388, 391] on label "No" at bounding box center [397, 391] width 19 height 23
click at [388, 391] on input "No" at bounding box center [394, 386] width 12 height 12
radio input "true"
click at [388, 498] on label "No" at bounding box center [397, 500] width 19 height 23
click at [388, 498] on input "No" at bounding box center [394, 495] width 12 height 12
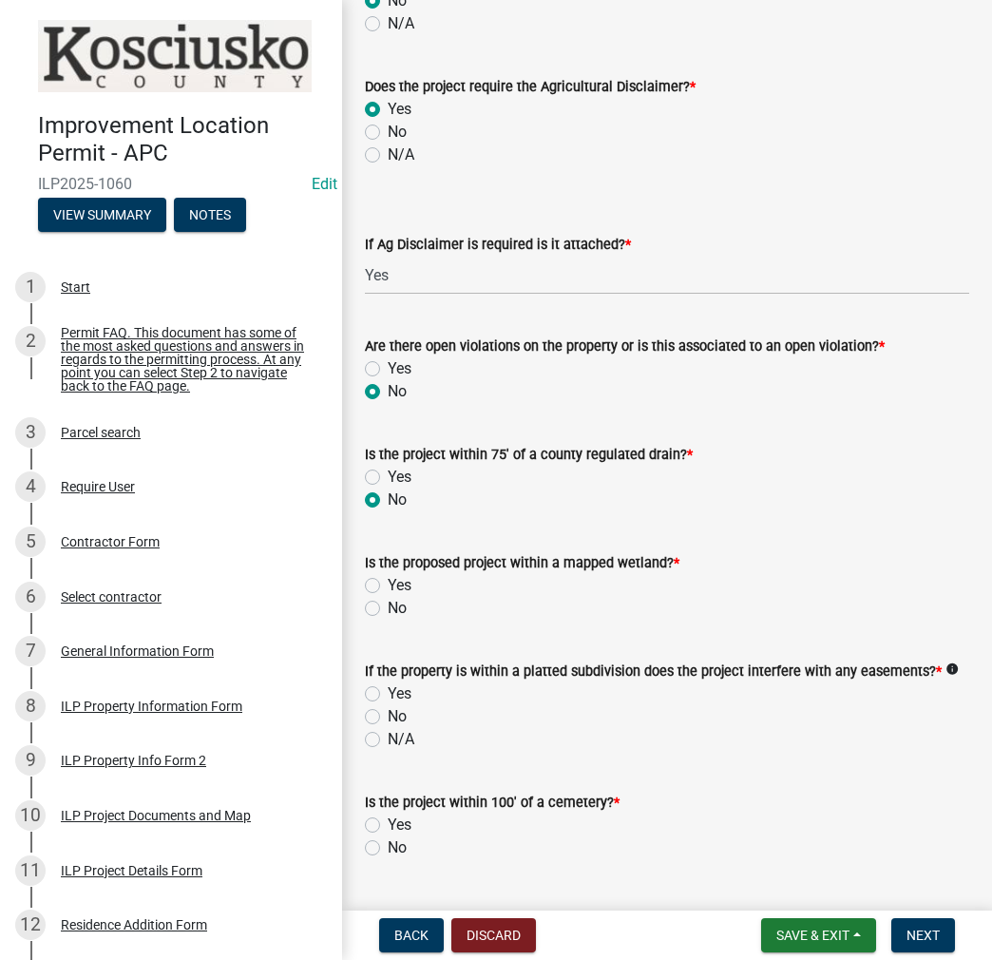
radio input "true"
click at [388, 604] on label "No" at bounding box center [397, 608] width 19 height 23
click at [388, 604] on input "No" at bounding box center [394, 603] width 12 height 12
radio input "true"
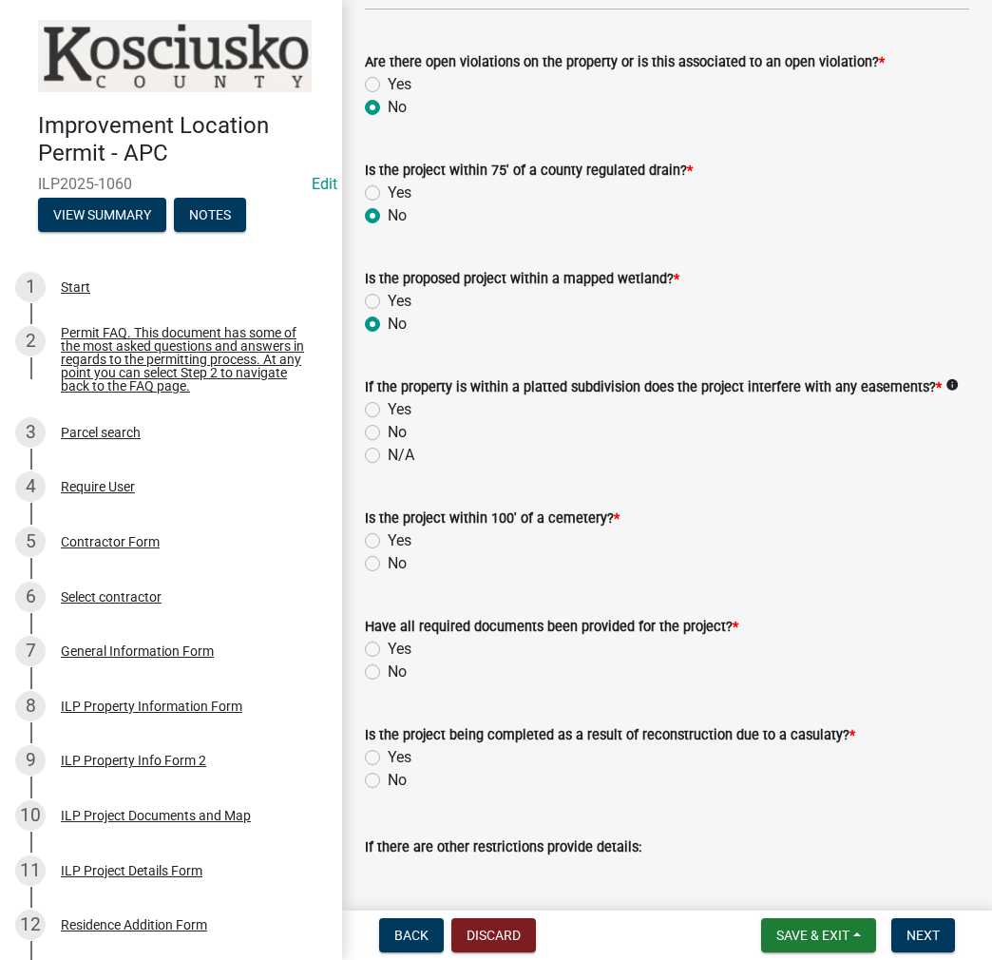
scroll to position [1711, 0]
click at [388, 431] on label "No" at bounding box center [397, 431] width 19 height 23
click at [388, 431] on input "No" at bounding box center [394, 426] width 12 height 12
radio input "true"
click at [388, 556] on label "No" at bounding box center [397, 562] width 19 height 23
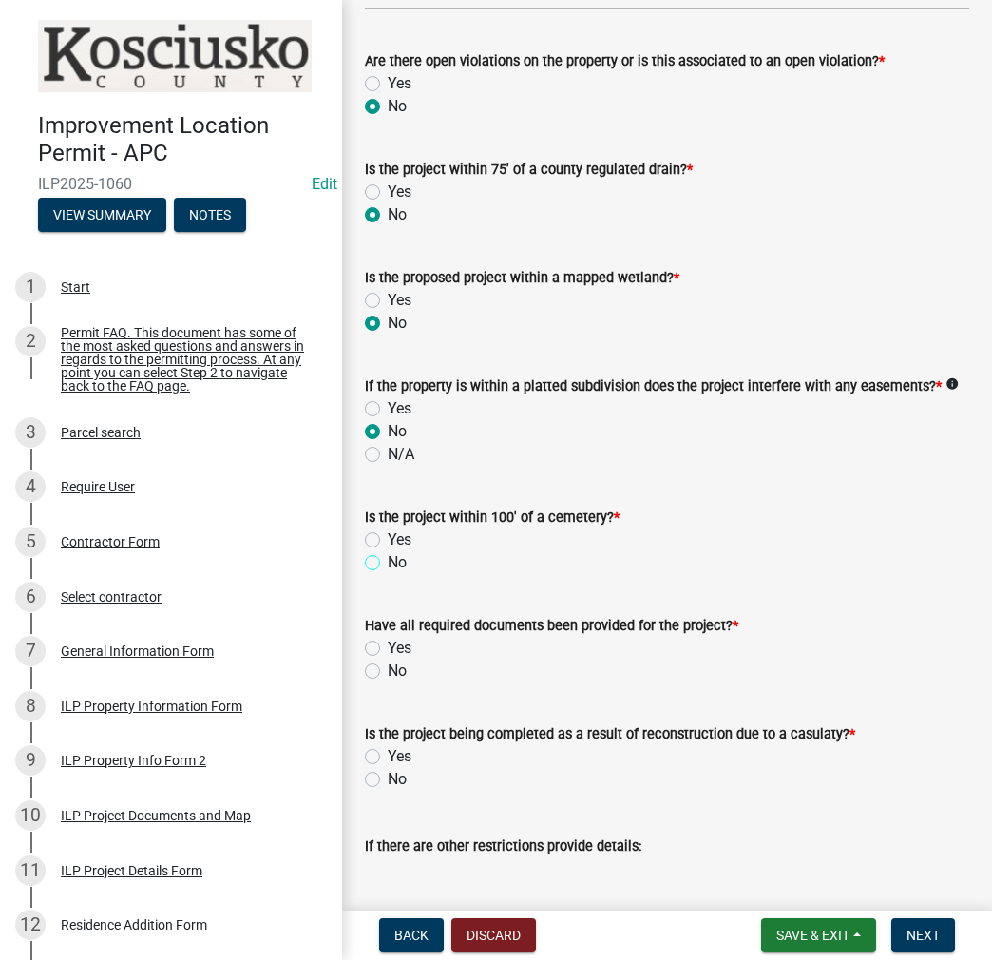
click at [388, 556] on input "No" at bounding box center [394, 557] width 12 height 12
radio input "true"
click at [388, 644] on label "Yes" at bounding box center [400, 648] width 24 height 23
click at [388, 644] on input "Yes" at bounding box center [394, 643] width 12 height 12
radio input "true"
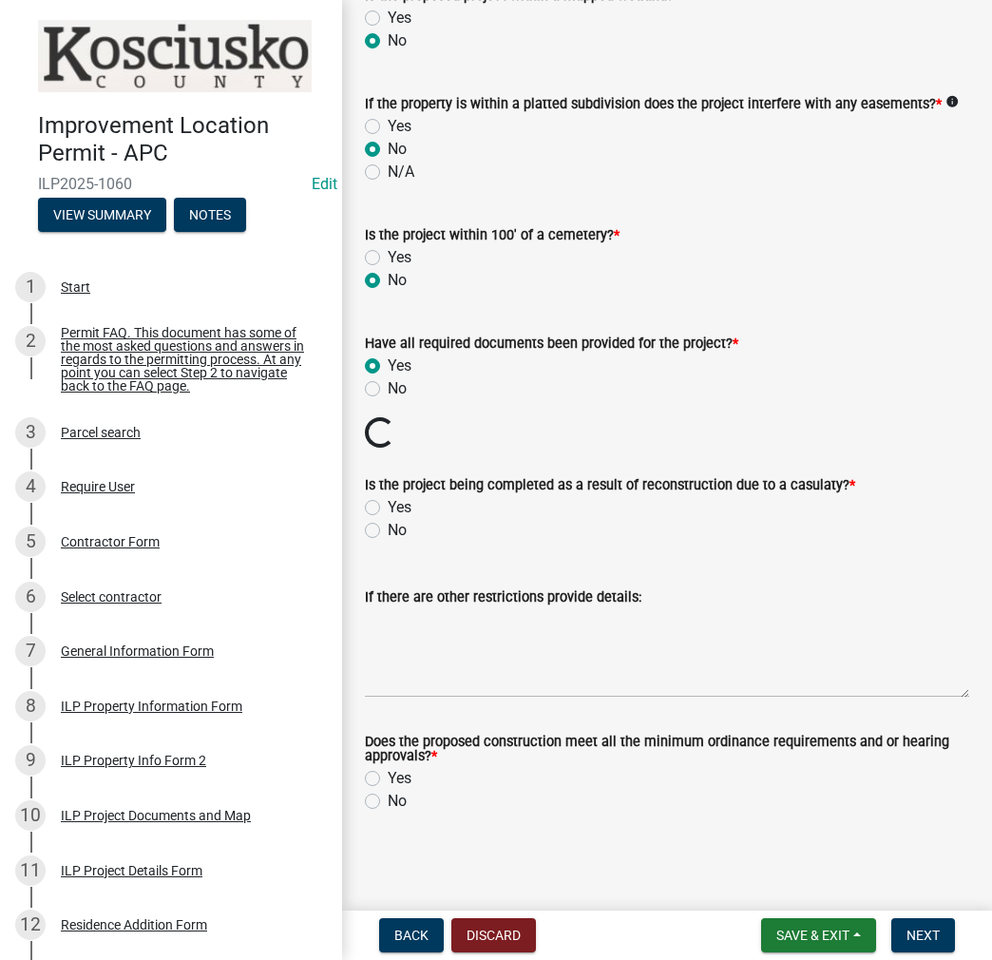
scroll to position [1961, 0]
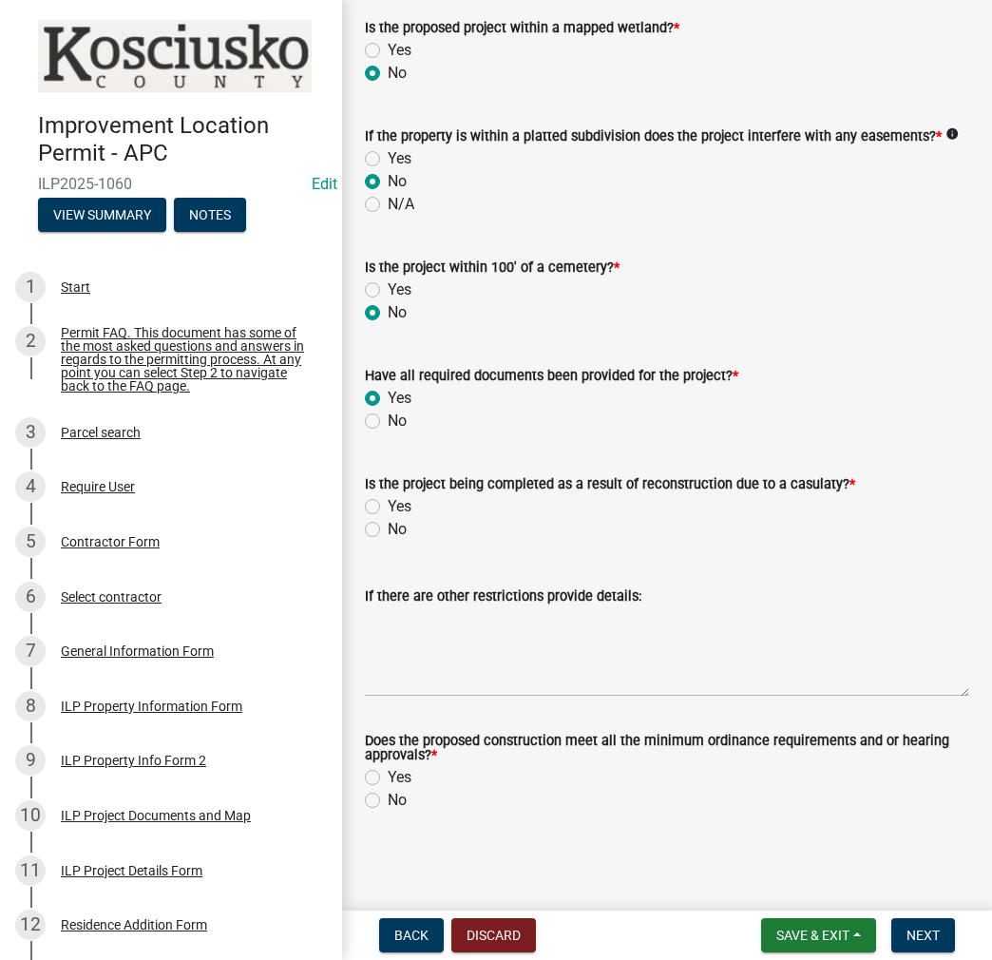
click at [388, 528] on label "No" at bounding box center [397, 529] width 19 height 23
click at [388, 528] on input "No" at bounding box center [394, 524] width 12 height 12
radio input "true"
click at [388, 778] on label "Yes" at bounding box center [400, 777] width 24 height 23
click at [388, 778] on input "Yes" at bounding box center [394, 772] width 12 height 12
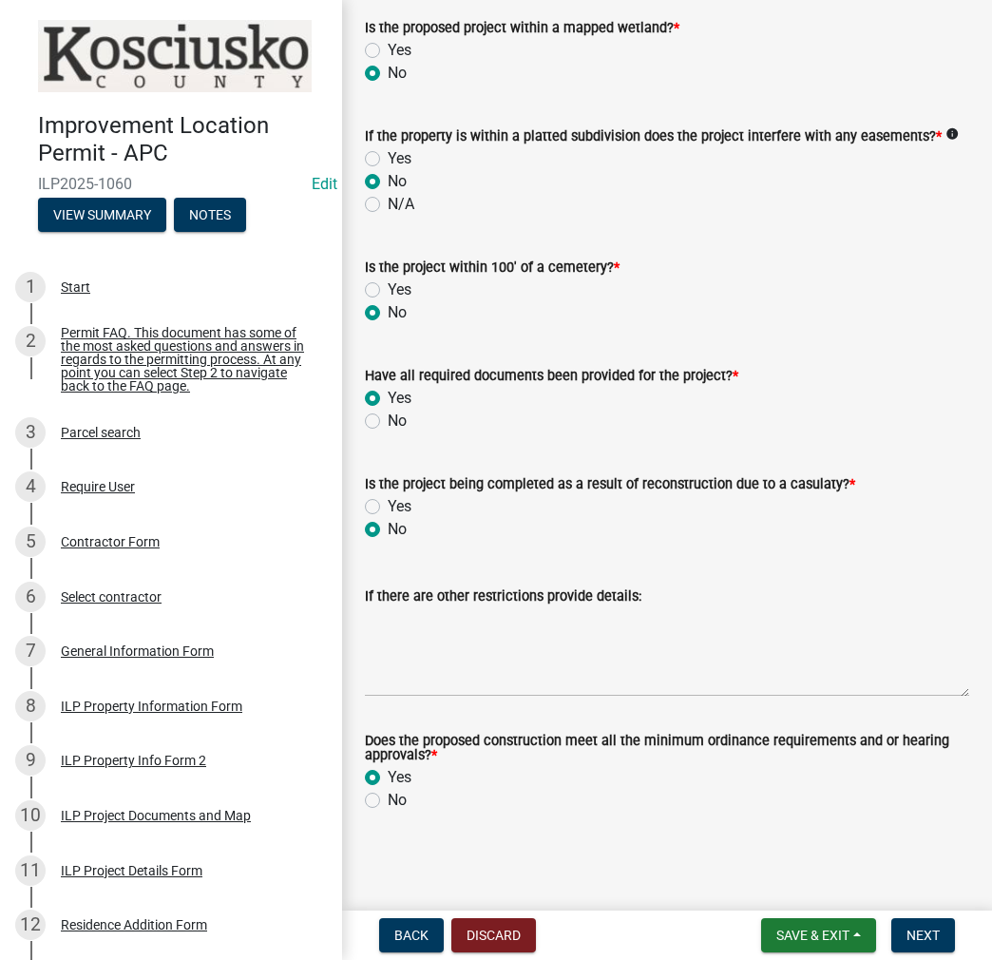
radio input "true"
click at [909, 933] on span "Next" at bounding box center [923, 935] width 33 height 15
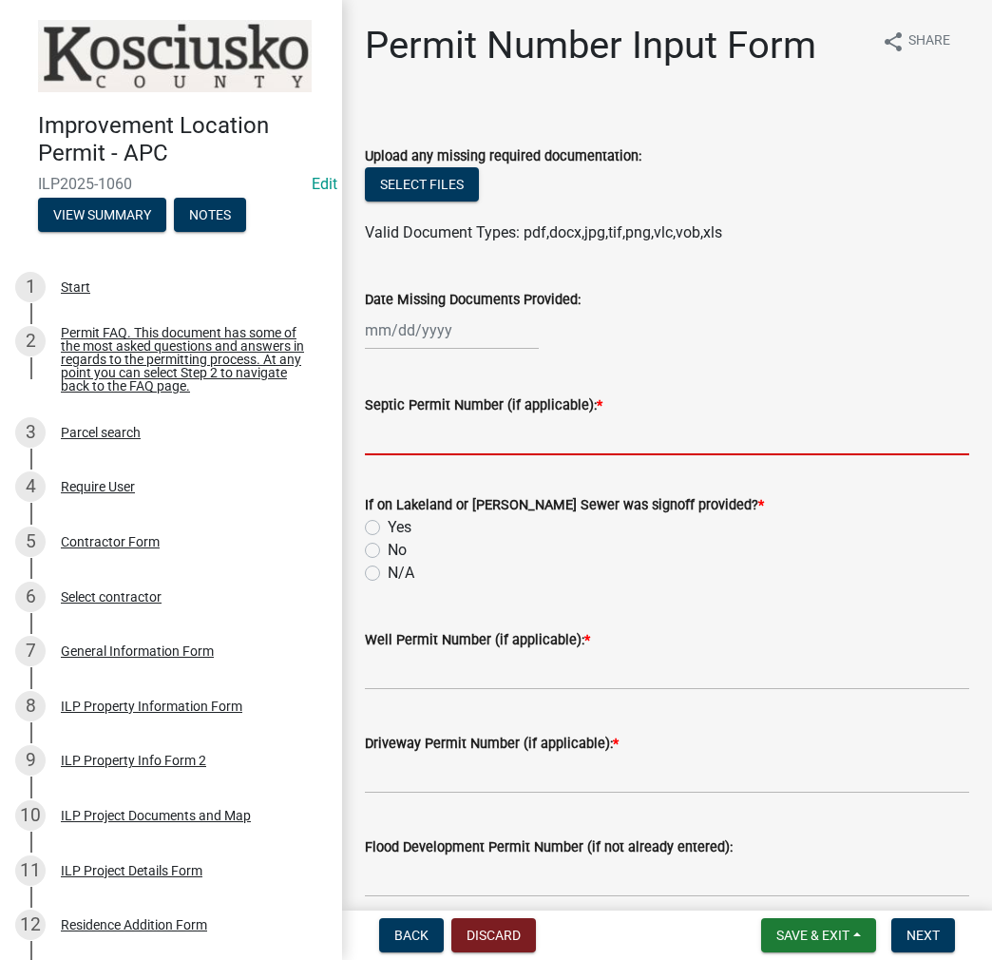
click at [427, 426] on input "Septic Permit Number (if applicable): *" at bounding box center [667, 435] width 605 height 39
type input "LONO"
click at [388, 548] on label "No" at bounding box center [397, 550] width 19 height 23
click at [388, 548] on input "No" at bounding box center [394, 545] width 12 height 12
radio input "true"
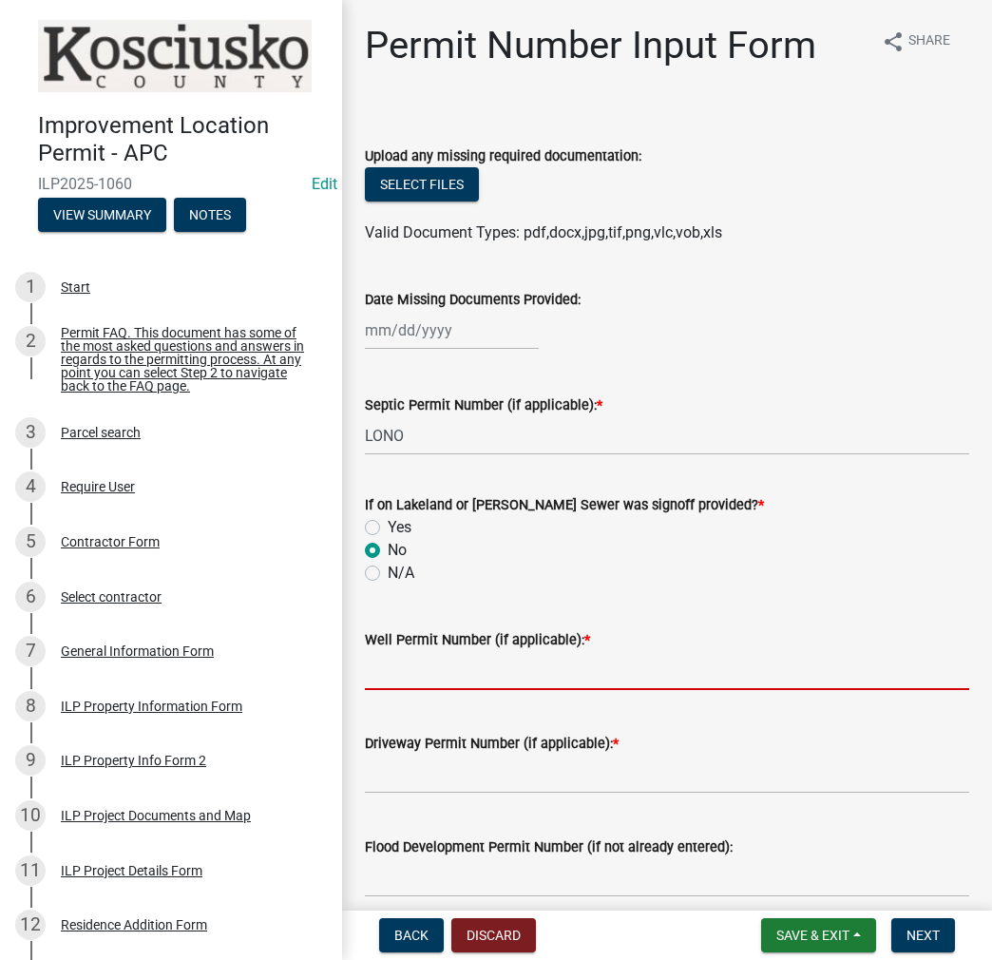
click at [391, 663] on input "Well Permit Number (if applicable): *" at bounding box center [667, 670] width 605 height 39
type input "LONO"
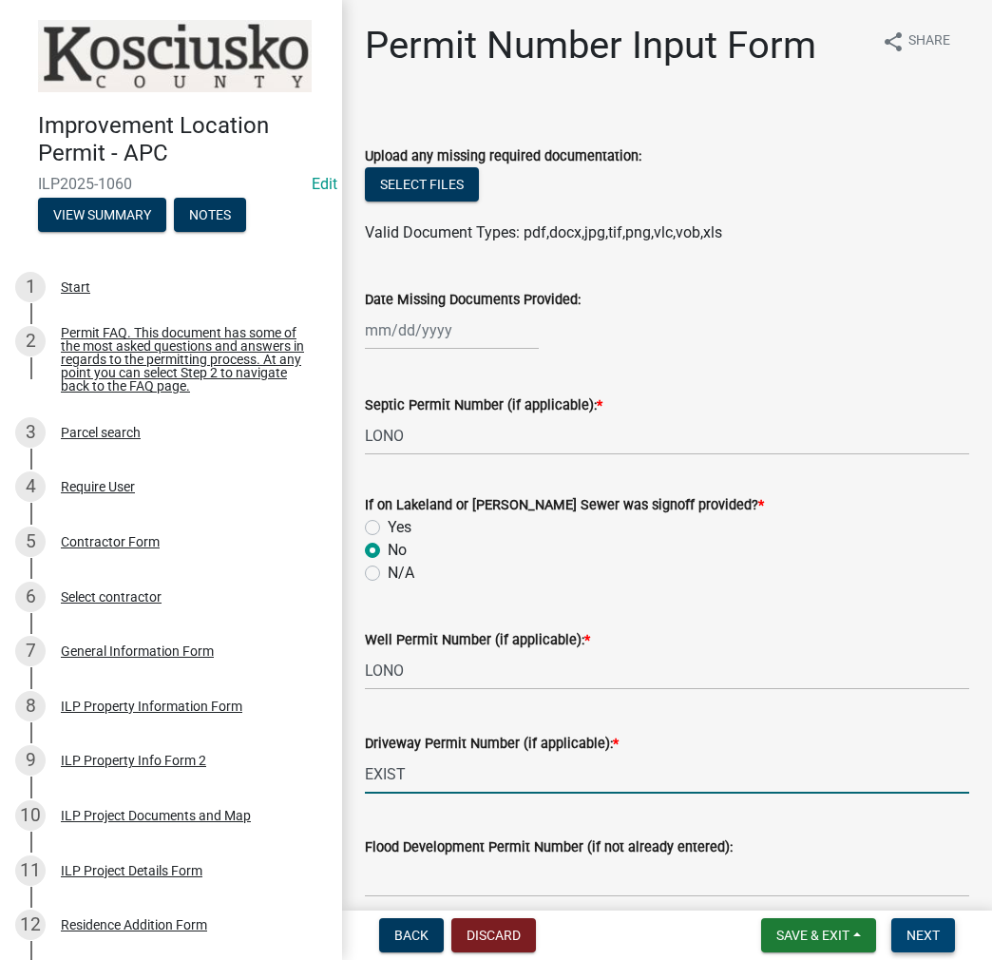
type input "EXIST"
click at [923, 928] on span "Next" at bounding box center [923, 935] width 33 height 15
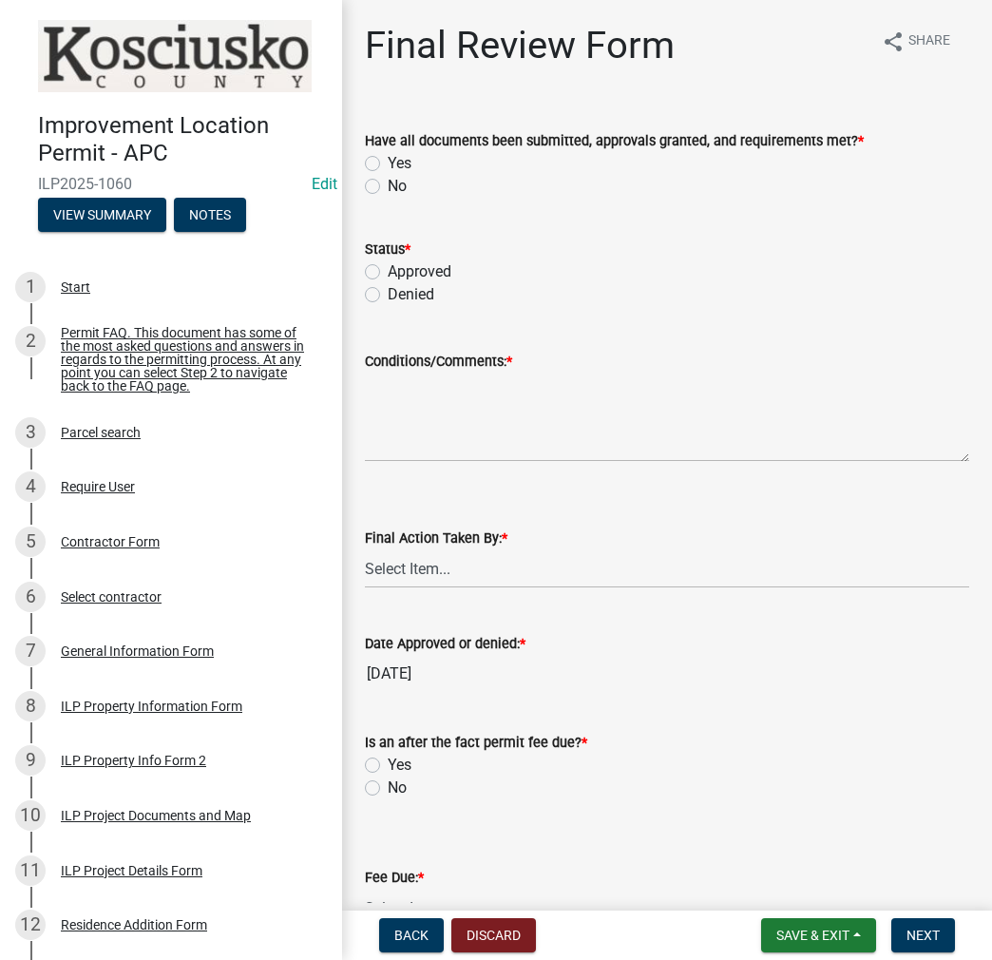
drag, startPoint x: 375, startPoint y: 161, endPoint x: 380, endPoint y: 171, distance: 11.5
click at [388, 161] on label "Yes" at bounding box center [400, 163] width 24 height 23
click at [388, 161] on input "Yes" at bounding box center [394, 158] width 12 height 12
radio input "true"
click at [388, 279] on label "Approved" at bounding box center [420, 271] width 64 height 23
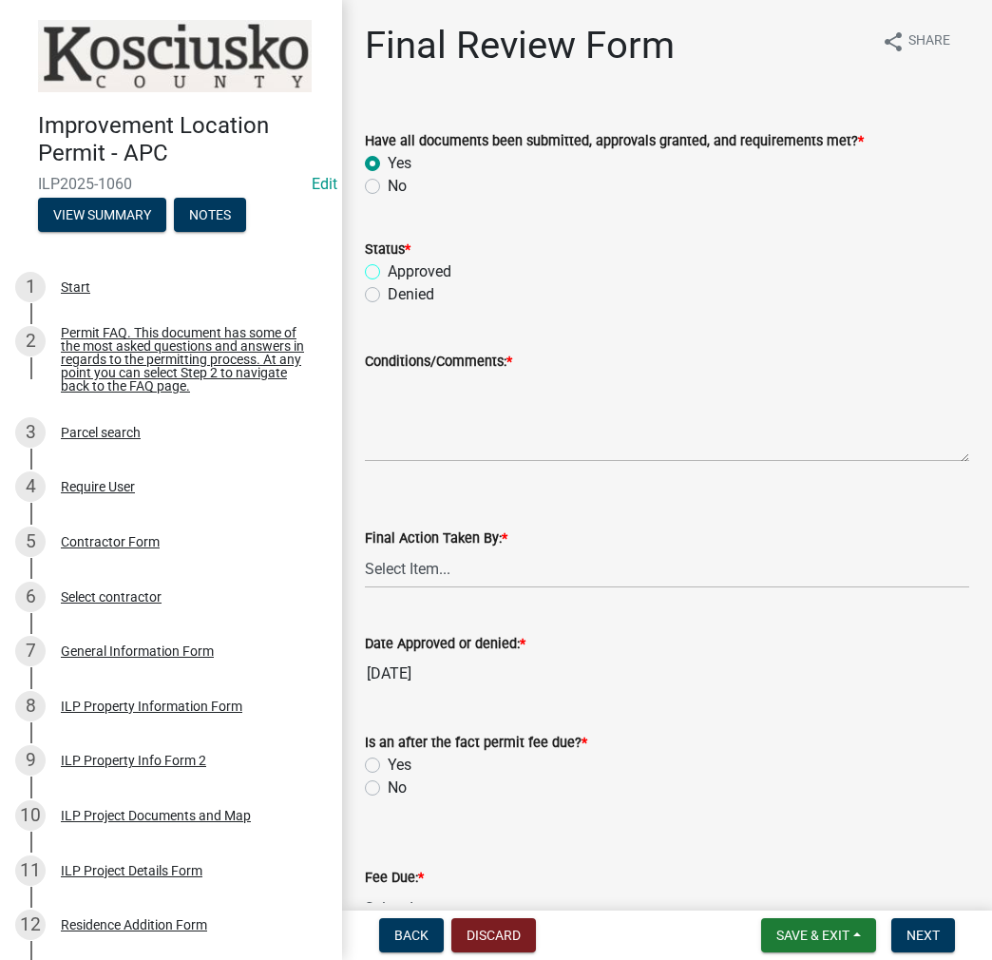
click at [388, 273] on input "Approved" at bounding box center [394, 266] width 12 height 12
radio input "true"
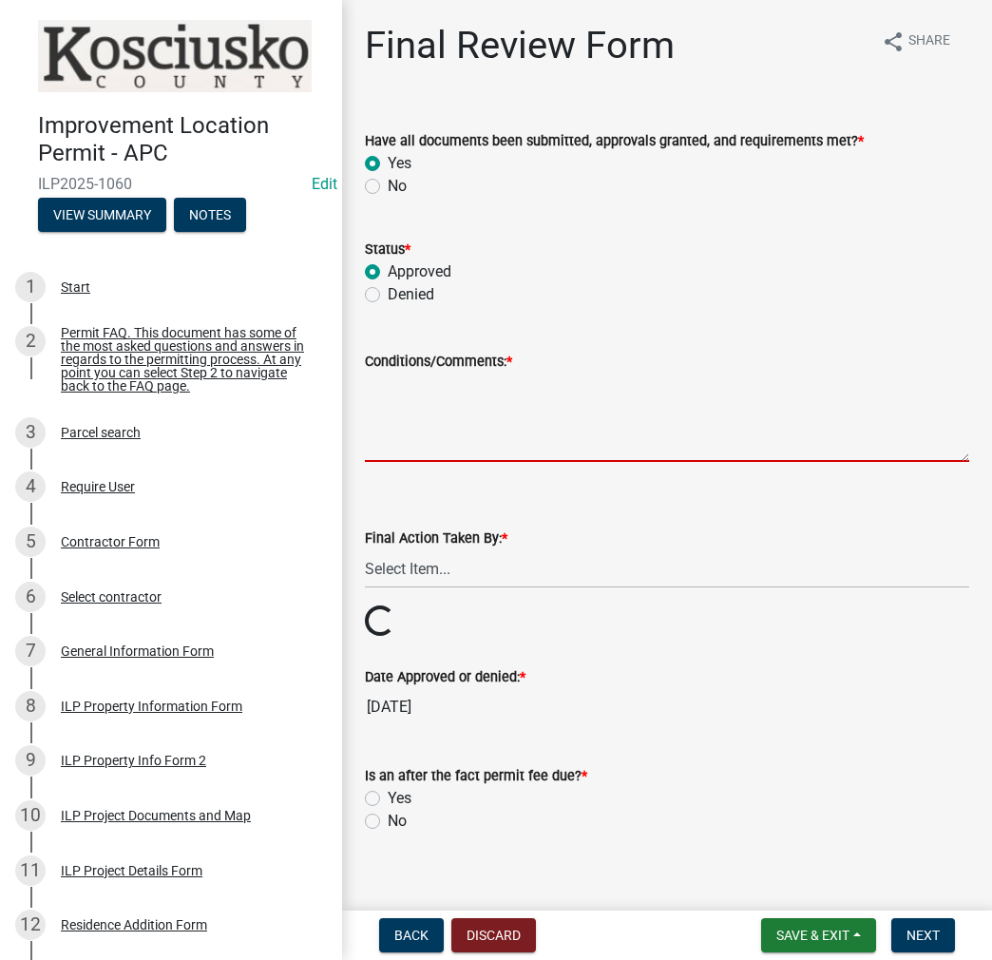
click at [405, 426] on textarea "Conditions/Comments: *" at bounding box center [667, 417] width 605 height 89
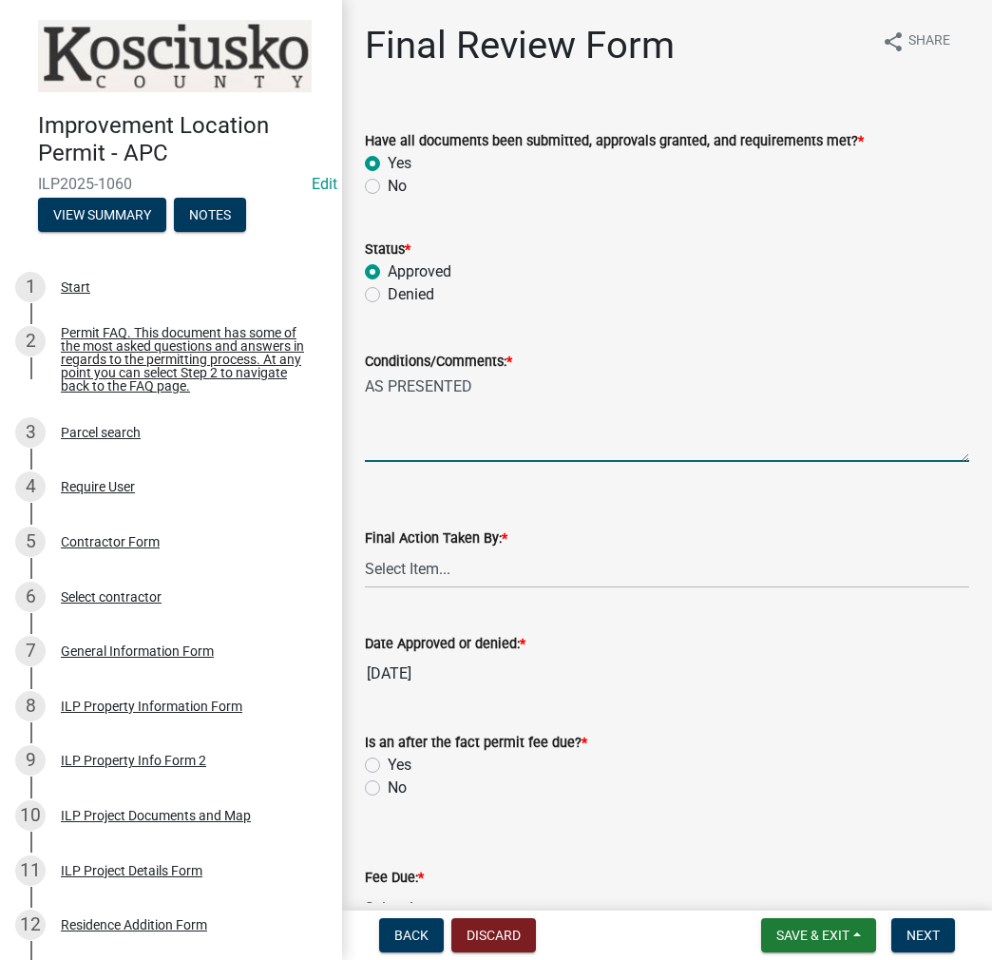
type textarea "AS PRESENTED"
drag, startPoint x: 408, startPoint y: 567, endPoint x: 414, endPoint y: 582, distance: 15.7
click at [408, 567] on select "Select Item... MMS LT AT CS [PERSON_NAME]" at bounding box center [667, 568] width 605 height 39
click at [365, 549] on select "Select Item... MMS LT AT CS [PERSON_NAME]" at bounding box center [667, 568] width 605 height 39
select select "c872cdc8-ca01-49f1-a213-e4b05fa58cd2"
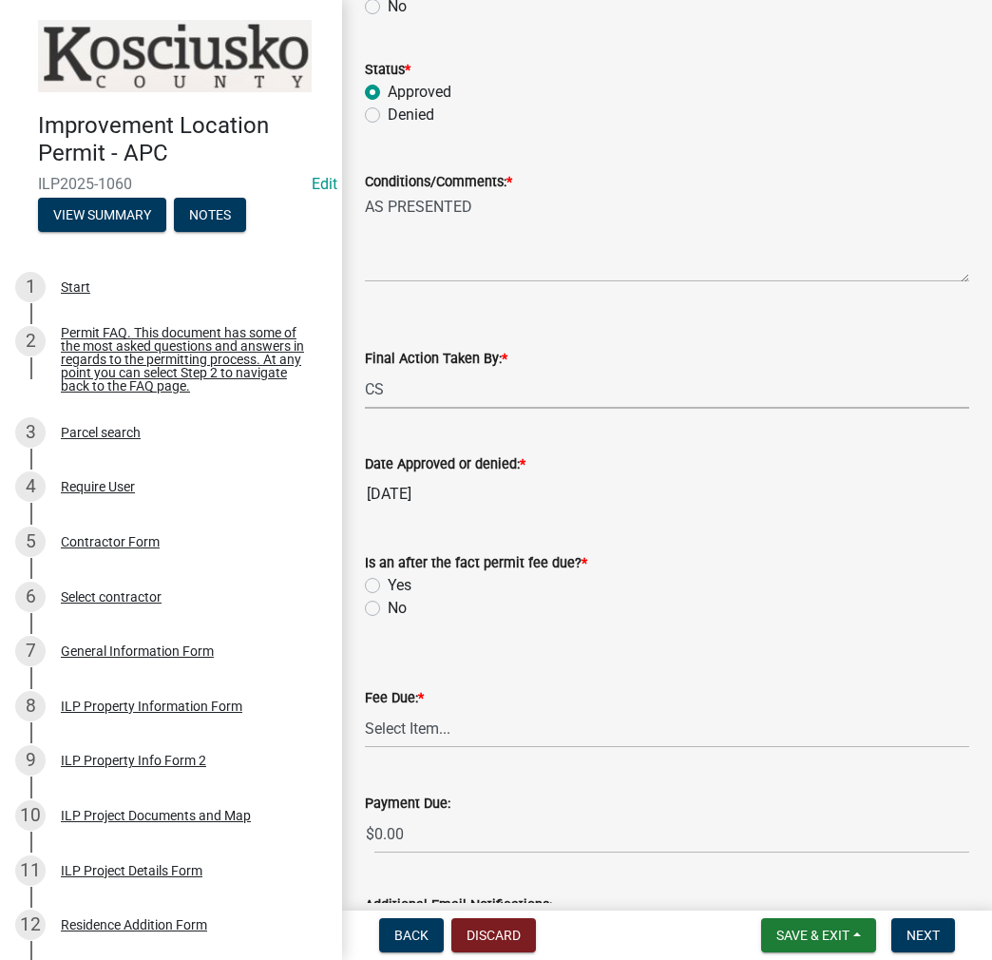
scroll to position [285, 0]
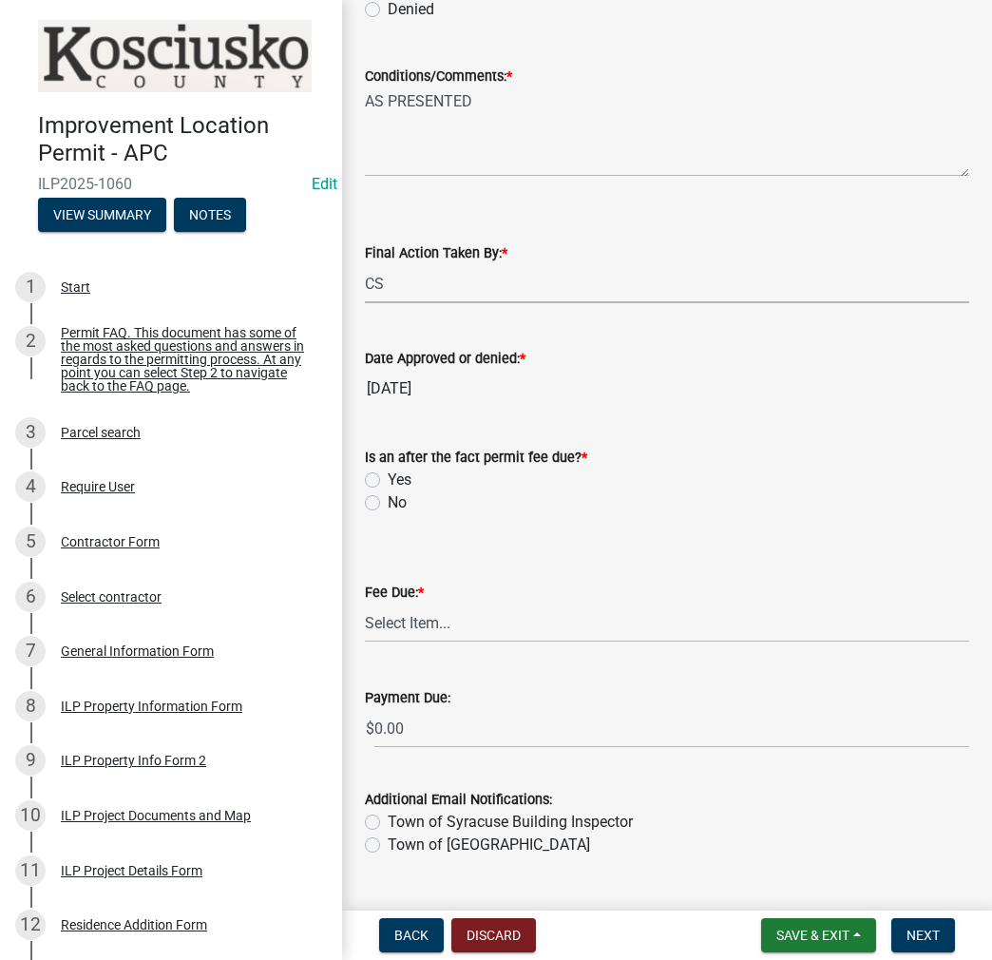
click at [388, 503] on label "No" at bounding box center [397, 502] width 19 height 23
click at [388, 503] on input "No" at bounding box center [394, 497] width 12 height 12
radio input "true"
click at [407, 626] on select "Select Item... N/A $10.00 $25.00 $125.00 $250 $500 $500 + $10.00 for every 10 s…" at bounding box center [667, 623] width 605 height 39
click at [365, 632] on select "Select Item... N/A $10.00 $25.00 $125.00 $250 $500 $500 + $10.00 for every 10 s…" at bounding box center [667, 623] width 605 height 39
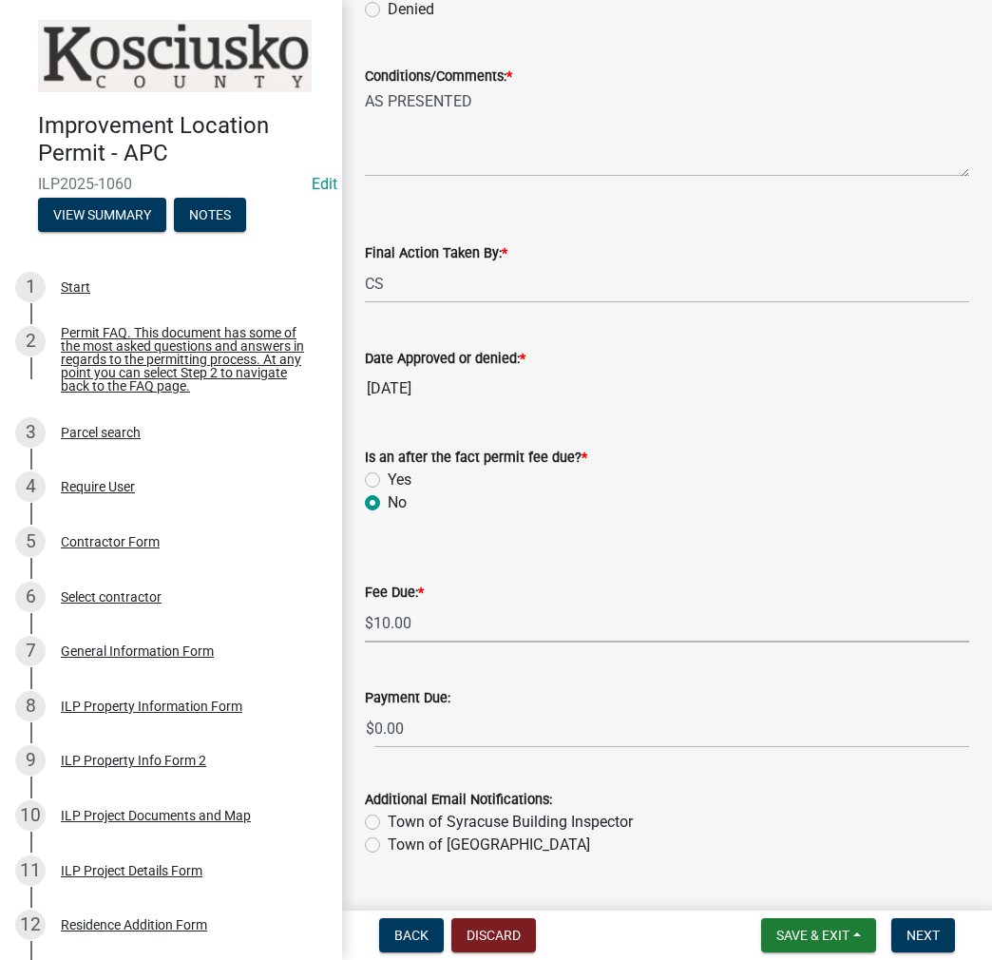
select select "6f482d1d-eb35-47e6-92b0-143404755581"
click at [947, 929] on button "Next" at bounding box center [924, 935] width 64 height 34
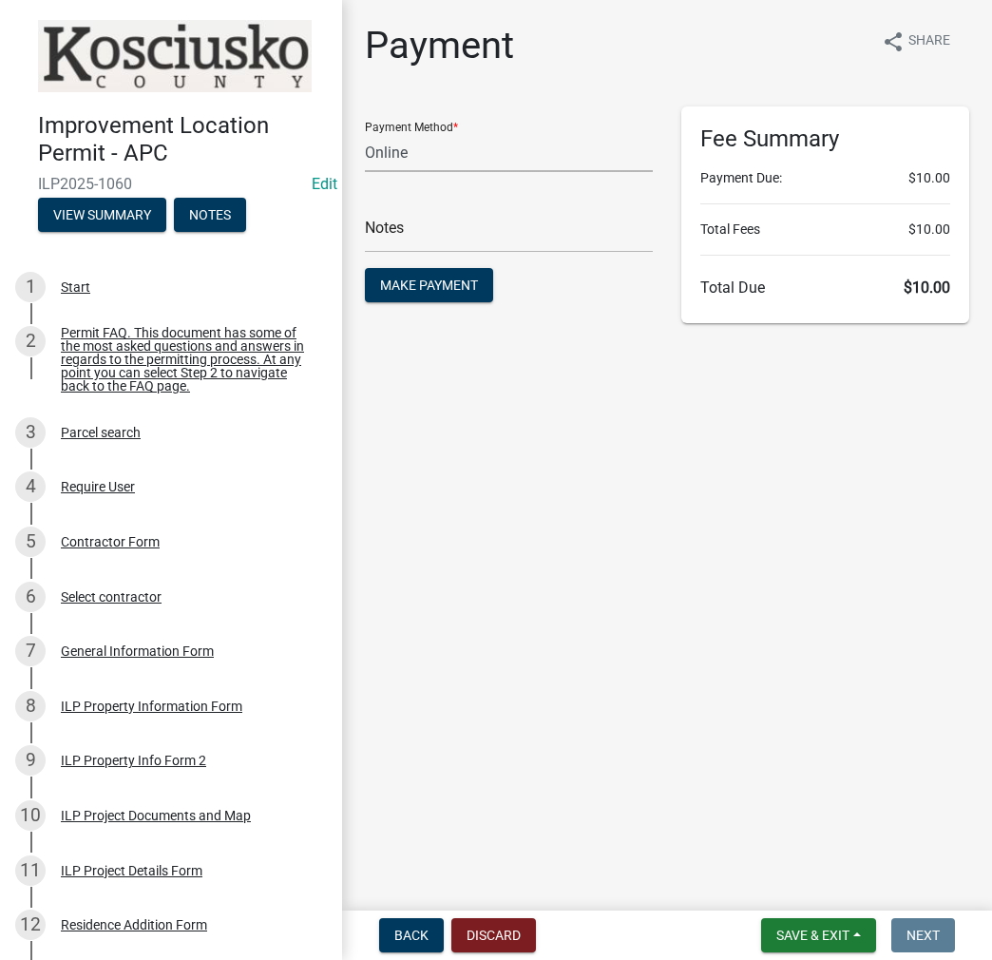
click at [409, 145] on select "Credit Card POS Check Cash Online" at bounding box center [509, 152] width 288 height 39
select select "2: 1"
click at [365, 133] on select "Credit Card POS Check Cash Online" at bounding box center [509, 152] width 288 height 39
click at [407, 233] on input "text" at bounding box center [509, 233] width 288 height 39
type input "ILP 2025-1060"
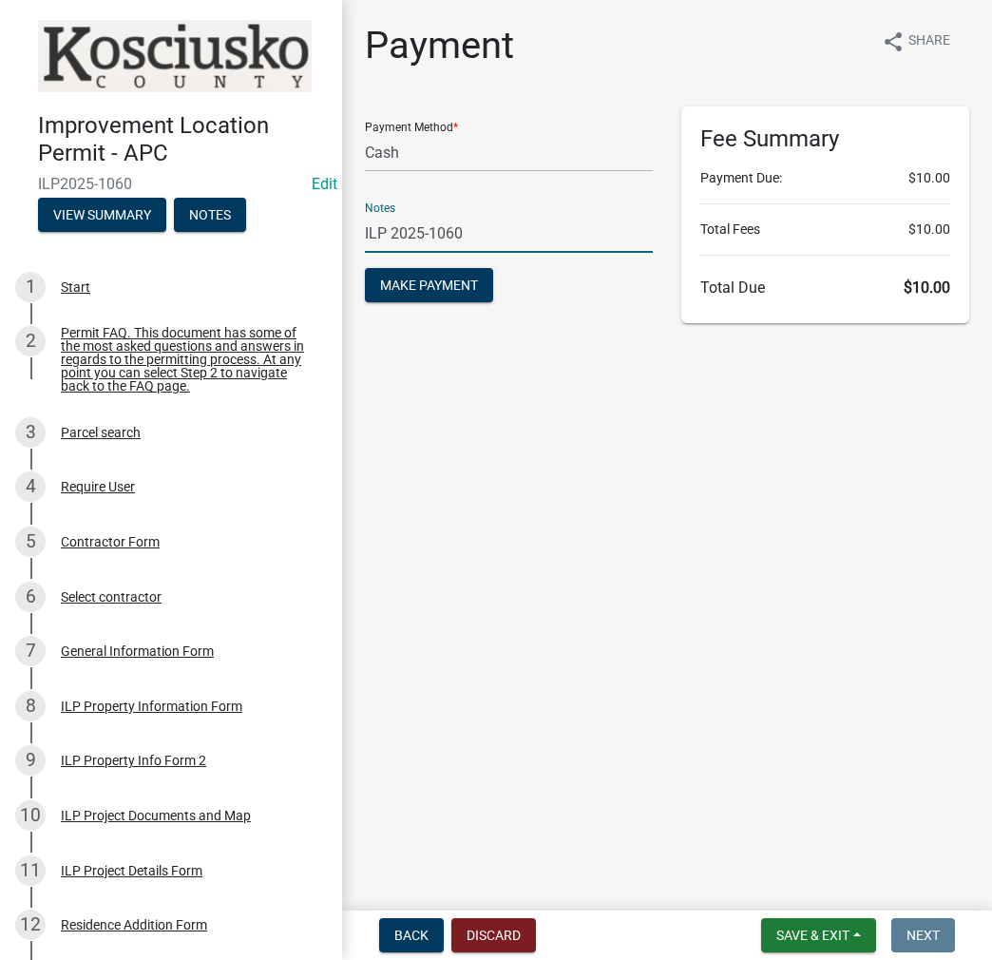
click at [365, 268] on button "Make Payment" at bounding box center [429, 285] width 128 height 34
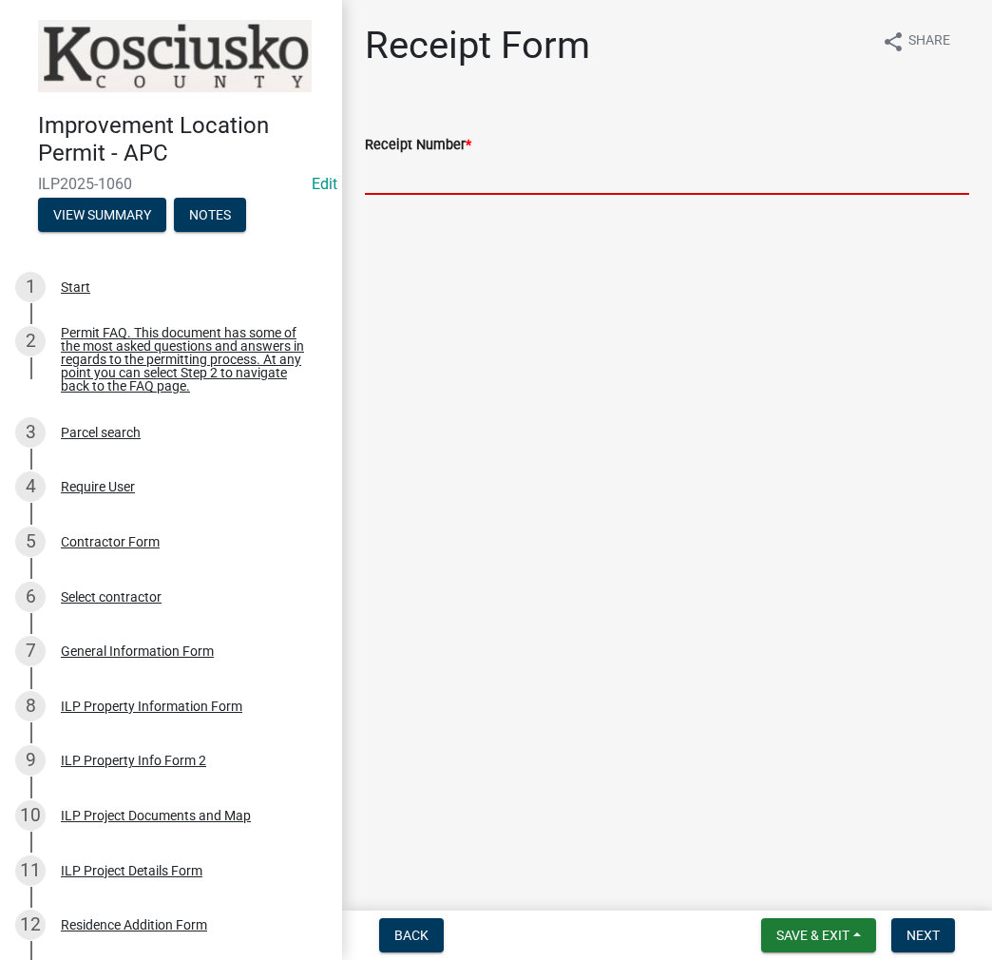
click at [390, 178] on input "Receipt Number *" at bounding box center [667, 175] width 605 height 39
type input "023507"
click at [932, 928] on span "Next" at bounding box center [923, 935] width 33 height 15
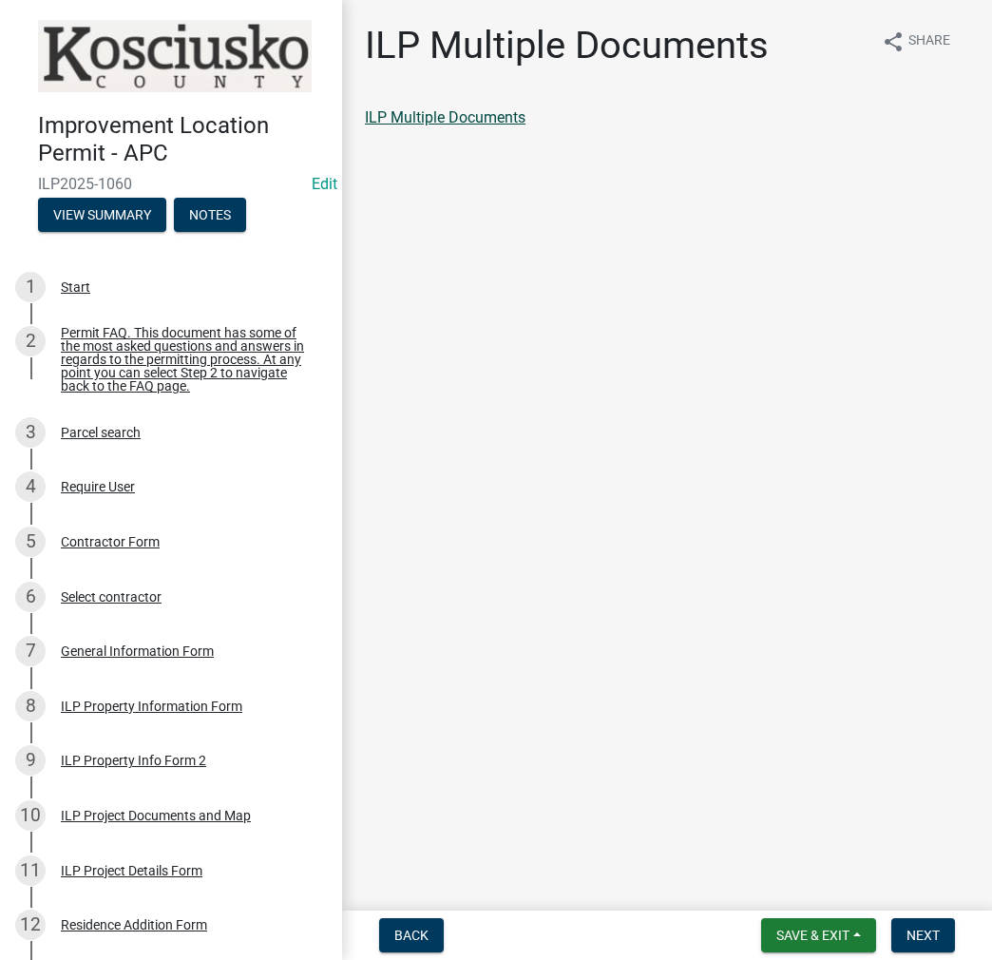
click at [499, 113] on link "ILP Multiple Documents" at bounding box center [445, 117] width 161 height 18
click at [923, 944] on button "Next" at bounding box center [924, 935] width 64 height 34
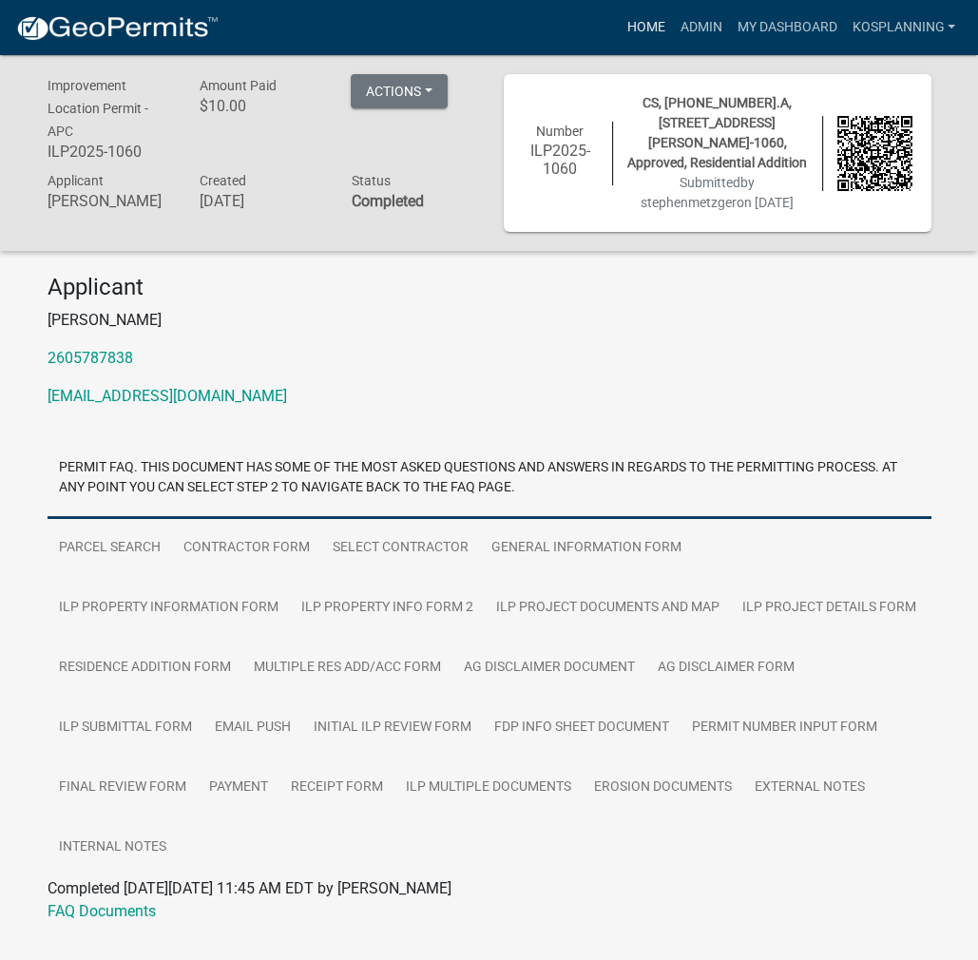
click at [642, 28] on link "Home" at bounding box center [645, 28] width 53 height 36
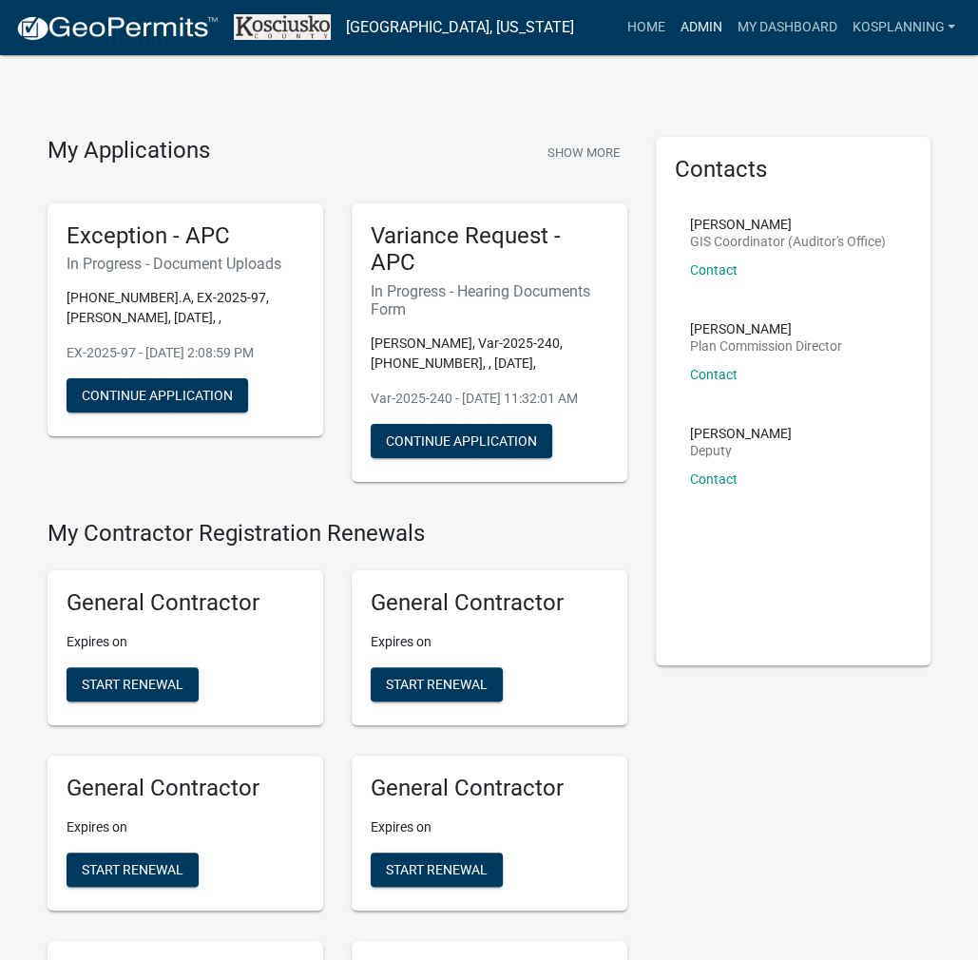
click at [708, 28] on link "Admin" at bounding box center [700, 28] width 57 height 36
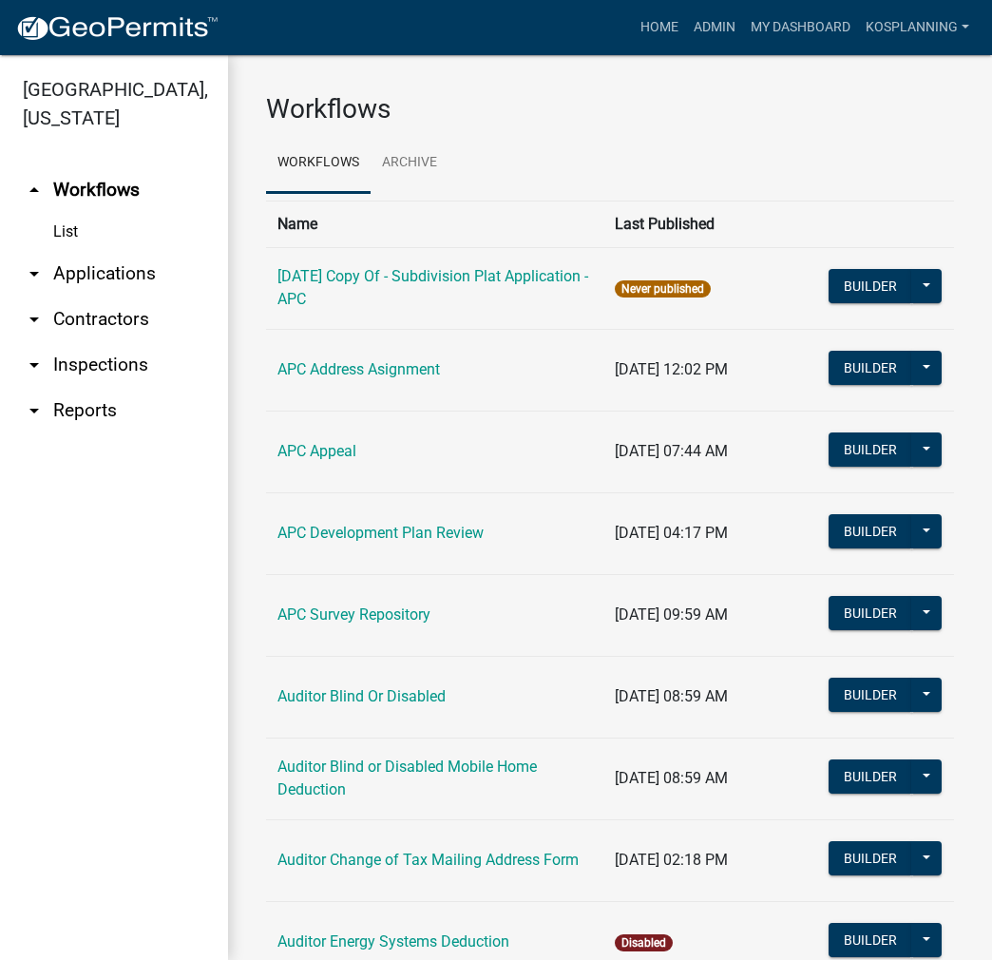
click at [91, 261] on link "arrow_drop_down Applications" at bounding box center [114, 274] width 228 height 46
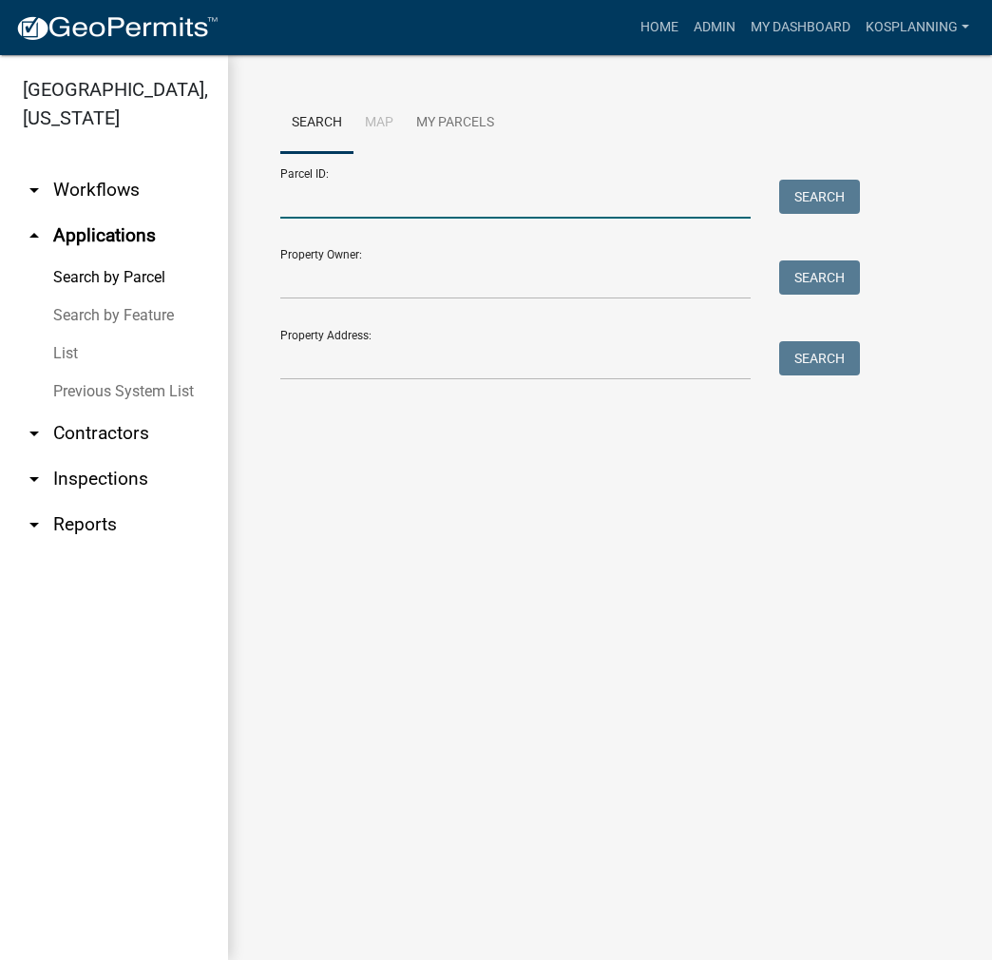
click at [303, 196] on input "Parcel ID:" at bounding box center [515, 199] width 471 height 39
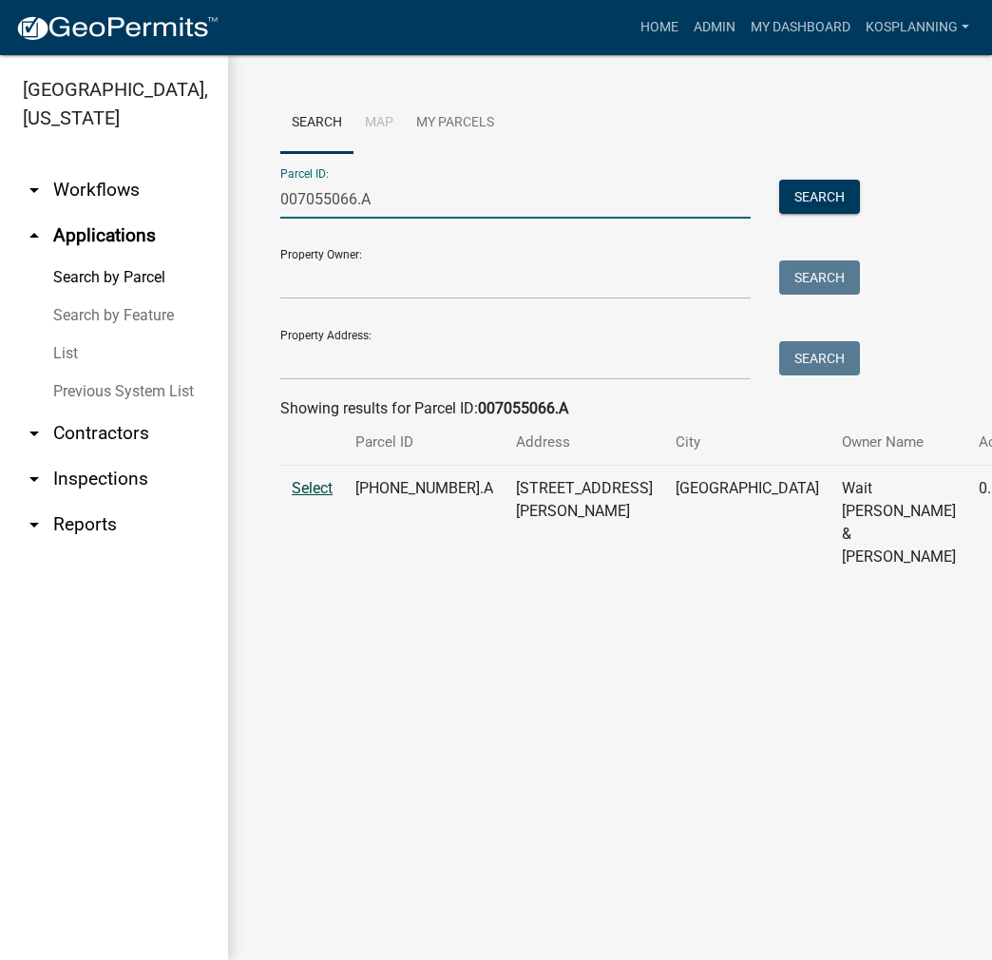
type input "007055066.A"
click at [308, 497] on span "Select" at bounding box center [312, 488] width 41 height 18
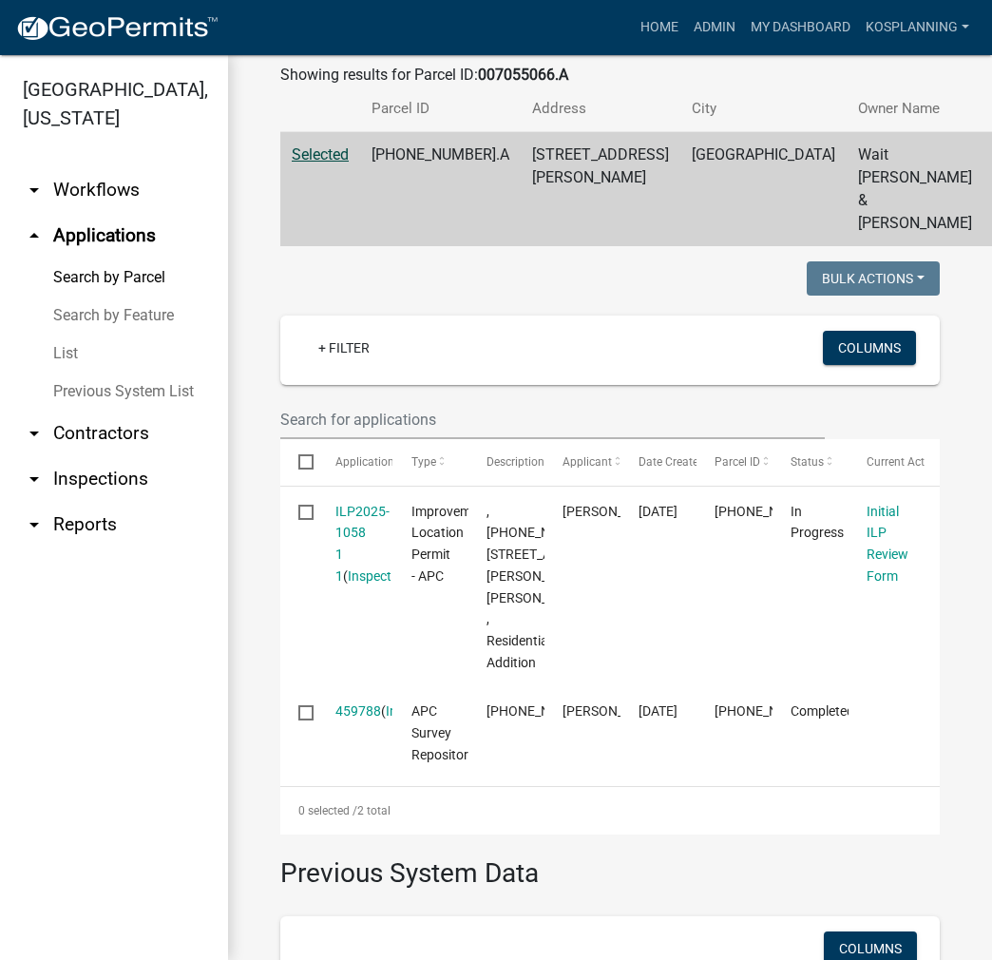
scroll to position [380, 0]
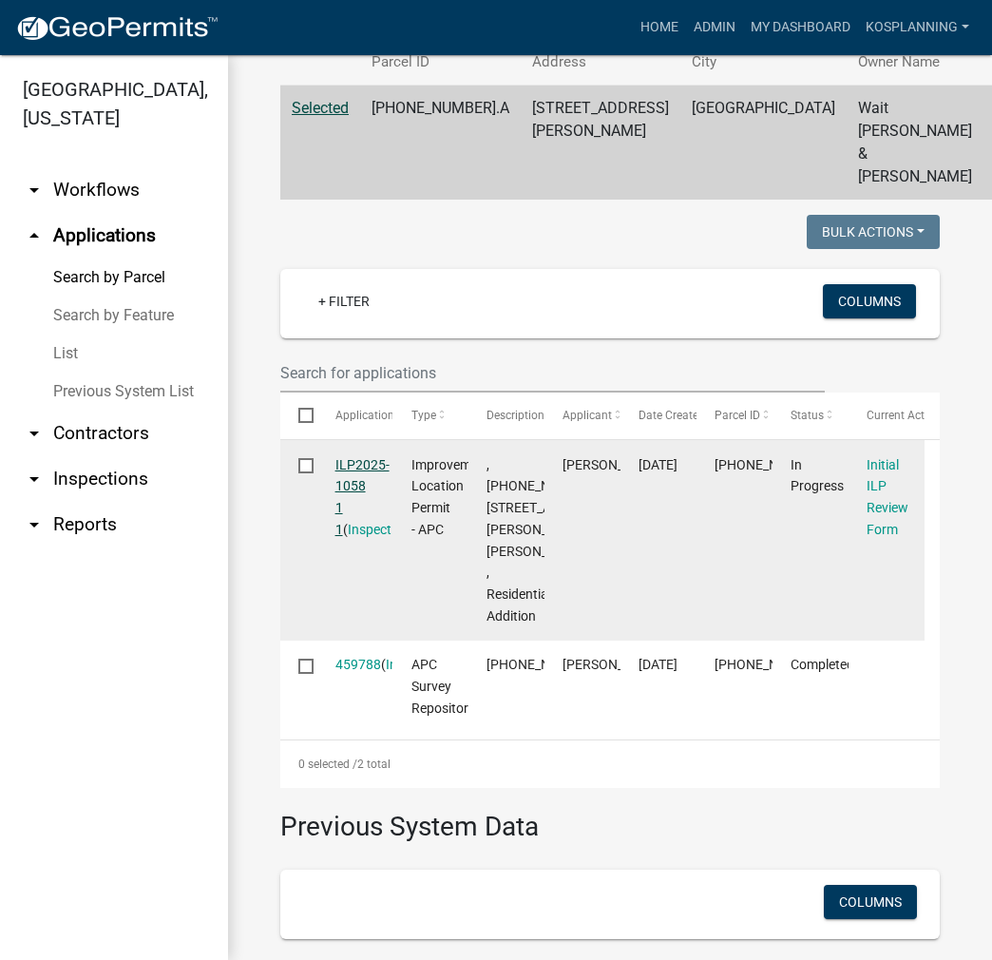
click at [361, 484] on link "ILP2025-1058 1 1" at bounding box center [363, 497] width 54 height 80
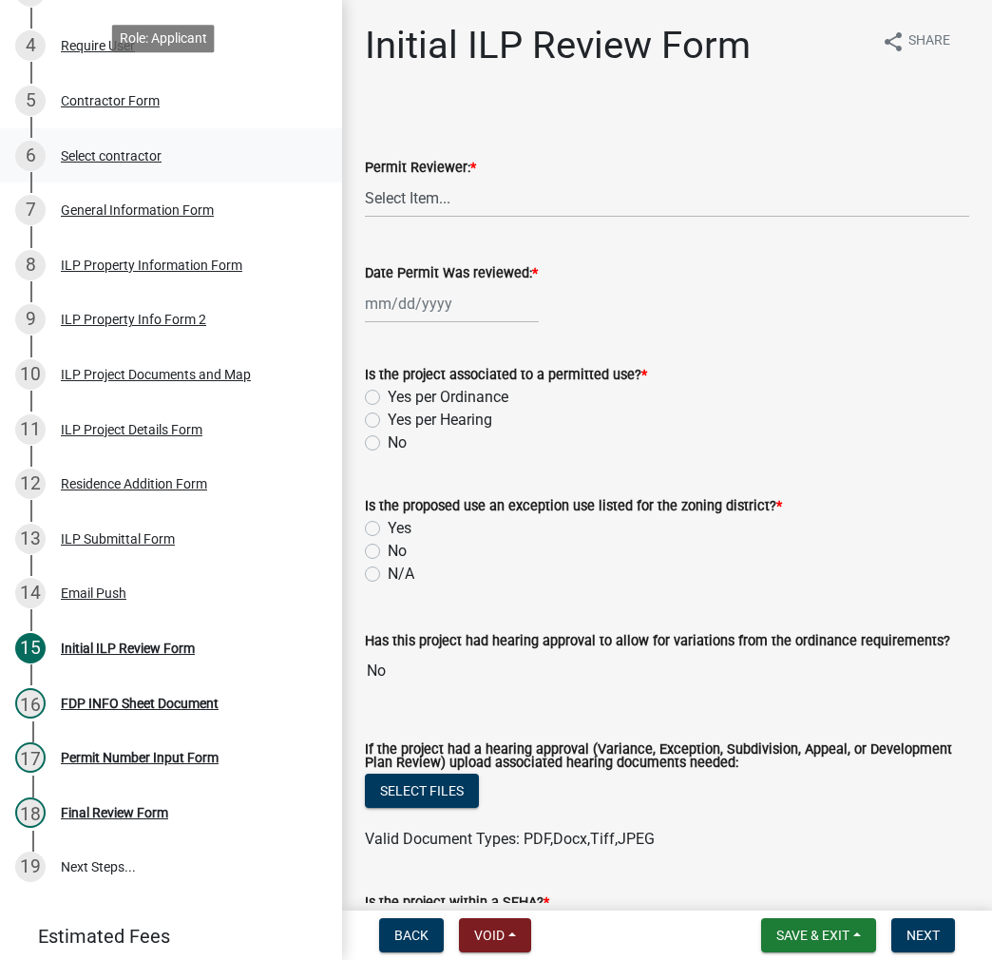
scroll to position [518, 0]
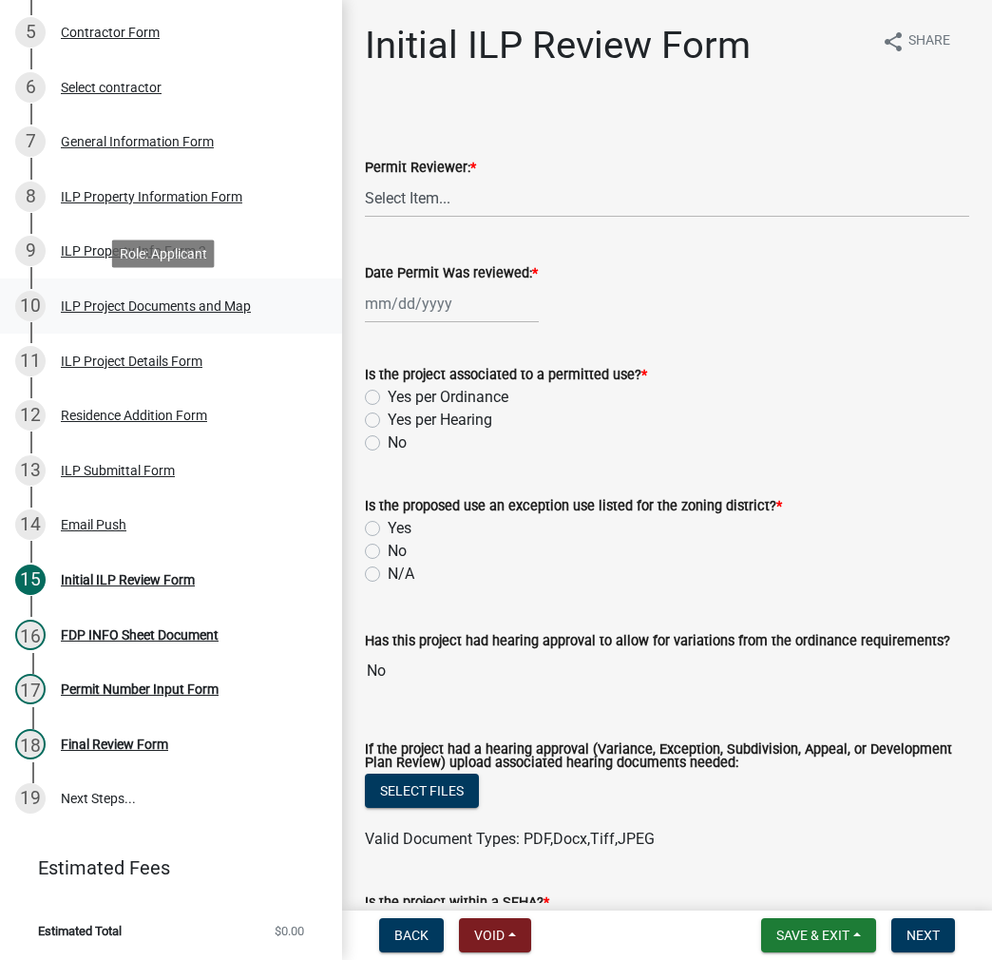
click at [127, 313] on div "ILP Project Documents and Map" at bounding box center [156, 305] width 190 height 13
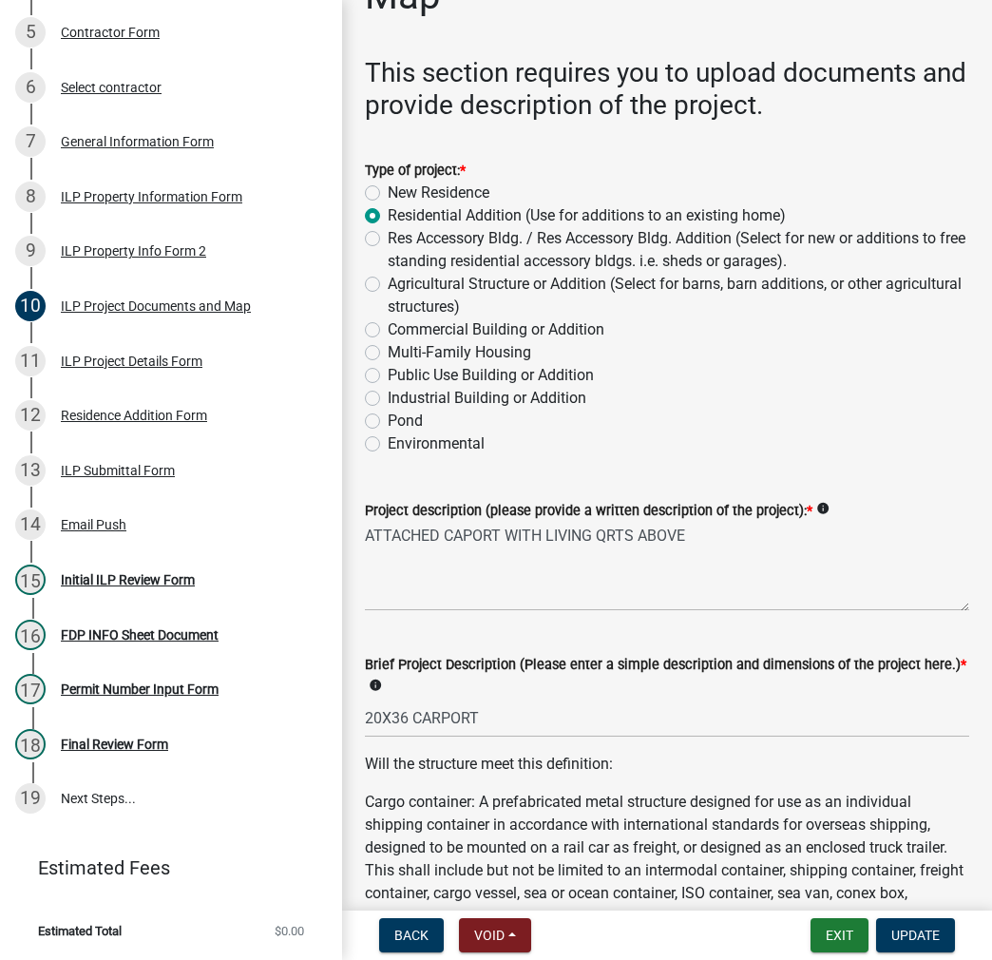
scroll to position [190, 0]
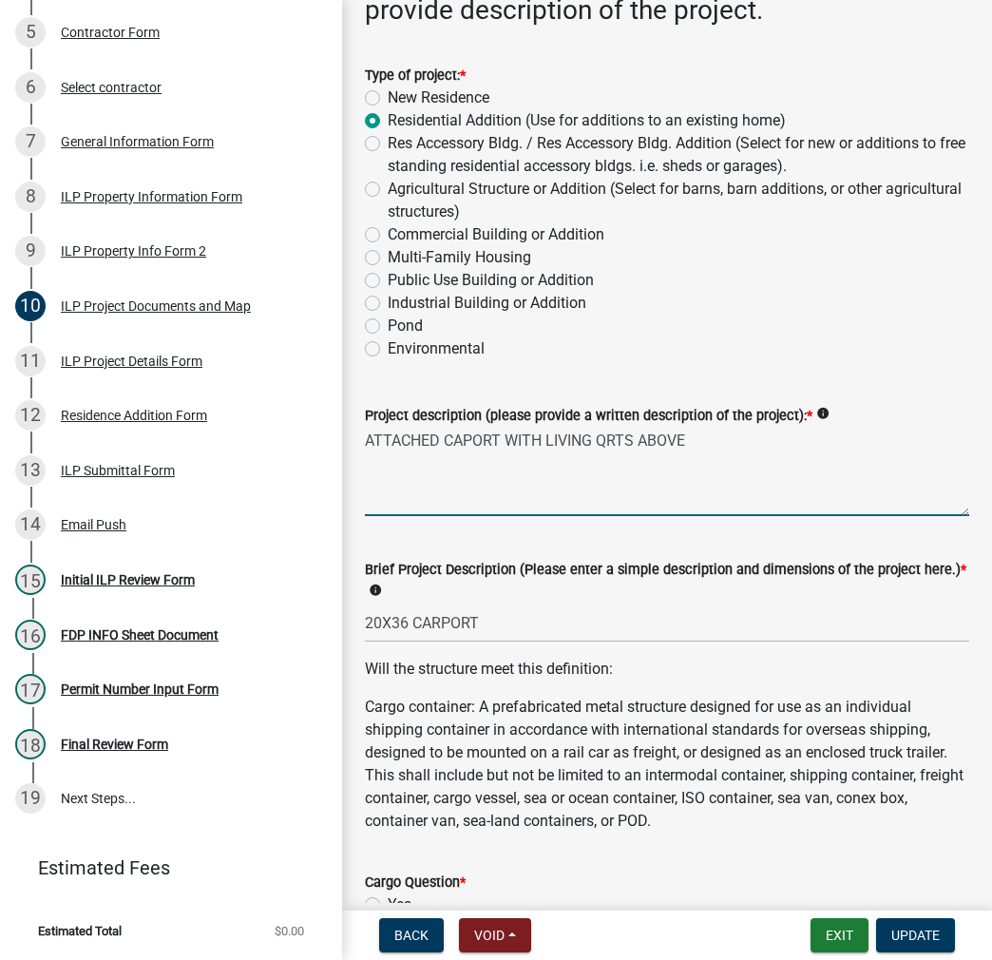
click at [467, 436] on textarea "ATTACHED CAPORT WITH LIVING QRTS ABOVE" at bounding box center [667, 471] width 605 height 89
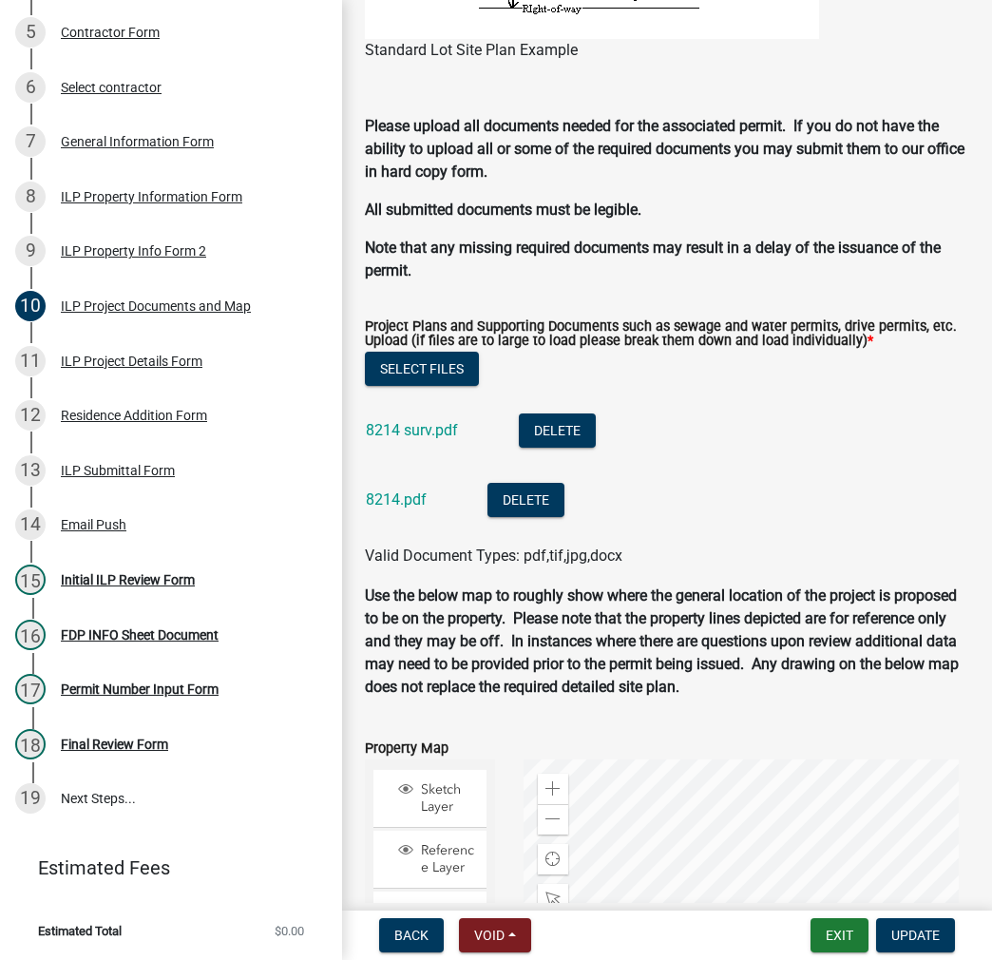
scroll to position [1901, 0]
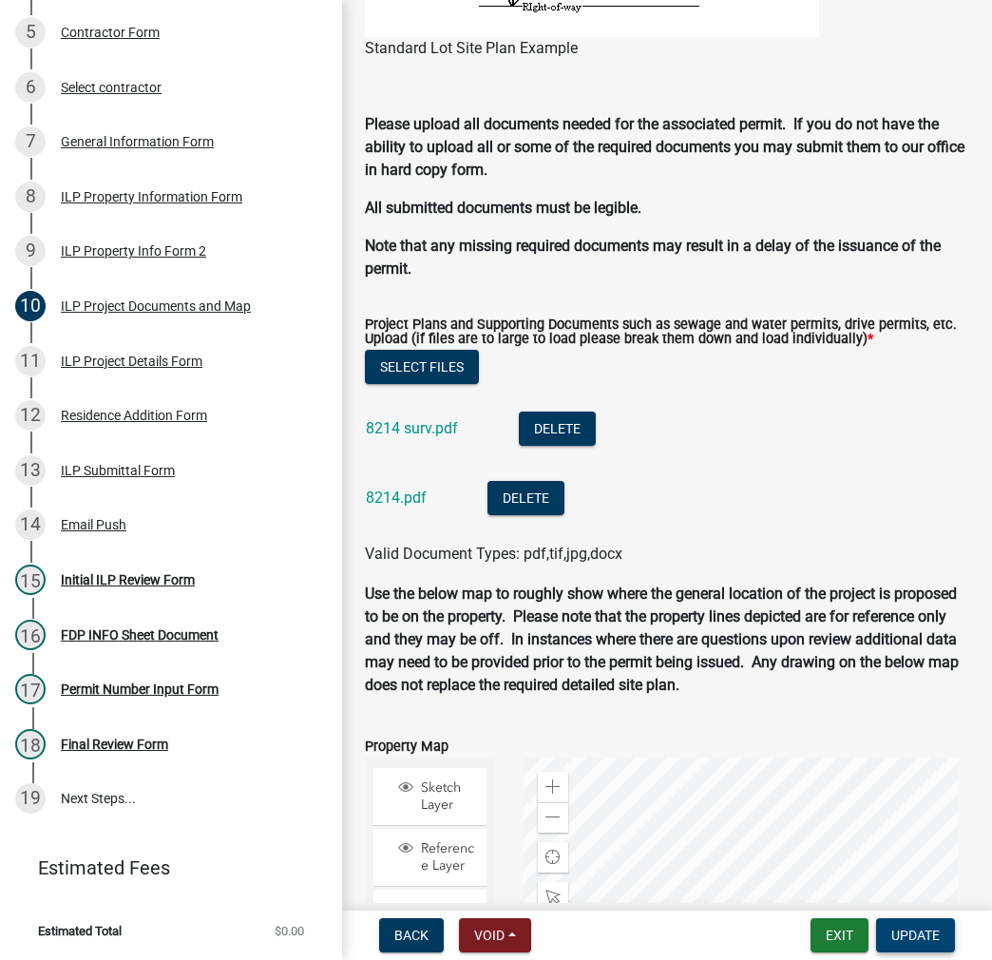
type textarea "ATTACHED CARPORT WITH LIVING QRTS ABOVE"
click at [930, 939] on span "Update" at bounding box center [916, 935] width 48 height 15
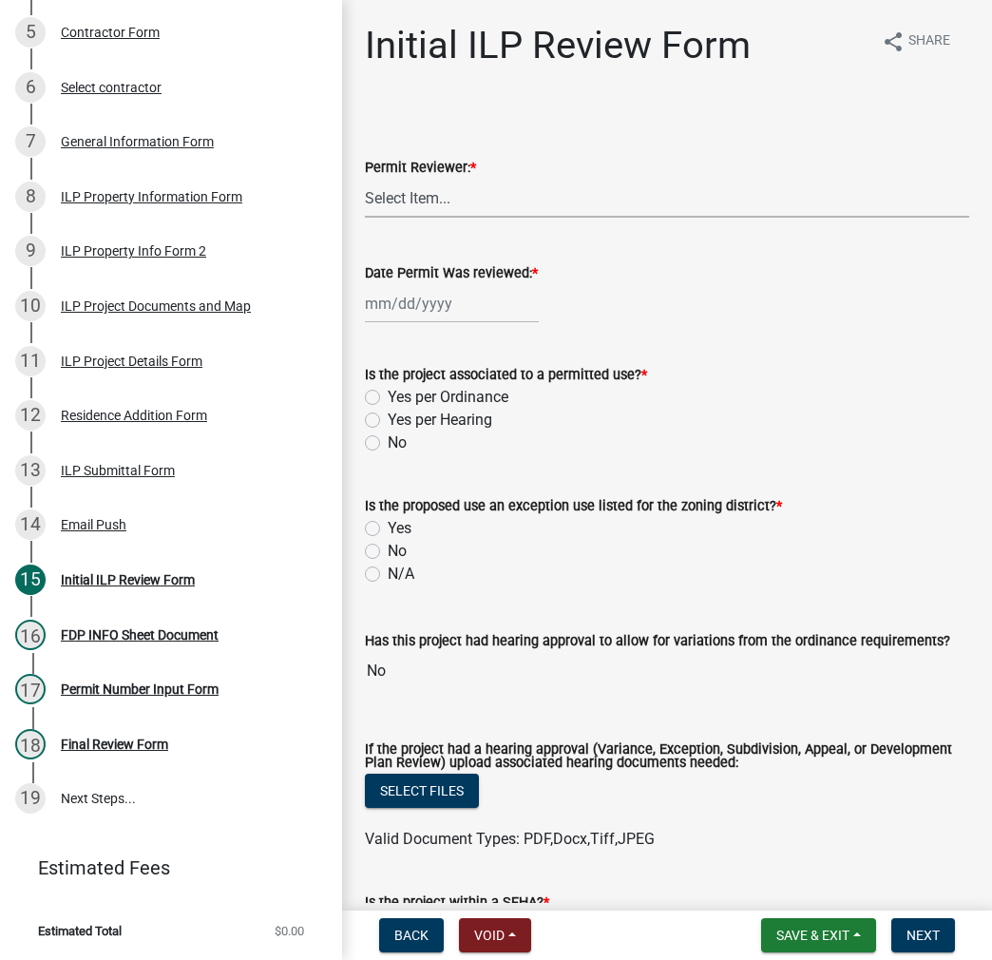
click at [433, 190] on select "Select Item... MMS LT AT CS [PERSON_NAME]" at bounding box center [667, 198] width 605 height 39
click at [365, 179] on select "Select Item... MMS LT AT CS [PERSON_NAME]" at bounding box center [667, 198] width 605 height 39
select select "c872cdc8-ca01-49f1-a213-e4b05fa58cd2"
click at [426, 311] on div at bounding box center [452, 303] width 174 height 39
select select "8"
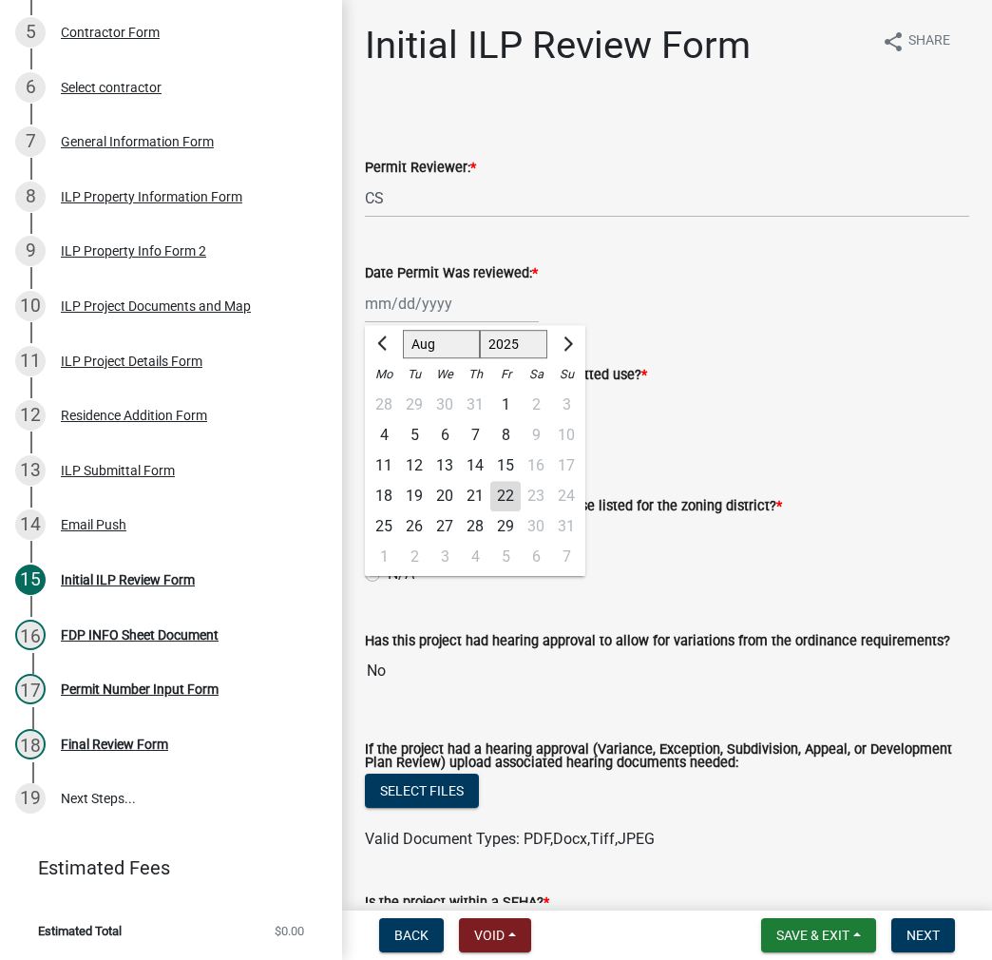
click at [502, 494] on div "22" at bounding box center [505, 496] width 30 height 30
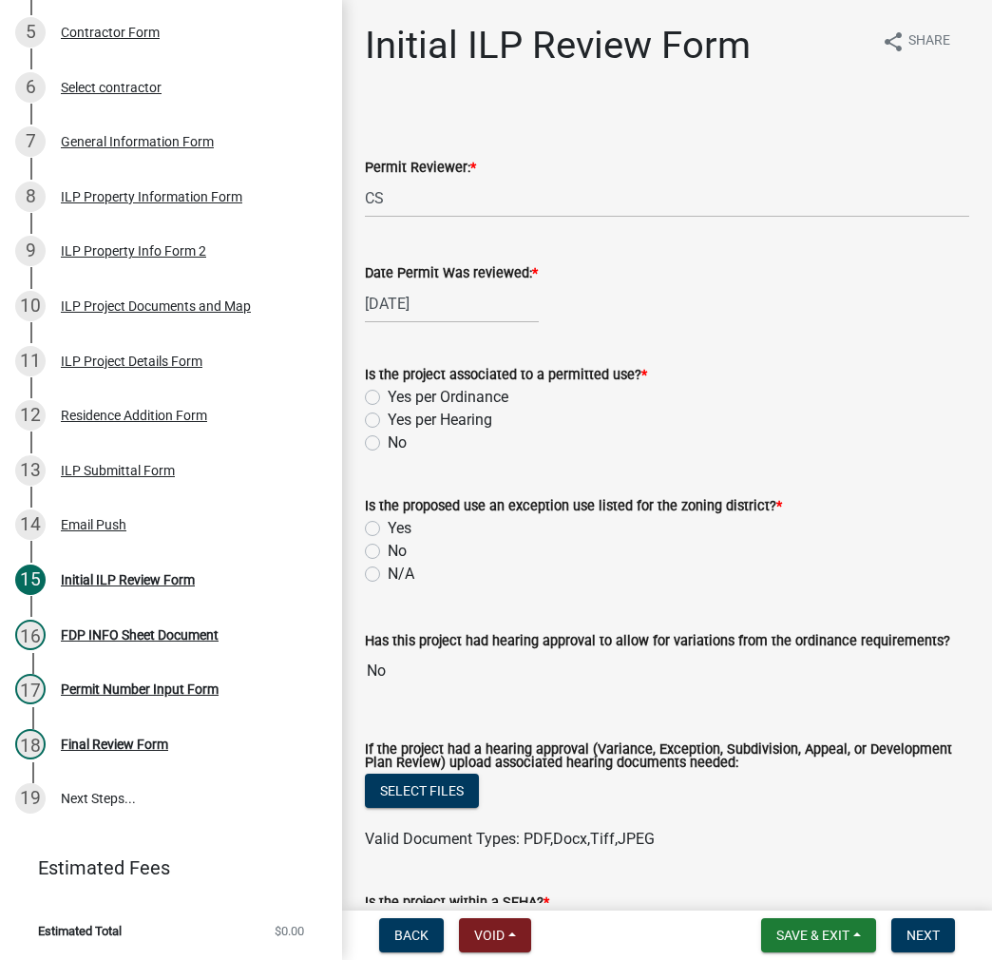
drag, startPoint x: 373, startPoint y: 393, endPoint x: 365, endPoint y: 468, distance: 75.5
click at [388, 393] on label "Yes per Ordinance" at bounding box center [448, 397] width 121 height 23
click at [388, 393] on input "Yes per Ordinance" at bounding box center [394, 392] width 12 height 12
click at [388, 554] on label "No" at bounding box center [397, 551] width 19 height 23
click at [388, 552] on input "No" at bounding box center [394, 546] width 12 height 12
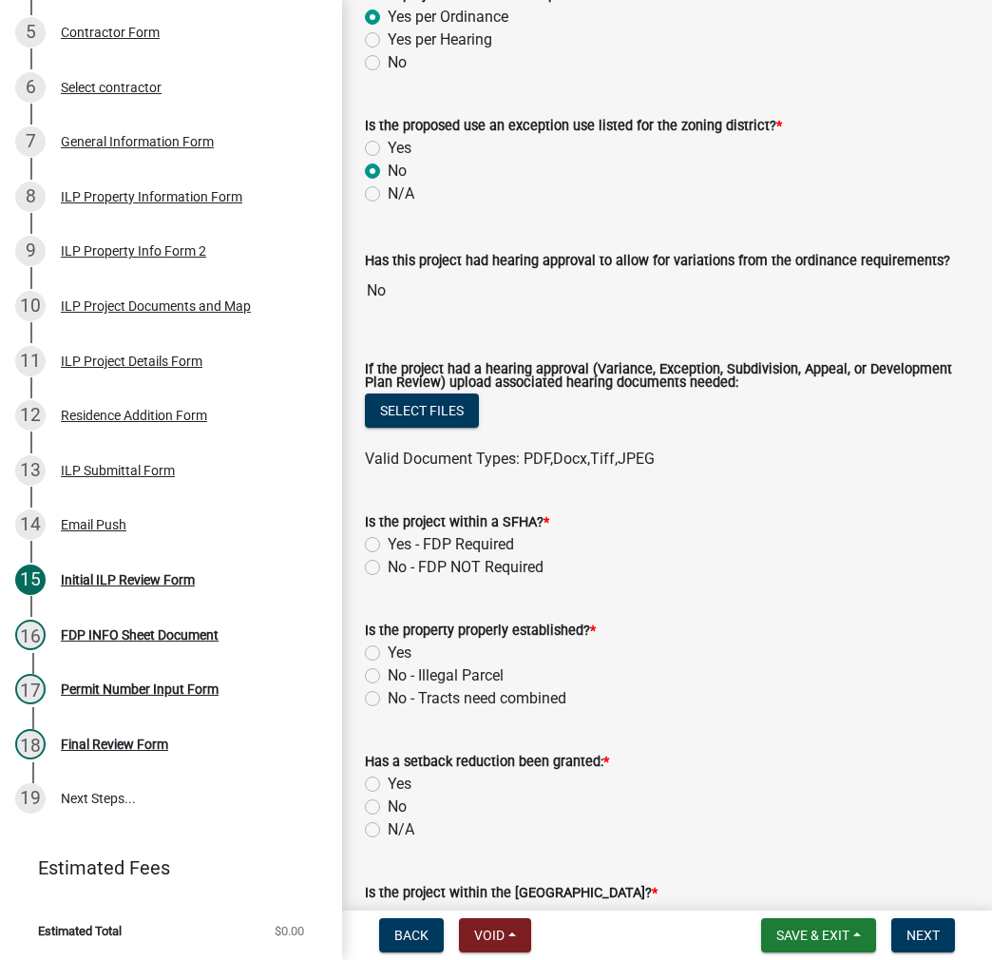
scroll to position [665, 0]
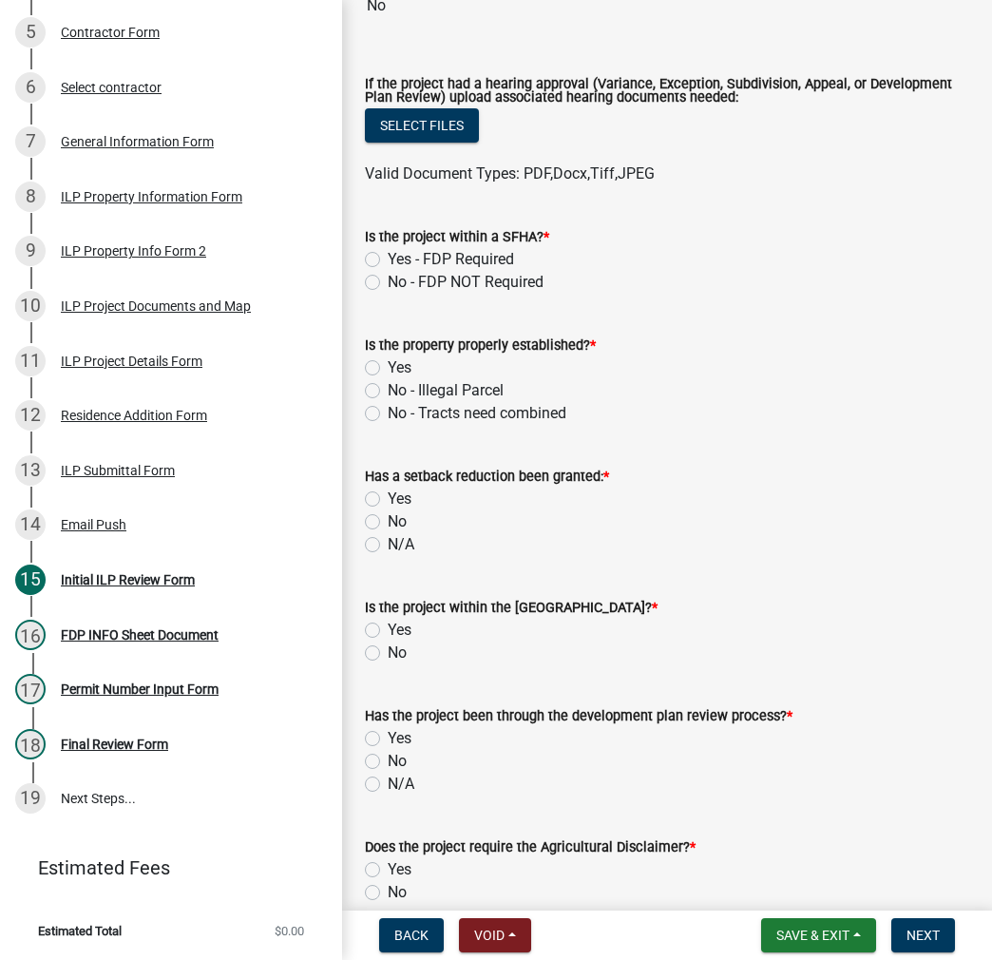
click at [388, 283] on label "No - FDP NOT Required" at bounding box center [466, 282] width 156 height 23
click at [388, 283] on input "No - FDP NOT Required" at bounding box center [394, 277] width 12 height 12
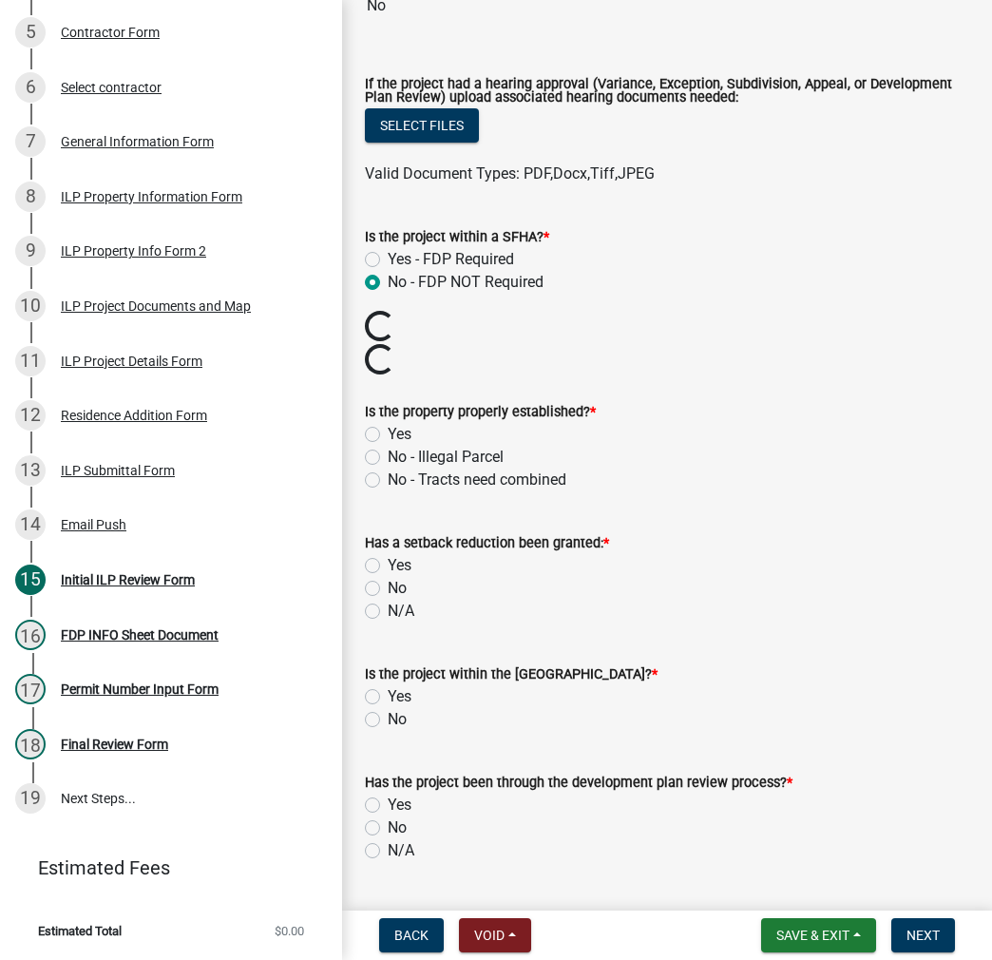
click at [388, 433] on label "Yes" at bounding box center [400, 434] width 24 height 23
click at [388, 433] on input "Yes" at bounding box center [394, 429] width 12 height 12
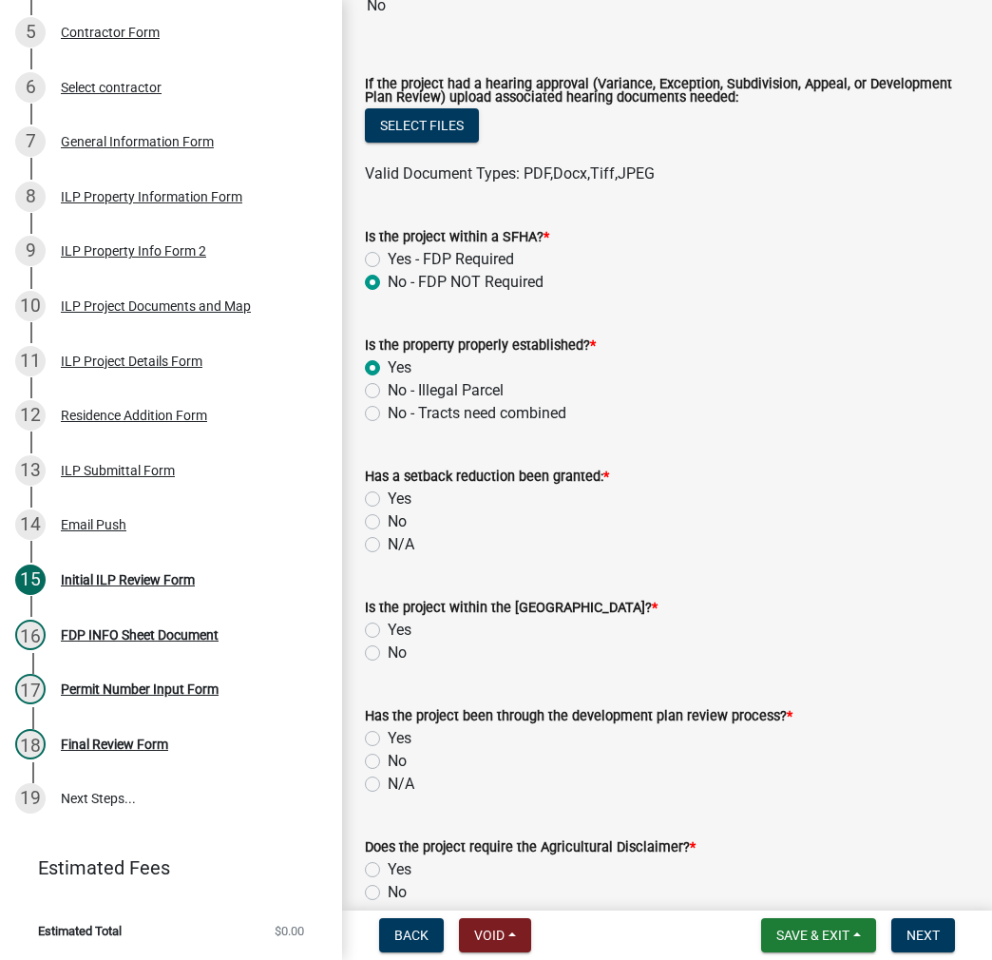
scroll to position [760, 0]
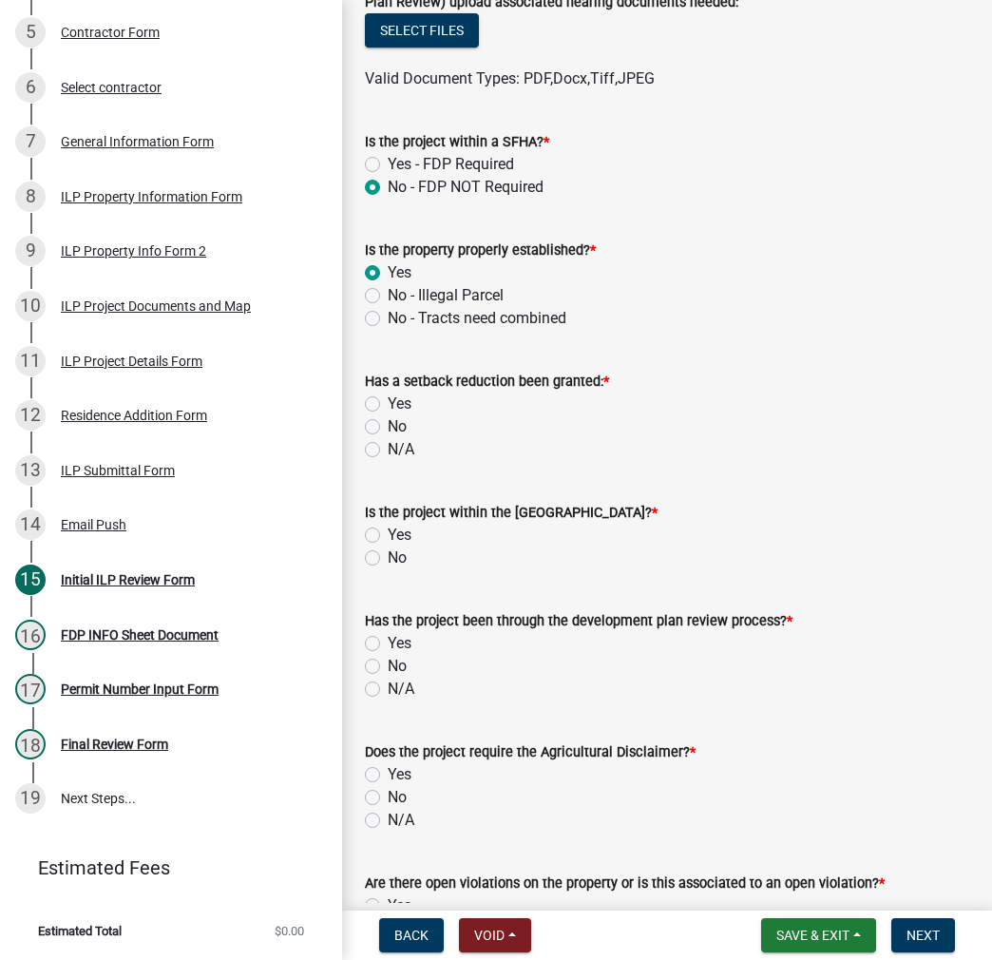
click at [388, 427] on label "No" at bounding box center [397, 426] width 19 height 23
click at [388, 427] on input "No" at bounding box center [394, 421] width 12 height 12
click at [381, 399] on div "Yes" at bounding box center [667, 404] width 605 height 23
click at [388, 398] on label "Yes" at bounding box center [400, 404] width 24 height 23
click at [388, 398] on input "Yes" at bounding box center [394, 399] width 12 height 12
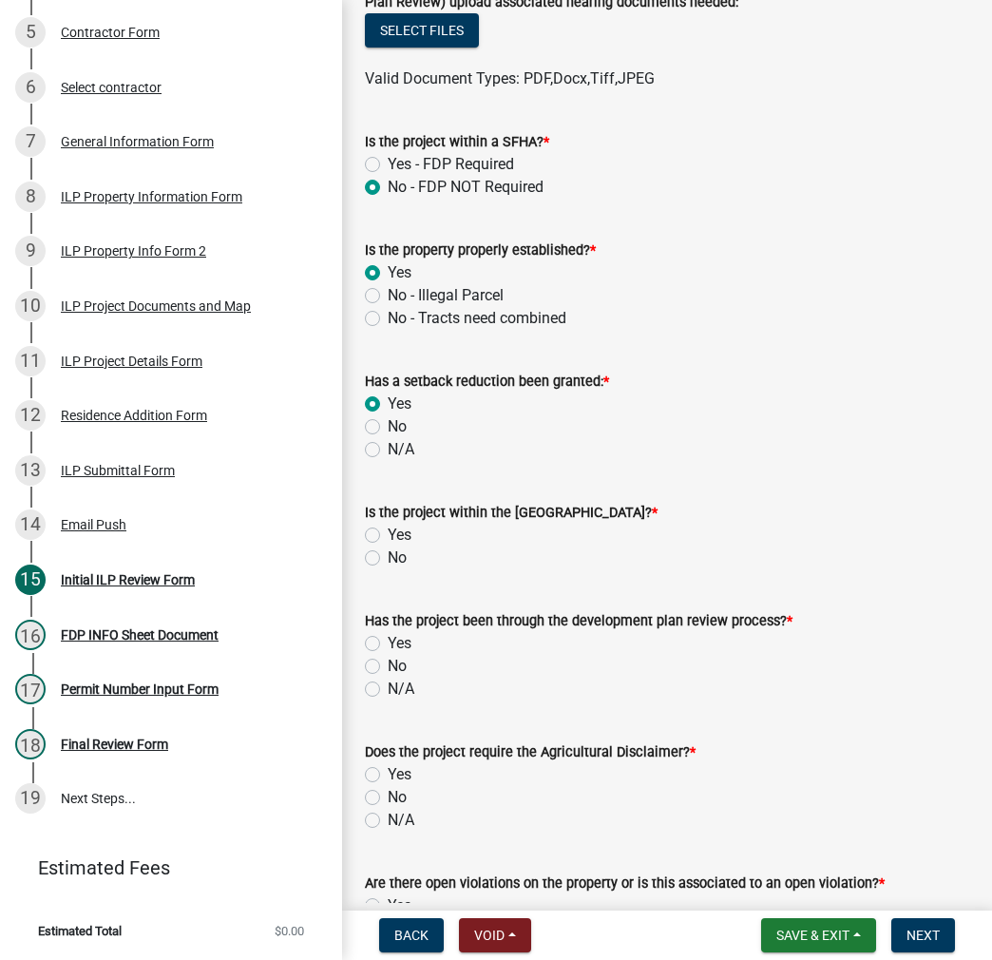
click at [388, 557] on label "No" at bounding box center [397, 558] width 19 height 23
click at [388, 557] on input "No" at bounding box center [394, 553] width 12 height 12
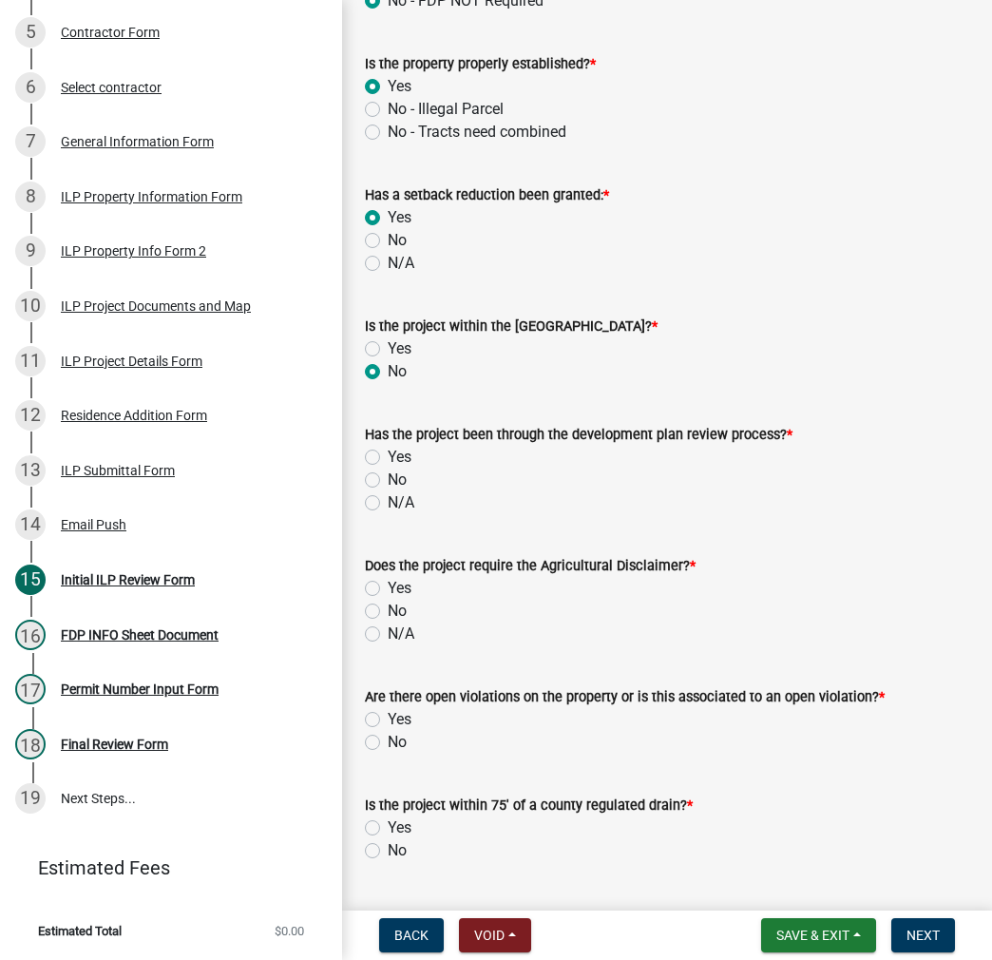
scroll to position [951, 0]
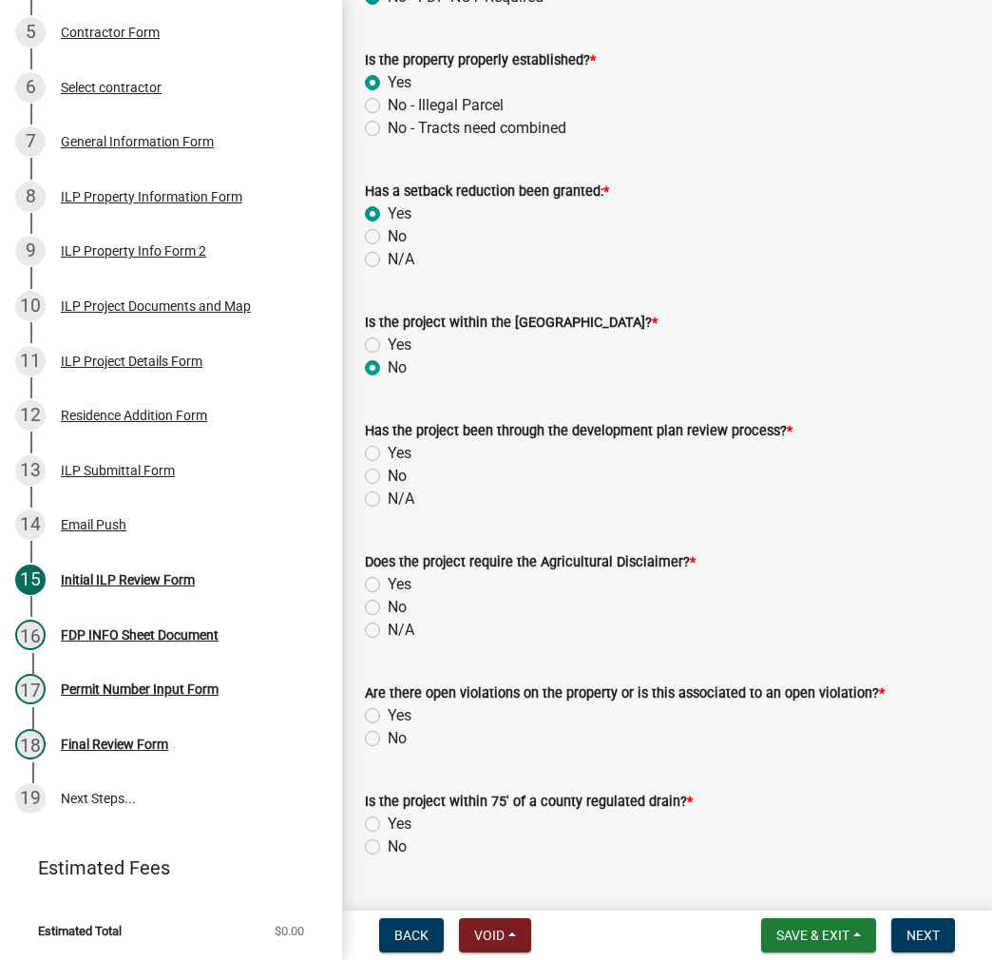
click at [388, 475] on label "No" at bounding box center [397, 476] width 19 height 23
click at [388, 475] on input "No" at bounding box center [394, 471] width 12 height 12
click at [388, 605] on label "No" at bounding box center [397, 607] width 19 height 23
click at [388, 605] on input "No" at bounding box center [394, 602] width 12 height 12
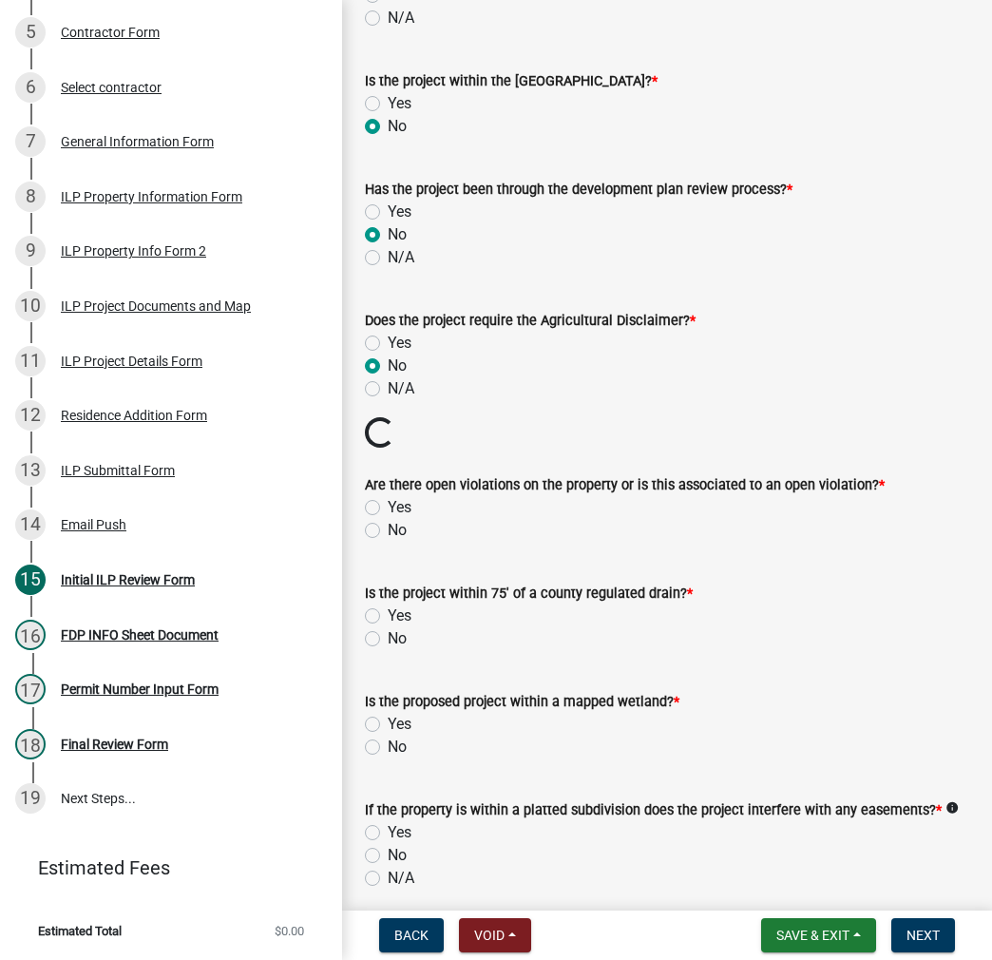
scroll to position [1236, 0]
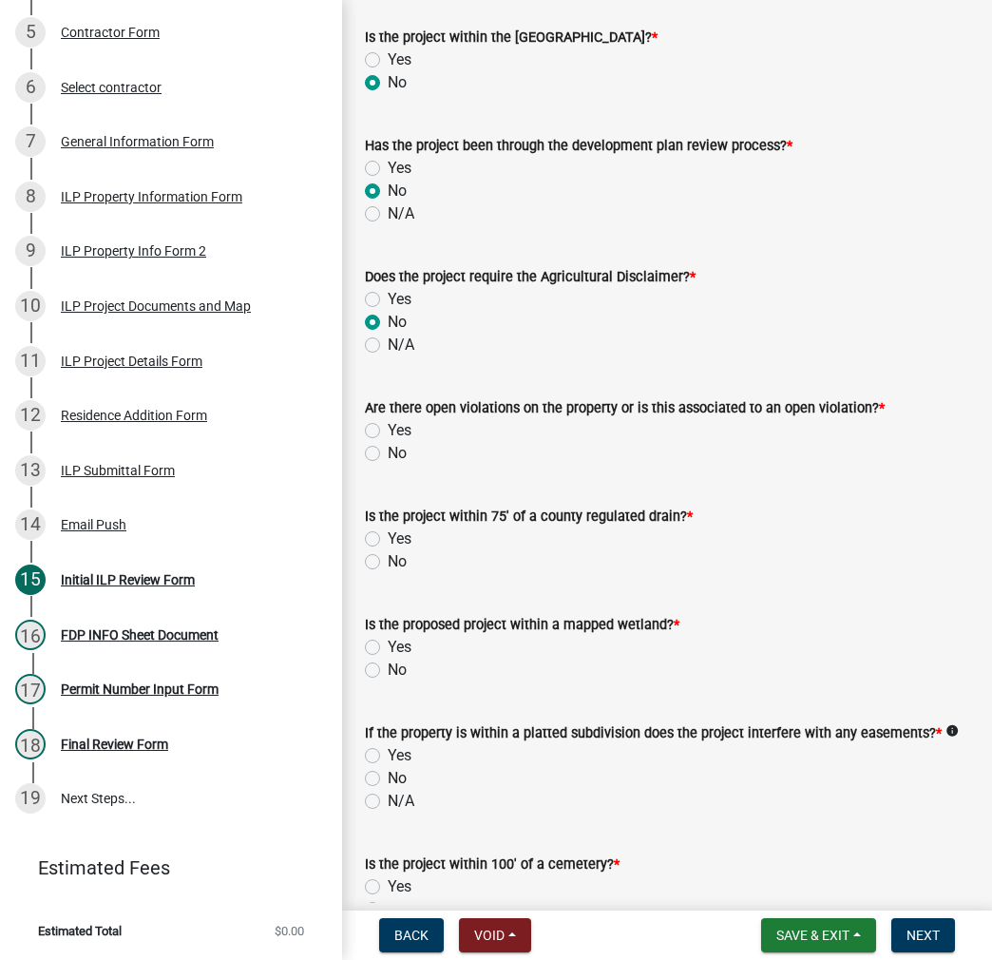
click at [388, 451] on label "No" at bounding box center [397, 453] width 19 height 23
click at [388, 451] on input "No" at bounding box center [394, 448] width 12 height 12
click at [388, 560] on label "No" at bounding box center [397, 561] width 19 height 23
click at [388, 560] on input "No" at bounding box center [394, 556] width 12 height 12
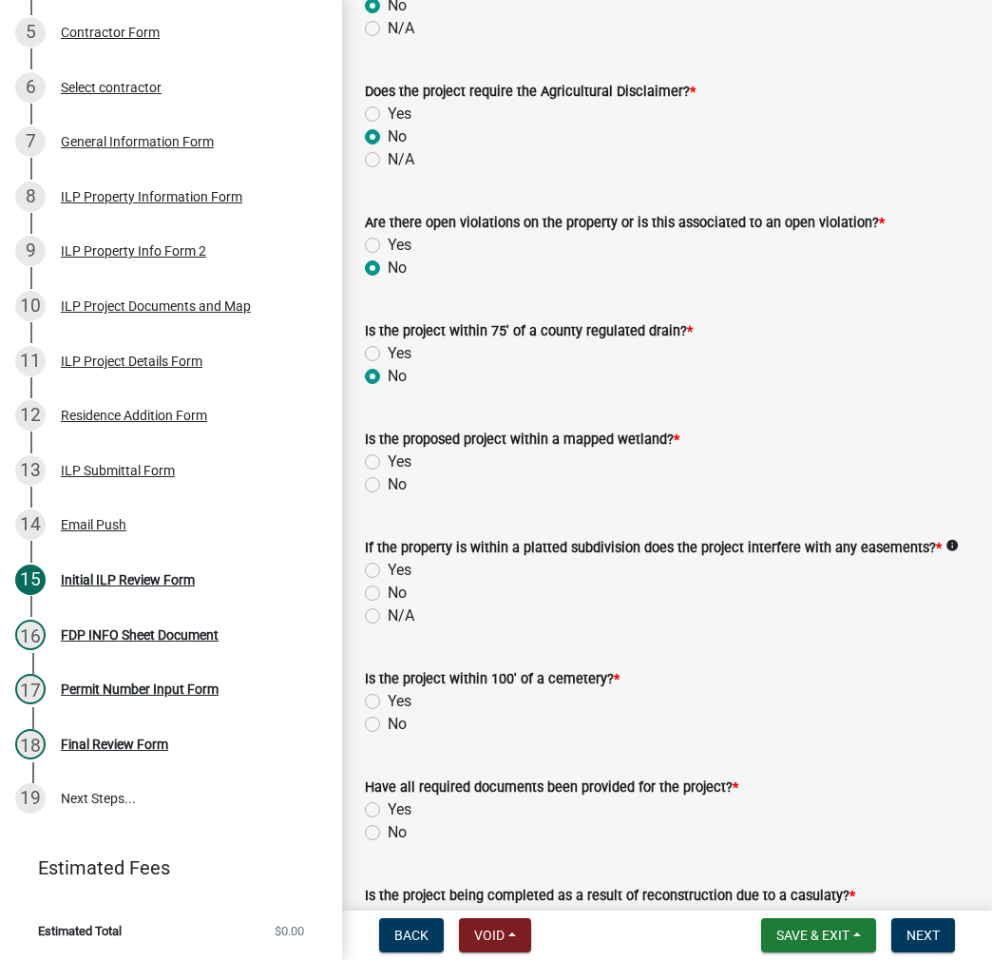
scroll to position [1426, 0]
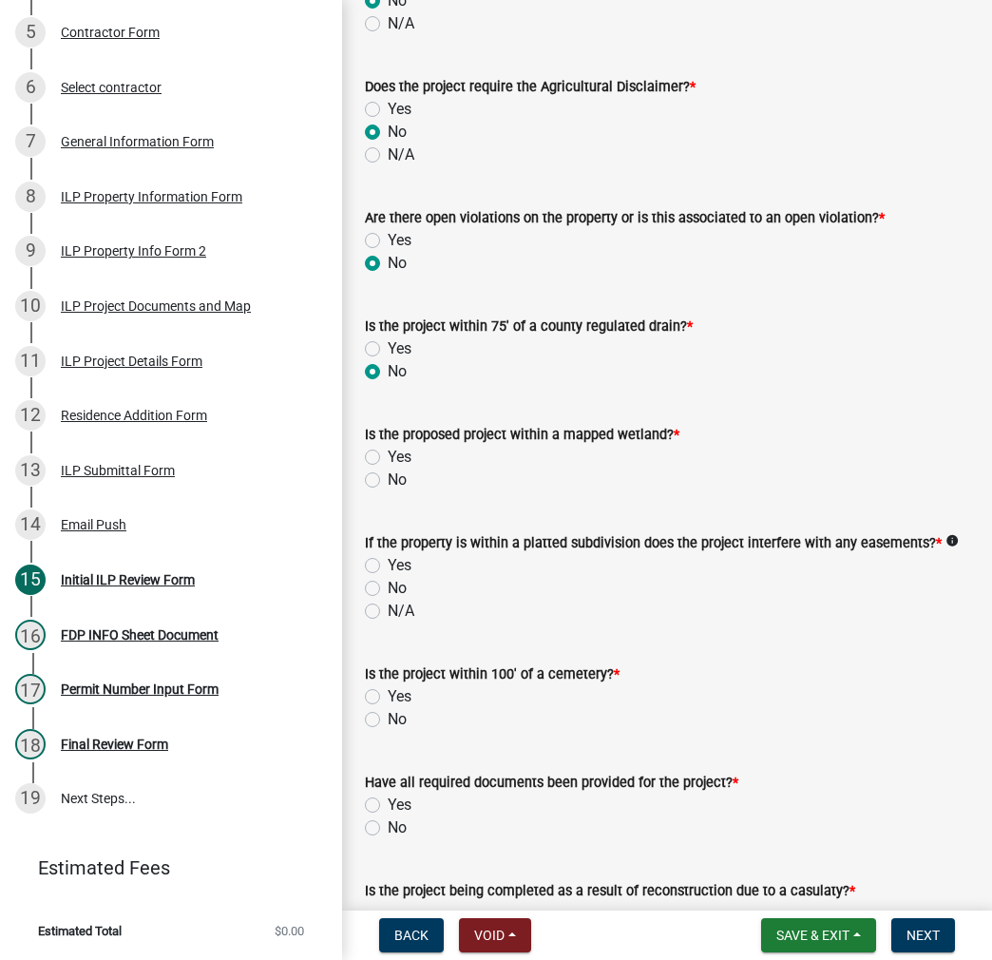
click at [388, 480] on label "No" at bounding box center [397, 480] width 19 height 23
click at [388, 480] on input "No" at bounding box center [394, 475] width 12 height 12
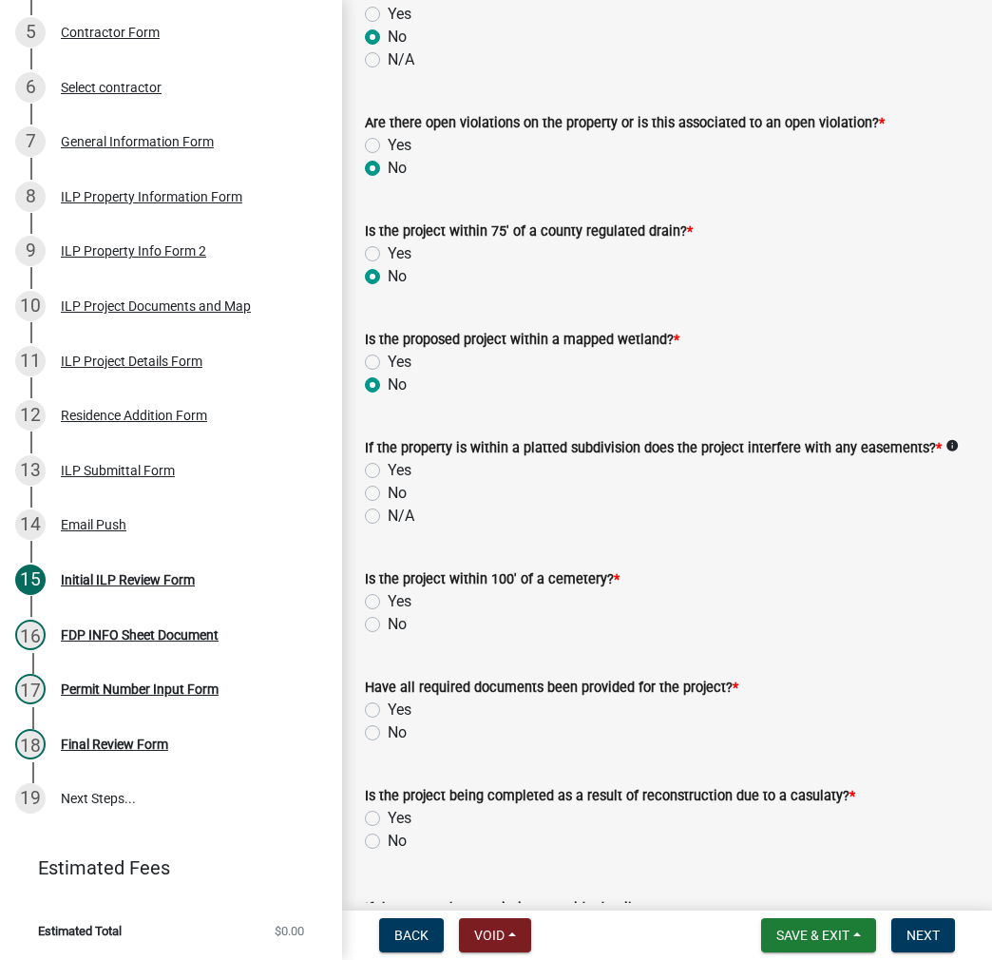
click at [388, 494] on label "No" at bounding box center [397, 493] width 19 height 23
click at [388, 494] on input "No" at bounding box center [394, 488] width 12 height 12
click at [388, 624] on label "No" at bounding box center [397, 624] width 19 height 23
click at [388, 624] on input "No" at bounding box center [394, 619] width 12 height 12
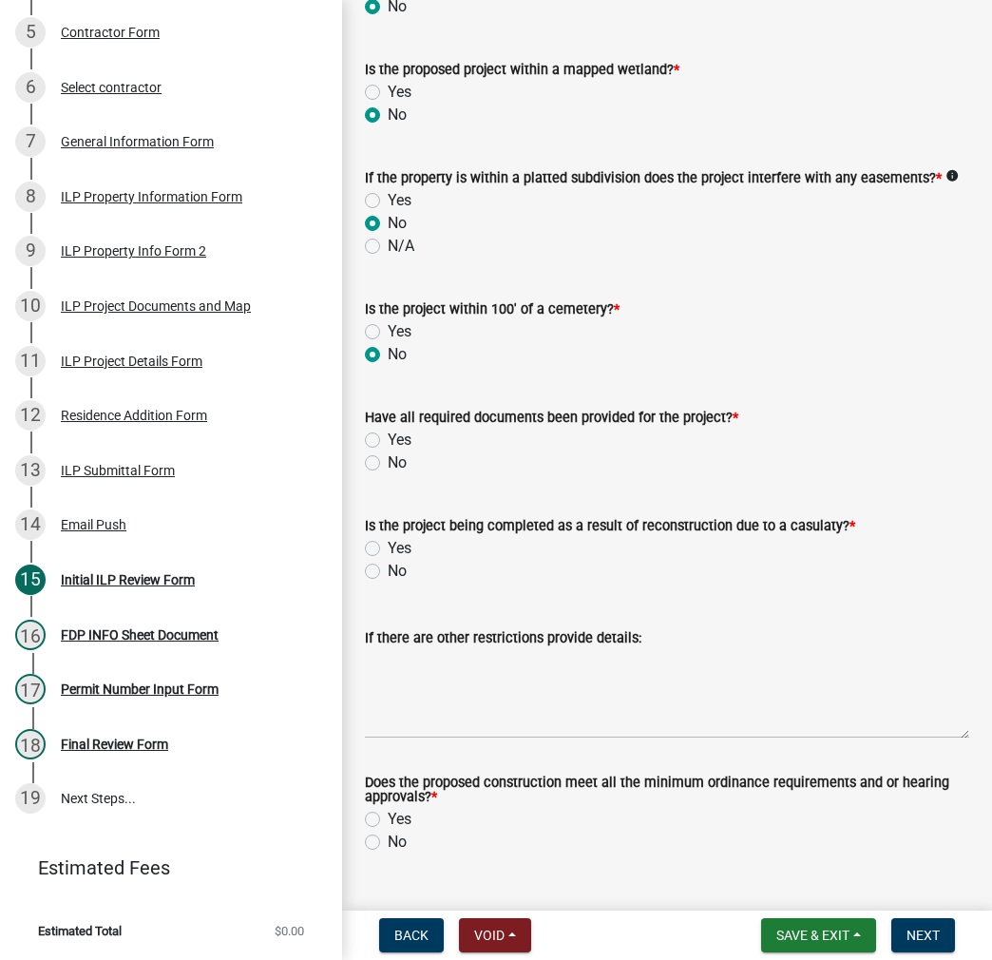
scroll to position [1806, 0]
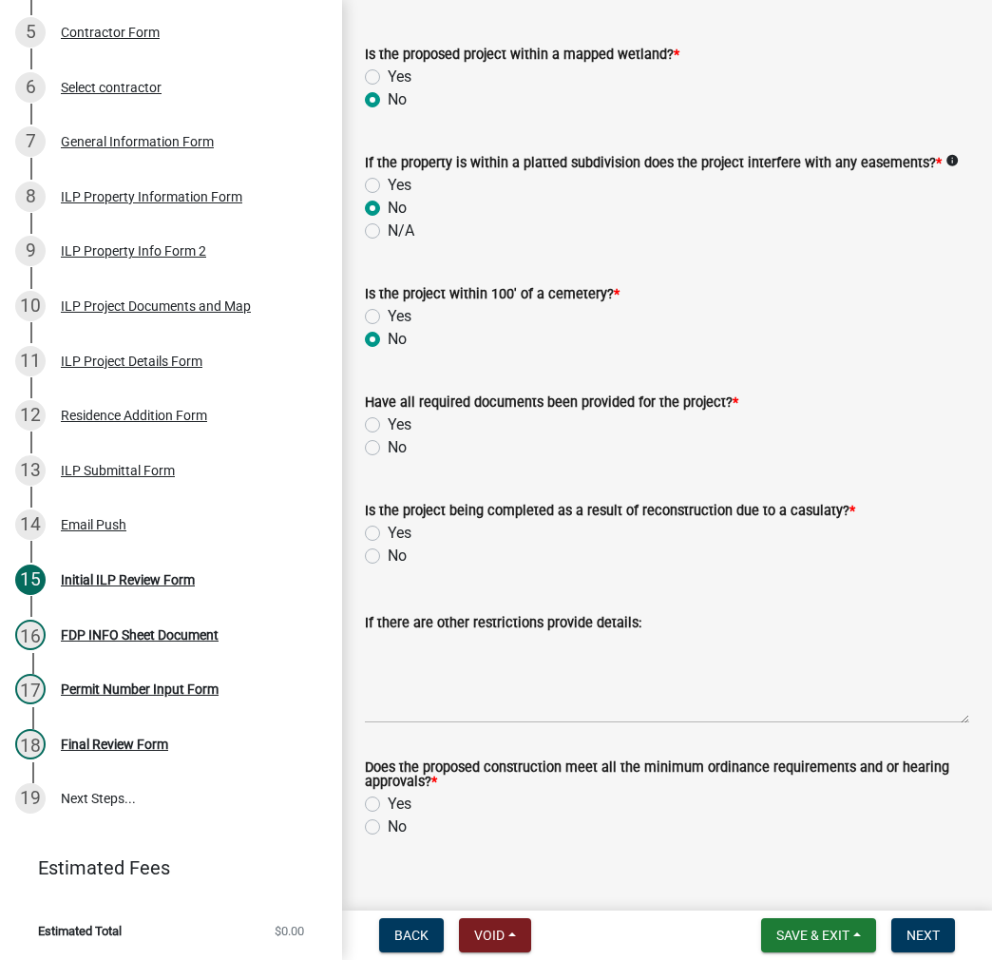
click at [388, 424] on label "Yes" at bounding box center [400, 424] width 24 height 23
click at [388, 424] on input "Yes" at bounding box center [394, 419] width 12 height 12
click at [388, 552] on label "No" at bounding box center [397, 556] width 19 height 23
click at [388, 552] on input "No" at bounding box center [394, 551] width 12 height 12
click at [388, 803] on label "Yes" at bounding box center [400, 804] width 24 height 23
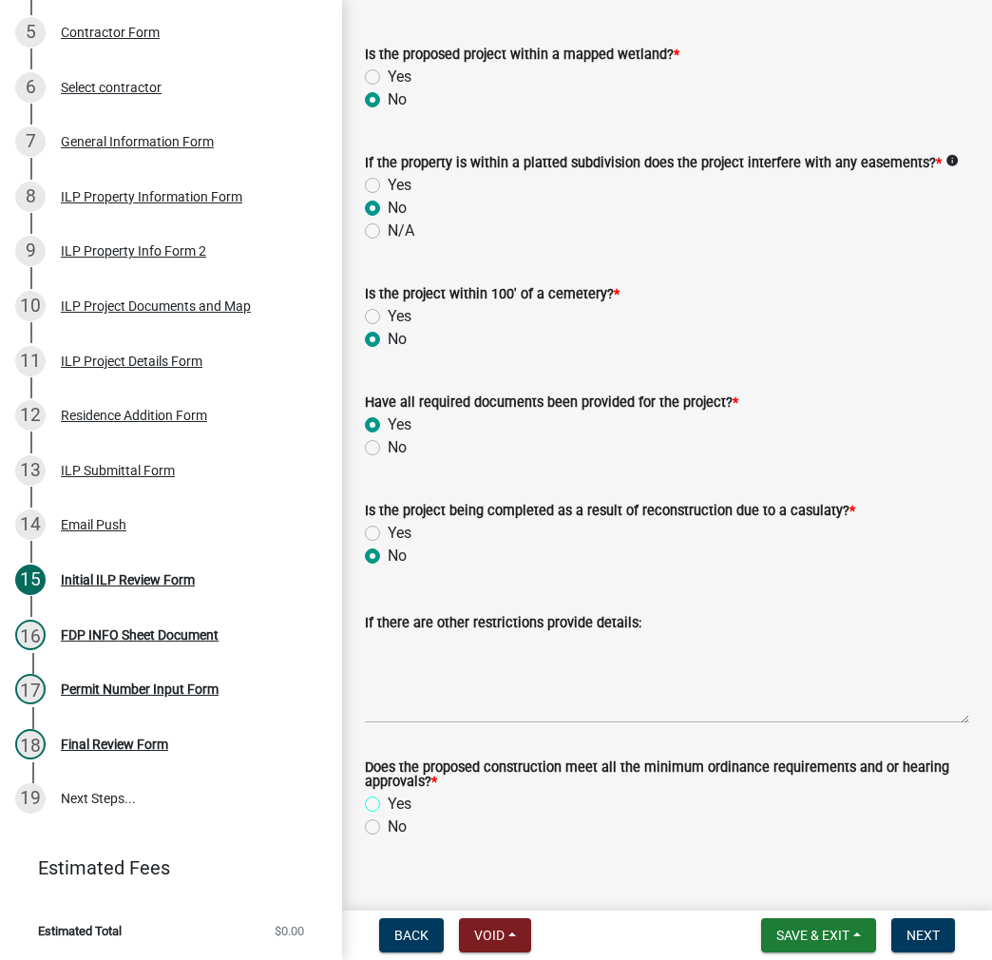
click at [388, 803] on input "Yes" at bounding box center [394, 799] width 12 height 12
click at [924, 932] on span "Next" at bounding box center [923, 935] width 33 height 15
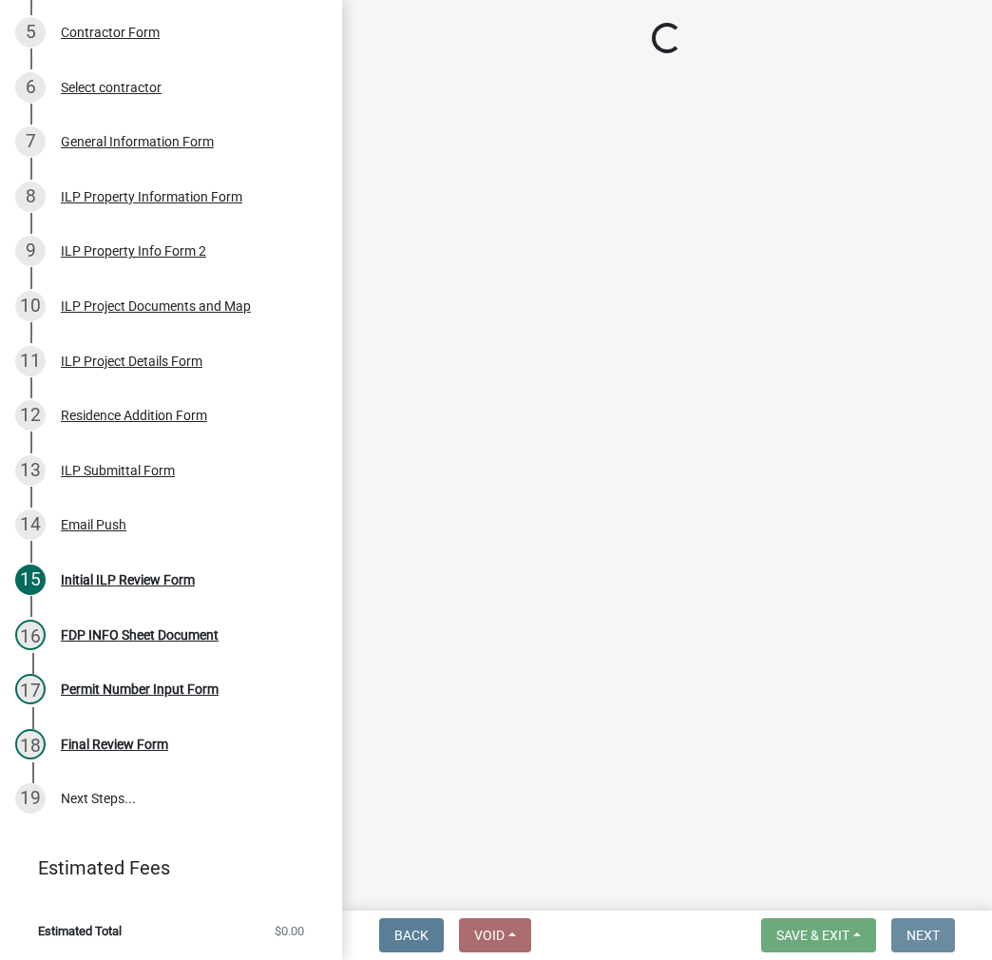
scroll to position [0, 0]
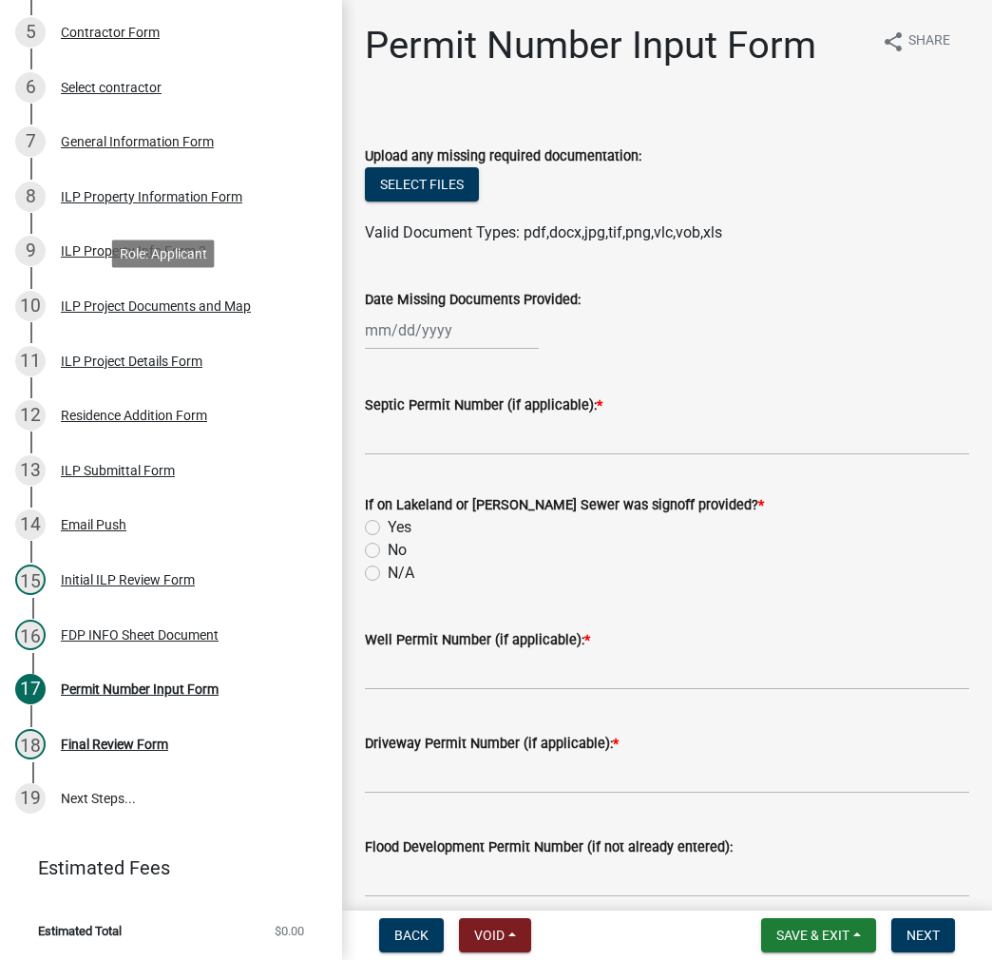
click at [81, 305] on div "ILP Project Documents and Map" at bounding box center [156, 305] width 190 height 13
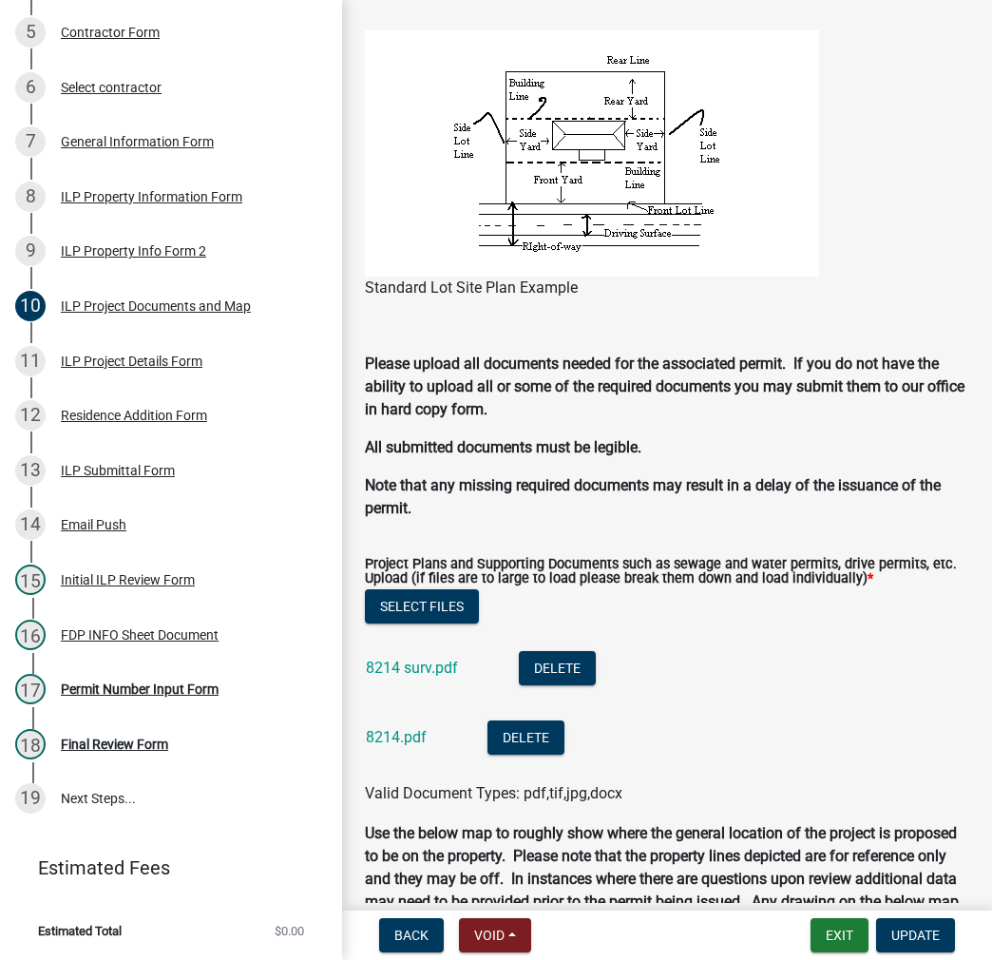
scroll to position [1806, 0]
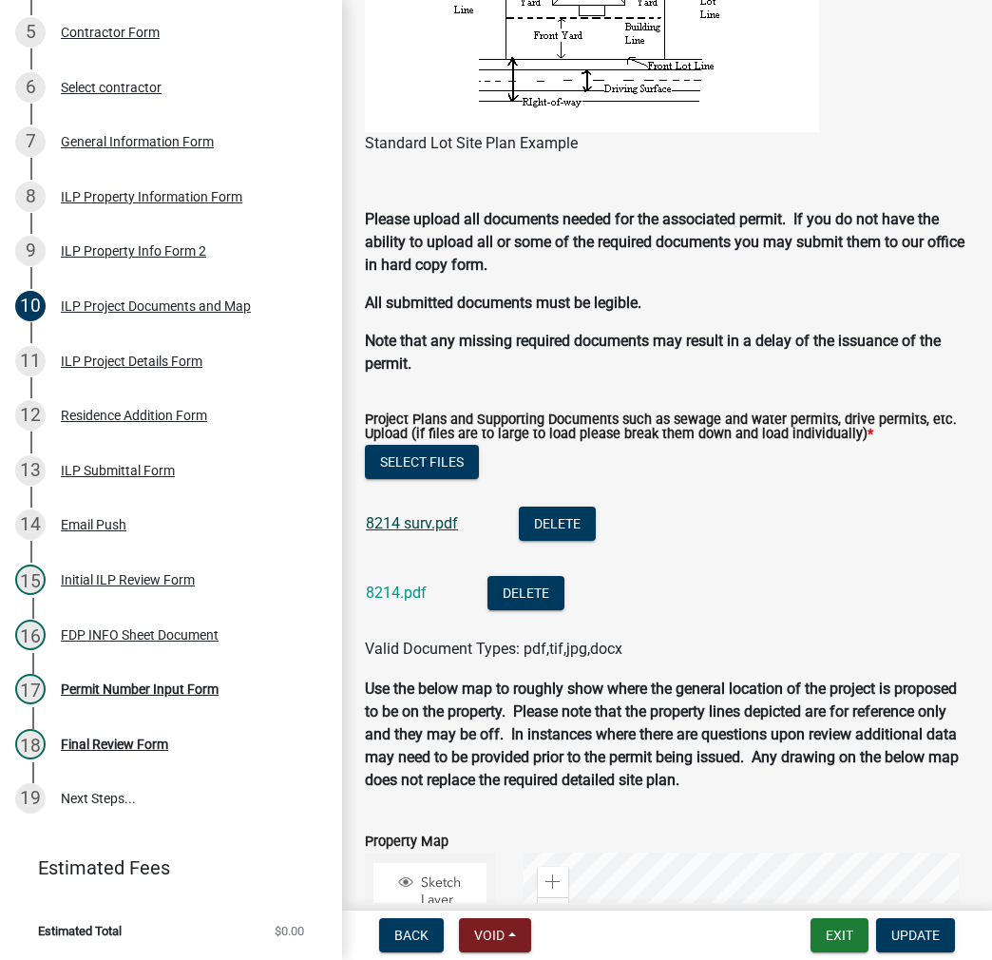
click at [407, 520] on link "8214 surv.pdf" at bounding box center [412, 523] width 92 height 18
click at [411, 595] on link "8214.pdf" at bounding box center [396, 593] width 61 height 18
click at [463, 461] on button "Select files" at bounding box center [422, 462] width 114 height 34
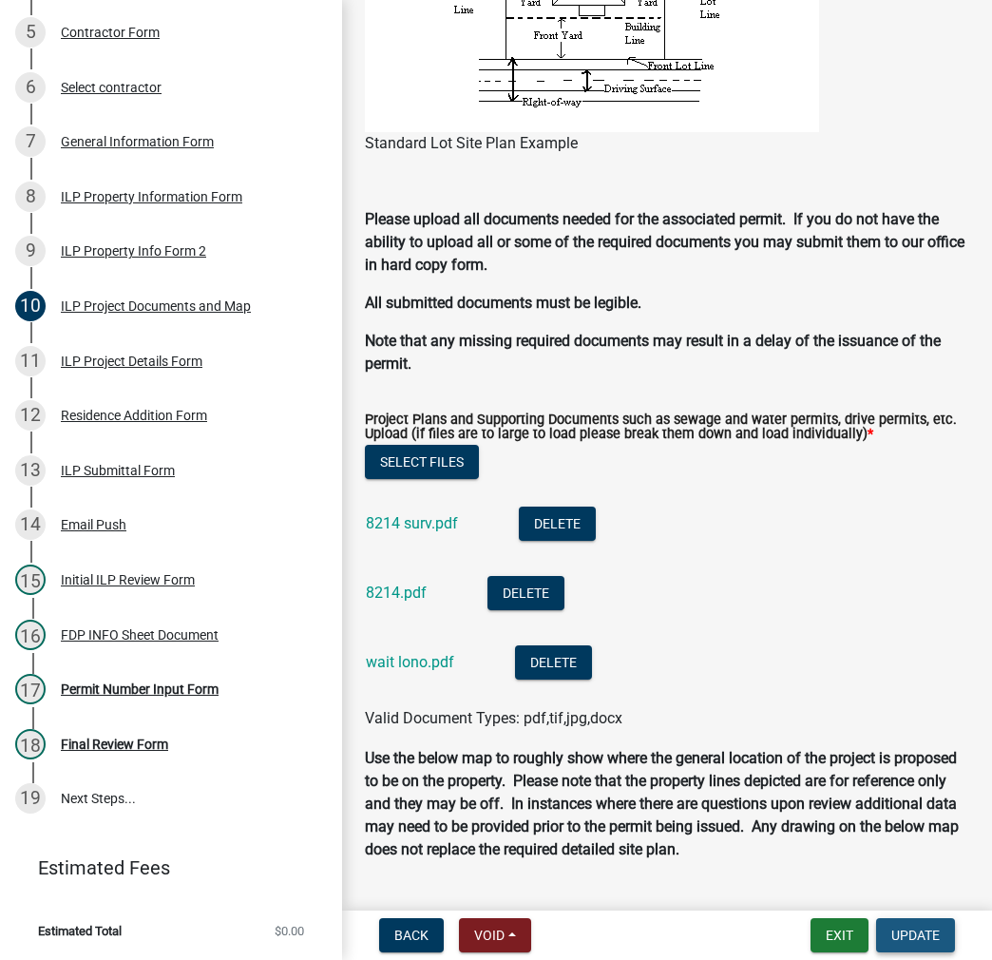
click at [911, 930] on span "Update" at bounding box center [916, 935] width 48 height 15
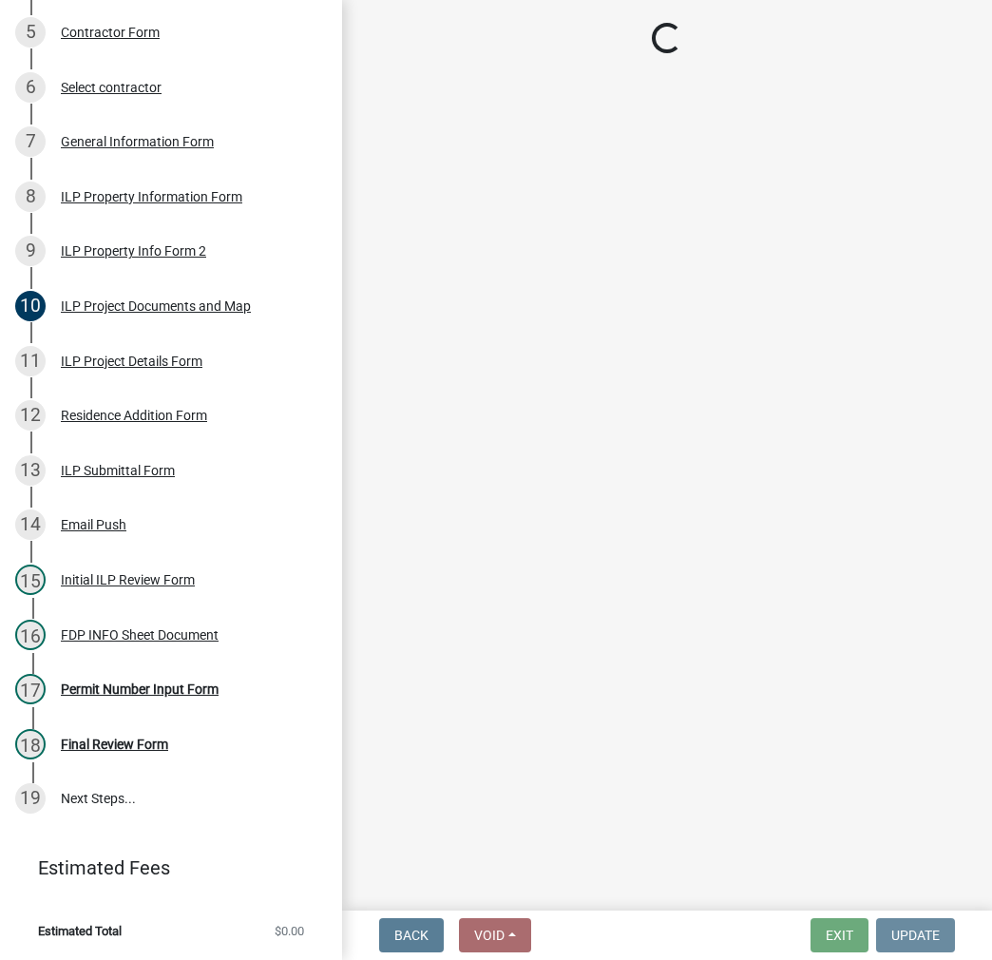
scroll to position [0, 0]
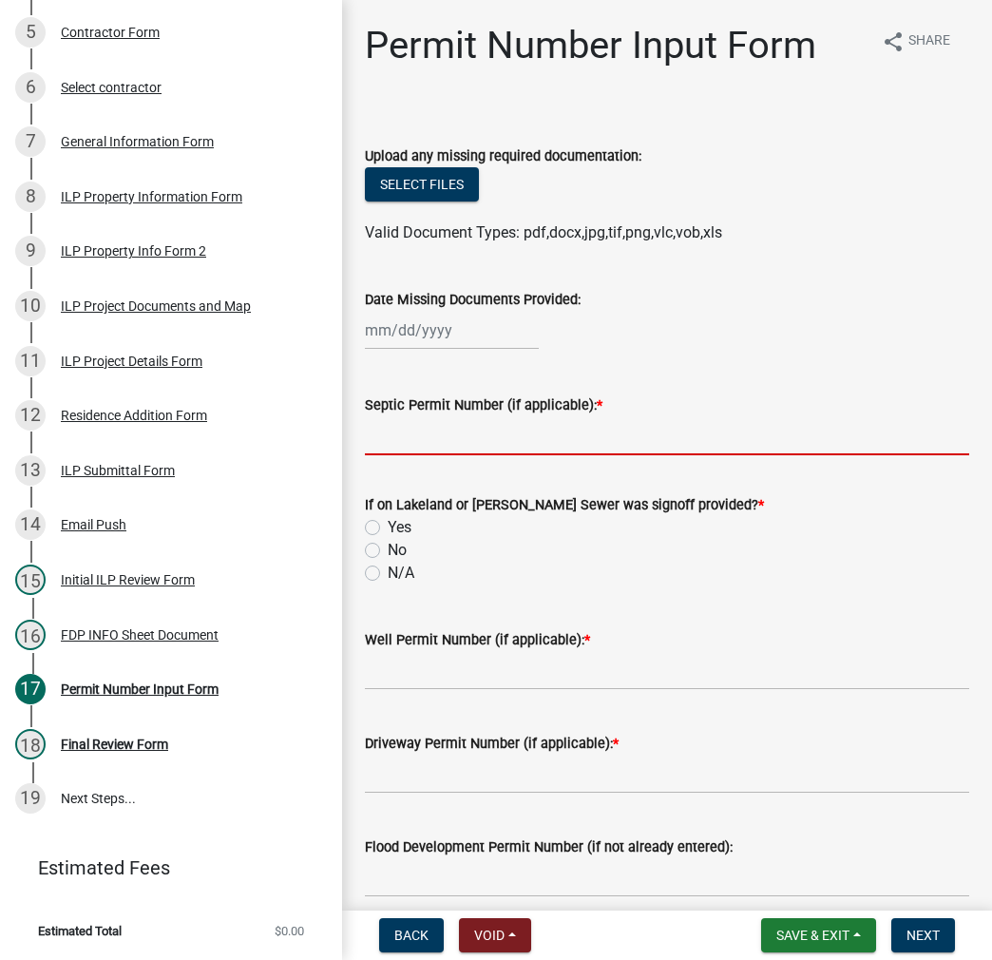
click at [437, 436] on input "Septic Permit Number (if applicable): *" at bounding box center [667, 435] width 605 height 39
click at [388, 557] on label "No" at bounding box center [397, 550] width 19 height 23
click at [388, 551] on input "No" at bounding box center [394, 545] width 12 height 12
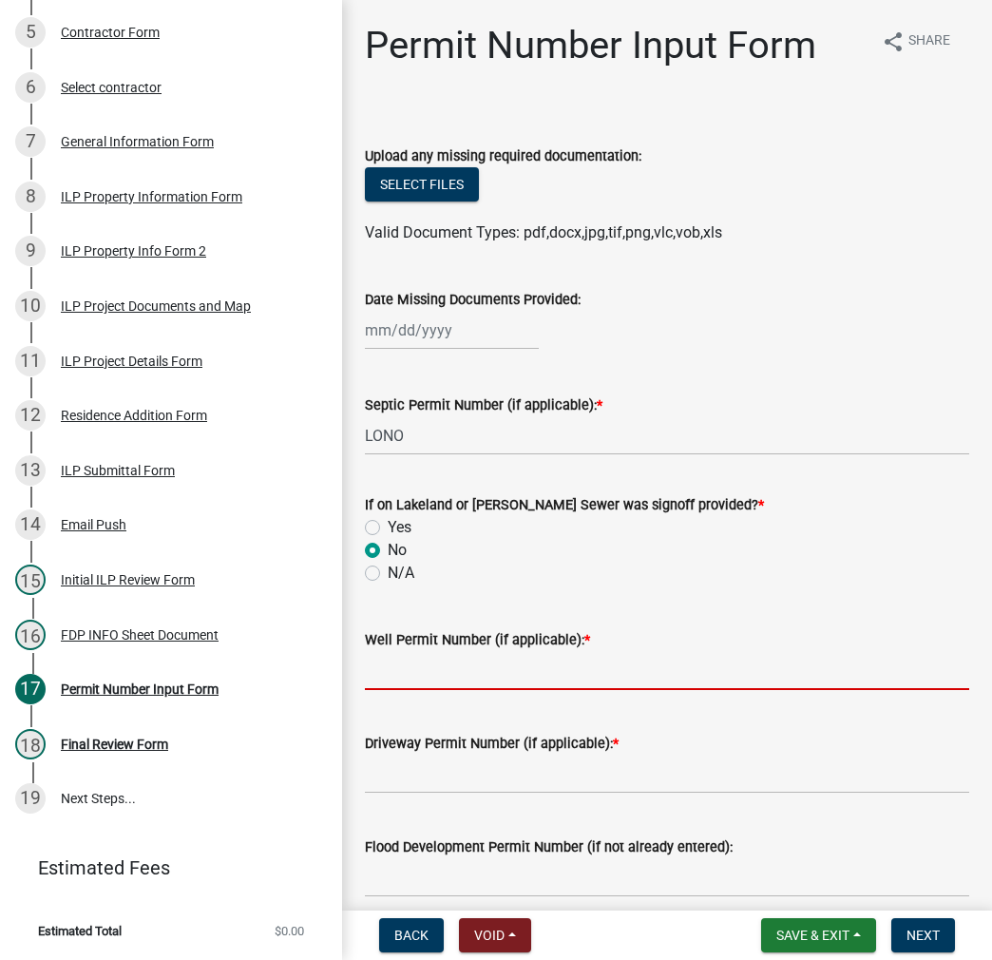
click at [399, 662] on input "Well Permit Number (if applicable): *" at bounding box center [667, 670] width 605 height 39
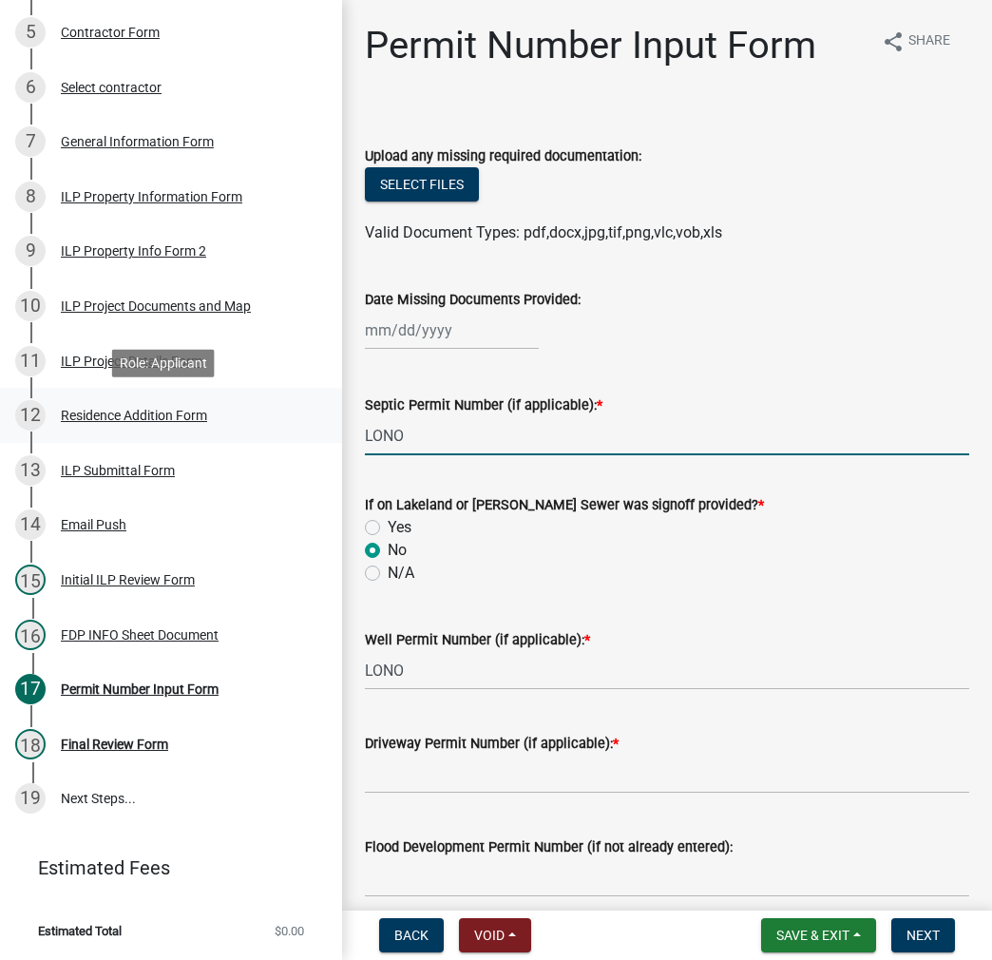
drag, startPoint x: 426, startPoint y: 431, endPoint x: 293, endPoint y: 430, distance: 133.1
click at [293, 430] on div "Improvement Location Permit - APC ILP2025-1058 Edit View Summary Notes 1 Start …" at bounding box center [496, 480] width 992 height 960
click at [417, 776] on input "Driveway Permit Number (if applicable): *" at bounding box center [667, 774] width 605 height 39
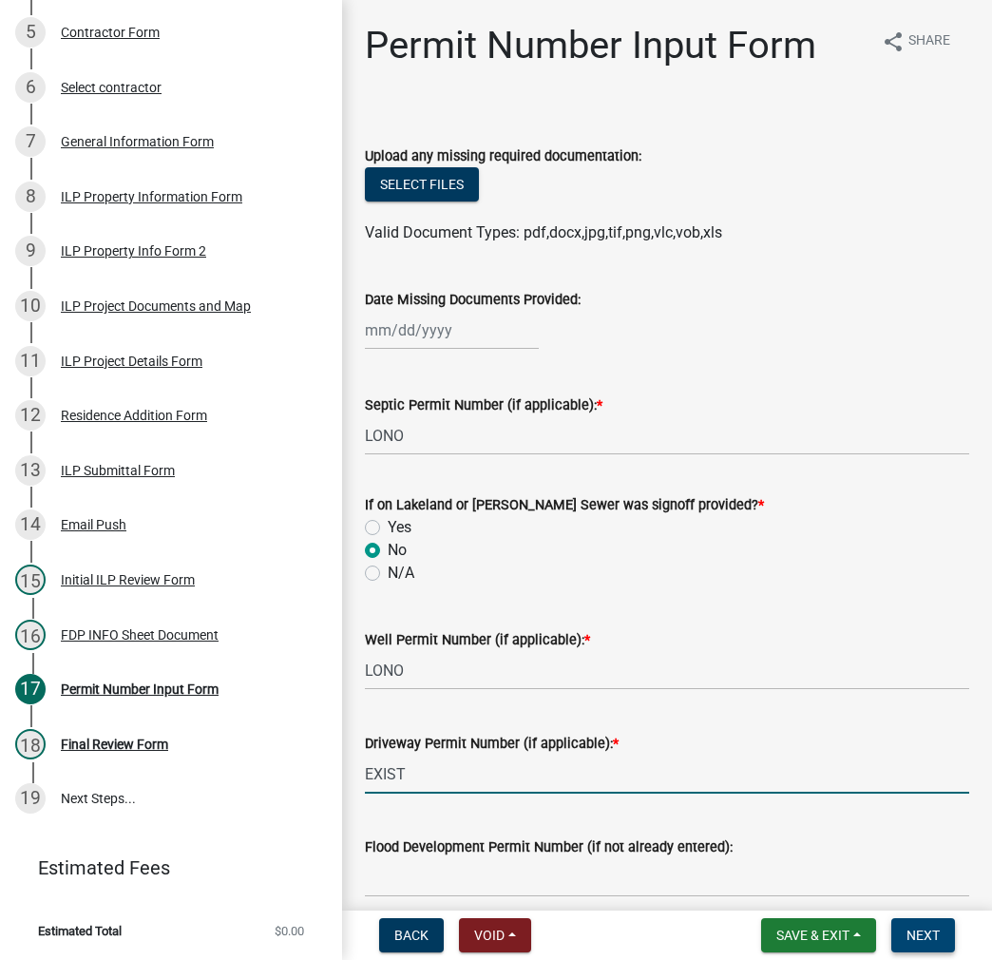
click at [942, 921] on button "Next" at bounding box center [924, 935] width 64 height 34
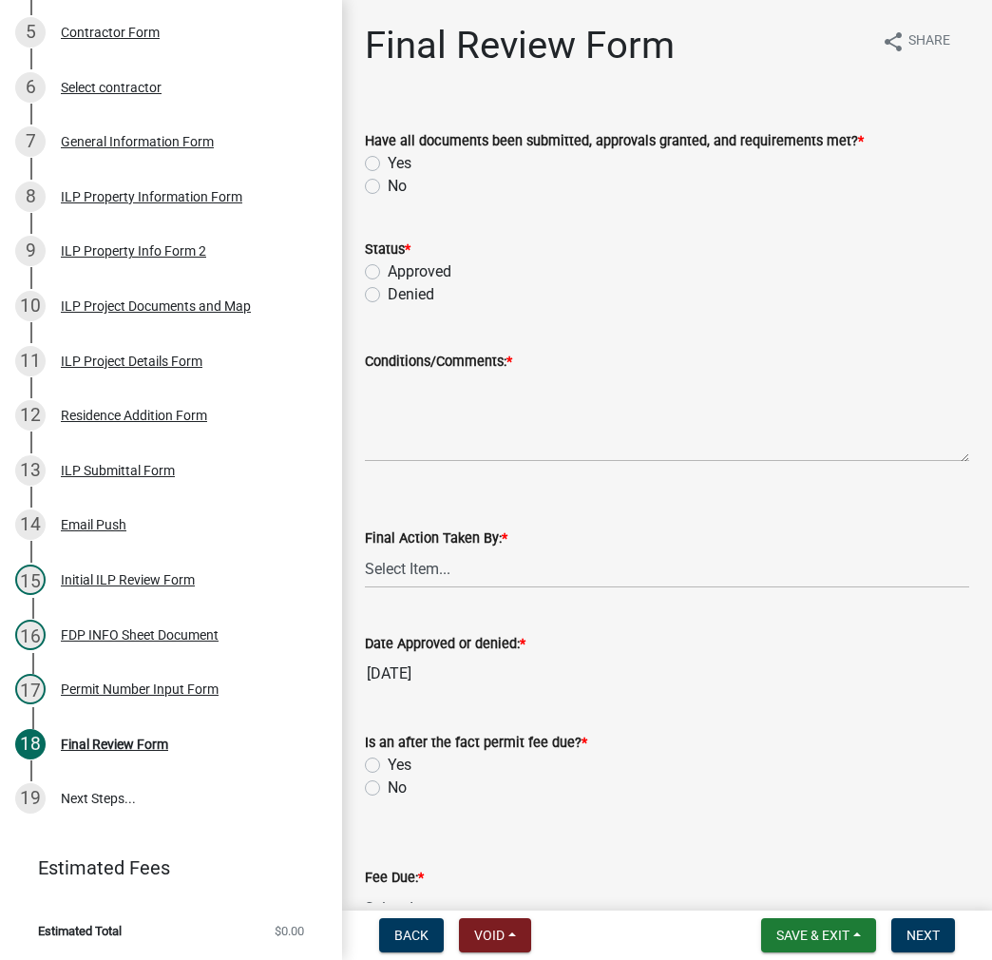
click at [388, 161] on label "Yes" at bounding box center [400, 163] width 24 height 23
click at [388, 161] on input "Yes" at bounding box center [394, 158] width 12 height 12
click at [388, 275] on label "Approved" at bounding box center [420, 271] width 64 height 23
click at [388, 273] on input "Approved" at bounding box center [394, 266] width 12 height 12
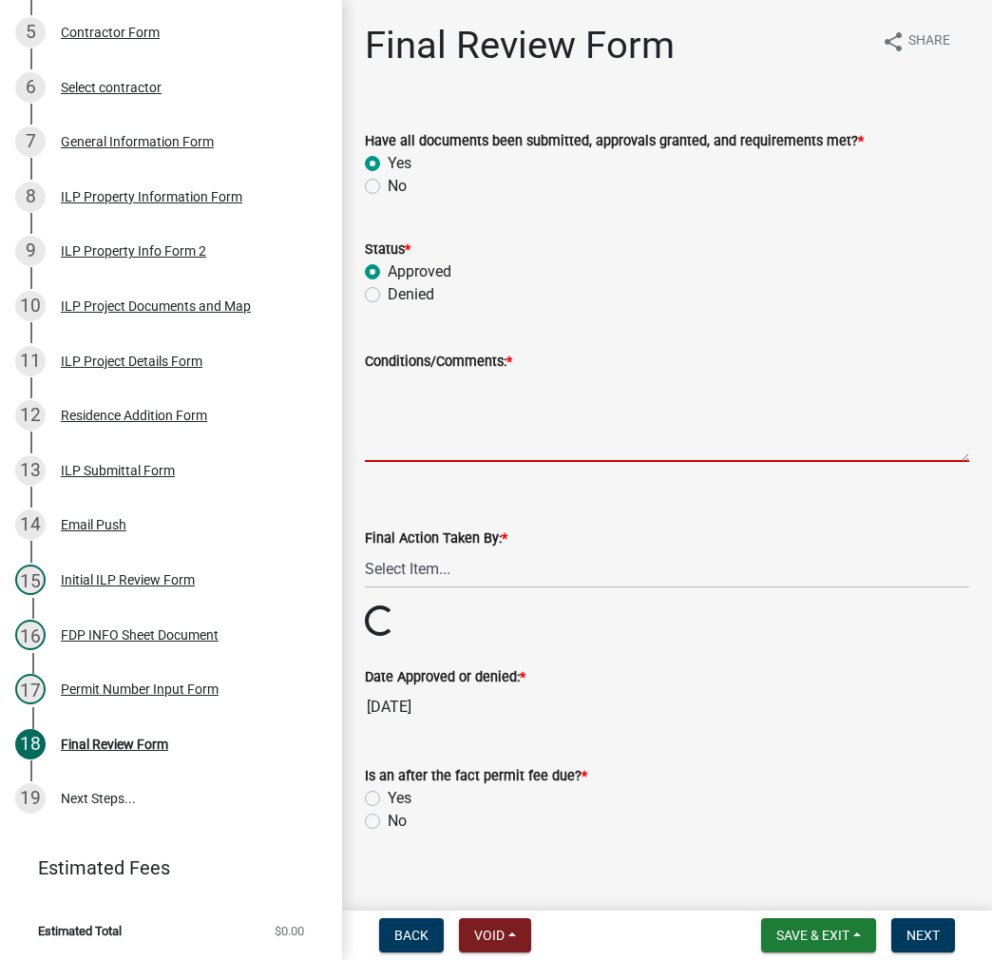
click at [400, 417] on textarea "Conditions/Comments: *" at bounding box center [667, 417] width 605 height 89
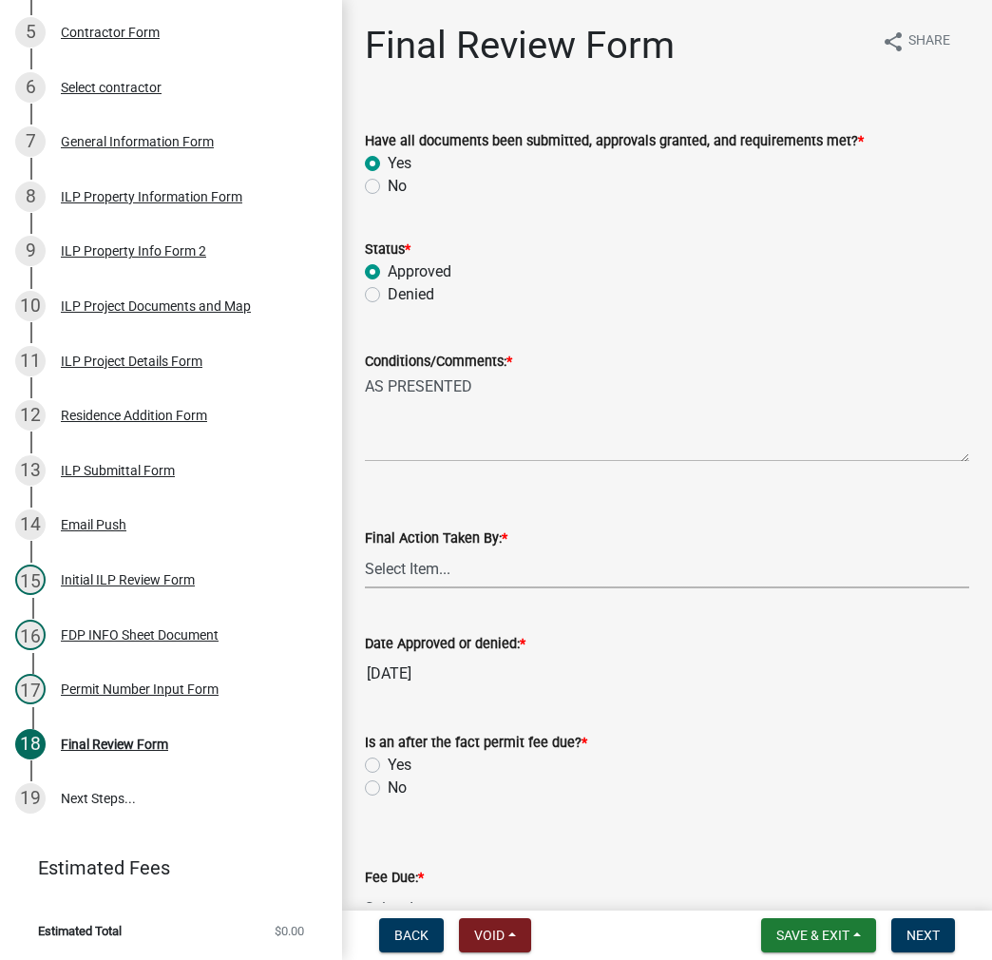
click at [407, 574] on select "Select Item... MMS LT AT CS [PERSON_NAME]" at bounding box center [667, 568] width 605 height 39
click at [365, 549] on select "Select Item... MMS LT AT CS [PERSON_NAME]" at bounding box center [667, 568] width 605 height 39
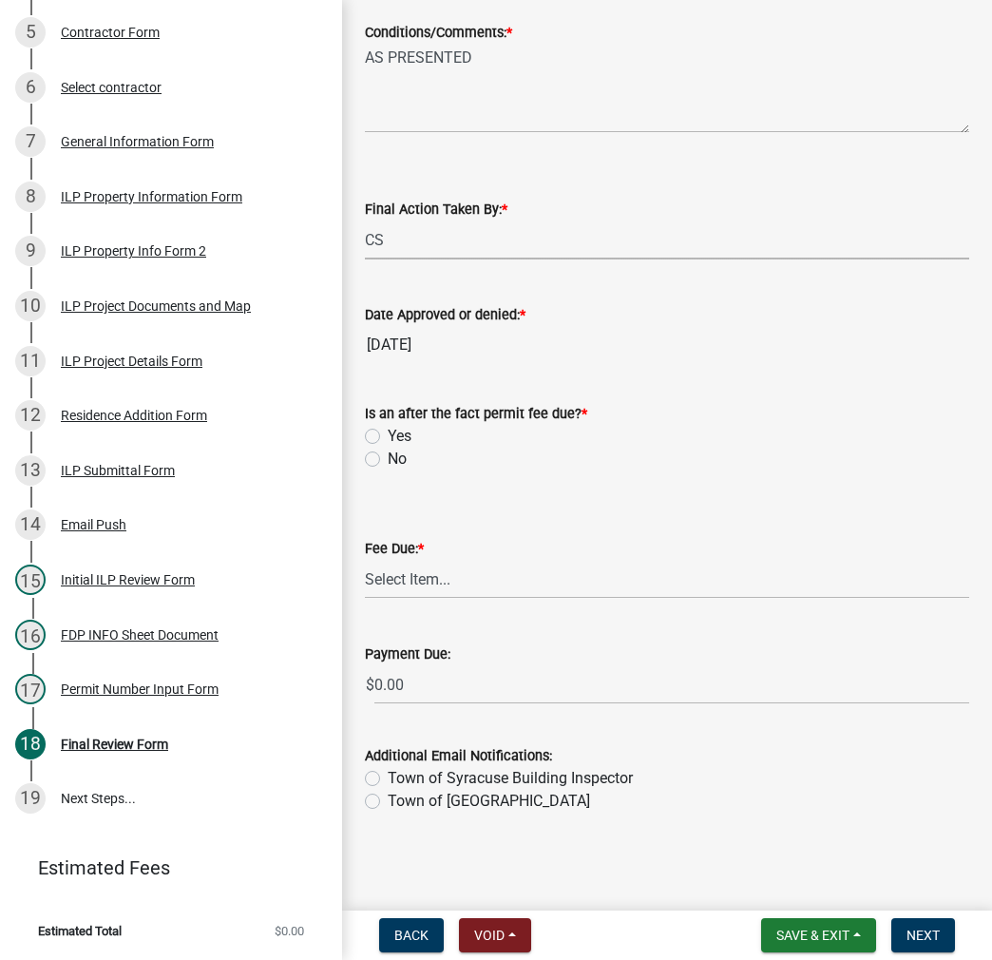
click at [388, 457] on label "No" at bounding box center [397, 459] width 19 height 23
click at [388, 457] on input "No" at bounding box center [394, 454] width 12 height 12
click at [384, 576] on select "Select Item... N/A $10.00 $25.00 $125.00 $250 $500 $500 + $10.00 for every 10 s…" at bounding box center [667, 579] width 605 height 39
click at [365, 599] on select "Select Item... N/A $10.00 $25.00 $125.00 $250 $500 $500 + $10.00 for every 10 s…" at bounding box center [667, 579] width 605 height 39
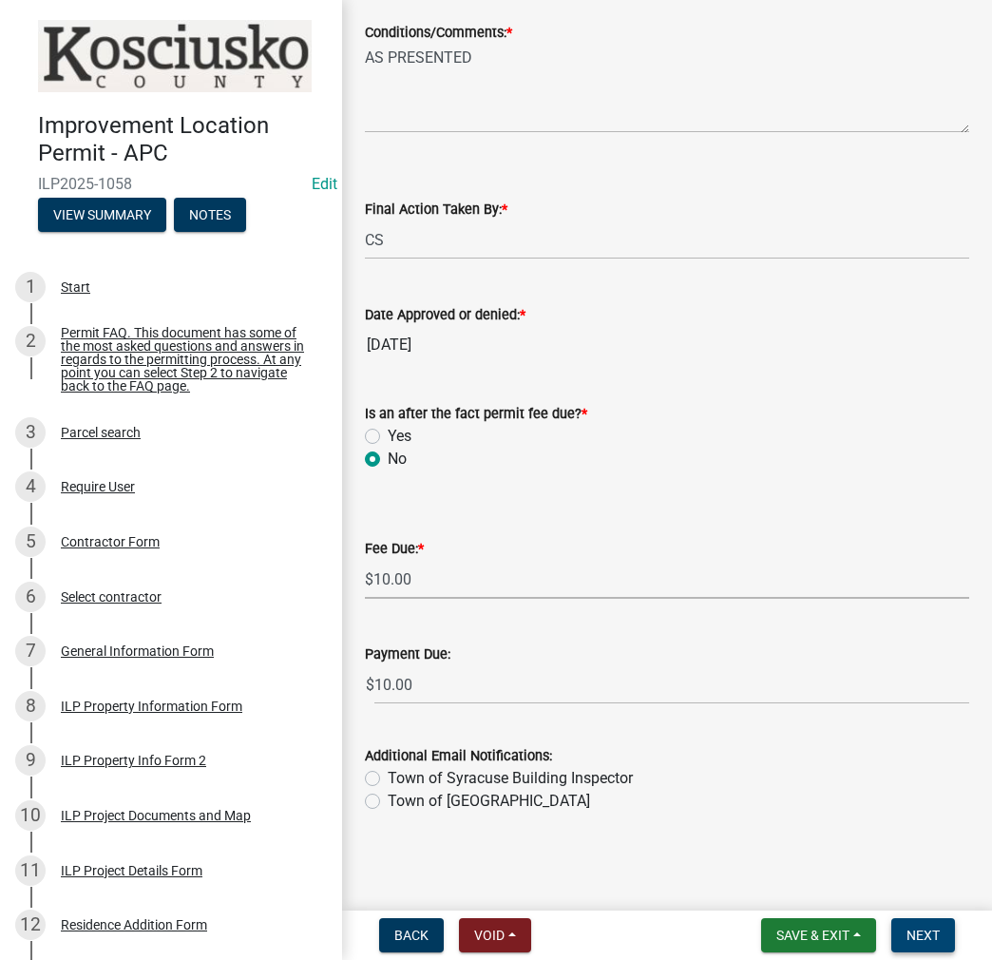
click at [928, 932] on span "Next" at bounding box center [923, 935] width 33 height 15
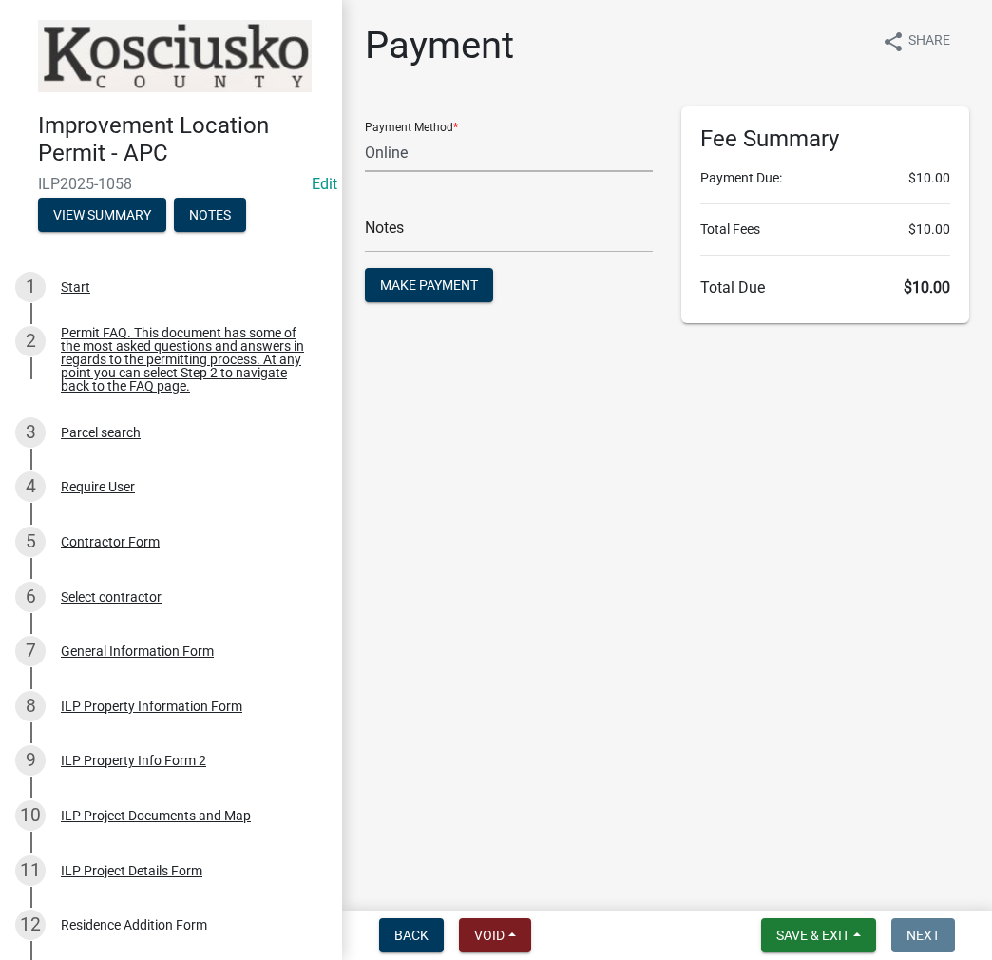
click at [418, 153] on select "Credit Card POS Check Cash Online" at bounding box center [509, 152] width 288 height 39
click at [365, 133] on select "Credit Card POS Check Cash Online" at bounding box center [509, 152] width 288 height 39
click at [384, 206] on div "Notes" at bounding box center [509, 220] width 288 height 66
click at [385, 210] on div "Notes" at bounding box center [509, 220] width 288 height 66
click at [383, 217] on input "text" at bounding box center [509, 233] width 288 height 39
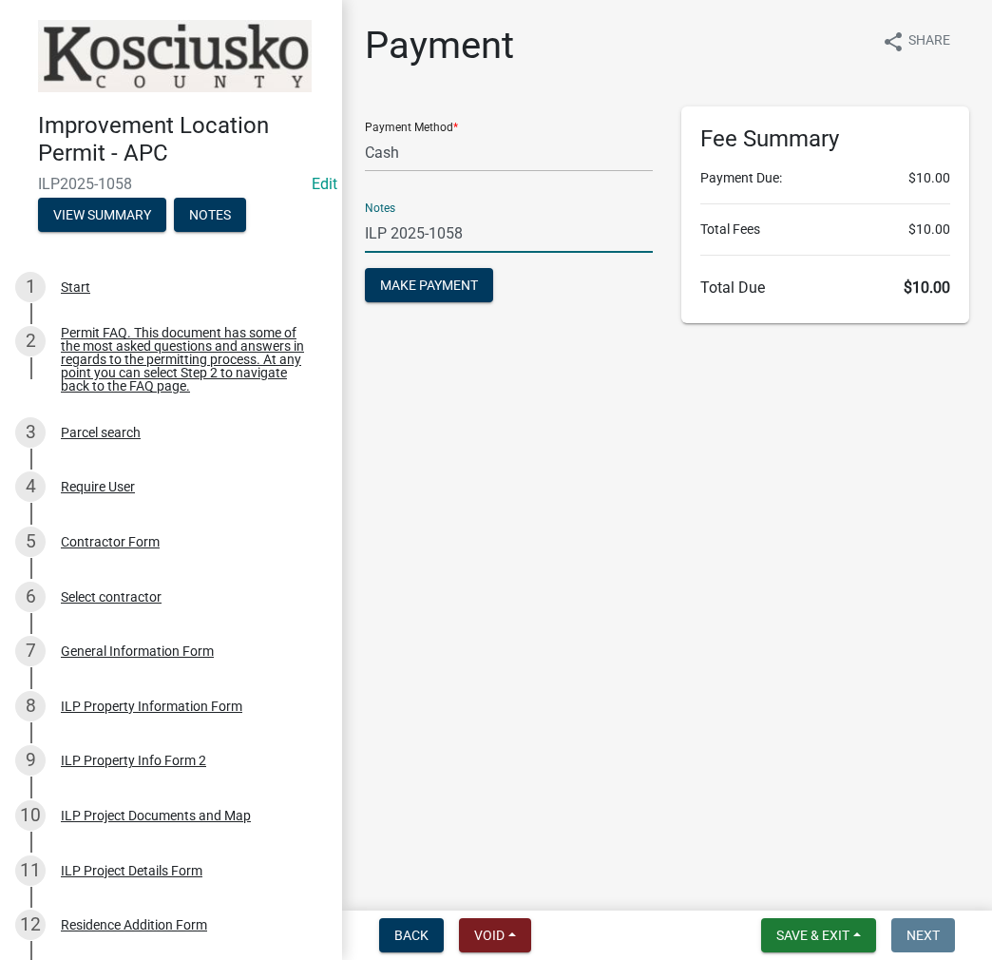
click at [365, 268] on button "Make Payment" at bounding box center [429, 285] width 128 height 34
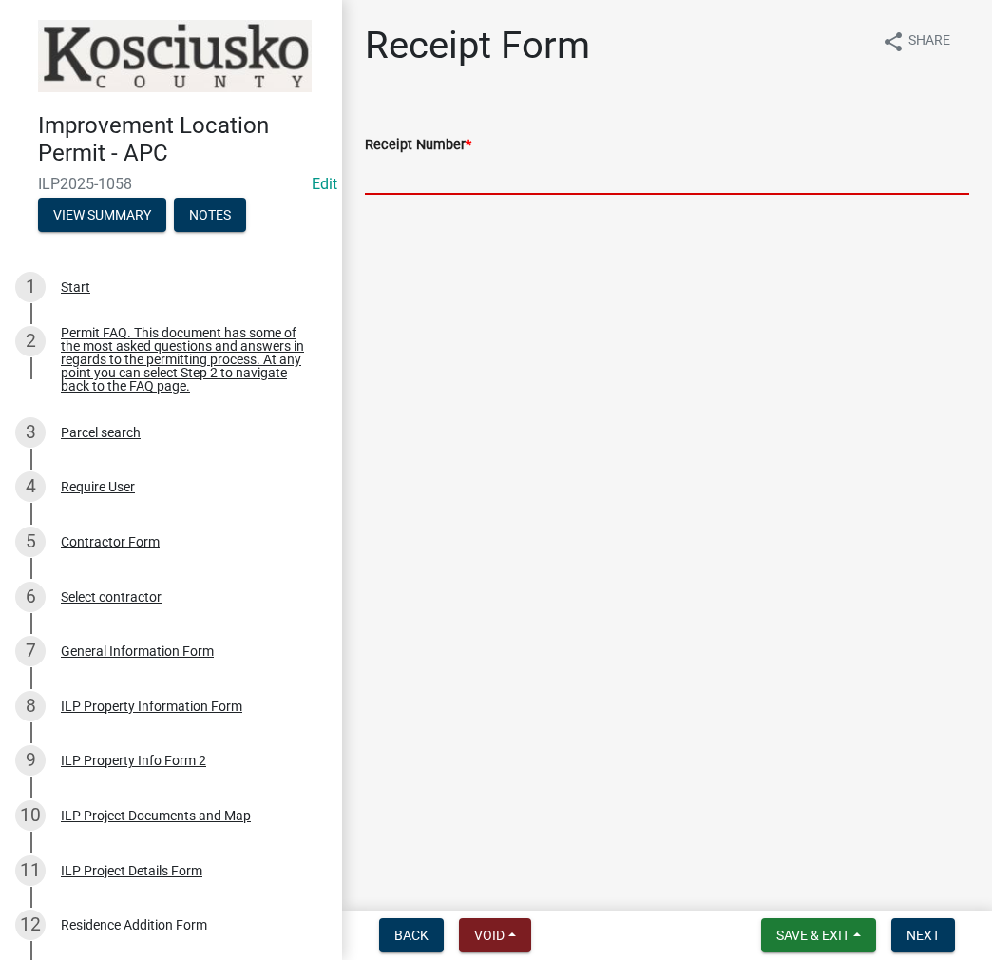
click at [481, 171] on input "Receipt Number *" at bounding box center [667, 175] width 605 height 39
click at [930, 936] on span "Next" at bounding box center [923, 935] width 33 height 15
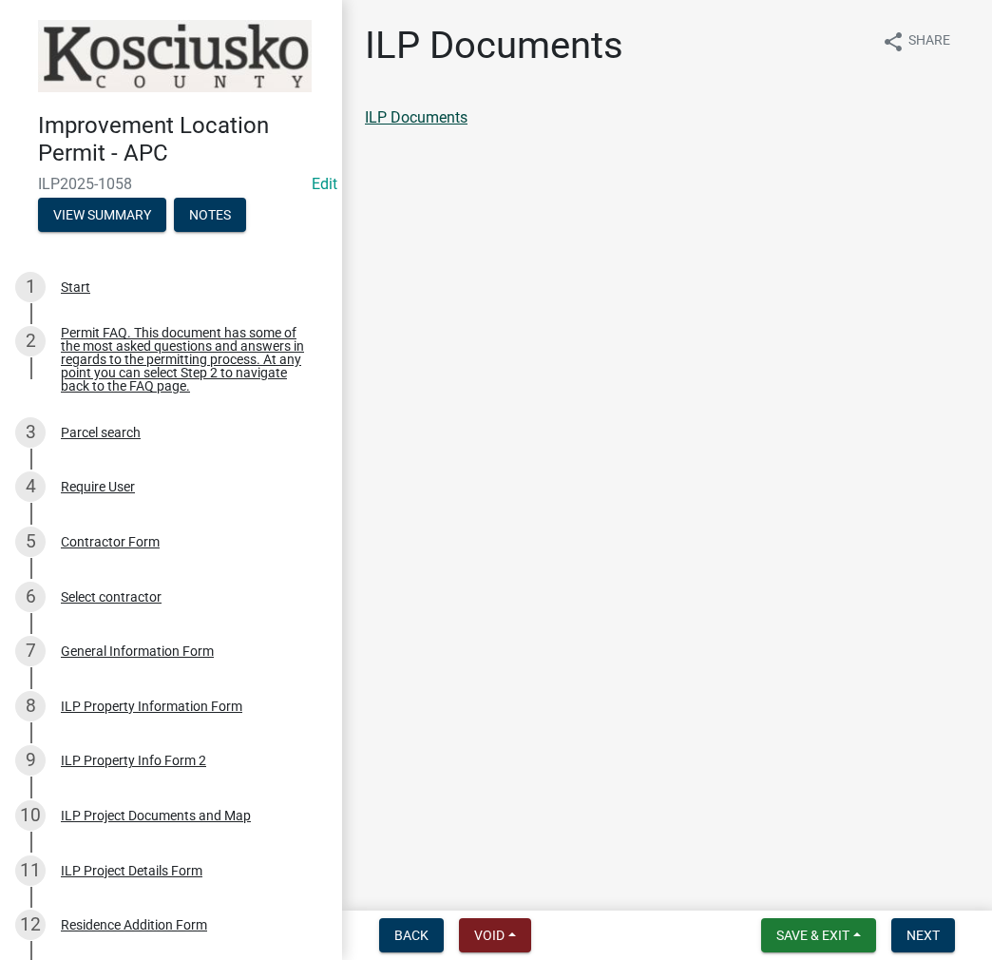
click at [460, 121] on link "ILP Documents" at bounding box center [416, 117] width 103 height 18
click at [921, 930] on span "Next" at bounding box center [923, 935] width 33 height 15
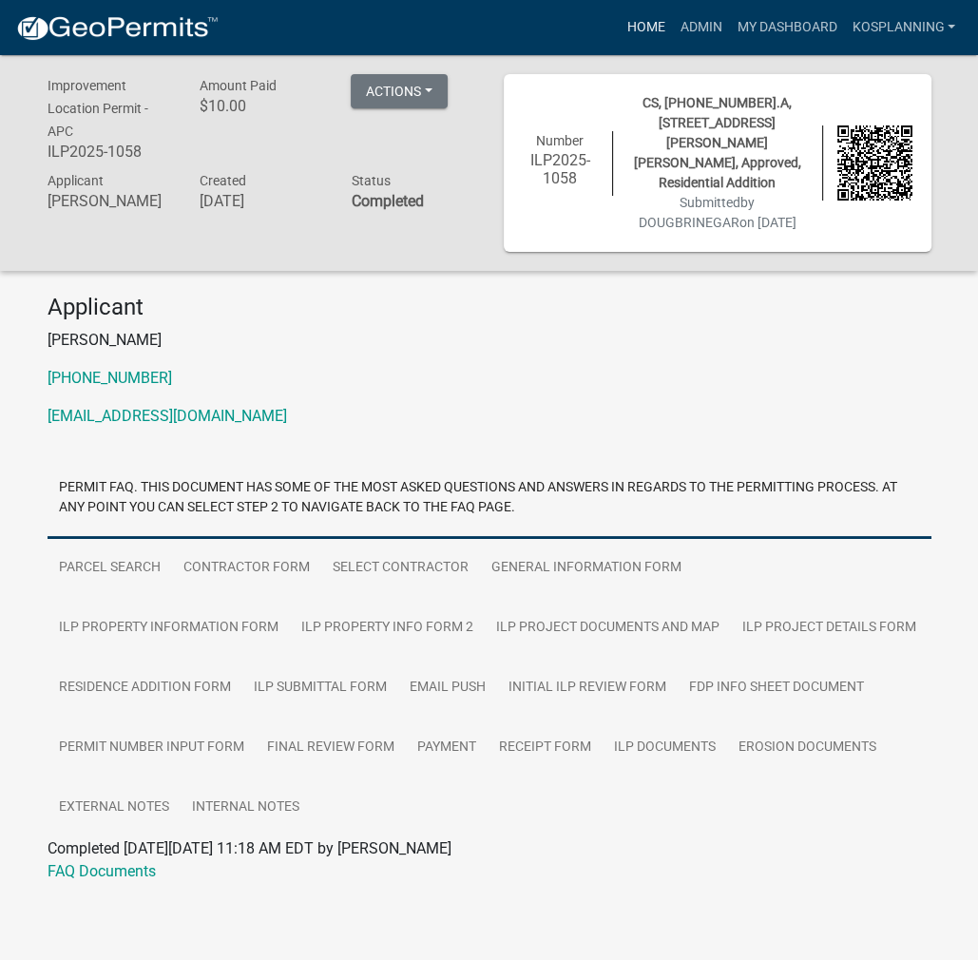
click at [635, 19] on link "Home" at bounding box center [645, 28] width 53 height 36
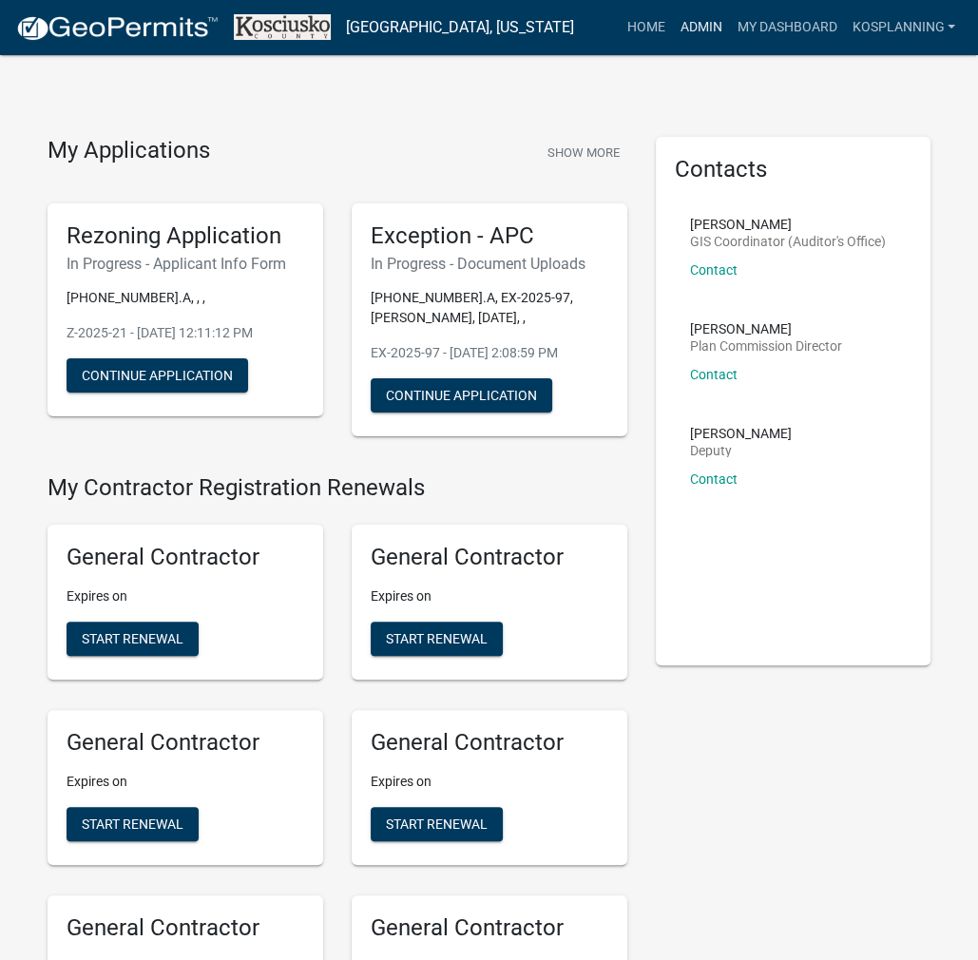
click at [704, 28] on link "Admin" at bounding box center [700, 28] width 57 height 36
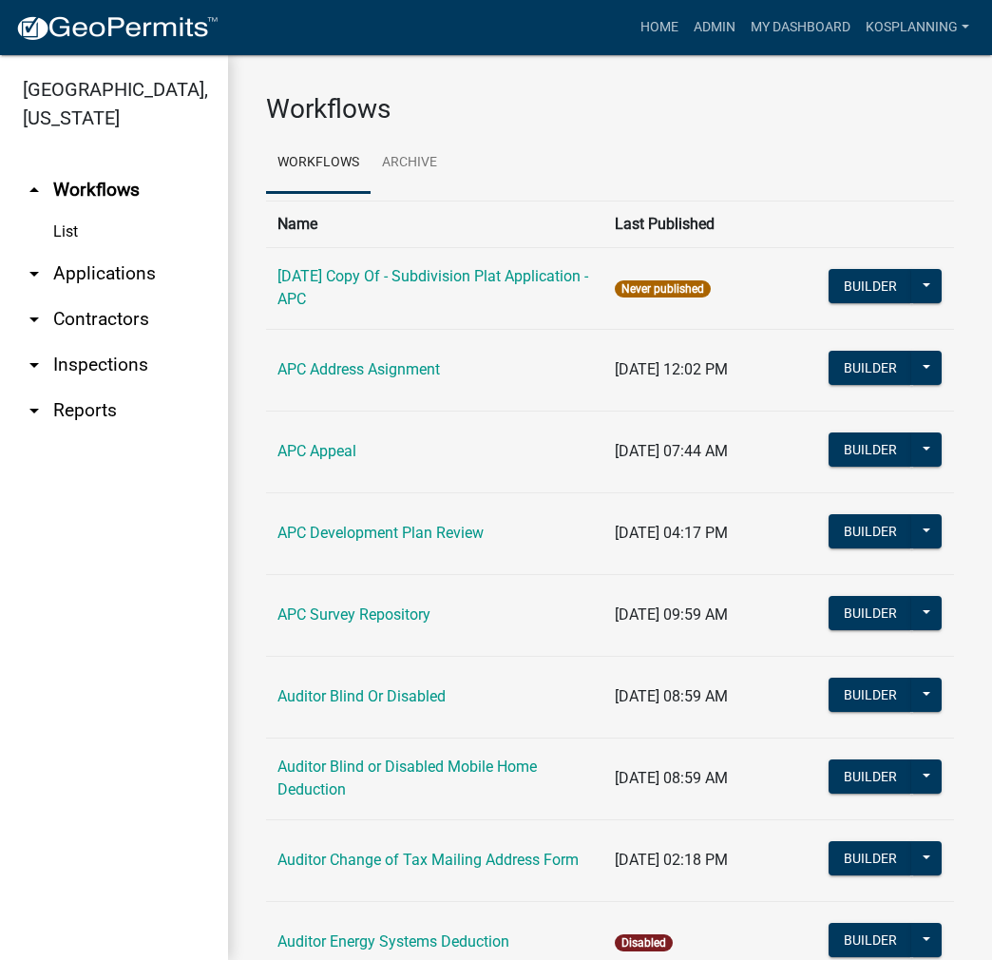
click at [127, 259] on link "arrow_drop_down Applications" at bounding box center [114, 274] width 228 height 46
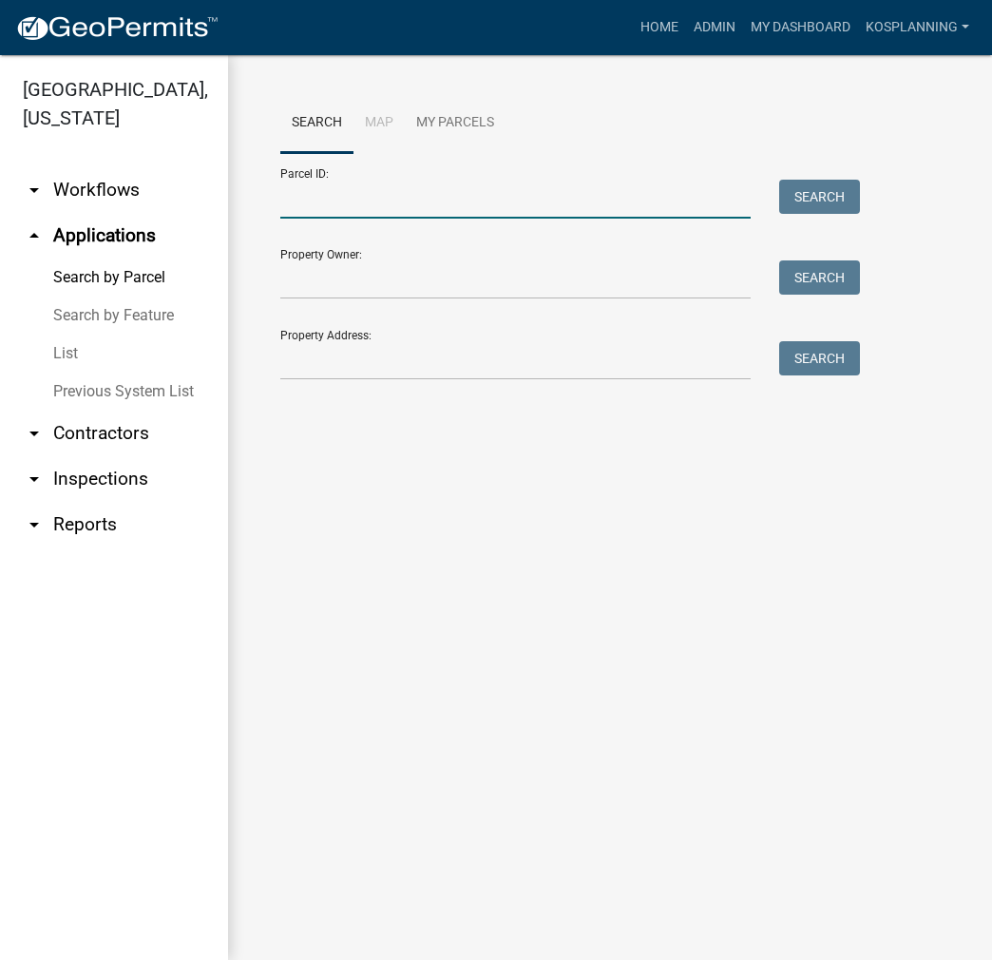
click at [298, 206] on input "Parcel ID:" at bounding box center [515, 199] width 471 height 39
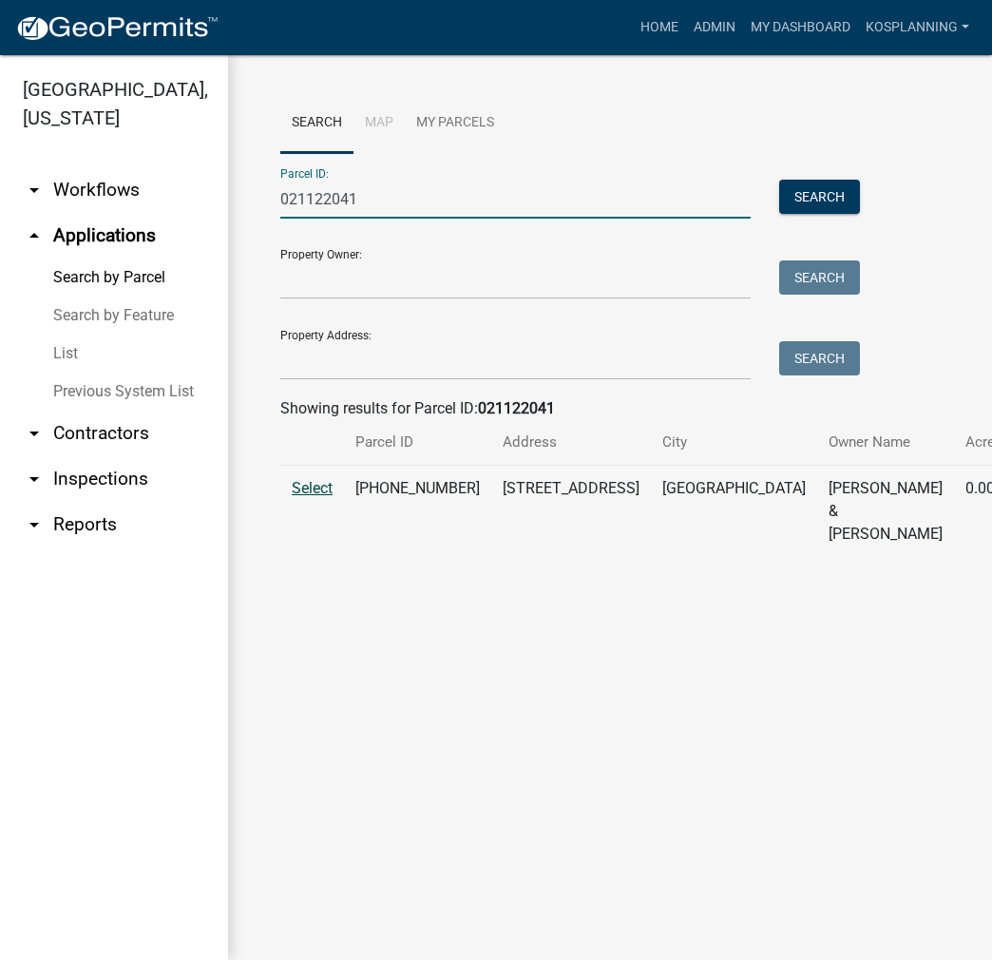
click at [327, 497] on span "Select" at bounding box center [312, 488] width 41 height 18
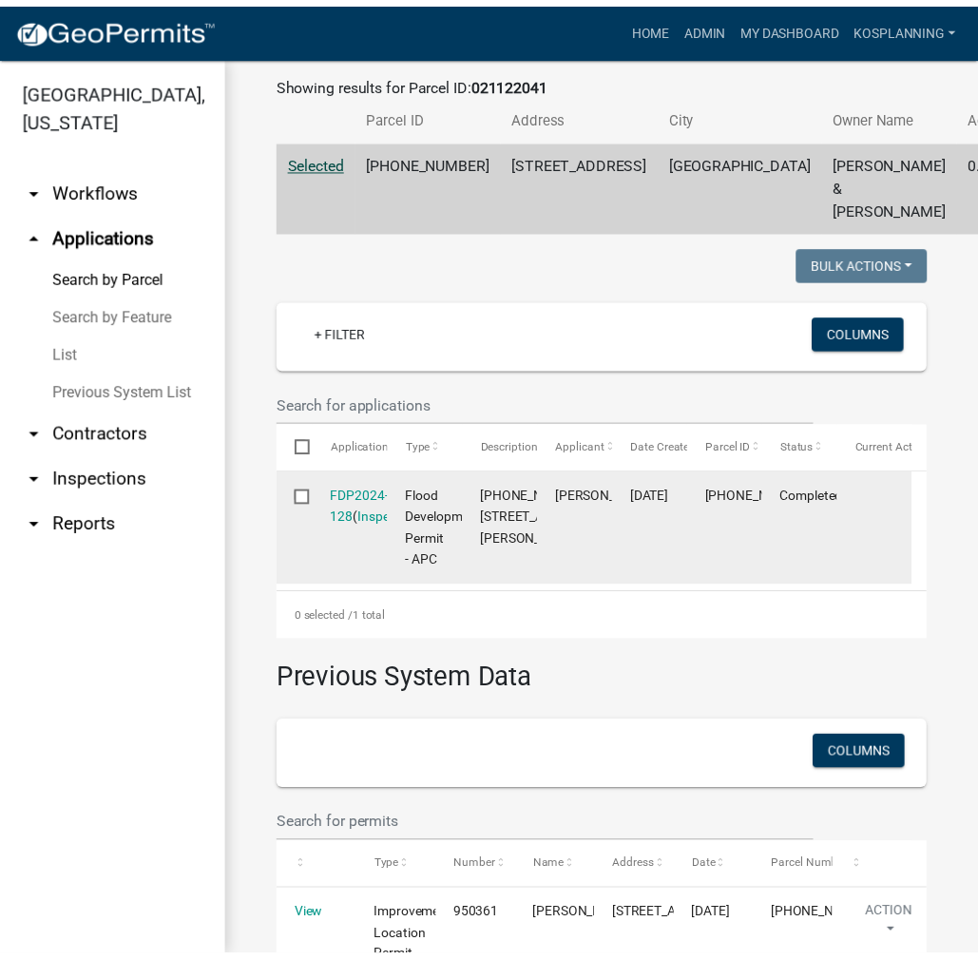
scroll to position [285, 0]
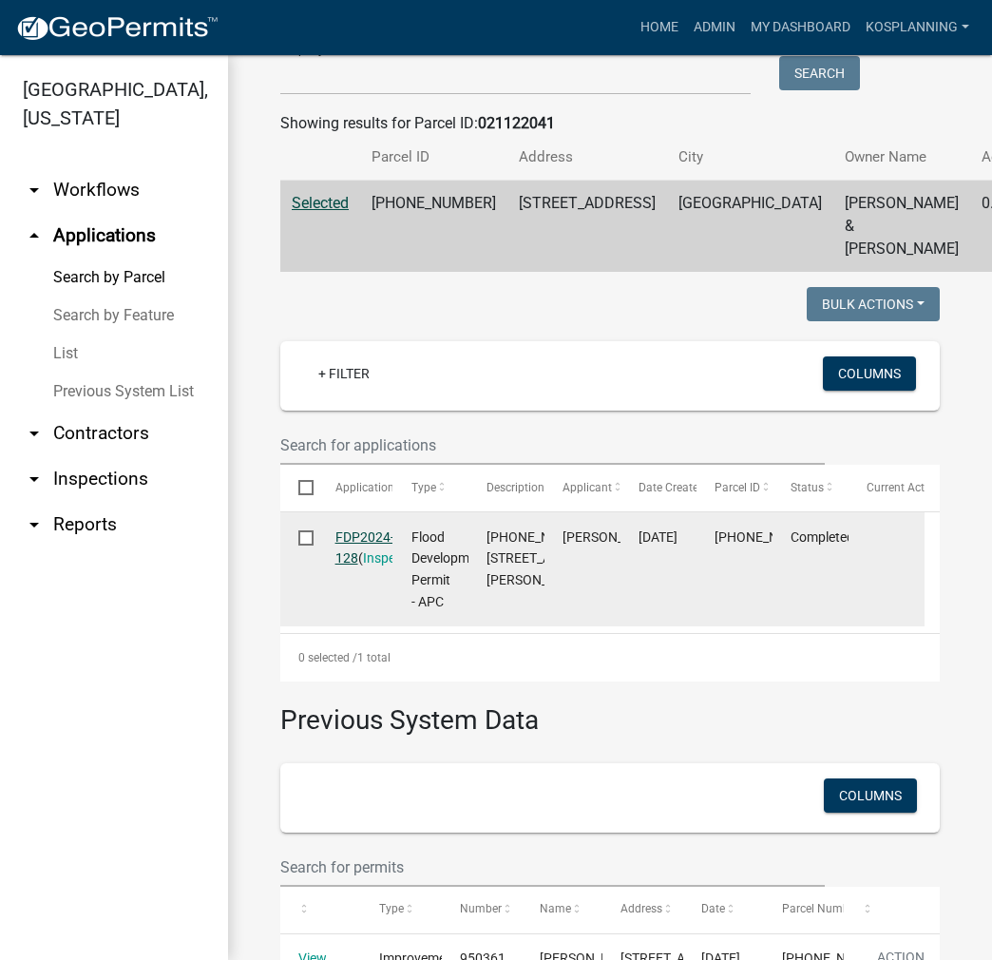
click at [363, 557] on link "FDP2024-128" at bounding box center [365, 547] width 59 height 37
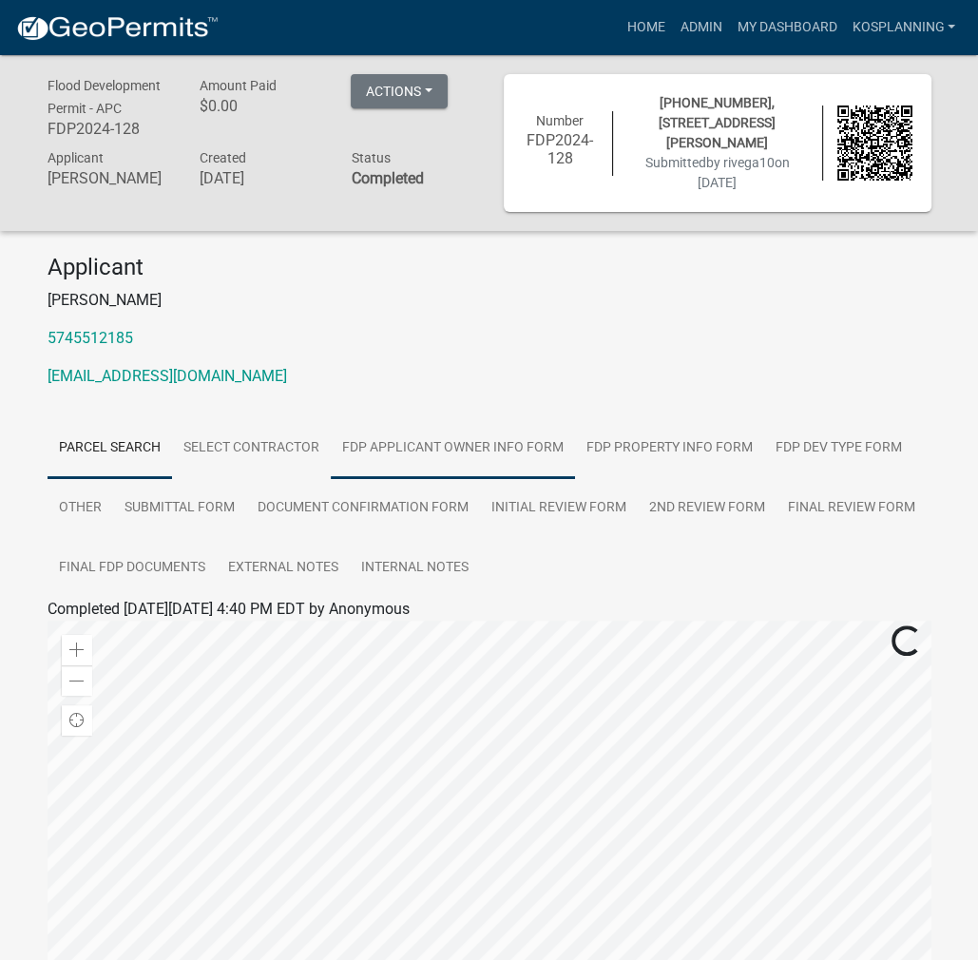
click at [487, 447] on link "FDP Applicant Owner Info Form" at bounding box center [453, 448] width 244 height 61
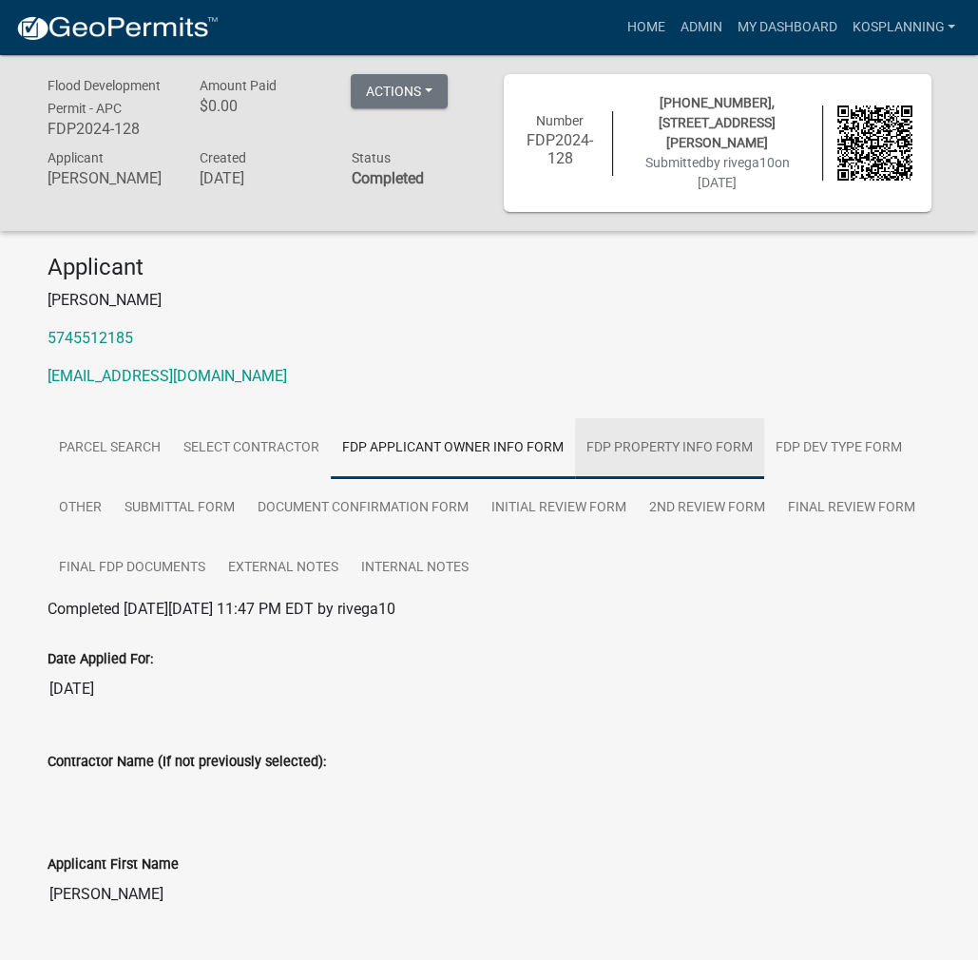
click at [635, 441] on link "FDP Property Info Form" at bounding box center [669, 448] width 189 height 61
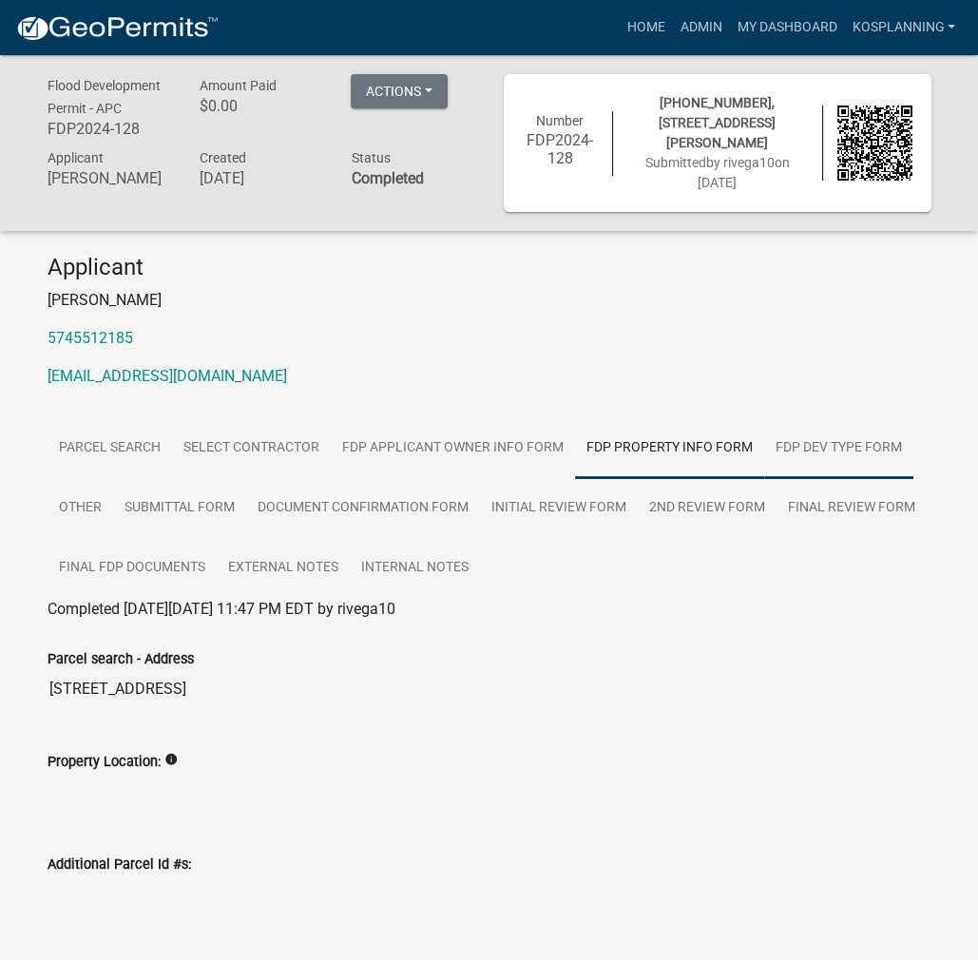
click at [811, 448] on link "FDP Dev Type Form" at bounding box center [838, 448] width 149 height 61
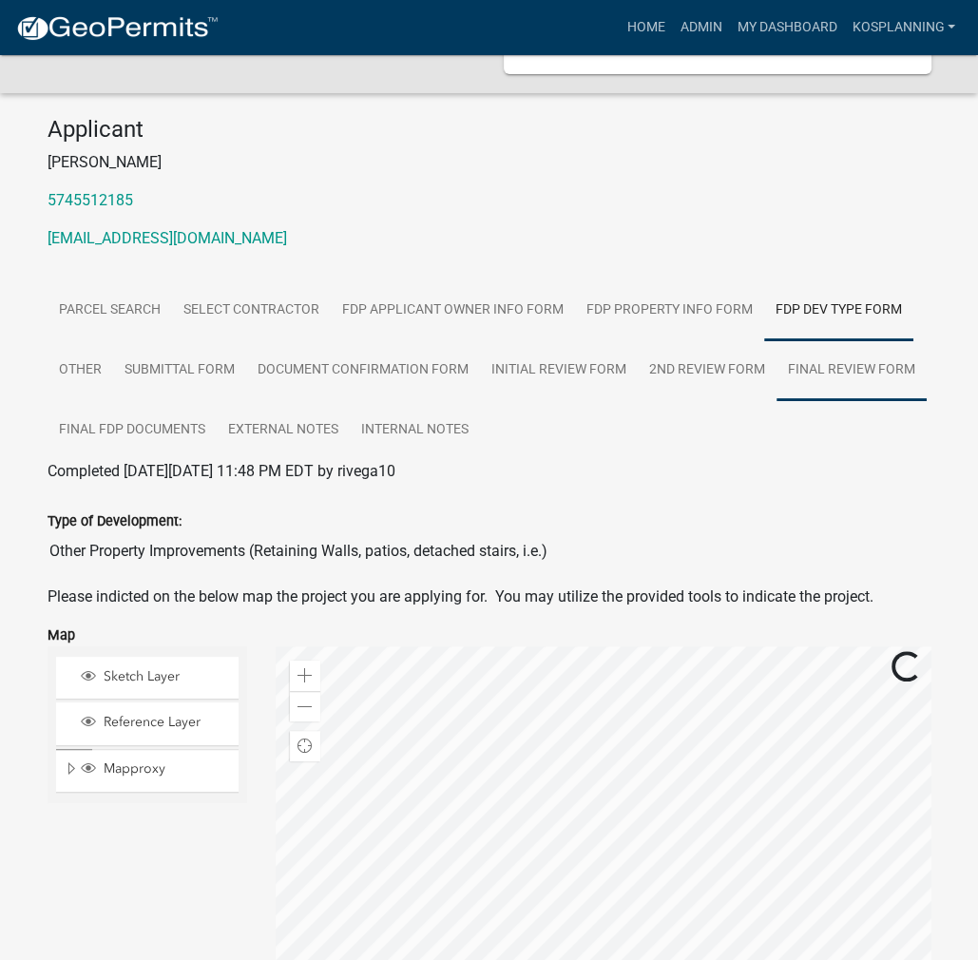
scroll to position [285, 0]
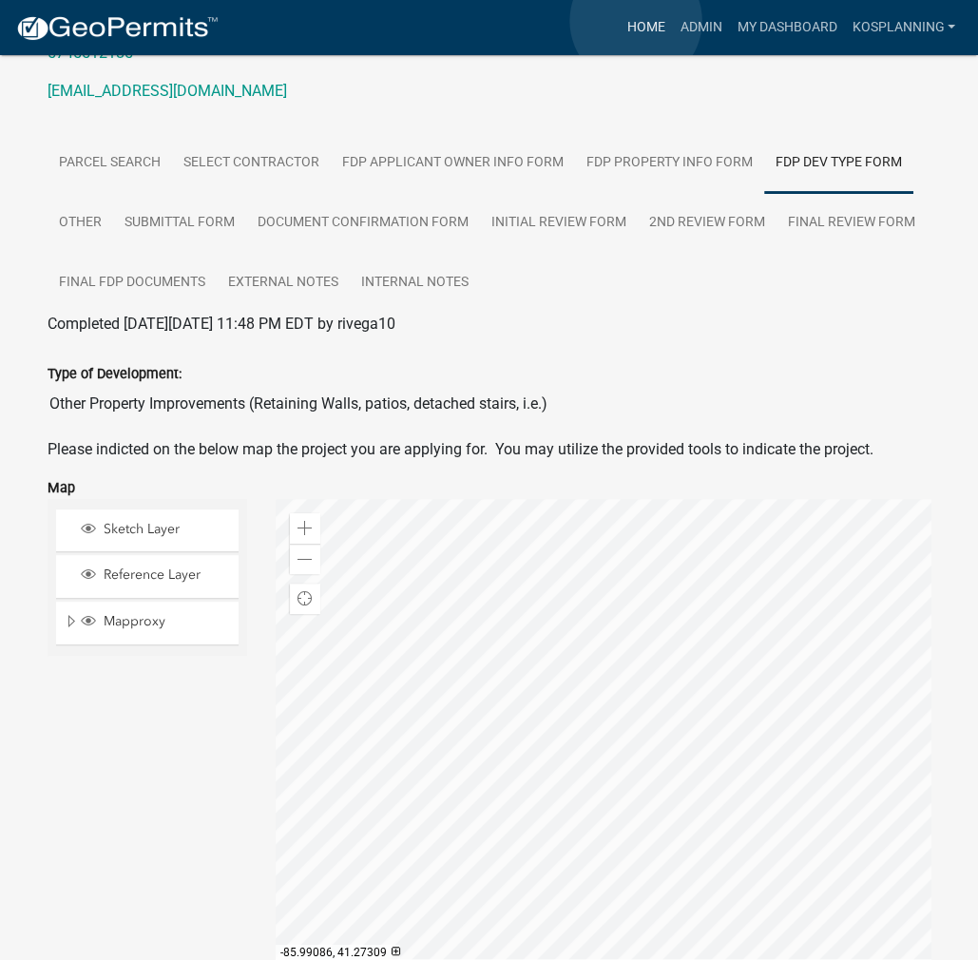
click at [636, 21] on link "Home" at bounding box center [645, 28] width 53 height 36
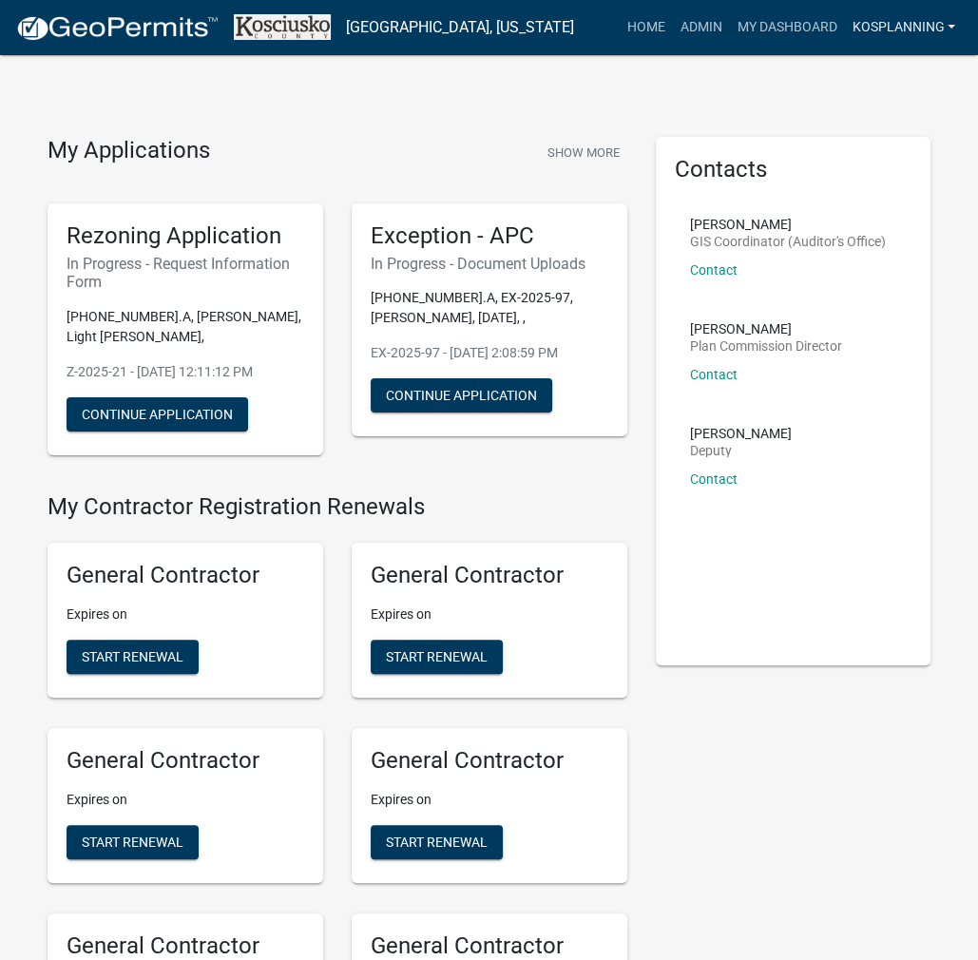
click at [928, 28] on link "kosplanning" at bounding box center [903, 28] width 119 height 36
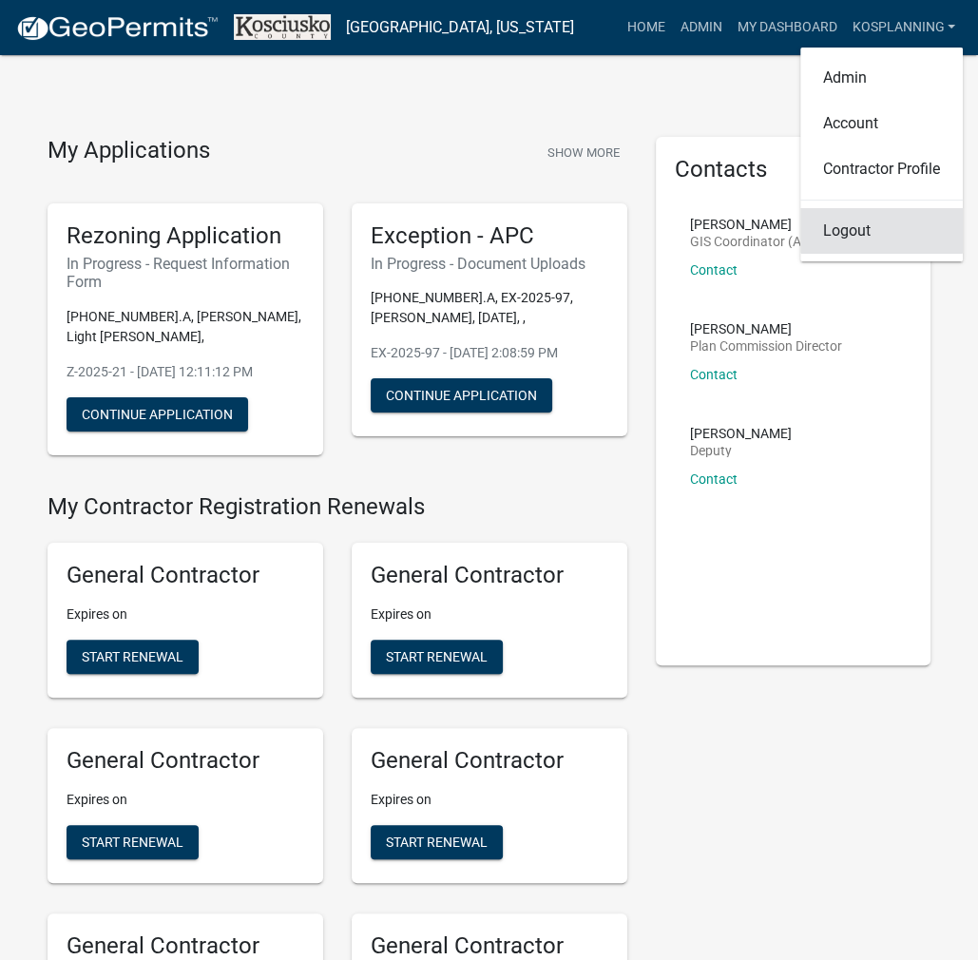
click at [859, 227] on link "Logout" at bounding box center [881, 231] width 163 height 46
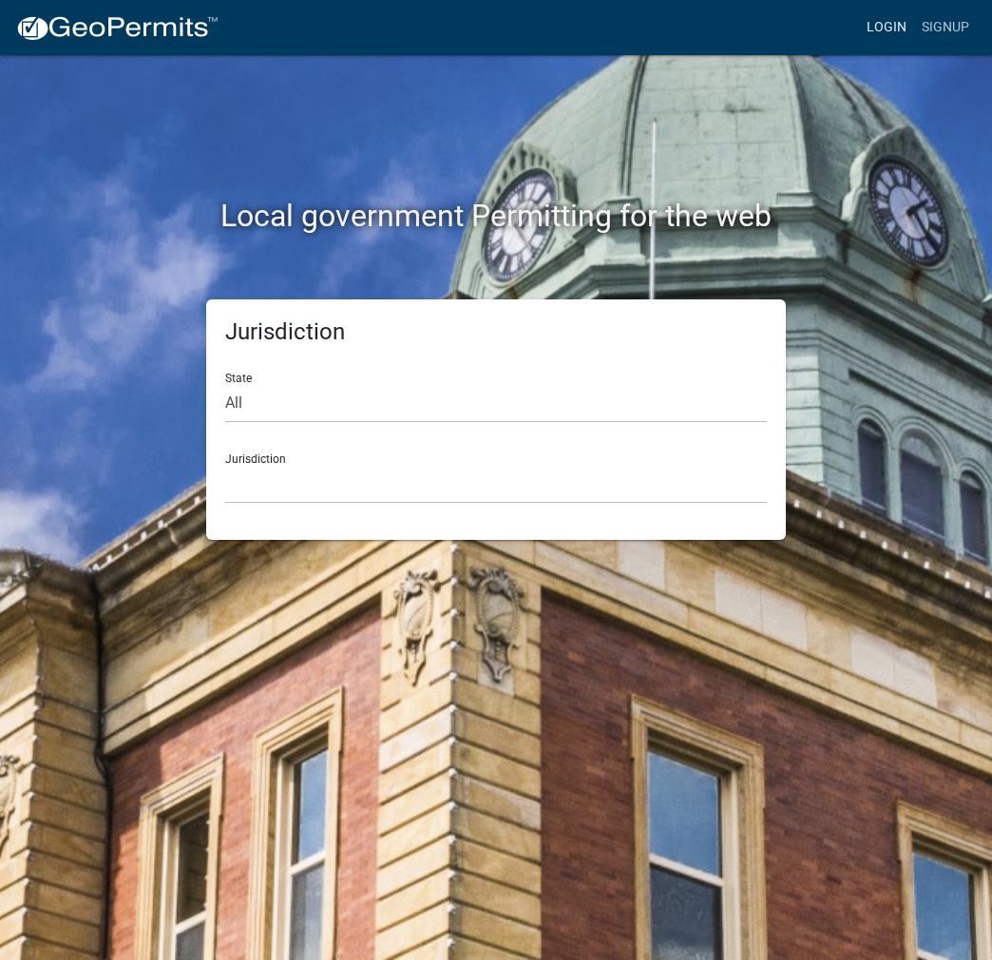
click at [881, 29] on link "Login" at bounding box center [886, 28] width 55 height 36
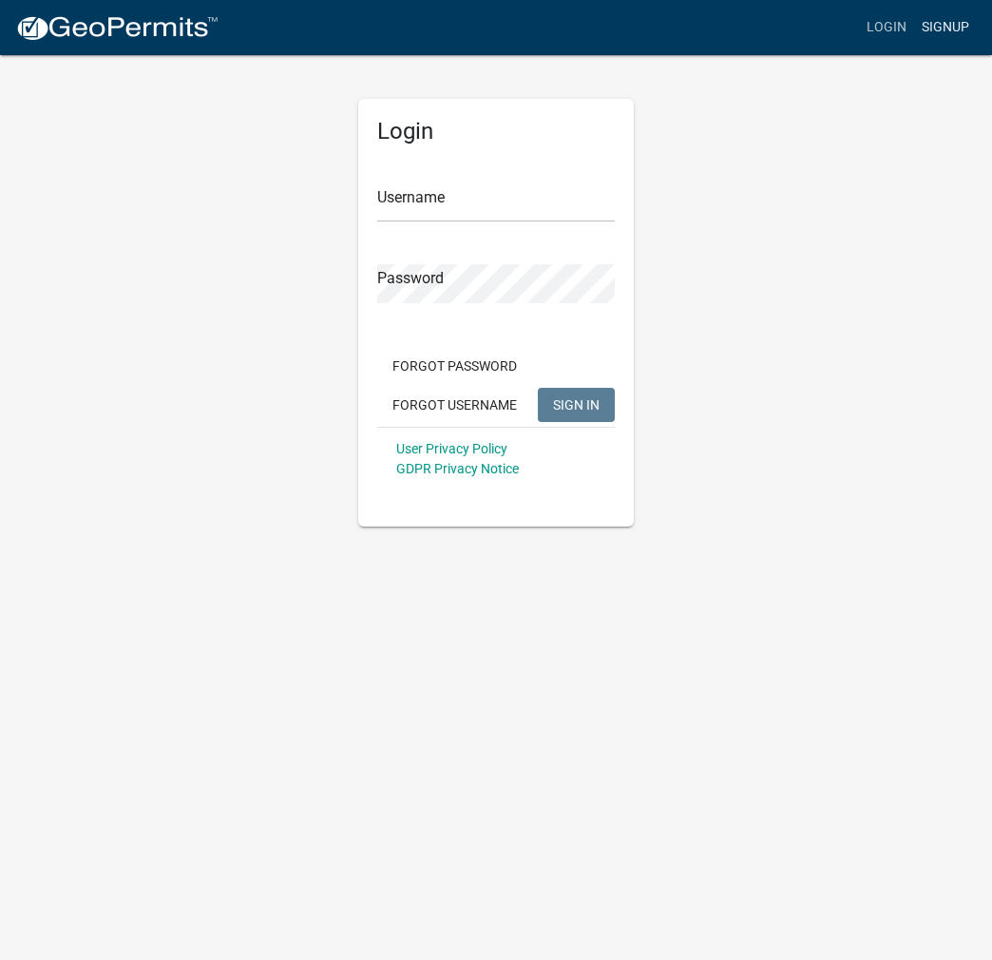
click at [944, 29] on link "Signup" at bounding box center [945, 28] width 63 height 36
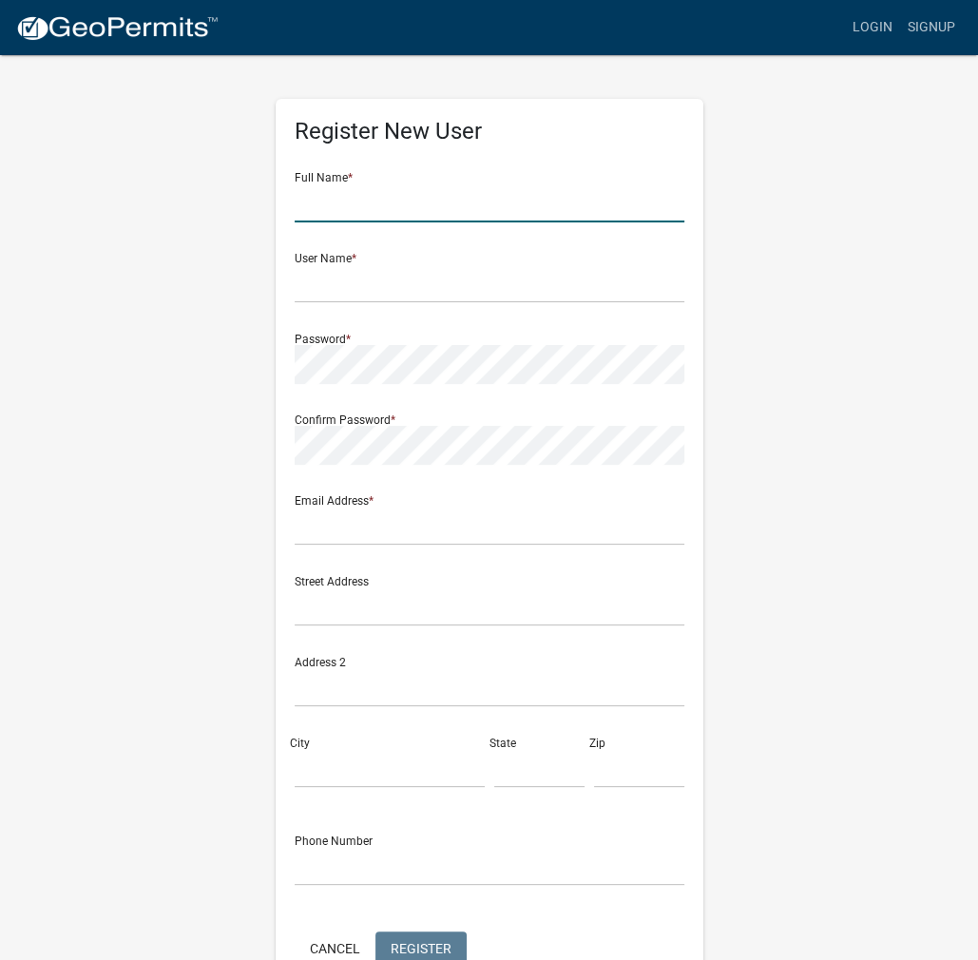
click at [333, 191] on input "text" at bounding box center [490, 202] width 390 height 39
drag, startPoint x: 411, startPoint y: 289, endPoint x: 270, endPoint y: 289, distance: 140.7
click at [270, 289] on div "Register New User Full Name * [PERSON_NAME] User Name * STANGYMREK Password * C…" at bounding box center [489, 561] width 456 height 1017
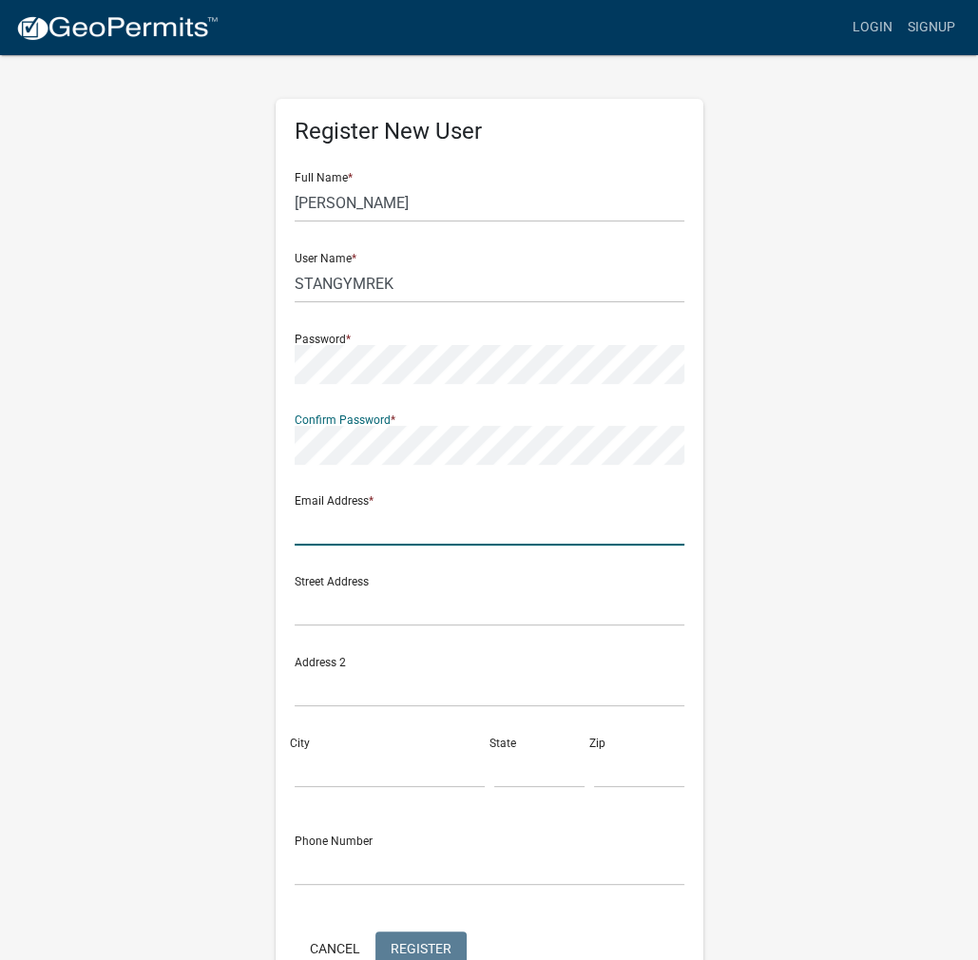
click at [346, 525] on input "text" at bounding box center [490, 526] width 390 height 39
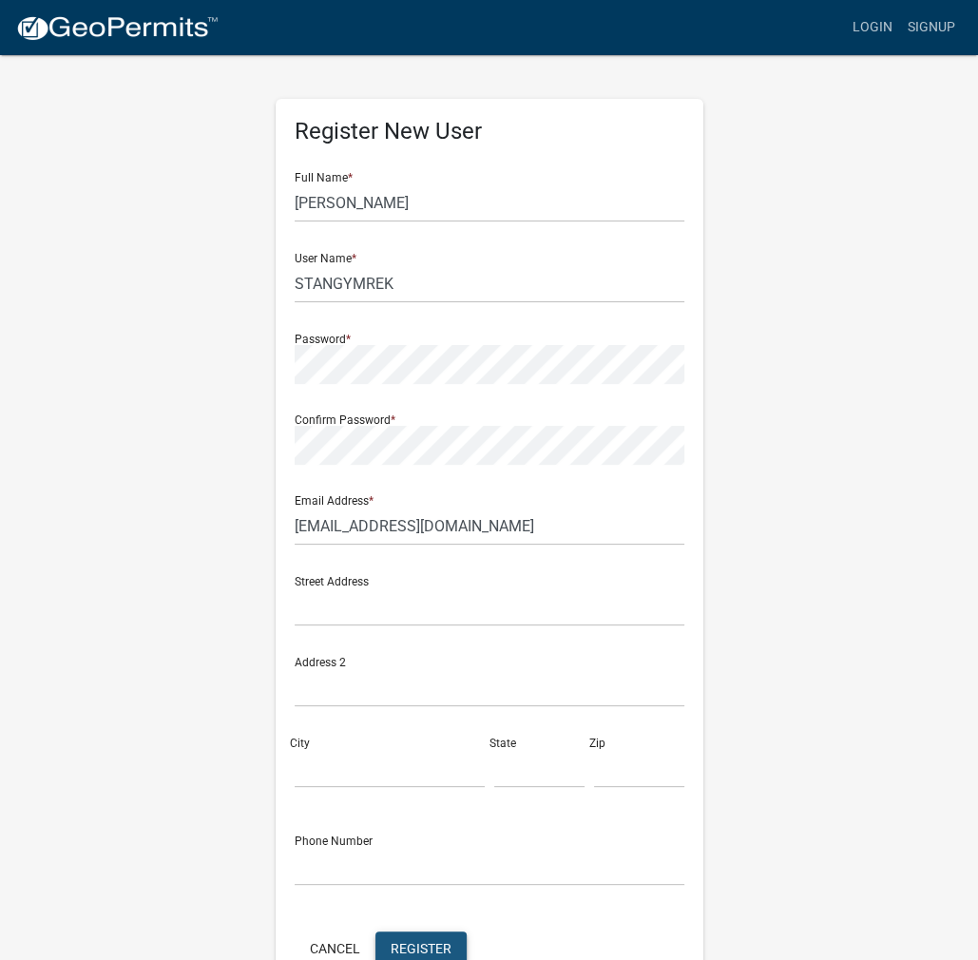
click at [427, 939] on button "Register" at bounding box center [420, 949] width 91 height 34
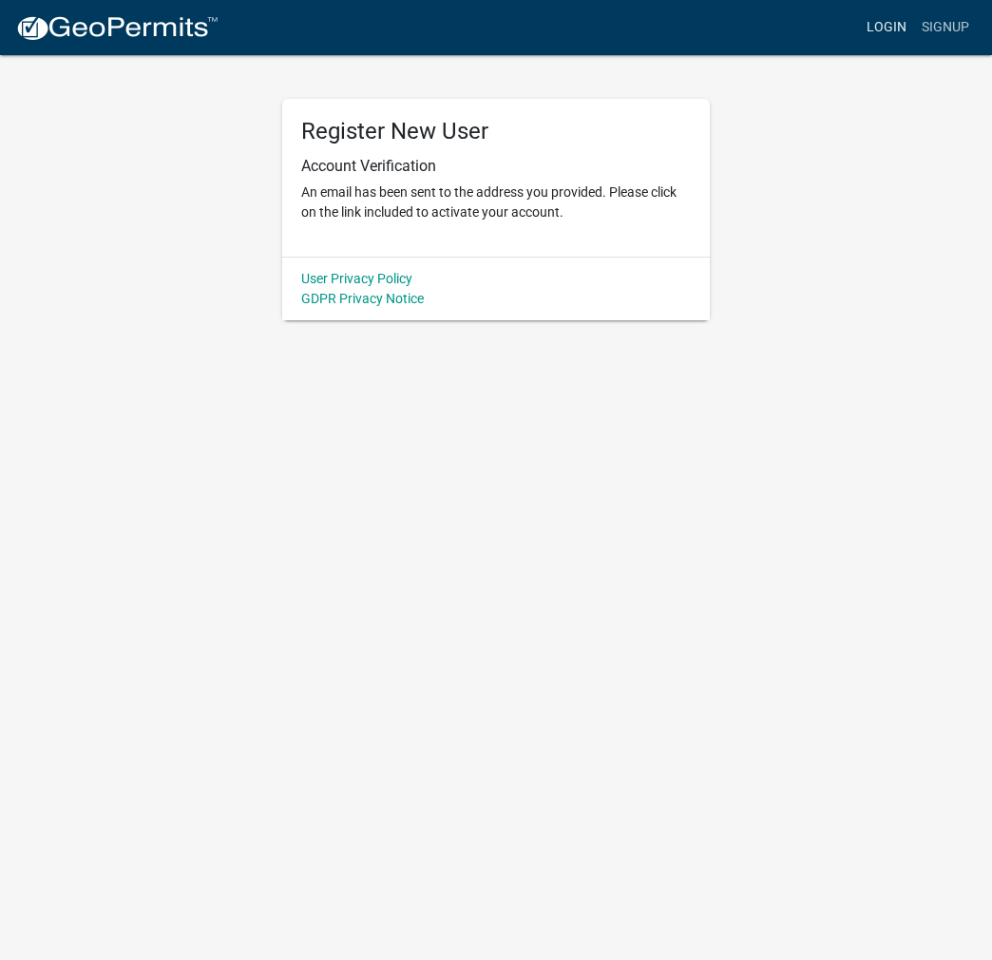
click at [894, 20] on link "Login" at bounding box center [886, 28] width 55 height 36
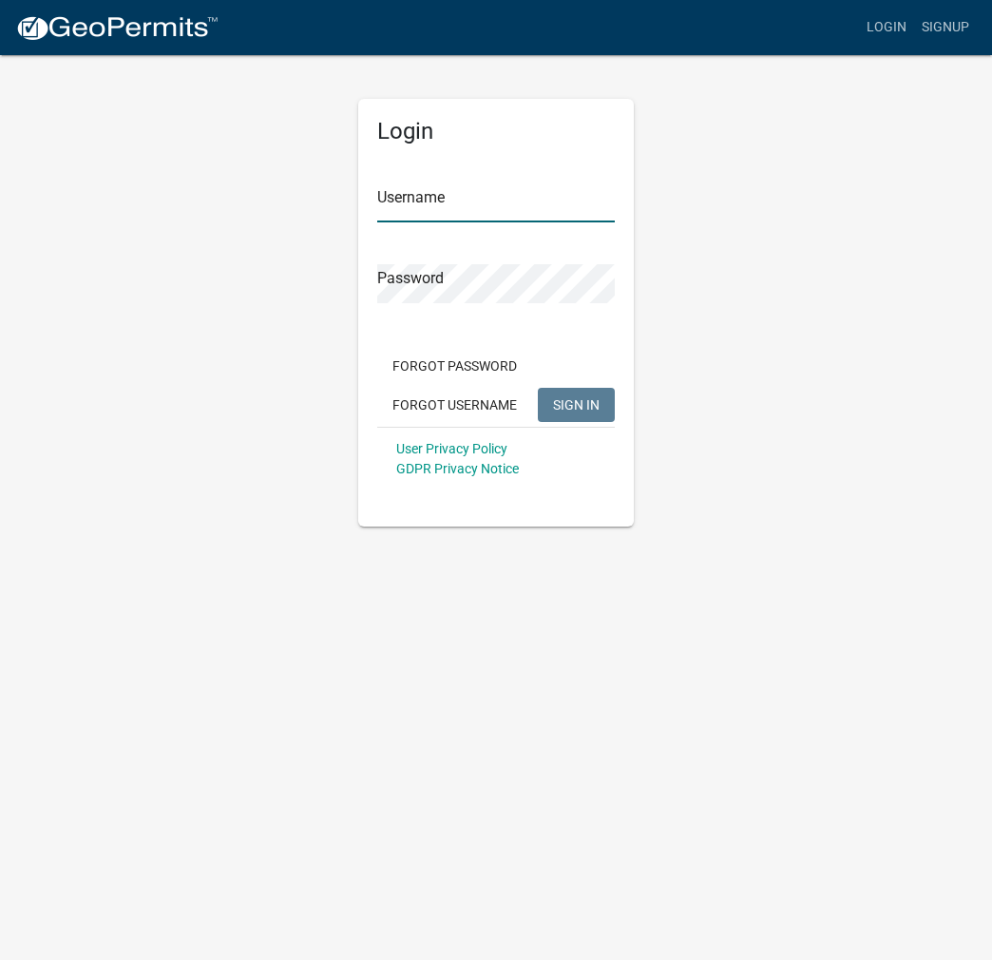
click at [430, 195] on input "Username" at bounding box center [496, 202] width 238 height 39
paste input "STANGYMREK"
click at [538, 388] on button "SIGN IN" at bounding box center [576, 405] width 77 height 34
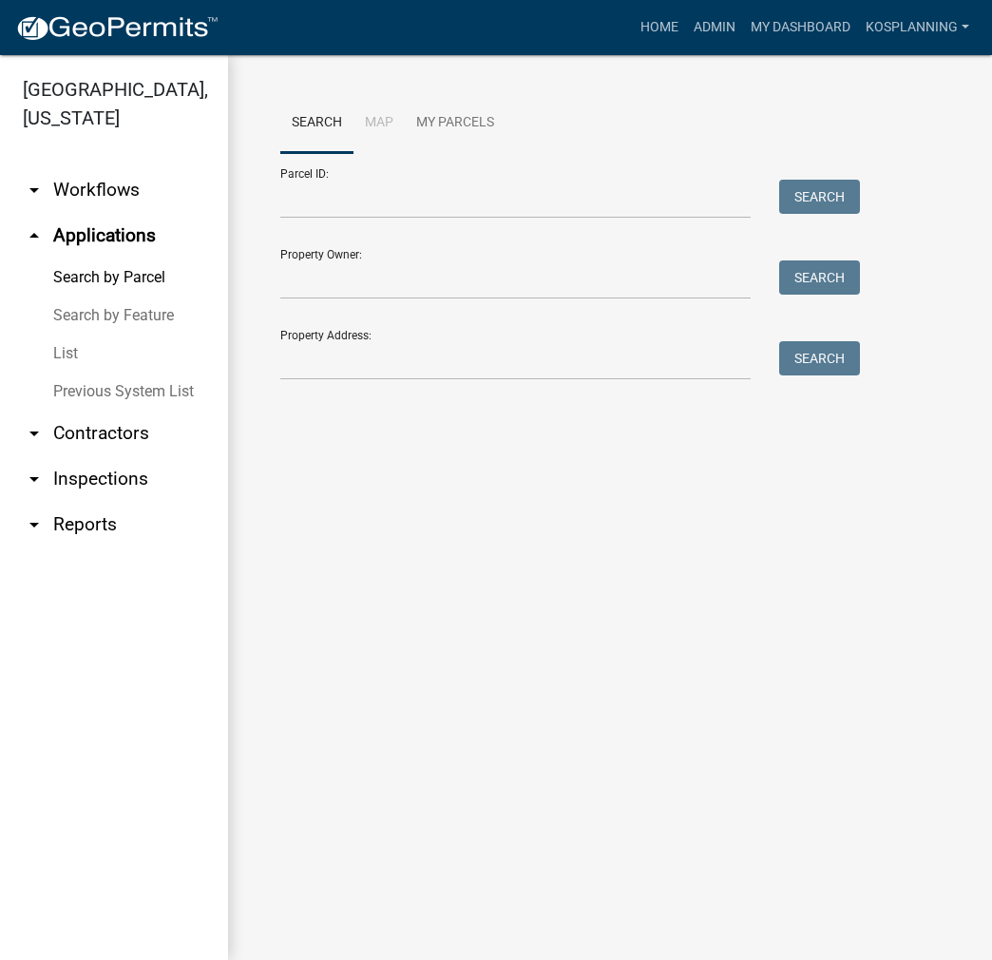
click at [94, 429] on link "arrow_drop_down Contractors" at bounding box center [114, 434] width 228 height 46
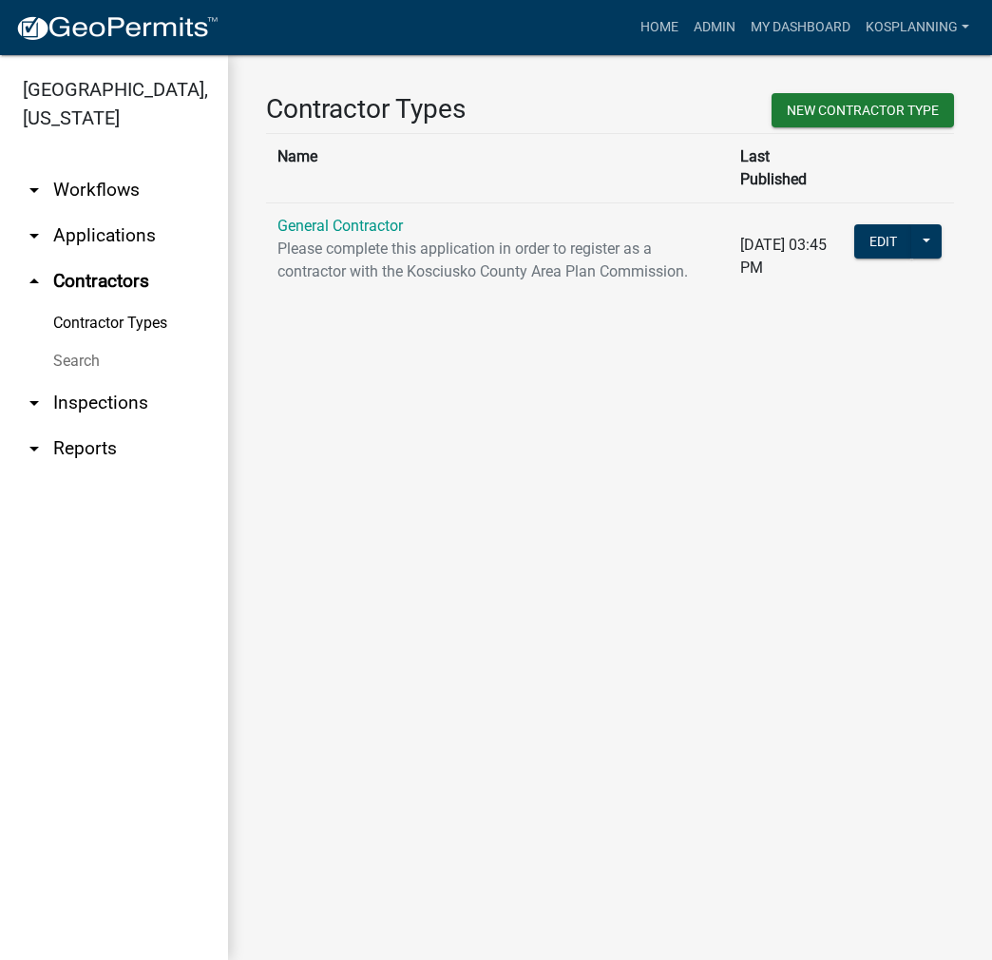
click at [67, 362] on link "Search" at bounding box center [114, 361] width 228 height 38
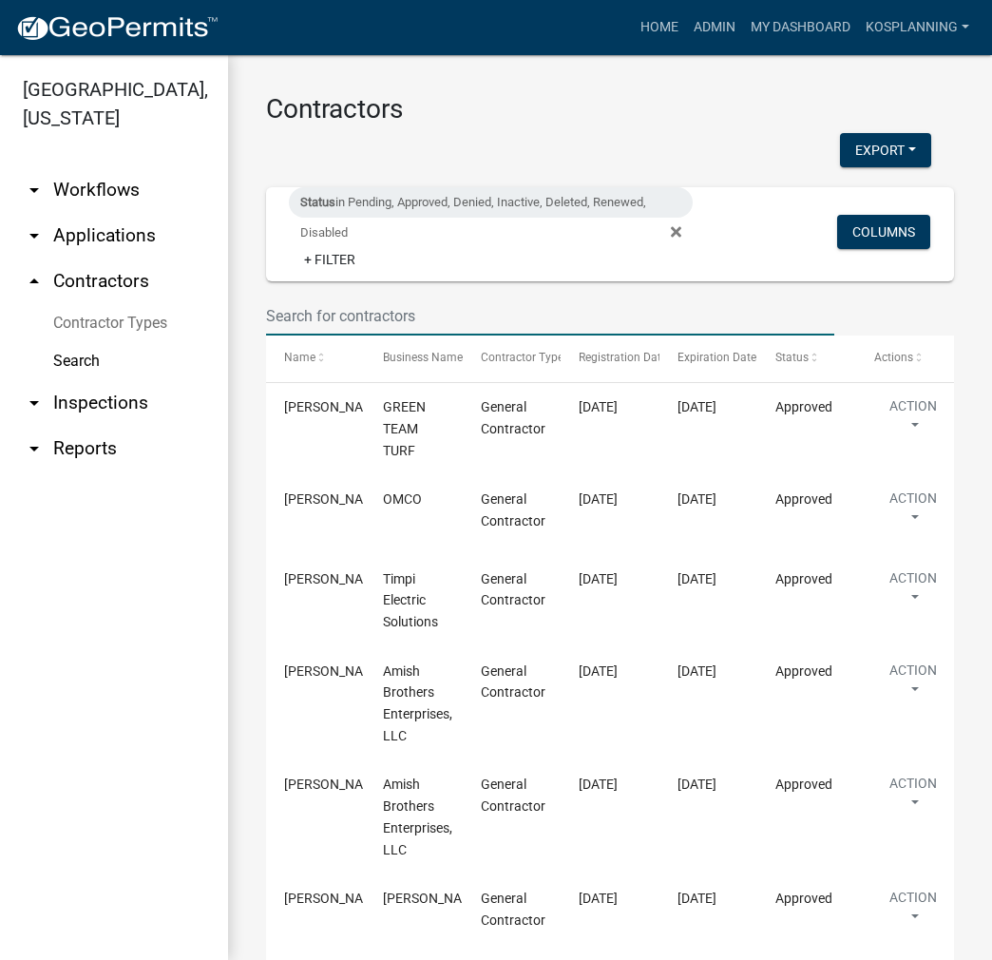
click at [374, 316] on input "text" at bounding box center [550, 316] width 568 height 39
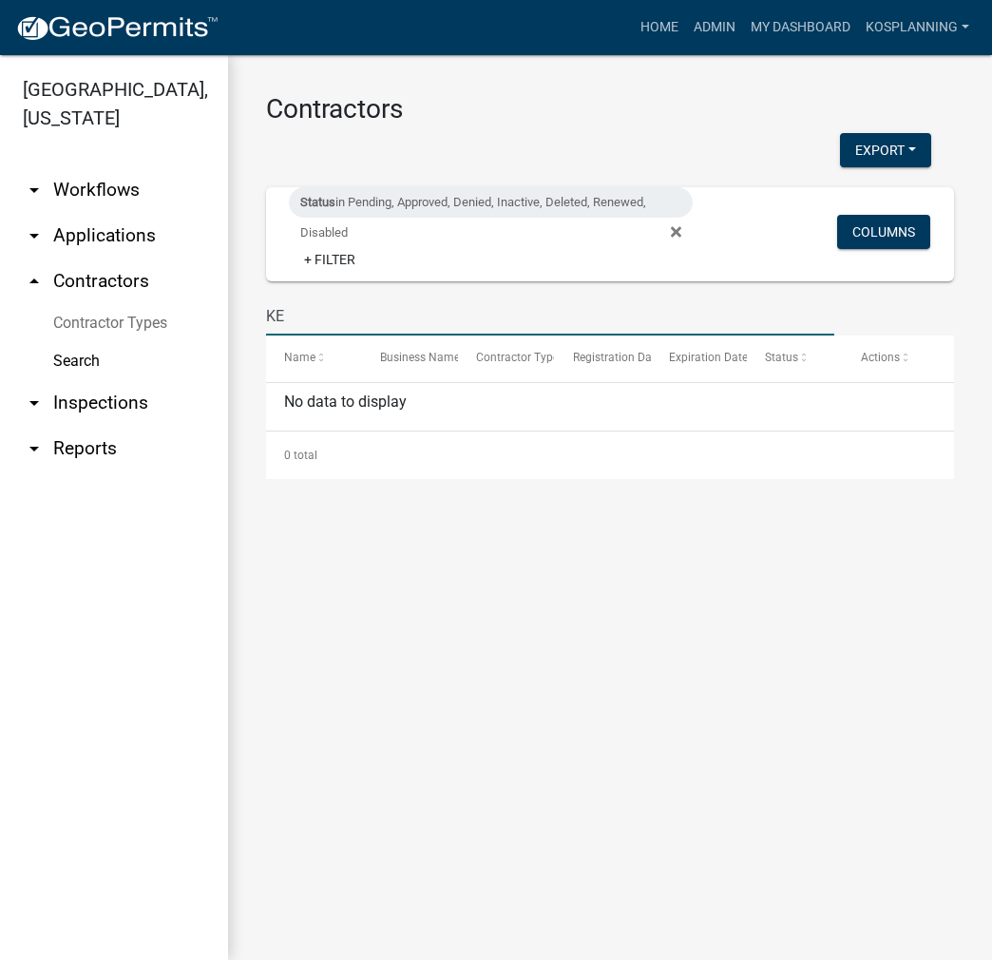
type input "K"
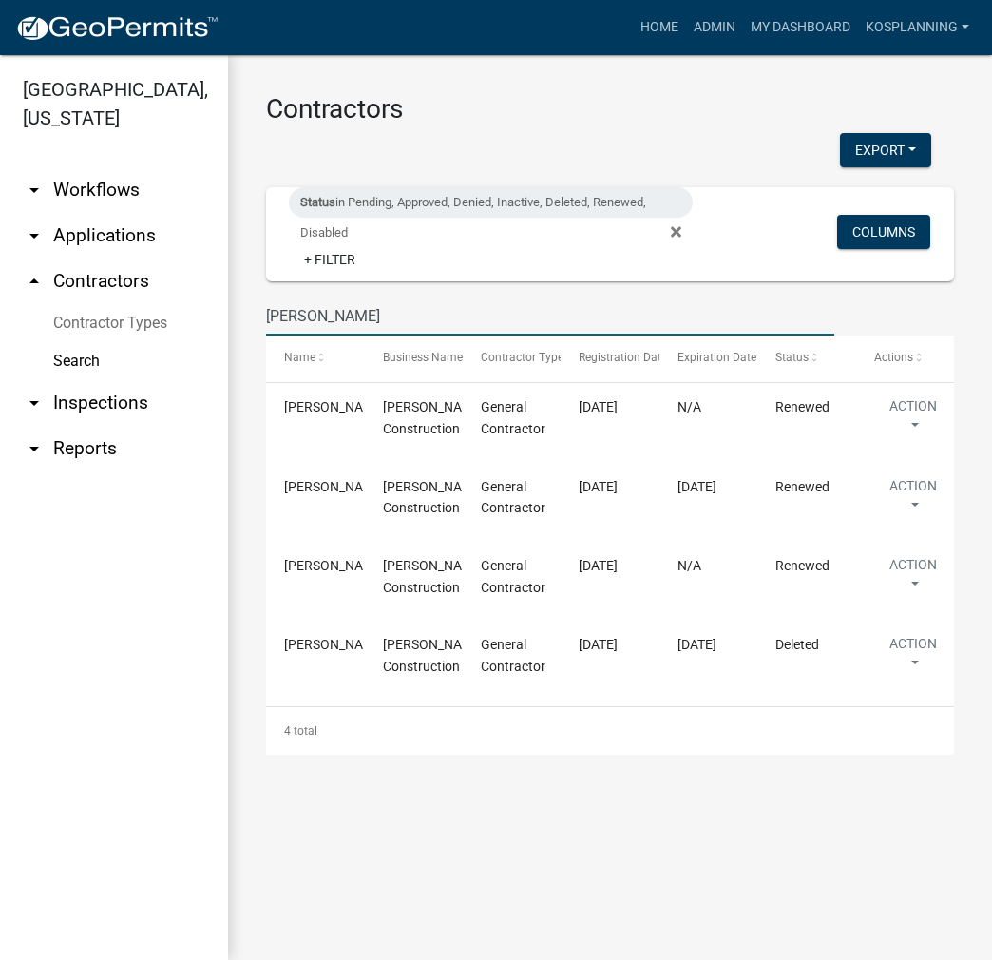
click at [335, 318] on input "[PERSON_NAME]" at bounding box center [550, 316] width 568 height 39
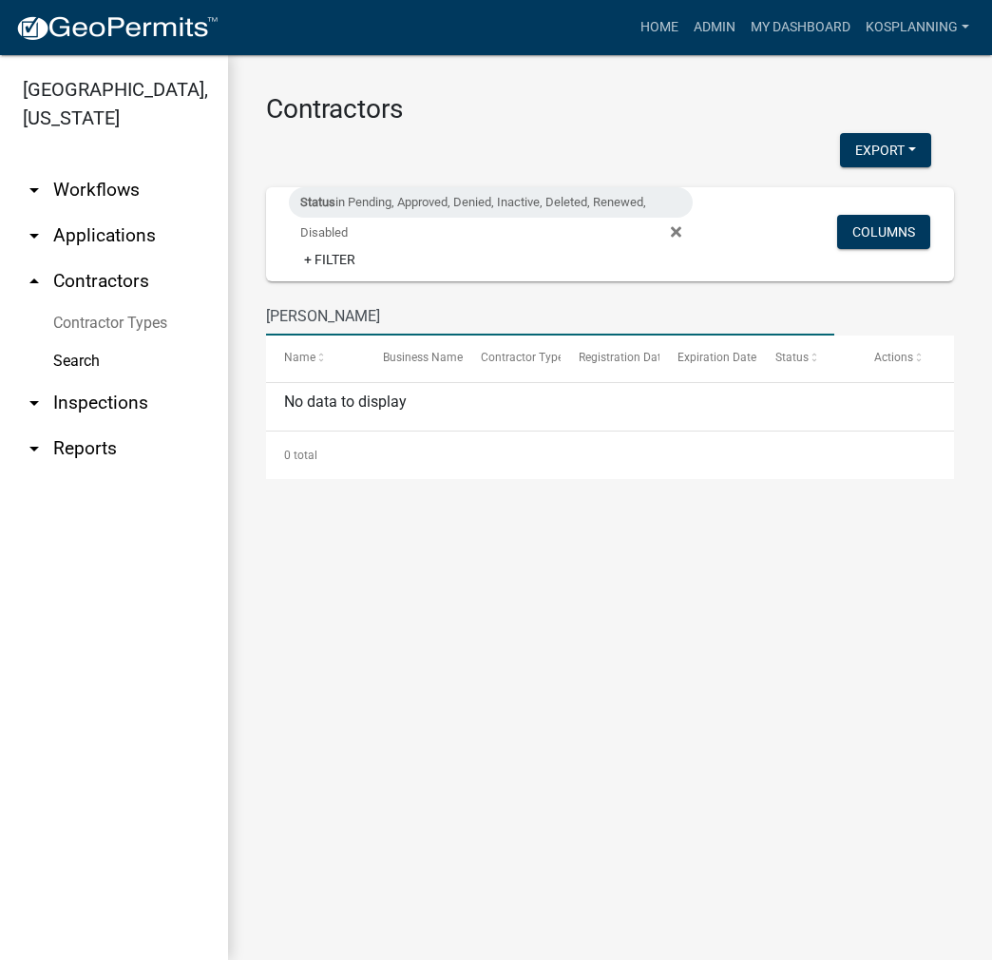
click at [385, 321] on input "[PERSON_NAME]" at bounding box center [550, 316] width 568 height 39
type input "[PERSON_NAME]"
click at [430, 303] on input "[PERSON_NAME]" at bounding box center [550, 316] width 568 height 39
click at [713, 27] on link "Admin" at bounding box center [714, 28] width 57 height 36
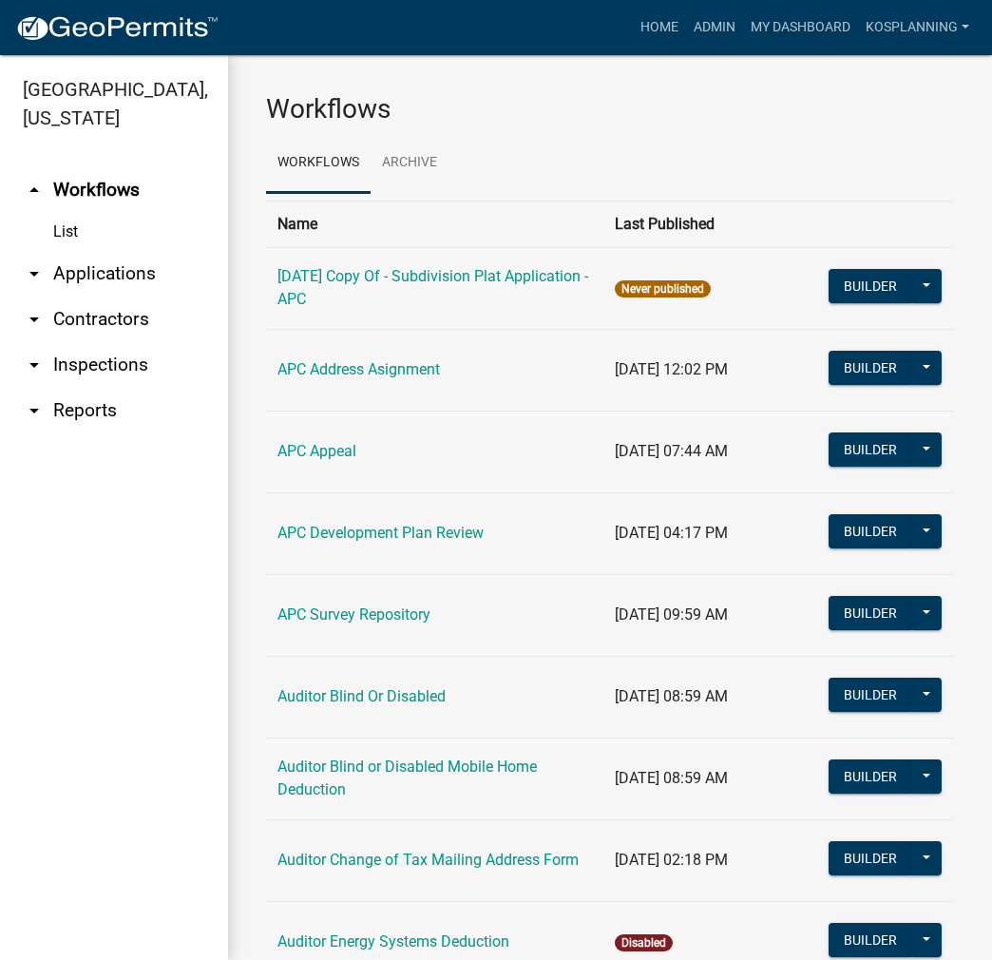
click at [114, 275] on link "arrow_drop_down Applications" at bounding box center [114, 274] width 228 height 46
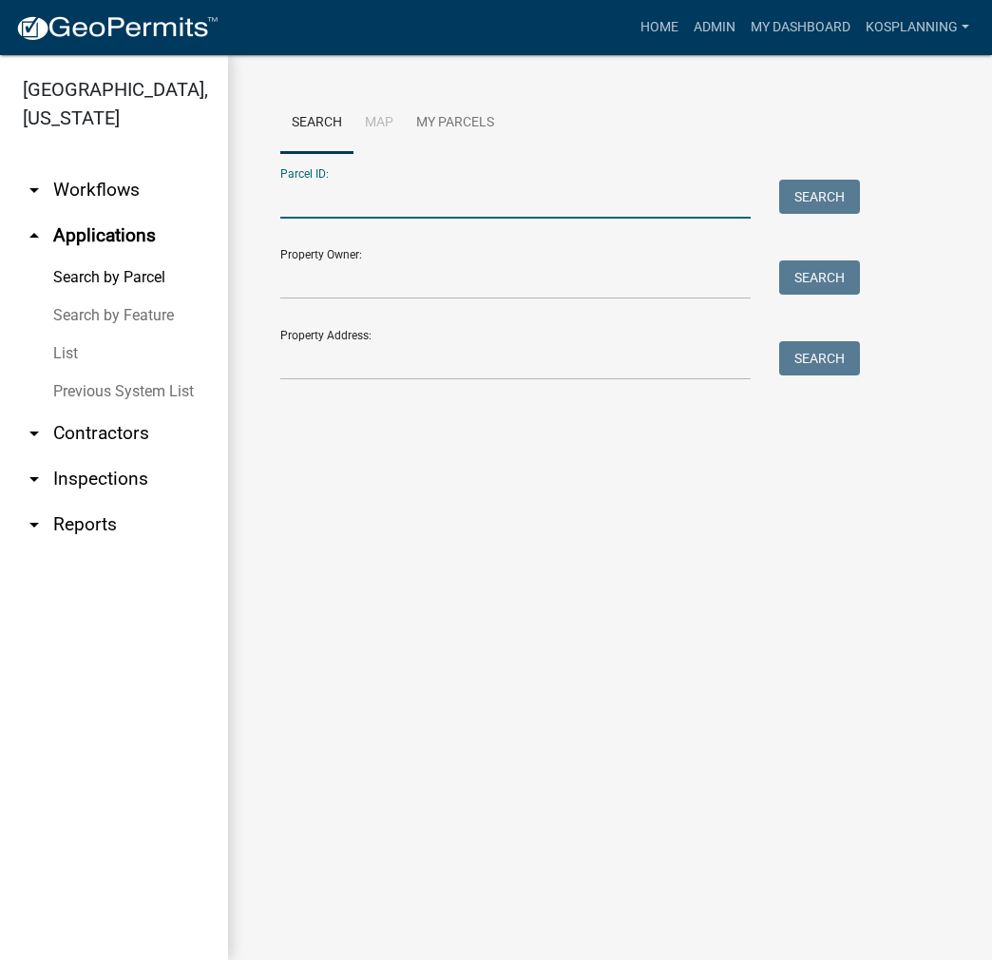
click at [317, 209] on input "Parcel ID:" at bounding box center [515, 199] width 471 height 39
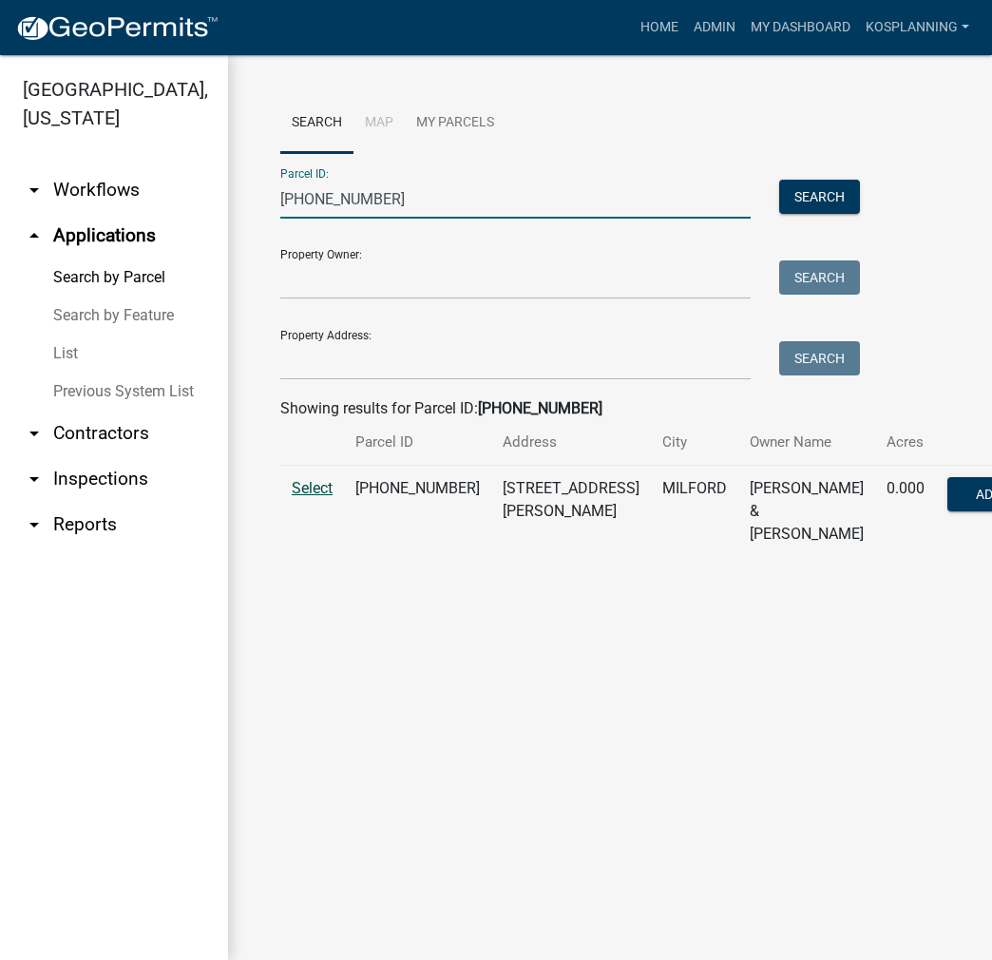
type input "027-044-072"
click at [319, 497] on span "Select" at bounding box center [312, 488] width 41 height 18
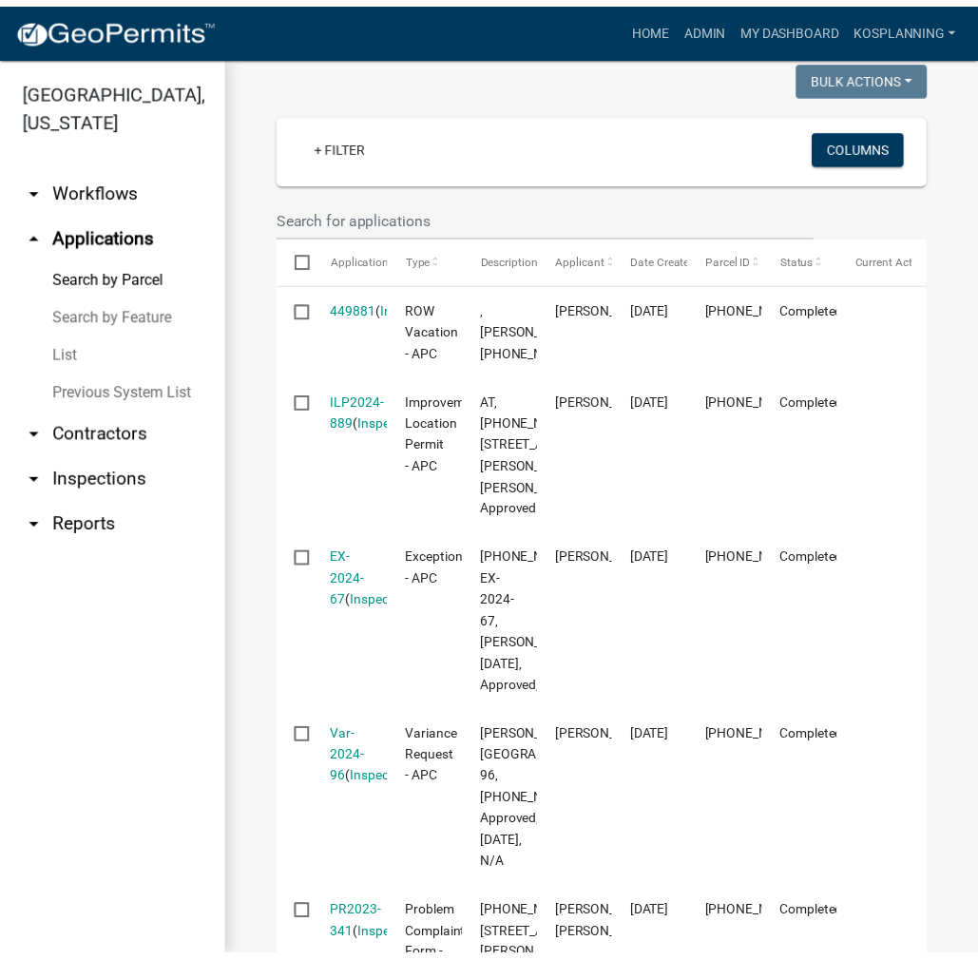
scroll to position [665, 0]
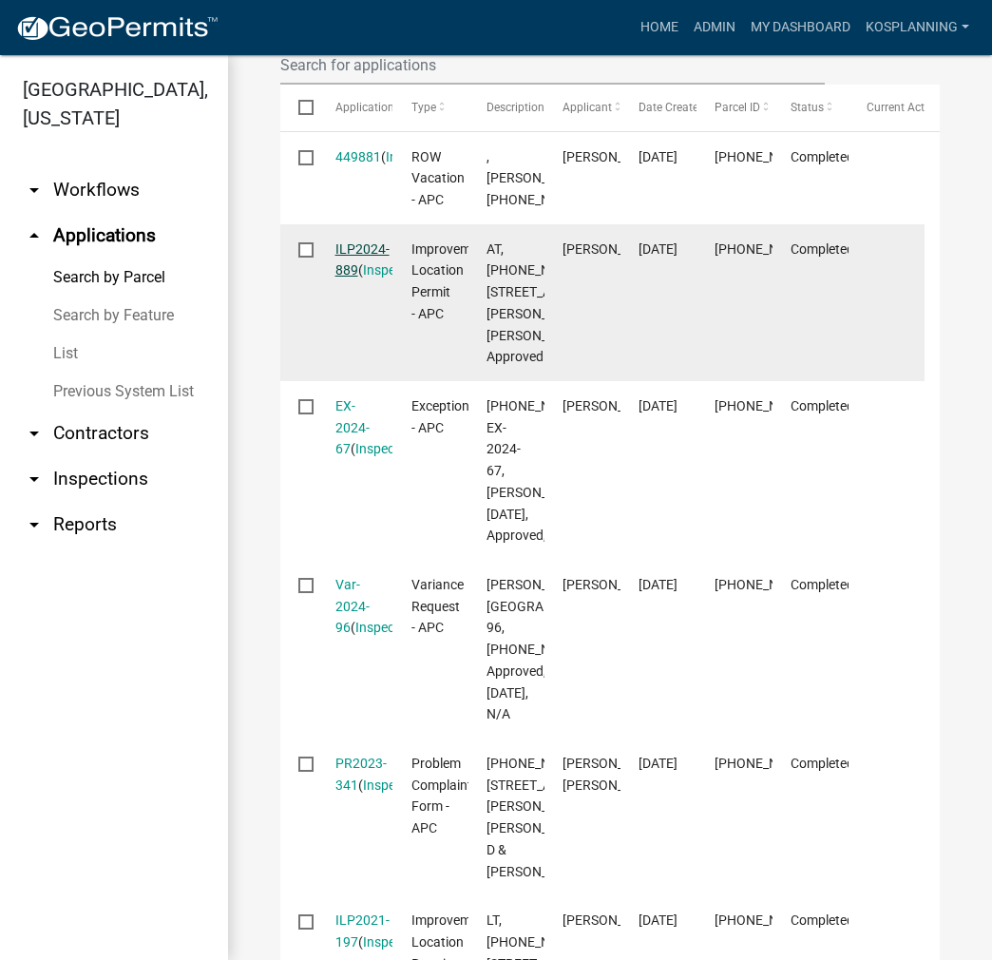
click at [354, 279] on link "ILP2024-889" at bounding box center [363, 259] width 54 height 37
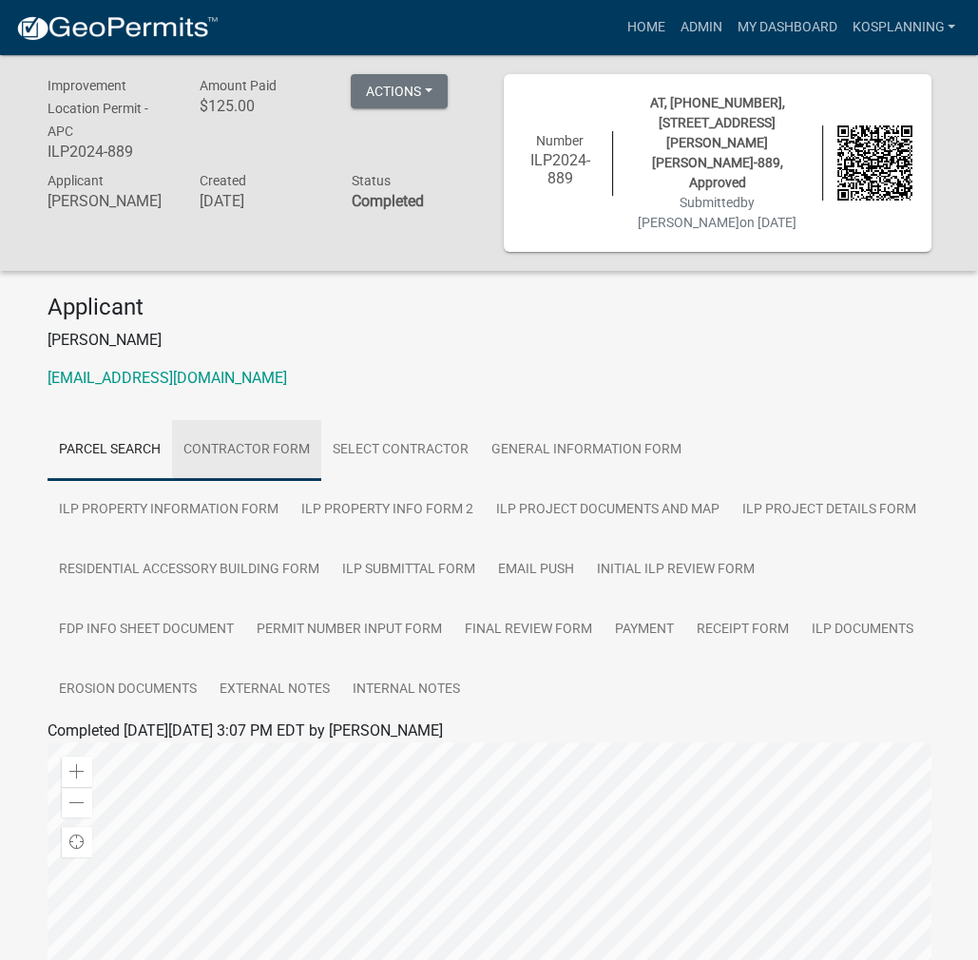
click at [263, 420] on link "Contractor Form" at bounding box center [246, 450] width 149 height 61
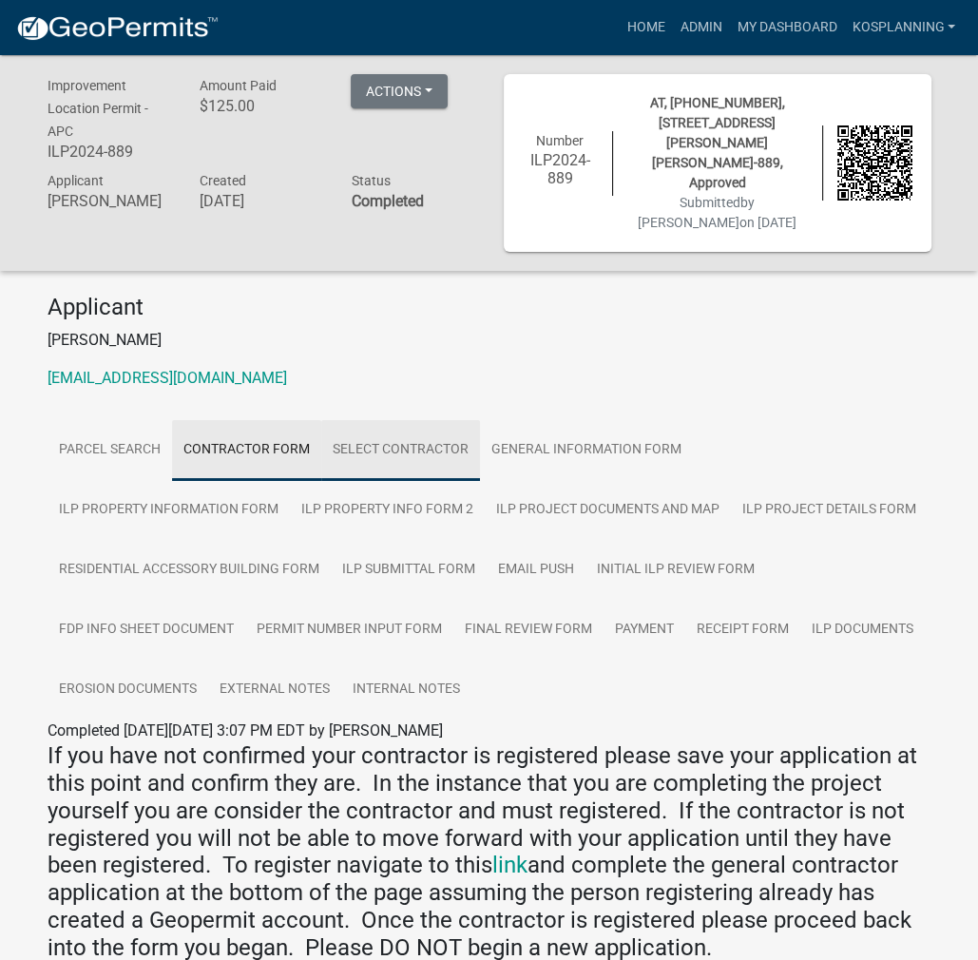
click at [380, 420] on link "Select contractor" at bounding box center [400, 450] width 159 height 61
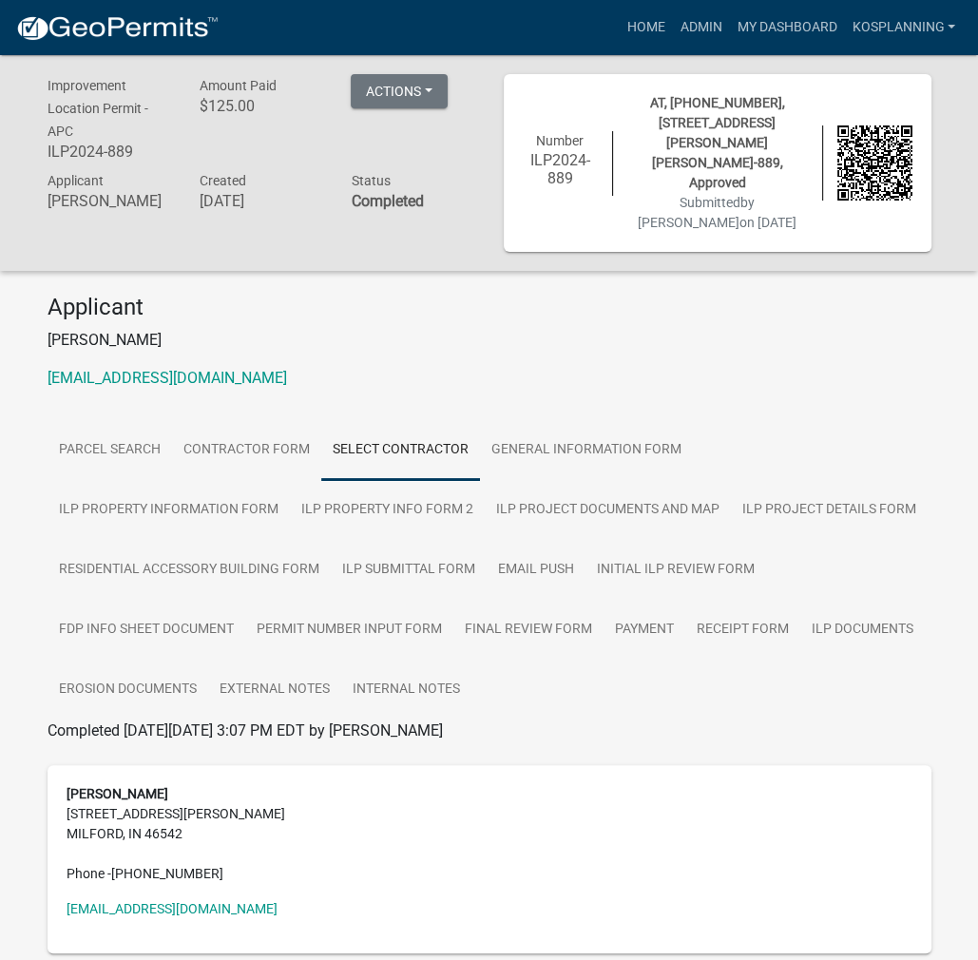
scroll to position [55, 0]
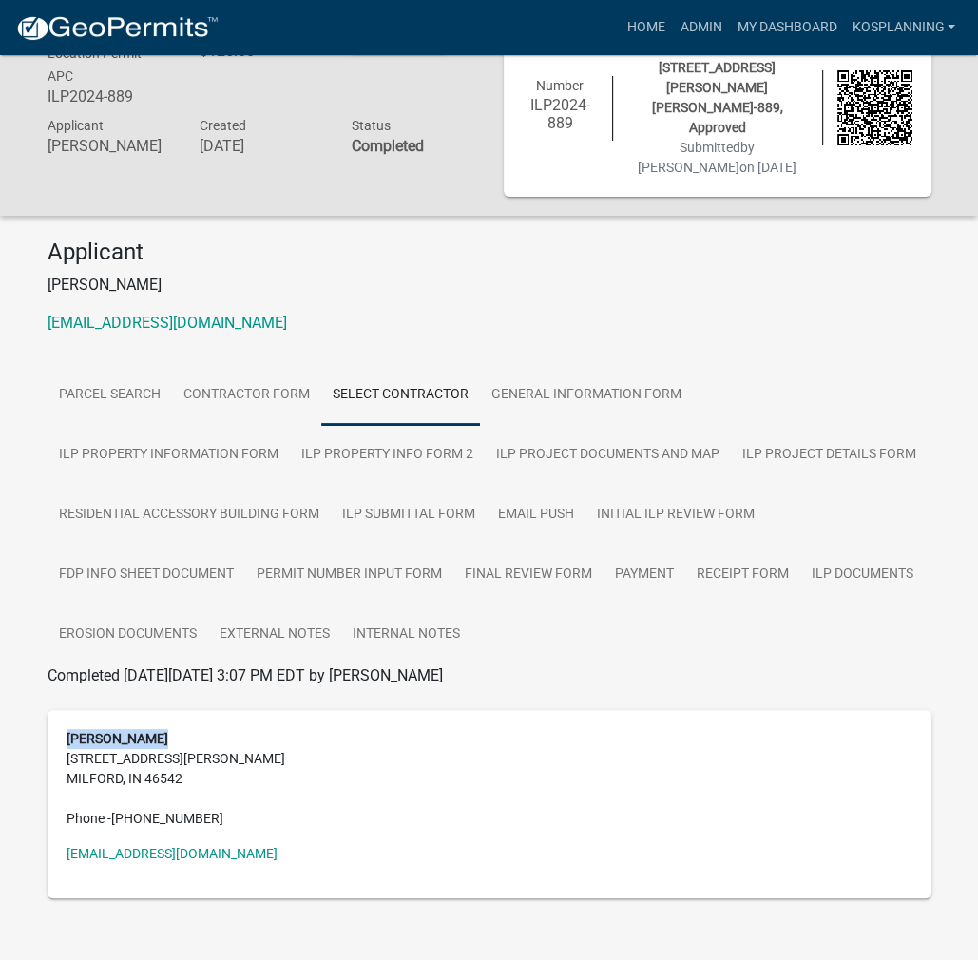
drag, startPoint x: 173, startPoint y: 703, endPoint x: 50, endPoint y: 711, distance: 122.9
click at [50, 711] on div "NICHOLAS KERN 12095 N HAMILL CT MILFORD, IN 46542 Phone - (574) 529-4755 nkern1…" at bounding box center [490, 804] width 884 height 188
copy strong "[PERSON_NAME]"
click at [711, 24] on link "Admin" at bounding box center [700, 28] width 57 height 36
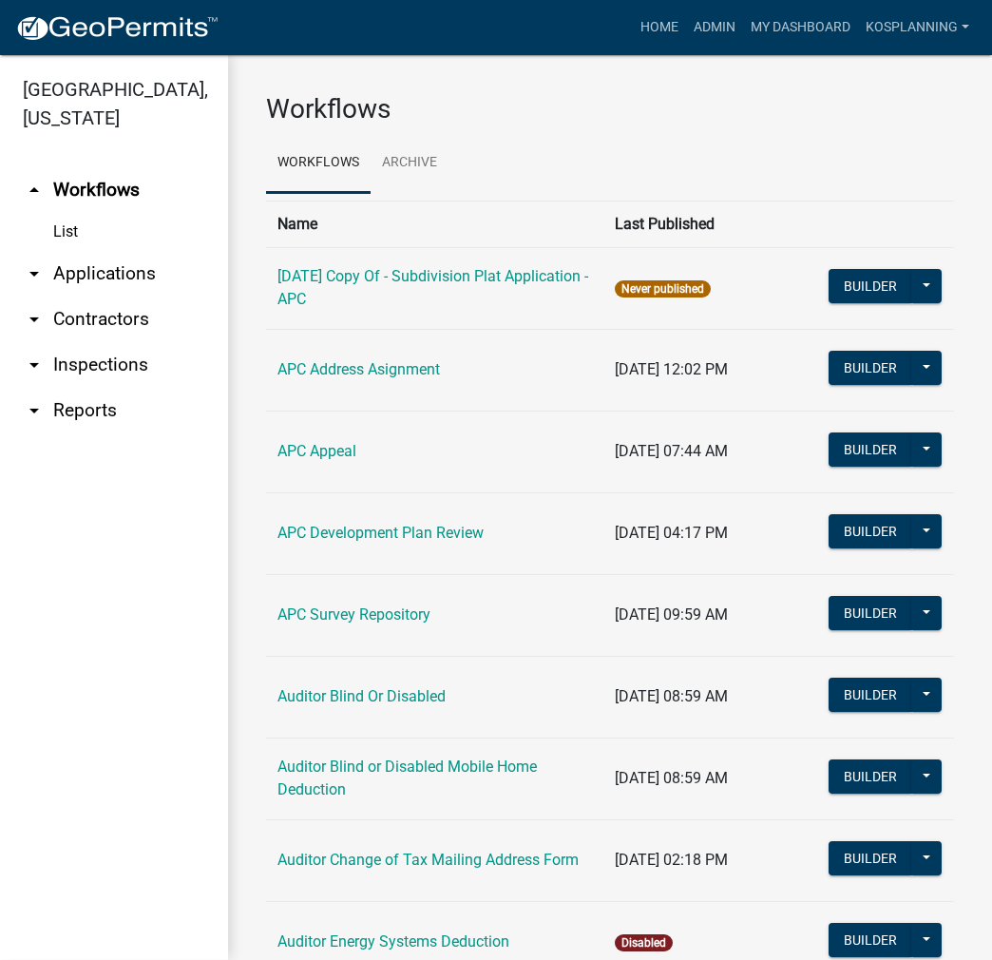
click at [106, 326] on link "arrow_drop_down Contractors" at bounding box center [114, 320] width 228 height 46
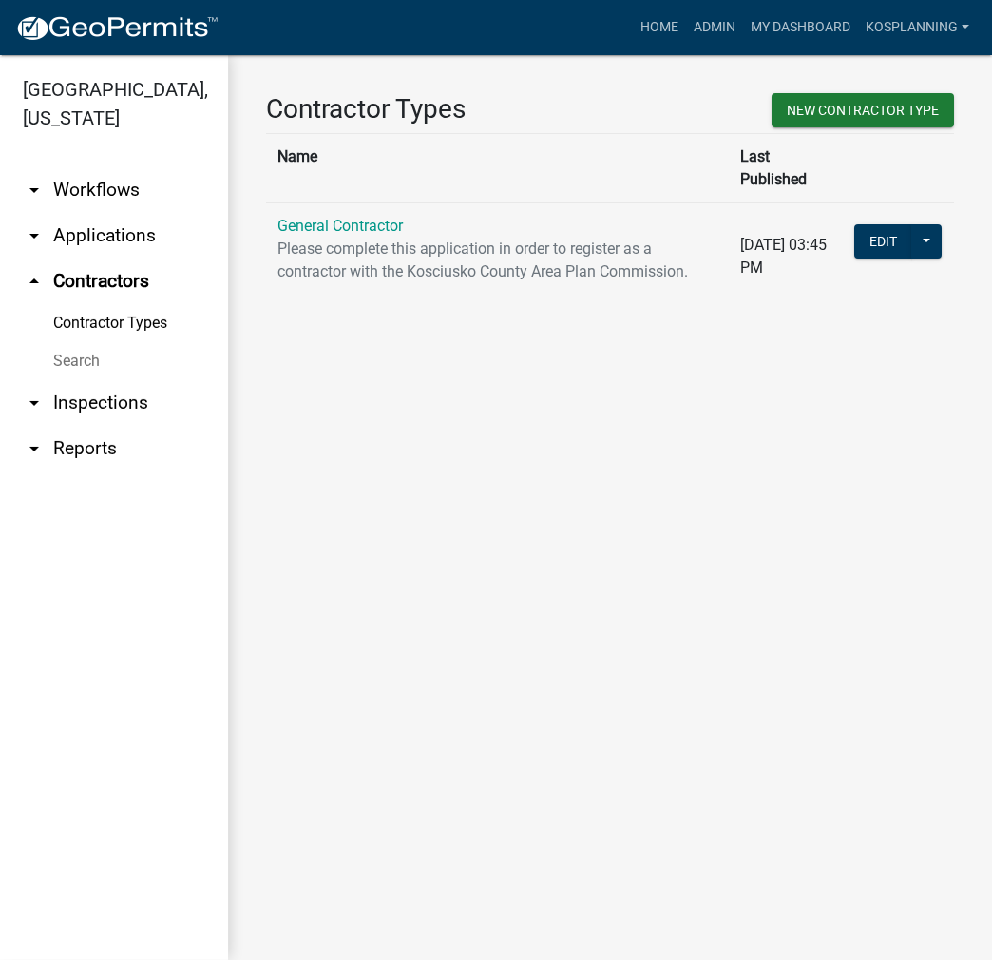
click at [76, 362] on link "Search" at bounding box center [114, 361] width 228 height 38
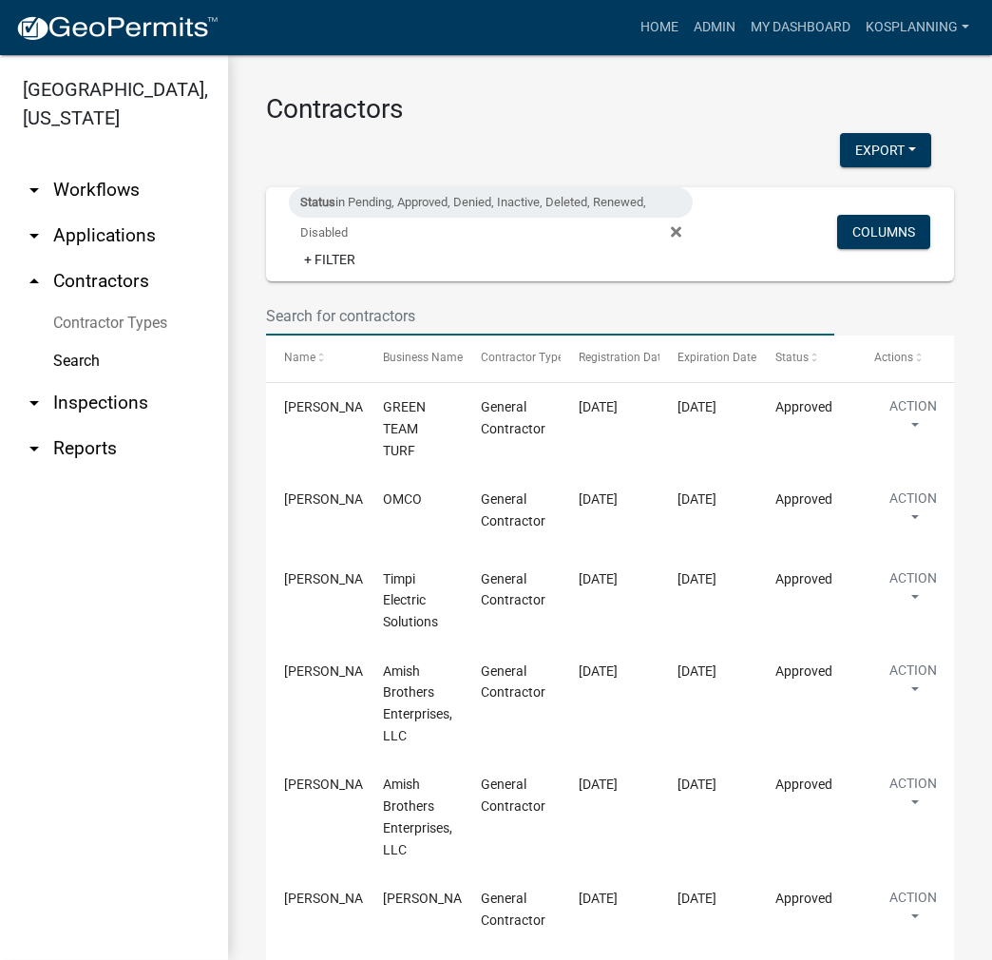
click at [289, 319] on input "text" at bounding box center [550, 316] width 568 height 39
paste input "[PERSON_NAME]"
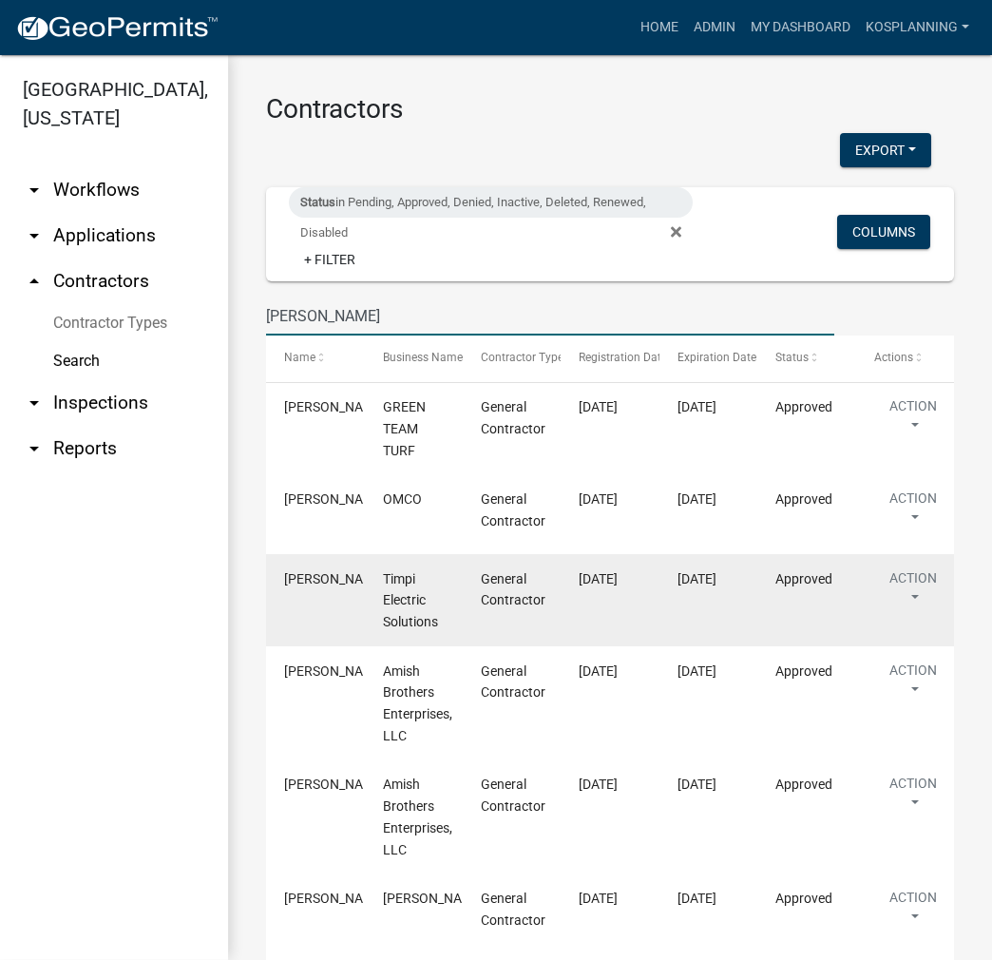
type input "[PERSON_NAME]"
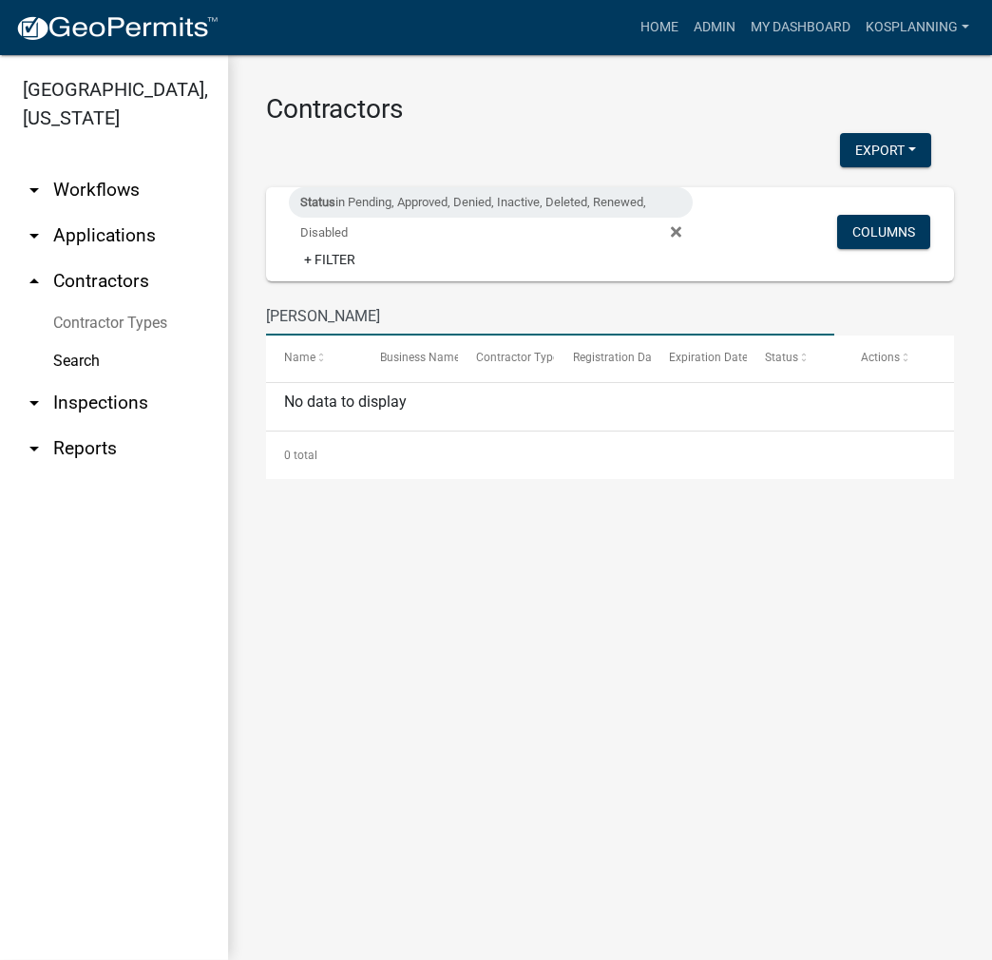
click at [685, 233] on span "Status in Pending, Approved, Denied, Inactive, Deleted, Renewed, Disabled Remov…" at bounding box center [498, 231] width 419 height 15
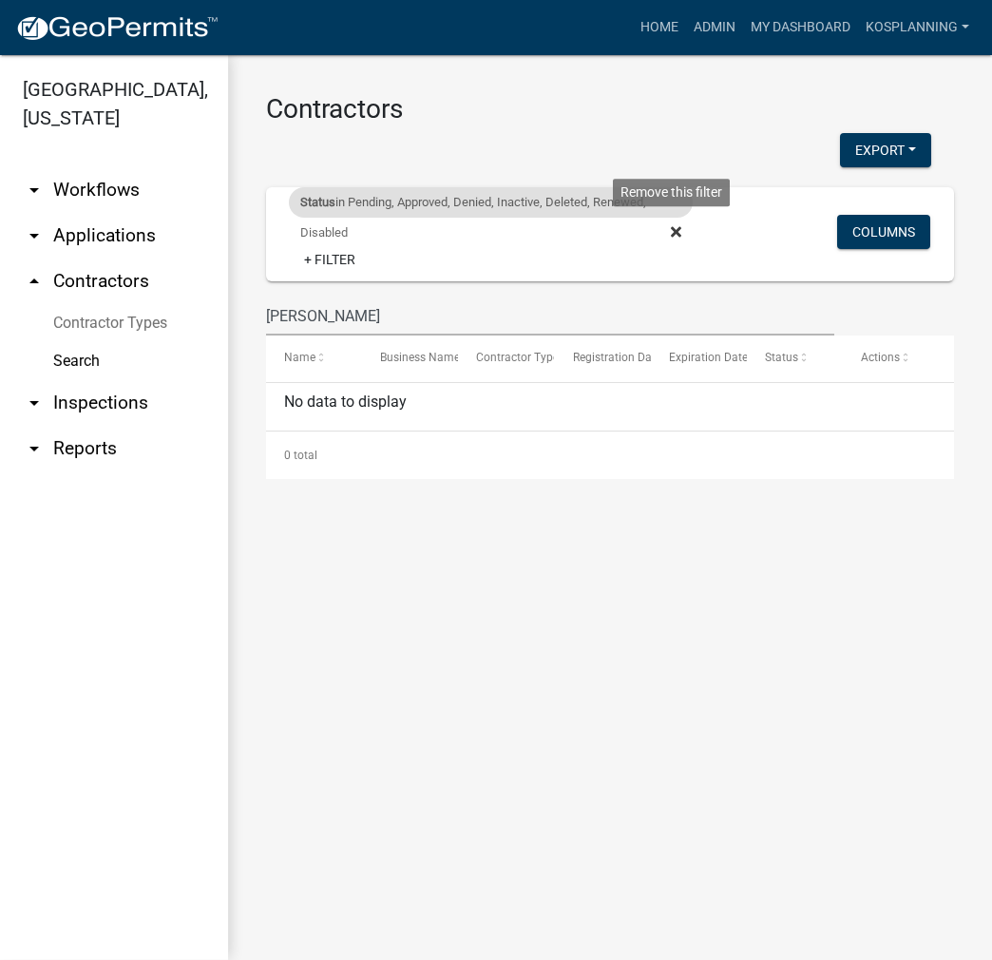
click at [675, 234] on icon at bounding box center [676, 231] width 10 height 10
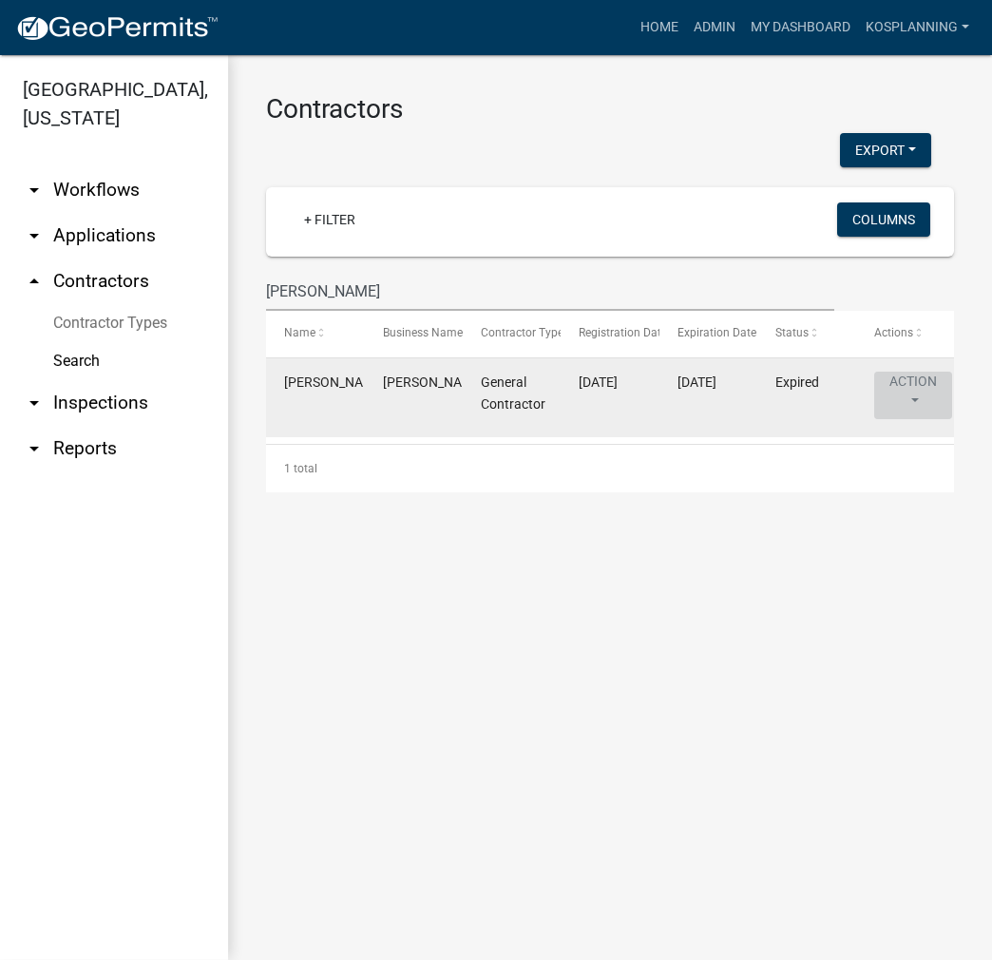
click at [920, 402] on button "Action" at bounding box center [913, 396] width 78 height 48
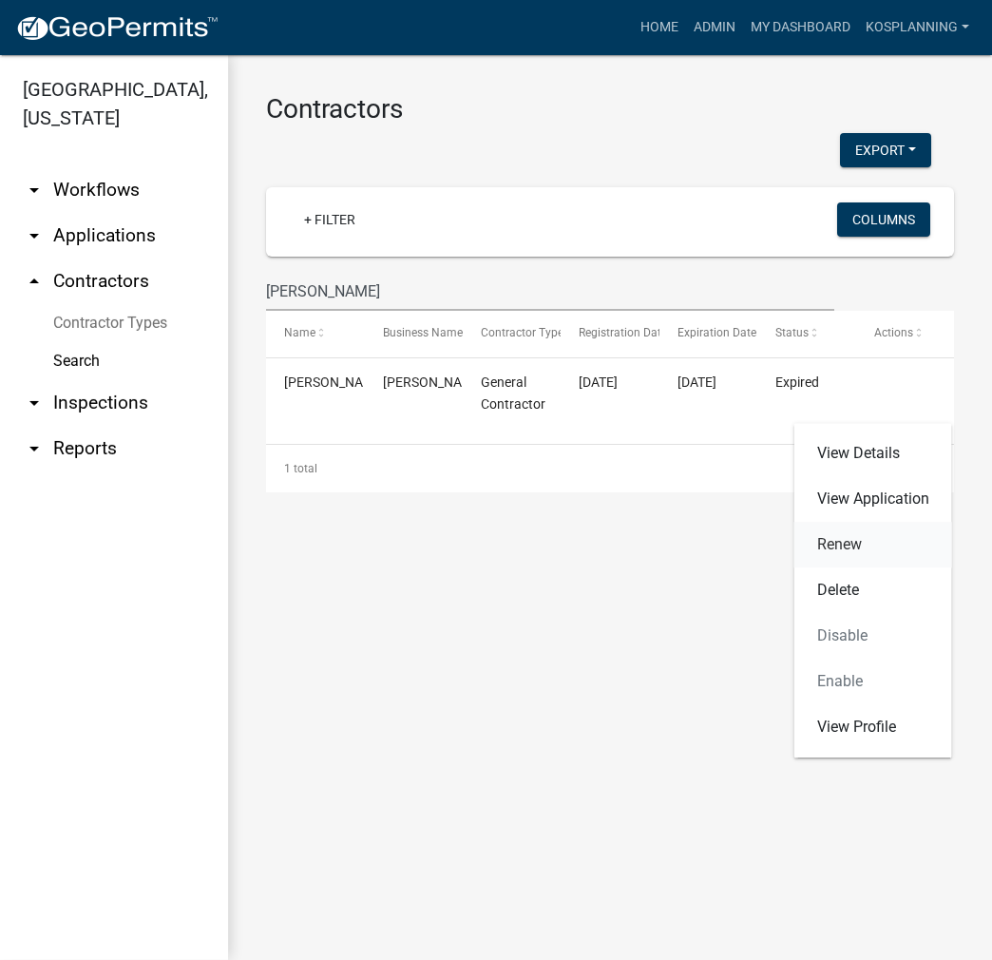
click at [847, 548] on link "Renew" at bounding box center [874, 545] width 158 height 46
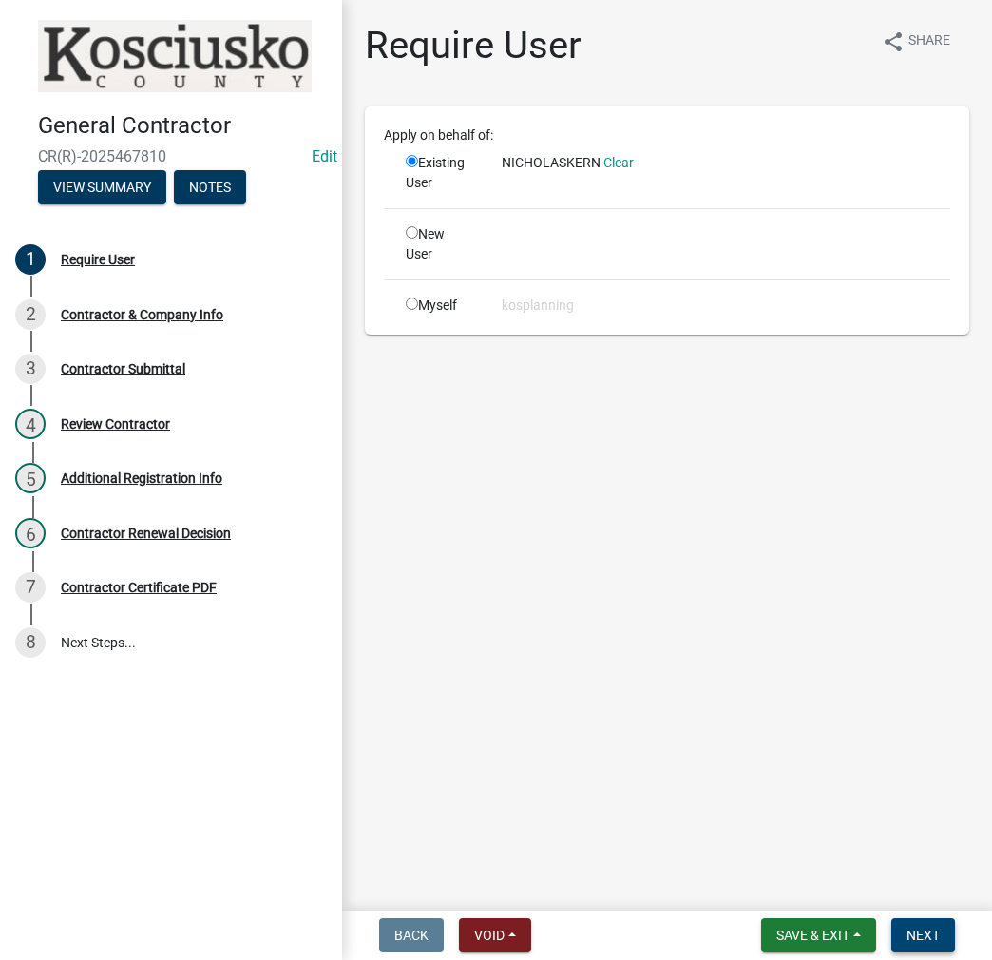
click at [918, 935] on span "Next" at bounding box center [923, 935] width 33 height 15
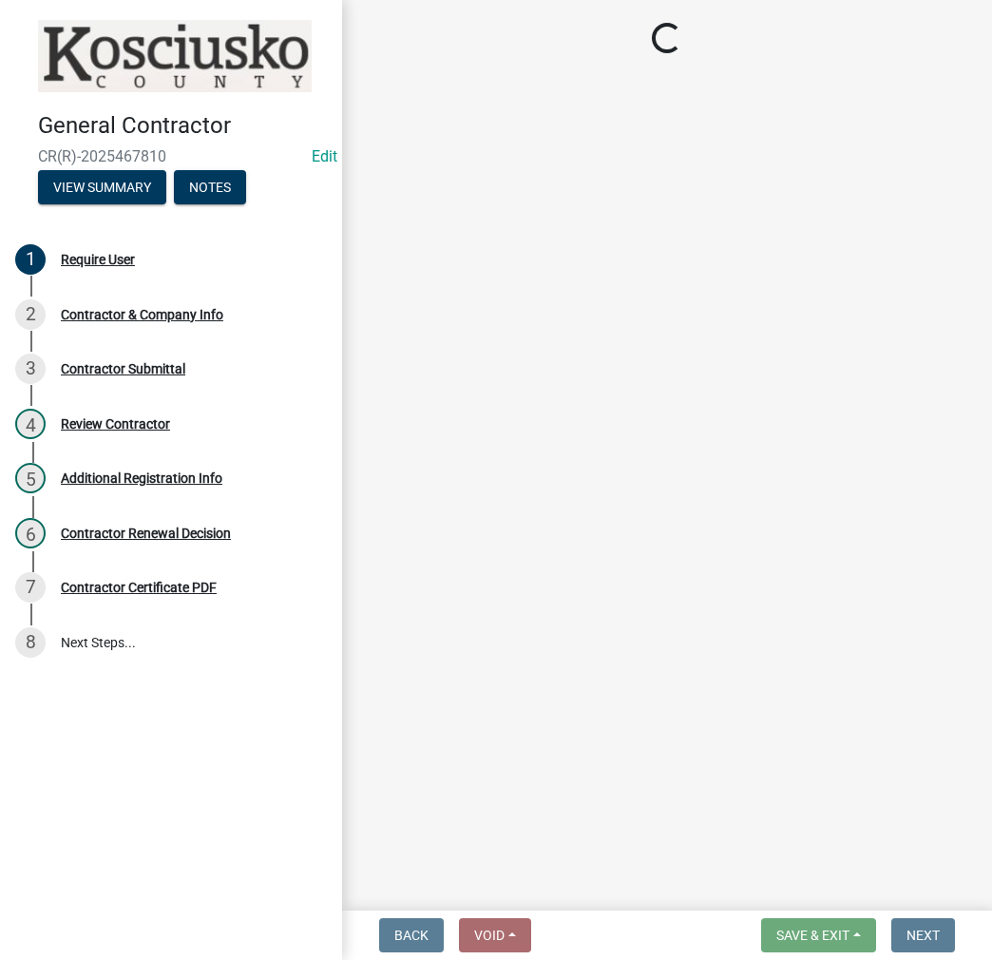
select select "IN"
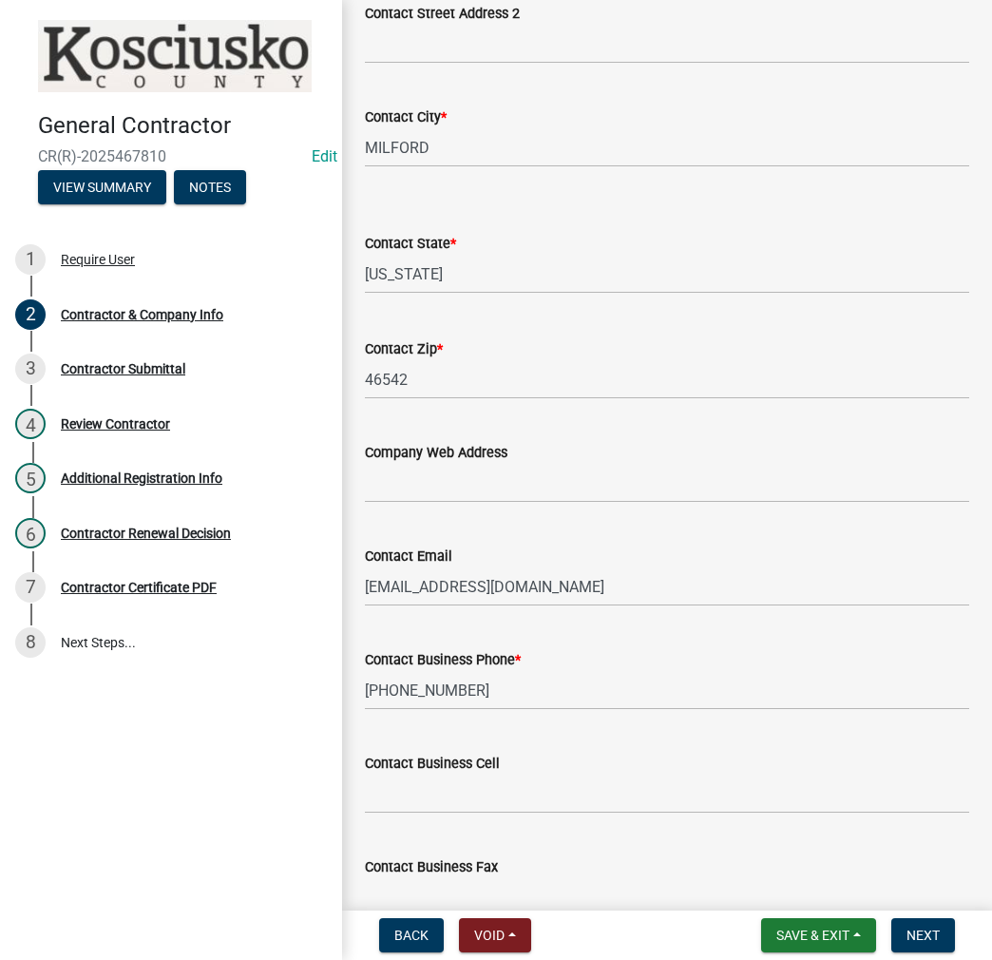
scroll to position [665, 0]
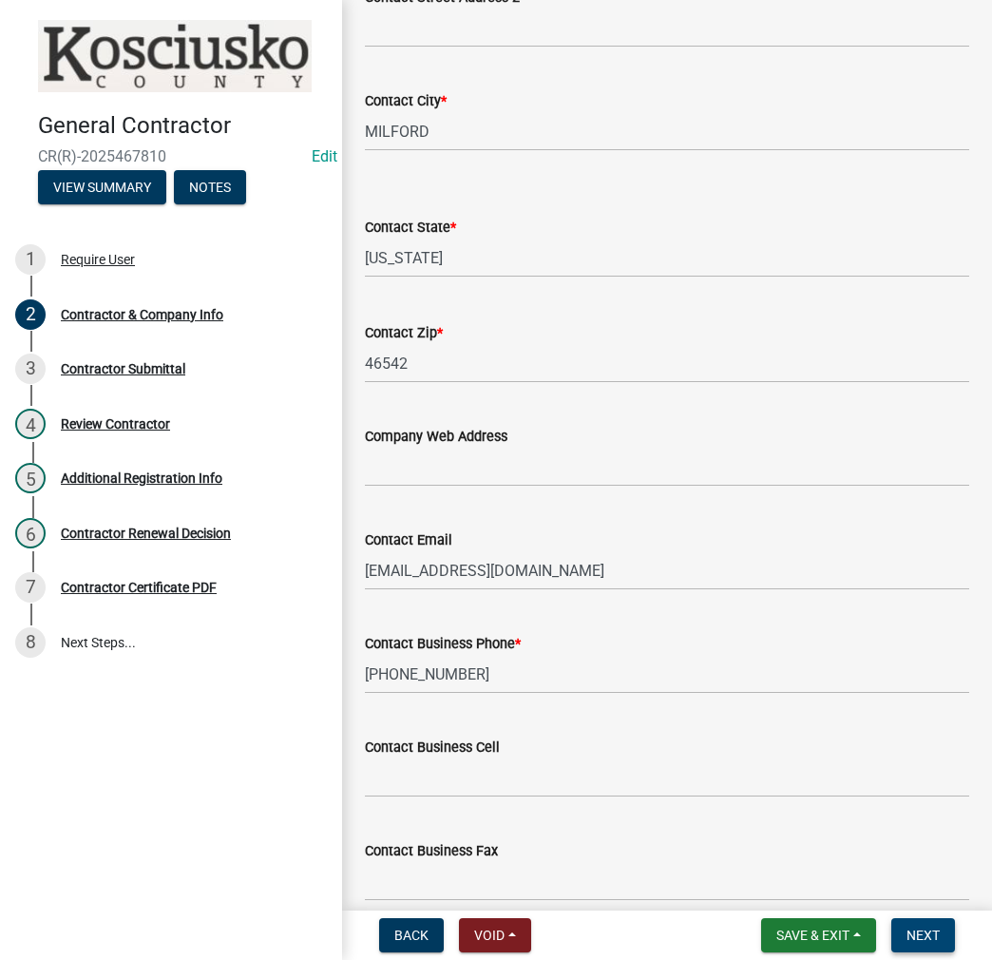
click at [914, 930] on span "Next" at bounding box center [923, 935] width 33 height 15
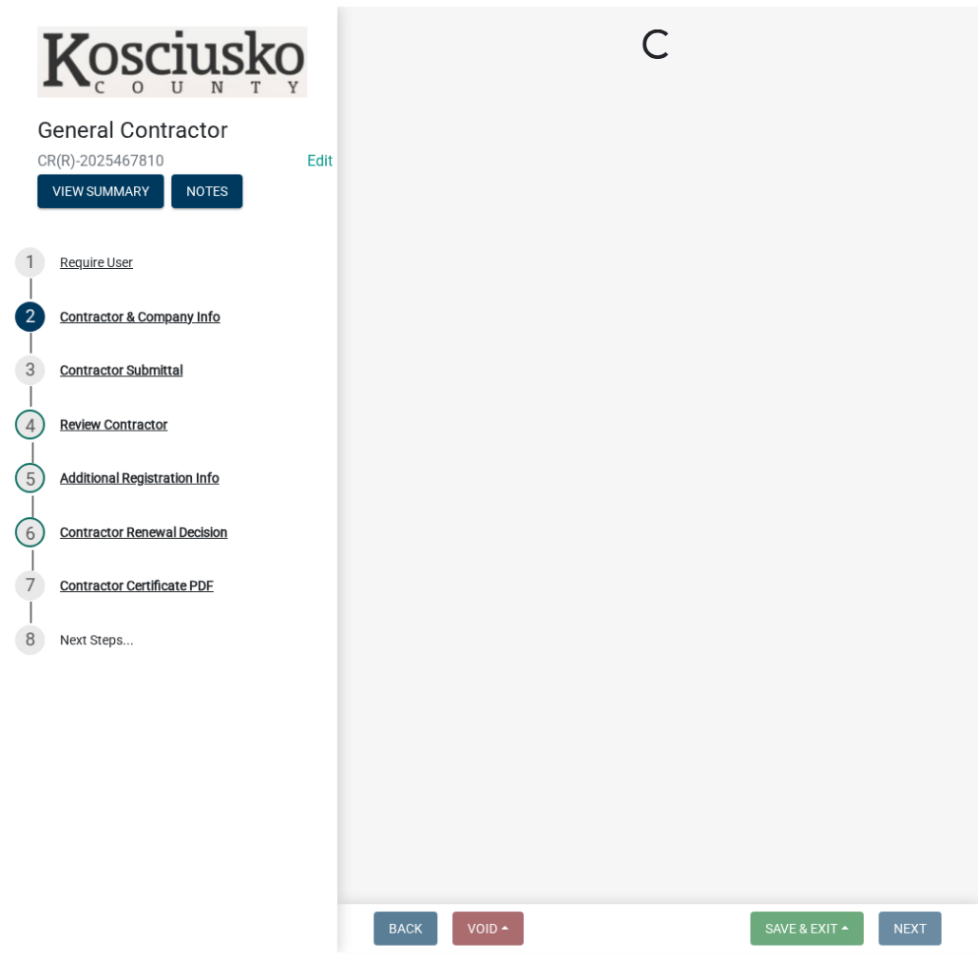
scroll to position [0, 0]
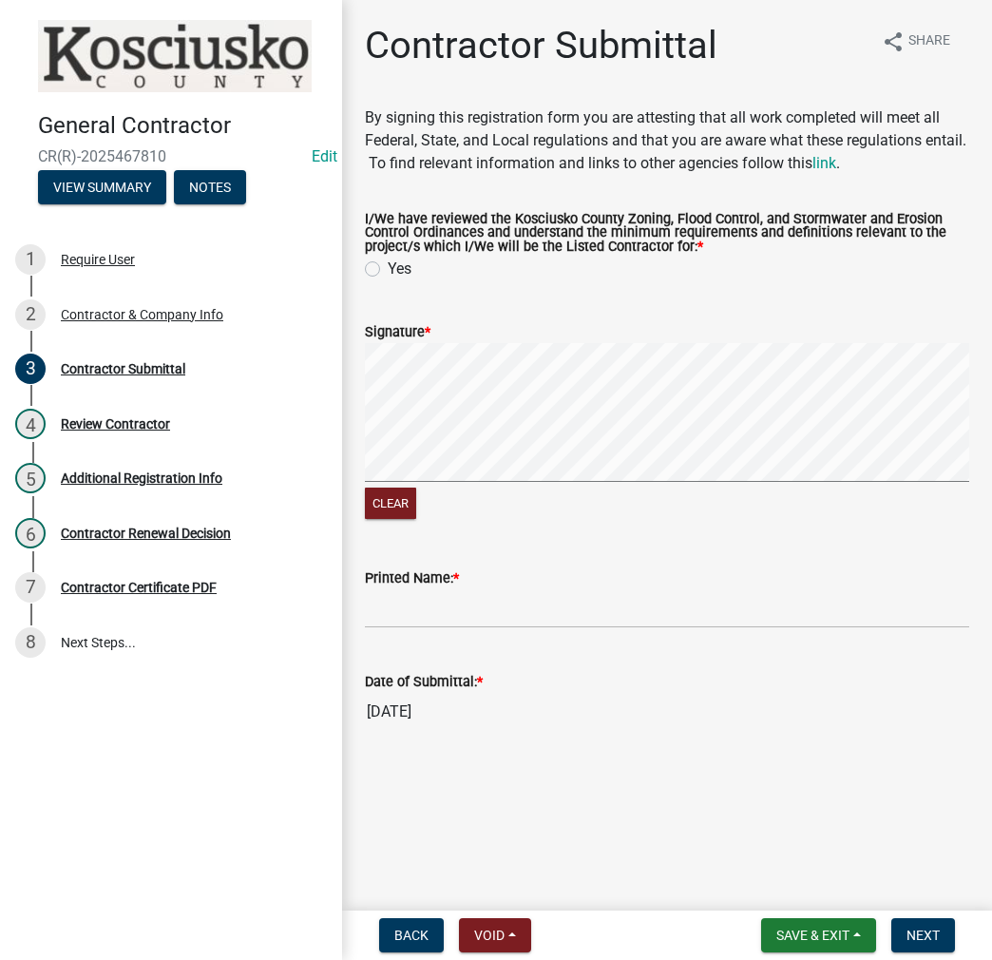
click at [388, 267] on label "Yes" at bounding box center [400, 269] width 24 height 23
click at [388, 267] on input "Yes" at bounding box center [394, 264] width 12 height 12
radio input "true"
paste input "[PERSON_NAME]"
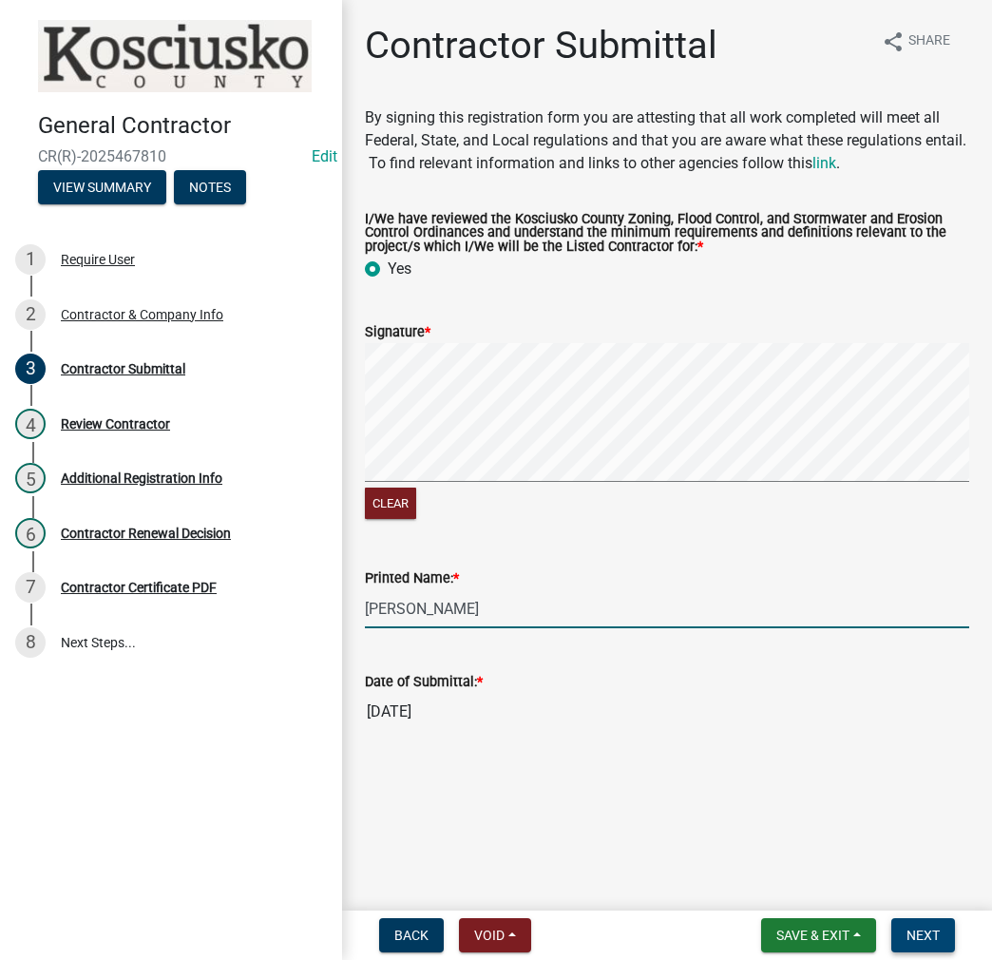
type input "[PERSON_NAME]"
click at [932, 936] on span "Next" at bounding box center [923, 935] width 33 height 15
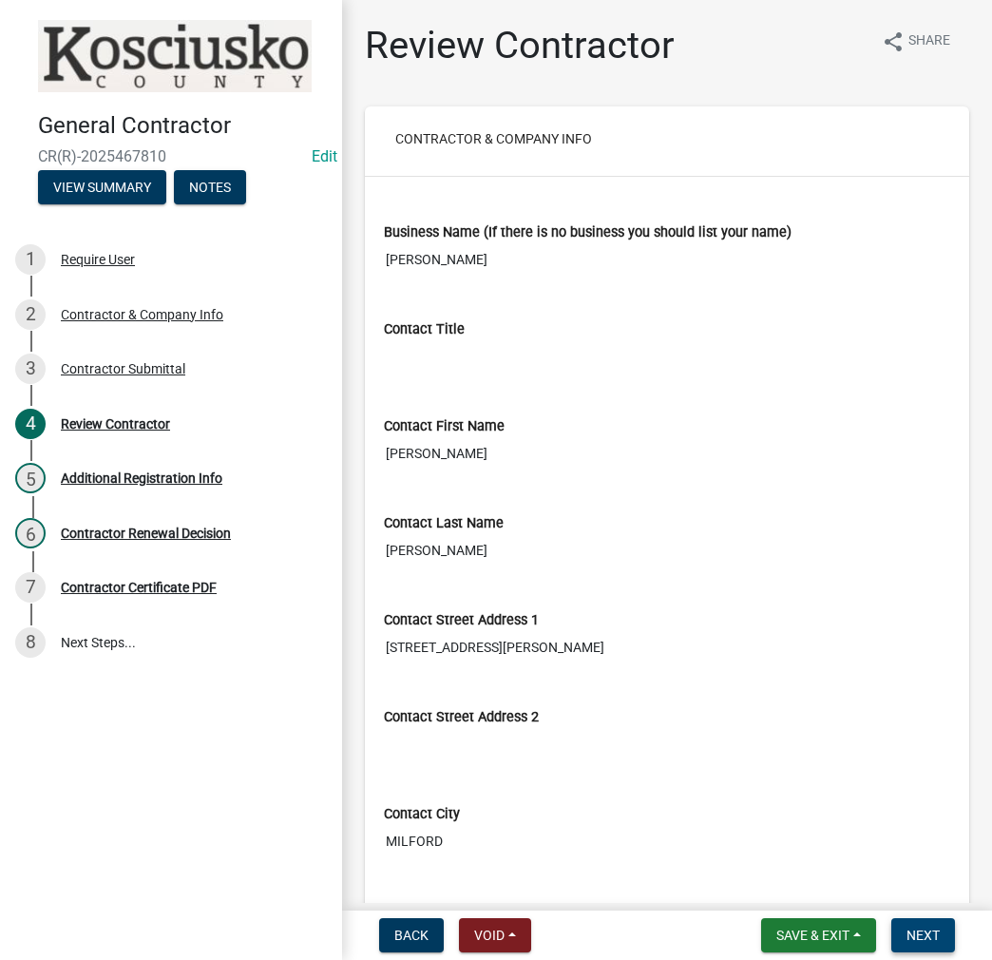
click at [924, 932] on span "Next" at bounding box center [923, 935] width 33 height 15
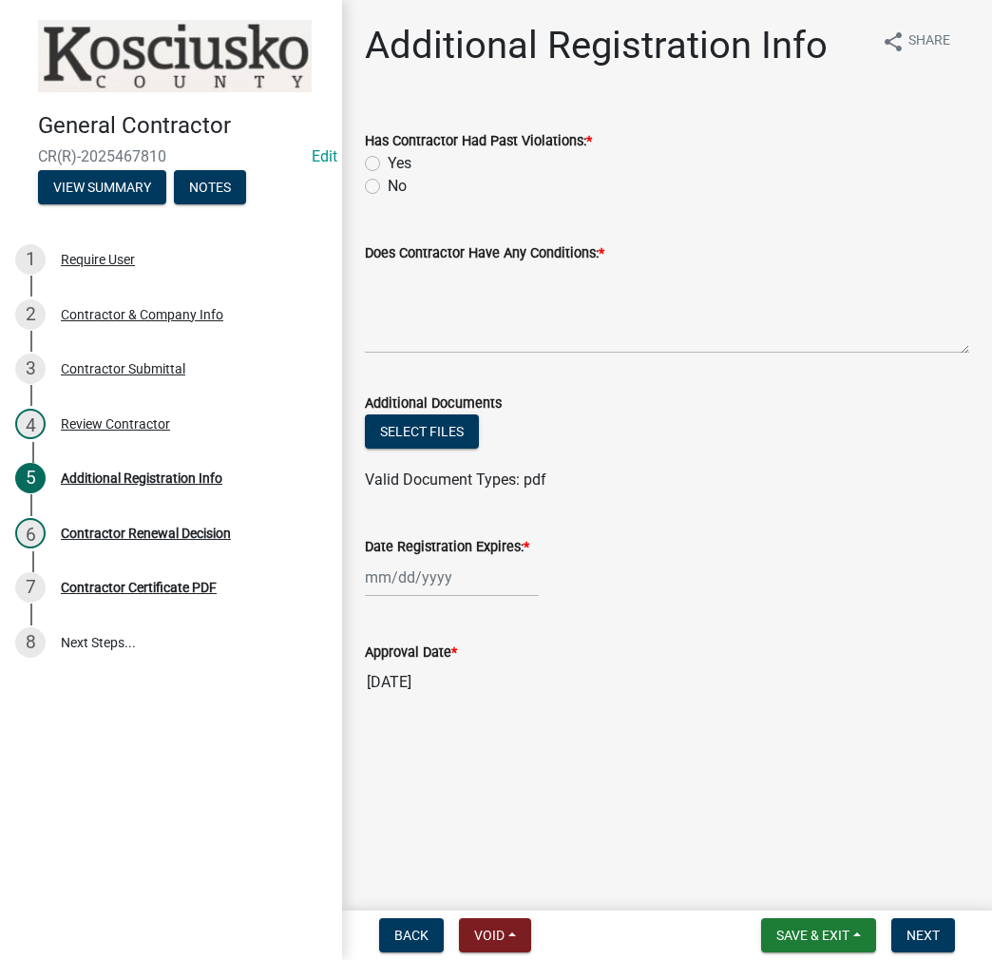
click at [388, 182] on label "No" at bounding box center [397, 186] width 19 height 23
click at [388, 182] on input "No" at bounding box center [394, 181] width 12 height 12
radio input "true"
drag, startPoint x: 409, startPoint y: 301, endPoint x: 684, endPoint y: 294, distance: 275.8
click at [410, 301] on textarea "Does Contractor Have Any Conditions: *" at bounding box center [667, 308] width 605 height 89
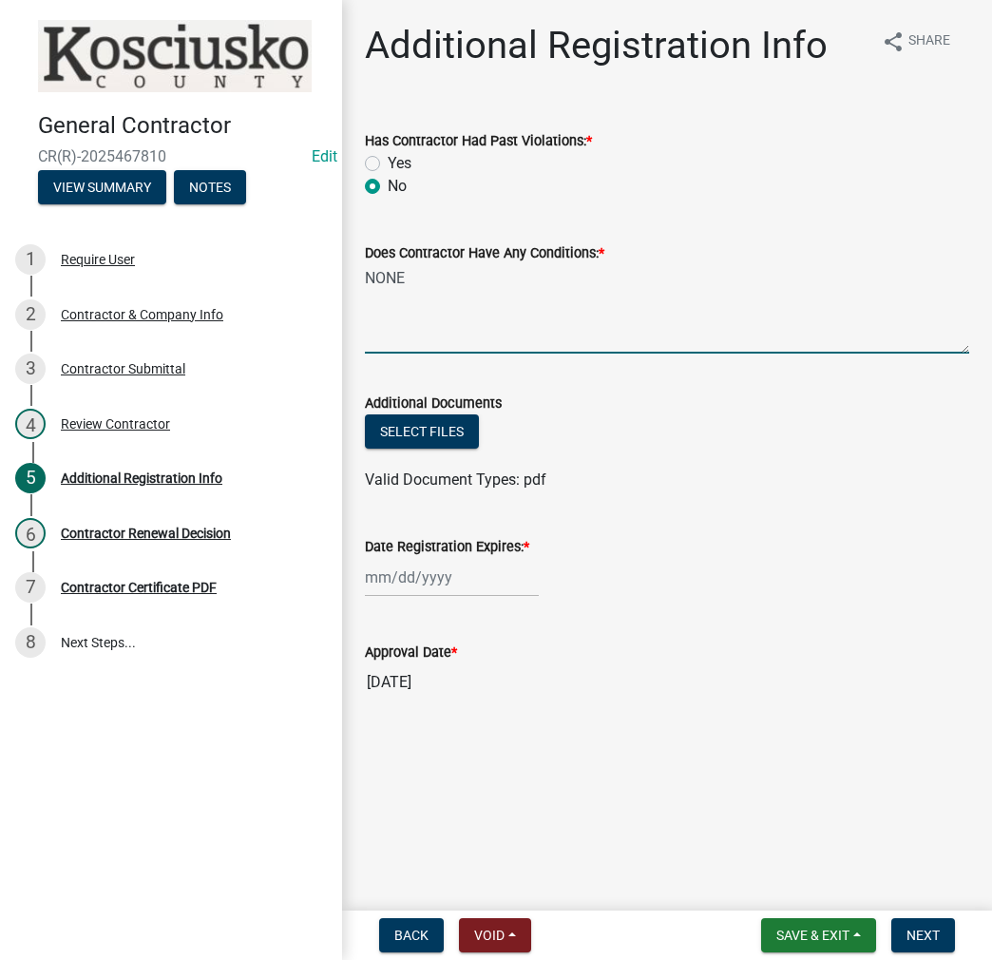
type textarea "NONE"
click at [456, 568] on div at bounding box center [452, 577] width 174 height 39
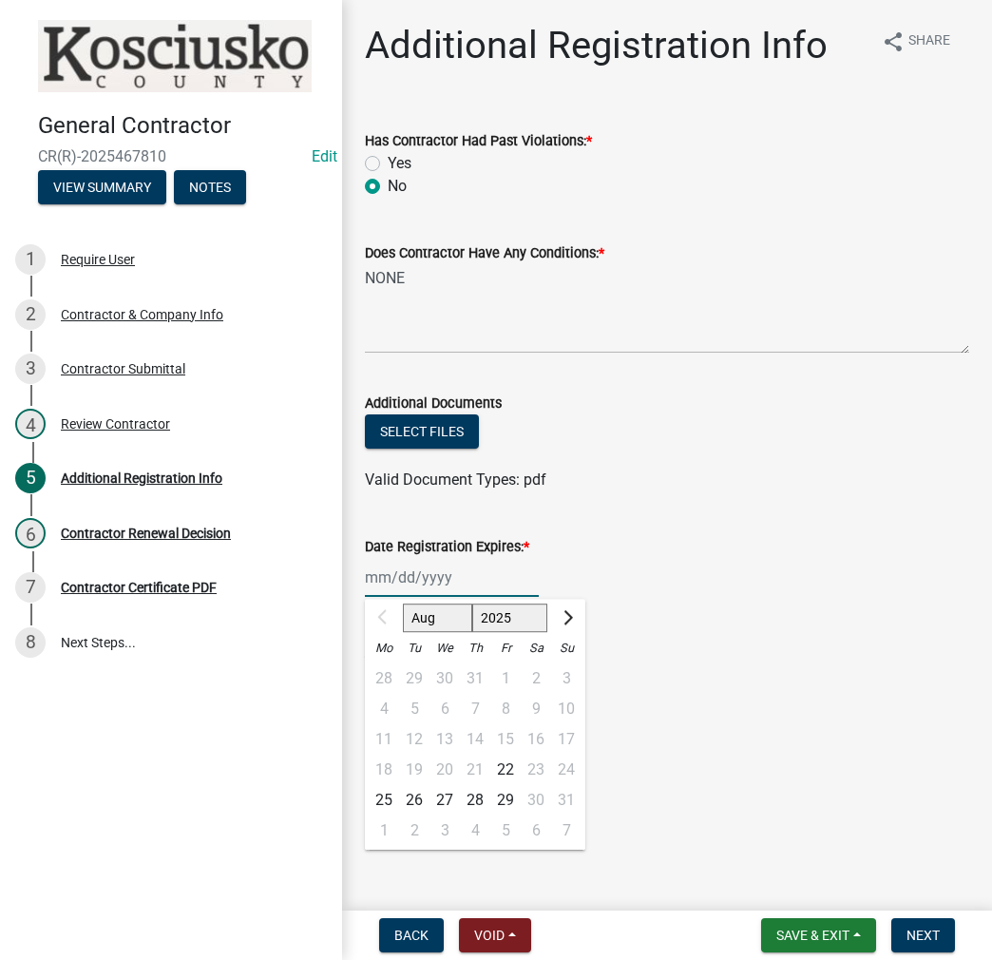
click at [503, 621] on select "2025 2026 2027 2028 2029 2030 2031 2032 2033 2034 2035 2036 2037 2038 2039 2040…" at bounding box center [510, 618] width 76 height 29
select select "2026"
click at [472, 604] on select "2025 2026 2027 2028 2029 2030 2031 2032 2033 2034 2035 2036 2037 2038 2039 2040…" at bounding box center [510, 618] width 76 height 29
click at [506, 771] on div "21" at bounding box center [505, 770] width 30 height 30
type input "[DATE]"
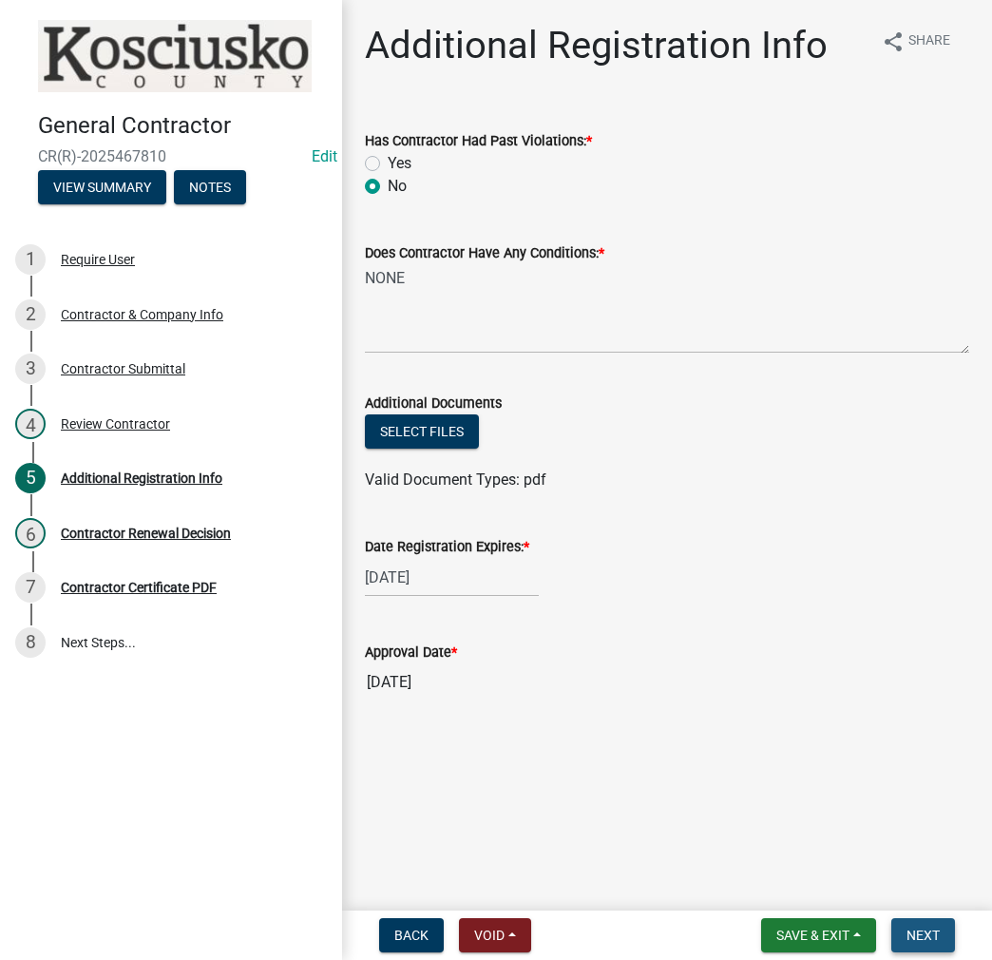
click at [920, 929] on span "Next" at bounding box center [923, 935] width 33 height 15
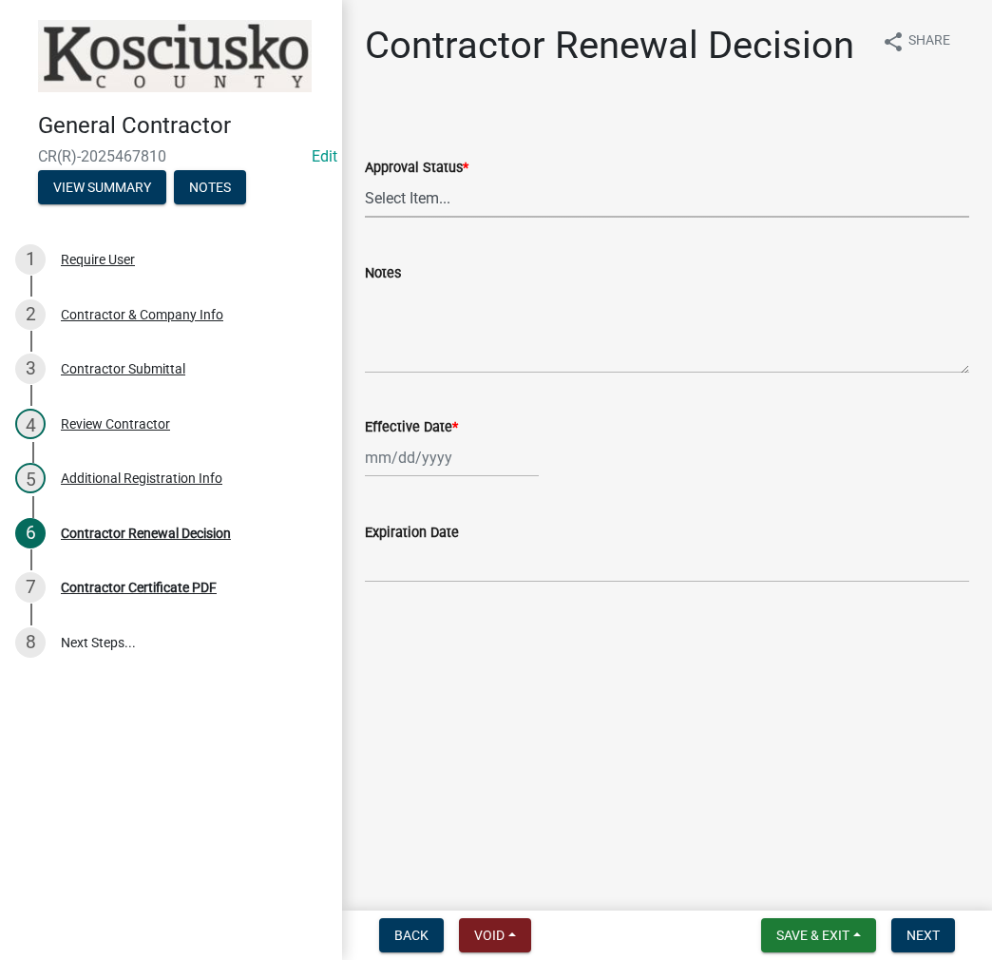
click at [431, 197] on select "Select Item... Approved Denied" at bounding box center [667, 198] width 605 height 39
click at [365, 179] on select "Select Item... Approved Denied" at bounding box center [667, 198] width 605 height 39
select select "30db8998-795d-4bbe-8e49-f1ade8865815"
click at [414, 453] on div at bounding box center [452, 457] width 174 height 39
select select "8"
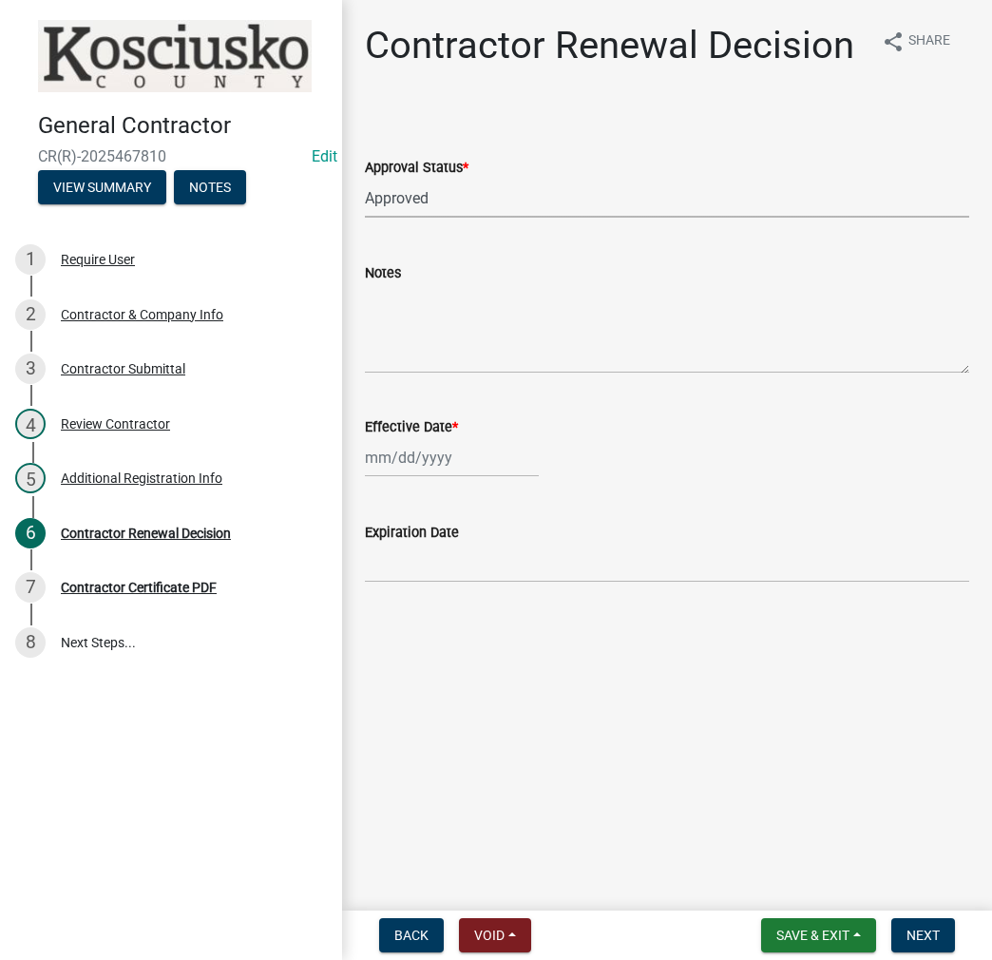
select select "2025"
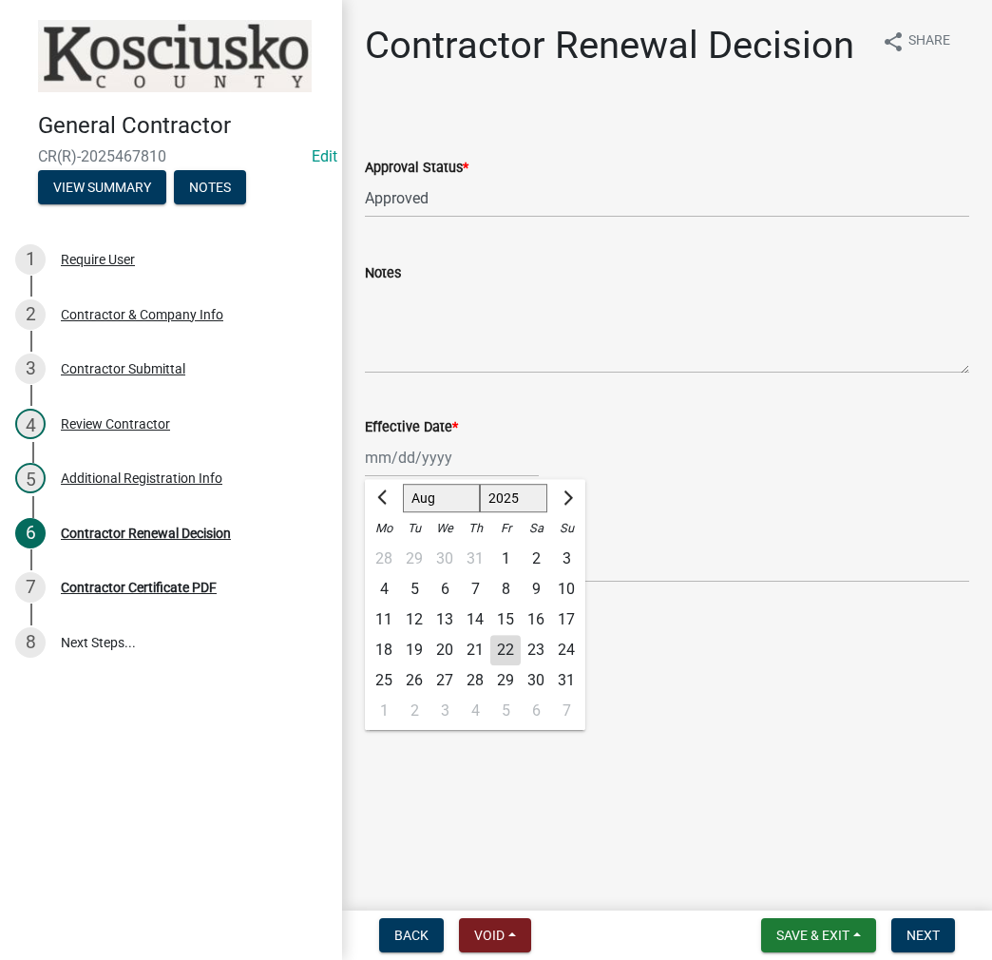
click at [505, 657] on div "22" at bounding box center [505, 650] width 30 height 30
type input "[DATE]"
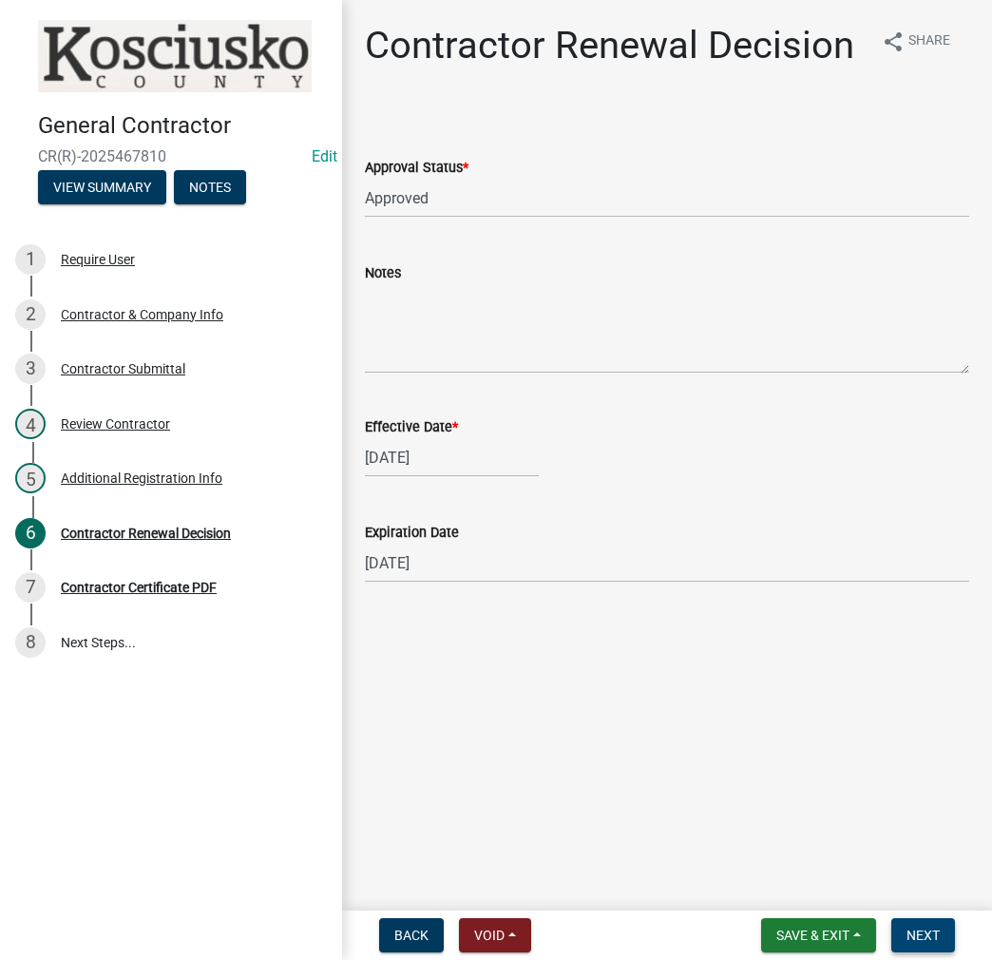
click at [929, 935] on span "Next" at bounding box center [923, 935] width 33 height 15
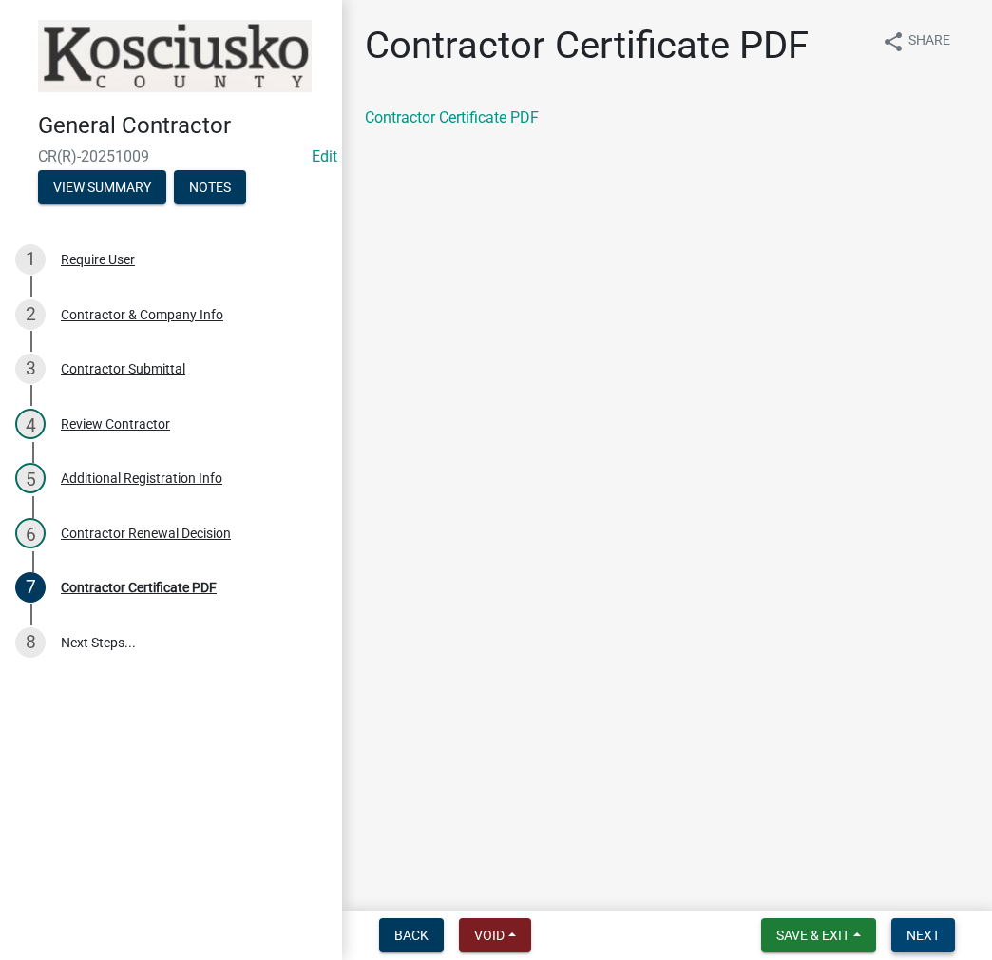
click at [916, 921] on button "Next" at bounding box center [924, 935] width 64 height 34
